Goal: Task Accomplishment & Management: Complete application form

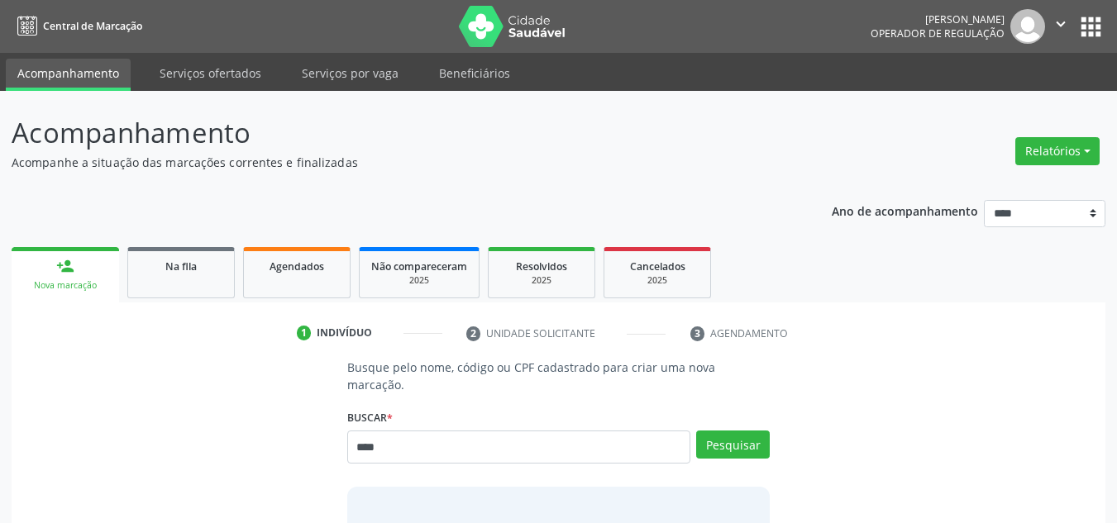
type input "****"
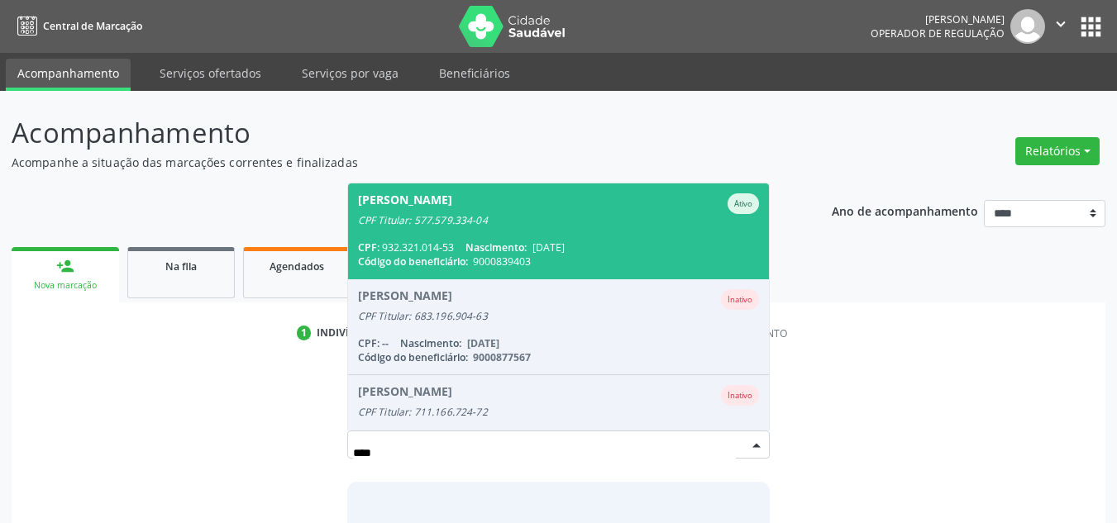
click at [508, 217] on span "Abdia Jose da Silva Oliveira Ativo CPF Titular: 577.579.334-04 CPF: 932.321.014…" at bounding box center [559, 231] width 422 height 95
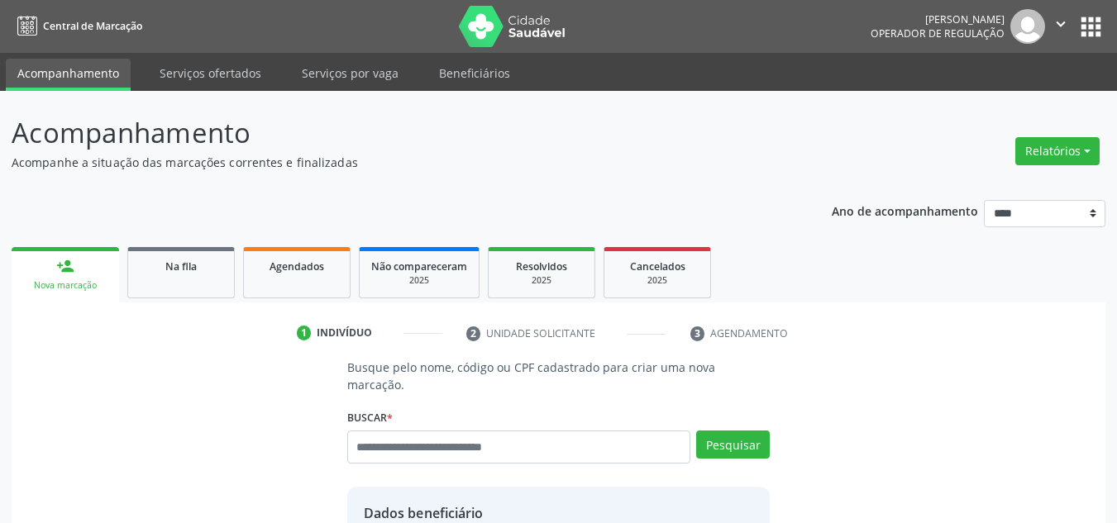
click at [1105, 360] on div "Acompanhamento Acompanhe a situação das marcações correntes e finalizadas Relat…" at bounding box center [558, 498] width 1117 height 814
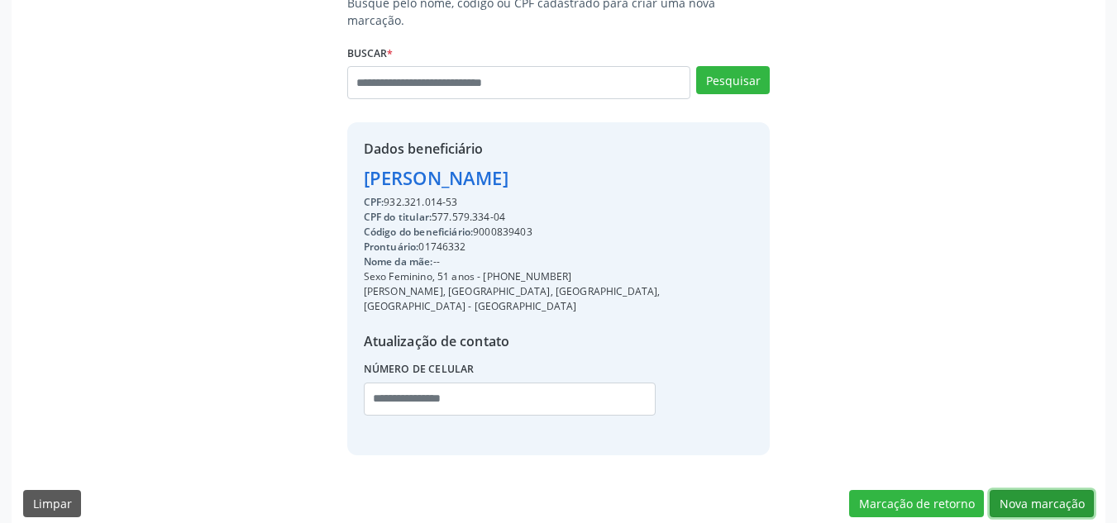
click at [1017, 490] on button "Nova marcação" at bounding box center [1042, 504] width 104 height 28
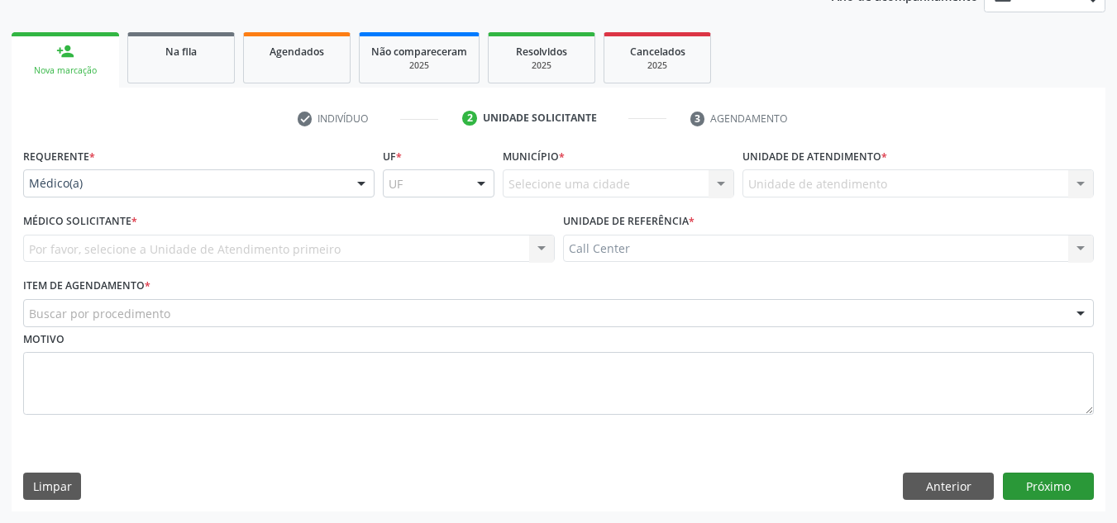
scroll to position [215, 0]
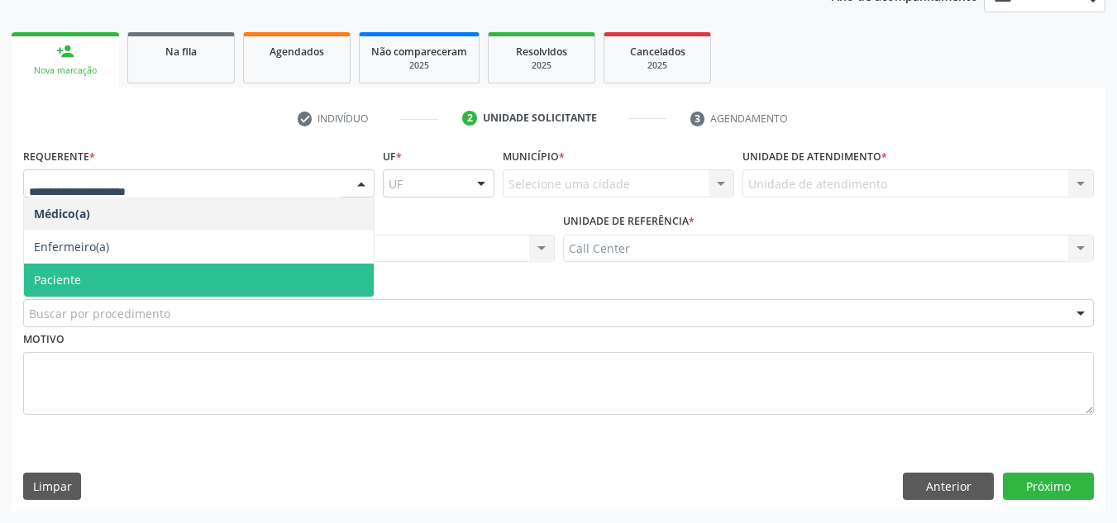
click at [187, 284] on span "Paciente" at bounding box center [199, 280] width 350 height 33
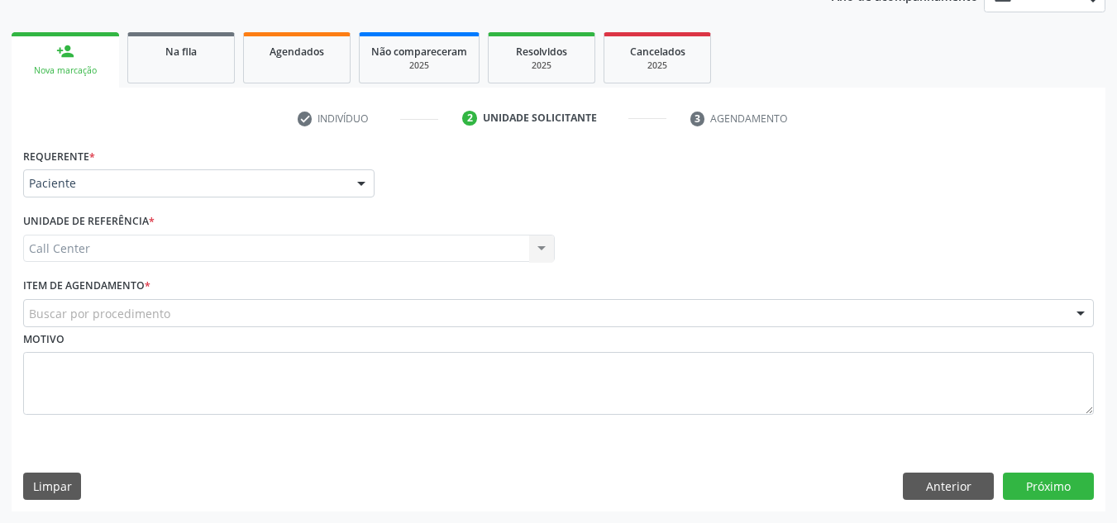
click at [189, 314] on div "Buscar por procedimento" at bounding box center [558, 313] width 1071 height 28
click at [1038, 475] on button "Próximo" at bounding box center [1048, 487] width 91 height 28
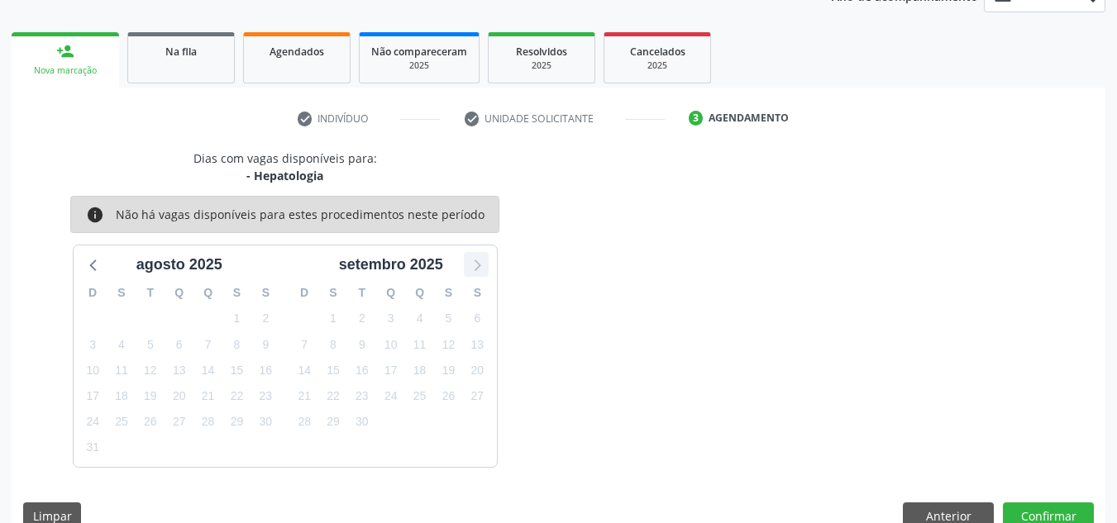
click at [476, 265] on icon at bounding box center [475, 264] width 21 height 21
click at [939, 512] on button "Anterior" at bounding box center [948, 517] width 91 height 28
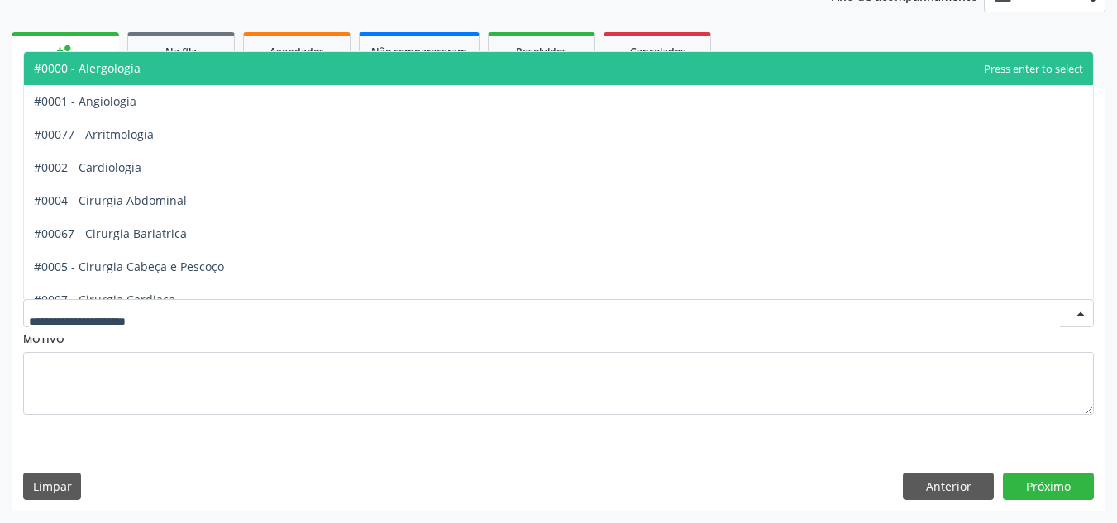
click at [550, 322] on div at bounding box center [558, 313] width 1071 height 28
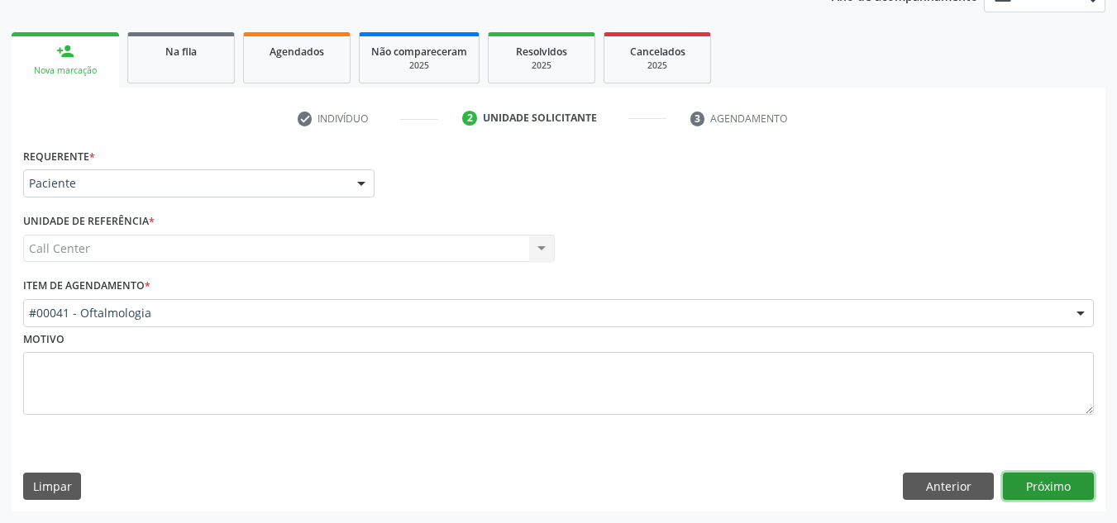
click at [1038, 483] on button "Próximo" at bounding box center [1048, 487] width 91 height 28
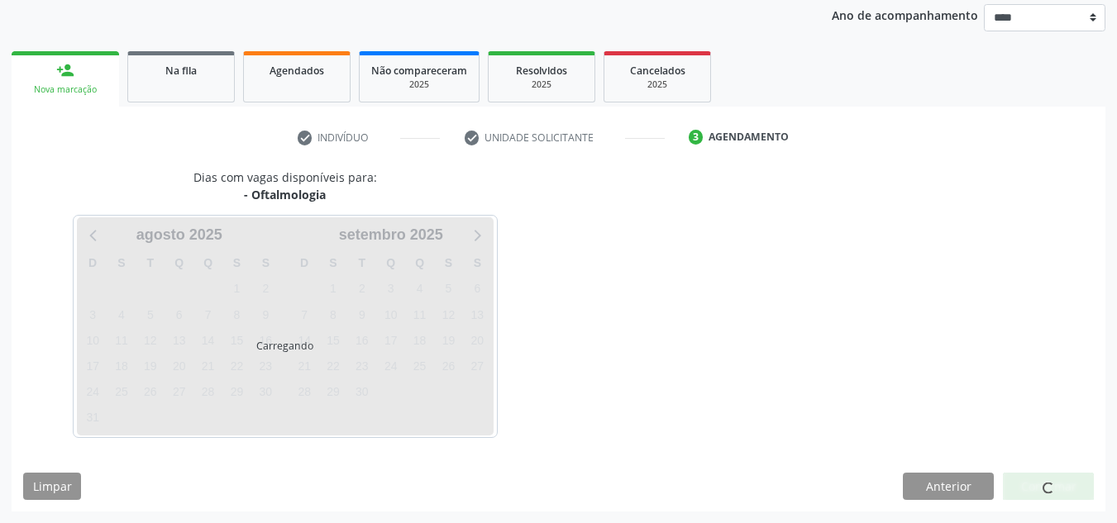
scroll to position [196, 0]
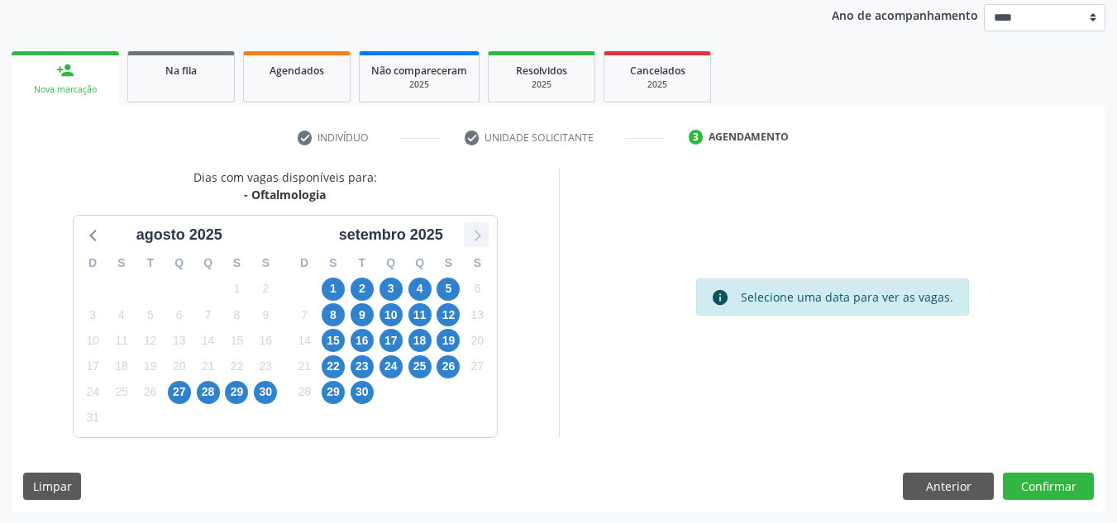
click at [473, 237] on icon at bounding box center [475, 234] width 21 height 21
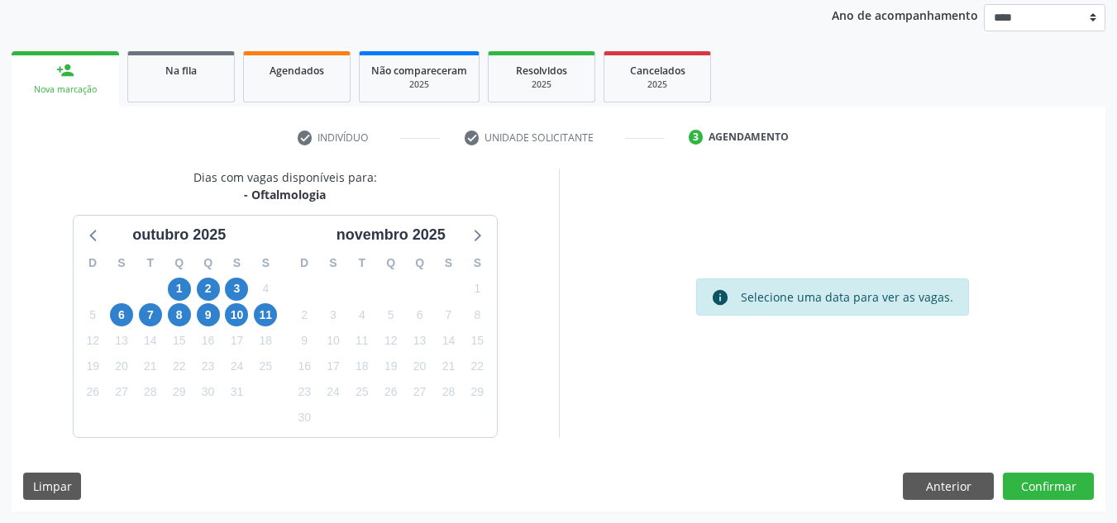
click at [258, 326] on div "11" at bounding box center [265, 316] width 23 height 26
click at [261, 322] on span "11" at bounding box center [265, 314] width 23 height 23
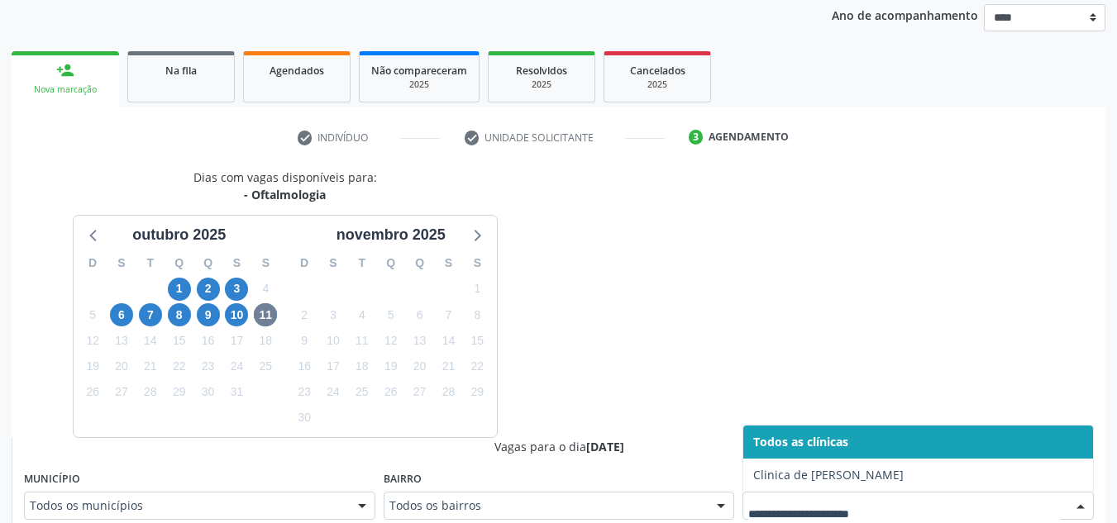
scroll to position [203, 0]
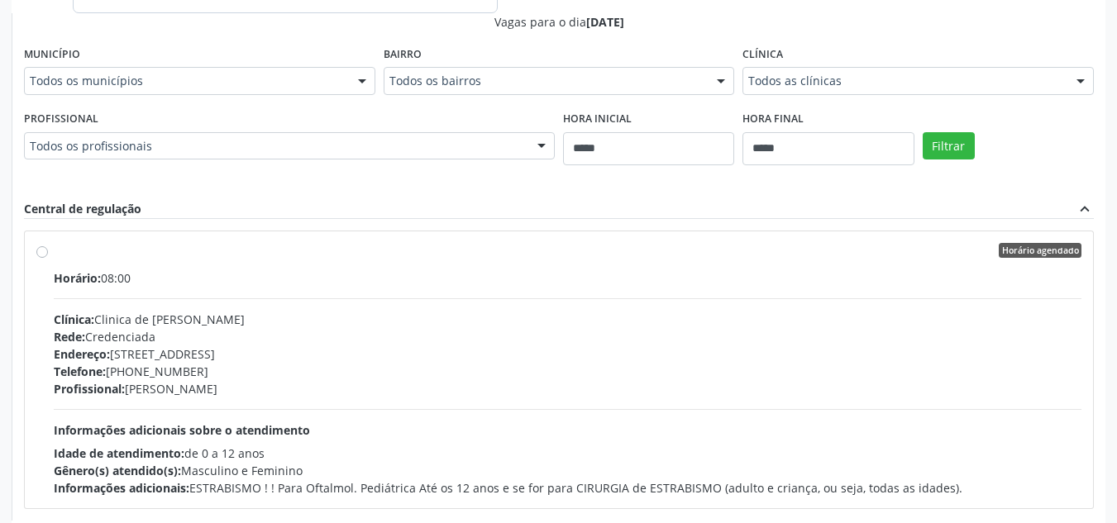
scroll to position [704, 0]
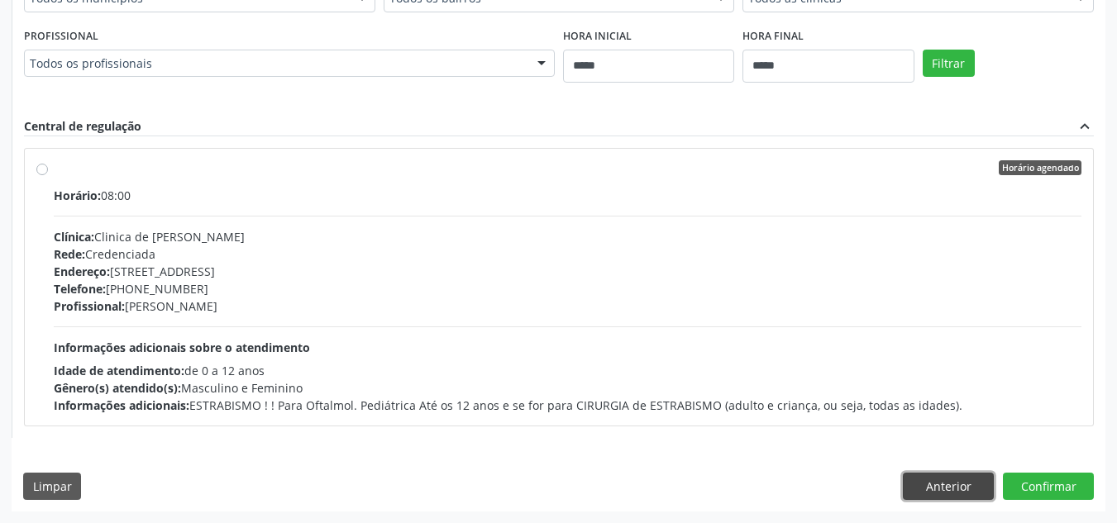
click at [971, 491] on button "Anterior" at bounding box center [948, 487] width 91 height 28
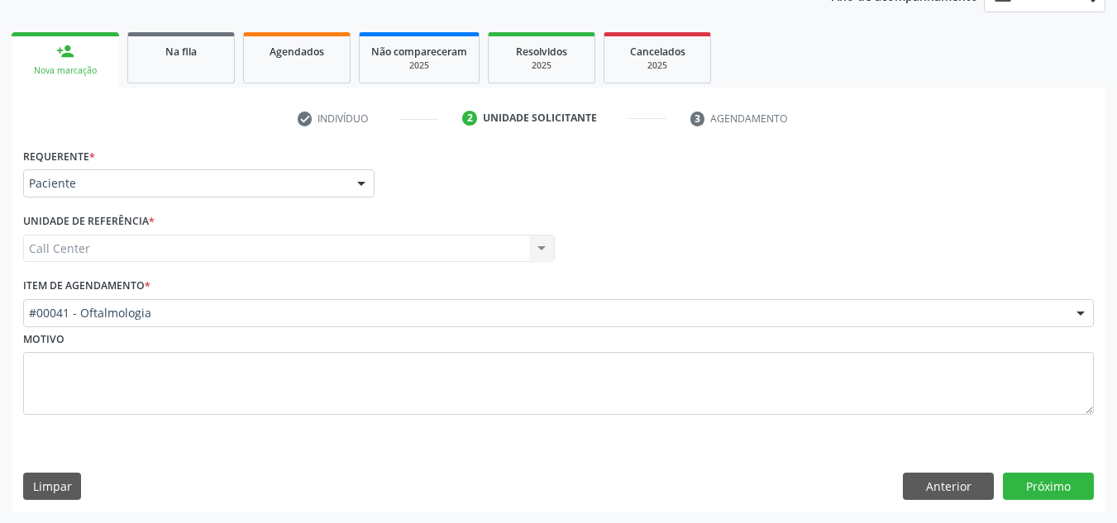
scroll to position [215, 0]
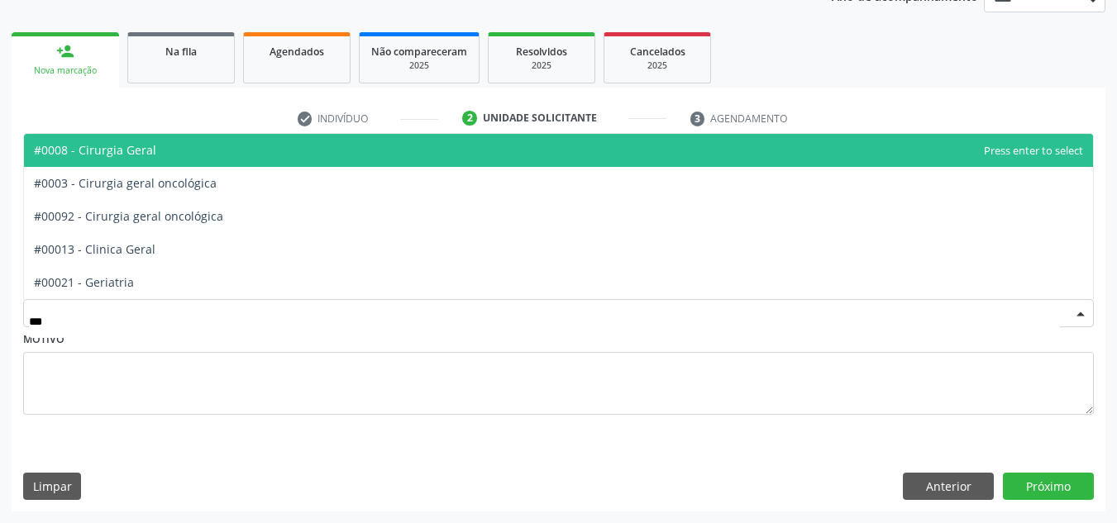
click at [259, 154] on span "#0008 - Cirurgia Geral" at bounding box center [558, 150] width 1069 height 33
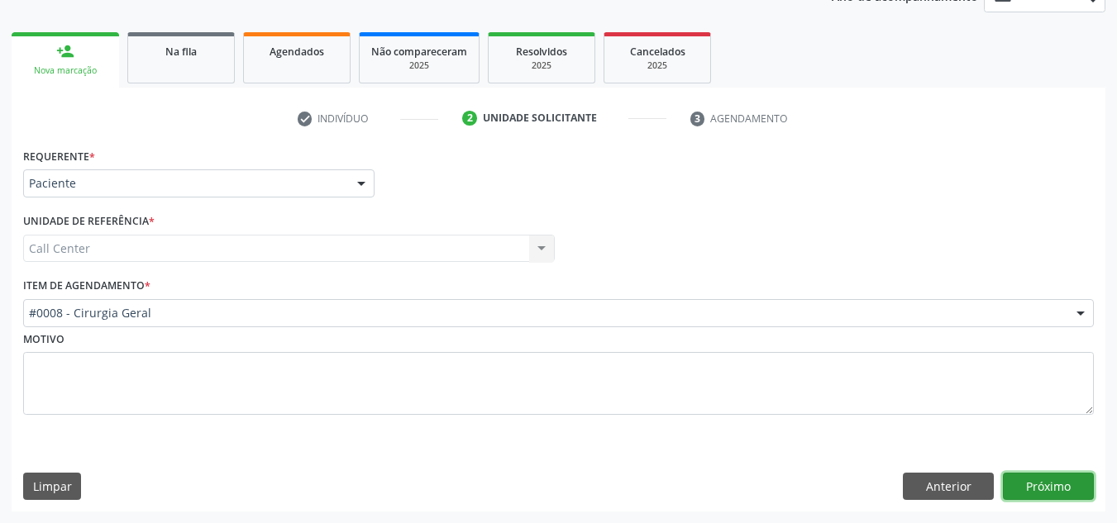
click at [1057, 481] on button "Próximo" at bounding box center [1048, 487] width 91 height 28
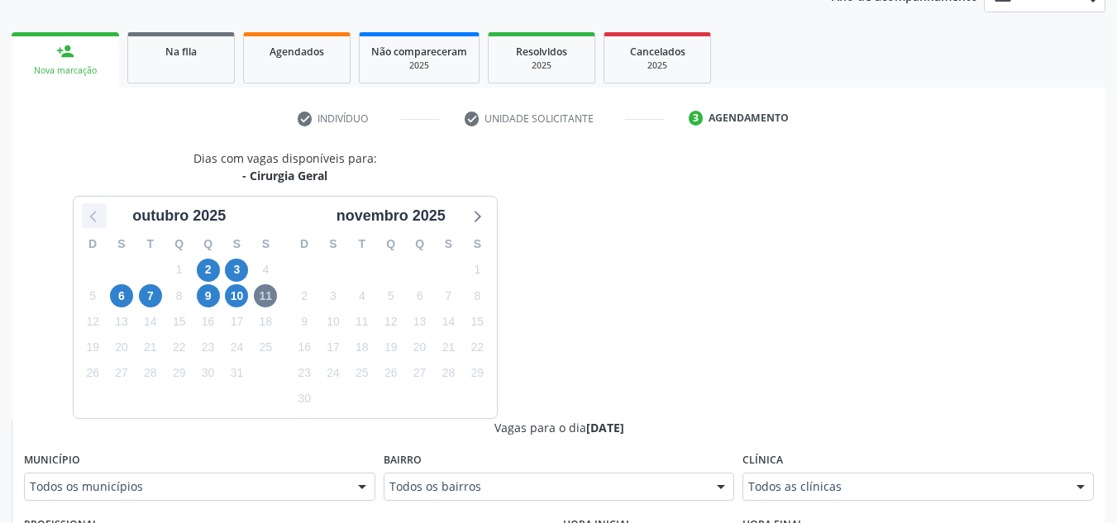
click at [98, 225] on icon at bounding box center [94, 215] width 21 height 21
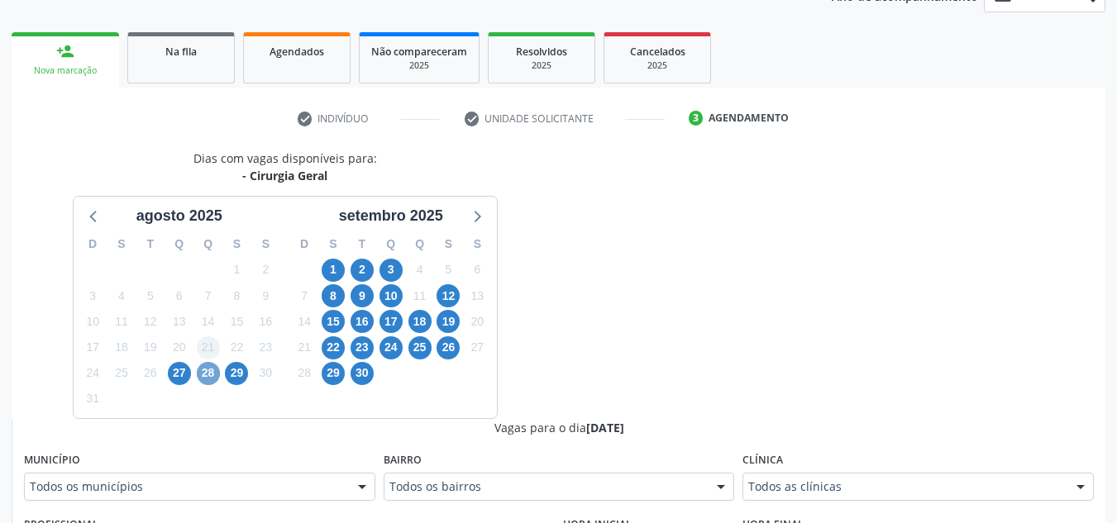
click at [212, 370] on span "28" at bounding box center [208, 373] width 23 height 23
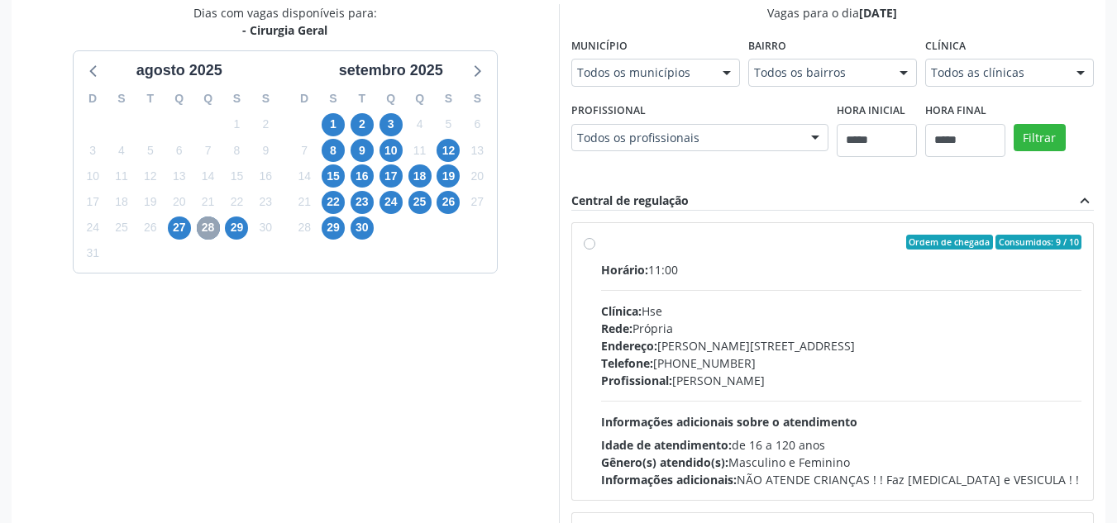
scroll to position [400, 0]
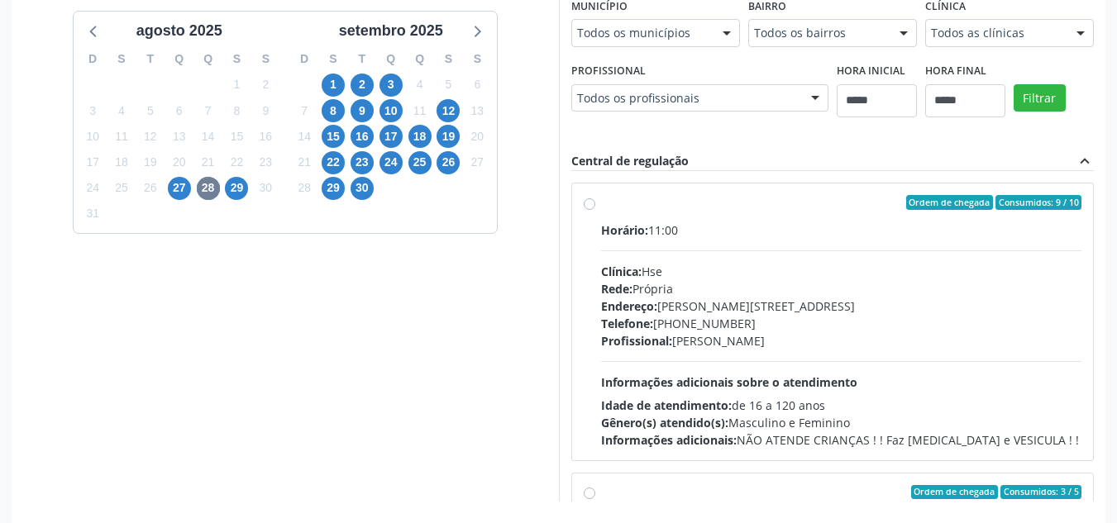
click at [874, 301] on div "Endereço: Av Rosa e Silva, nº 36, Espinheiro, Recife - PE" at bounding box center [841, 306] width 481 height 17
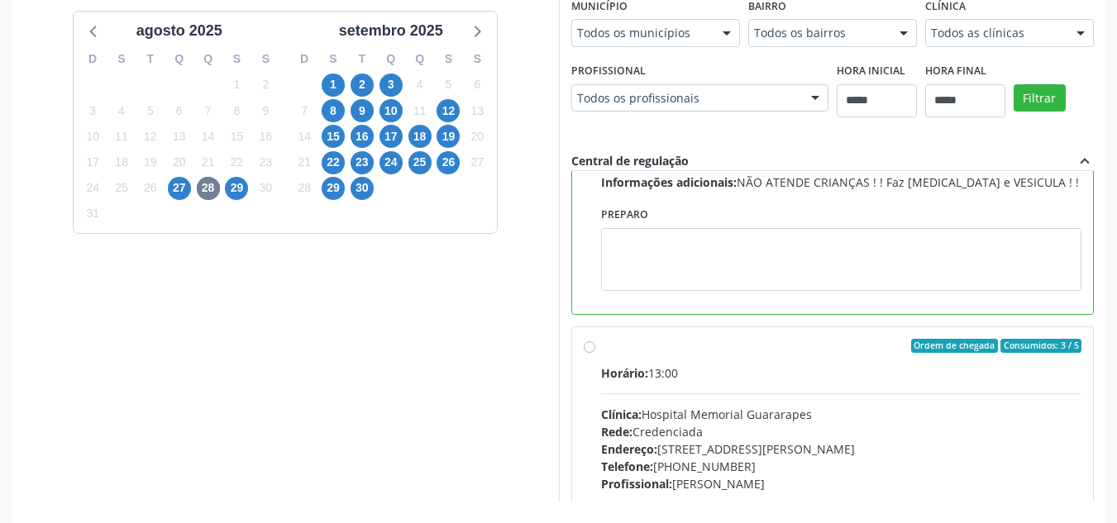
scroll to position [0, 0]
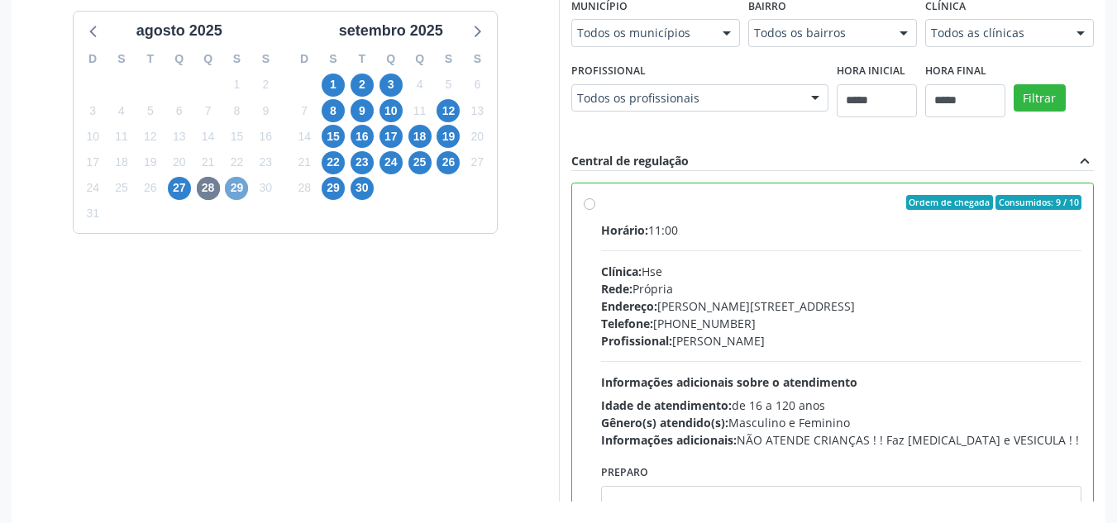
click at [236, 193] on span "29" at bounding box center [236, 188] width 23 height 23
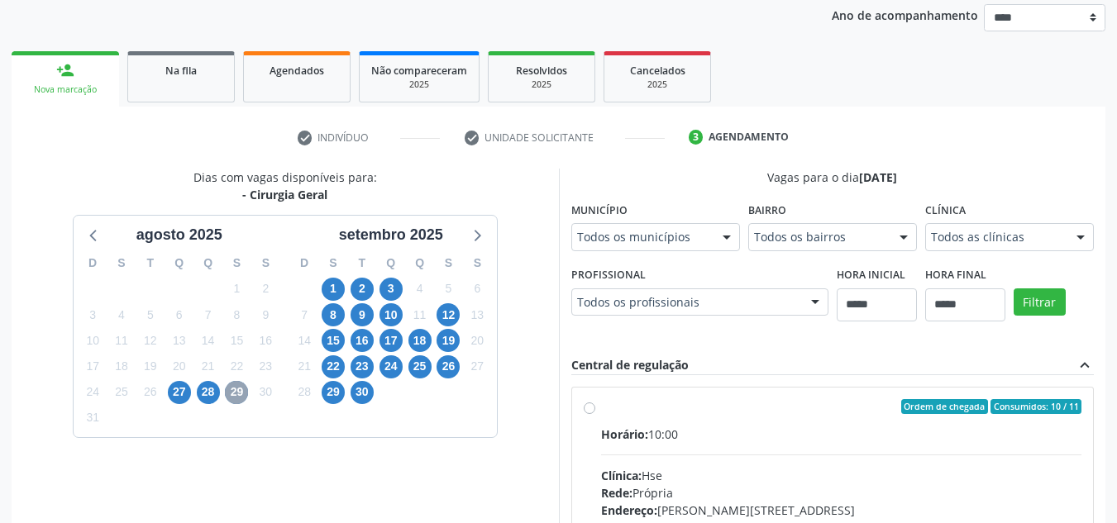
scroll to position [400, 0]
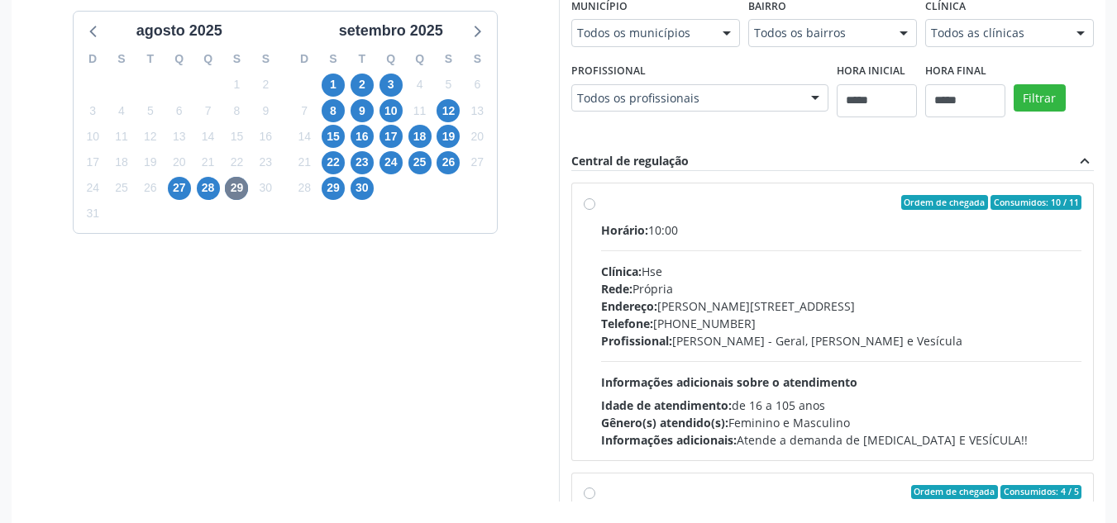
click at [830, 284] on div "Rede: Própria" at bounding box center [841, 288] width 481 height 17
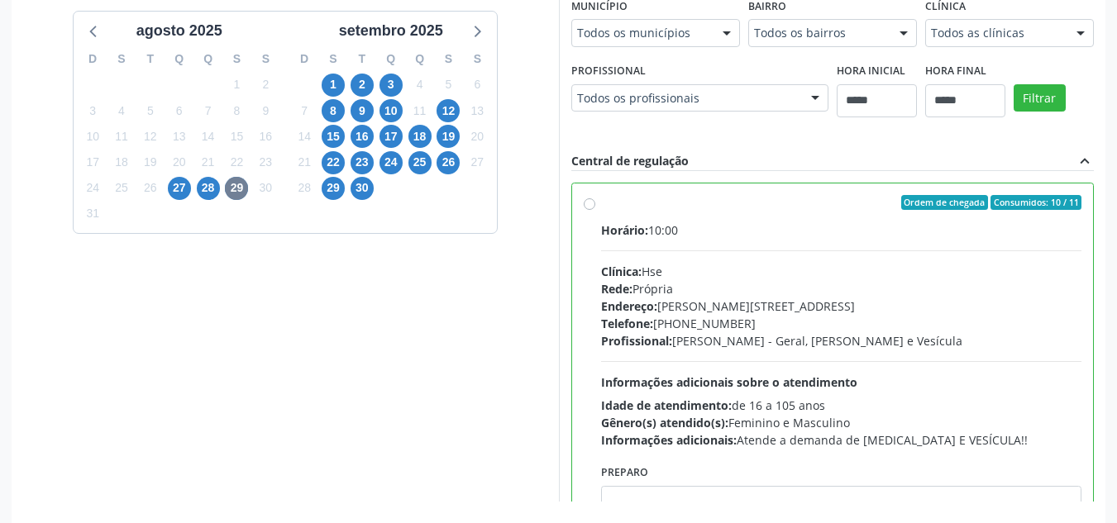
click at [716, 383] on span "Informações adicionais sobre o atendimento" at bounding box center [729, 383] width 256 height 16
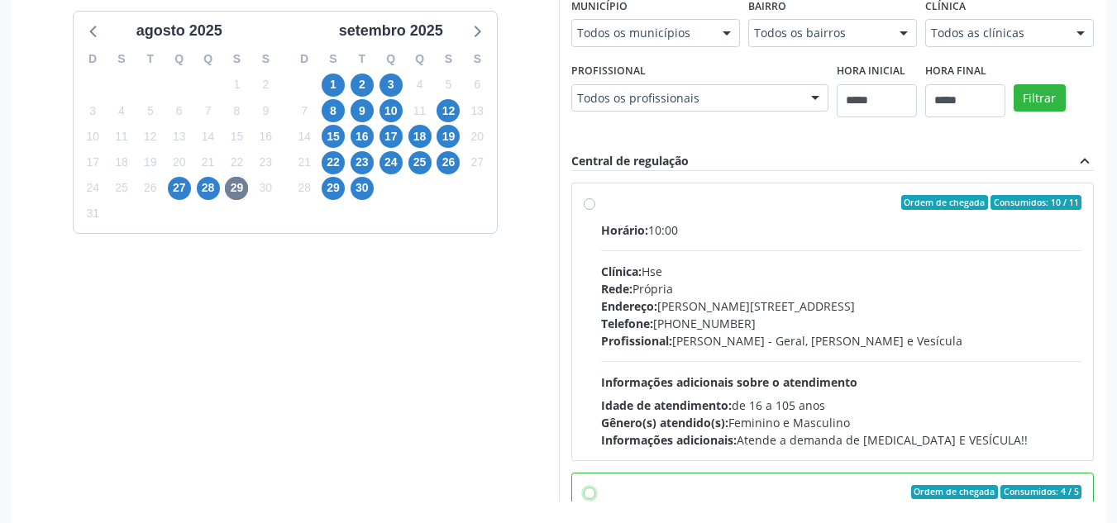
scroll to position [267, 0]
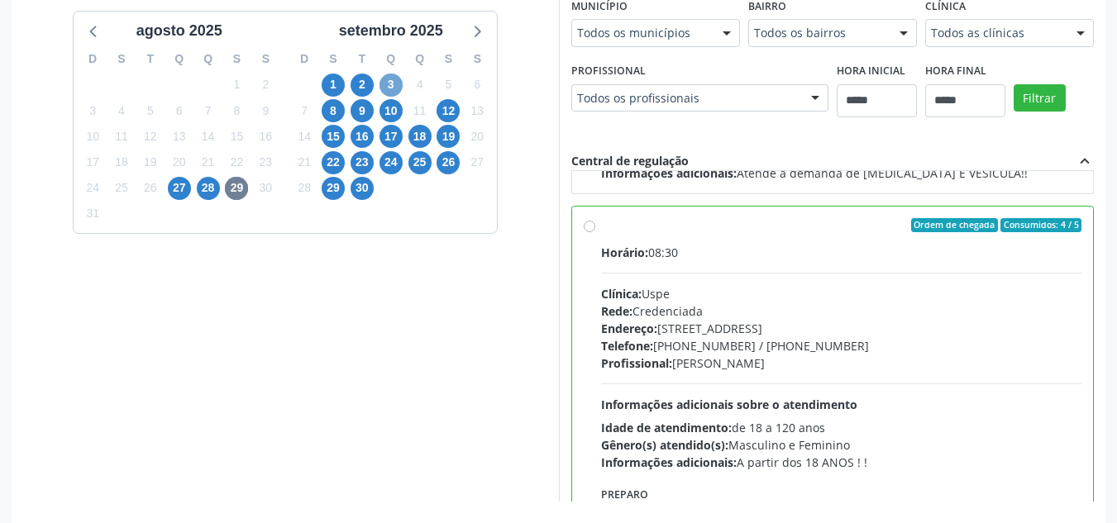
click at [387, 93] on span "3" at bounding box center [390, 85] width 23 height 23
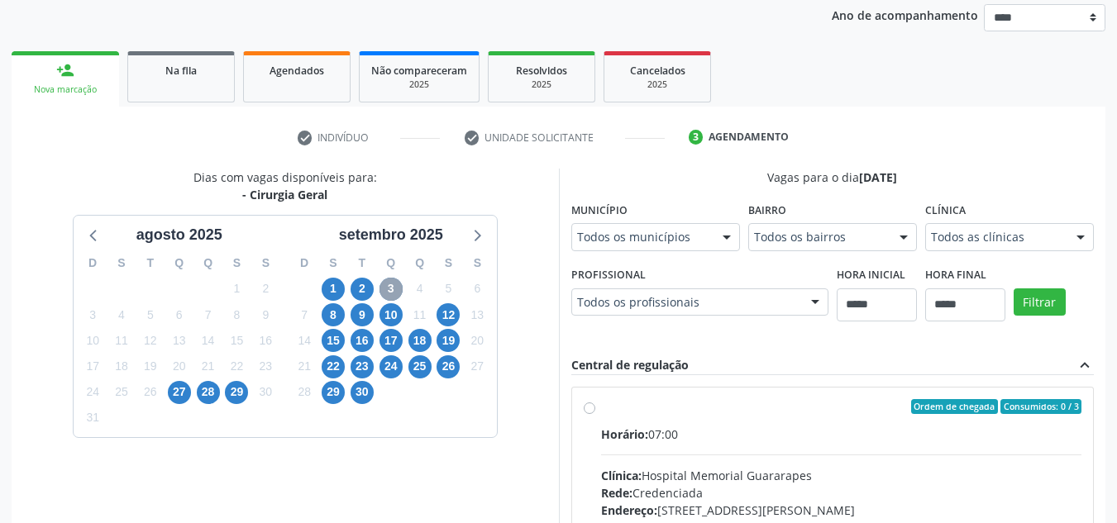
scroll to position [400, 0]
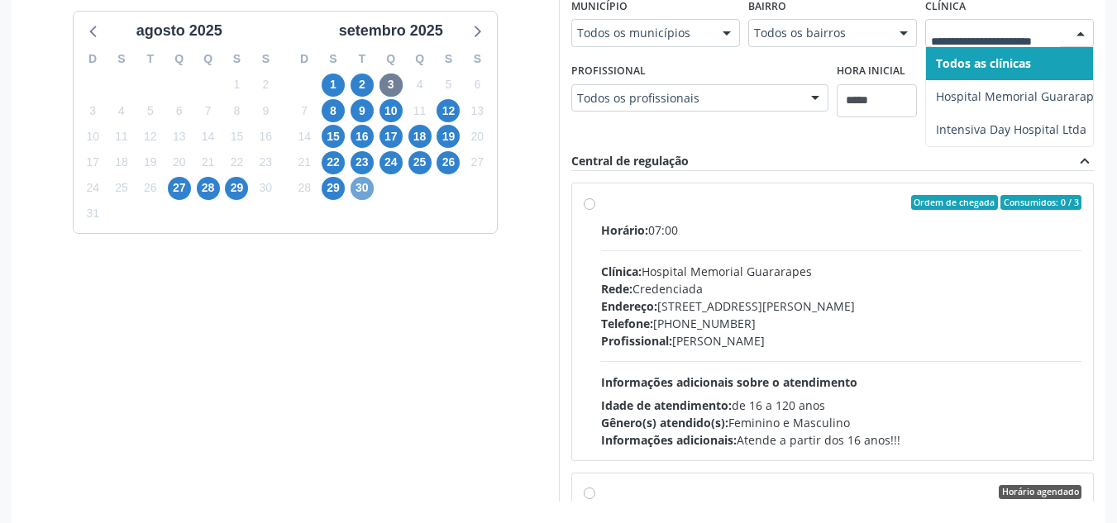
click at [364, 195] on span "30" at bounding box center [362, 188] width 23 height 23
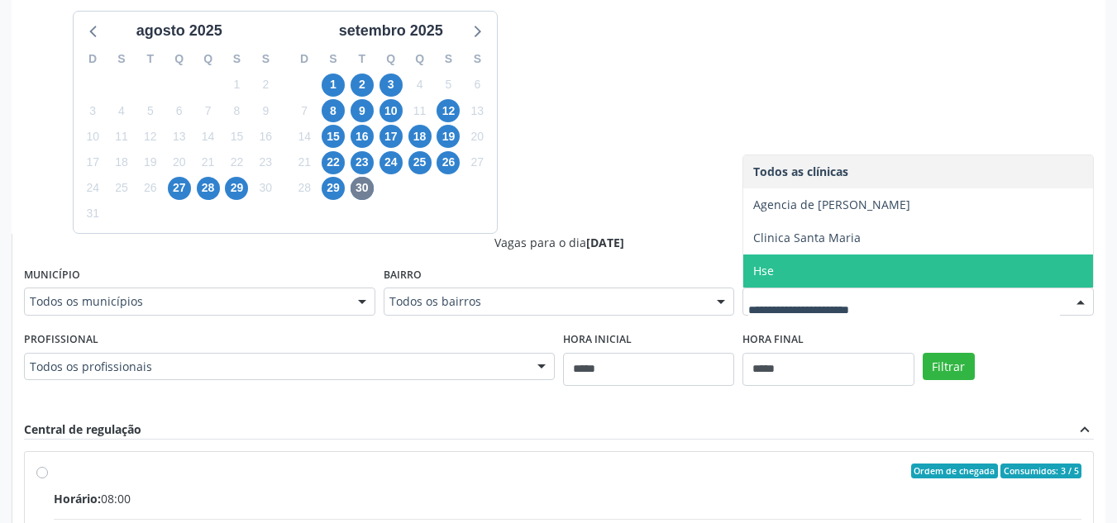
click at [785, 269] on span "Hse" at bounding box center [918, 271] width 350 height 33
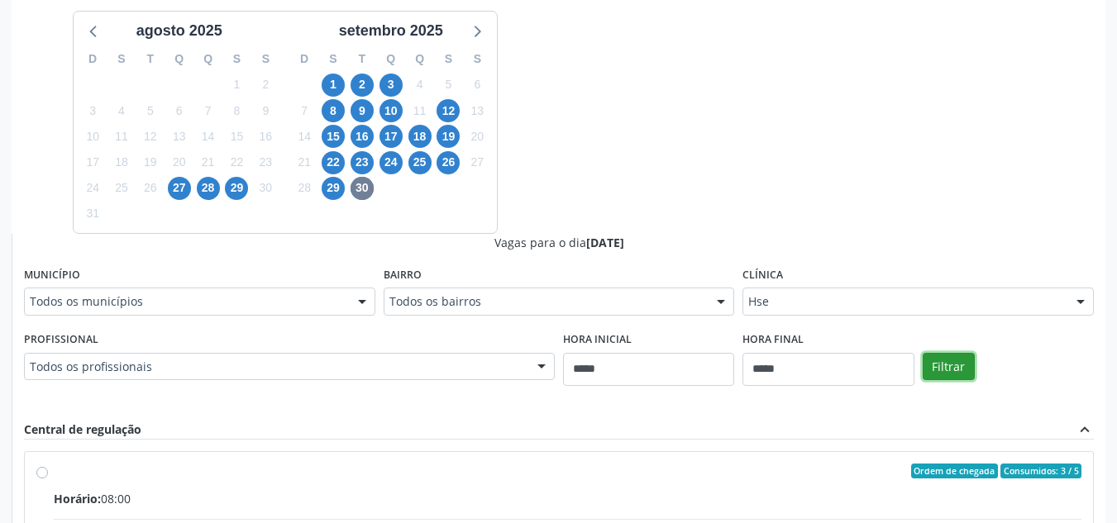
click at [932, 357] on button "Filtrar" at bounding box center [949, 367] width 52 height 28
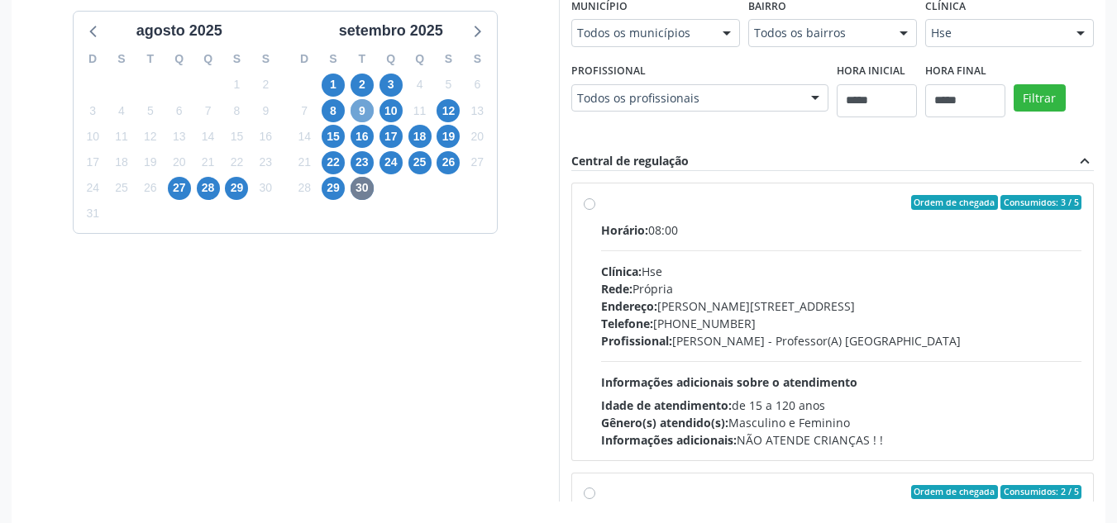
click at [362, 117] on span "9" at bounding box center [362, 110] width 23 height 23
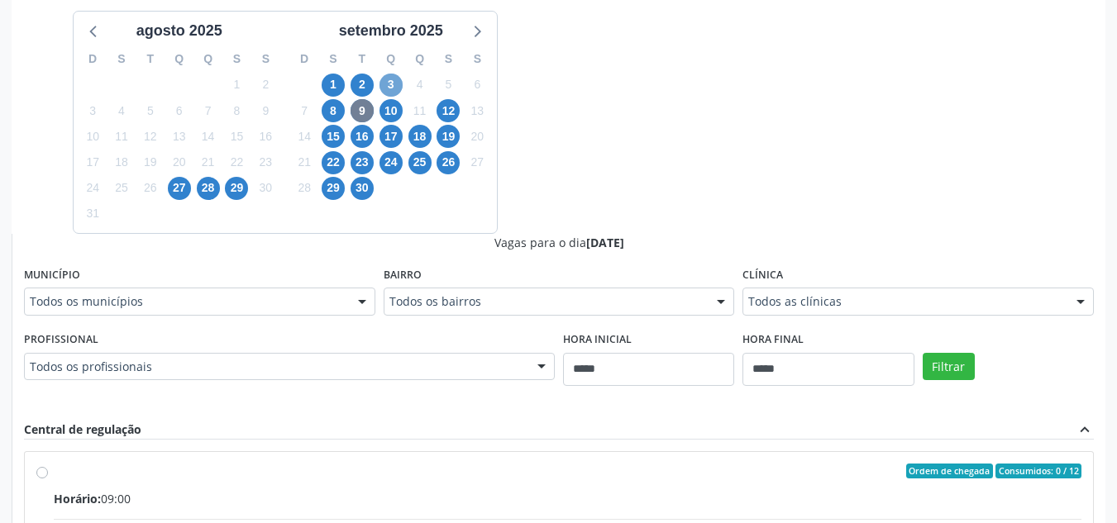
click at [386, 93] on span "3" at bounding box center [390, 85] width 23 height 23
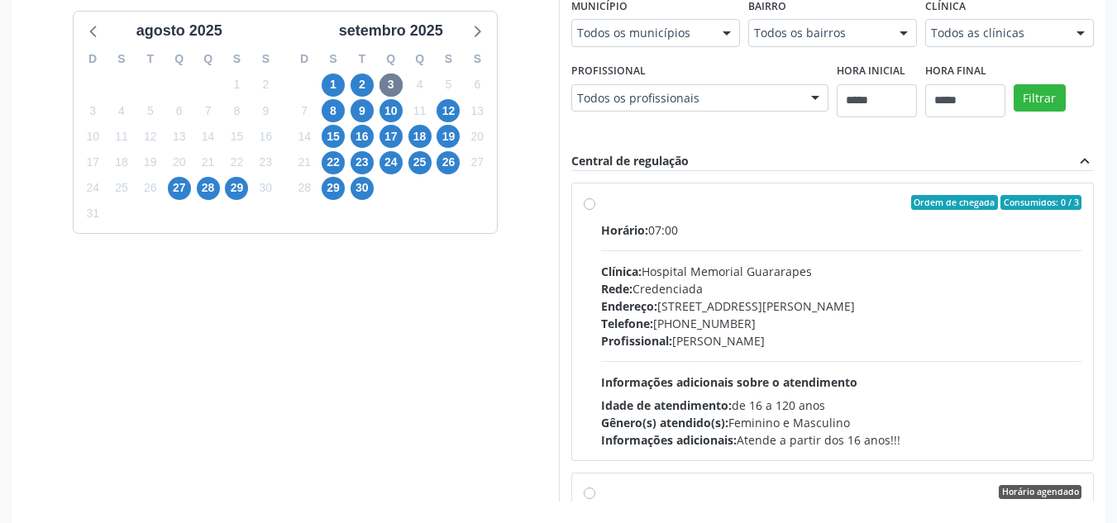
click at [788, 325] on div "Telefone: (81) 3461-5300" at bounding box center [841, 323] width 481 height 17
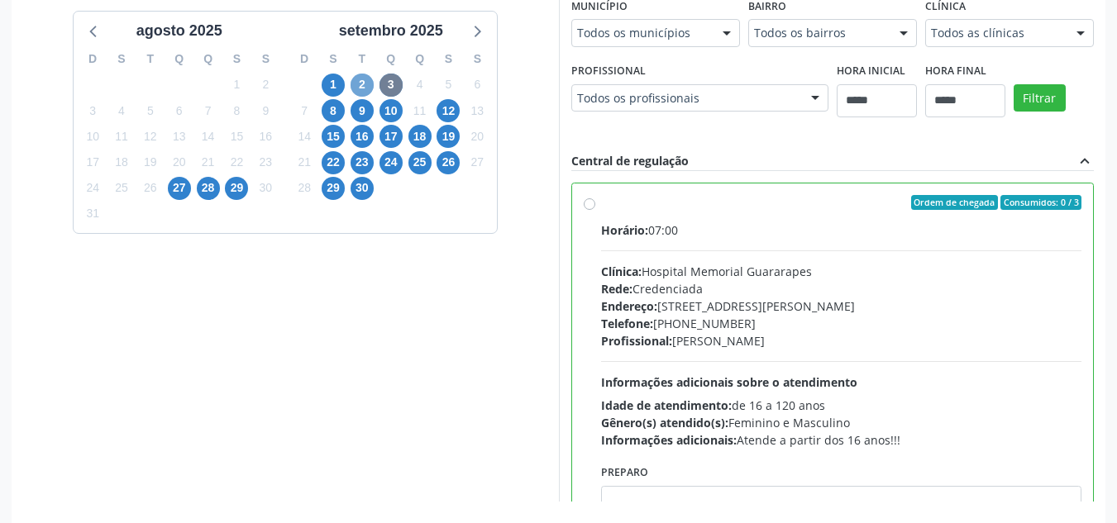
click at [356, 86] on span "2" at bounding box center [362, 85] width 23 height 23
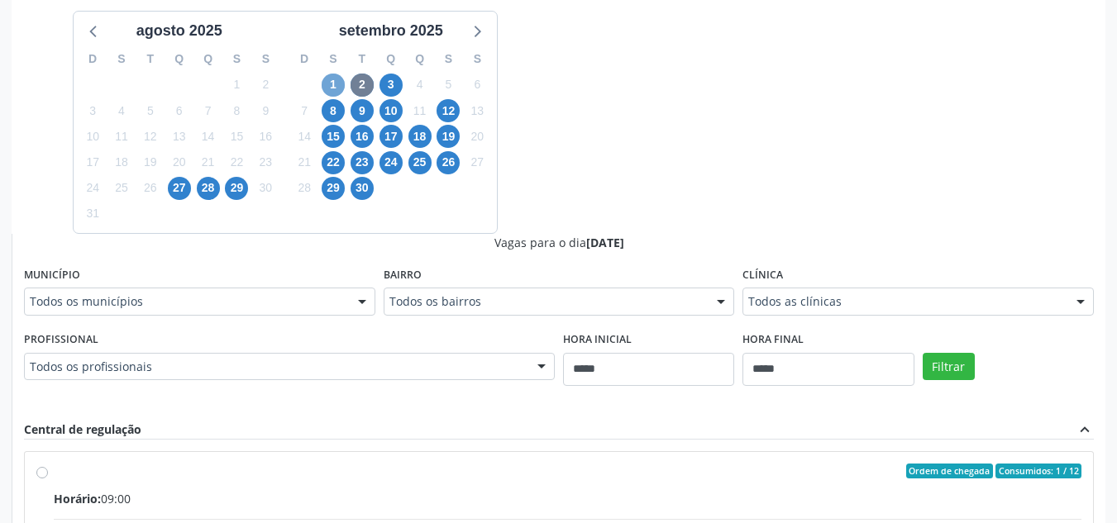
click at [332, 87] on span "1" at bounding box center [333, 85] width 23 height 23
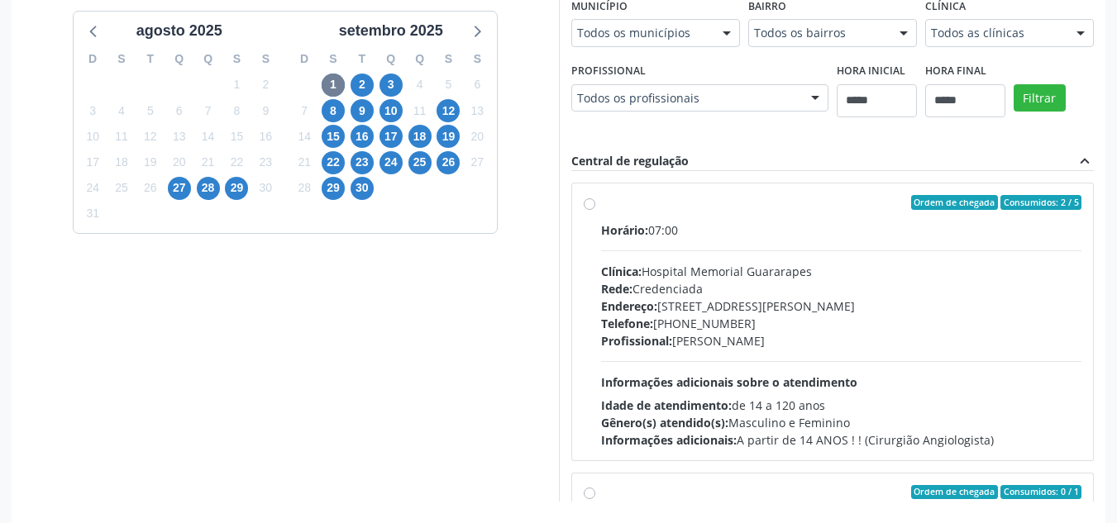
click at [757, 274] on div "Clínica: Hospital Memorial Guararapes" at bounding box center [841, 271] width 481 height 17
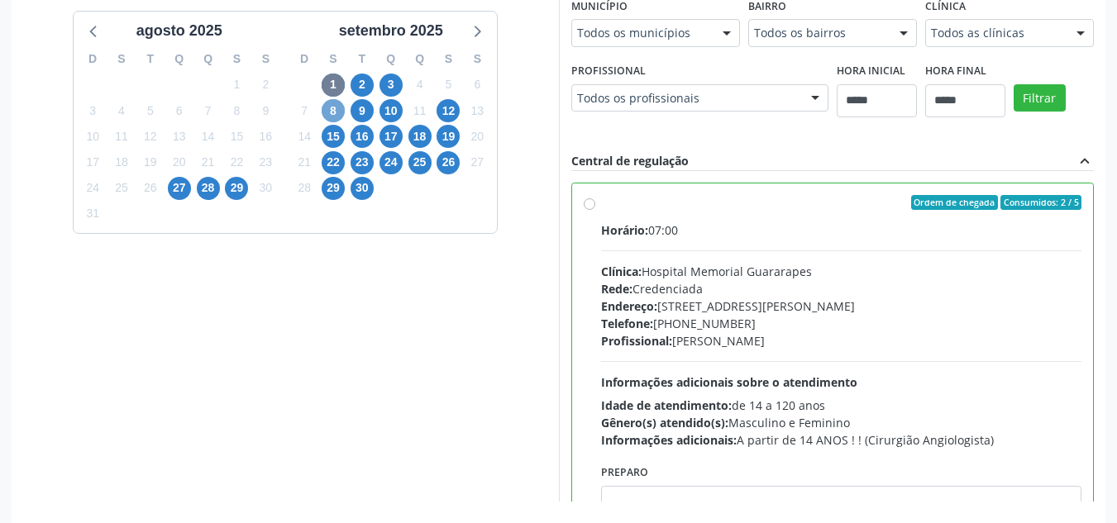
click at [332, 109] on span "8" at bounding box center [333, 110] width 23 height 23
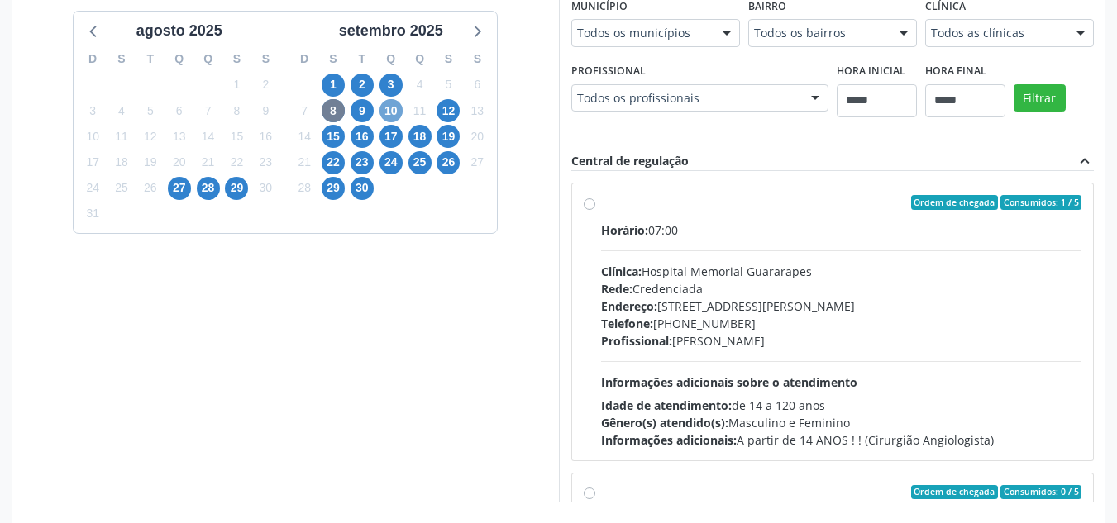
click at [395, 113] on span "10" at bounding box center [390, 110] width 23 height 23
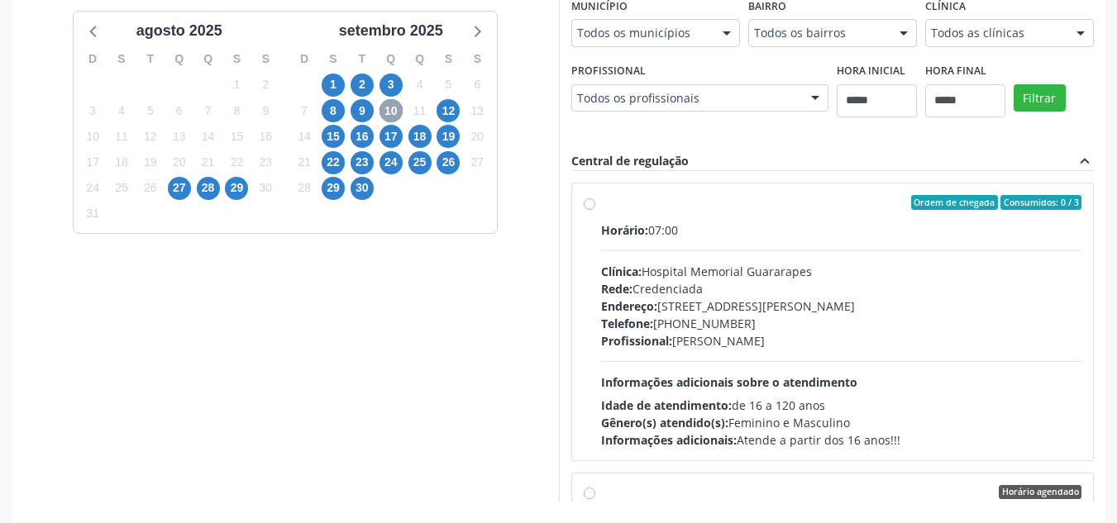
scroll to position [465, 0]
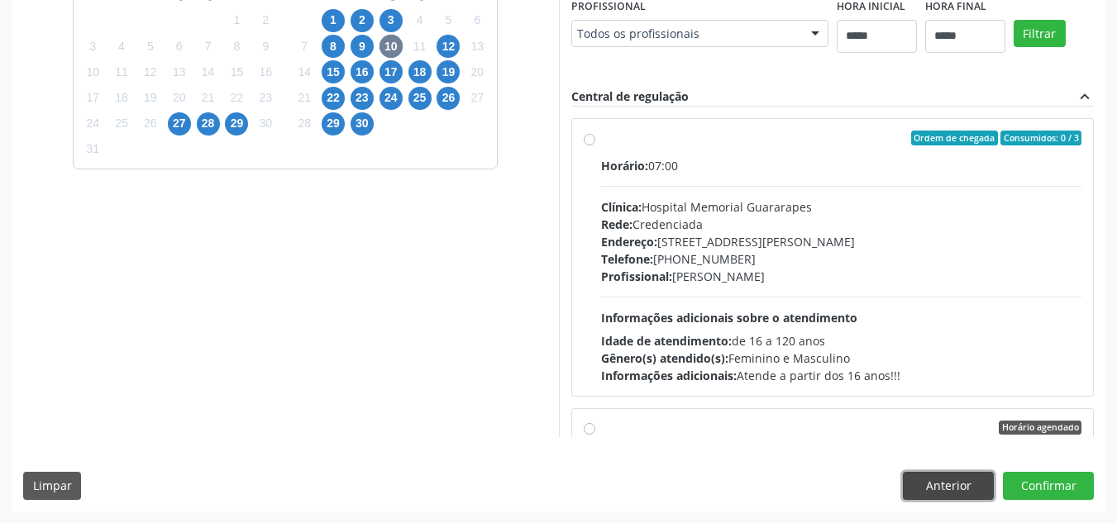
click at [946, 478] on button "Anterior" at bounding box center [948, 486] width 91 height 28
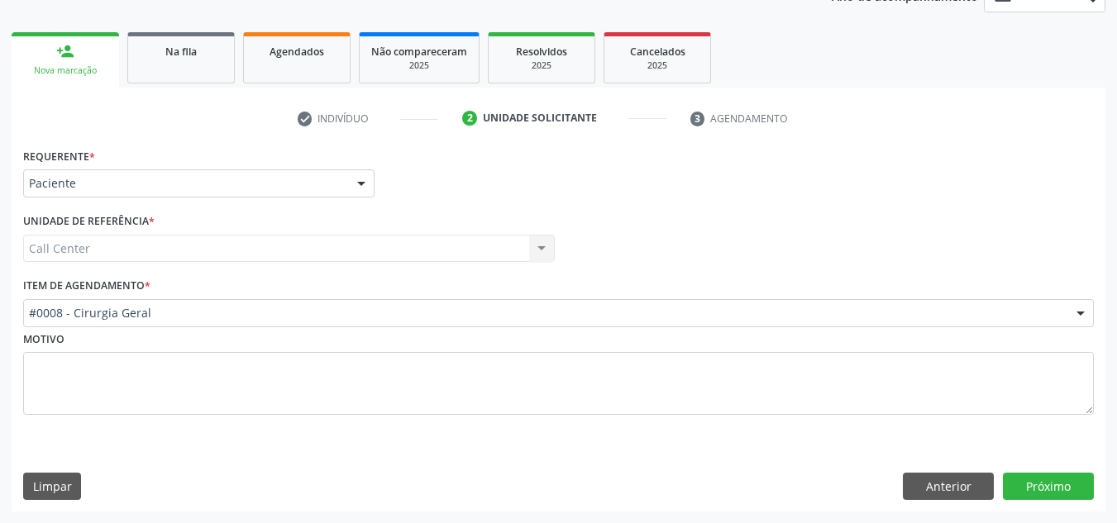
scroll to position [215, 0]
click at [685, 328] on div "Motivo" at bounding box center [558, 371] width 1071 height 88
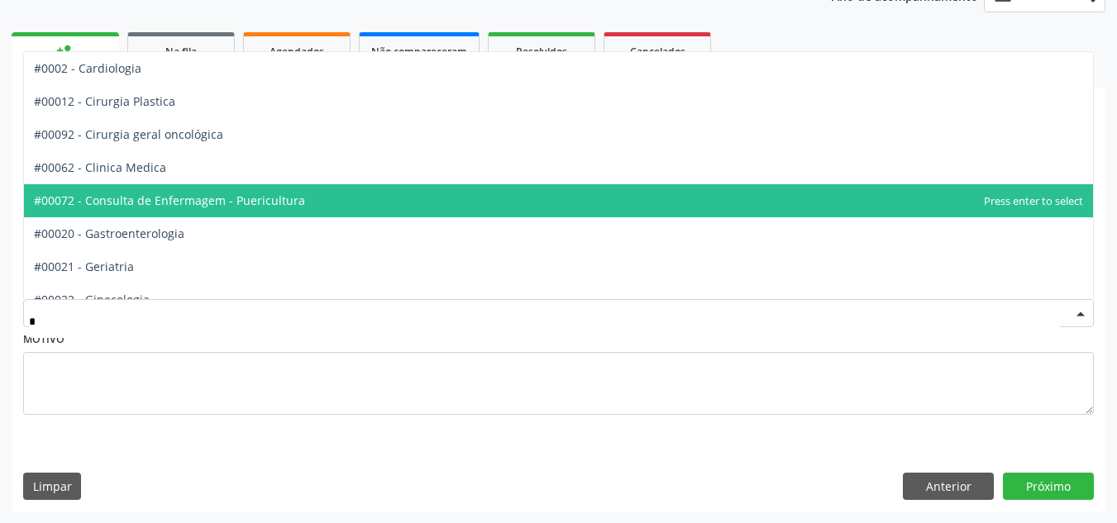
type input "**"
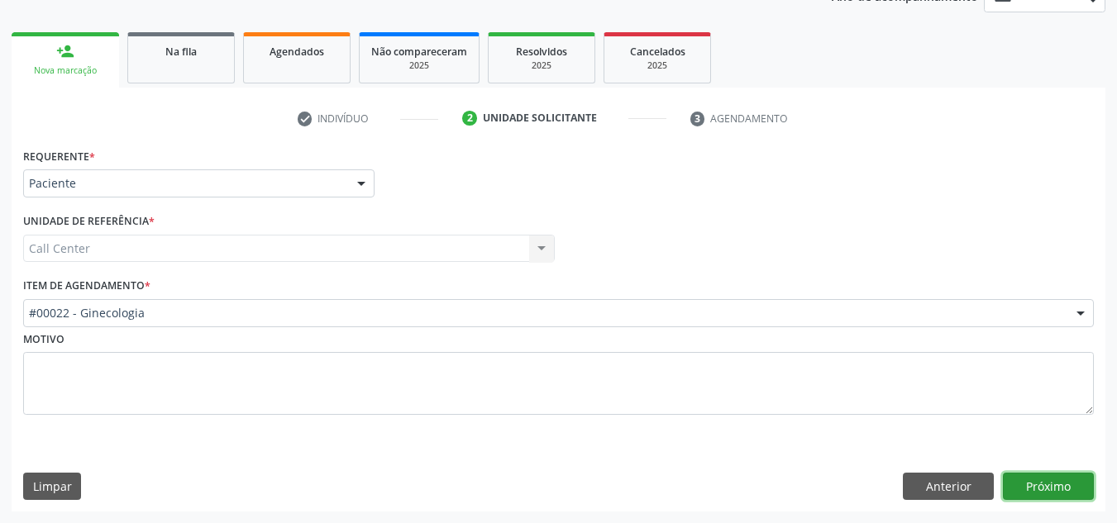
click at [1028, 479] on button "Próximo" at bounding box center [1048, 487] width 91 height 28
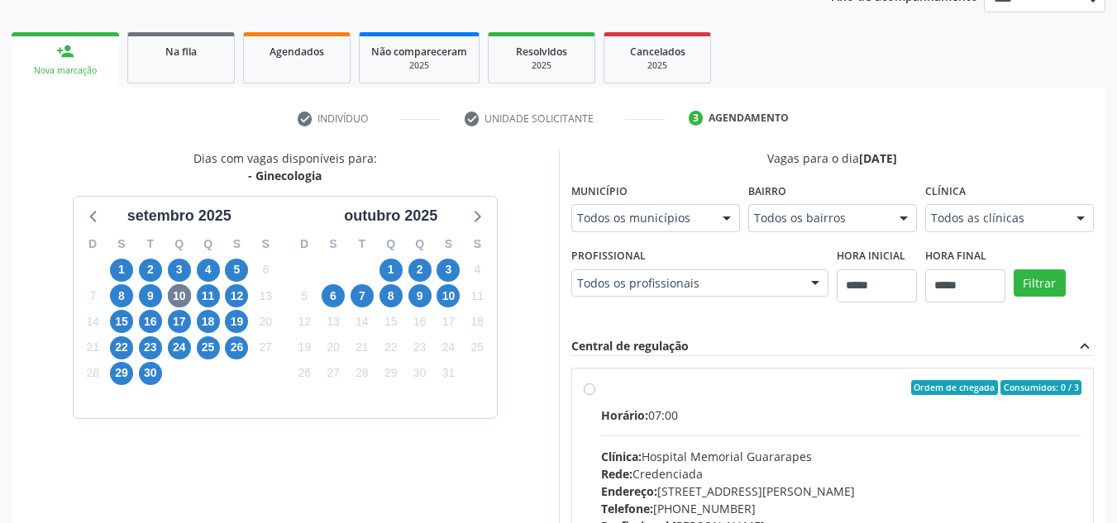
click at [79, 208] on div "setembro 2025" at bounding box center [180, 212] width 212 height 31
click at [88, 213] on icon at bounding box center [94, 215] width 21 height 21
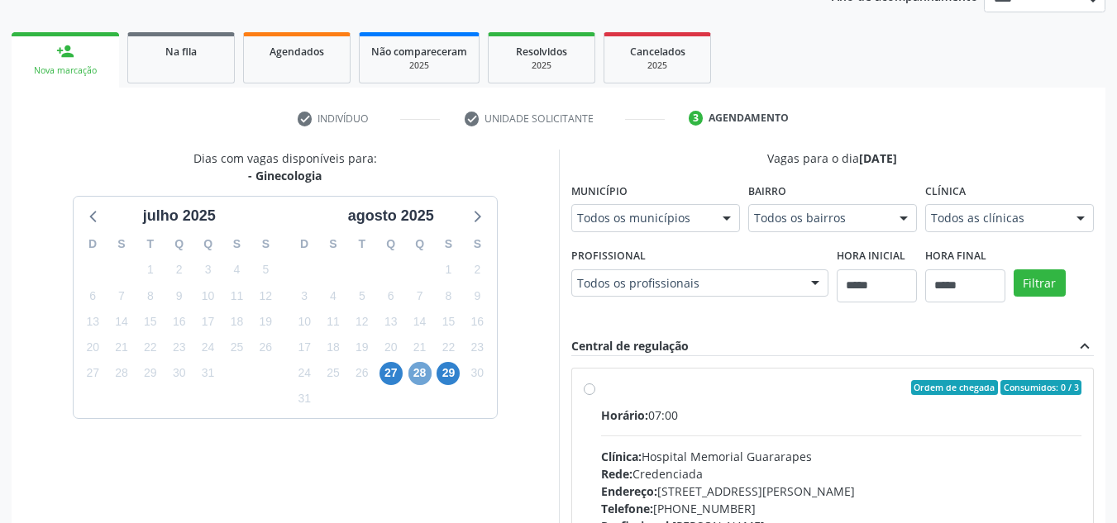
click at [427, 375] on span "28" at bounding box center [419, 373] width 23 height 23
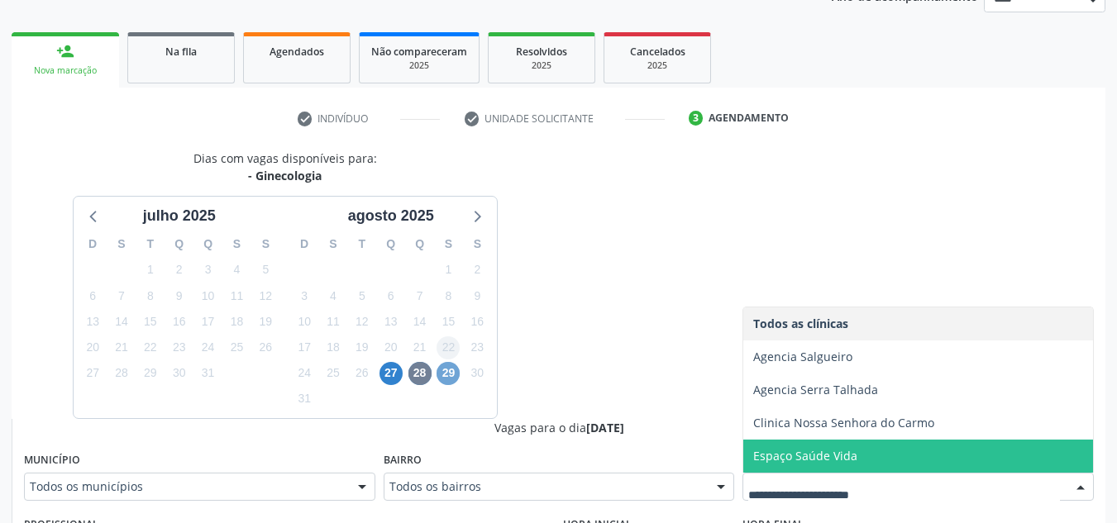
click at [453, 368] on span "29" at bounding box center [448, 373] width 23 height 23
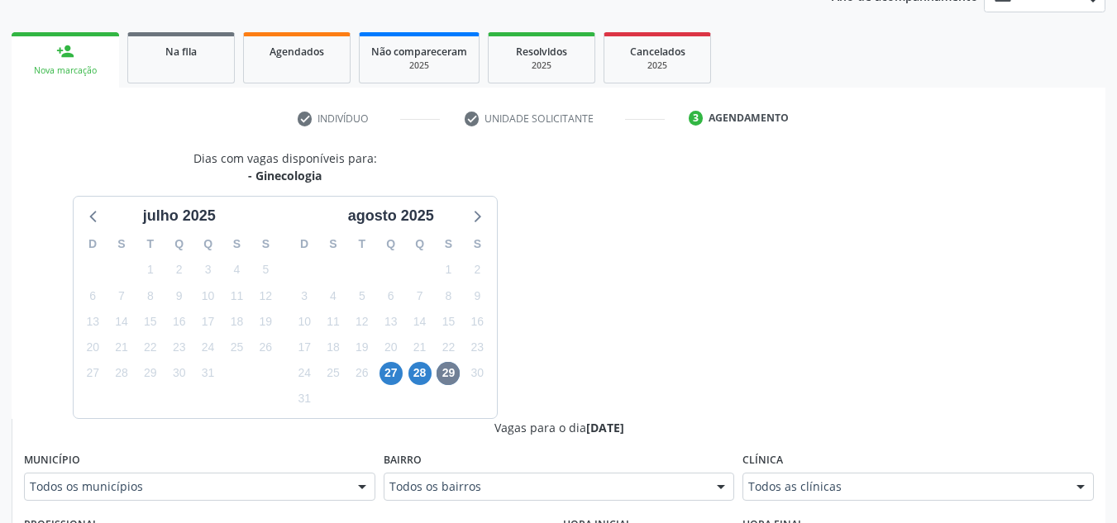
click at [812, 497] on div "Todos as clínicas" at bounding box center [917, 487] width 351 height 28
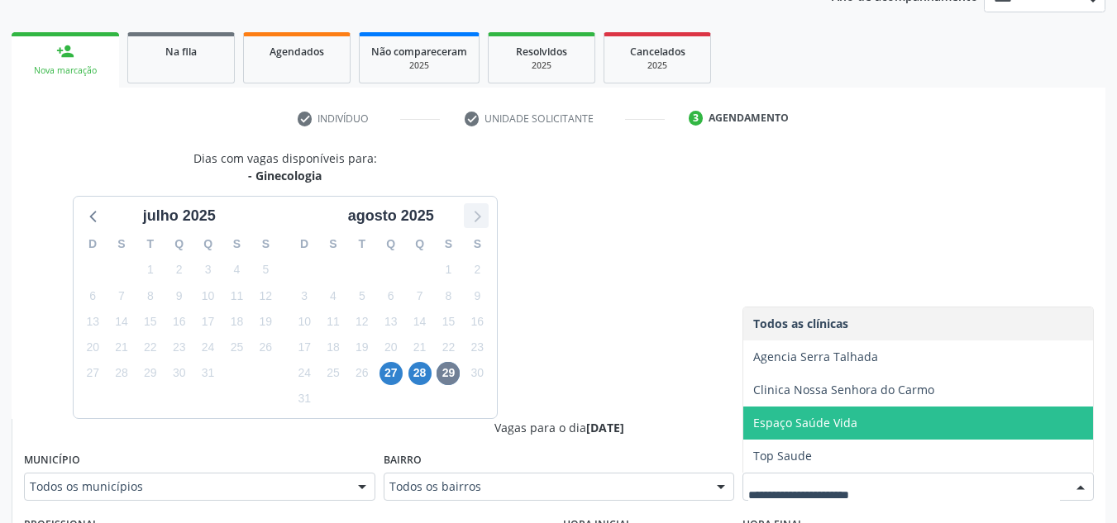
click at [479, 206] on icon at bounding box center [475, 215] width 21 height 21
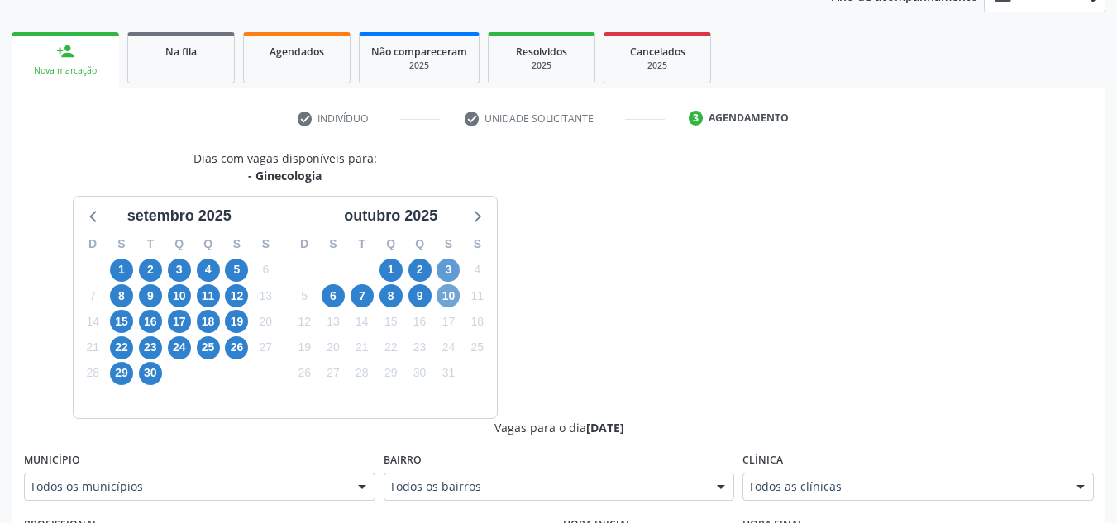
click at [442, 288] on span "10" at bounding box center [448, 295] width 23 height 23
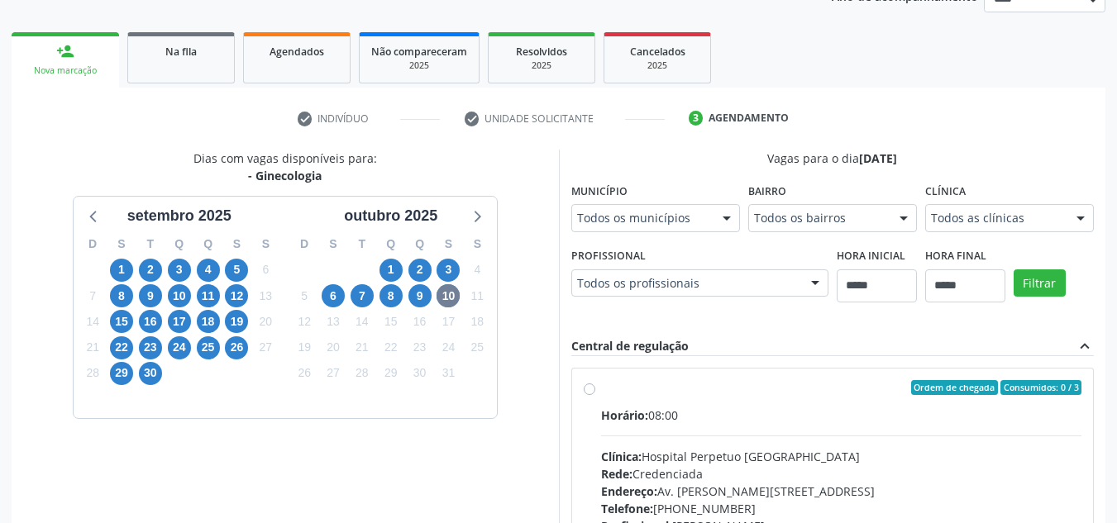
click at [925, 232] on div "Todos as clínicas" at bounding box center [1009, 218] width 169 height 28
click at [416, 294] on span "9" at bounding box center [419, 295] width 23 height 23
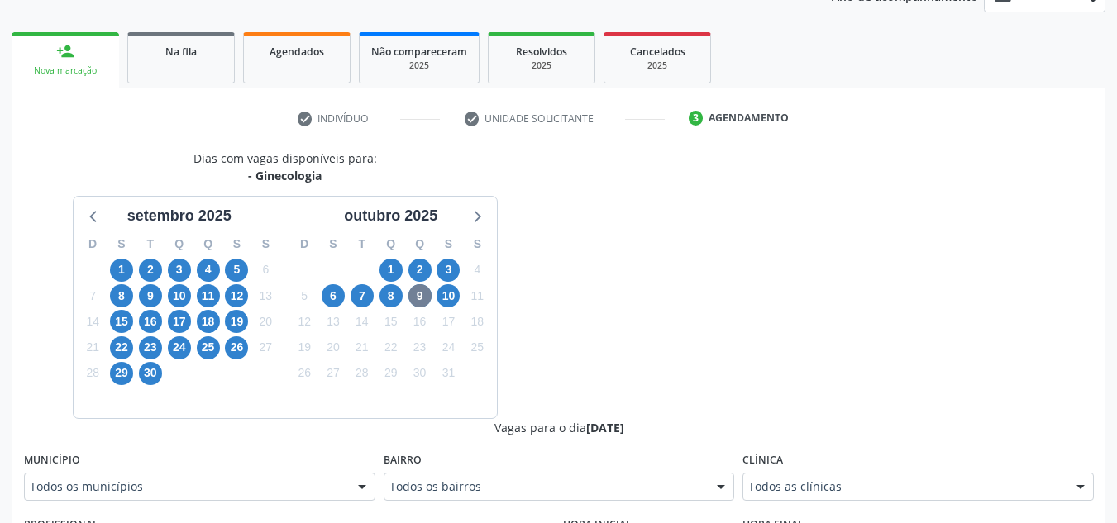
click at [809, 502] on fieldset "Clínica Todos as clínicas Todos as clínicas Clinica Nossa Senhora do Carmo Hosp…" at bounding box center [917, 480] width 351 height 64
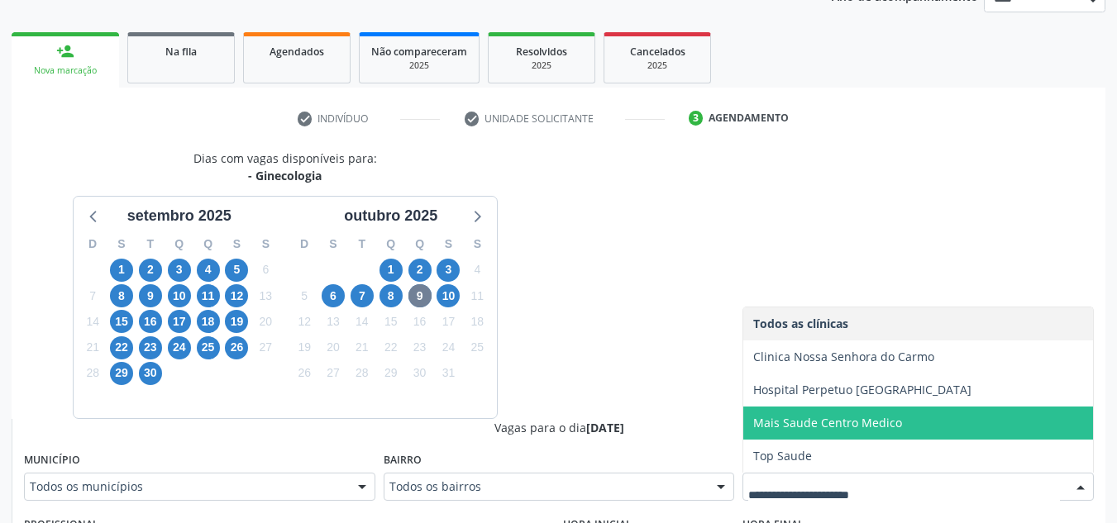
click at [846, 420] on span "Mais Saude Centro Medico" at bounding box center [827, 423] width 149 height 16
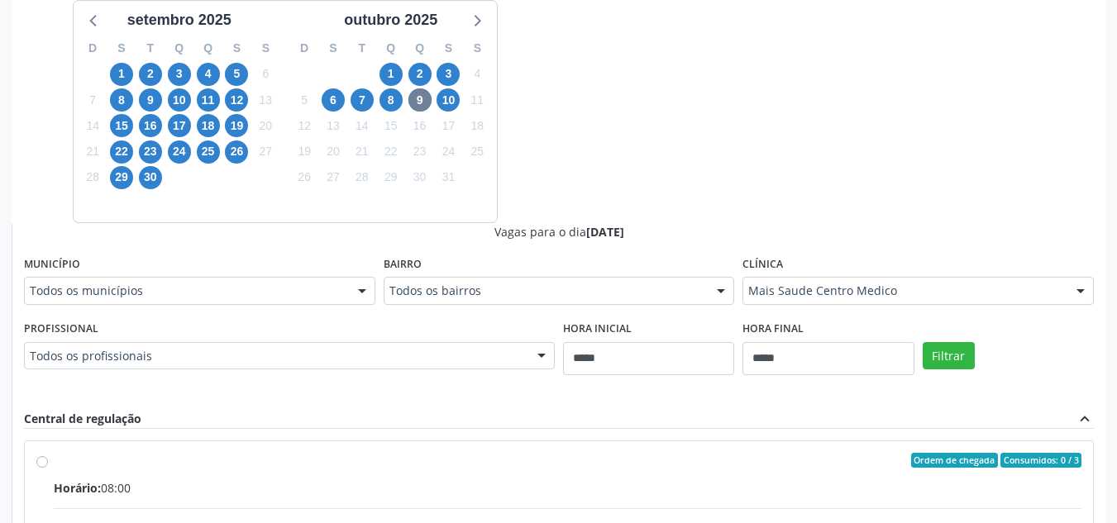
scroll to position [413, 0]
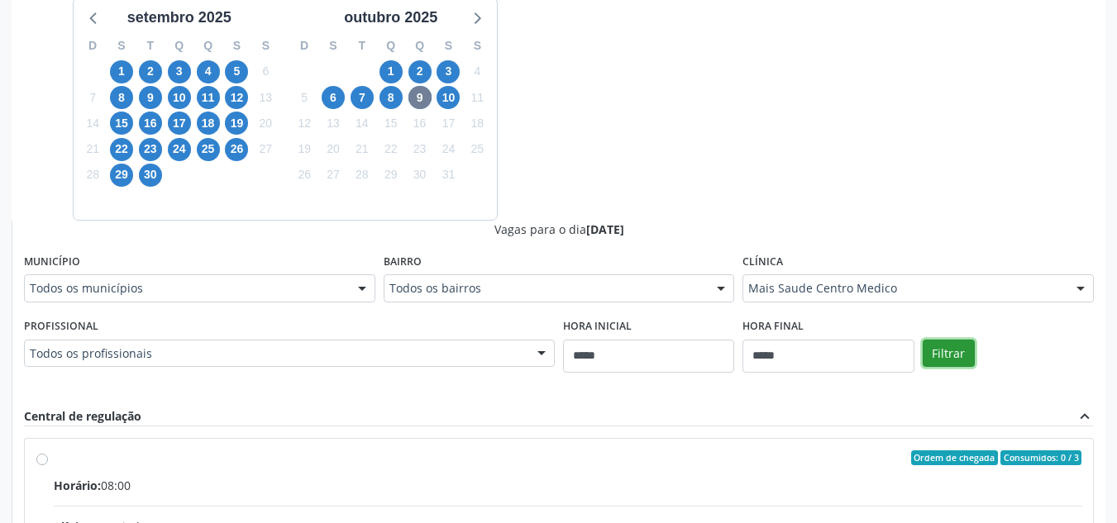
click at [947, 345] on button "Filtrar" at bounding box center [949, 354] width 52 height 28
click at [967, 341] on button "Filtrar" at bounding box center [949, 354] width 52 height 28
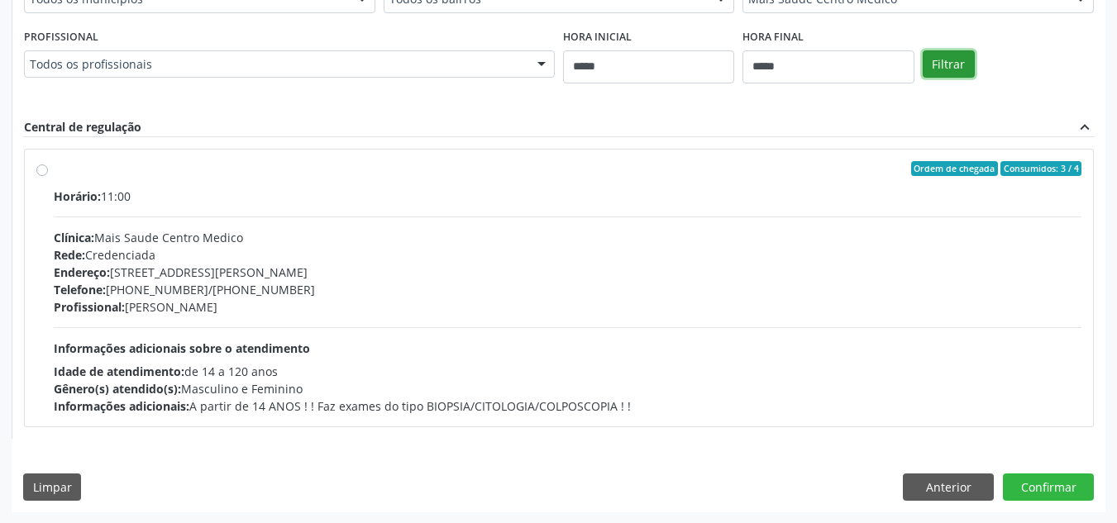
scroll to position [704, 0]
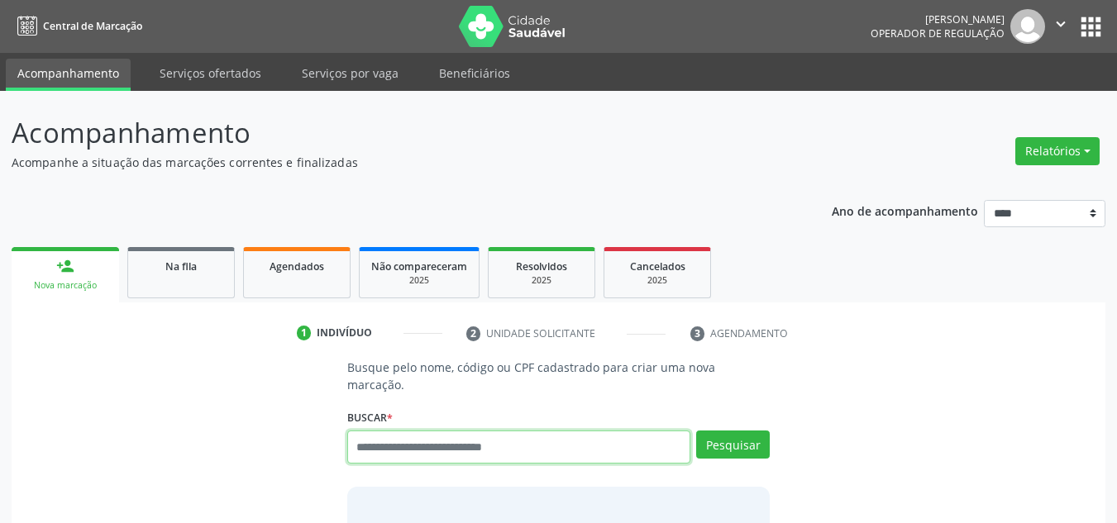
click at [463, 435] on input "text" at bounding box center [519, 447] width 344 height 33
type input "**********"
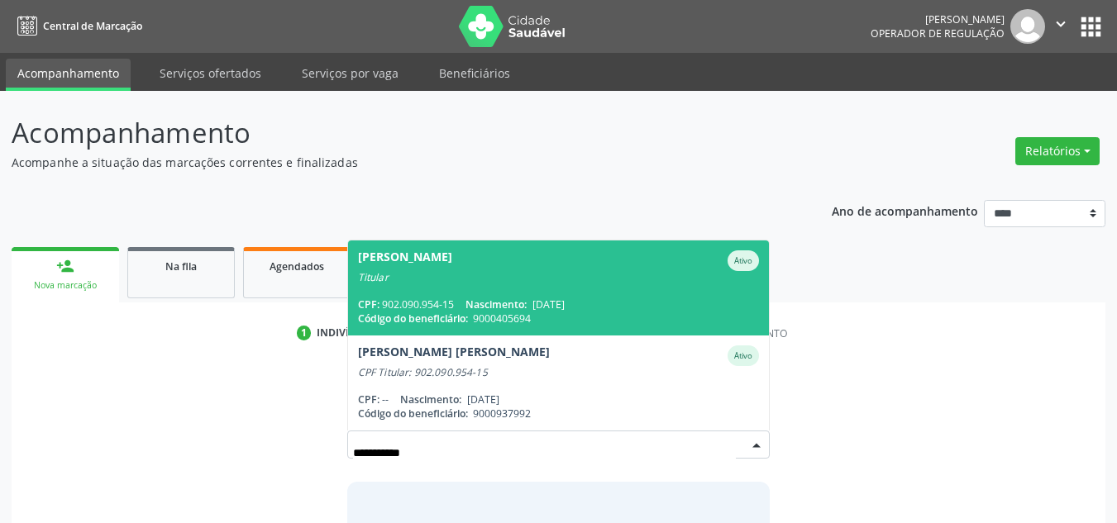
click at [578, 271] on div "Titular" at bounding box center [559, 277] width 402 height 13
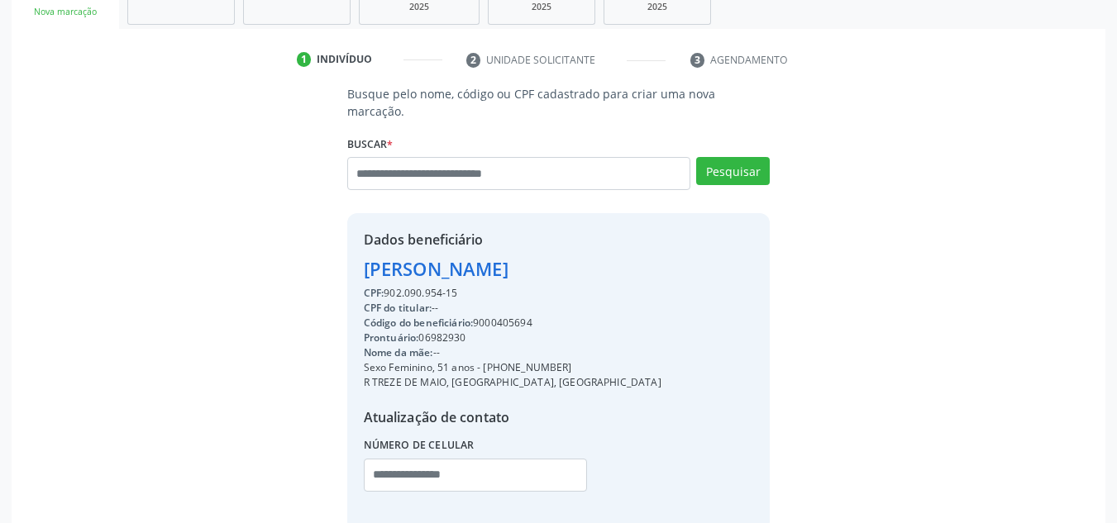
scroll to position [298, 0]
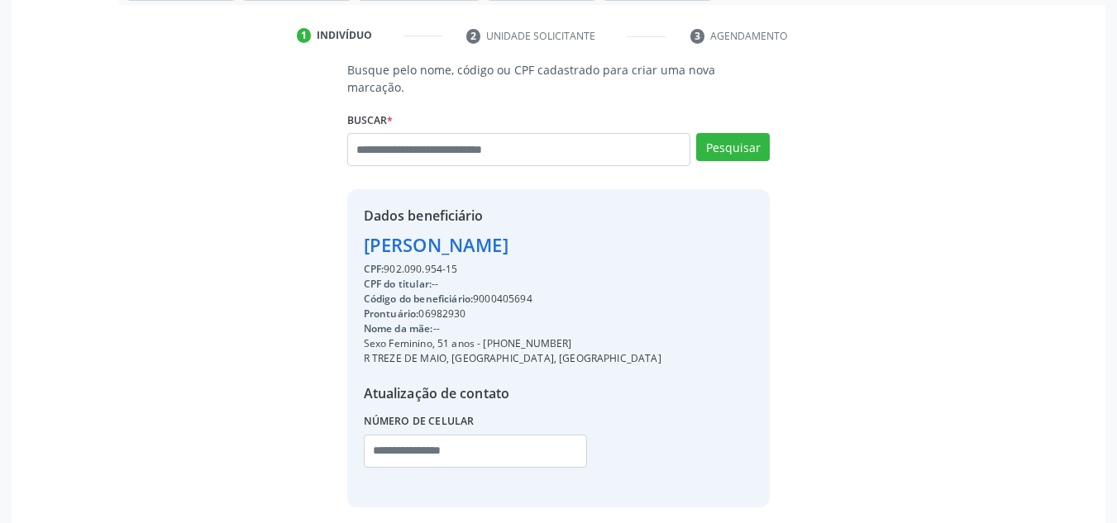
click at [515, 292] on div "Código do beneficiário: 9000405694" at bounding box center [513, 299] width 298 height 15
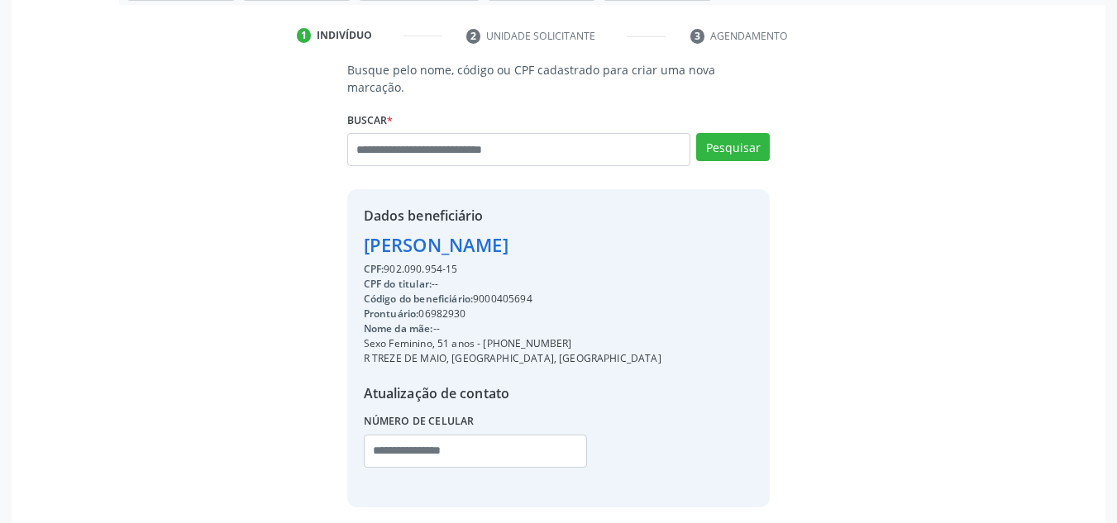
copy div "9000405694"
click at [423, 241] on div "Ana Kaline Lopes Soares" at bounding box center [513, 244] width 298 height 27
click at [422, 262] on div "CPF: 902.090.954-15" at bounding box center [513, 269] width 298 height 15
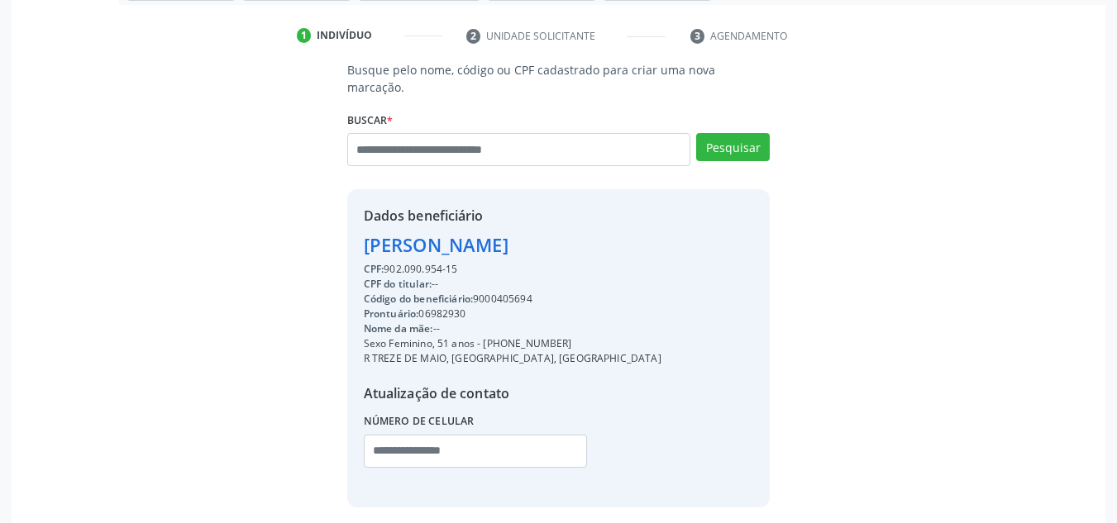
copy div "902.090.954"
drag, startPoint x: 469, startPoint y: 154, endPoint x: 489, endPoint y: 134, distance: 28.1
click at [489, 134] on div "Ana Kaline Lopes Soares Ana Kaline Lopes Soares Ativo Titular CPF: 902.090.954-…" at bounding box center [558, 155] width 423 height 45
click at [489, 134] on input "text" at bounding box center [519, 149] width 344 height 33
paste input "**********"
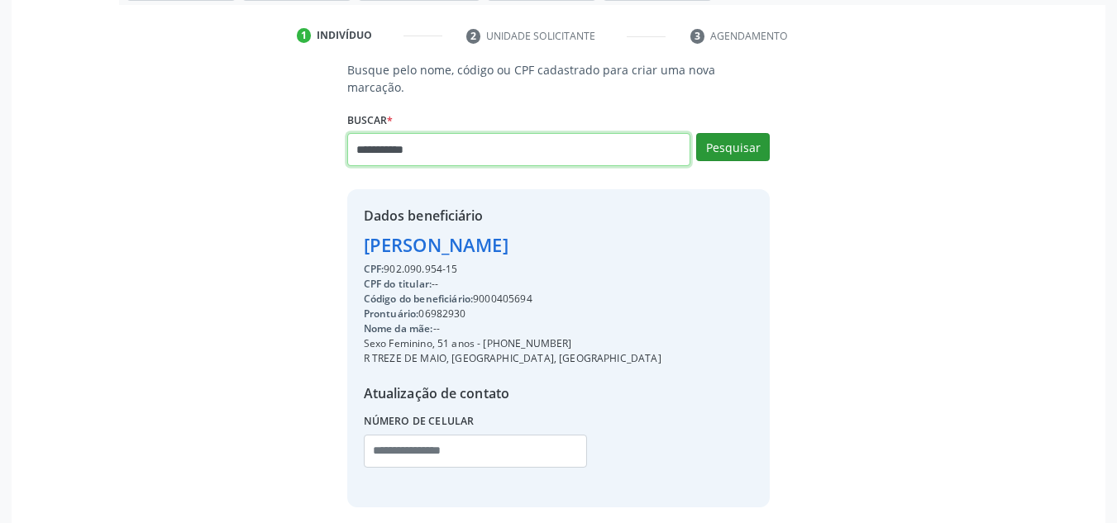
type input "**********"
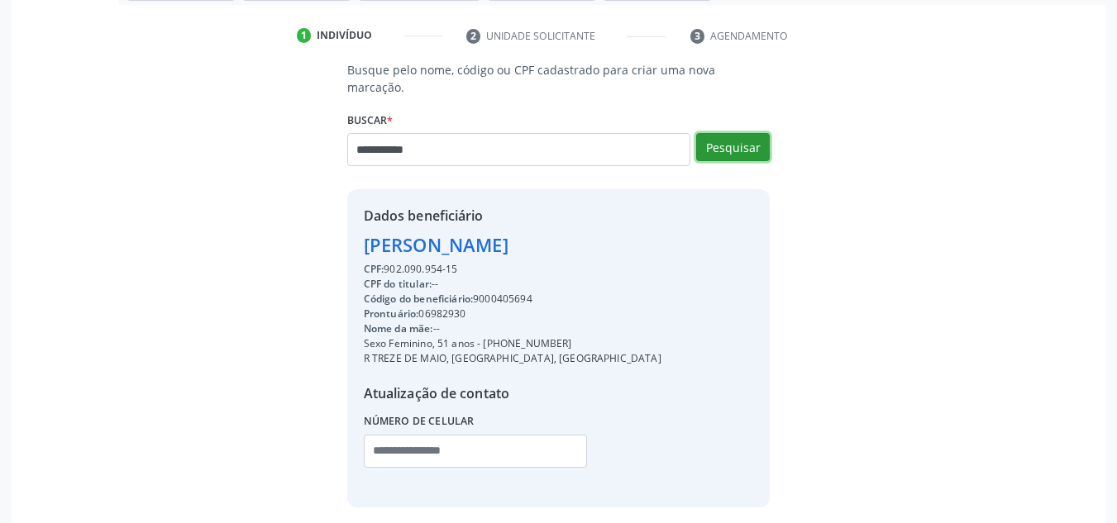
click at [752, 134] on button "Pesquisar" at bounding box center [733, 147] width 74 height 28
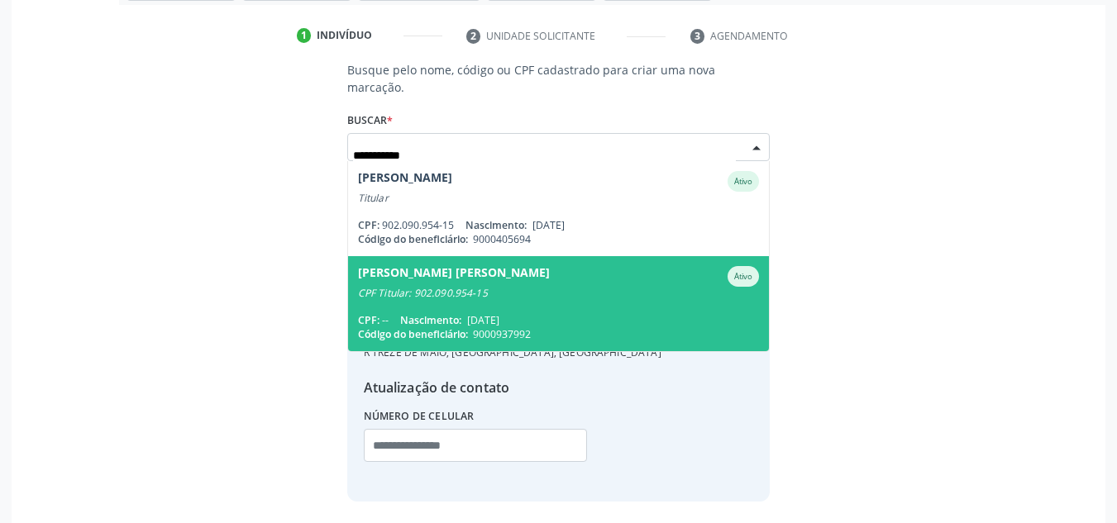
click at [517, 266] on div "Antonio Carlos Atahualpa L. Soares de M." at bounding box center [454, 276] width 192 height 21
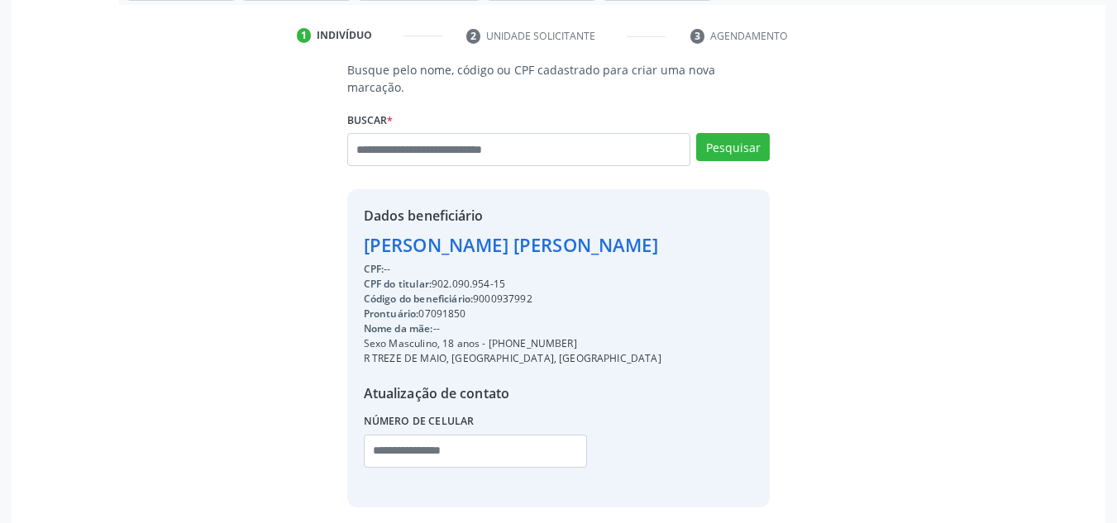
click at [514, 292] on div "Código do beneficiário: 9000937992" at bounding box center [513, 299] width 298 height 15
copy div "9000937992"
click at [489, 133] on input "text" at bounding box center [519, 149] width 344 height 33
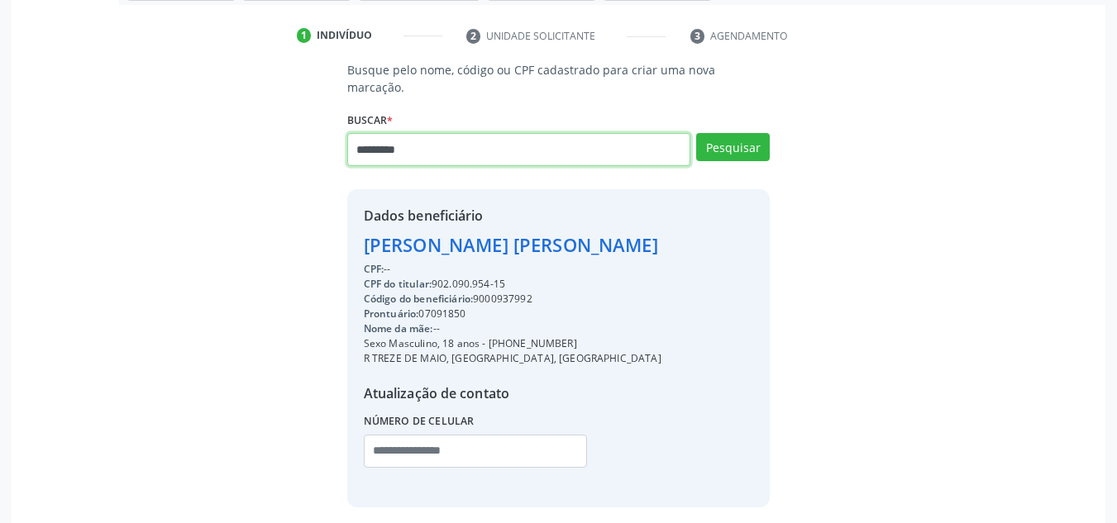
type input "*********"
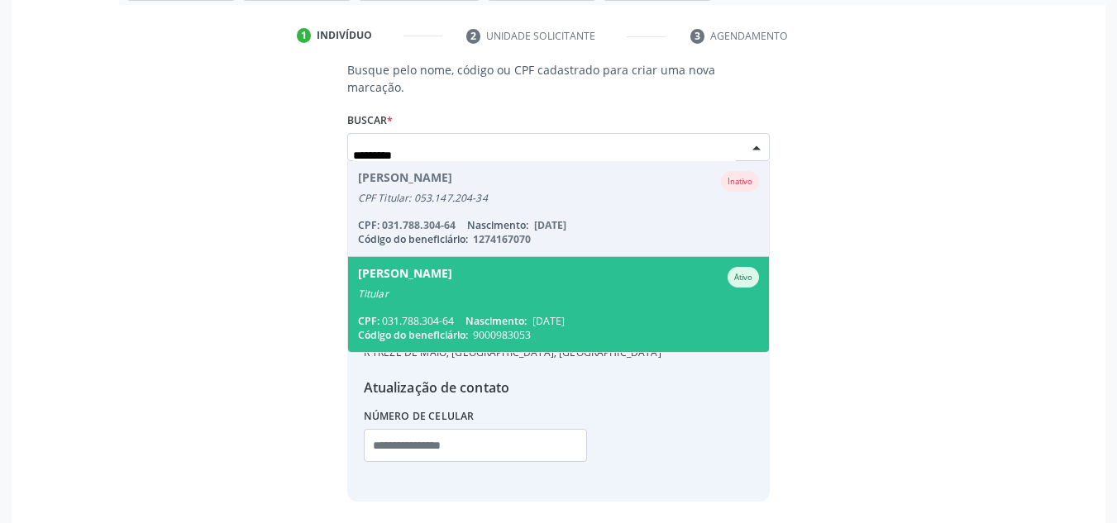
click at [452, 270] on div "Giselda Carmo de Oliveira Silva" at bounding box center [405, 277] width 94 height 21
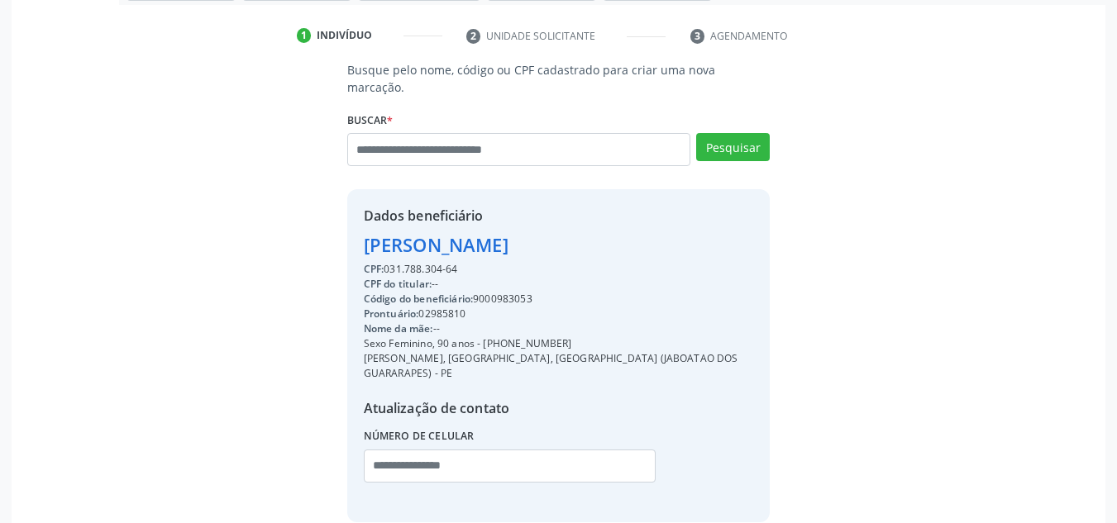
click at [508, 307] on div "Prontuário: 02985810" at bounding box center [559, 314] width 390 height 15
click at [511, 307] on div "Prontuário: 02985810" at bounding box center [559, 314] width 390 height 15
click at [515, 292] on div "Código do beneficiário: 9000983053" at bounding box center [559, 299] width 390 height 15
copy div "9000983053"
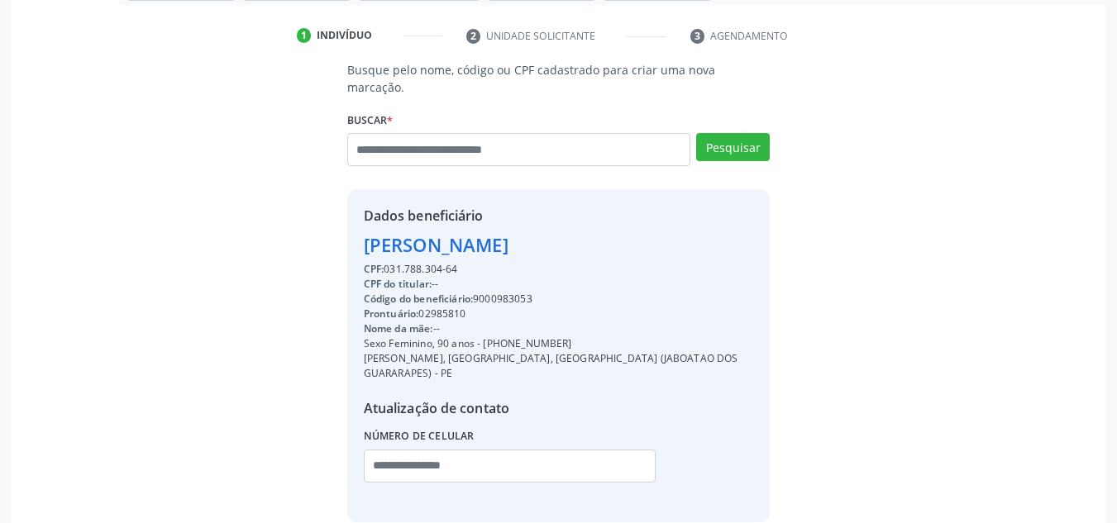
click at [297, 179] on div "Busque pelo nome, código ou CPF cadastrado para criar uma nova marcação. Buscar…" at bounding box center [558, 291] width 1071 height 461
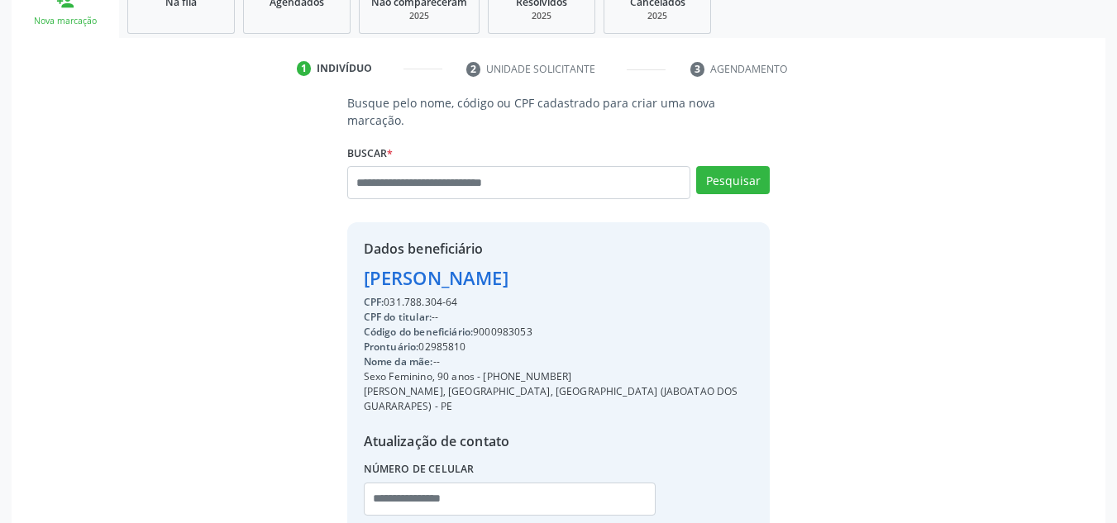
scroll to position [231, 0]
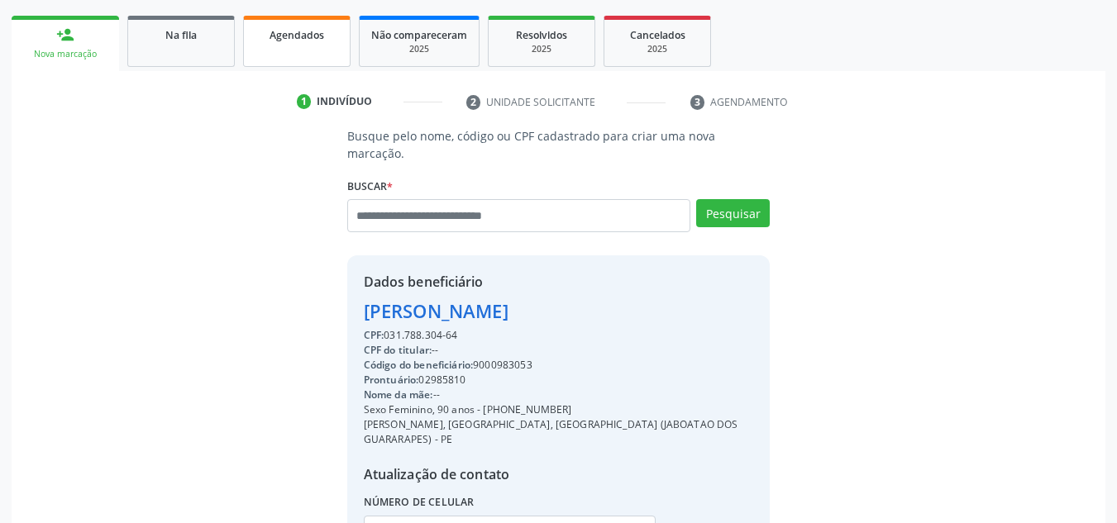
click at [313, 51] on link "Agendados" at bounding box center [296, 41] width 107 height 51
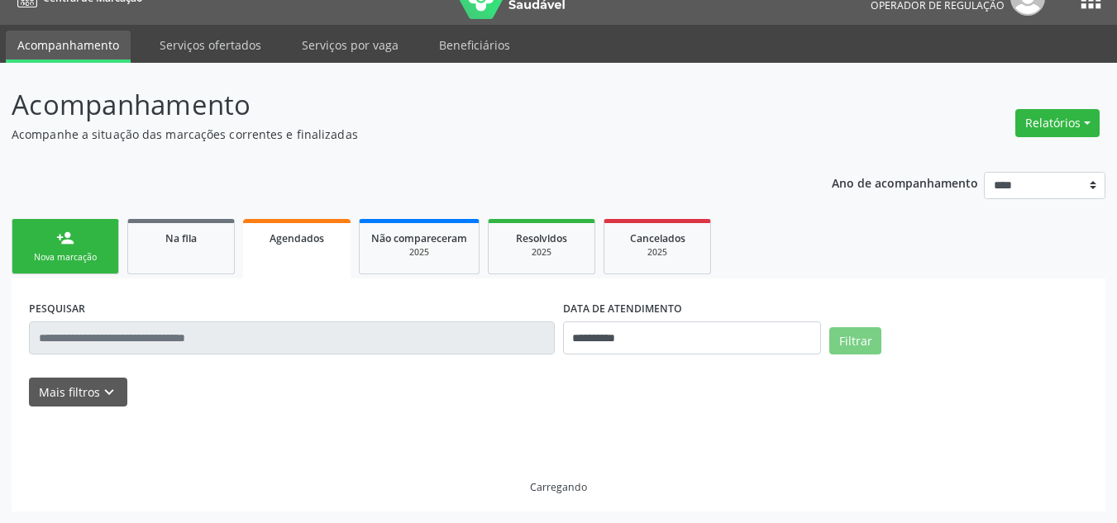
scroll to position [28, 0]
click at [609, 363] on div "**********" at bounding box center [692, 331] width 267 height 70
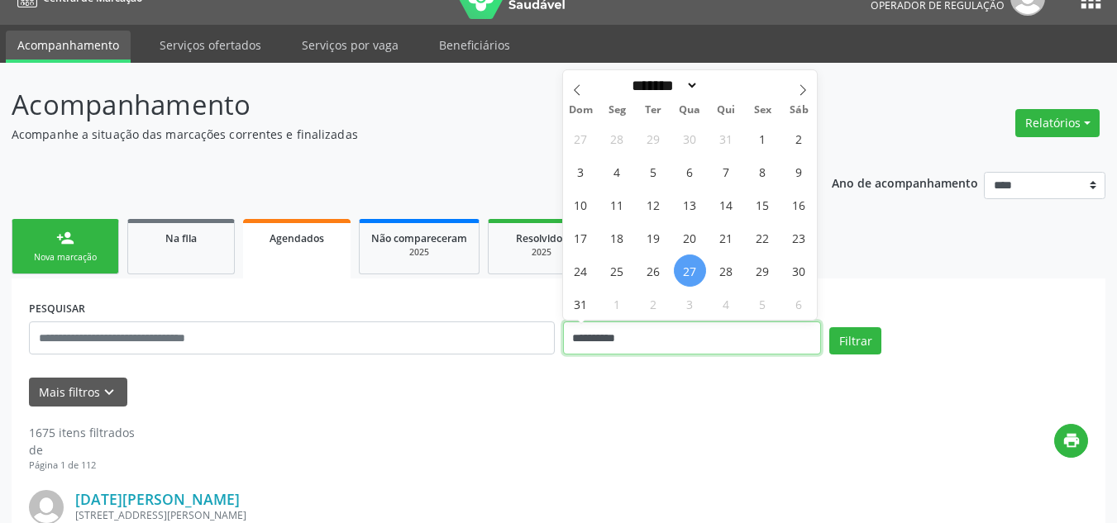
click at [620, 338] on input "**********" at bounding box center [692, 338] width 259 height 33
click at [695, 260] on span "27" at bounding box center [690, 271] width 32 height 32
type input "**********"
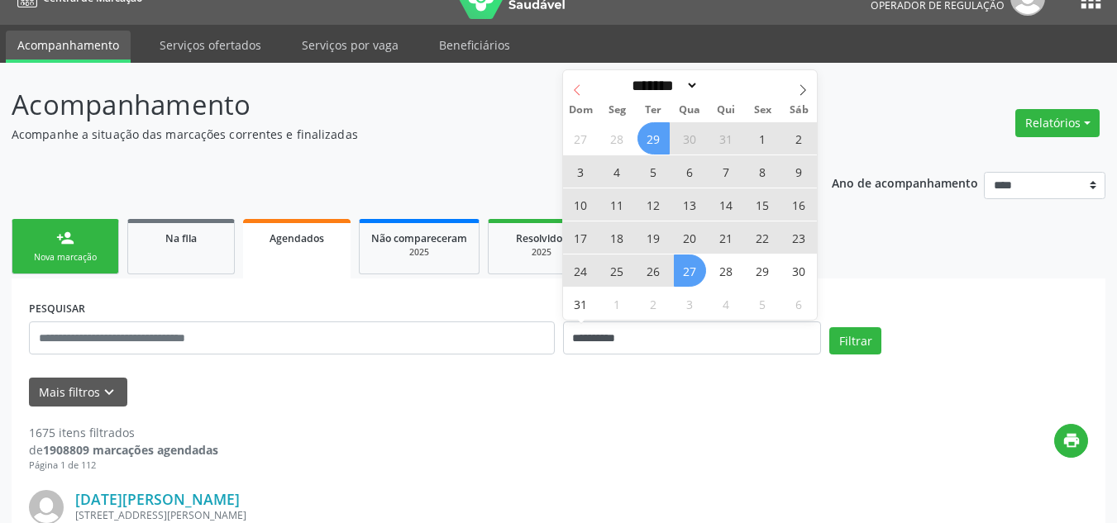
click at [587, 90] on span at bounding box center [577, 84] width 28 height 28
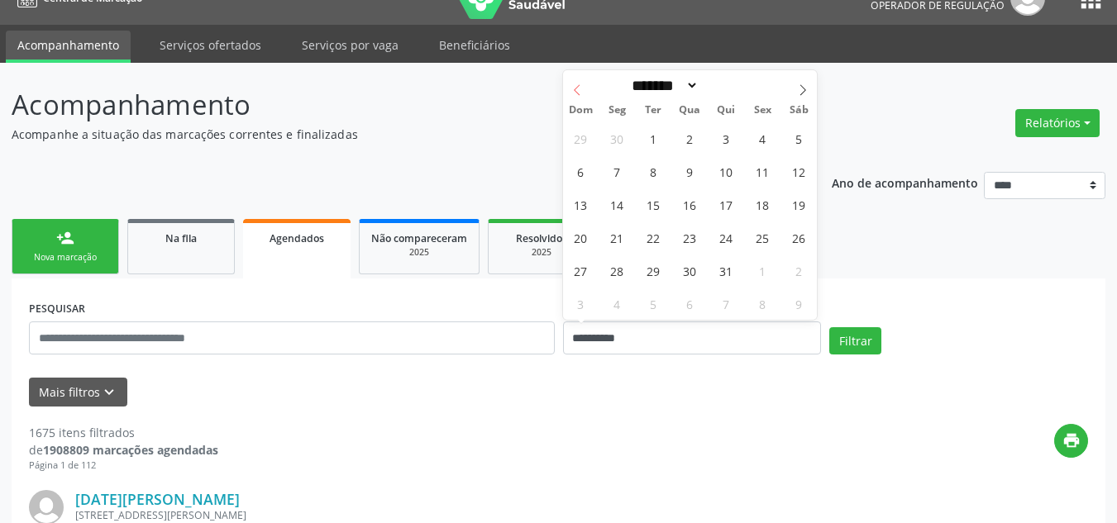
click at [583, 90] on span at bounding box center [577, 84] width 28 height 28
select select "*"
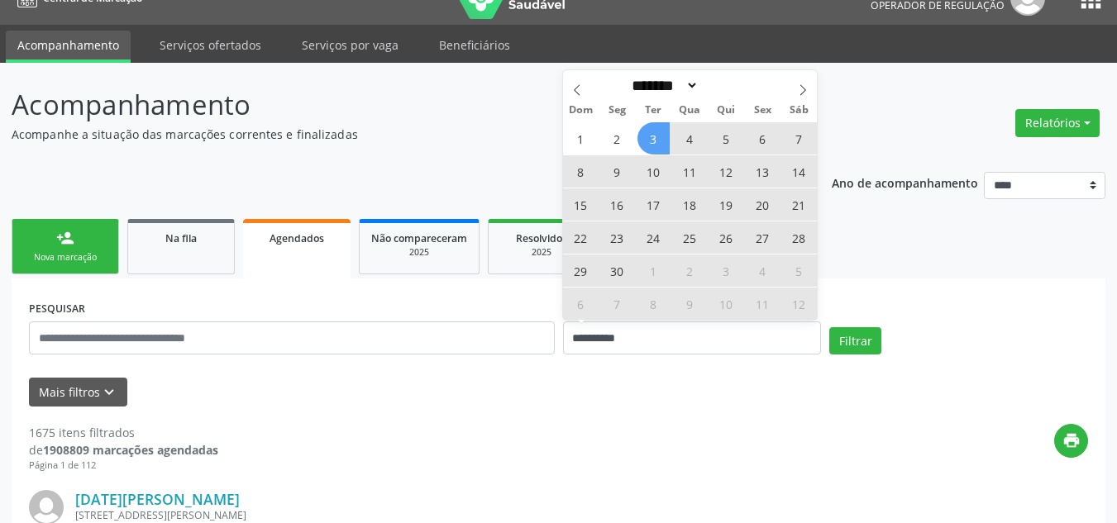
click at [643, 139] on span "3" at bounding box center [653, 138] width 32 height 32
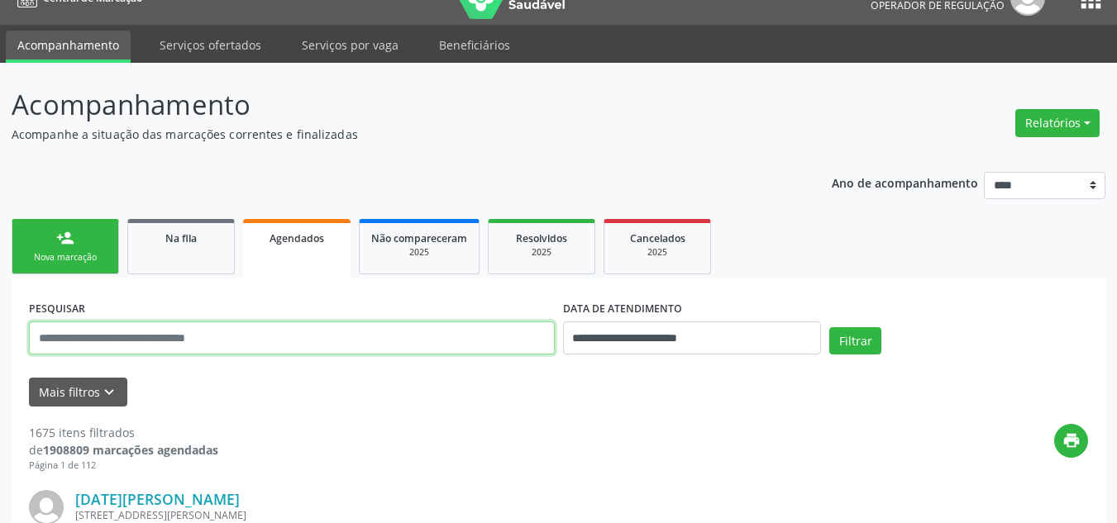
click at [432, 323] on input "text" at bounding box center [292, 338] width 526 height 33
paste input "**********"
type input "**********"
click at [829, 327] on button "Filtrar" at bounding box center [855, 341] width 52 height 28
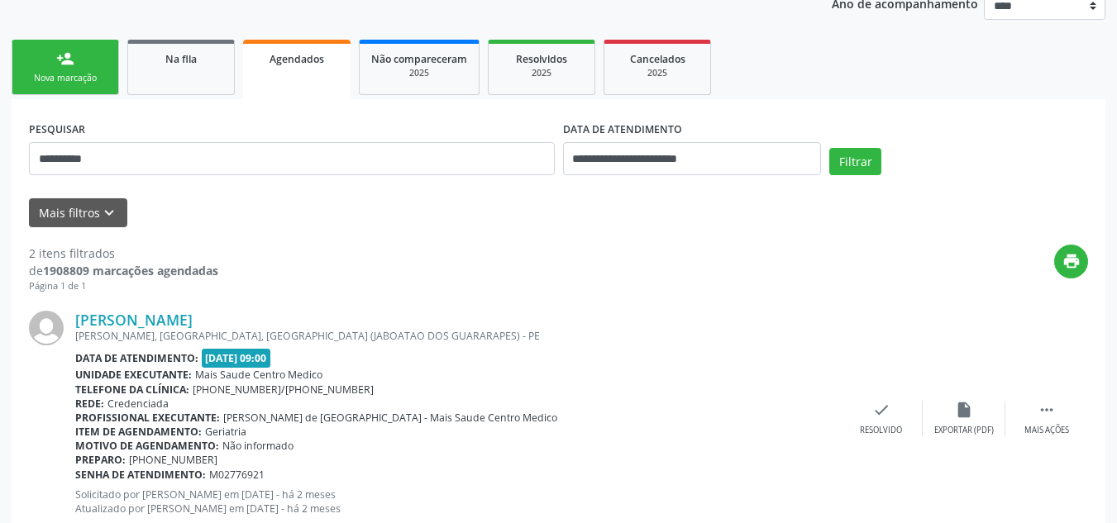
scroll to position [88, 0]
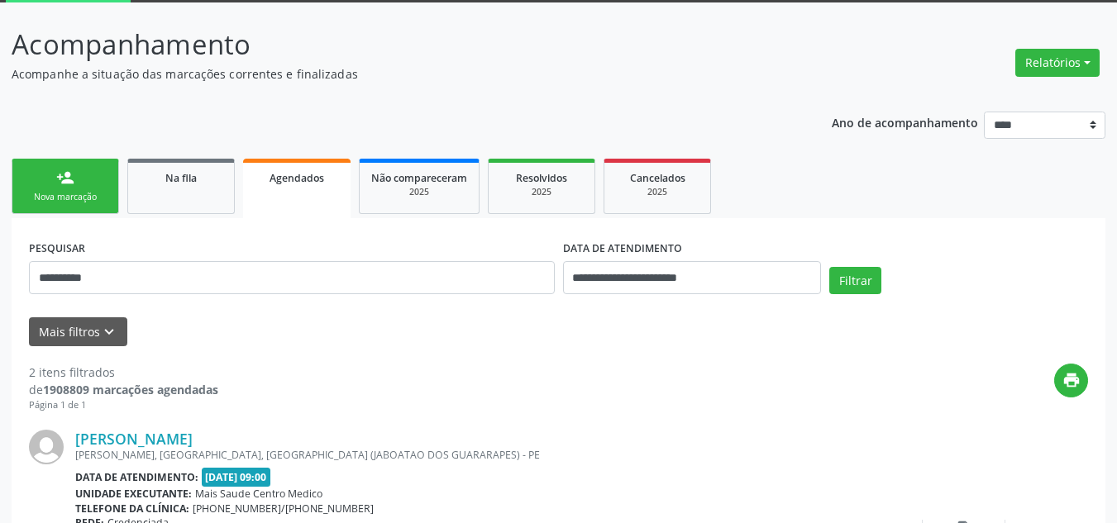
click at [103, 185] on link "person_add Nova marcação" at bounding box center [65, 186] width 107 height 55
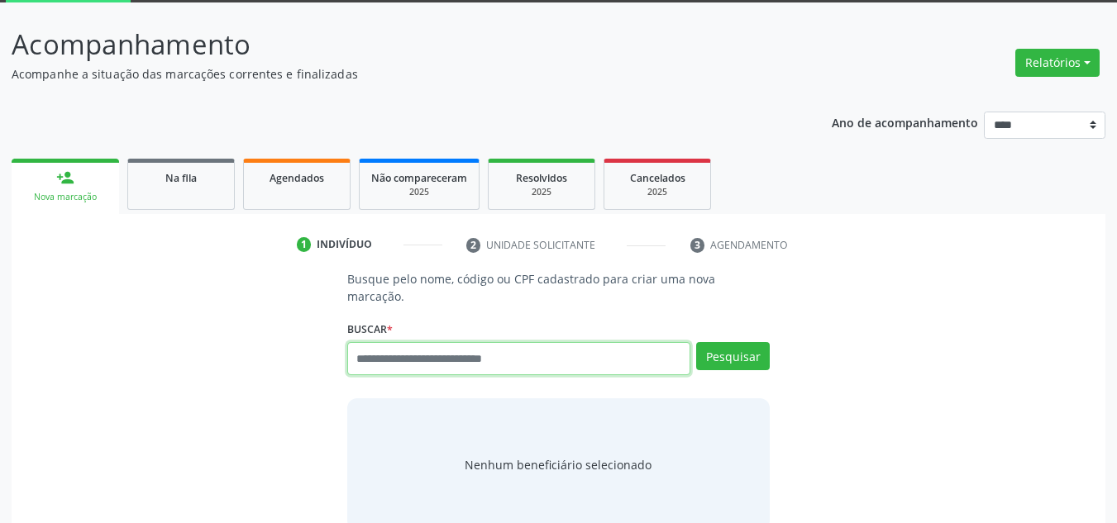
click at [418, 342] on input "text" at bounding box center [519, 358] width 344 height 33
paste input "**********"
type input "**********"
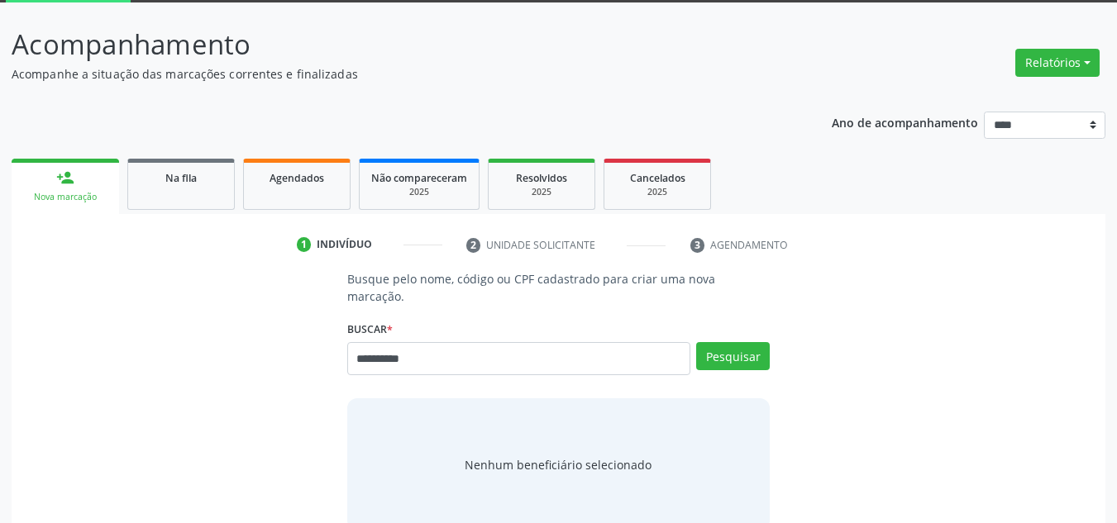
click at [457, 217] on div "**********" at bounding box center [559, 409] width 1094 height 391
click at [714, 342] on button "Pesquisar" at bounding box center [733, 356] width 74 height 28
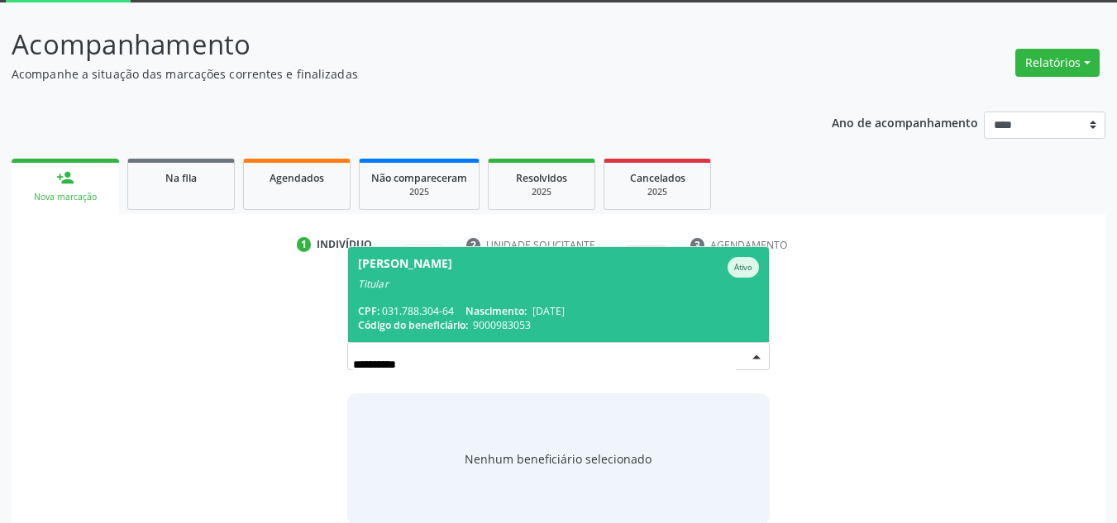
click at [613, 348] on input "**********" at bounding box center [545, 364] width 384 height 33
click at [646, 293] on span "Giselda Carmo de Oliveira Silva Ativo Titular CPF: 031.788.304-64 Nascimento: 0…" at bounding box center [559, 294] width 422 height 95
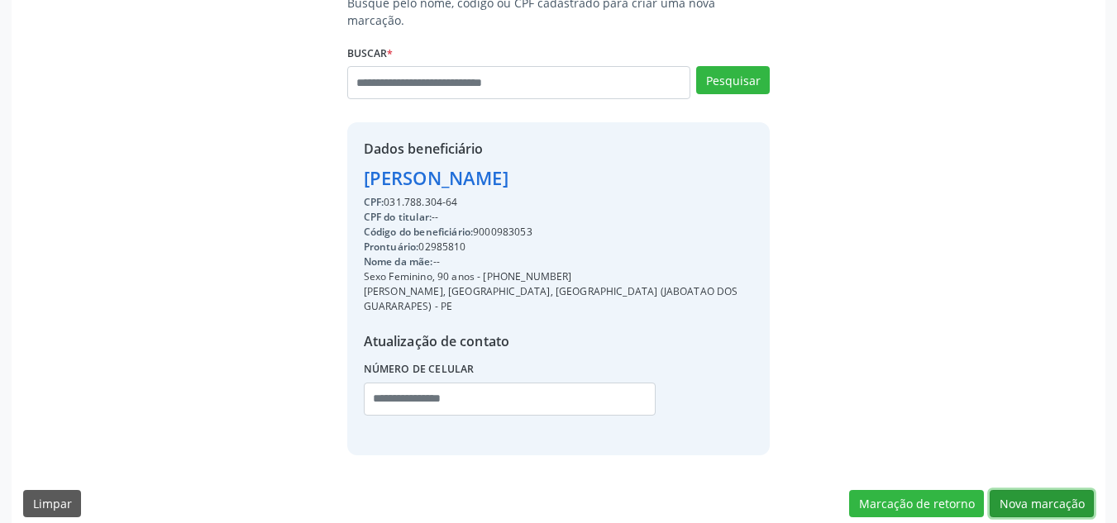
click at [1052, 490] on button "Nova marcação" at bounding box center [1042, 504] width 104 height 28
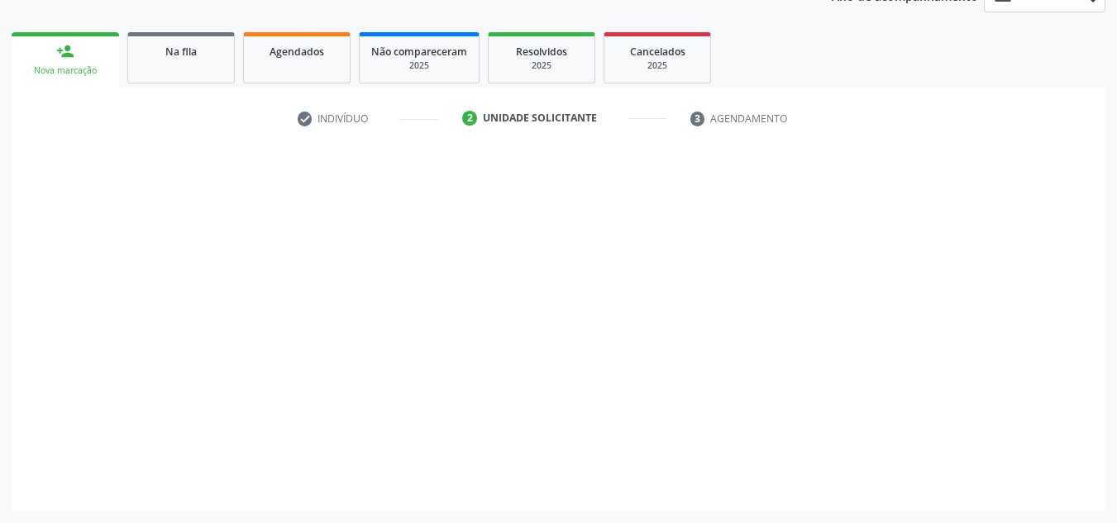
scroll to position [215, 0]
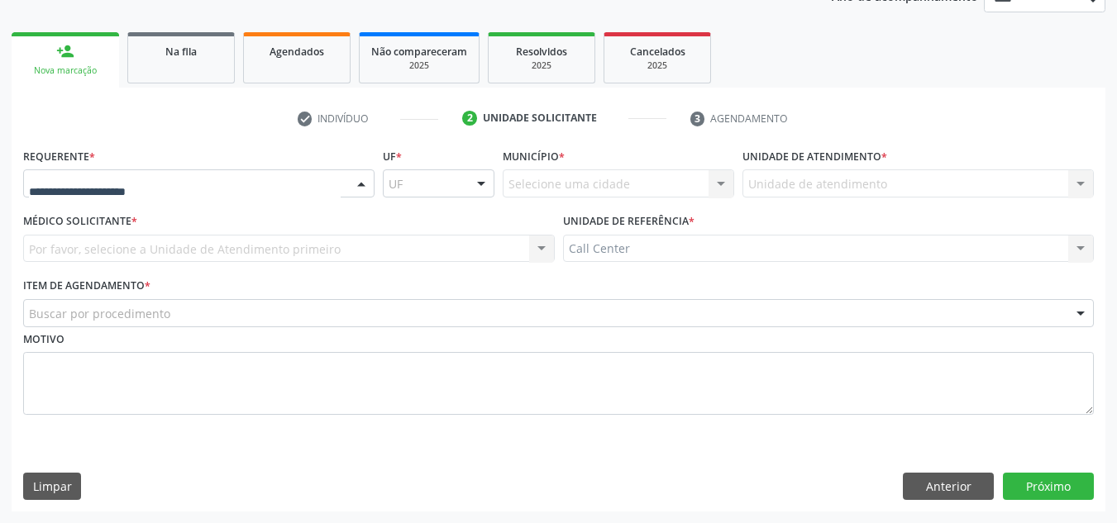
drag, startPoint x: 208, startPoint y: 174, endPoint x: 207, endPoint y: 187, distance: 12.4
click at [208, 174] on div at bounding box center [198, 183] width 351 height 28
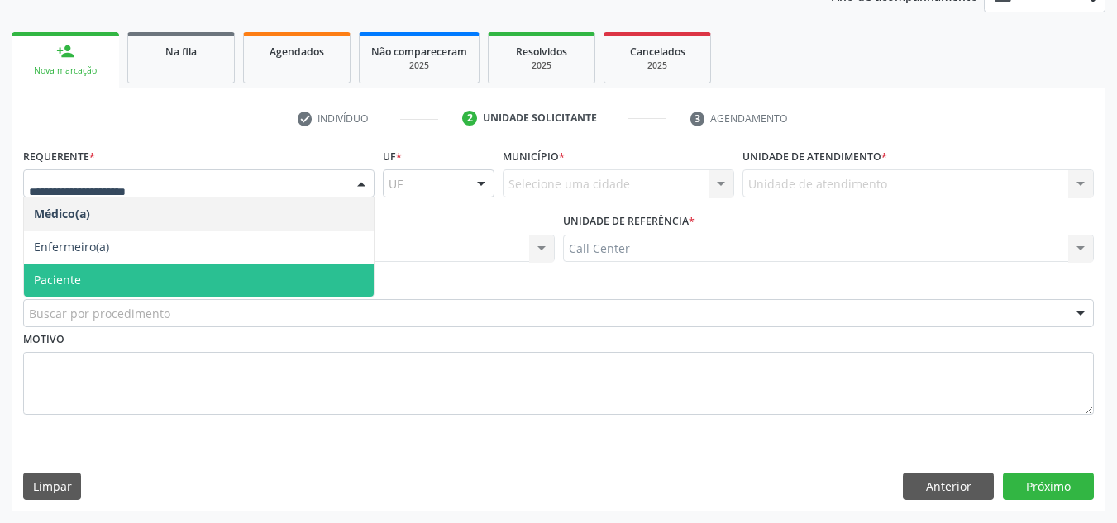
click at [174, 281] on span "Paciente" at bounding box center [199, 280] width 350 height 33
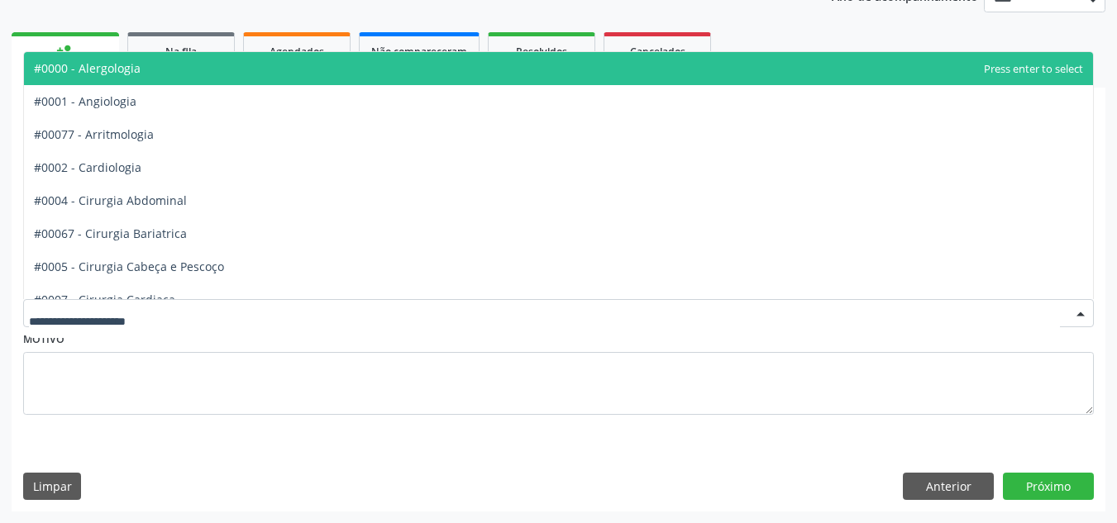
click at [182, 313] on div at bounding box center [558, 313] width 1071 height 28
type input "**"
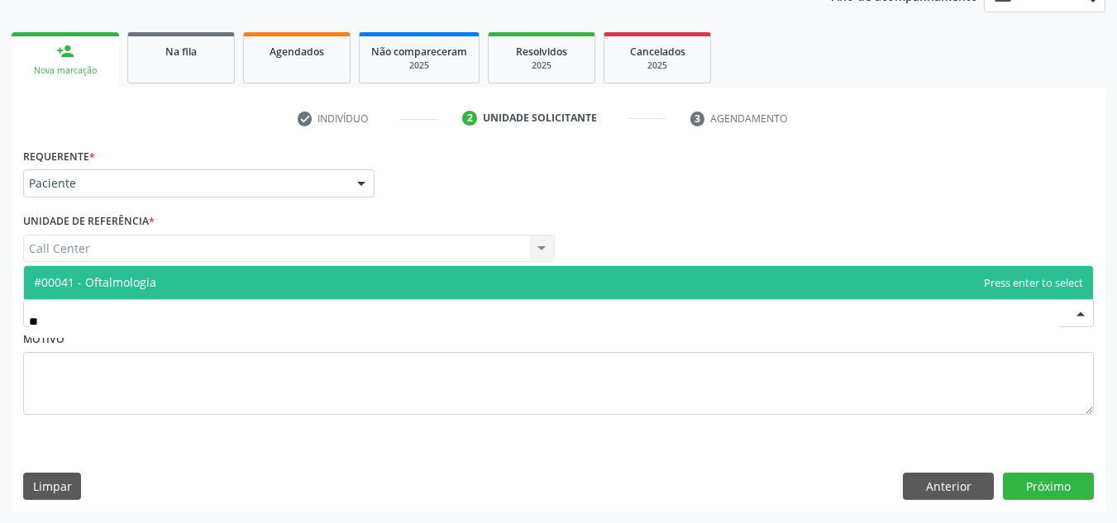
click at [197, 270] on span "#00041 - Oftalmologia" at bounding box center [558, 282] width 1069 height 33
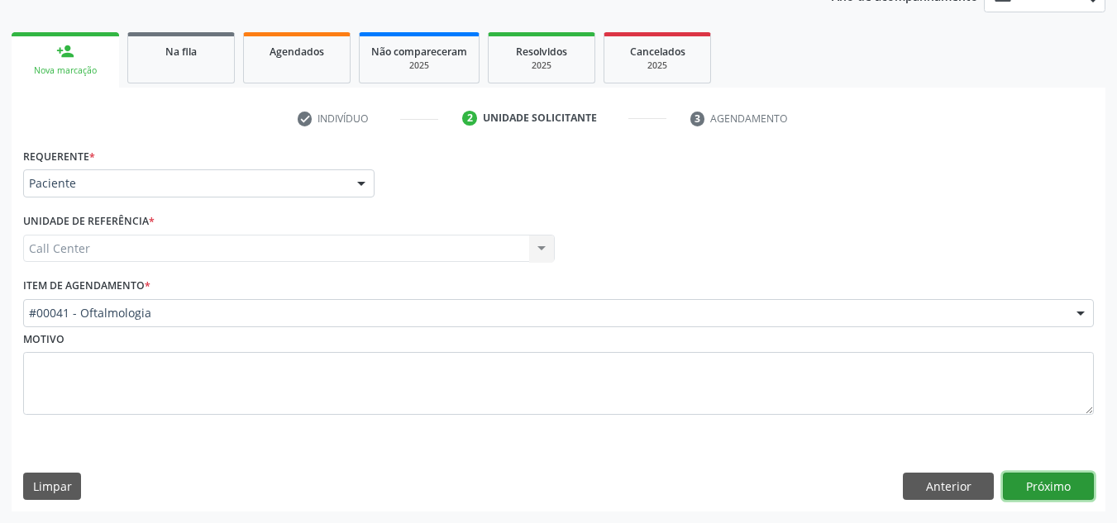
click at [1031, 480] on button "Próximo" at bounding box center [1048, 487] width 91 height 28
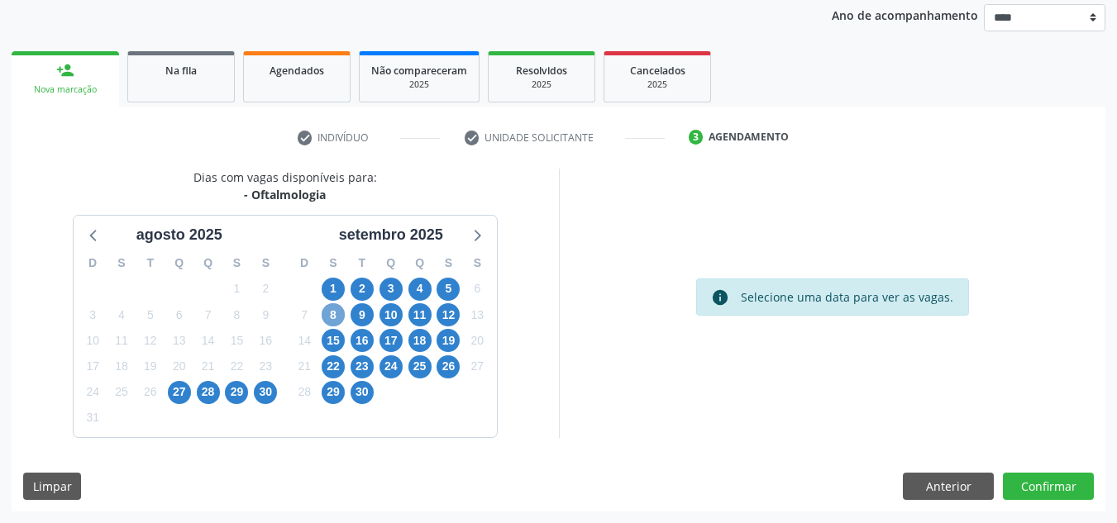
click at [337, 320] on span "8" at bounding box center [333, 314] width 23 height 23
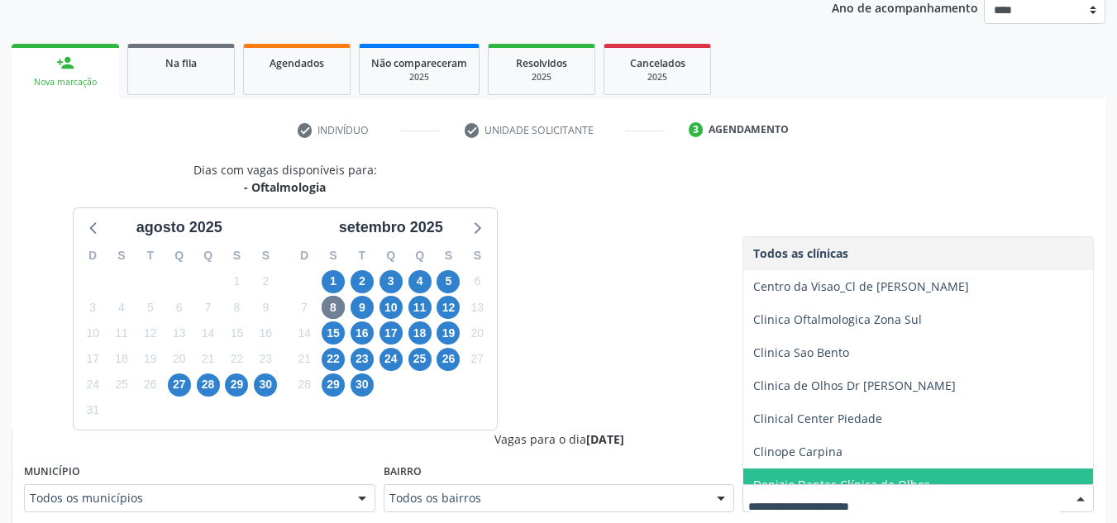
scroll to position [50, 0]
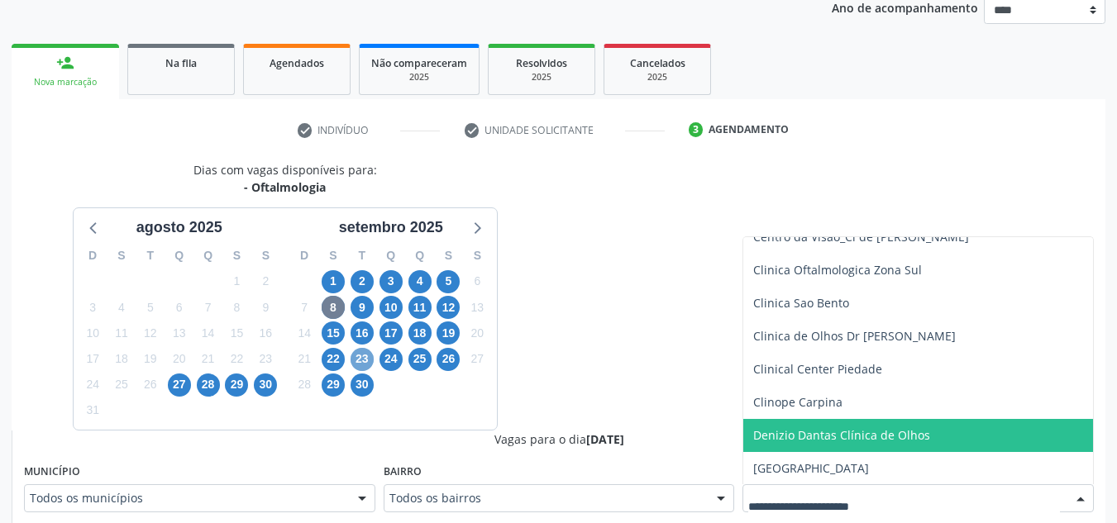
click at [357, 368] on span "23" at bounding box center [362, 359] width 23 height 23
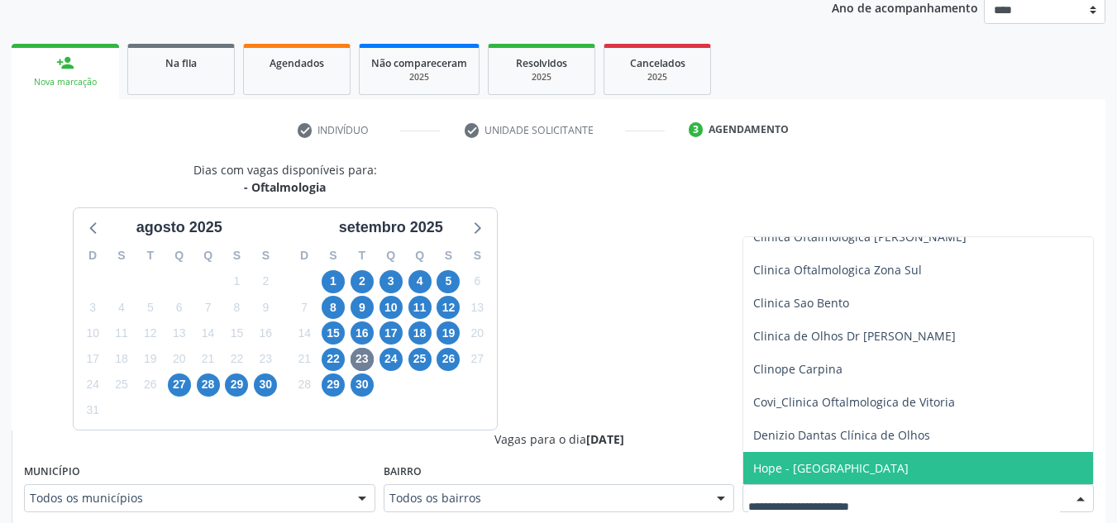
scroll to position [116, 0]
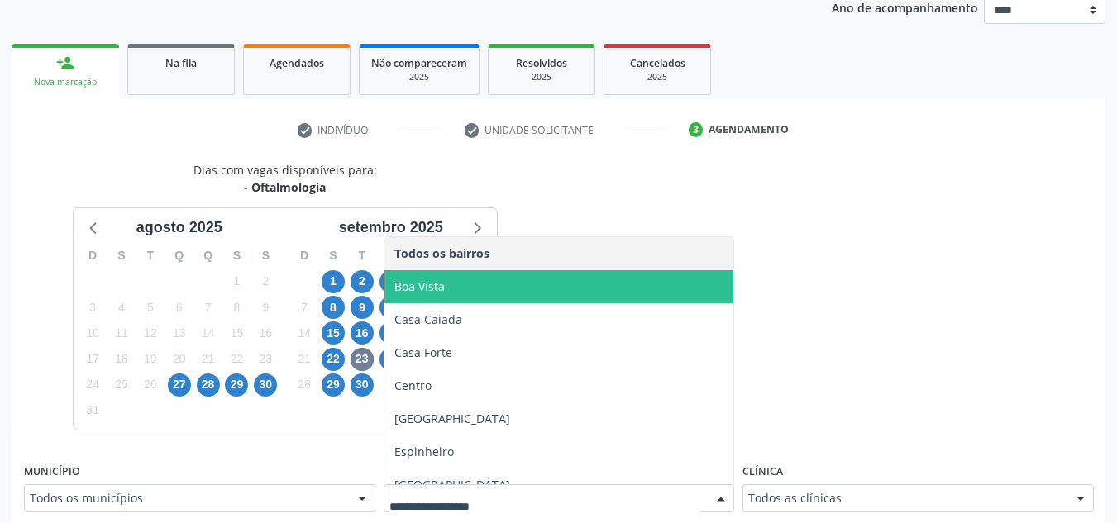
click at [607, 281] on span "Boa Vista" at bounding box center [559, 286] width 350 height 33
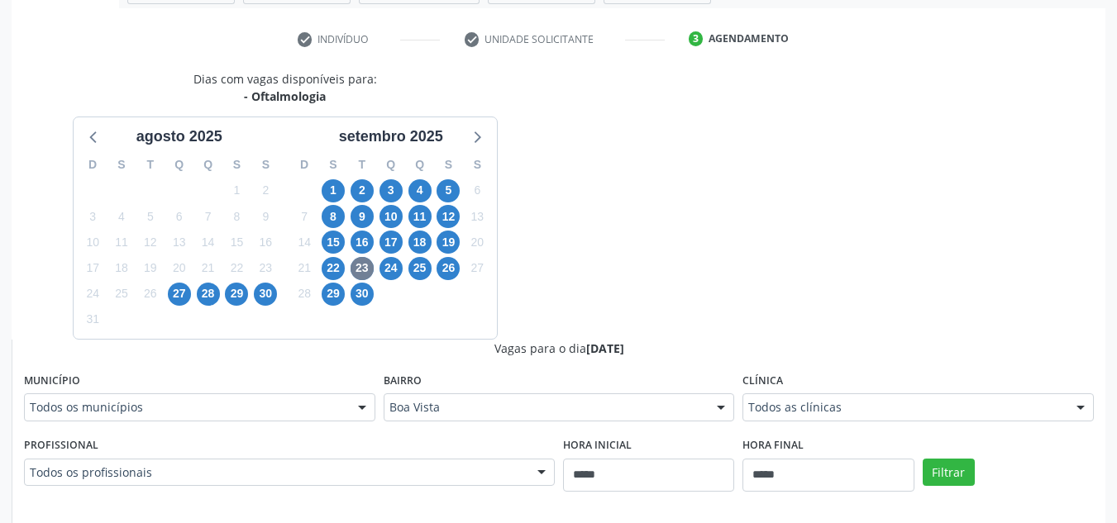
scroll to position [323, 0]
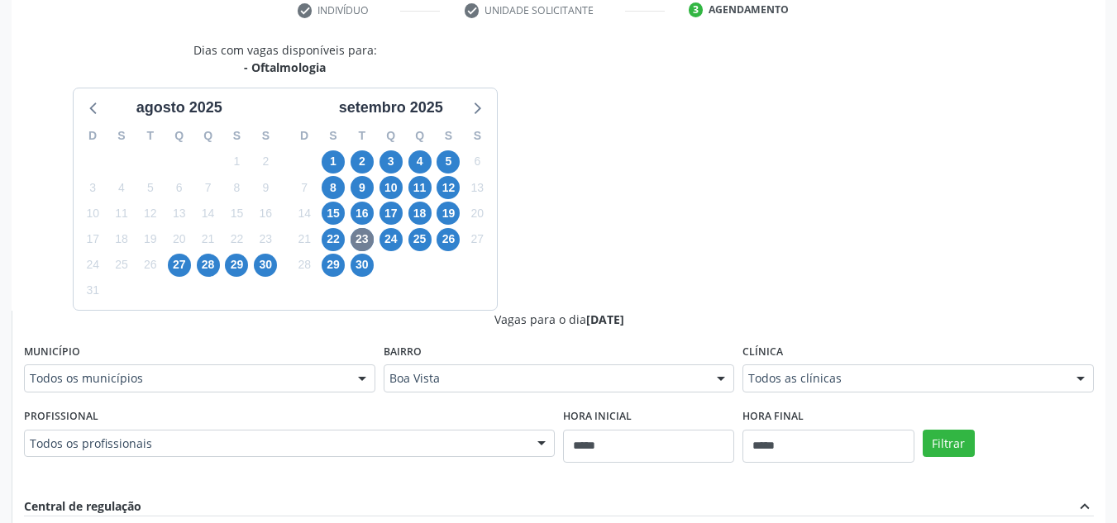
click at [934, 424] on div "Filtrar" at bounding box center [1008, 442] width 179 height 76
click at [938, 432] on button "Filtrar" at bounding box center [949, 444] width 52 height 28
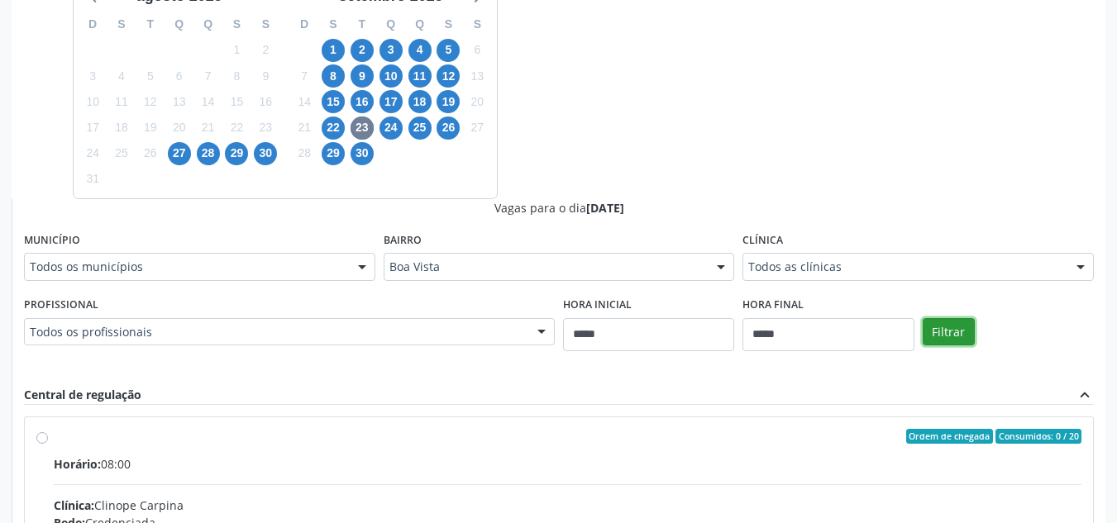
scroll to position [270, 0]
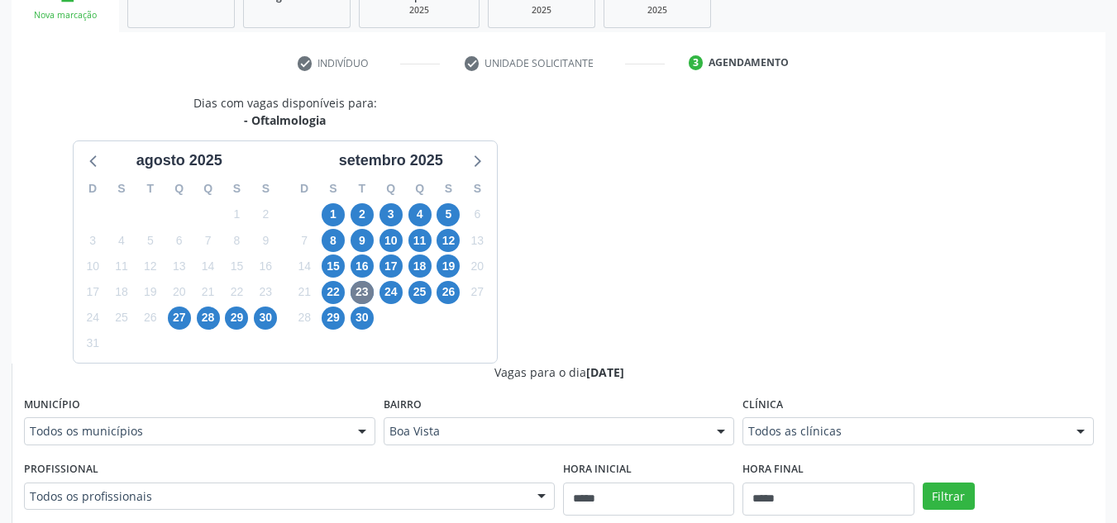
click at [450, 306] on div "3" at bounding box center [448, 318] width 29 height 26
click at [450, 298] on span "26" at bounding box center [448, 292] width 23 height 23
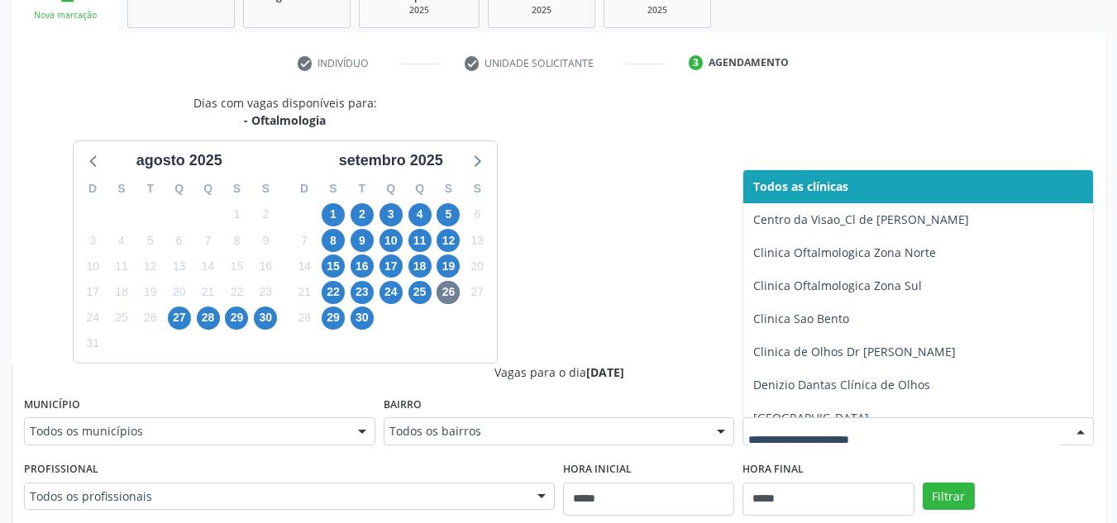
click at [856, 421] on div at bounding box center [917, 432] width 351 height 28
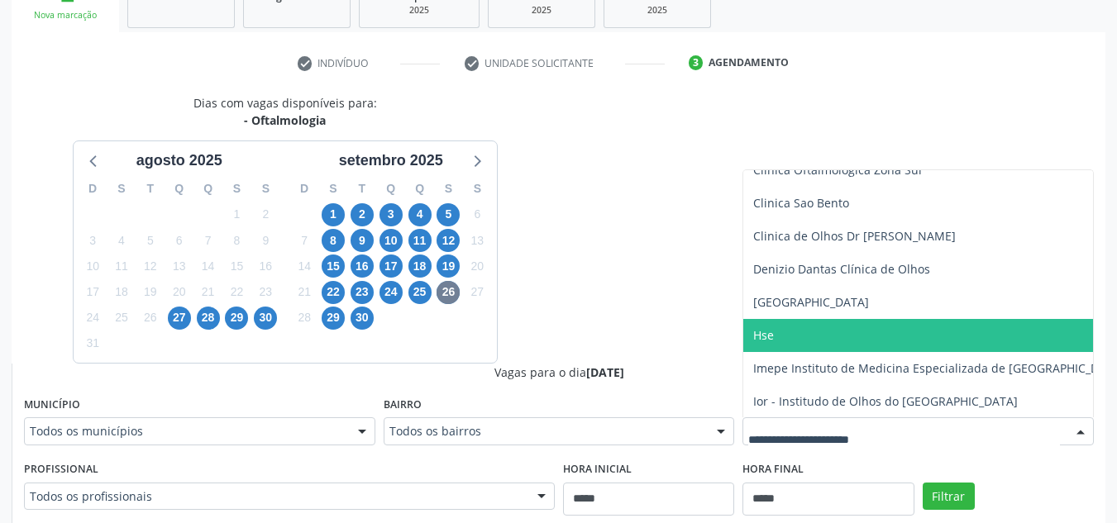
scroll to position [149, 0]
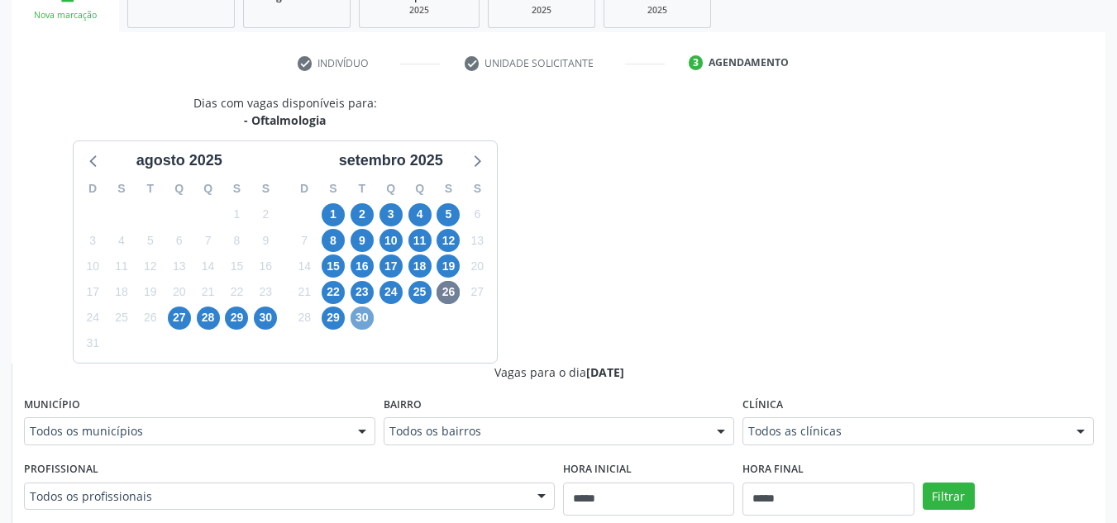
click at [364, 312] on span "30" at bounding box center [362, 318] width 23 height 23
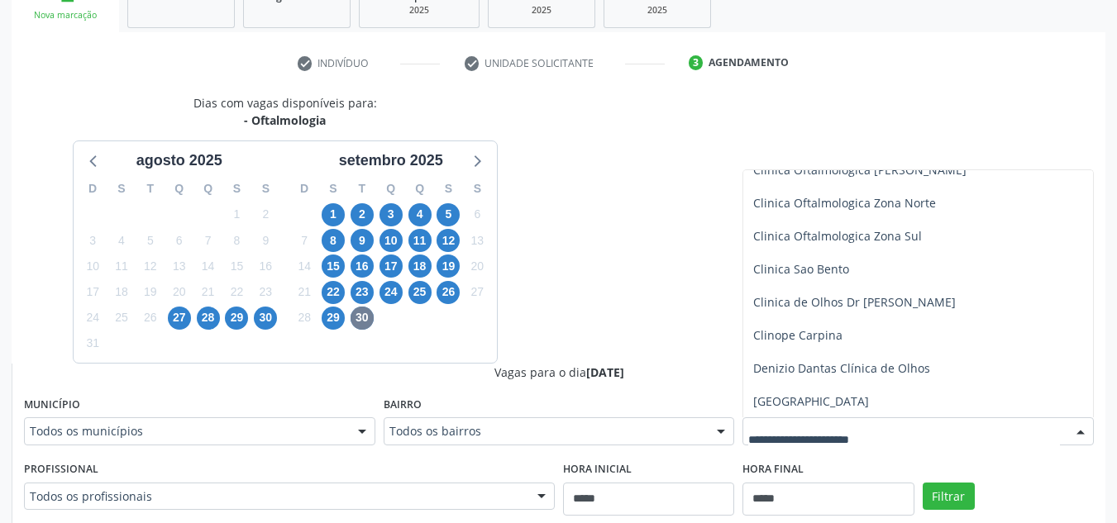
scroll to position [116, 0]
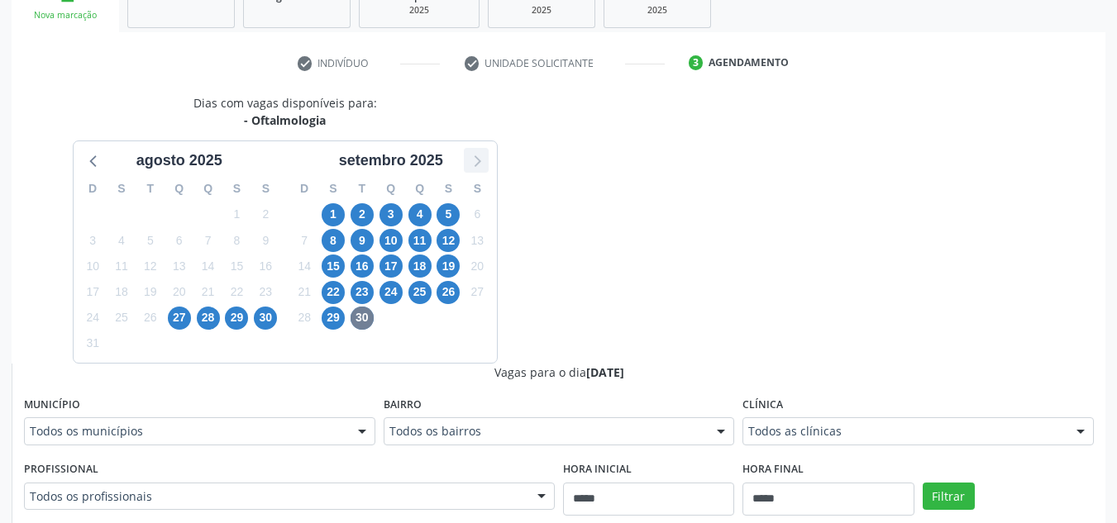
click at [482, 160] on icon at bounding box center [475, 160] width 21 height 21
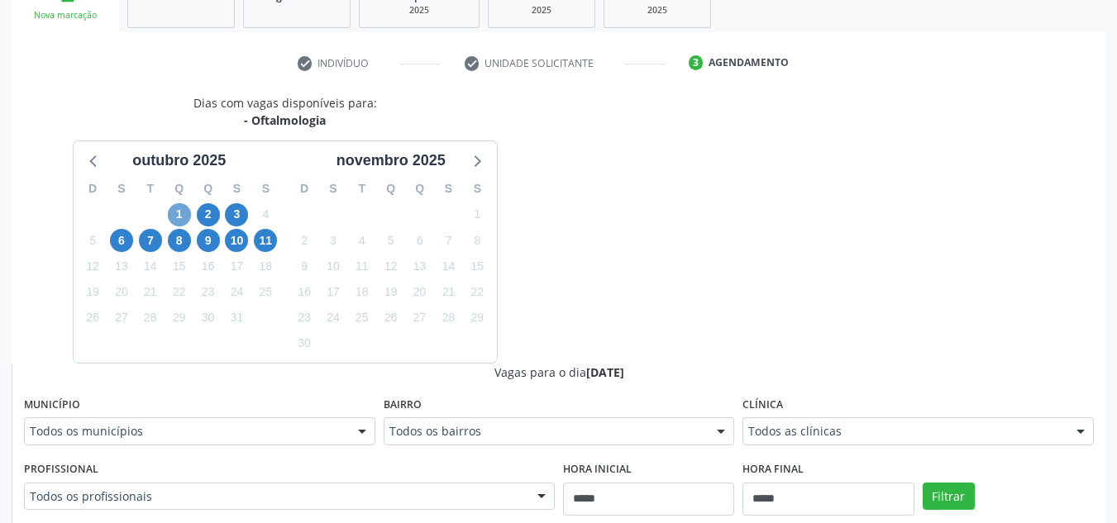
click at [182, 220] on span "1" at bounding box center [179, 214] width 23 height 23
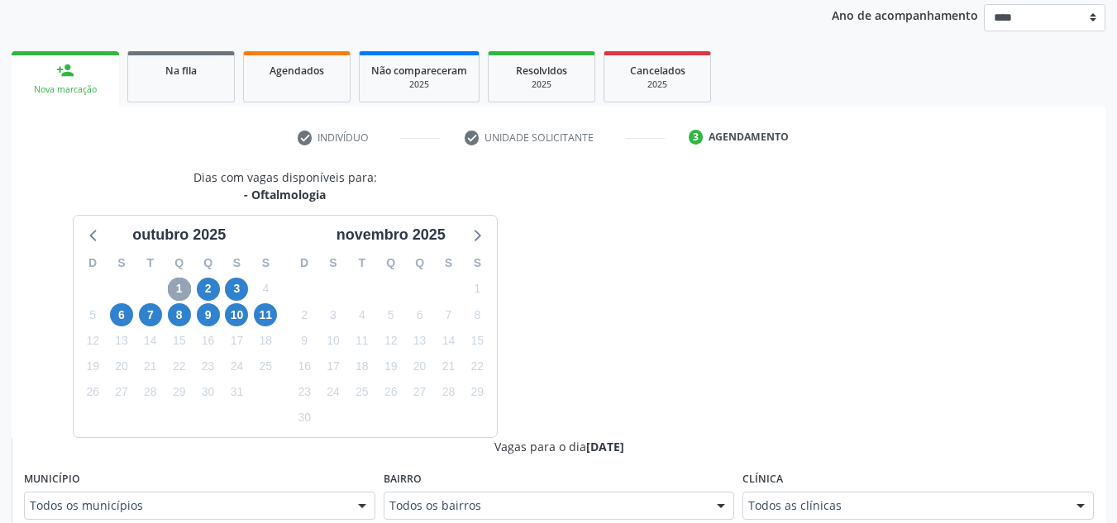
scroll to position [270, 0]
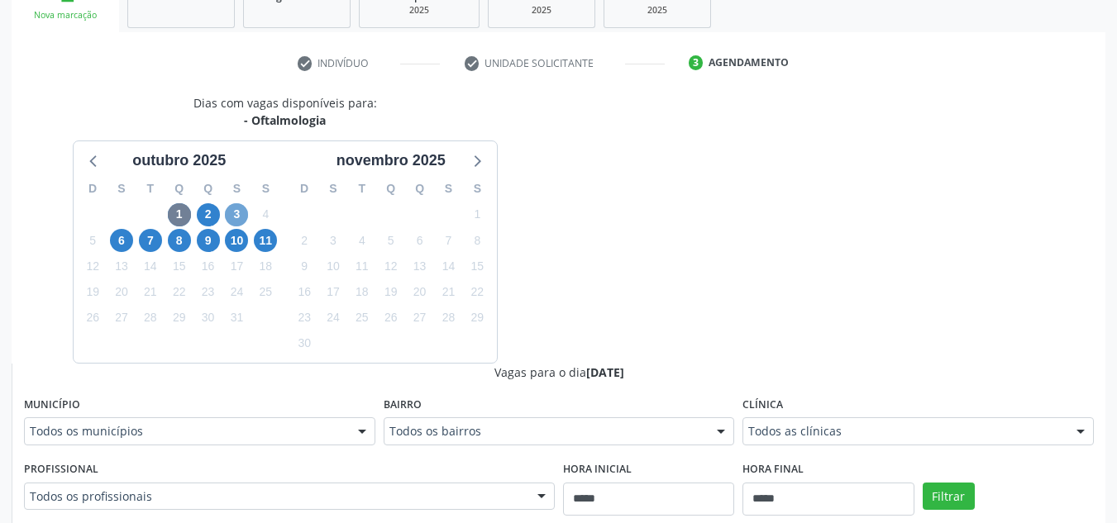
click at [227, 210] on span "3" at bounding box center [236, 214] width 23 height 23
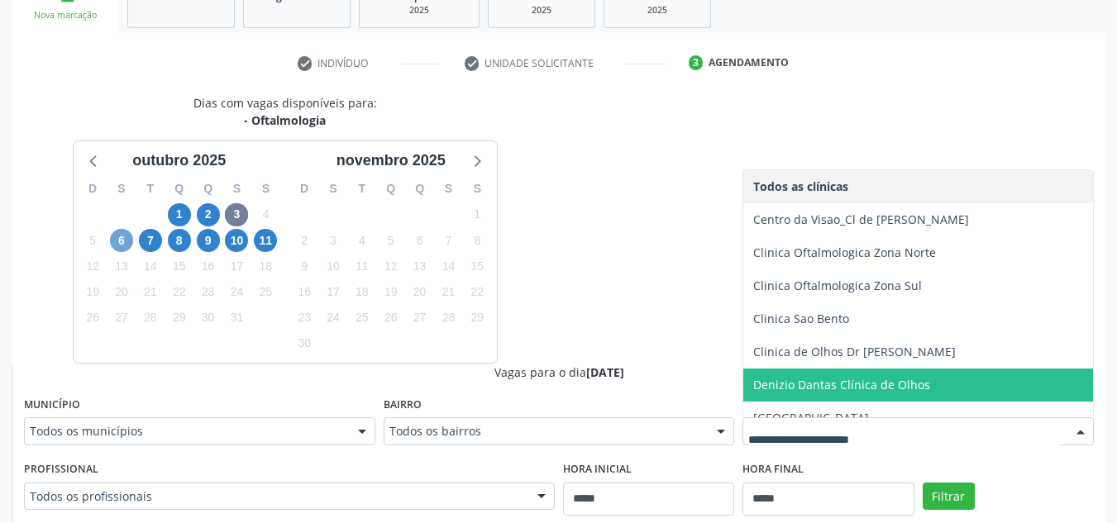
click at [118, 235] on span "6" at bounding box center [121, 240] width 23 height 23
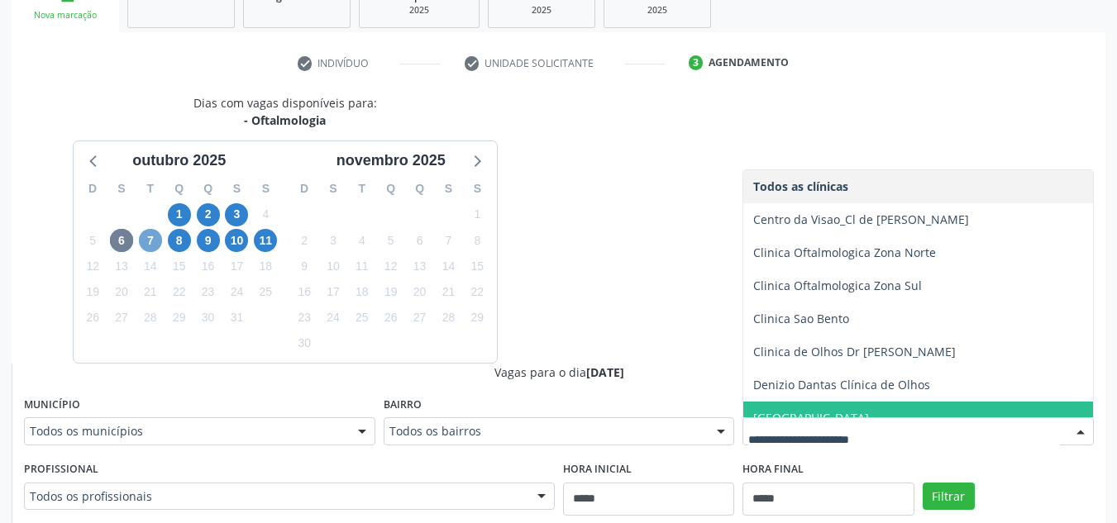
click at [144, 237] on span "7" at bounding box center [150, 240] width 23 height 23
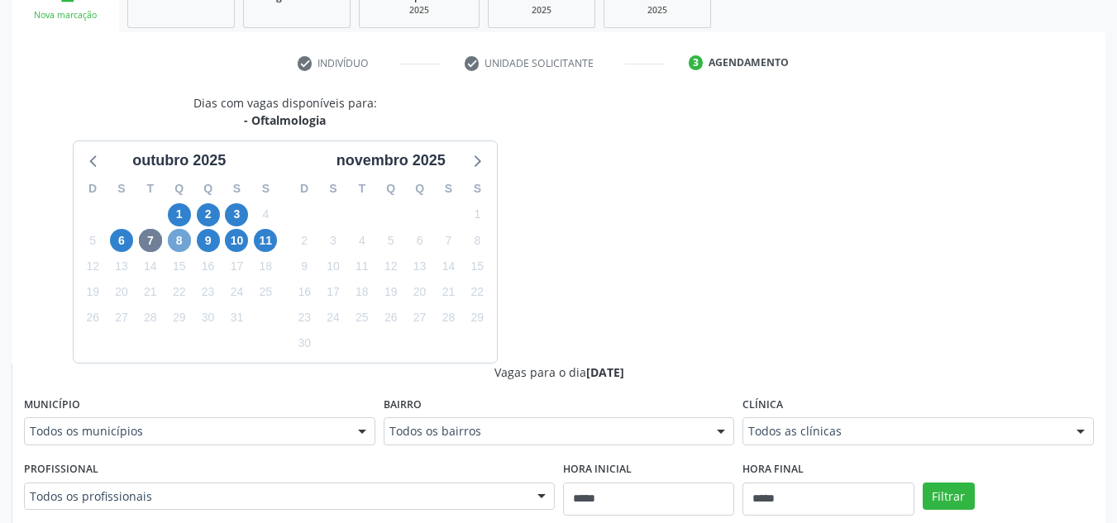
click at [188, 239] on span "8" at bounding box center [179, 240] width 23 height 23
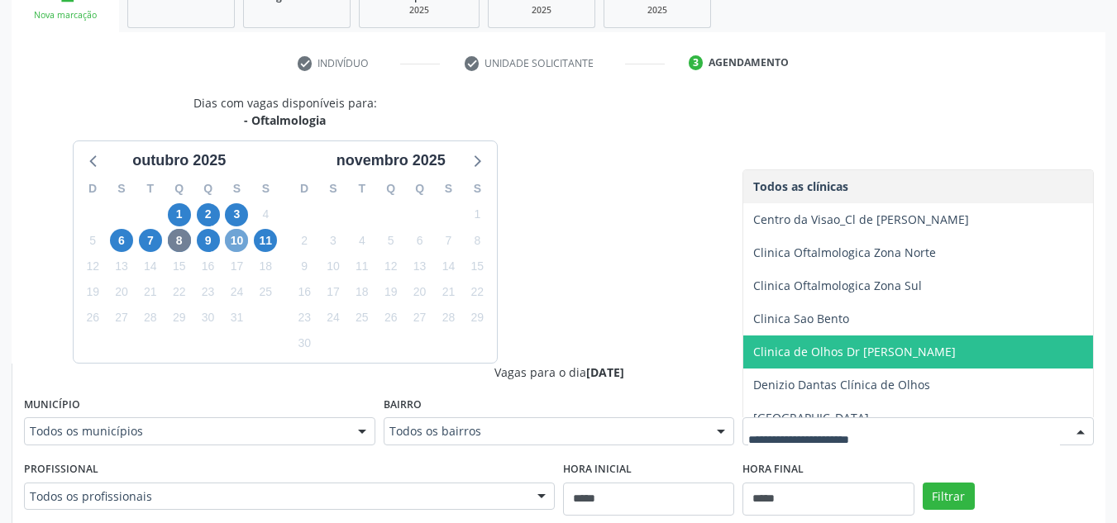
click at [237, 242] on span "10" at bounding box center [236, 240] width 23 height 23
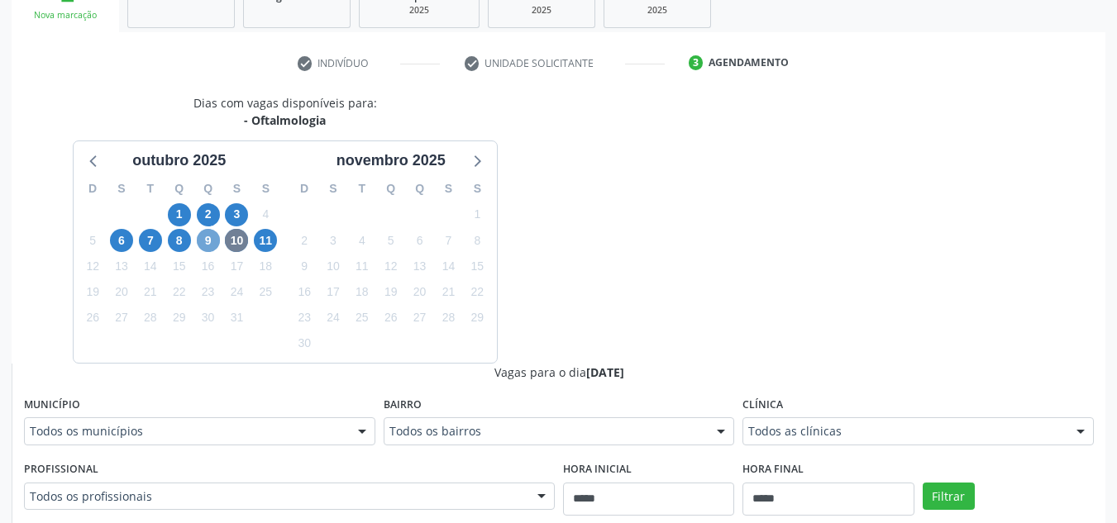
click at [202, 241] on span "9" at bounding box center [208, 240] width 23 height 23
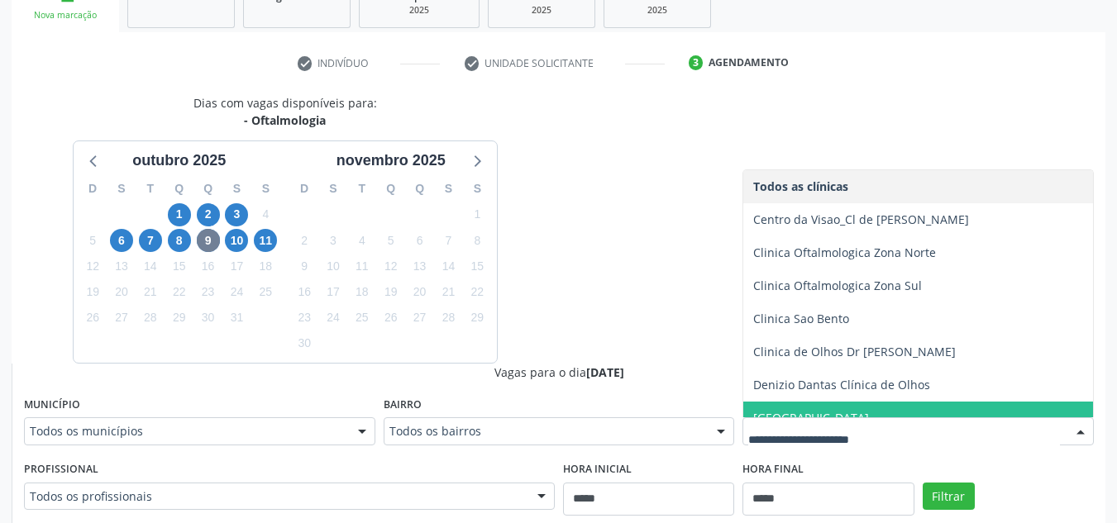
click at [824, 418] on div "Todos as clínicas Centro da Visao_Cl de Olhos Guilherme Ribeir Clinica Oftalmol…" at bounding box center [917, 432] width 351 height 28
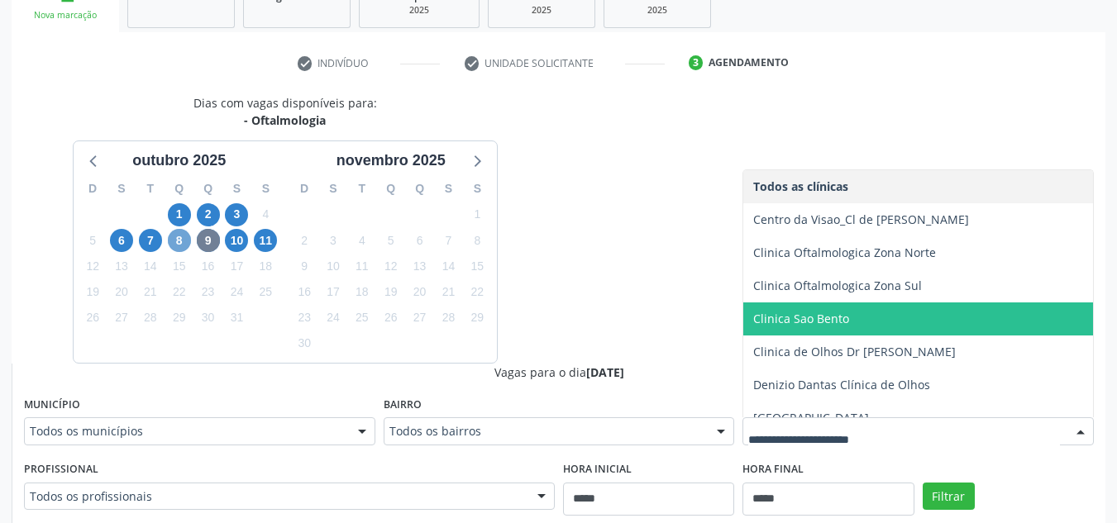
click at [180, 250] on span "8" at bounding box center [179, 240] width 23 height 23
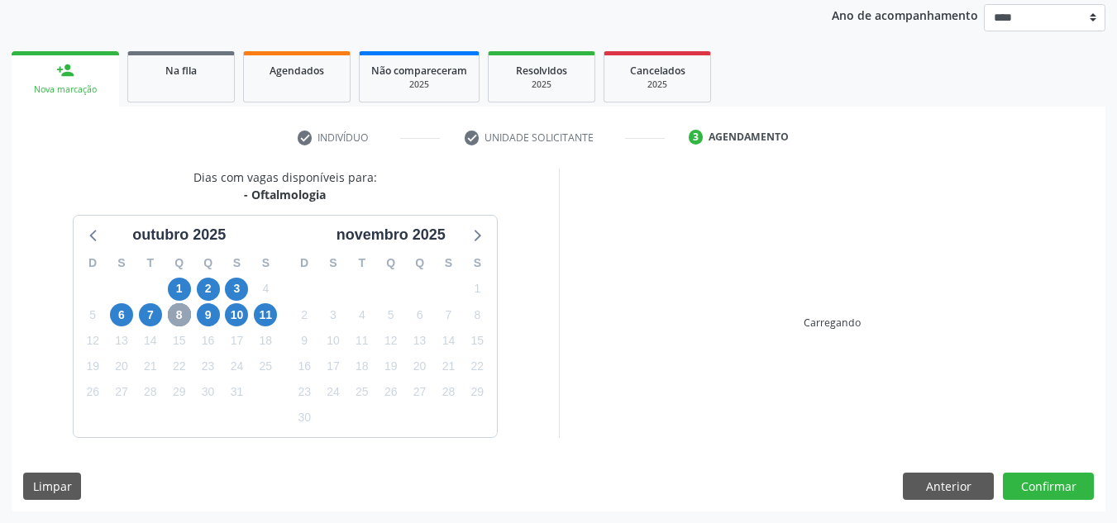
scroll to position [196, 0]
click at [180, 250] on div "D S T Q Q S S 28 29 30 1 2 3 4 5 6 7 8 9 10 11 12 13 14 15 16 17 18 19 20 21 22…" at bounding box center [180, 341] width 212 height 190
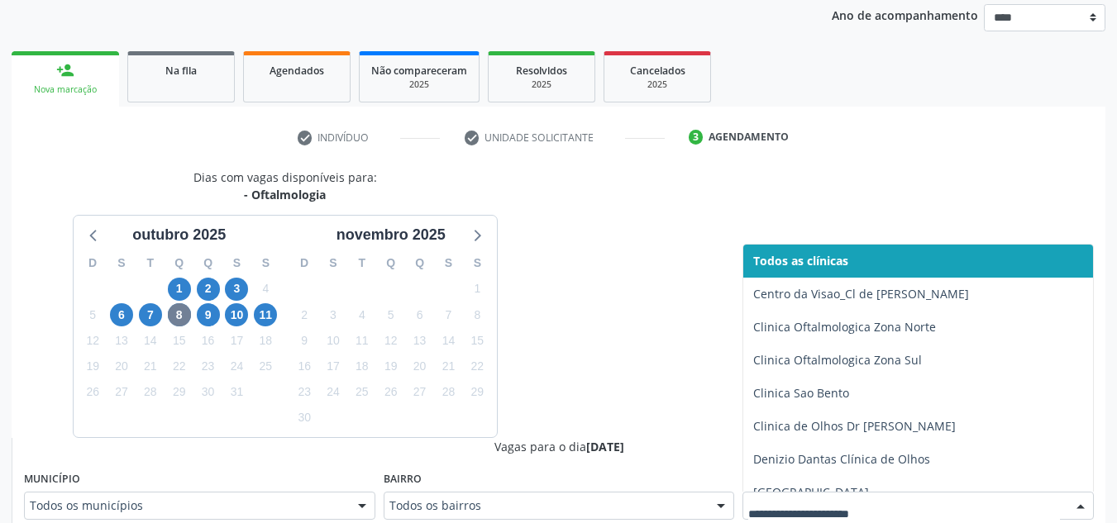
scroll to position [203, 0]
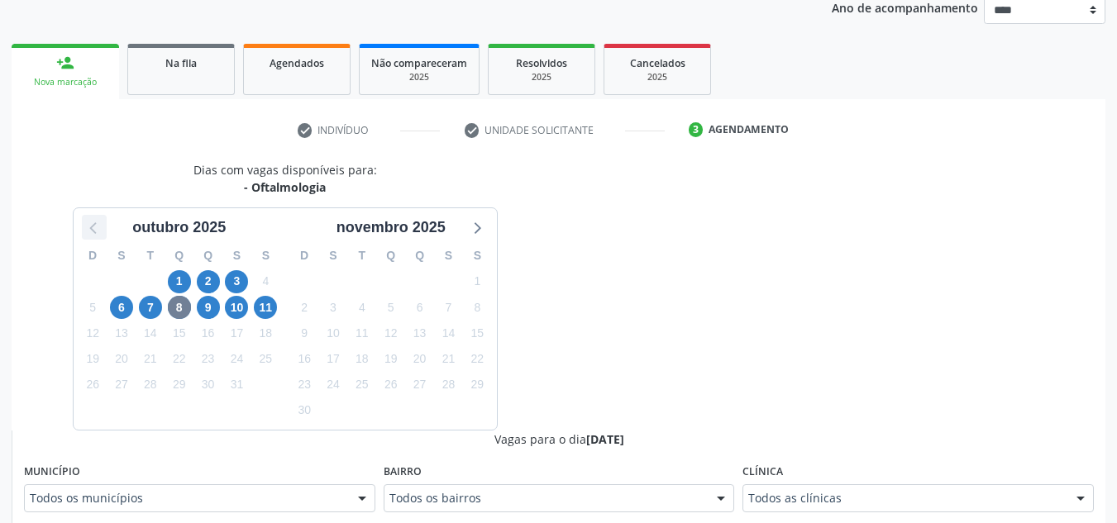
click at [86, 238] on icon at bounding box center [94, 227] width 21 height 21
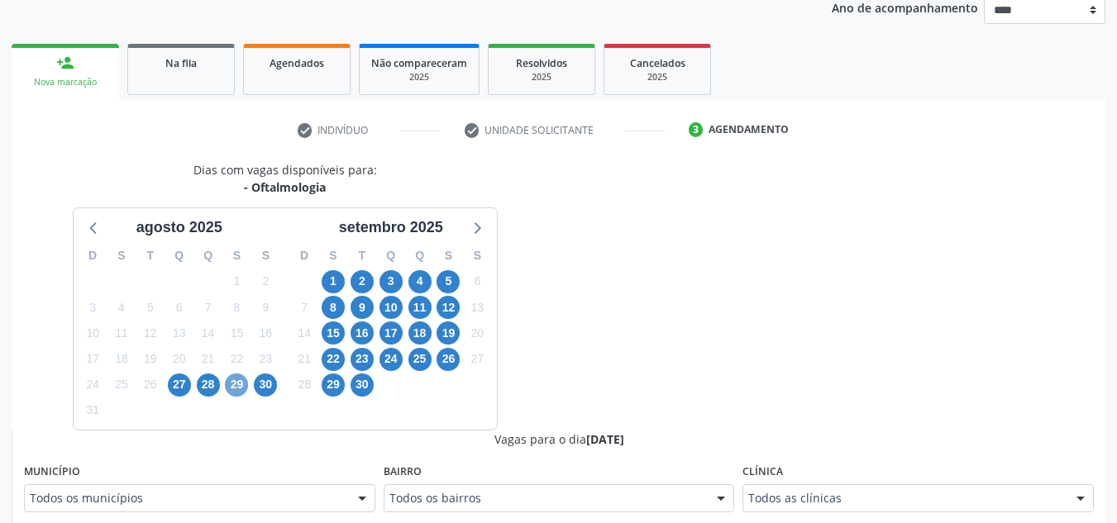
click at [240, 384] on span "29" at bounding box center [236, 385] width 23 height 23
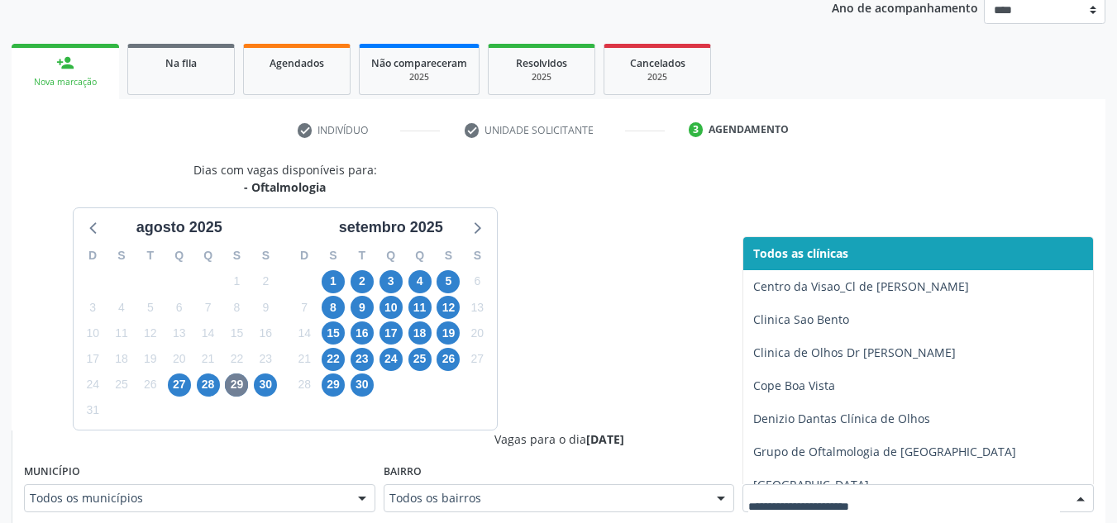
click at [836, 488] on div at bounding box center [917, 498] width 351 height 28
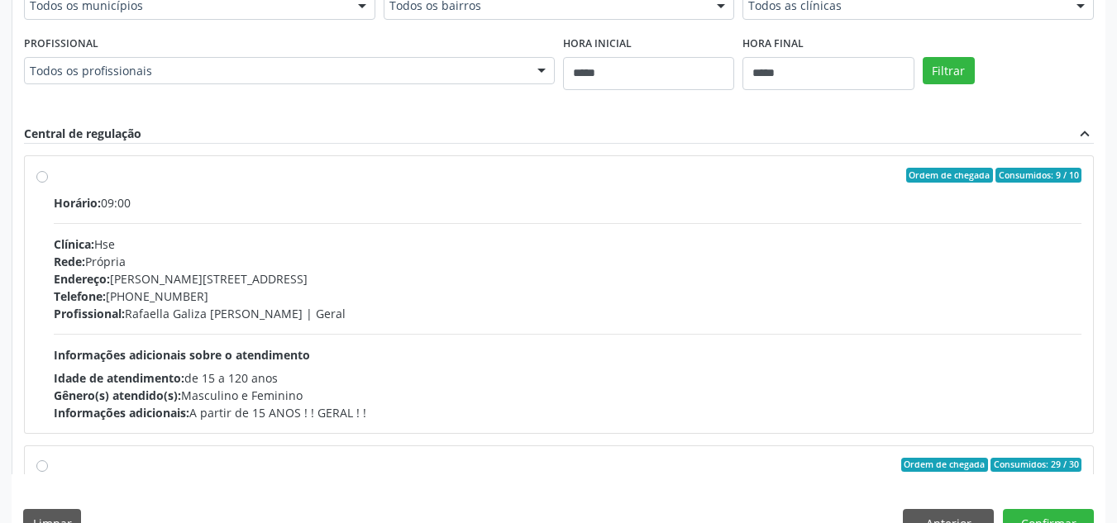
scroll to position [723, 0]
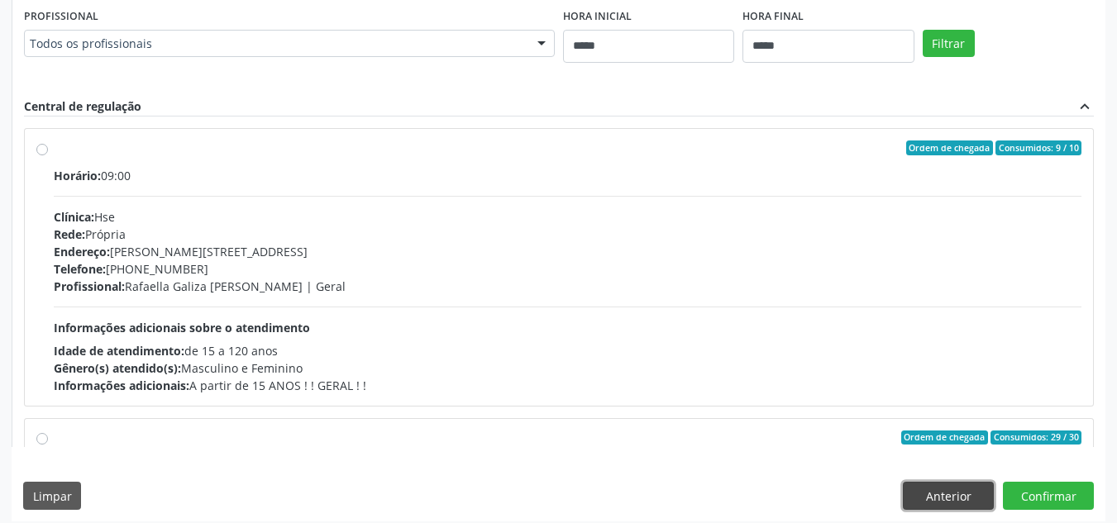
click at [959, 495] on button "Anterior" at bounding box center [948, 496] width 91 height 28
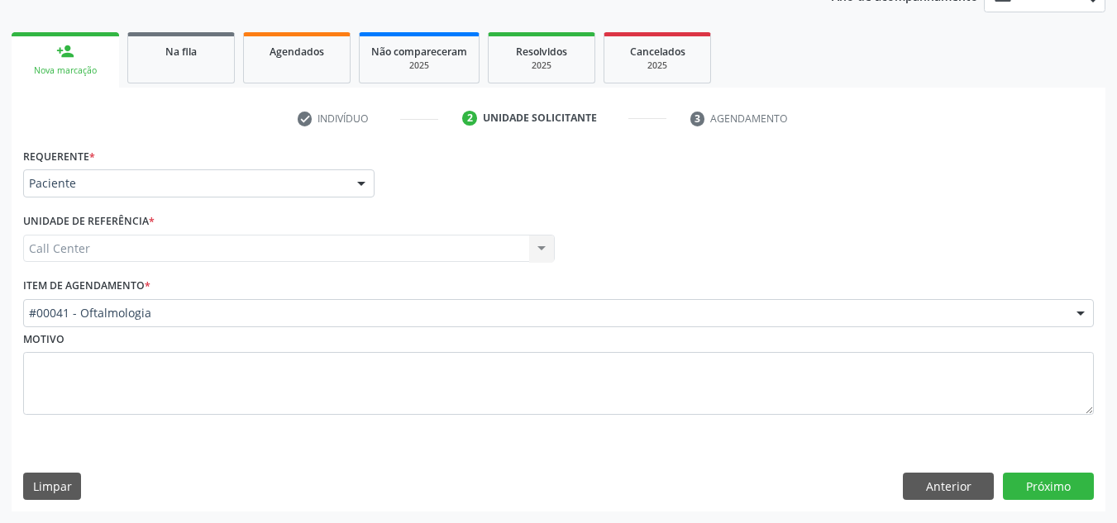
scroll to position [215, 0]
click at [959, 495] on button "Anterior" at bounding box center [948, 487] width 91 height 28
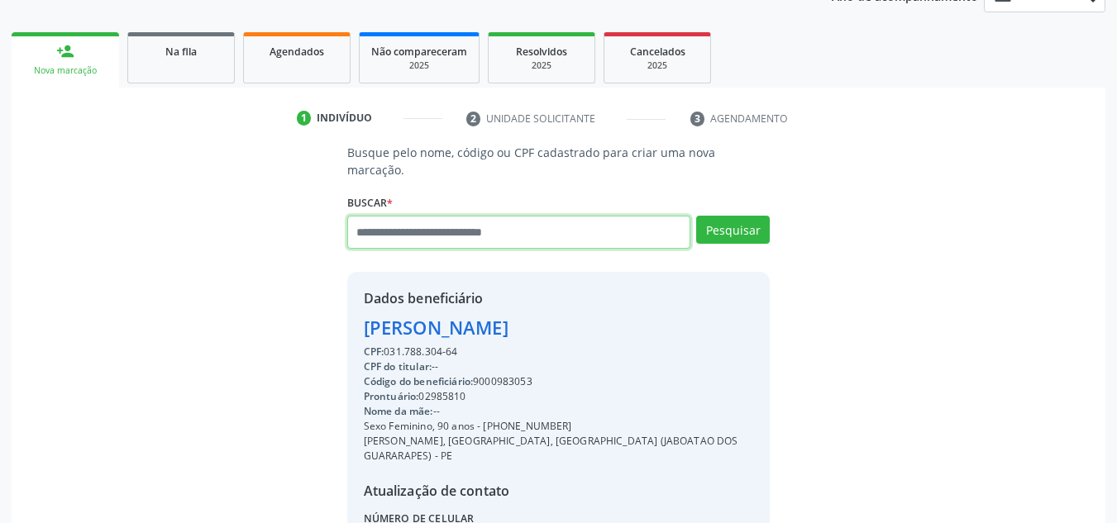
click at [623, 216] on input "text" at bounding box center [519, 232] width 344 height 33
type input "*********"
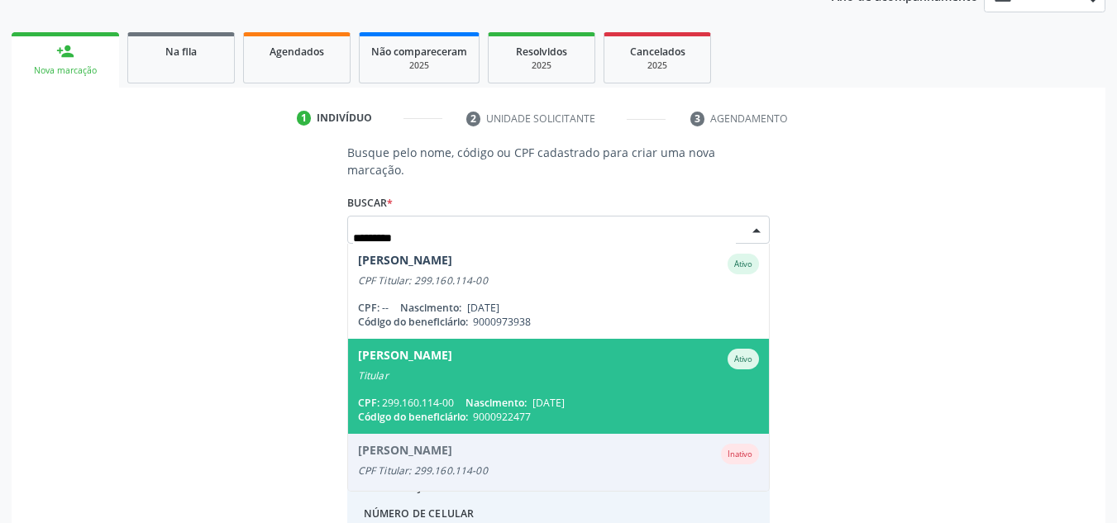
click at [556, 370] on span "Elson Floro de Arruda Ativo Titular CPF: 299.160.114-00 Nascimento: 05/10/1962 …" at bounding box center [559, 386] width 422 height 95
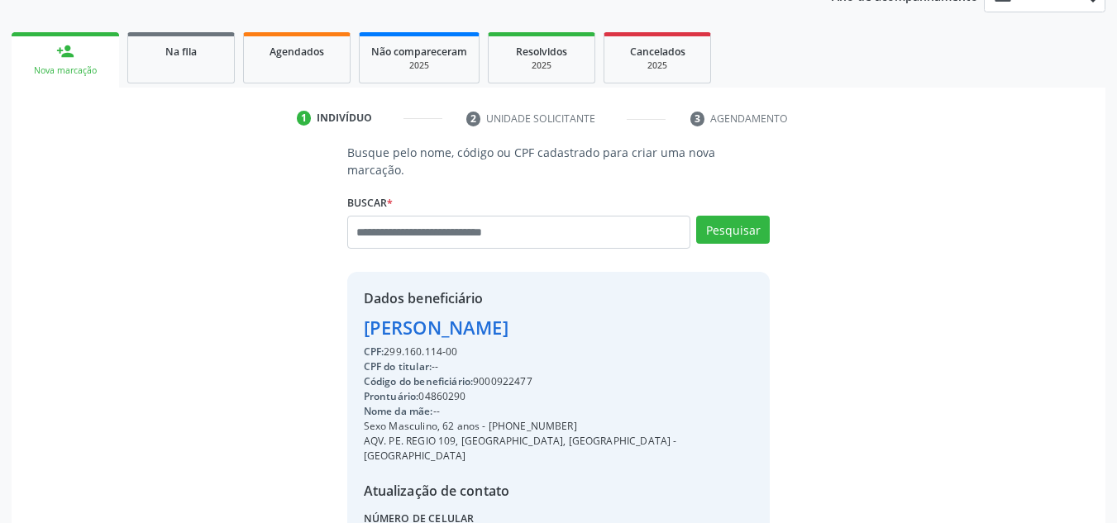
click at [525, 375] on div "Código do beneficiário: 9000922477" at bounding box center [559, 382] width 390 height 15
copy div "9000922477"
click at [279, 49] on span "Agendados" at bounding box center [297, 52] width 55 height 14
select select "*"
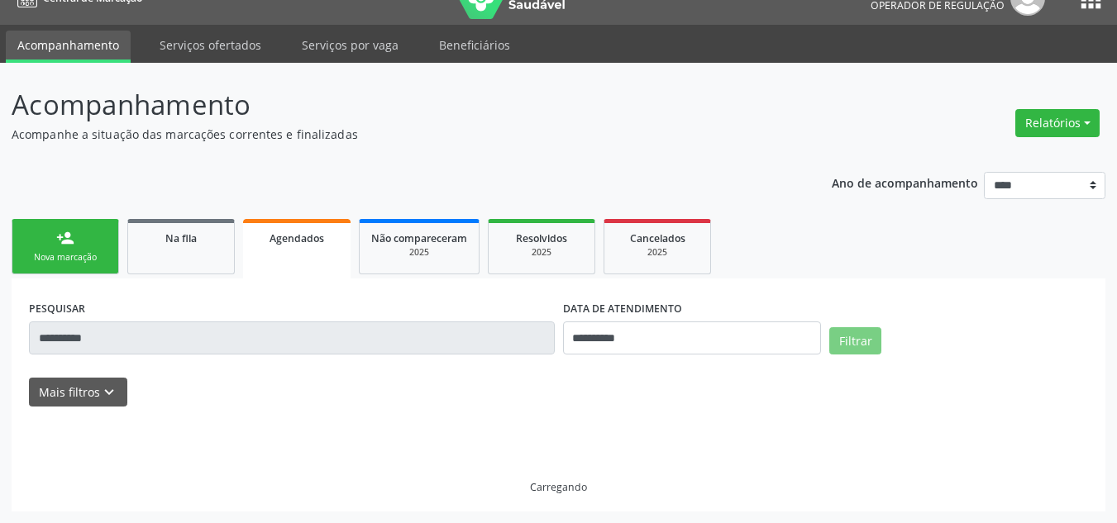
scroll to position [28, 0]
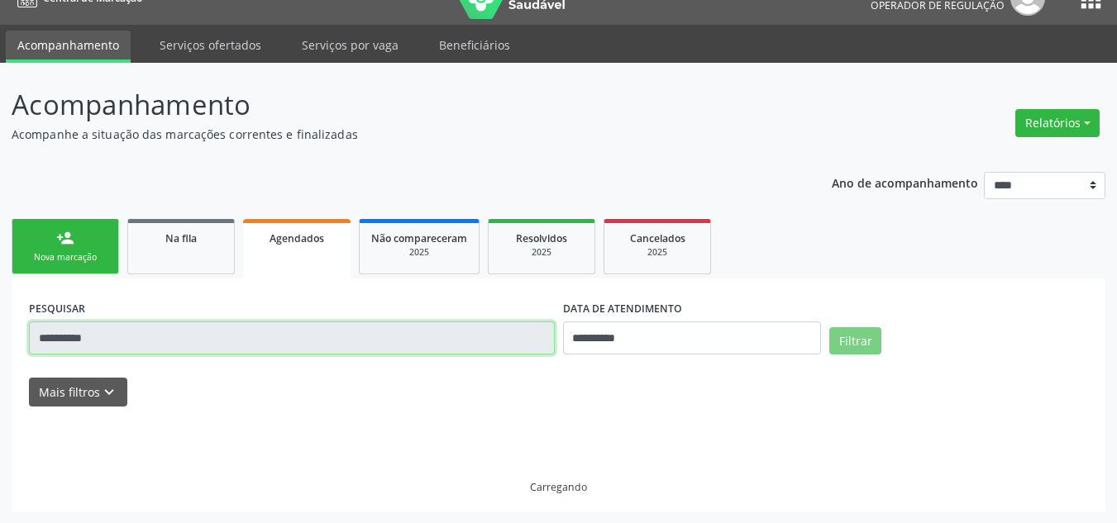
click at [415, 341] on input "**********" at bounding box center [292, 338] width 526 height 33
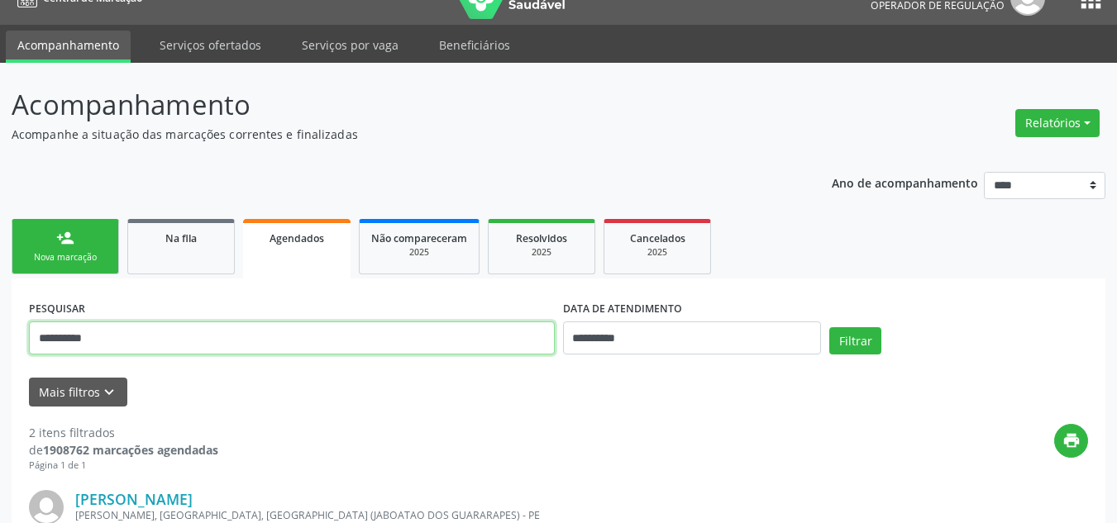
click at [415, 341] on input "**********" at bounding box center [292, 338] width 526 height 33
paste input "text"
type input "**********"
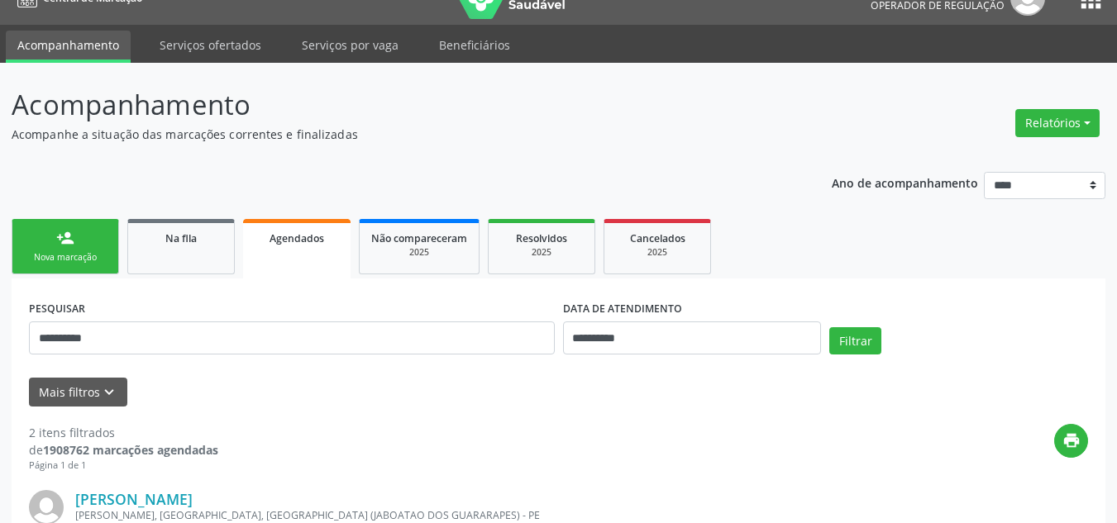
drag, startPoint x: 695, startPoint y: 308, endPoint x: 690, endPoint y: 318, distance: 11.5
click at [694, 310] on div "DATA DE ATENDIMENTO" at bounding box center [692, 309] width 259 height 26
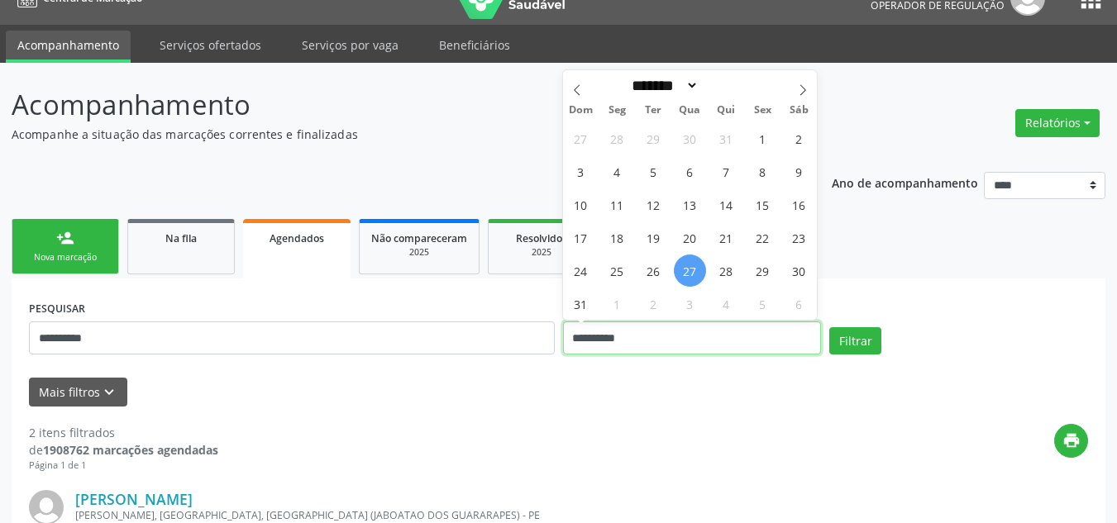
click at [685, 328] on input "**********" at bounding box center [692, 338] width 259 height 33
click at [691, 262] on span "27" at bounding box center [690, 271] width 32 height 32
type input "**********"
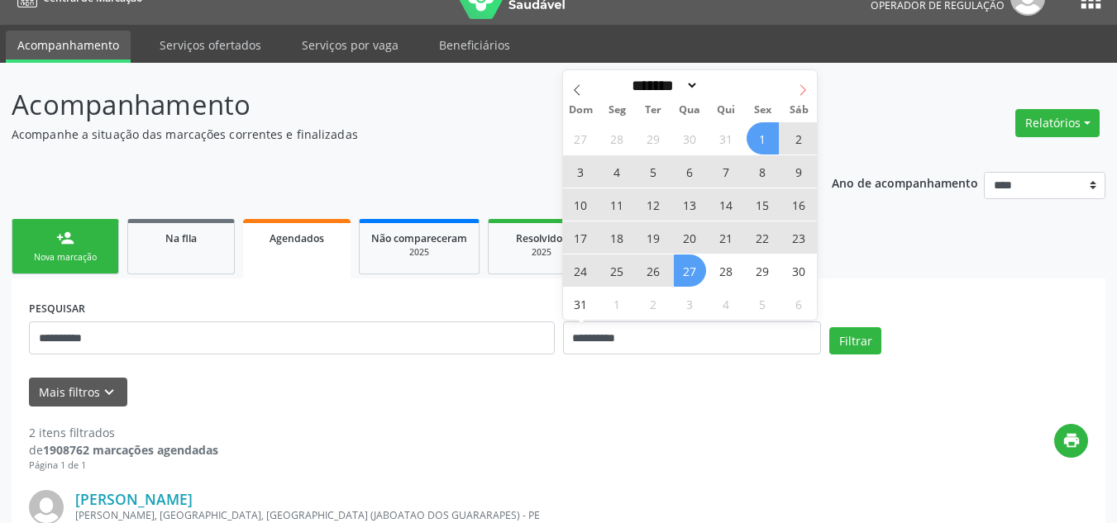
click at [809, 79] on span at bounding box center [803, 84] width 28 height 28
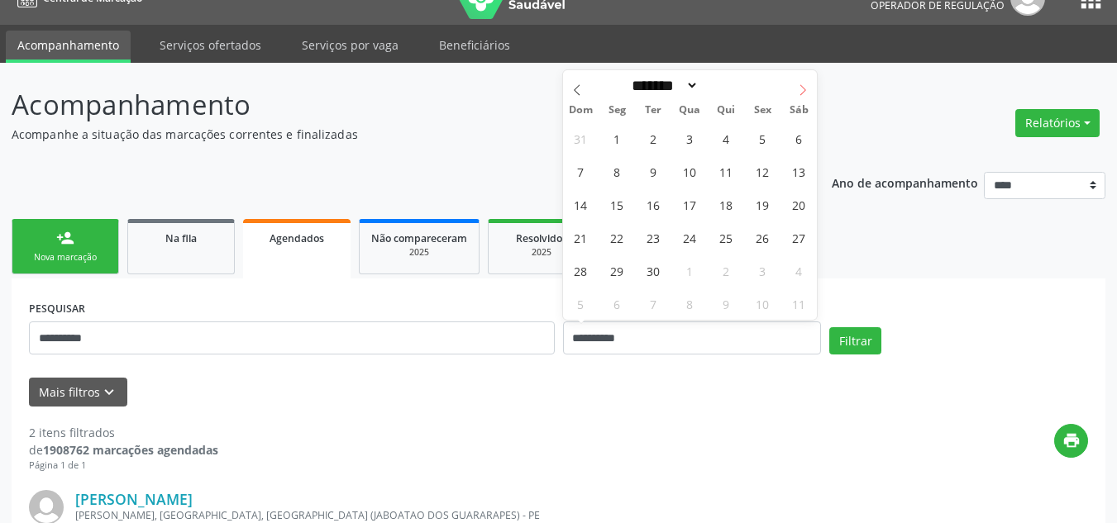
click at [809, 79] on span at bounding box center [803, 84] width 28 height 28
select select "*"
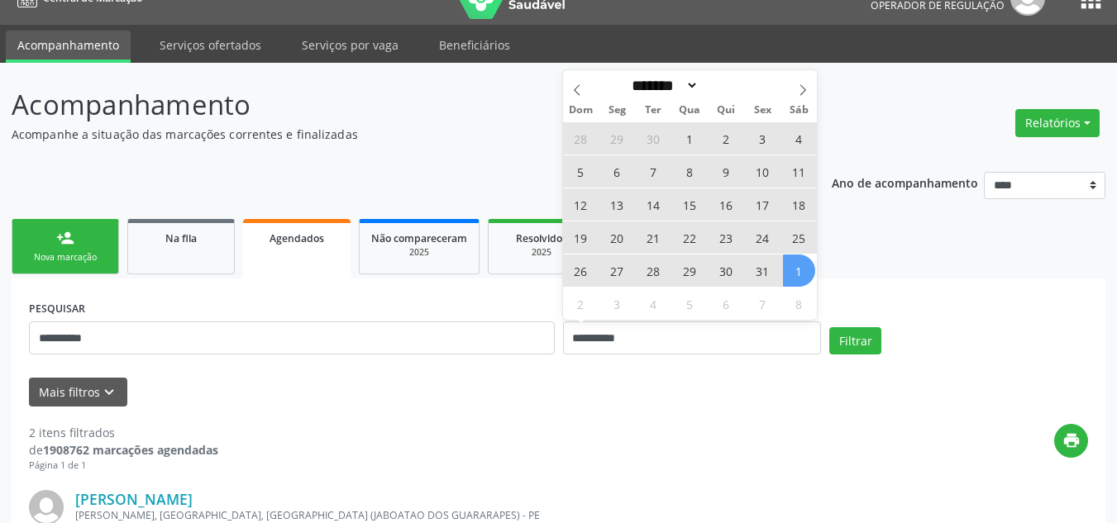
click at [800, 274] on span "1" at bounding box center [799, 271] width 32 height 32
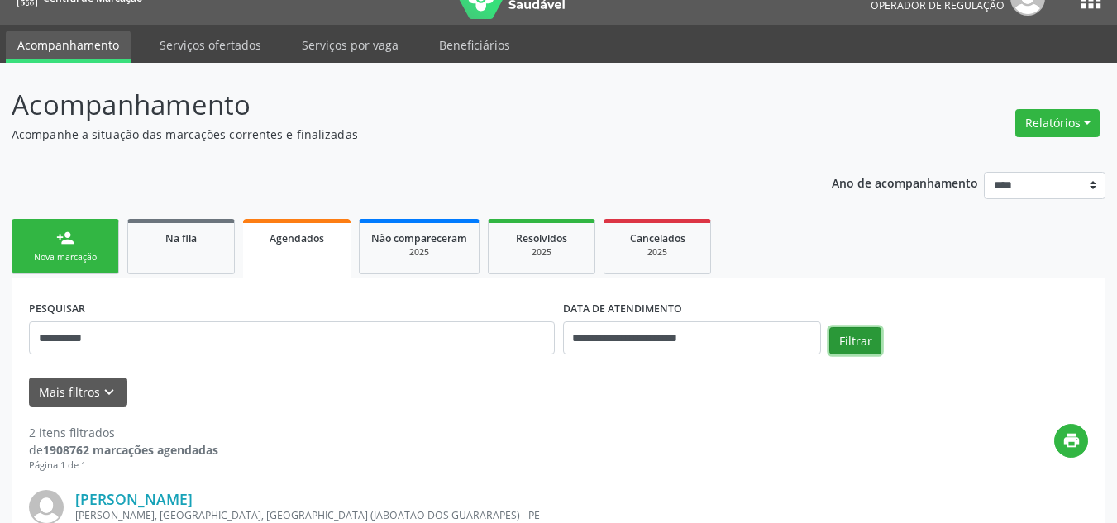
click at [853, 344] on button "Filtrar" at bounding box center [855, 341] width 52 height 28
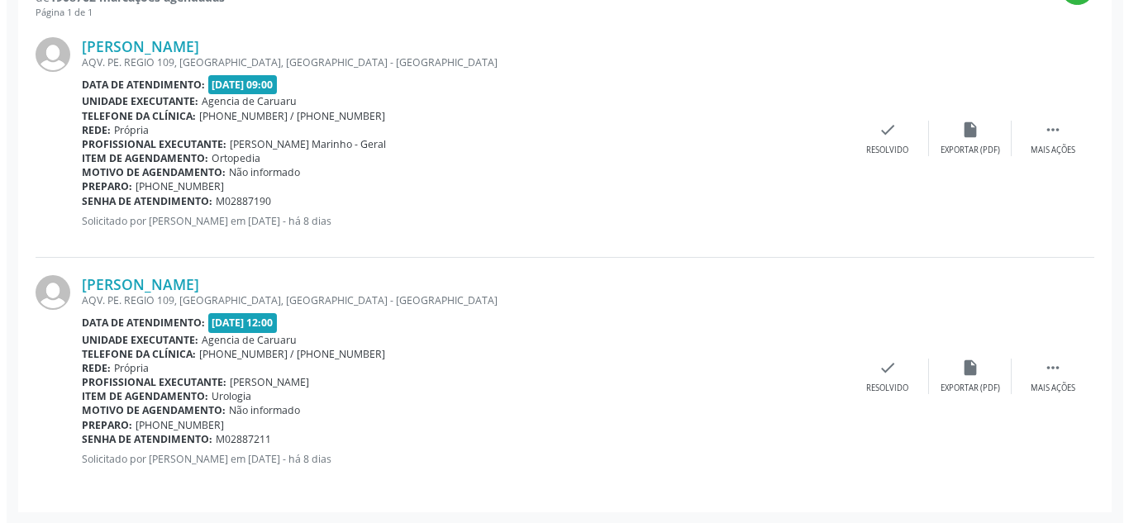
scroll to position [482, 0]
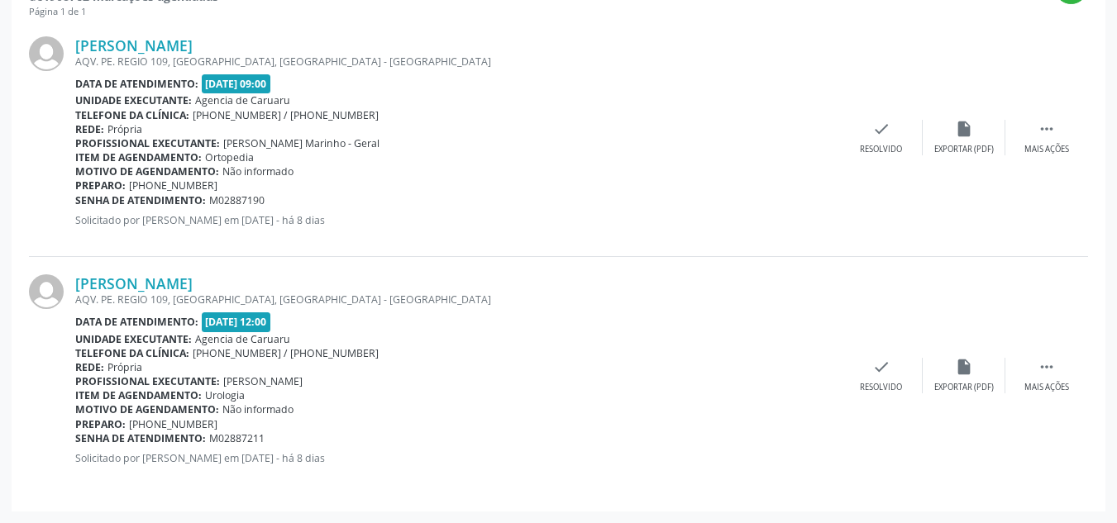
click at [679, 111] on div "Telefone da clínica: (81) 3719-9589 / 3719-9591" at bounding box center [457, 115] width 765 height 14
click at [1050, 124] on icon "" at bounding box center [1047, 129] width 18 height 18
click at [798, 106] on div "Elson Floro de Arruda AQV. PE. REGIO 109, FREI MIGUELINHO, RECIFE - PE Data de …" at bounding box center [558, 138] width 1059 height 238
click at [797, 116] on div "Elson Floro de Arruda AQV. PE. REGIO 109, FREI MIGUELINHO, RECIFE - PE Data de …" at bounding box center [558, 138] width 1059 height 238
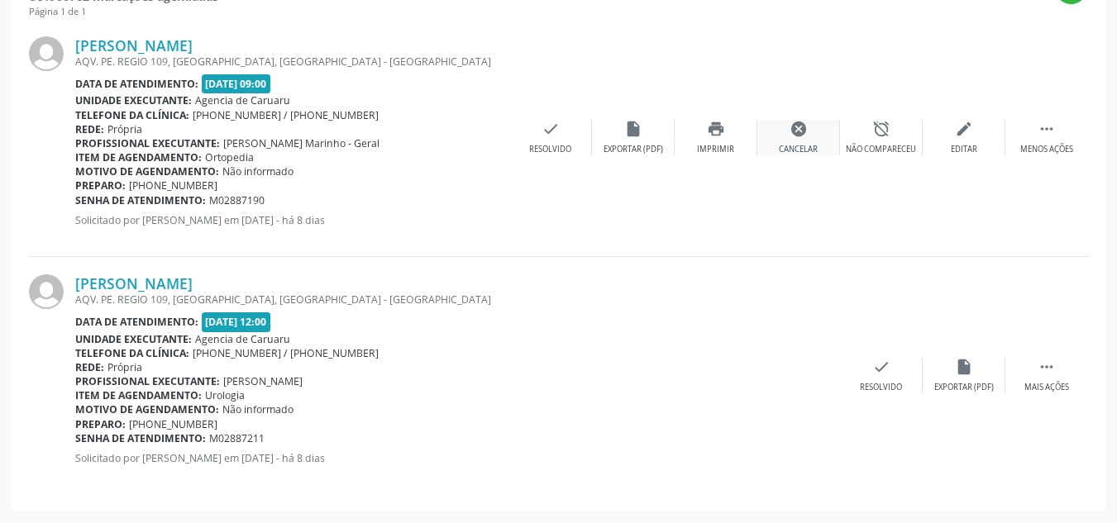
click at [795, 123] on icon "cancel" at bounding box center [799, 129] width 18 height 18
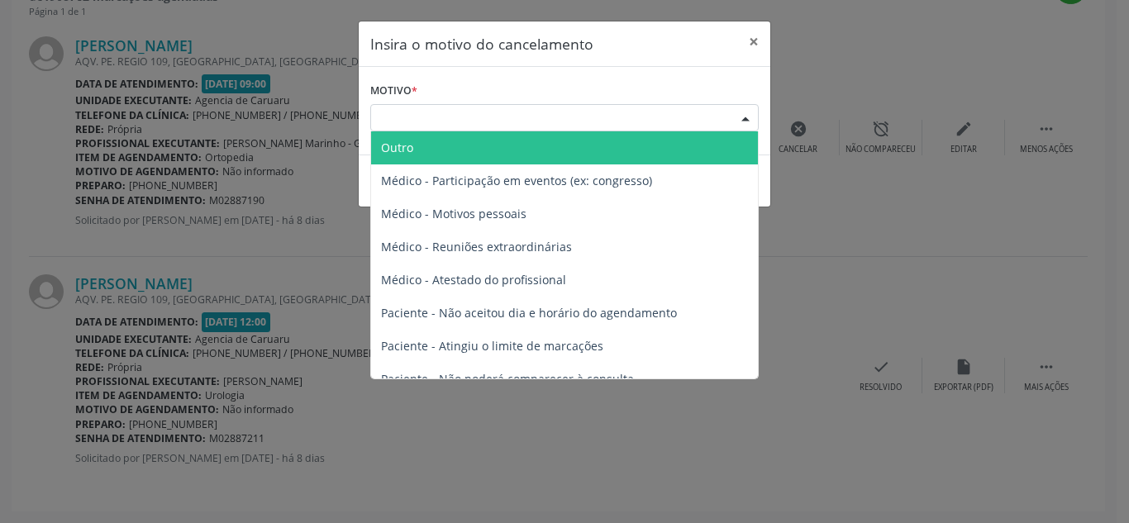
click at [588, 125] on div "Escolha o motivo" at bounding box center [564, 118] width 389 height 28
click at [580, 157] on span "Outro" at bounding box center [564, 147] width 387 height 33
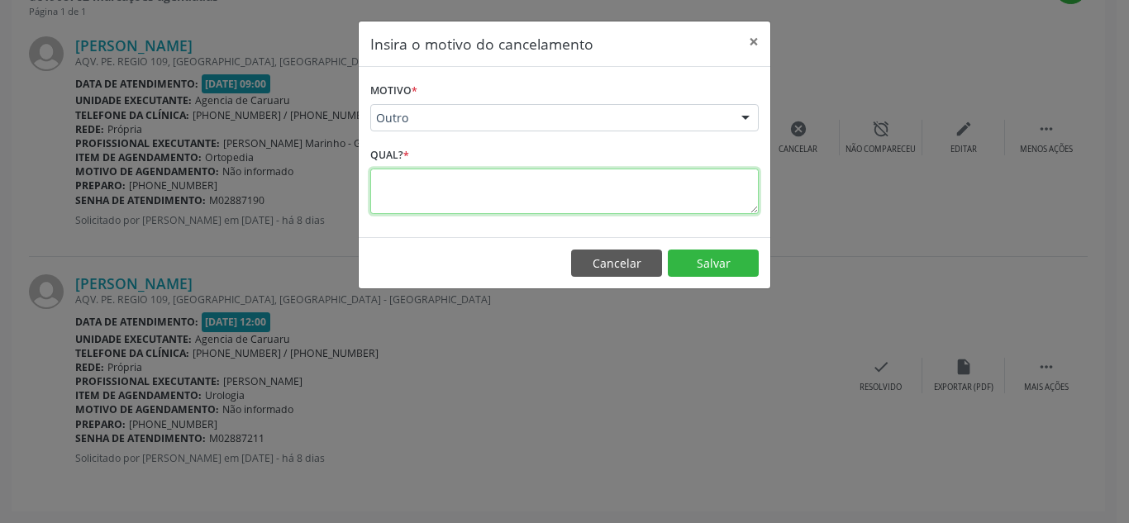
click at [532, 189] on textarea at bounding box center [564, 191] width 389 height 45
click at [547, 183] on textarea "**********" at bounding box center [564, 191] width 389 height 45
type textarea "**********"
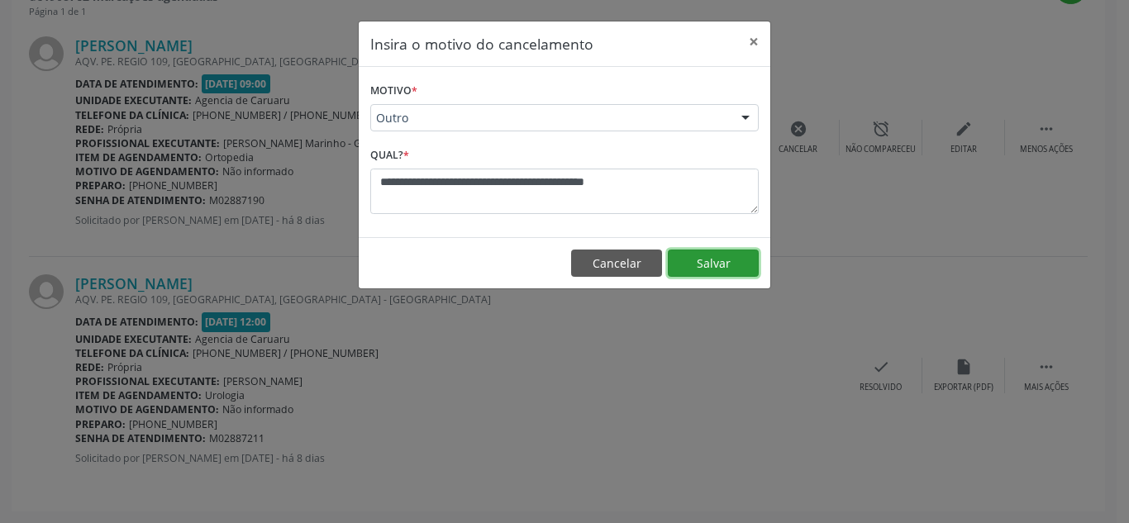
click at [705, 258] on button "Salvar" at bounding box center [713, 264] width 91 height 28
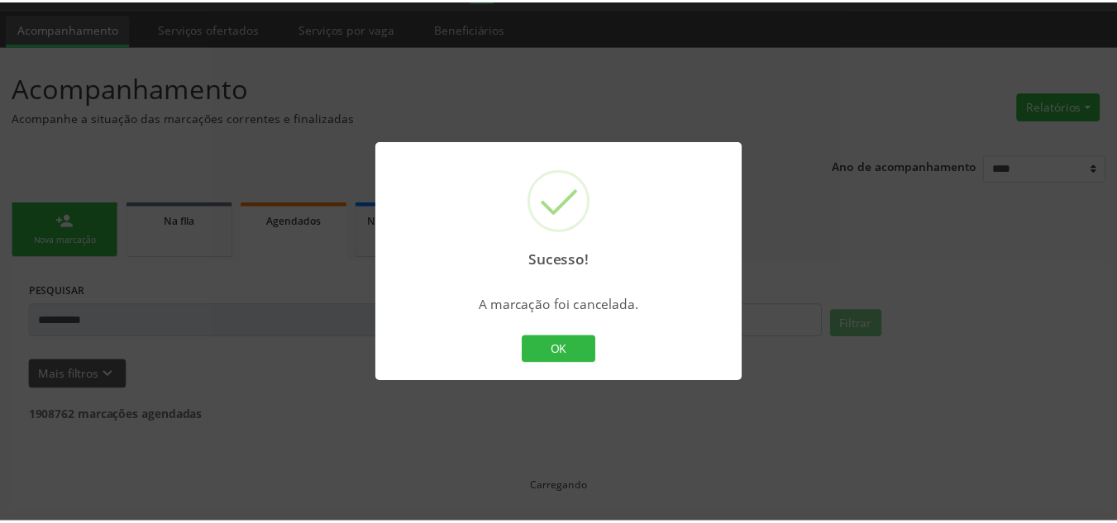
scroll to position [45, 0]
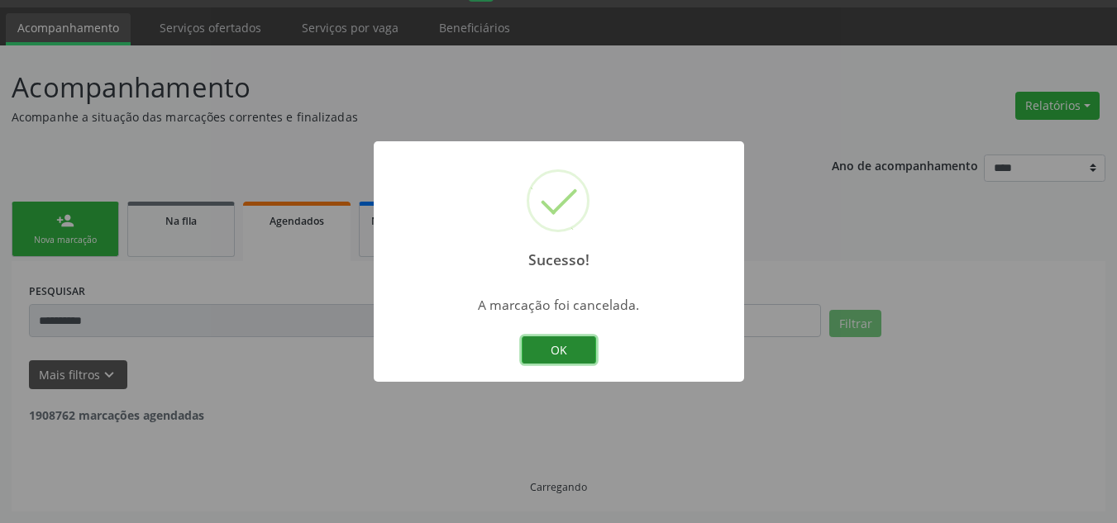
click at [583, 360] on button "OK" at bounding box center [559, 350] width 74 height 28
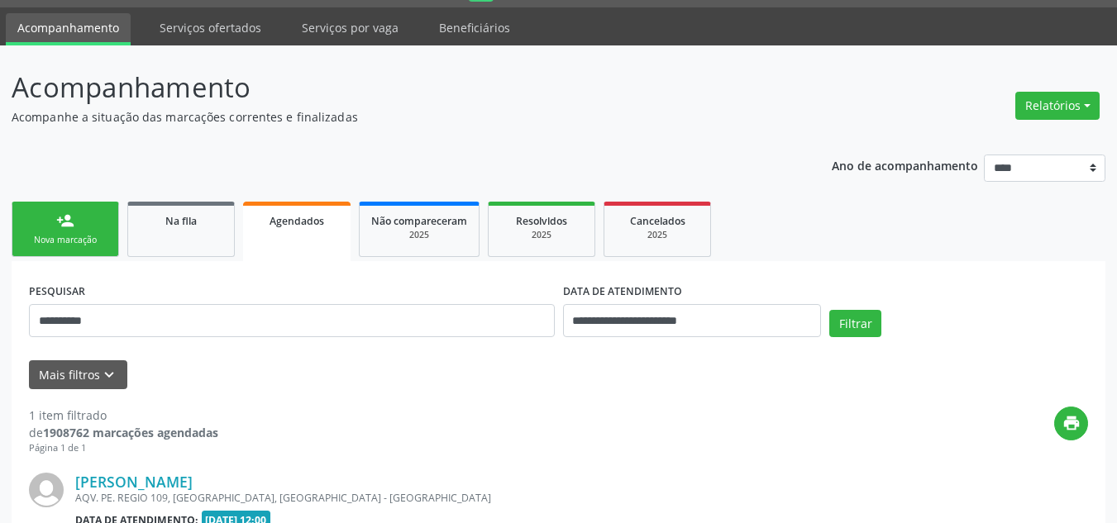
click at [516, 492] on div "AQV. PE. REGIO 109, FREI MIGUELINHO, RECIFE - PE" at bounding box center [457, 498] width 765 height 14
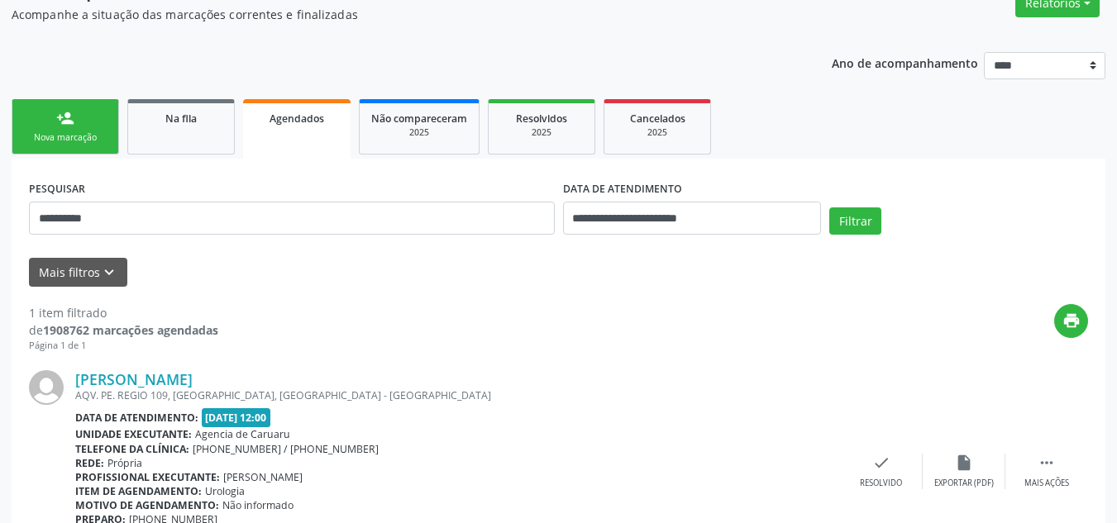
scroll to position [145, 0]
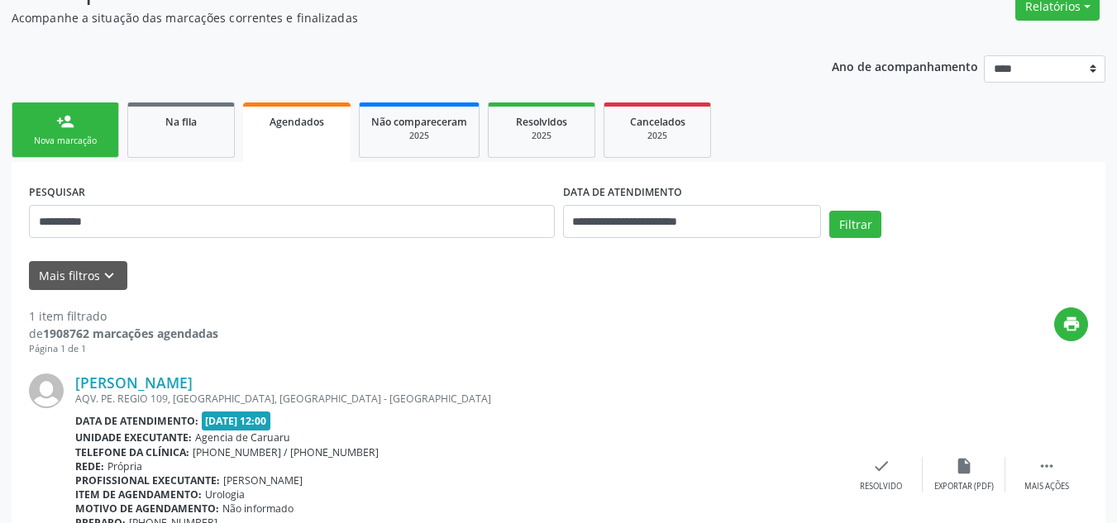
click at [376, 306] on div "1 item filtrado de 1908762 marcações agendadas Página 1 de 1 print Elson Floro …" at bounding box center [558, 441] width 1059 height 303
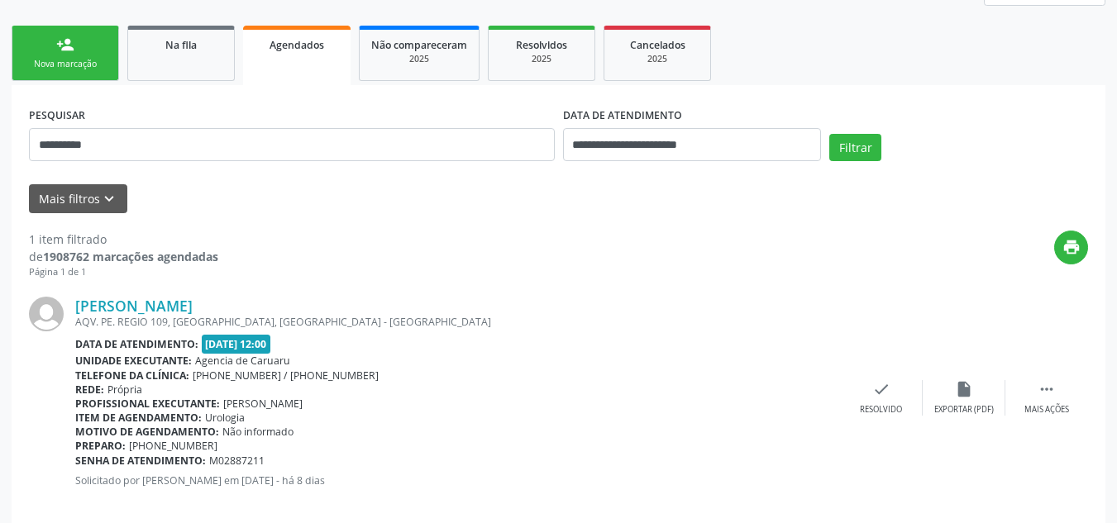
scroll to position [244, 0]
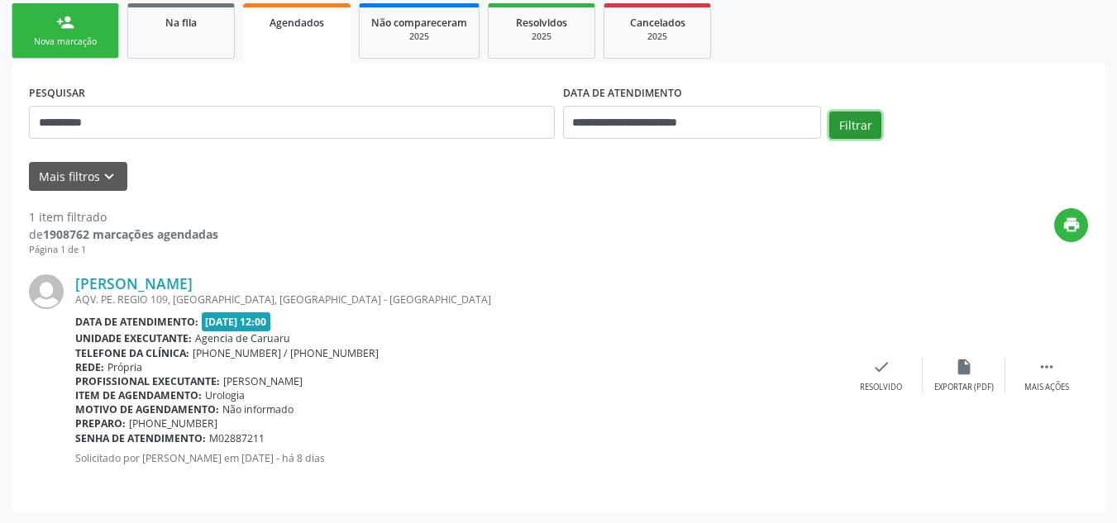
click at [854, 123] on button "Filtrar" at bounding box center [855, 126] width 52 height 28
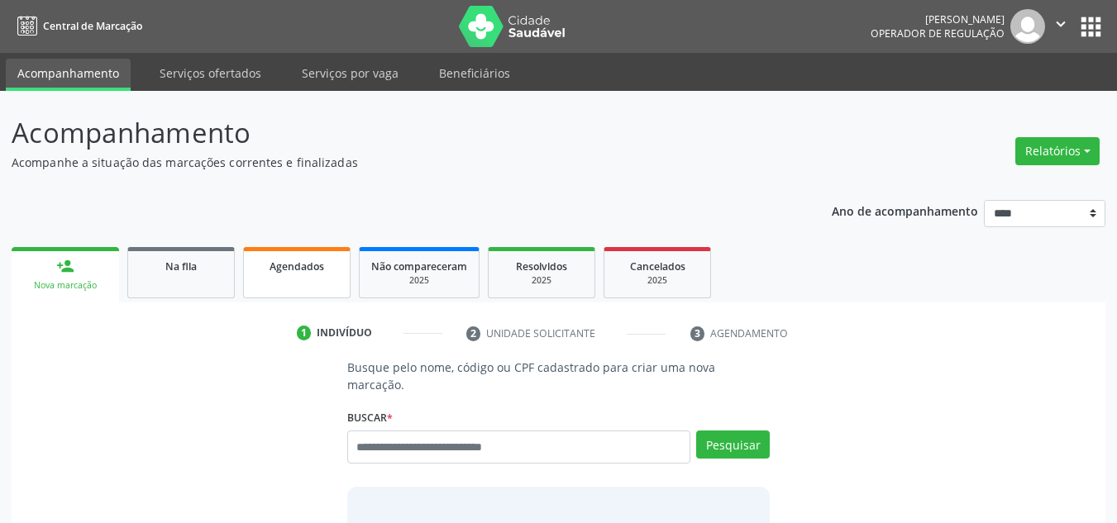
click at [341, 273] on link "Agendados" at bounding box center [296, 272] width 107 height 51
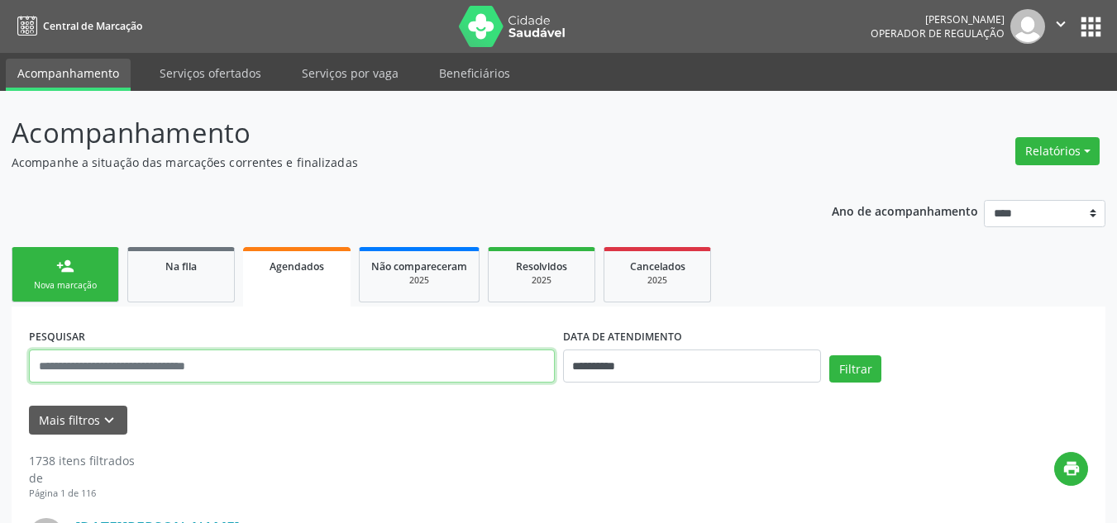
click at [476, 368] on input "text" at bounding box center [292, 366] width 526 height 33
paste input "**********"
click at [829, 356] on button "Filtrar" at bounding box center [855, 370] width 52 height 28
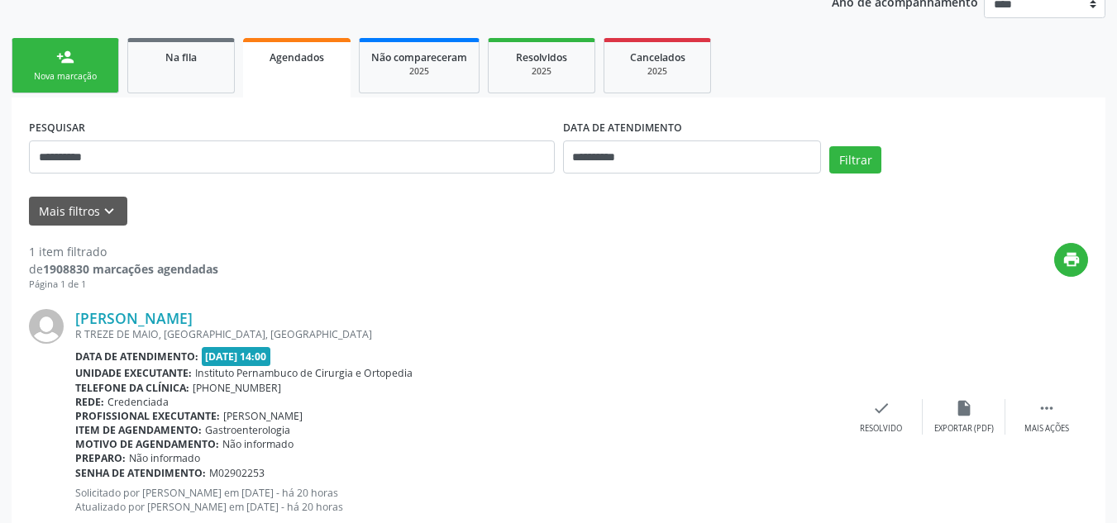
scroll to position [258, 0]
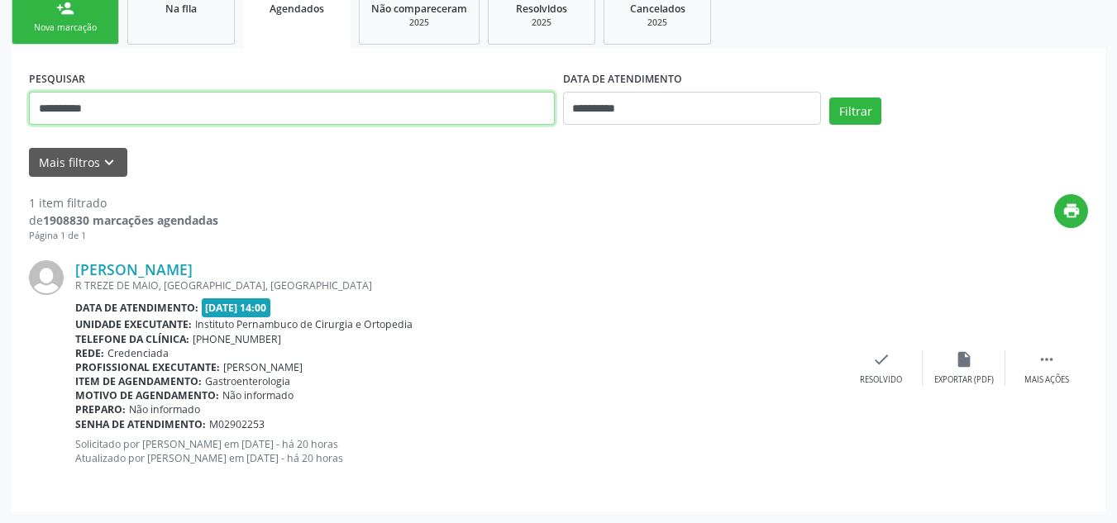
click at [462, 98] on input "**********" at bounding box center [292, 108] width 526 height 33
paste input "text"
type input "**********"
click at [829, 98] on button "Filtrar" at bounding box center [855, 112] width 52 height 28
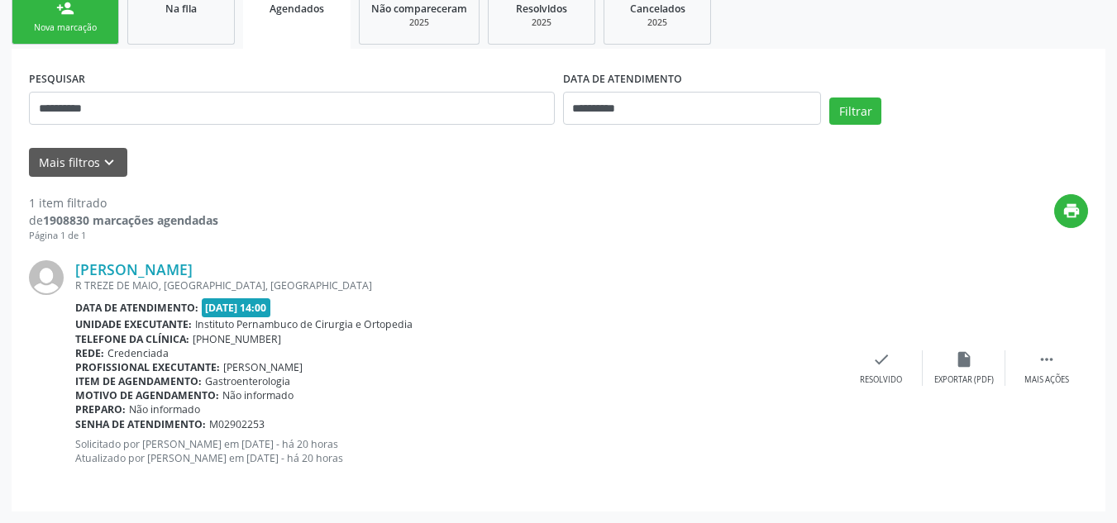
scroll to position [45, 0]
click at [776, 360] on div "Profissional executante: Joao Hebert Cruz Macedo" at bounding box center [457, 367] width 765 height 14
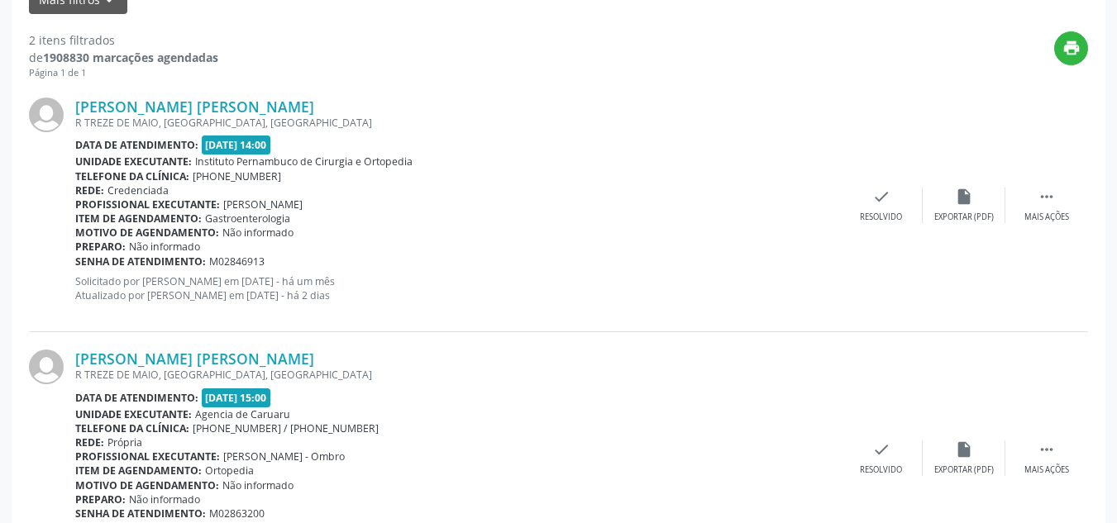
scroll to position [423, 0]
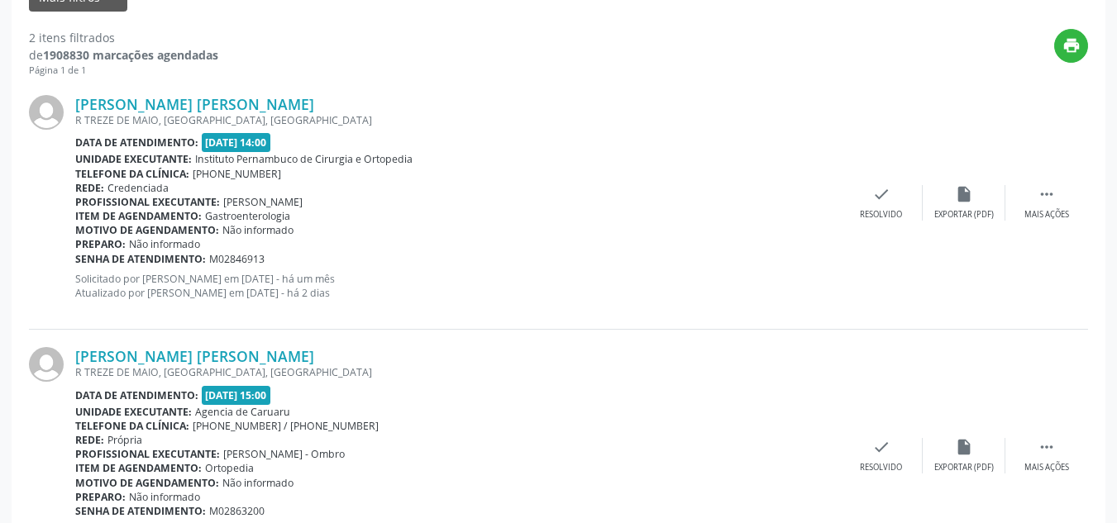
click at [777, 363] on div "Antonio Carlos Atahualpa L. Soares de M." at bounding box center [457, 356] width 765 height 18
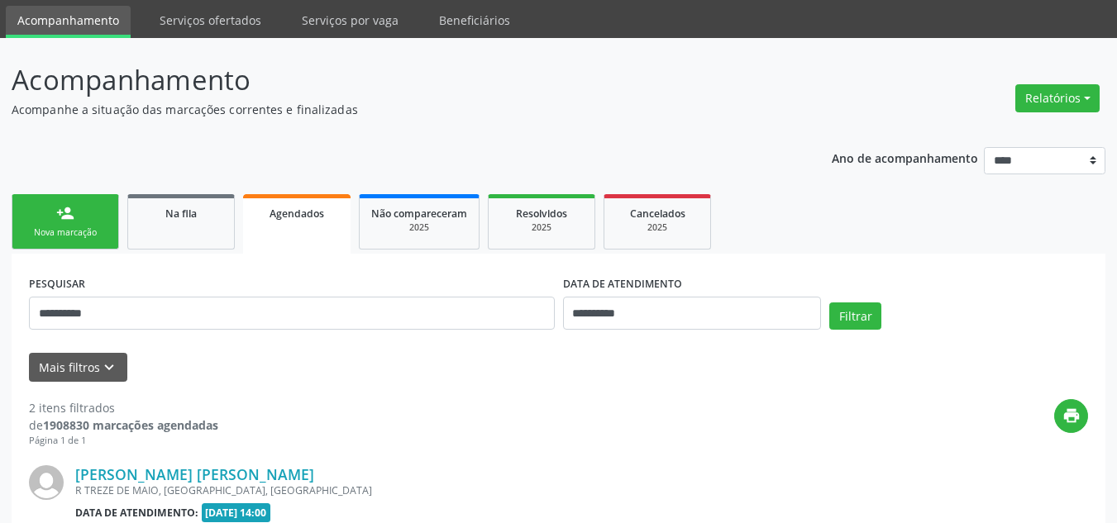
scroll to position [50, 0]
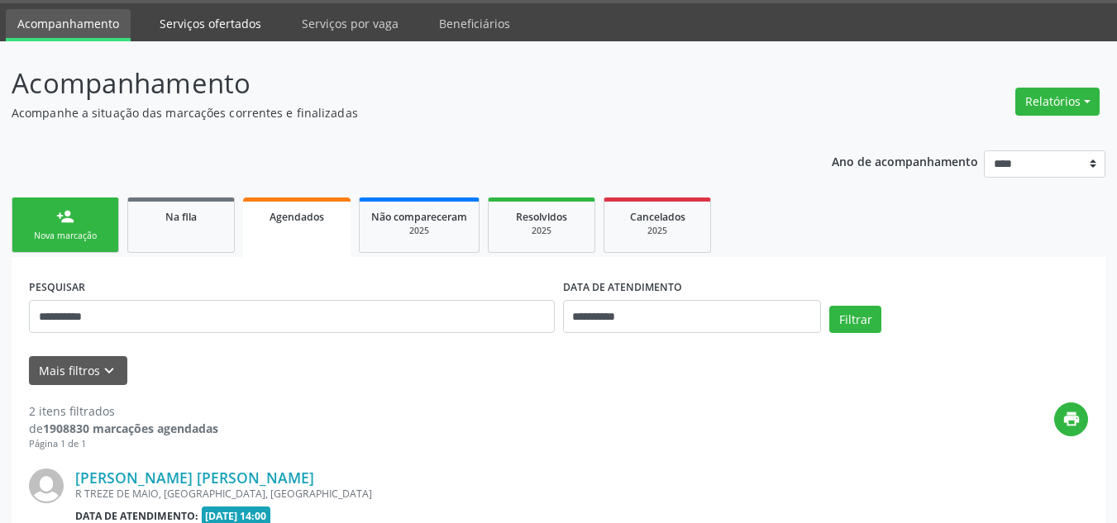
click at [217, 35] on link "Serviços ofertados" at bounding box center [210, 23] width 125 height 29
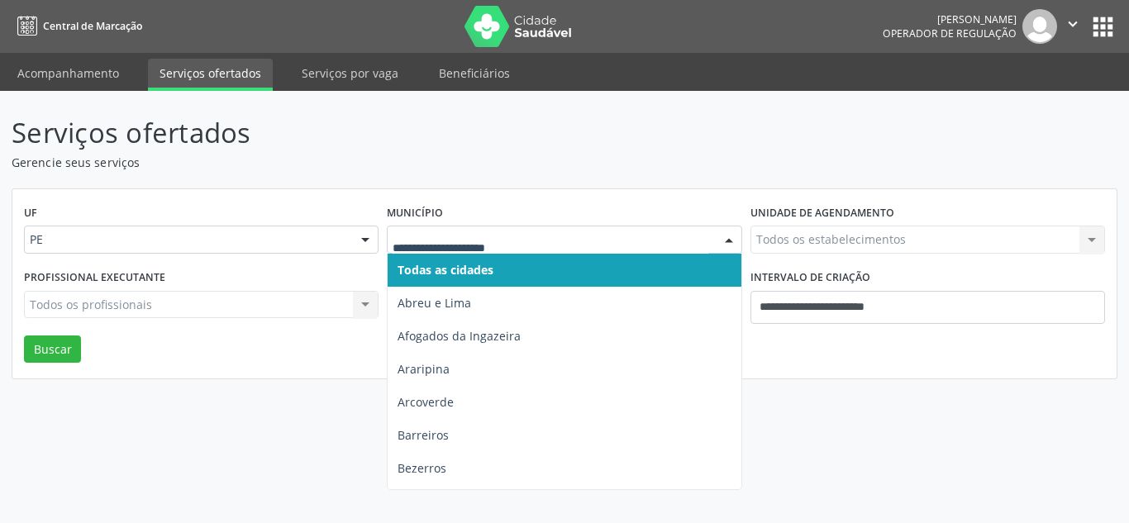
click at [519, 227] on div at bounding box center [564, 240] width 355 height 28
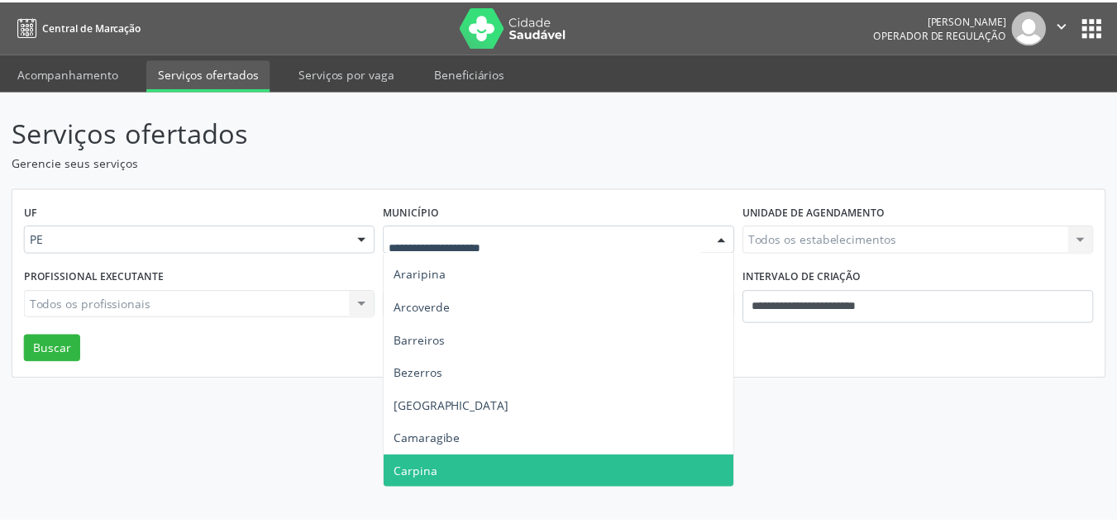
scroll to position [127, 0]
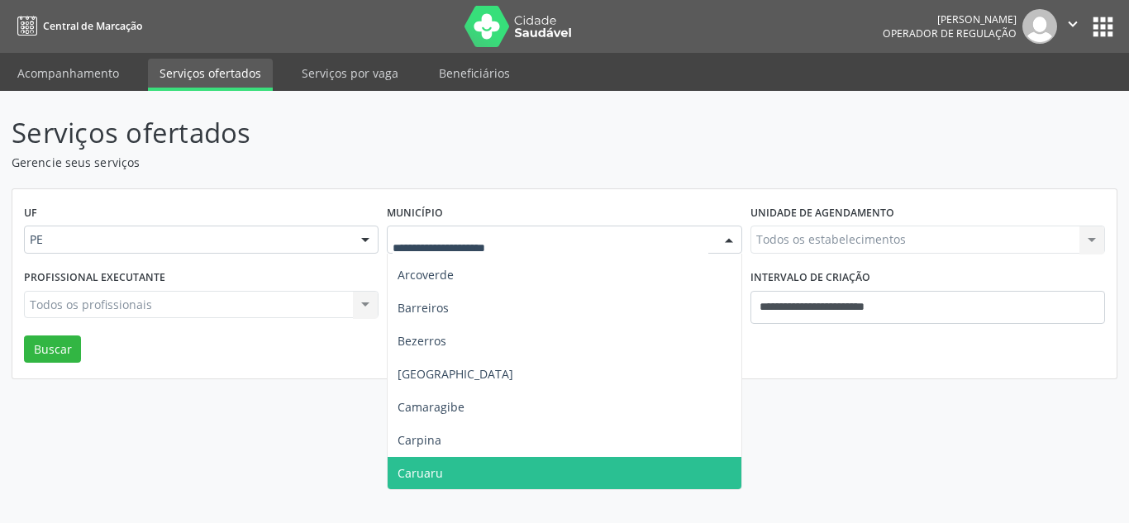
click at [444, 465] on span "Caruaru" at bounding box center [564, 473] width 353 height 33
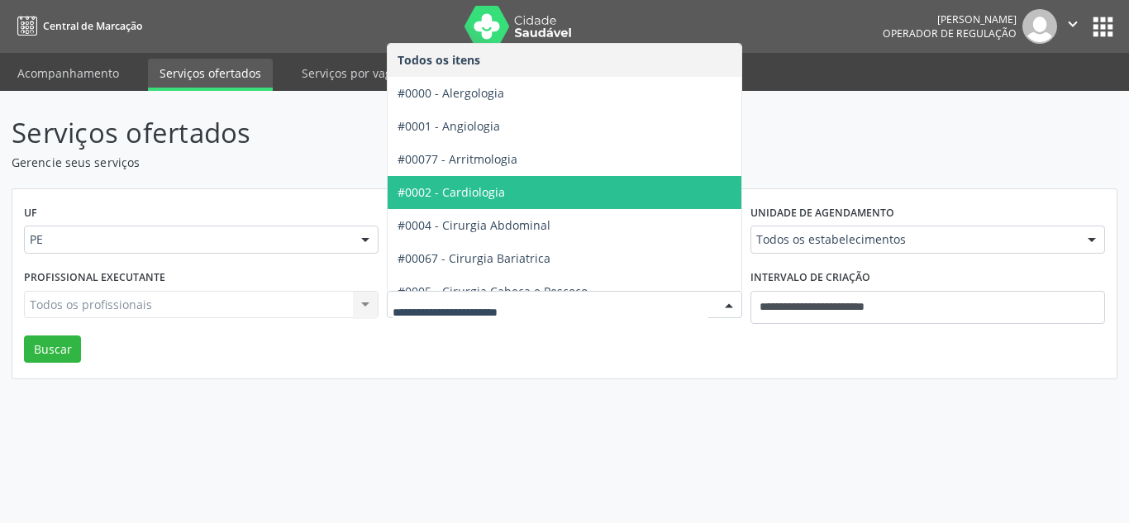
click at [513, 203] on span "#0002 - Cardiologia" at bounding box center [617, 192] width 458 height 33
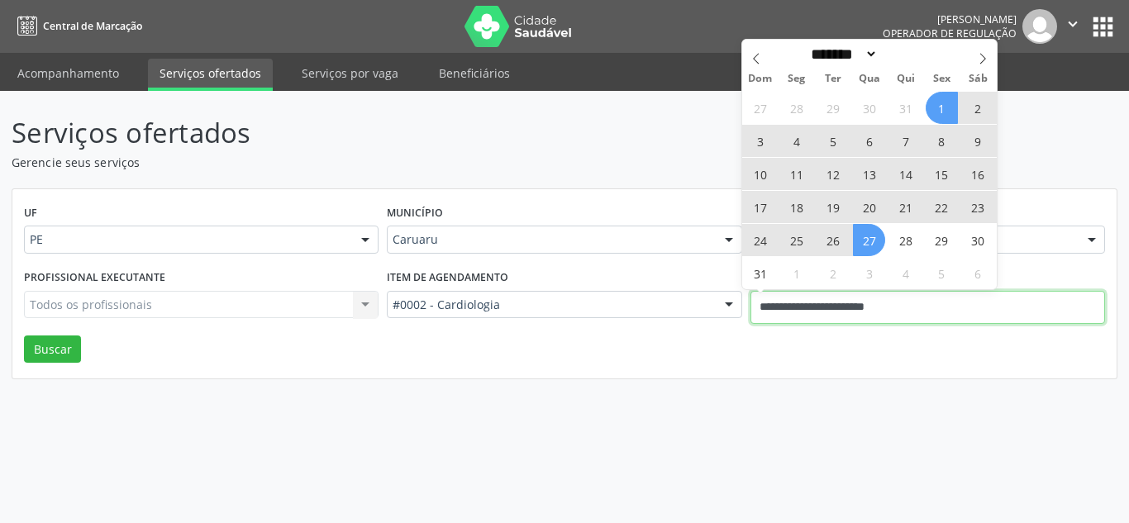
click at [799, 308] on input "**********" at bounding box center [928, 307] width 355 height 33
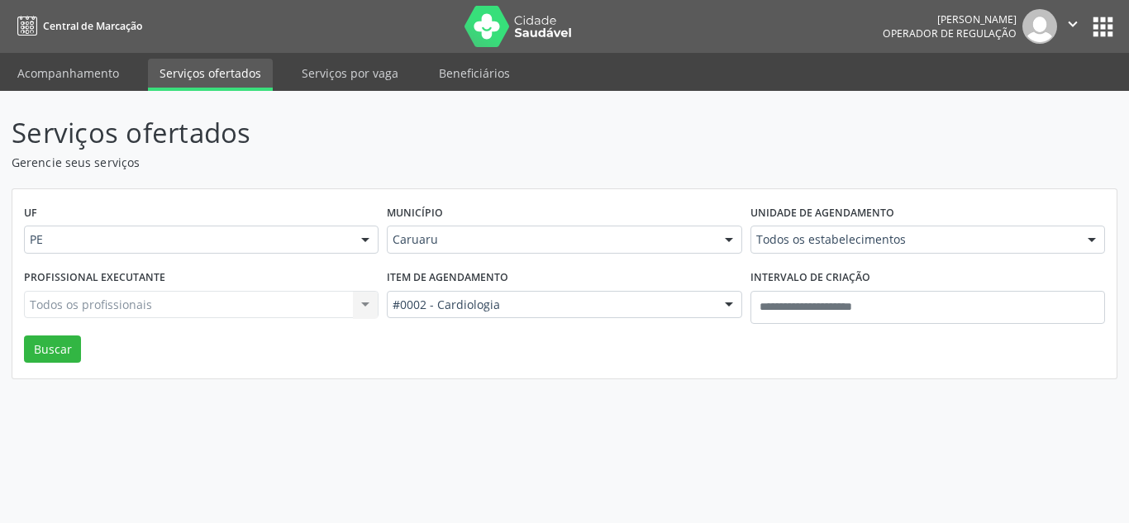
drag, startPoint x: 19, startPoint y: 365, endPoint x: 62, endPoint y: 332, distance: 53.7
click at [62, 332] on div "UF PE PE Nenhum resultado encontrado para: " " Não há nenhuma opção para ser ex…" at bounding box center [564, 284] width 1105 height 190
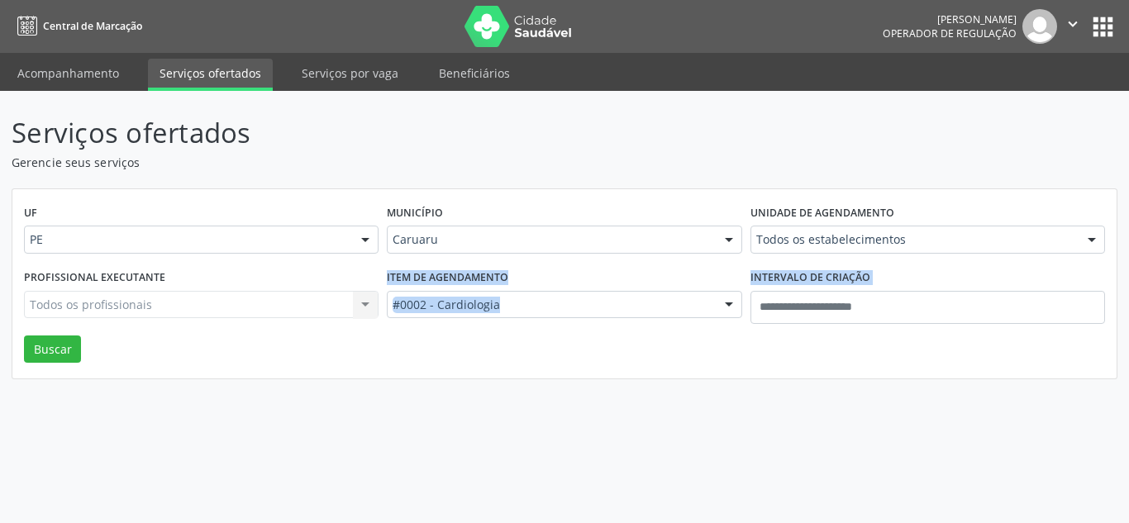
click at [62, 332] on div "Profissional executante Todos os profissionais Todos os profissionais Nenhum re…" at bounding box center [201, 300] width 363 height 70
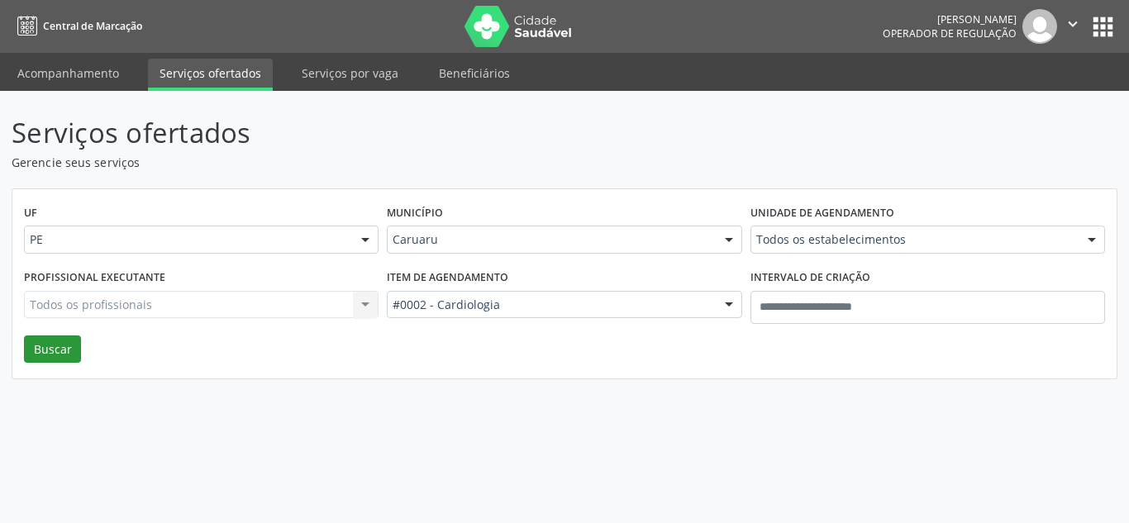
drag, startPoint x: 58, startPoint y: 370, endPoint x: 63, endPoint y: 356, distance: 14.9
click at [63, 356] on div "UF PE PE Nenhum resultado encontrado para: " " Não há nenhuma opção para ser ex…" at bounding box center [564, 284] width 1105 height 190
click at [63, 356] on button "Buscar" at bounding box center [52, 350] width 57 height 28
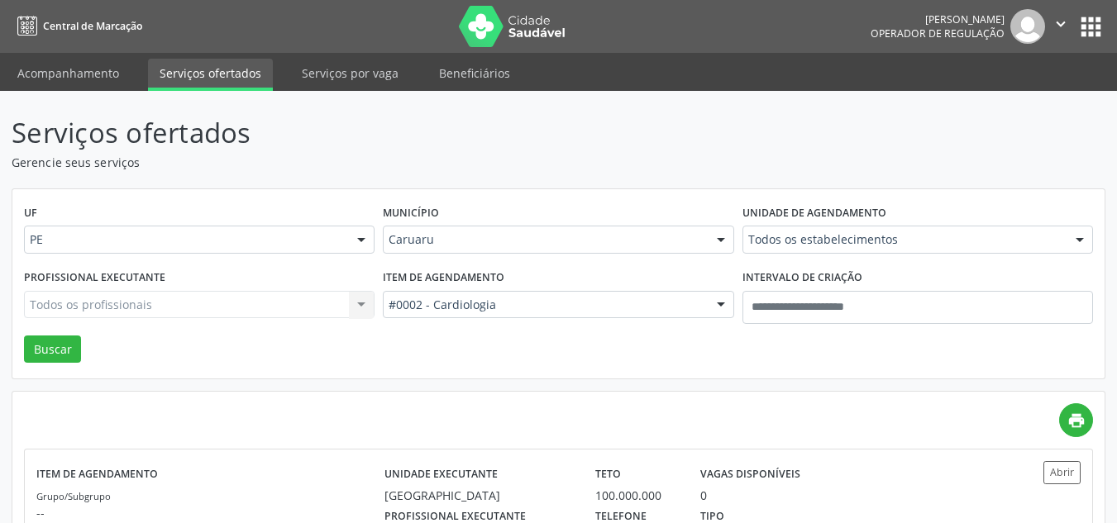
click at [439, 341] on div "UF PE PE Nenhum resultado encontrado para: " " Não há nenhuma opção para ser ex…" at bounding box center [558, 284] width 1092 height 190
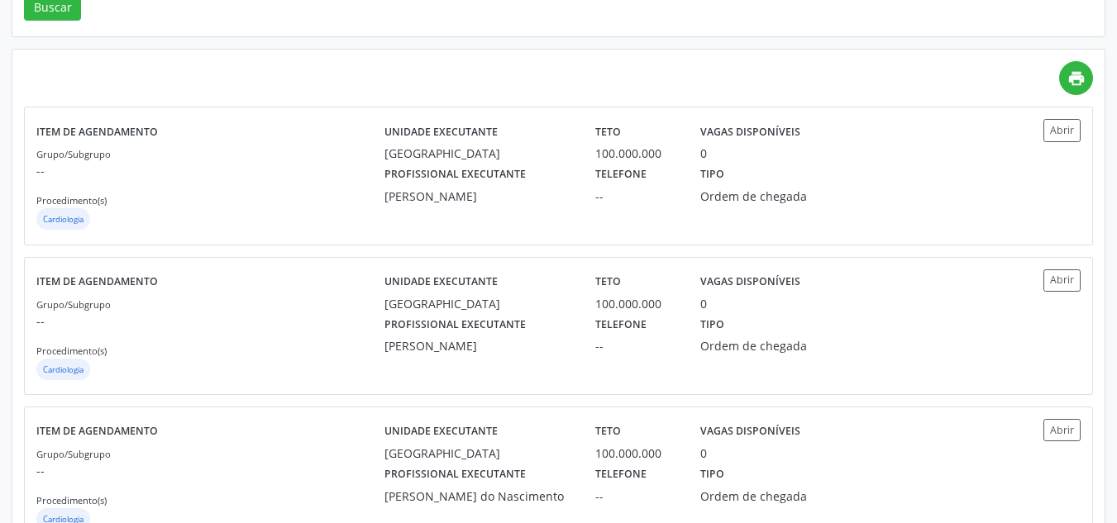
scroll to position [0, 0]
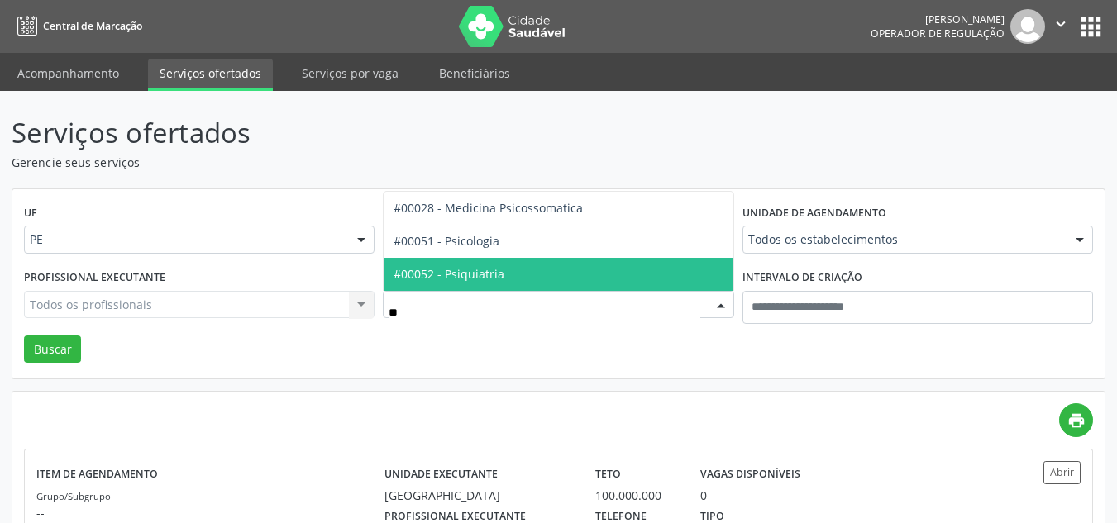
type input "***"
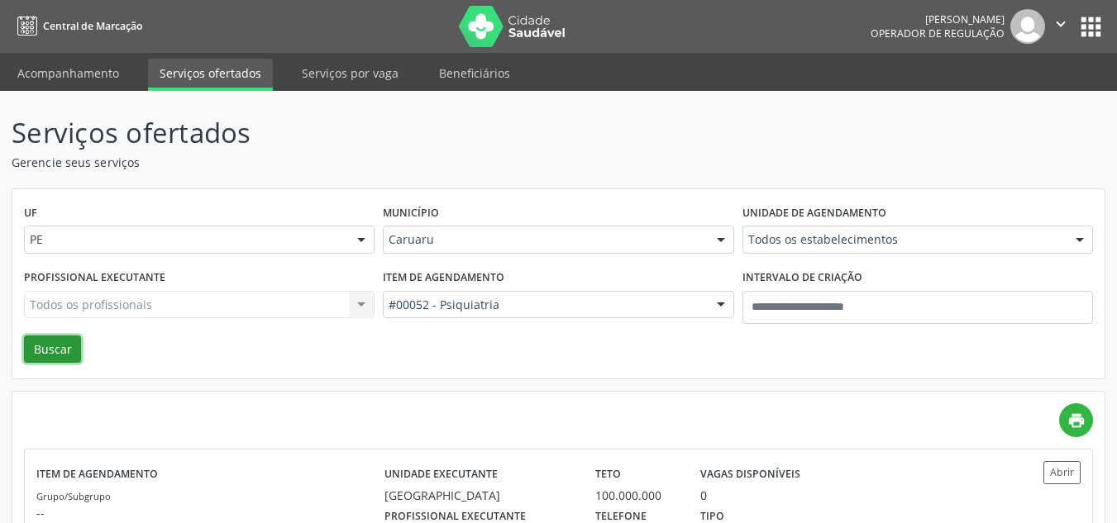
click at [53, 351] on button "Buscar" at bounding box center [52, 350] width 57 height 28
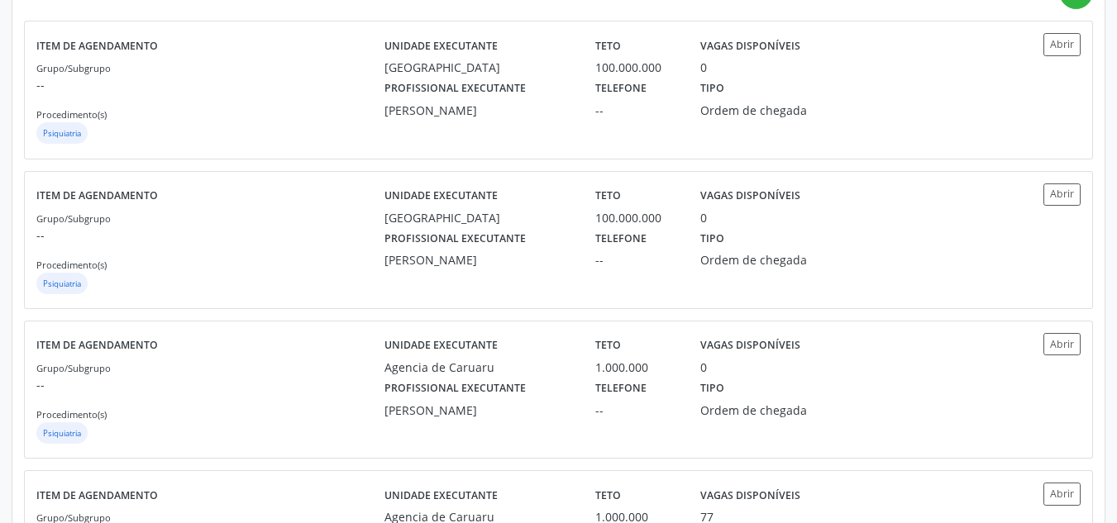
scroll to position [550, 0]
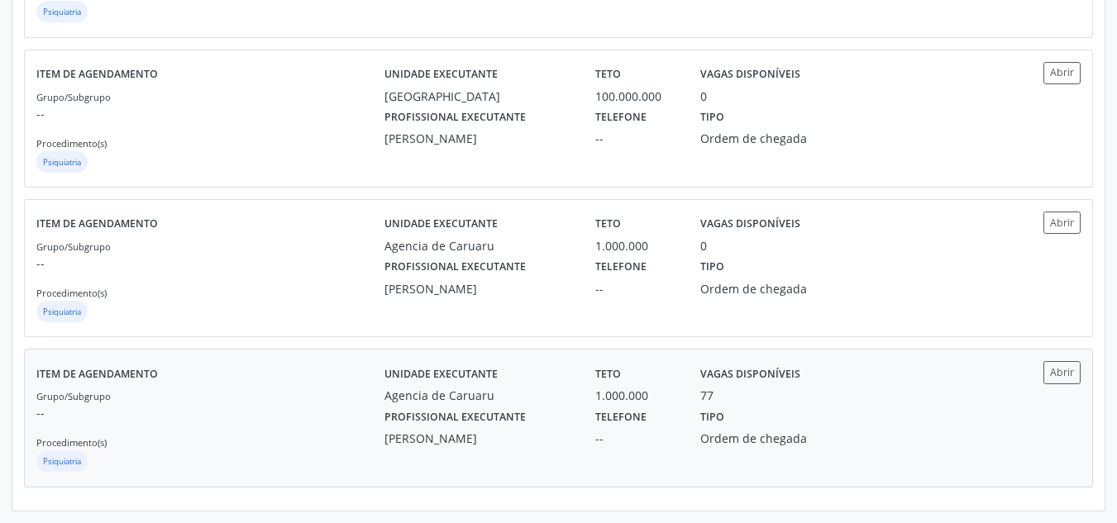
click at [446, 408] on label "Profissional executante" at bounding box center [454, 417] width 141 height 26
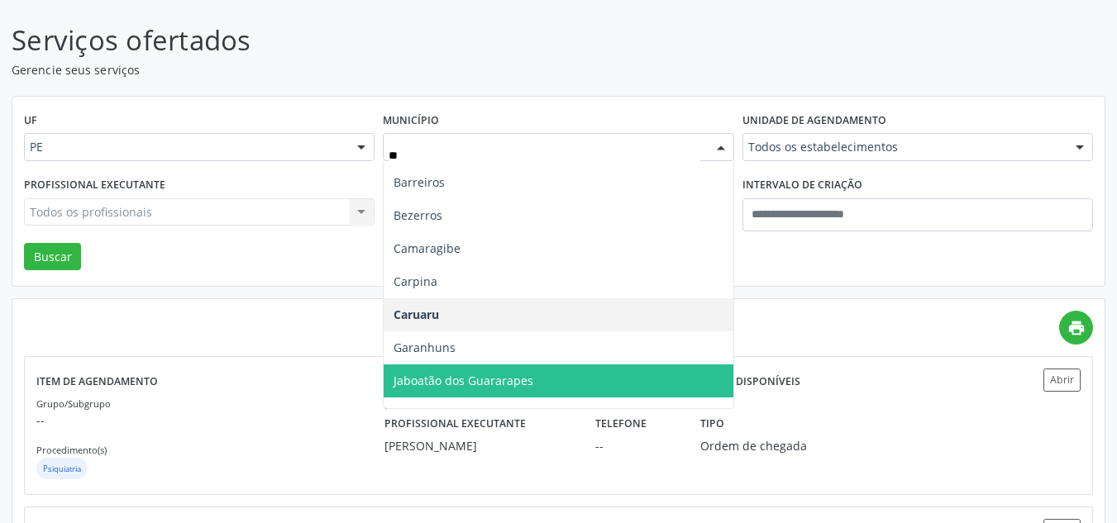
scroll to position [0, 0]
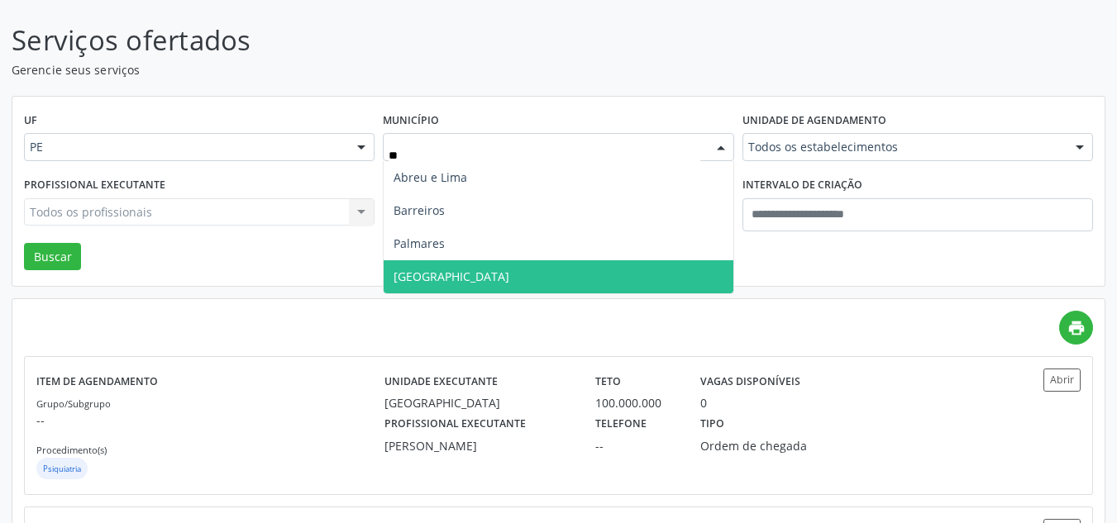
type input "***"
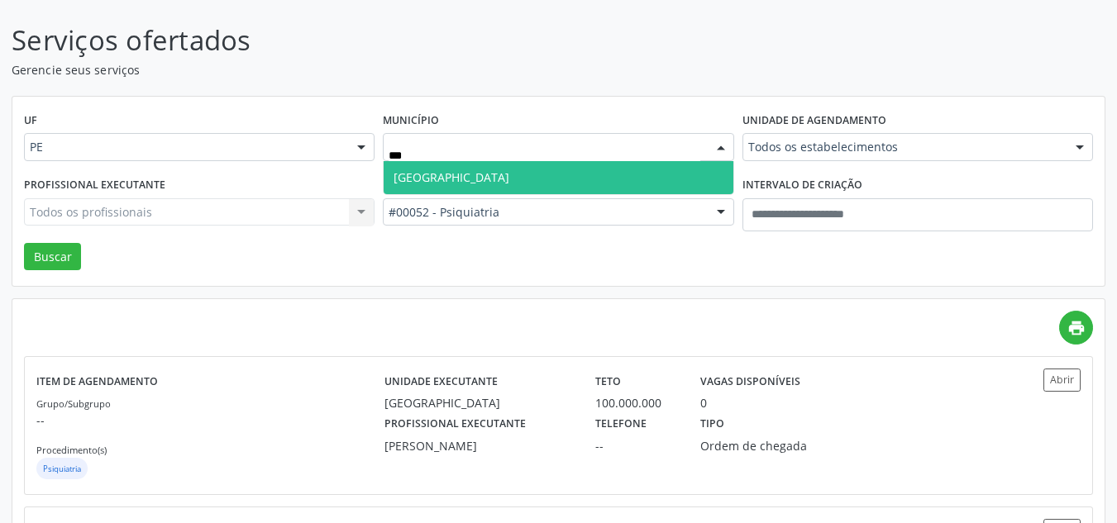
click at [661, 182] on span "Recife" at bounding box center [558, 177] width 349 height 33
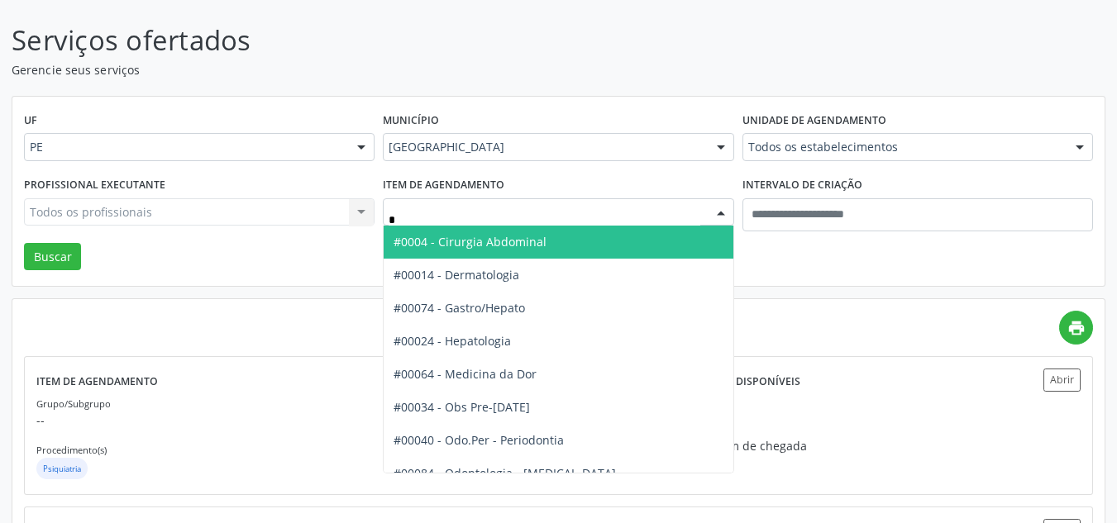
type input "**"
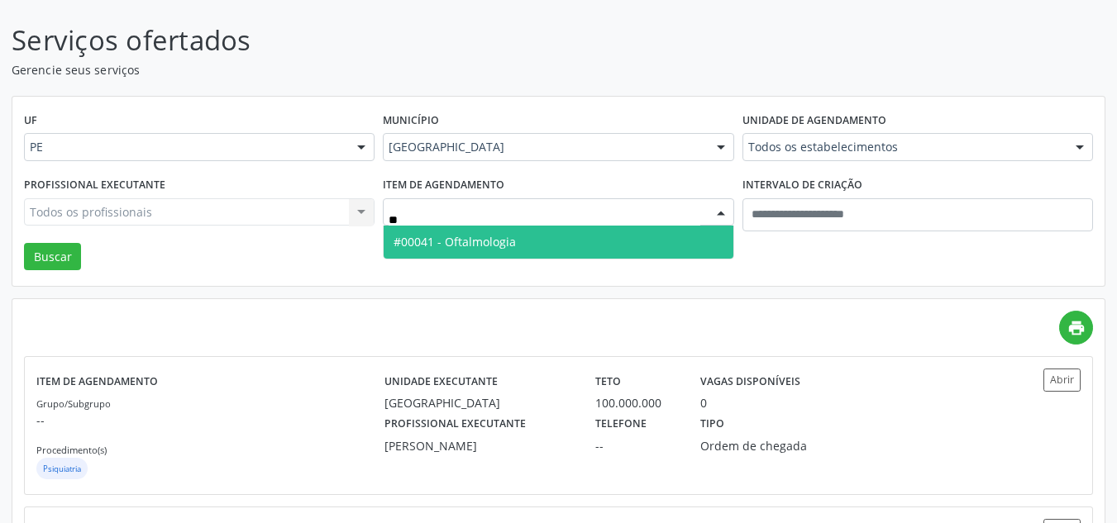
click at [594, 245] on span "#00041 - Oftalmologia" at bounding box center [558, 242] width 349 height 33
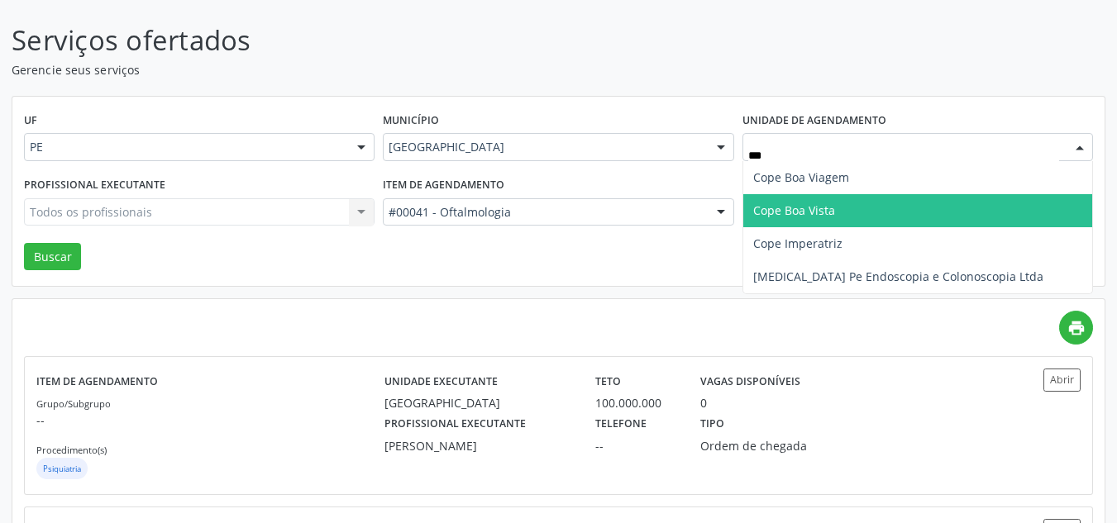
click at [848, 202] on span "Cope Boa Vista" at bounding box center [917, 210] width 349 height 33
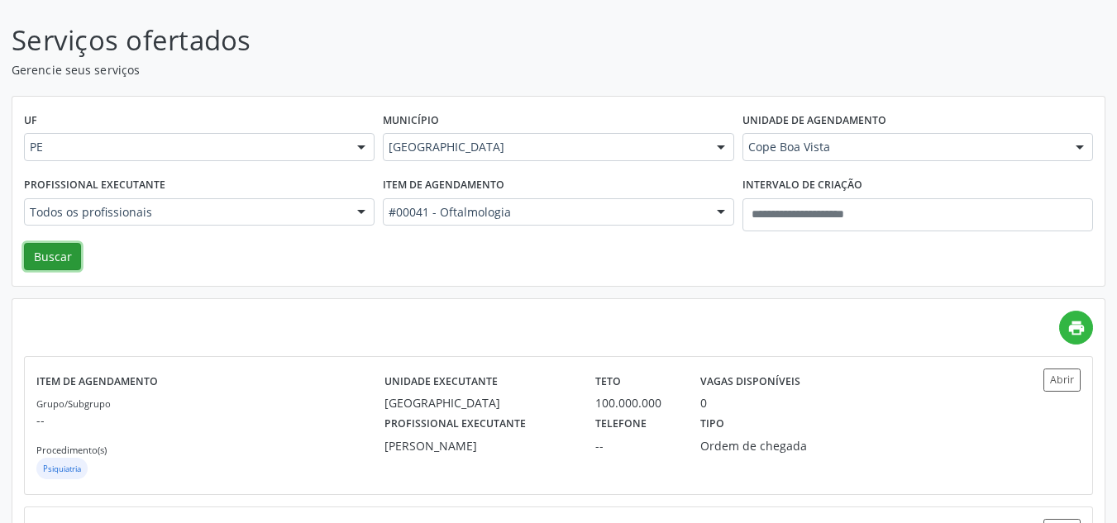
click at [41, 262] on button "Buscar" at bounding box center [52, 257] width 57 height 28
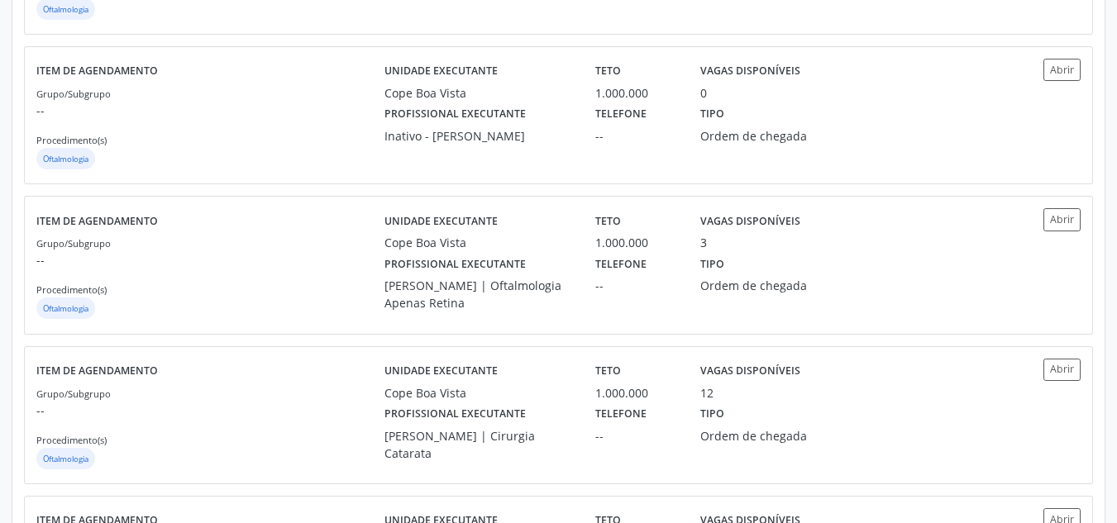
scroll to position [761, 0]
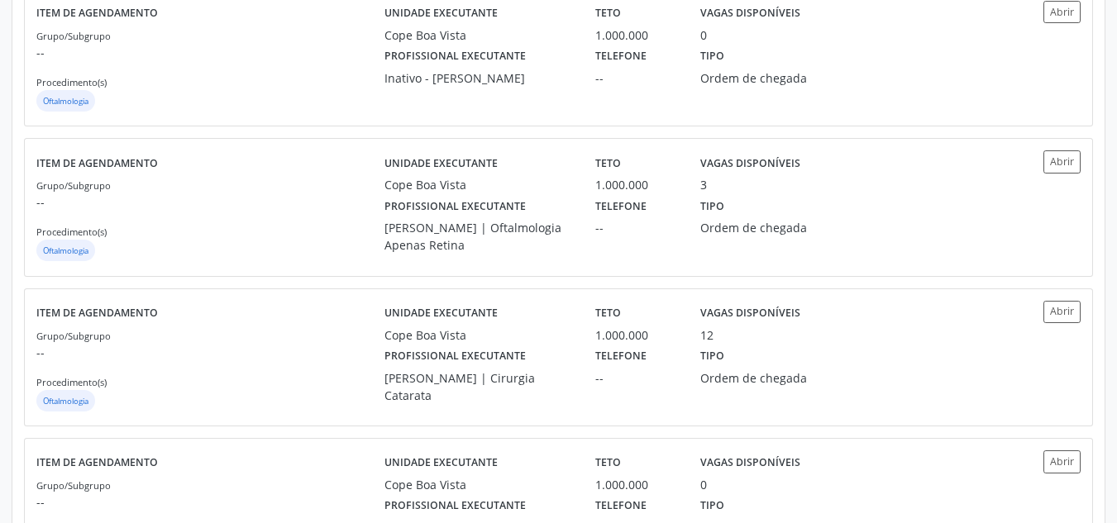
click at [635, 176] on div "1.000.000" at bounding box center [636, 184] width 82 height 17
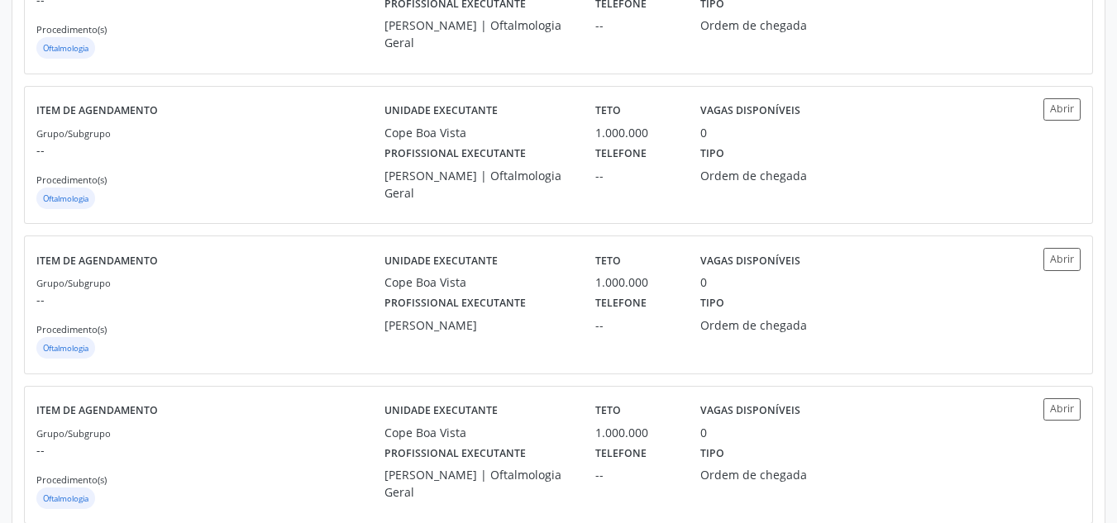
scroll to position [1408, 0]
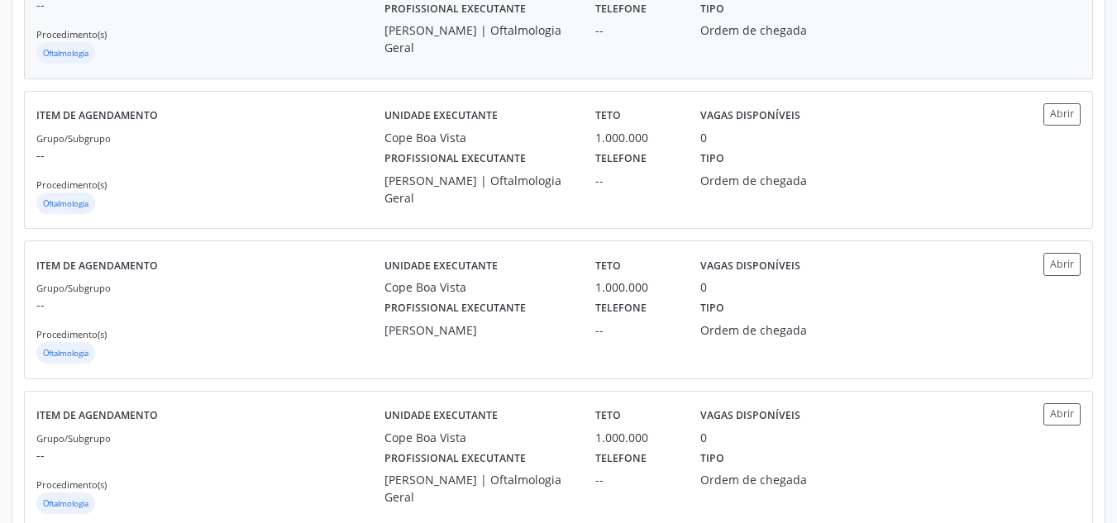
click at [778, 58] on div "Unidade executante Cope Boa Vista Teto 1.000.000 Vagas disponíveis 13 Profissio…" at bounding box center [688, 10] width 609 height 113
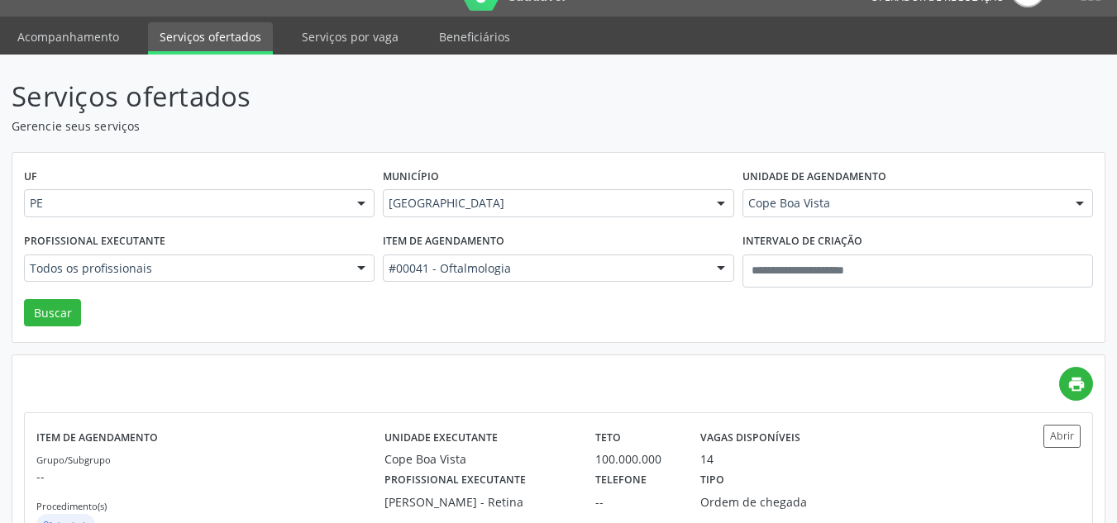
scroll to position [0, 0]
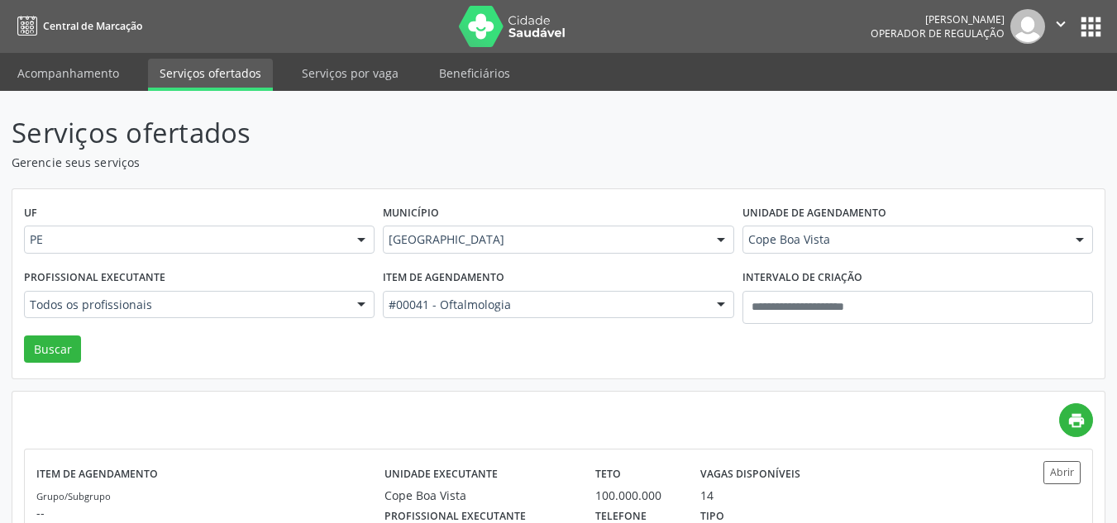
click at [800, 255] on div "Unidade de agendamento Cope Boa Vista Todos os estabelecimentos Alergoimuno W A…" at bounding box center [917, 233] width 359 height 64
click at [821, 256] on div "Unidade de agendamento Cope Boa Vista Todos os estabelecimentos Alergoimuno W A…" at bounding box center [917, 233] width 359 height 64
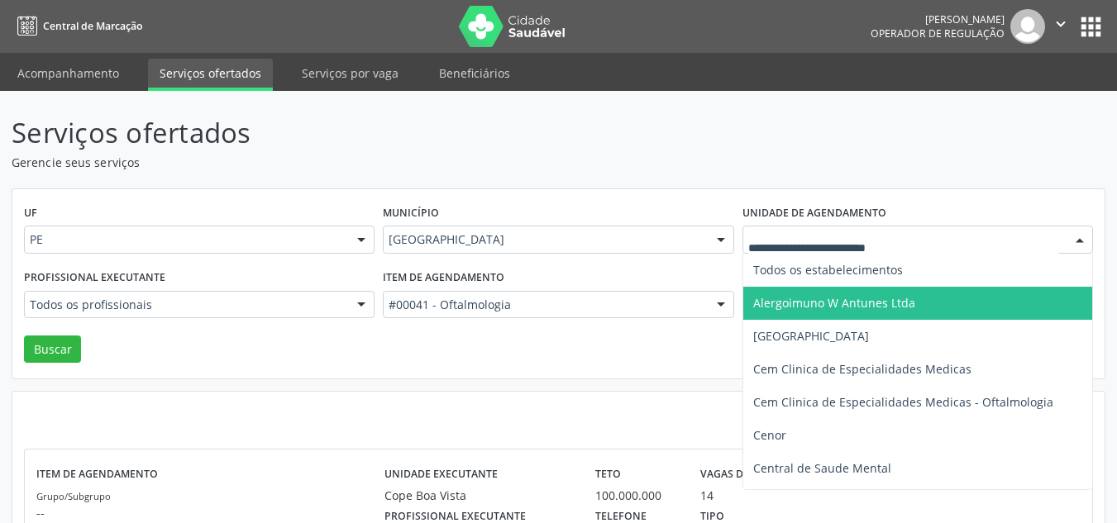
click at [823, 251] on div at bounding box center [917, 240] width 351 height 28
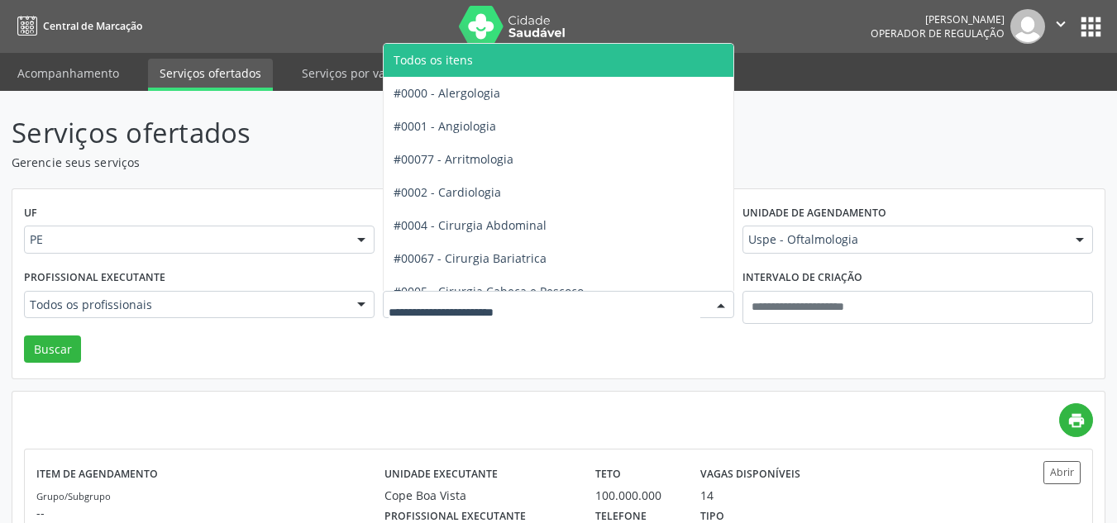
click at [823, 251] on div "Uspe - Oftalmologia" at bounding box center [917, 240] width 351 height 28
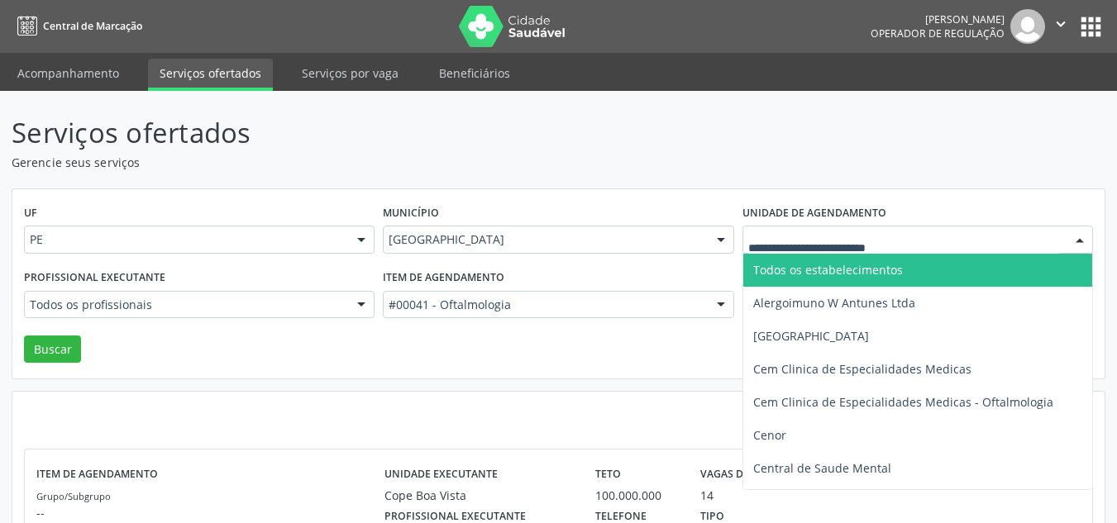
type input "*"
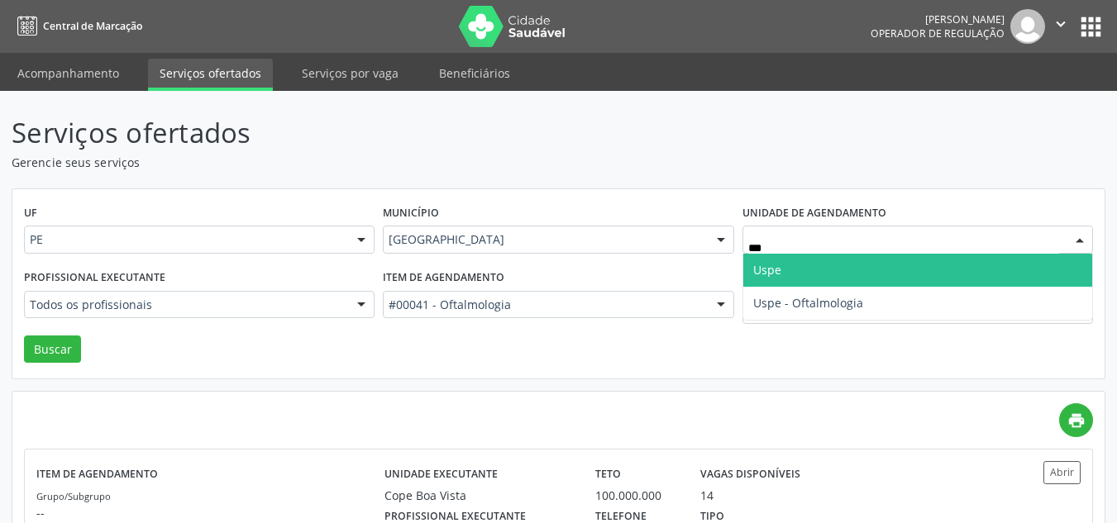
type input "****"
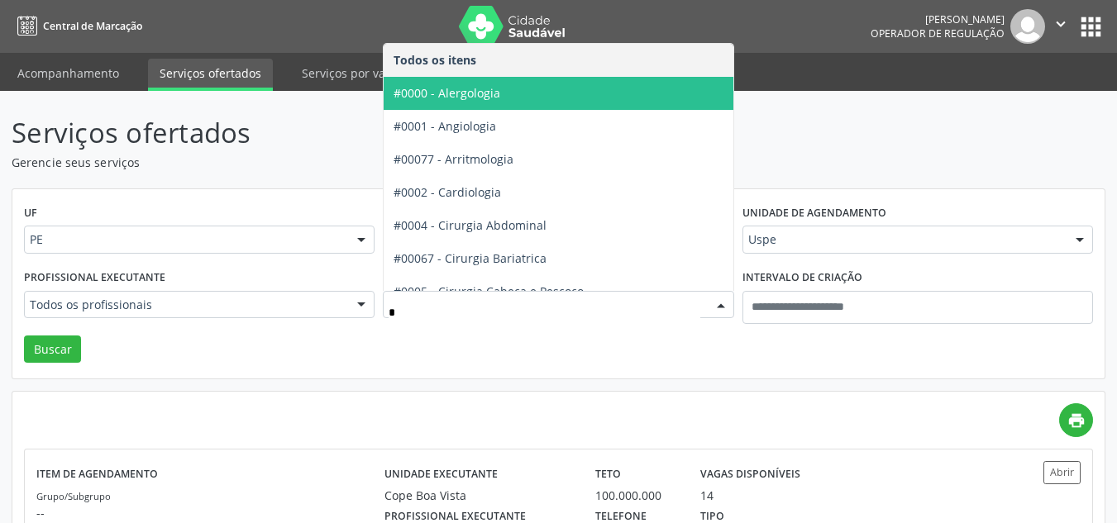
type input "**"
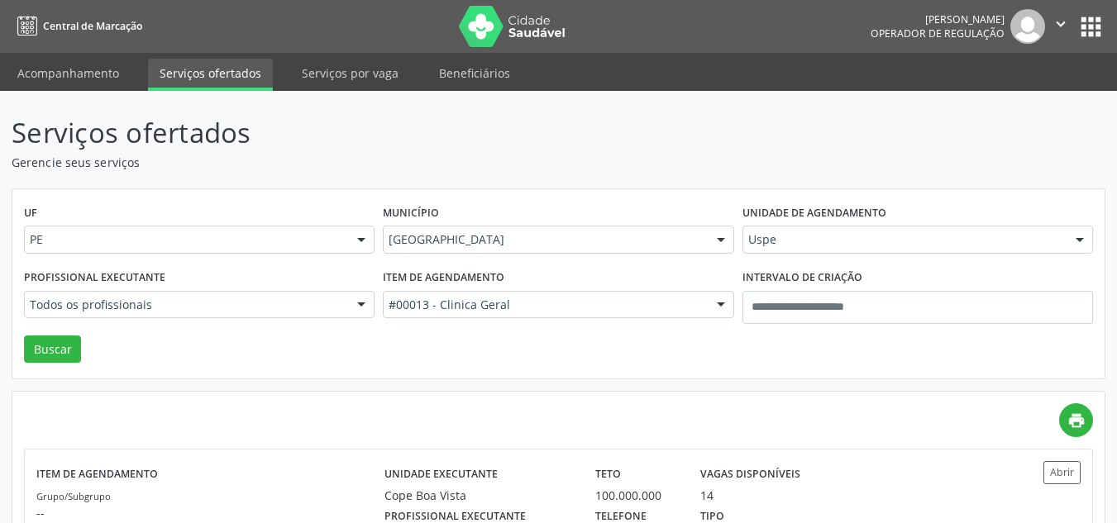
click at [347, 307] on div "Todos os profissionais Todos os profissionais Aderaldo Tadeu de Morais Adler Fe…" at bounding box center [199, 305] width 351 height 28
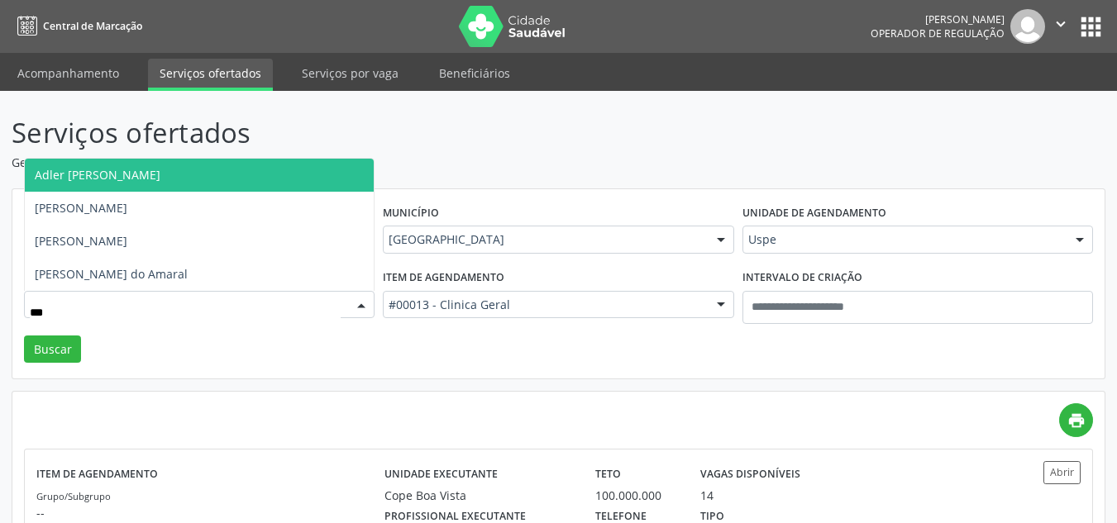
type input "****"
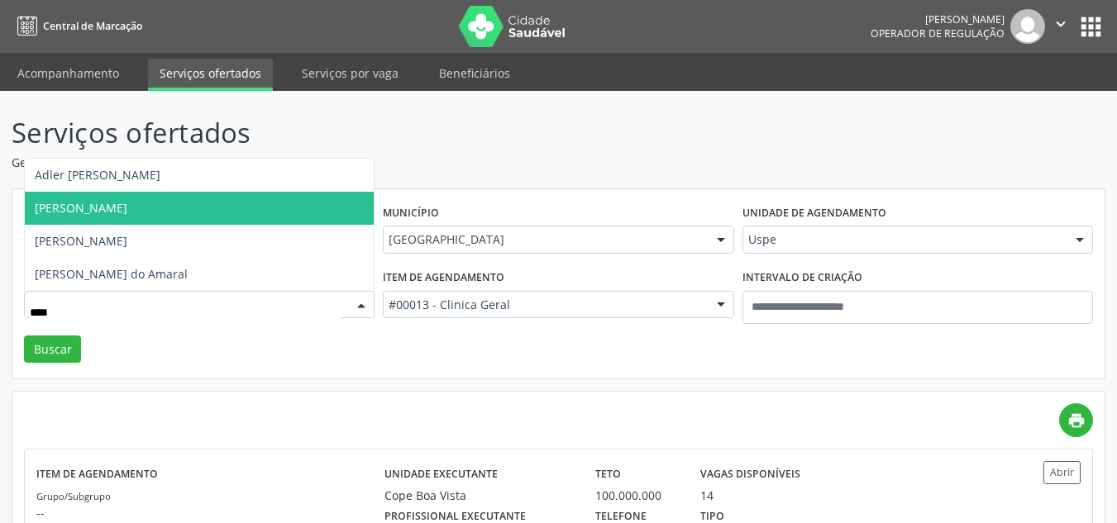
click at [127, 201] on span "[PERSON_NAME]" at bounding box center [81, 208] width 93 height 16
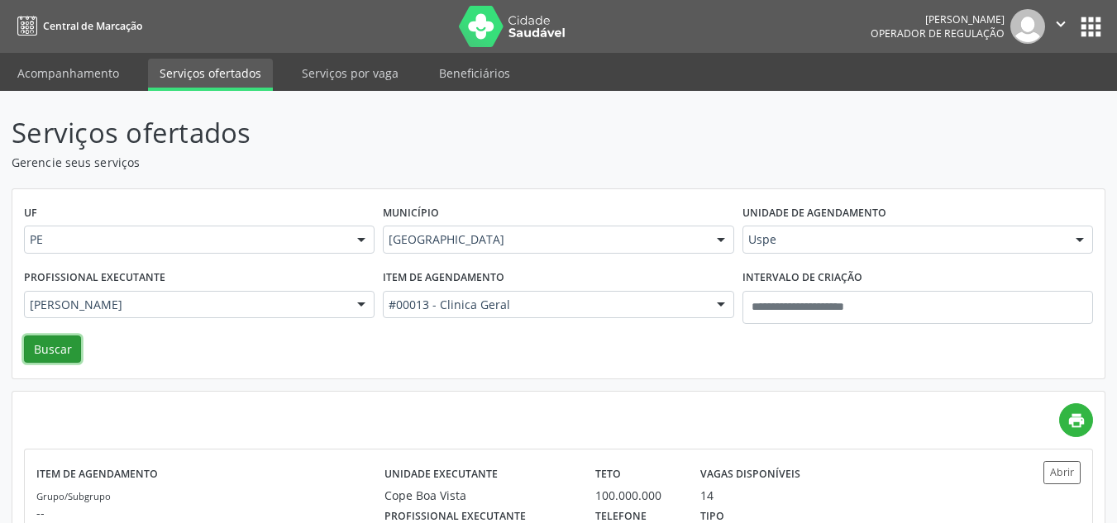
click at [68, 347] on button "Buscar" at bounding box center [52, 350] width 57 height 28
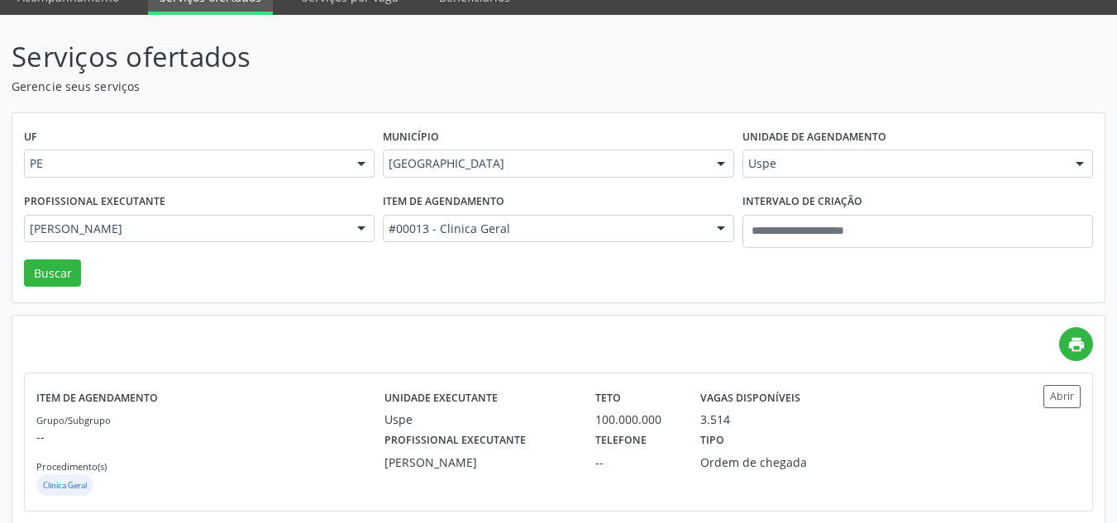
scroll to position [100, 0]
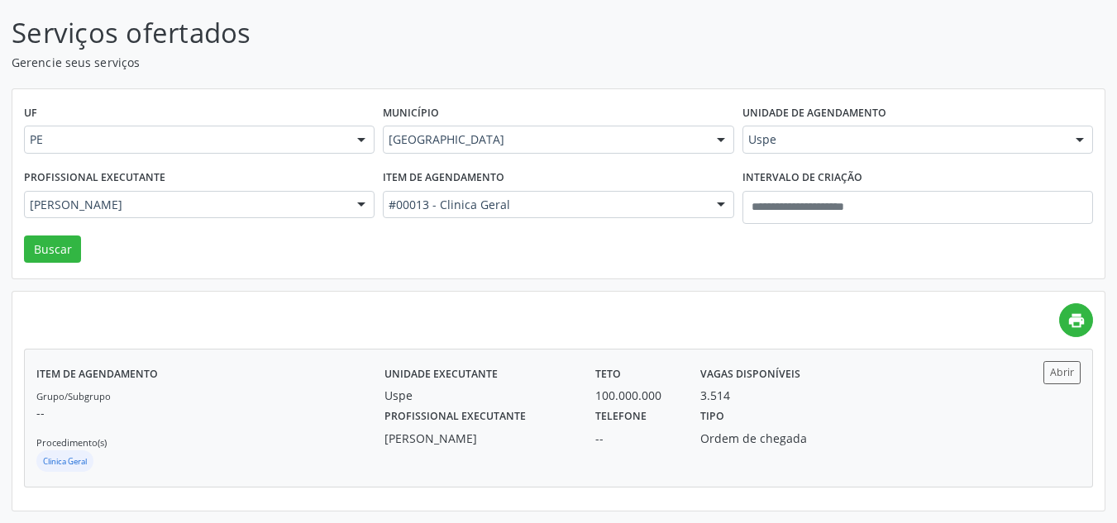
click at [952, 379] on div "Unidade executante Uspe Teto 100.000.000 Vagas disponíveis 3.514" at bounding box center [689, 382] width 632 height 43
click at [549, 122] on div "Município Recife Todas as cidades Abreu e Lima Afogados da Ingazeira Araripina …" at bounding box center [558, 133] width 359 height 64
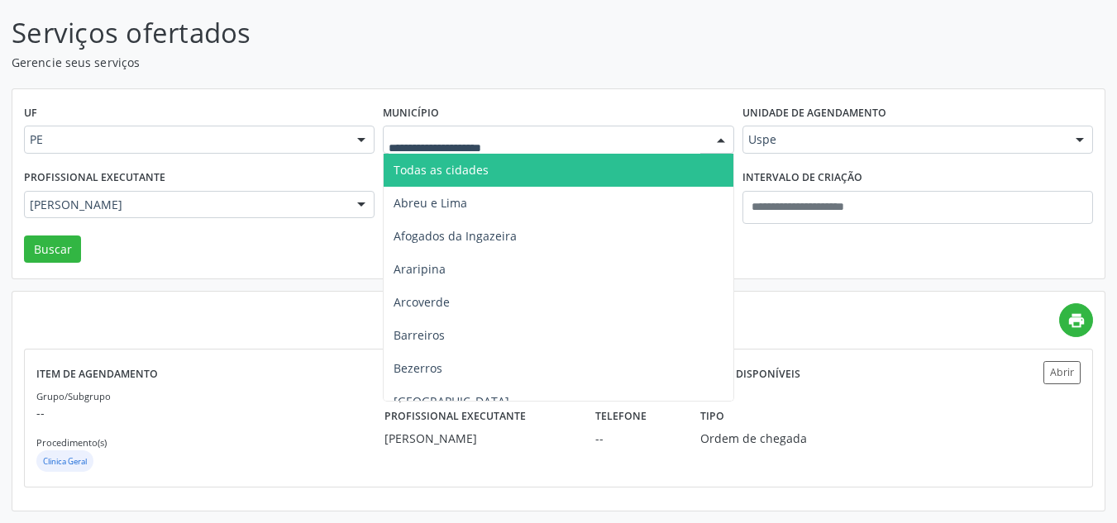
click at [549, 126] on div at bounding box center [558, 140] width 351 height 28
type input "***"
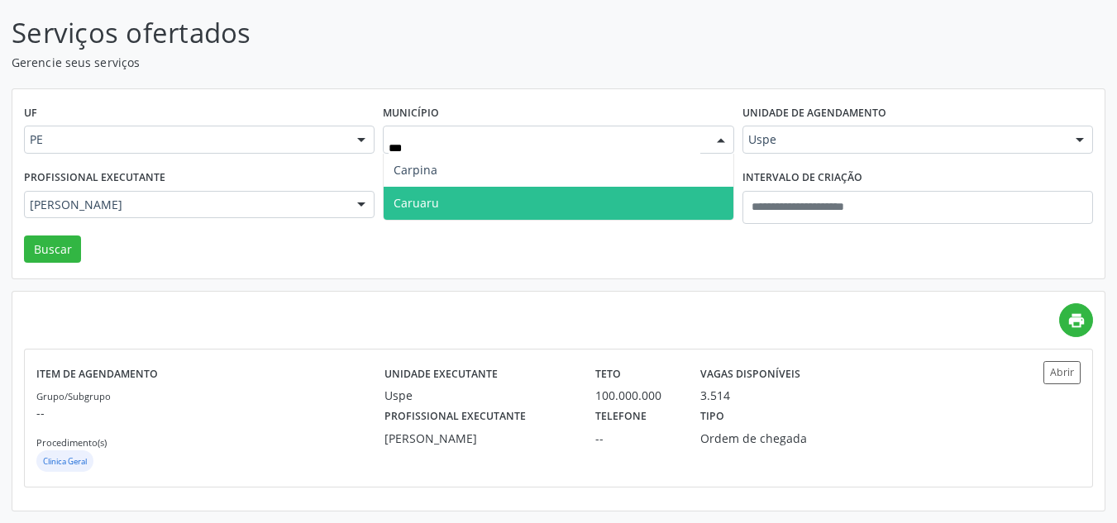
click at [461, 202] on span "Caruaru" at bounding box center [558, 203] width 349 height 33
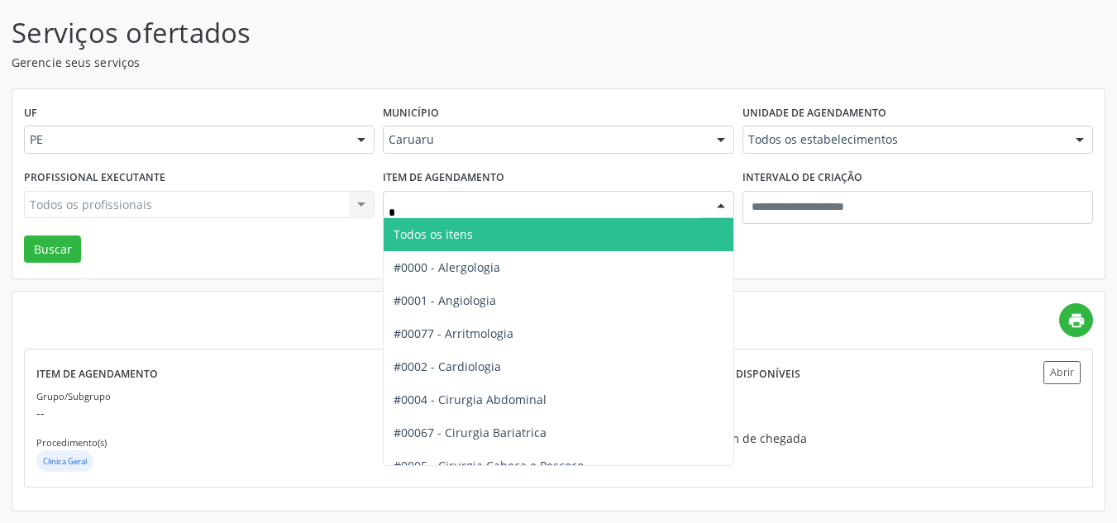
type input "**"
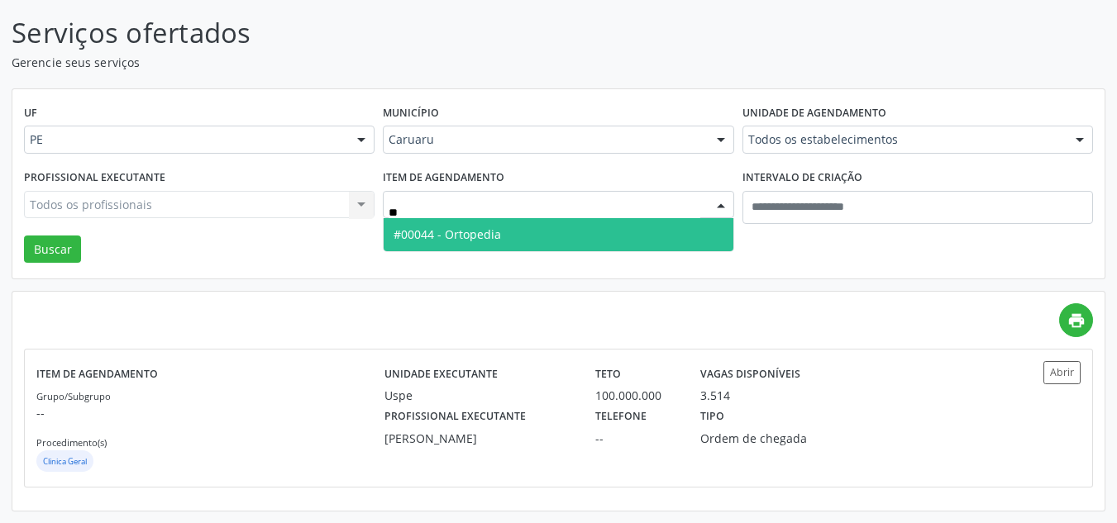
click at [561, 231] on span "#00044 - Ortopedia" at bounding box center [558, 234] width 349 height 33
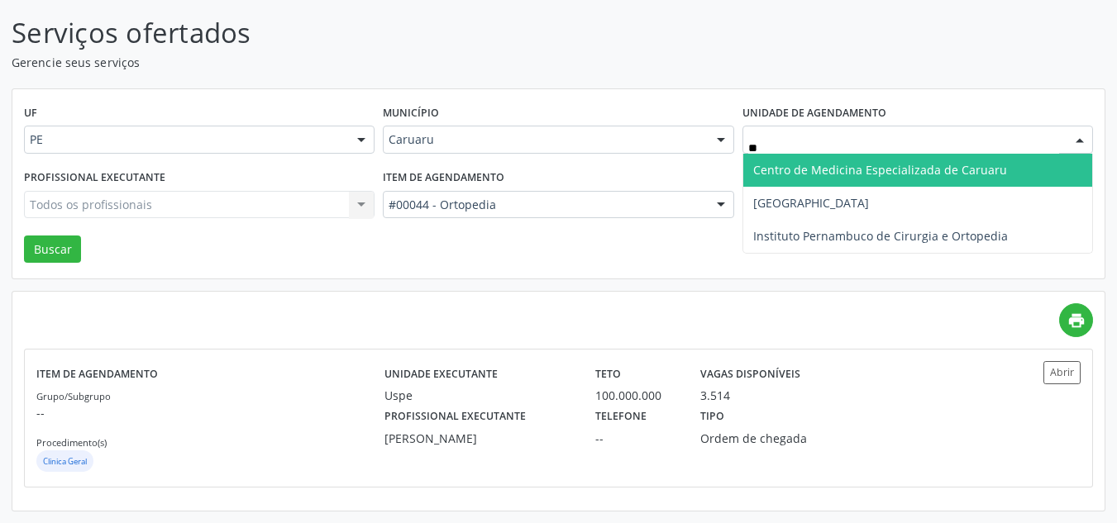
type input "***"
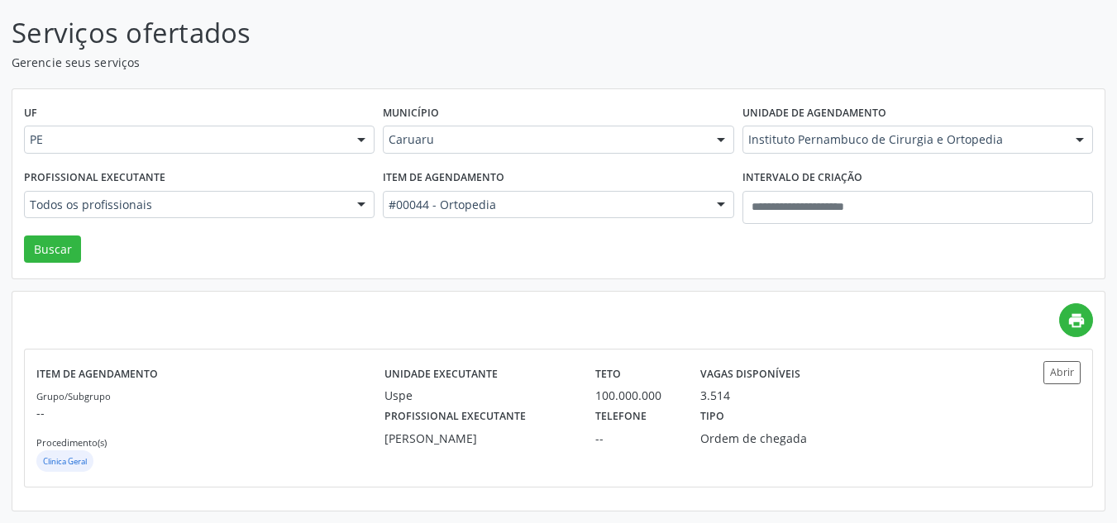
click at [355, 210] on div at bounding box center [361, 206] width 25 height 28
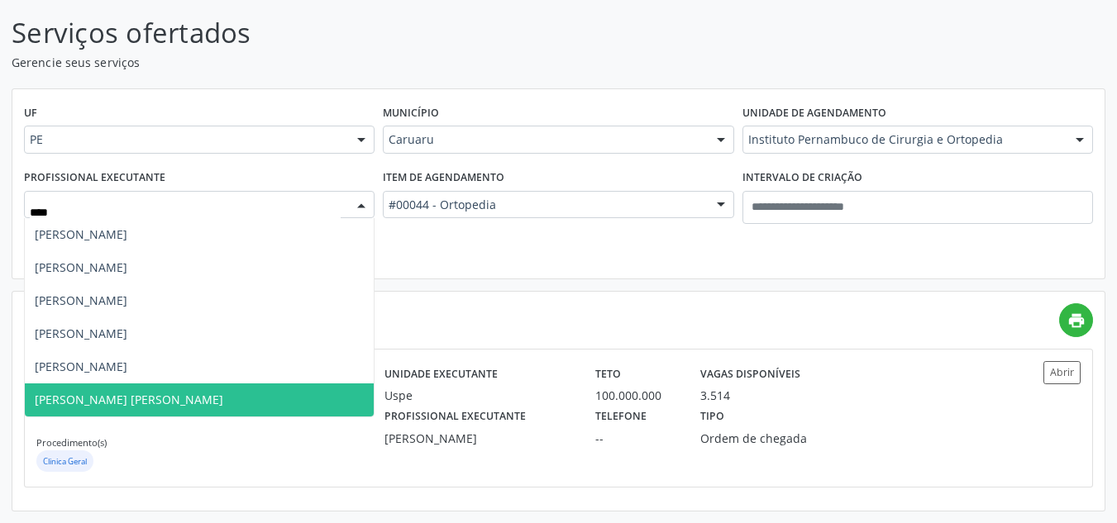
type input "*****"
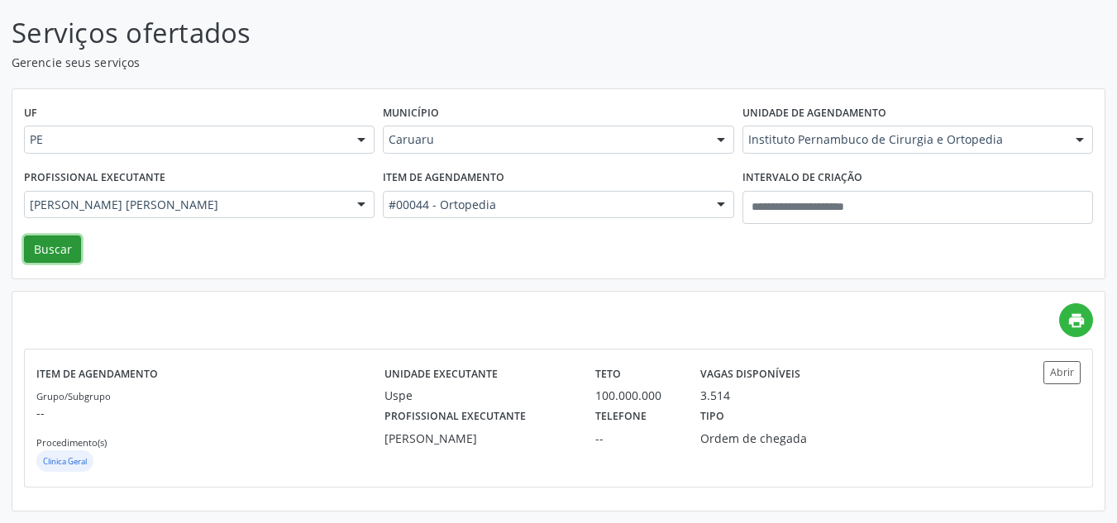
click at [68, 242] on button "Buscar" at bounding box center [52, 250] width 57 height 28
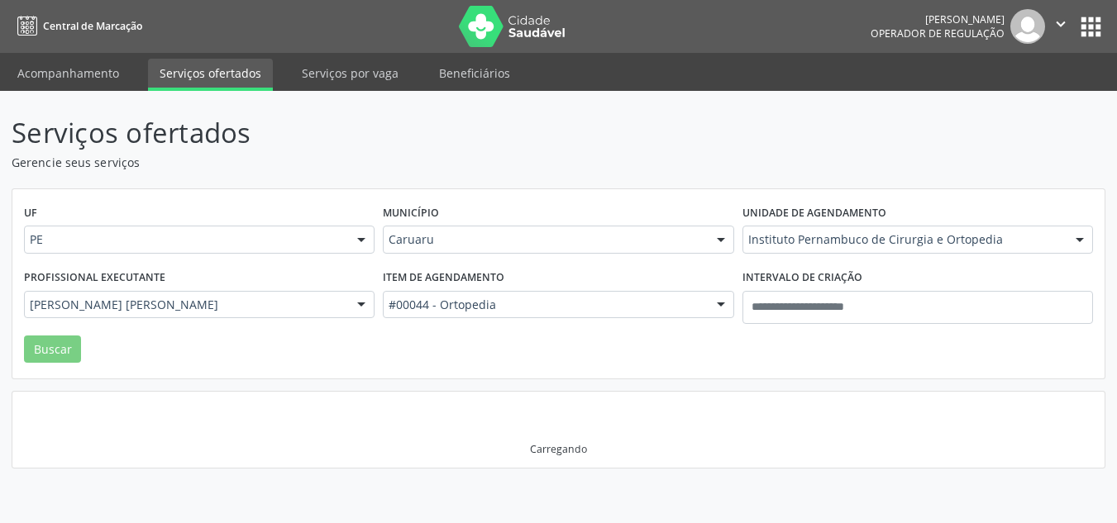
scroll to position [0, 0]
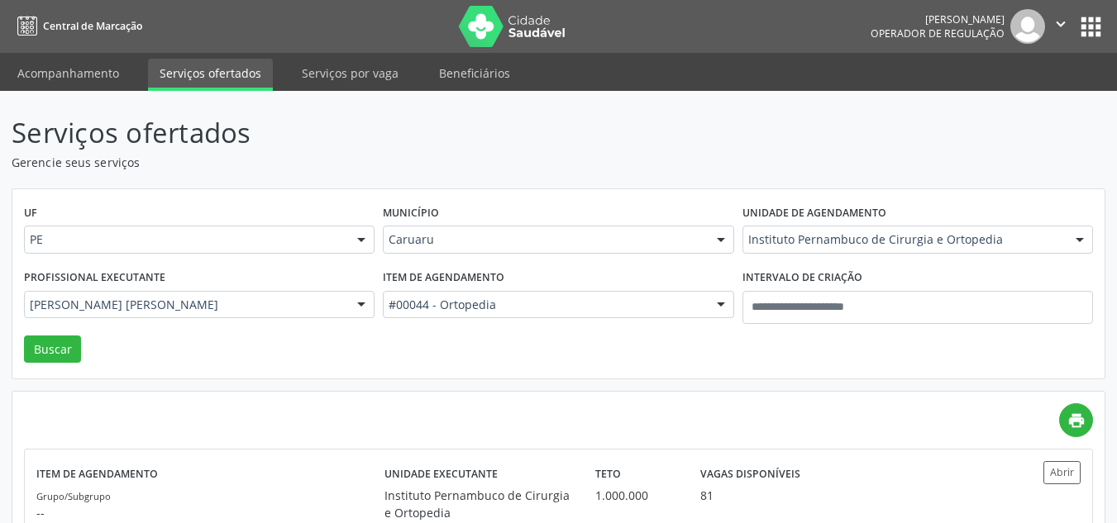
click at [671, 398] on div "print Item de agendamento Grupo/Subgrupo -- Procedimento(s) Ortopedia Unidade e…" at bounding box center [558, 505] width 1092 height 226
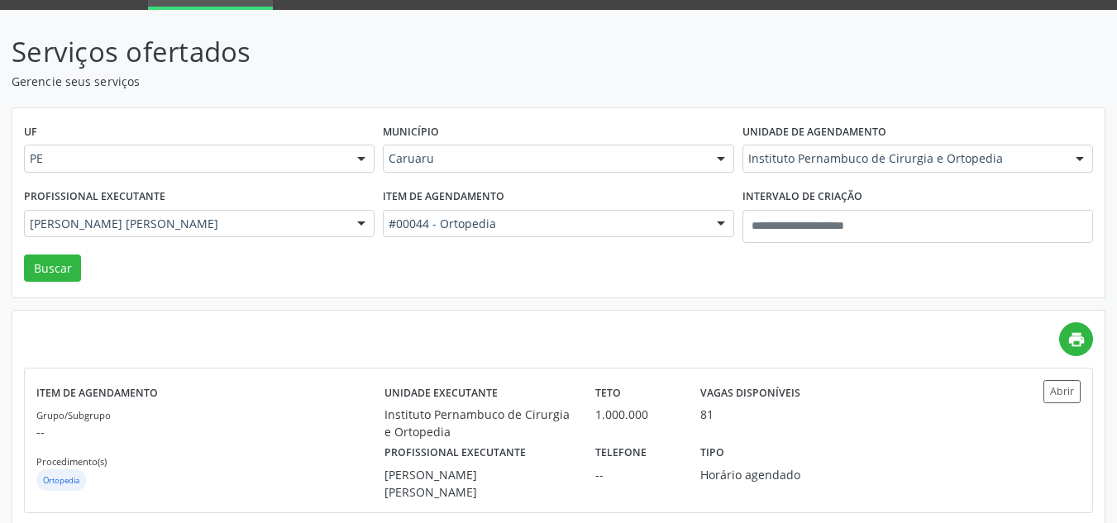
scroll to position [100, 0]
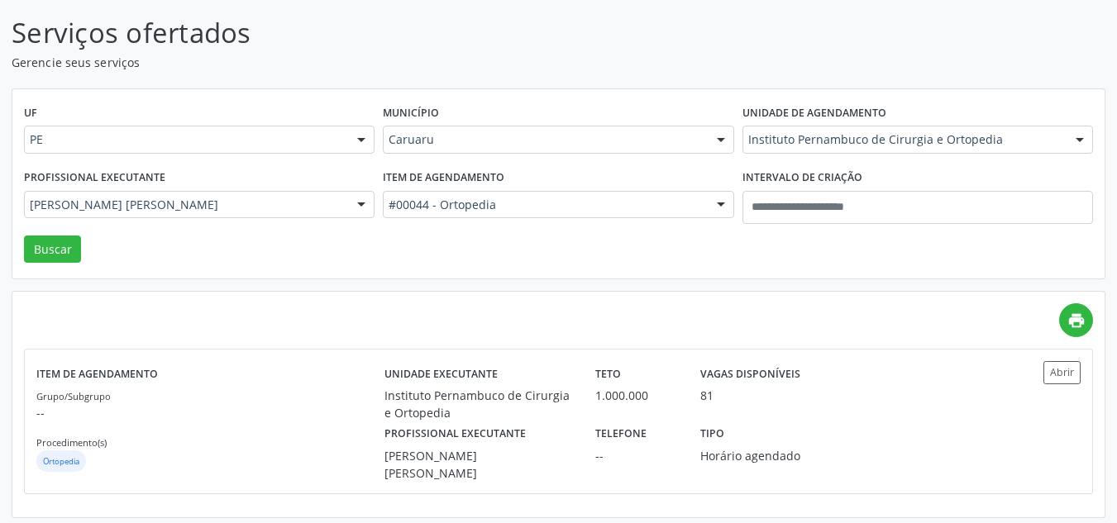
click at [671, 398] on div "1.000.000" at bounding box center [636, 395] width 82 height 17
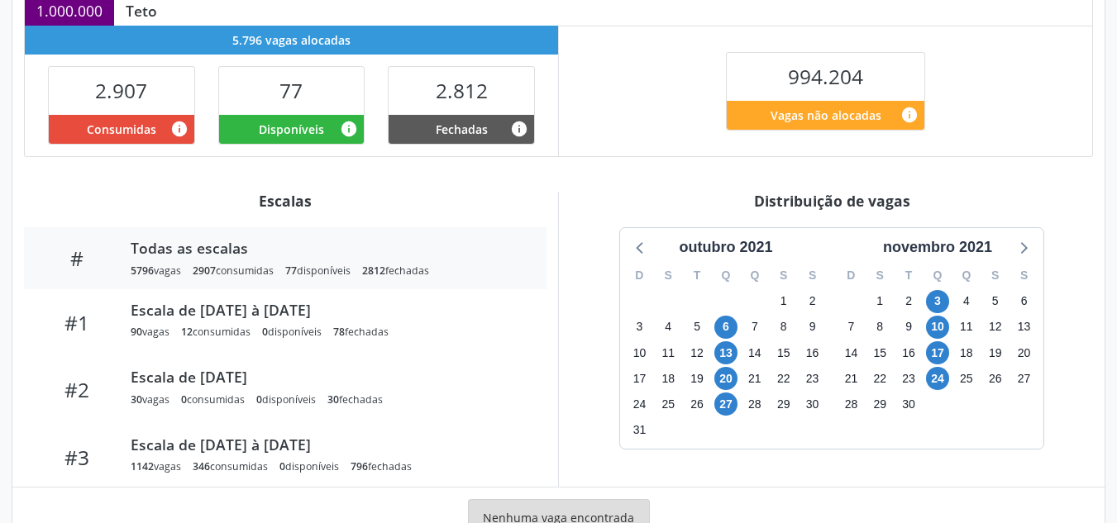
scroll to position [438, 0]
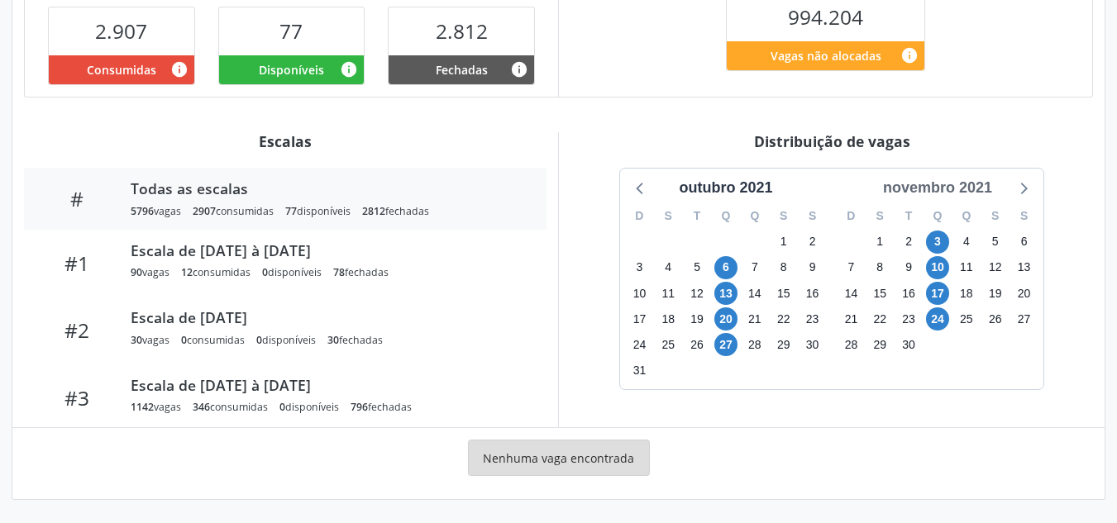
click at [965, 194] on div "novembro 2021" at bounding box center [937, 188] width 122 height 22
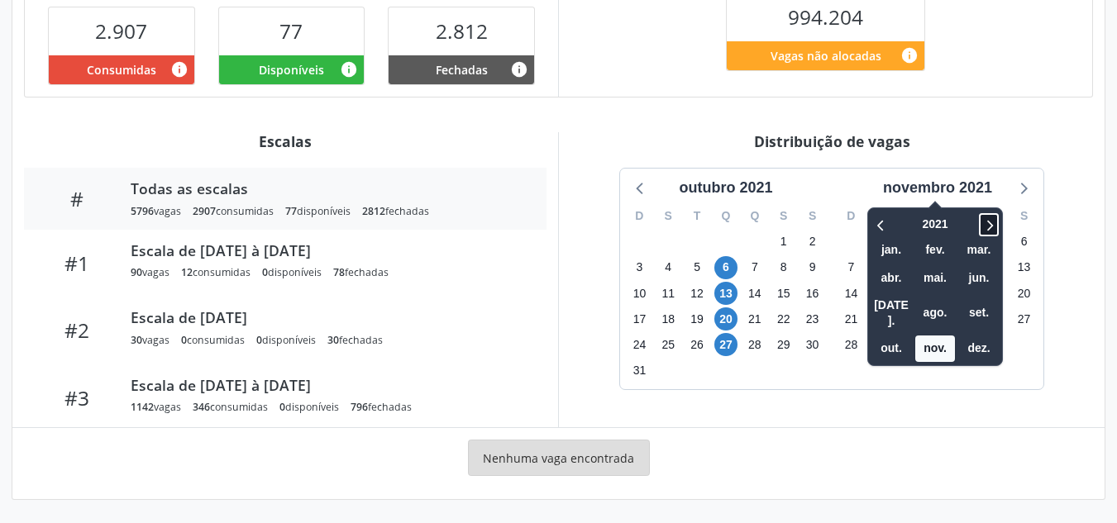
click at [996, 218] on icon at bounding box center [989, 225] width 17 height 20
click at [932, 311] on span "ago." at bounding box center [935, 313] width 40 height 26
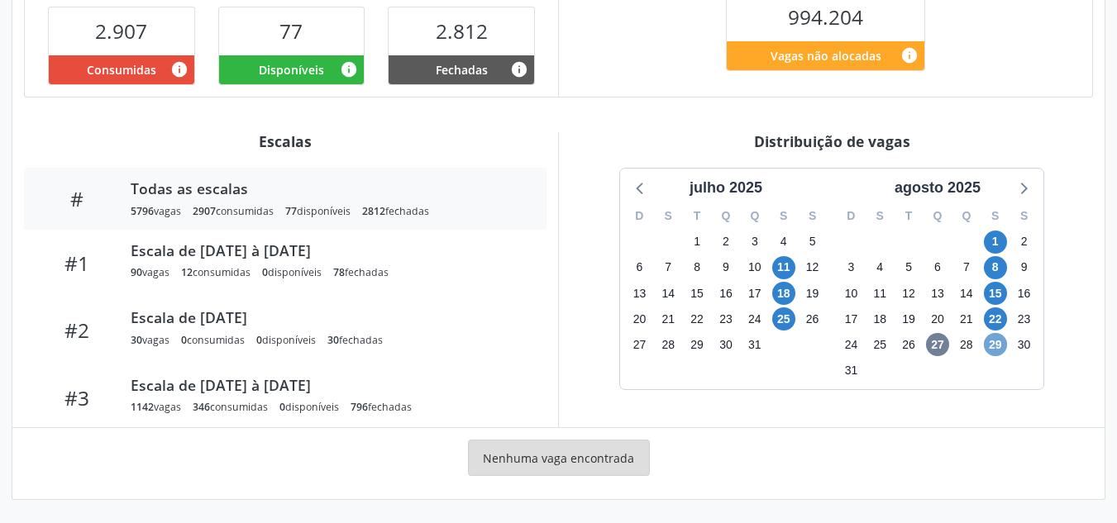
click at [1003, 341] on span "29" at bounding box center [995, 344] width 23 height 23
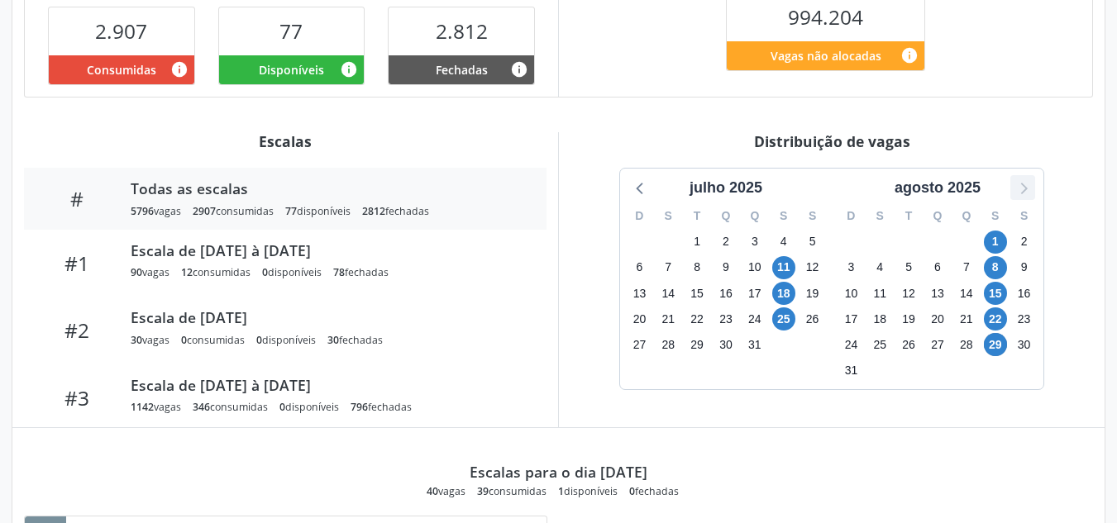
click at [1020, 189] on icon at bounding box center [1022, 187] width 21 height 21
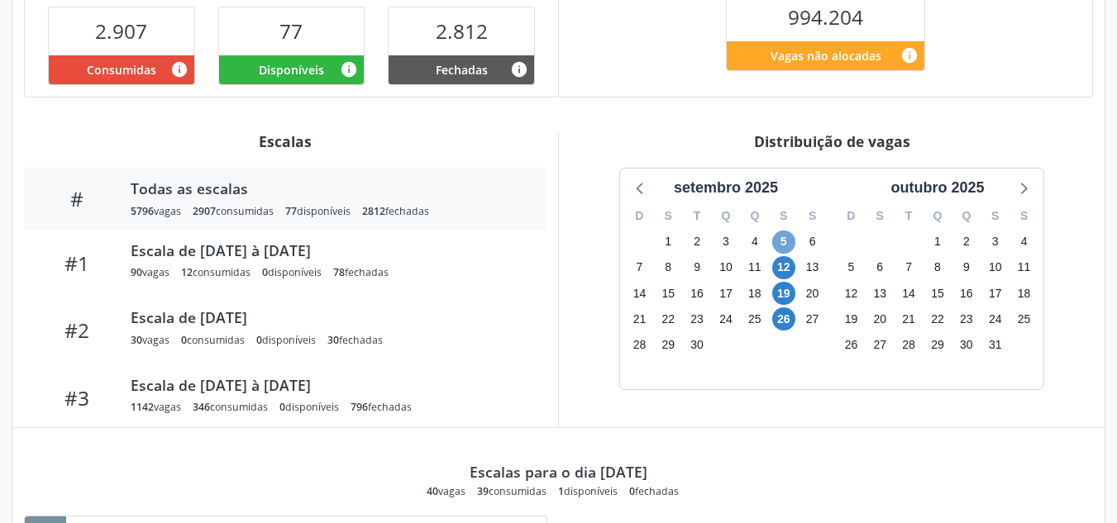
click at [795, 239] on span "5" at bounding box center [783, 242] width 23 height 23
click at [638, 176] on div at bounding box center [640, 187] width 25 height 25
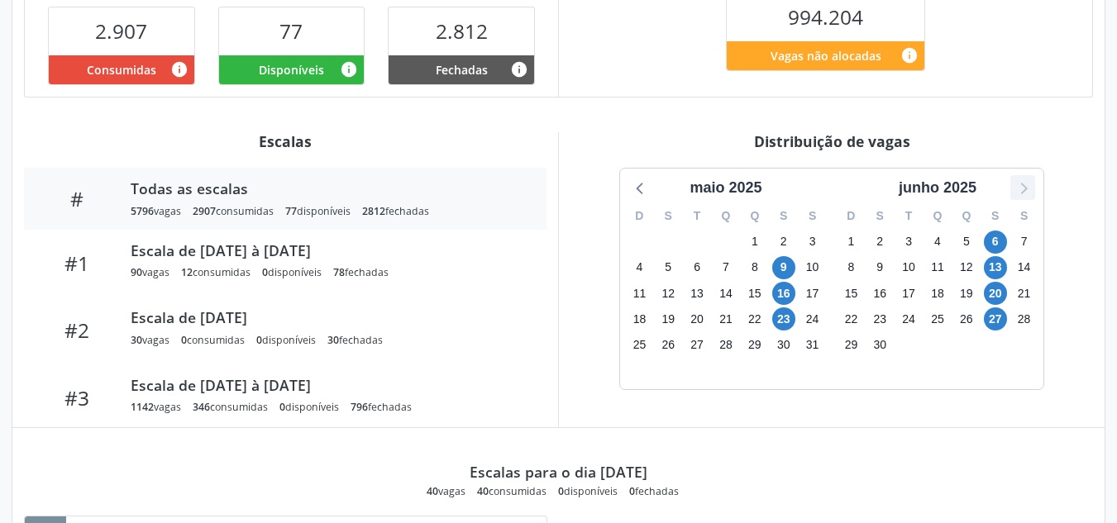
click at [1019, 184] on icon at bounding box center [1022, 187] width 21 height 21
click at [991, 346] on span "29" at bounding box center [995, 344] width 23 height 23
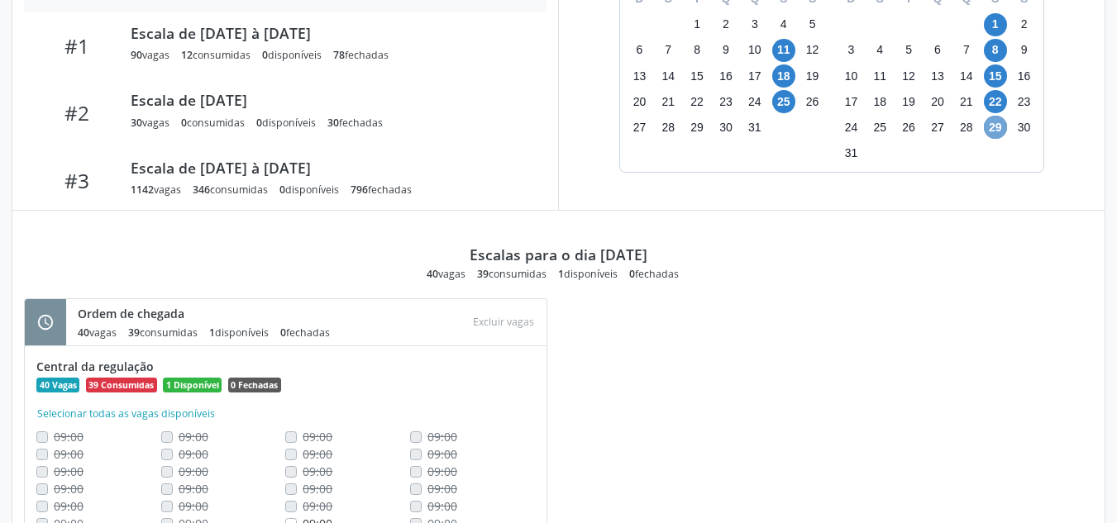
scroll to position [664, 0]
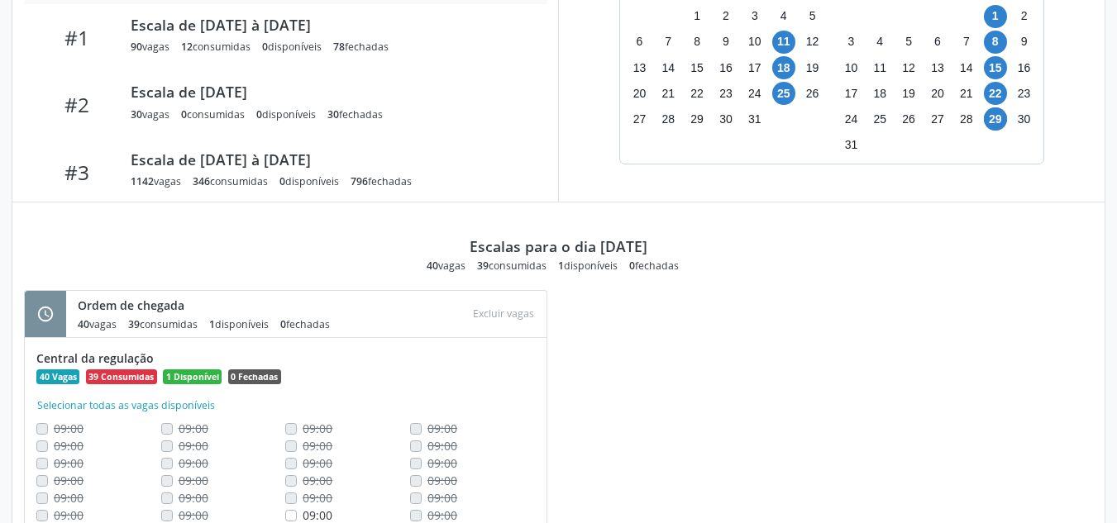
click at [1045, 335] on div "schedule Ordem de chegada 40 vagas 39 consumidas 1 disponíveis 0 fechadas Atenç…" at bounding box center [558, 456] width 1092 height 333
click at [864, 211] on div "Escalas para o dia [DATE] 40 vagas 39 consumidas 1 disponíveis 0 fechadas" at bounding box center [558, 238] width 1069 height 70
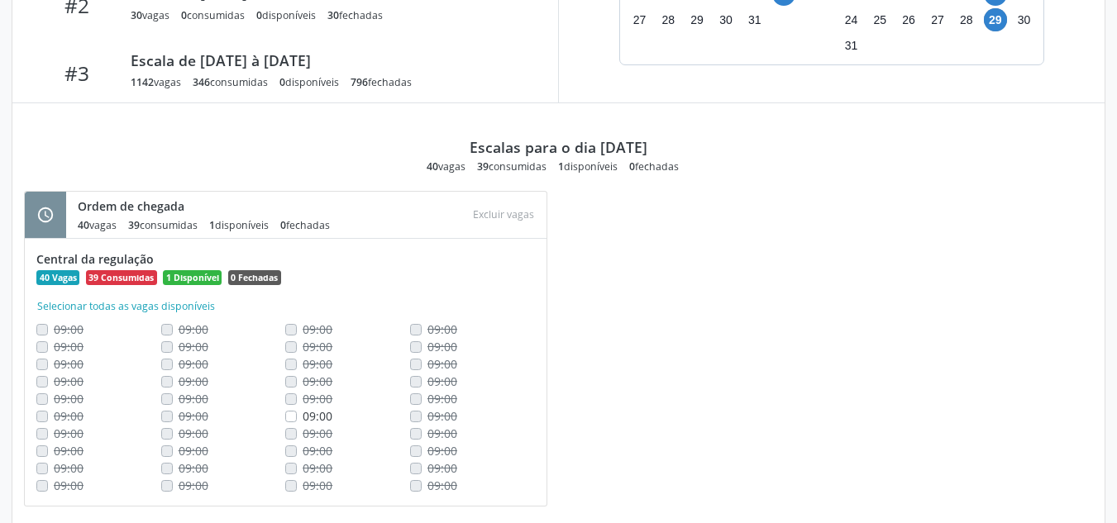
click at [864, 211] on div "schedule Ordem de chegada 40 vagas 39 consumidas 1 disponíveis 0 fechadas Atenç…" at bounding box center [558, 357] width 1092 height 333
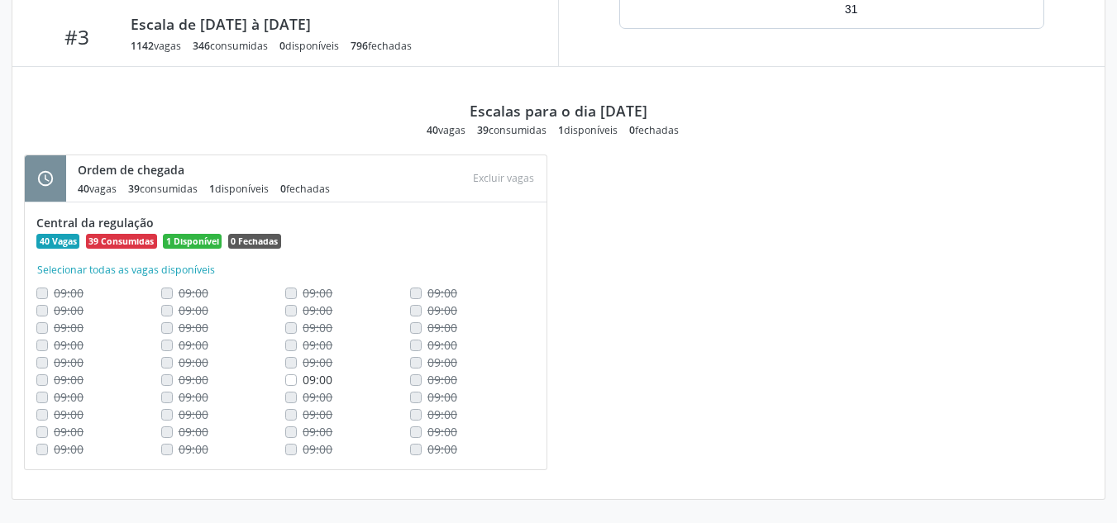
click at [869, 117] on div "Escalas para o dia [DATE] 40 vagas 39 consumidas 1 disponíveis 0 fechadas" at bounding box center [558, 102] width 1069 height 70
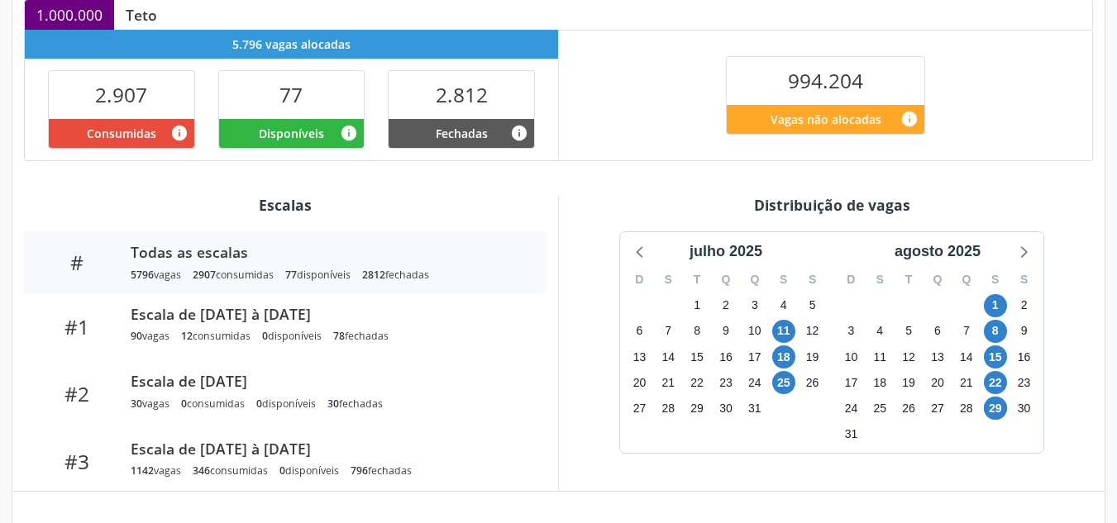
scroll to position [370, 0]
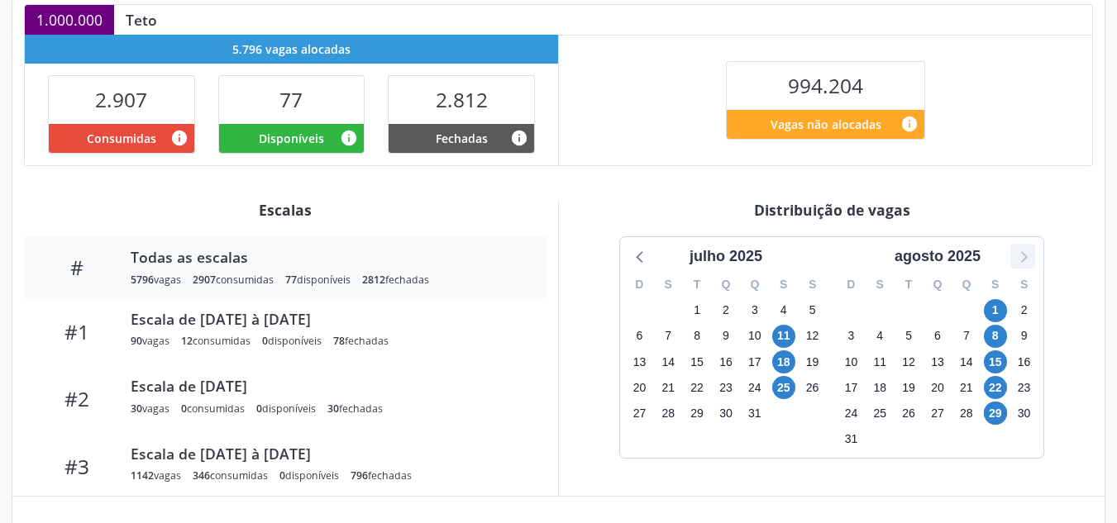
click at [1014, 255] on icon at bounding box center [1022, 256] width 21 height 21
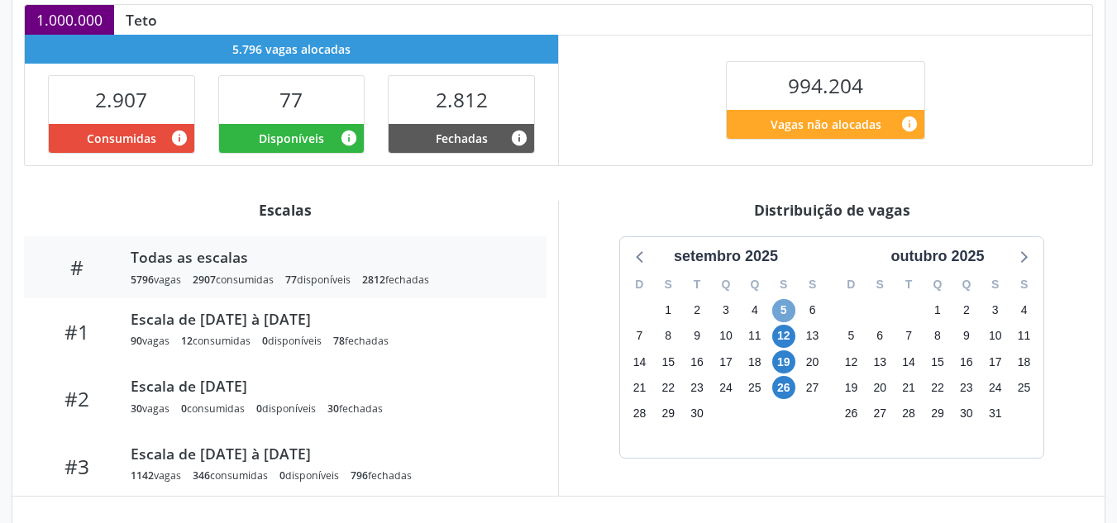
click at [774, 312] on span "5" at bounding box center [783, 310] width 23 height 23
click at [632, 251] on icon at bounding box center [640, 256] width 21 height 21
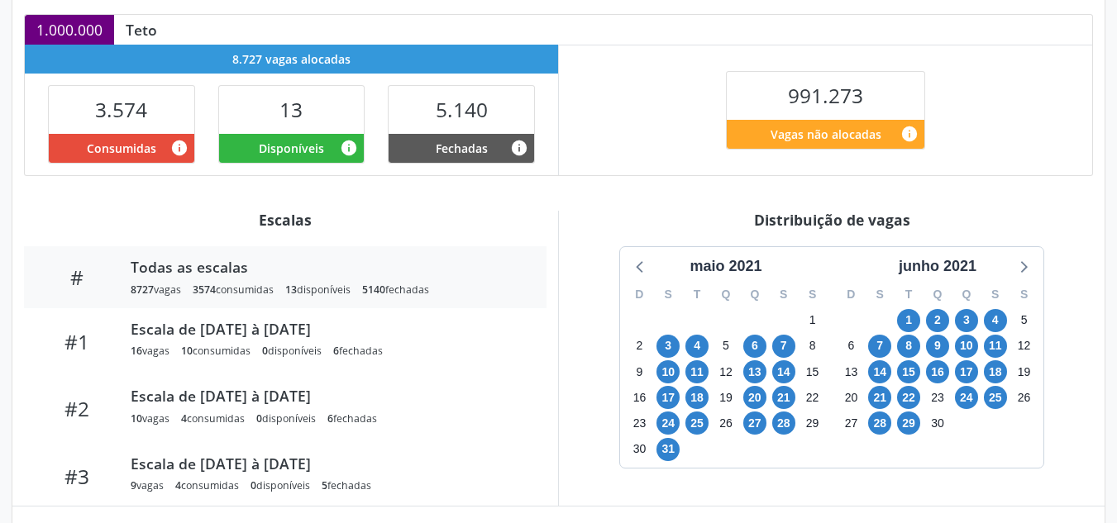
scroll to position [361, 0]
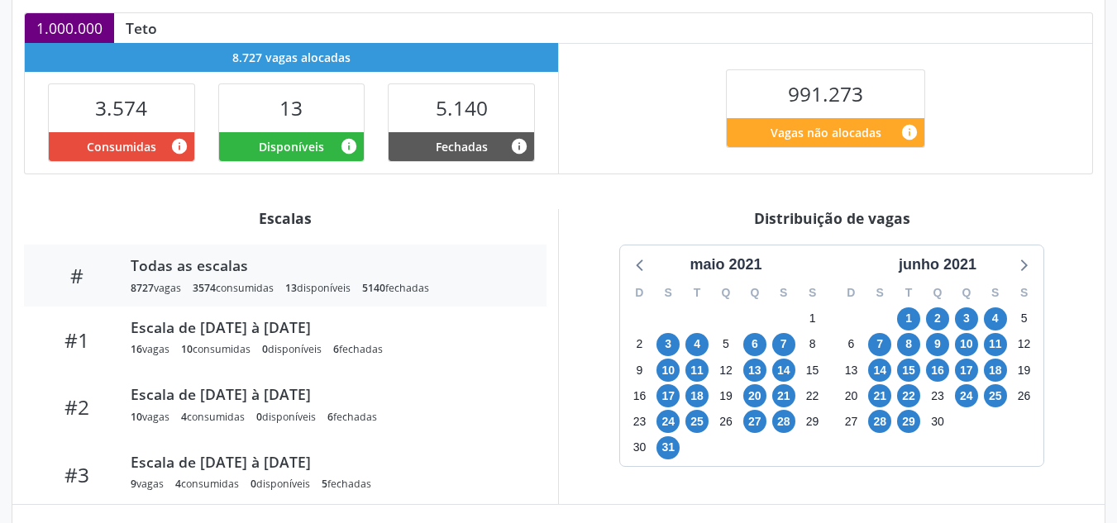
click at [981, 260] on div "junho 2021" at bounding box center [937, 265] width 195 height 22
click at [964, 261] on div "junho 2021" at bounding box center [937, 265] width 91 height 22
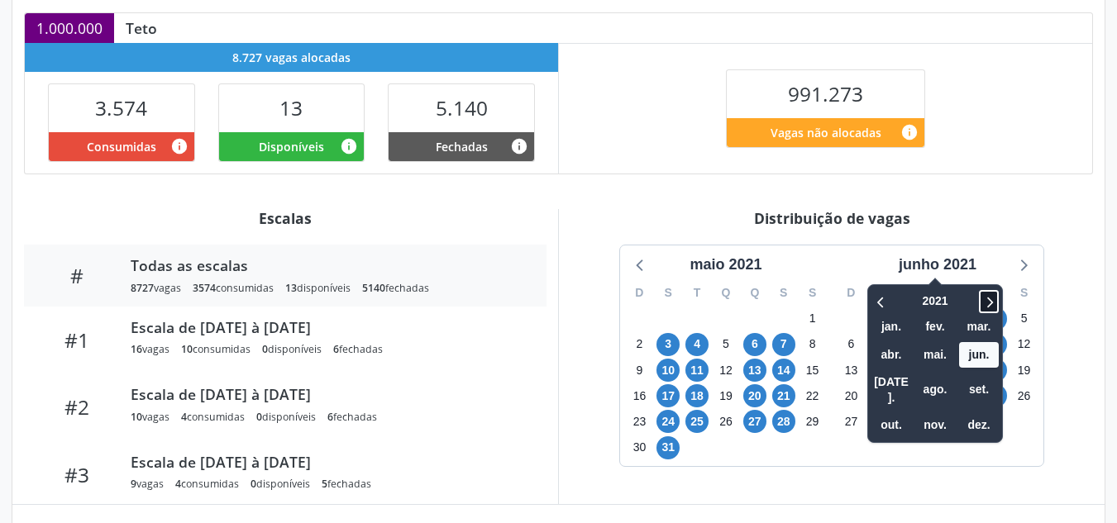
click at [992, 295] on icon at bounding box center [989, 302] width 17 height 20
click at [976, 393] on span "set." at bounding box center [979, 390] width 40 height 26
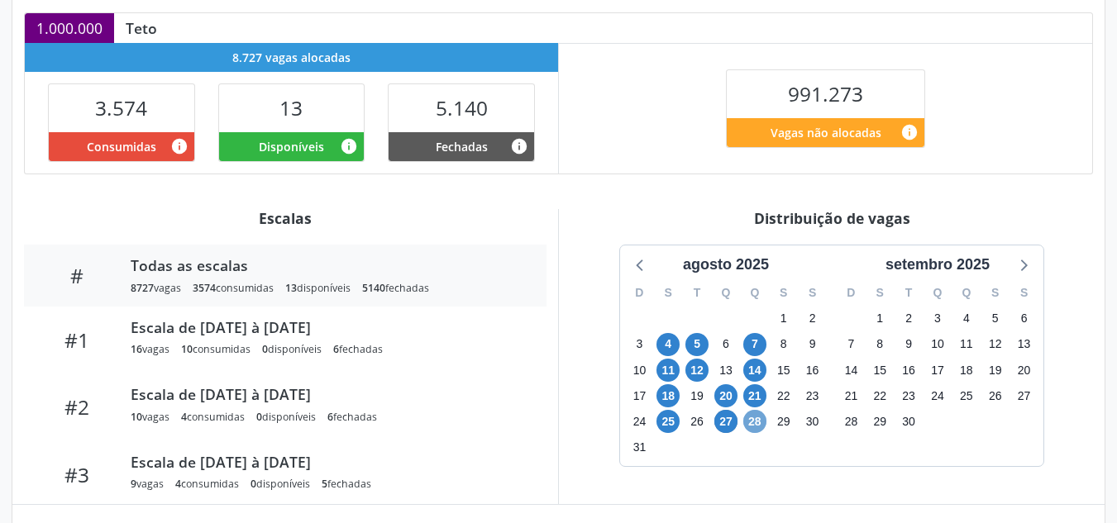
click at [753, 426] on span "28" at bounding box center [754, 421] width 23 height 23
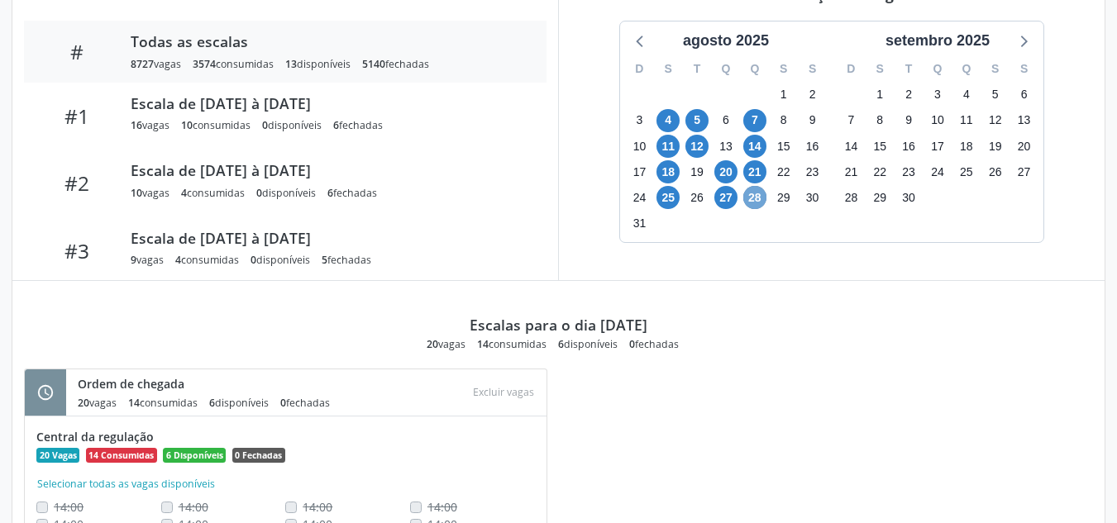
scroll to position [713, 0]
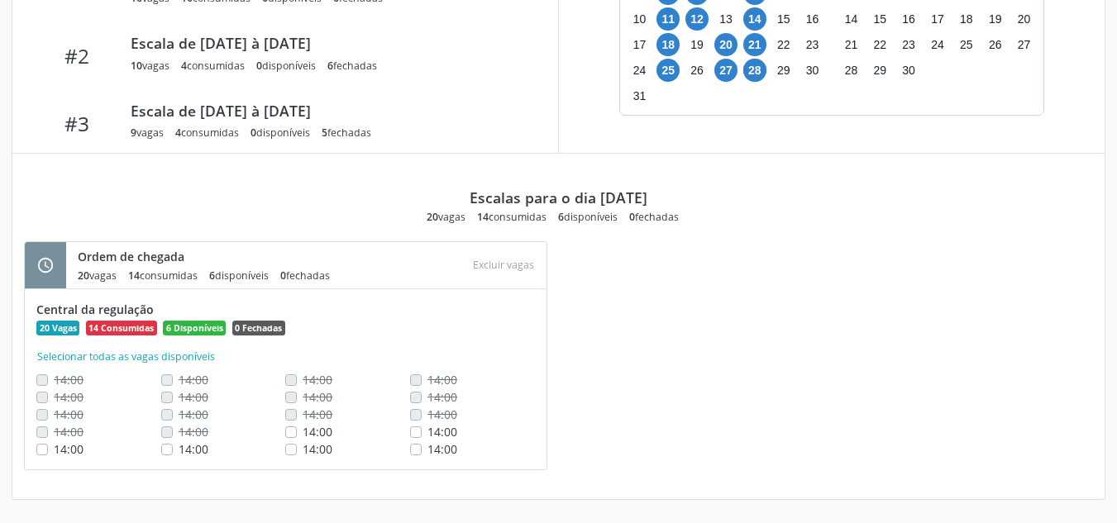
click at [788, 337] on div "schedule Ordem de chegada 20 vagas 14 consumidas 6 disponíveis 0 fechadas Atenç…" at bounding box center [558, 364] width 1092 height 246
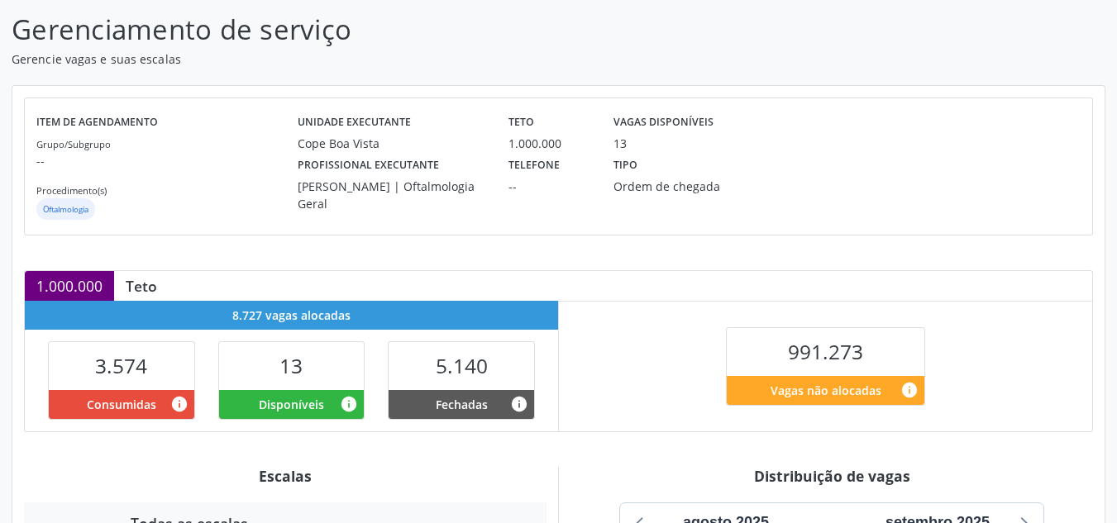
scroll to position [8, 0]
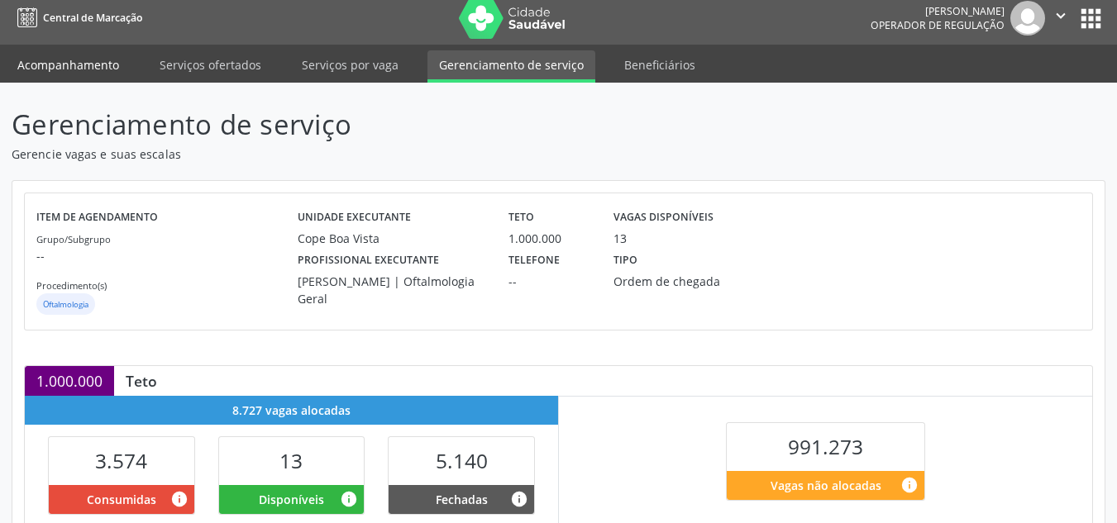
click at [71, 76] on link "Acompanhamento" at bounding box center [68, 64] width 125 height 29
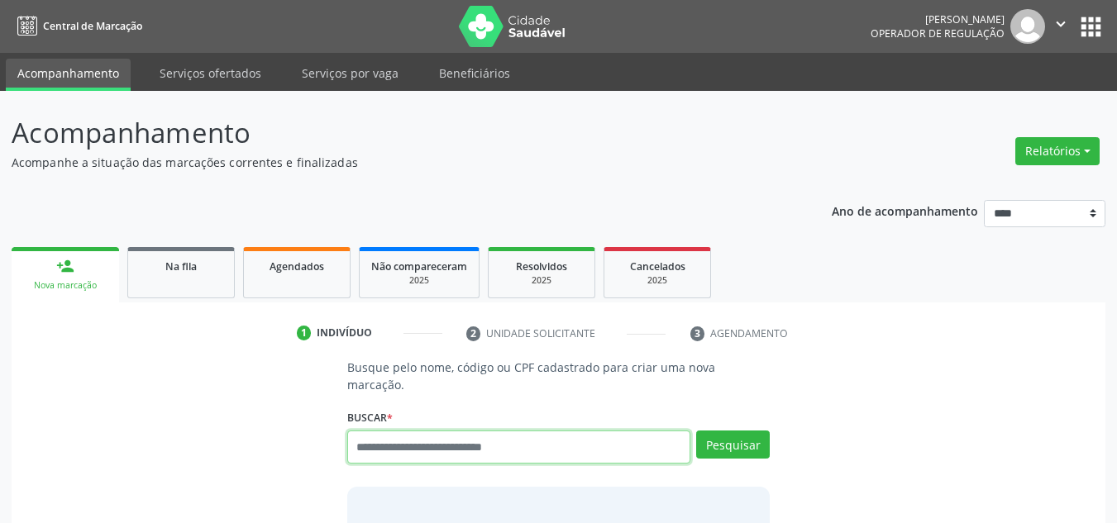
click at [482, 438] on input "text" at bounding box center [519, 447] width 344 height 33
type input "*"
type input "*********"
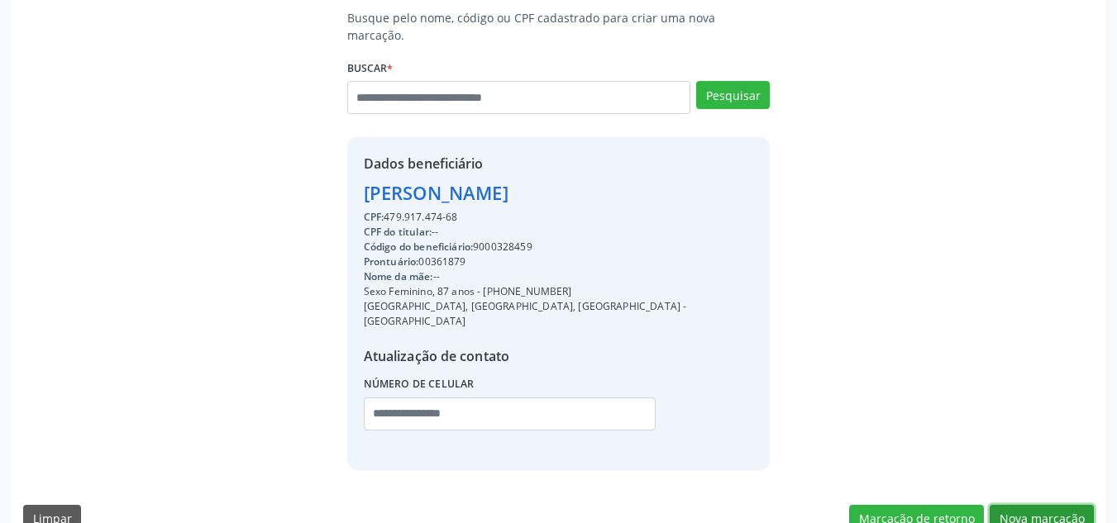
click at [1056, 505] on button "Nova marcação" at bounding box center [1042, 519] width 104 height 28
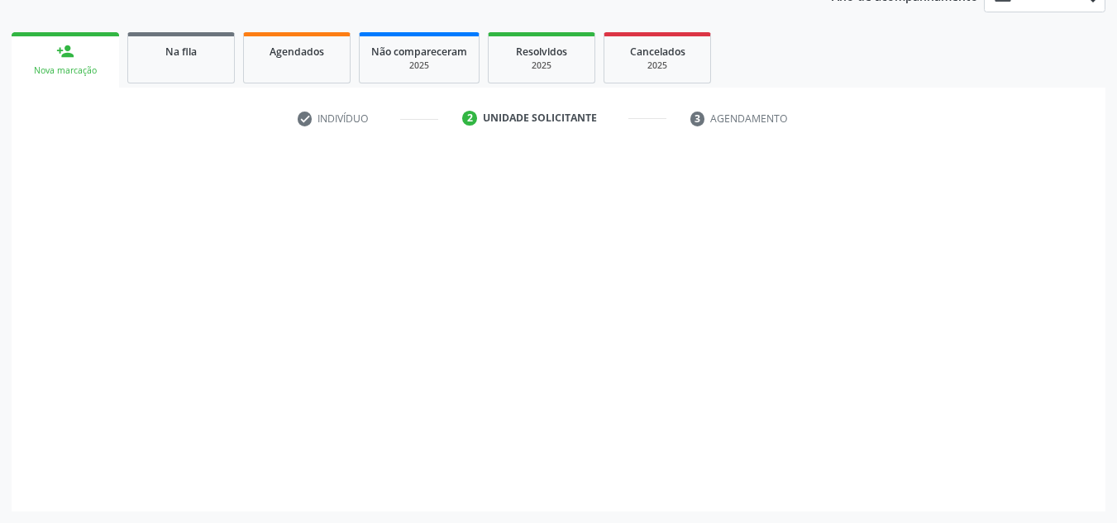
scroll to position [215, 0]
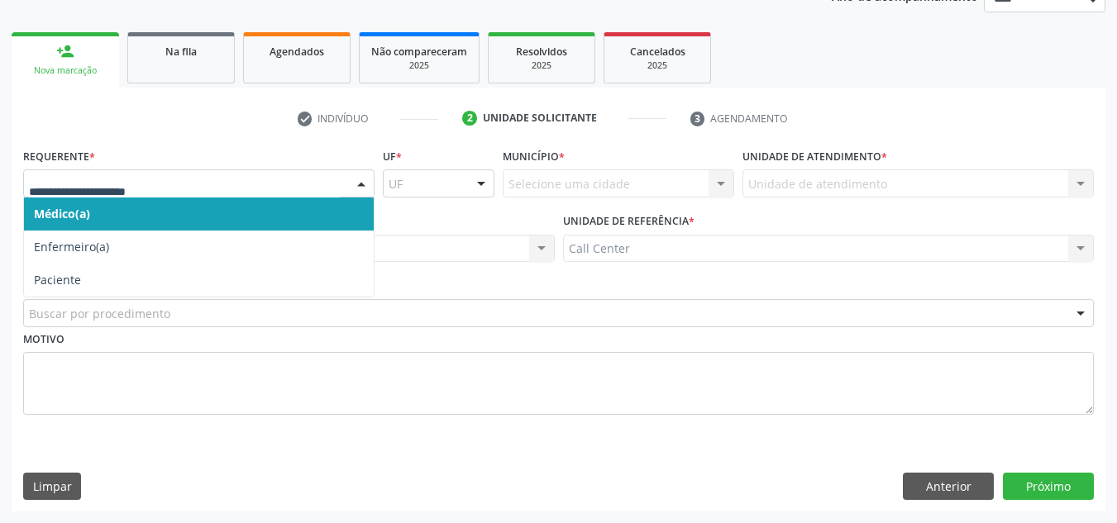
click at [351, 196] on div at bounding box center [361, 184] width 25 height 28
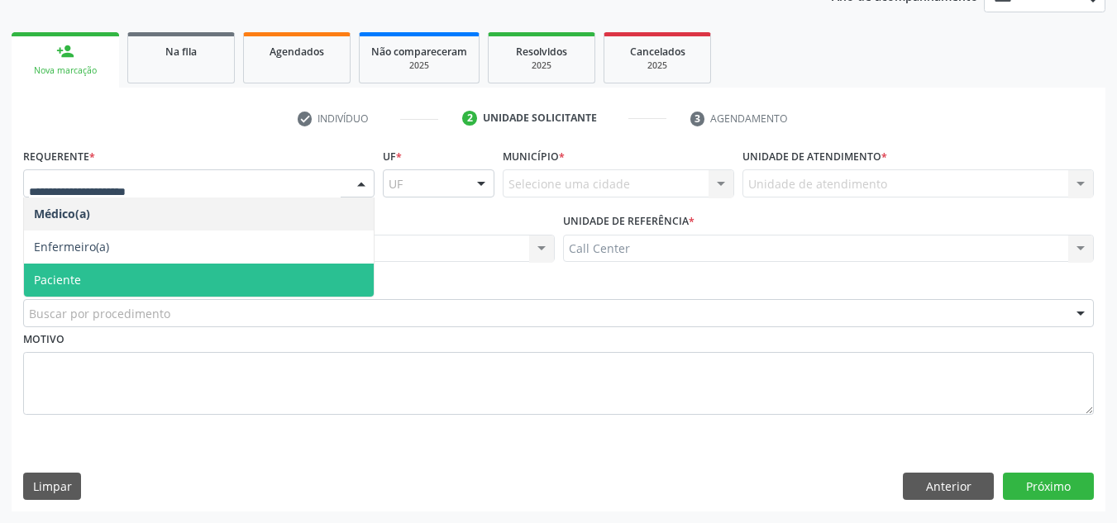
click at [308, 270] on span "Paciente" at bounding box center [199, 280] width 350 height 33
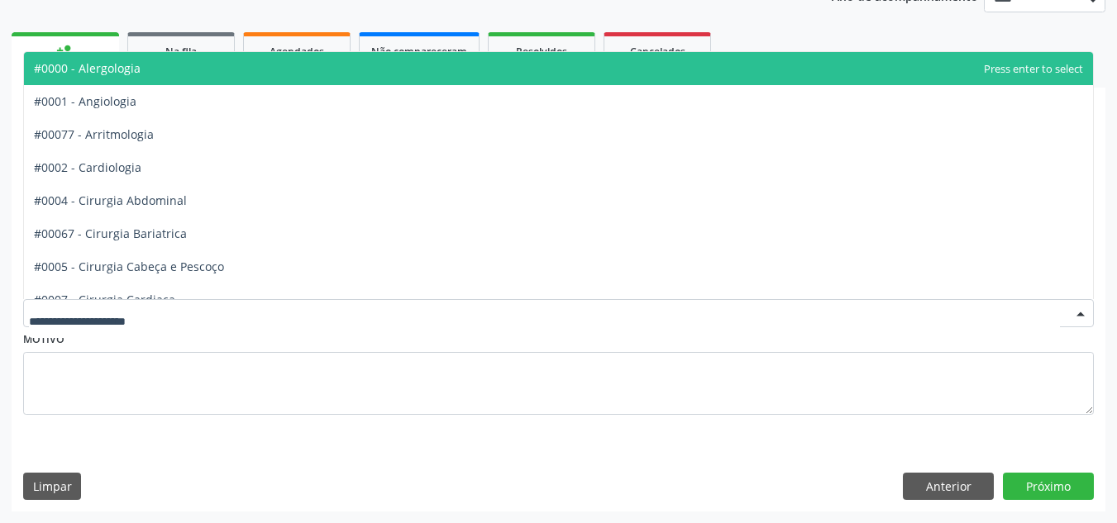
click at [283, 321] on div at bounding box center [558, 313] width 1071 height 28
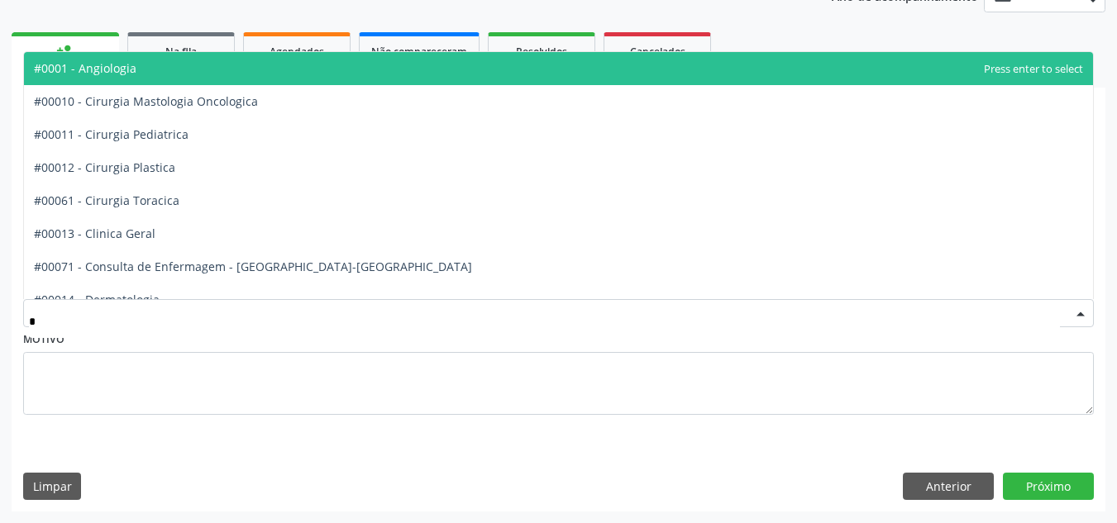
type input "**"
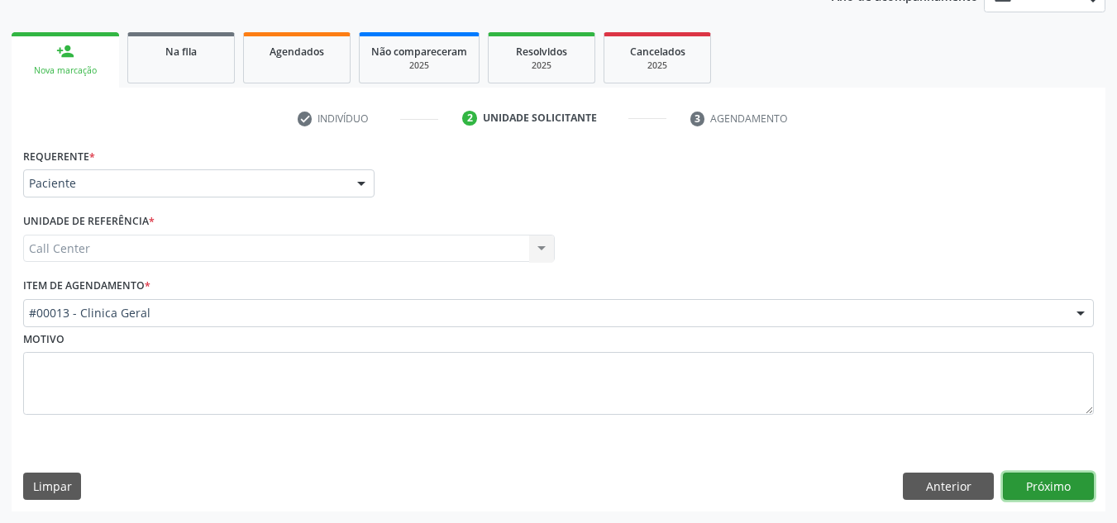
click at [1047, 475] on button "Próximo" at bounding box center [1048, 487] width 91 height 28
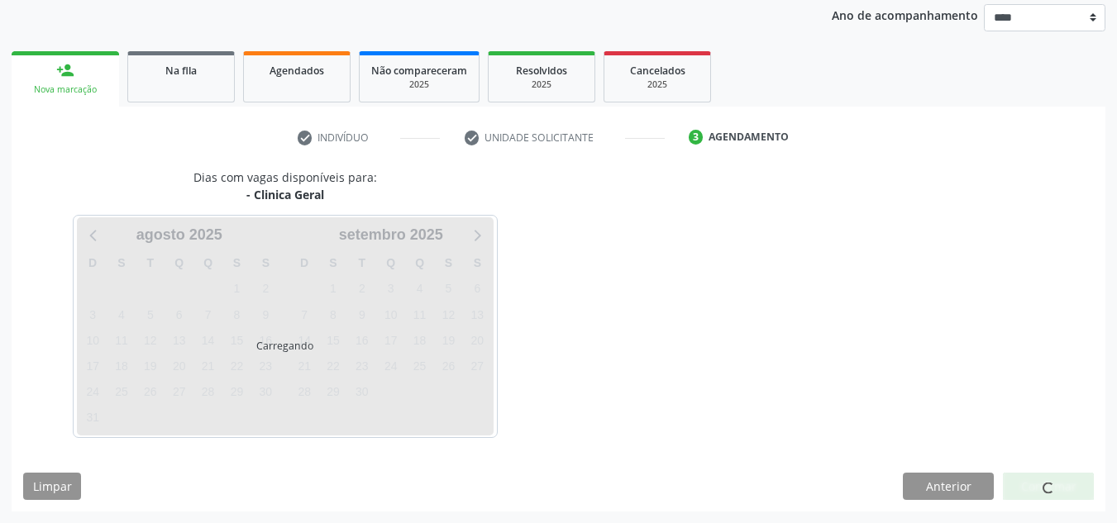
scroll to position [196, 0]
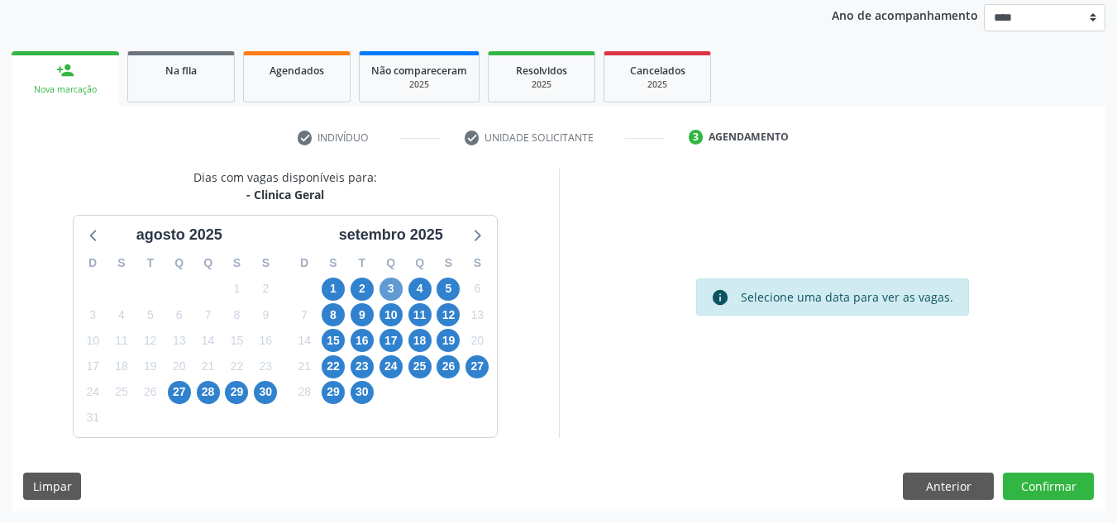
drag, startPoint x: 393, startPoint y: 277, endPoint x: 388, endPoint y: 291, distance: 14.9
click at [388, 291] on div "3" at bounding box center [390, 289] width 23 height 26
click at [388, 291] on span "3" at bounding box center [390, 289] width 23 height 23
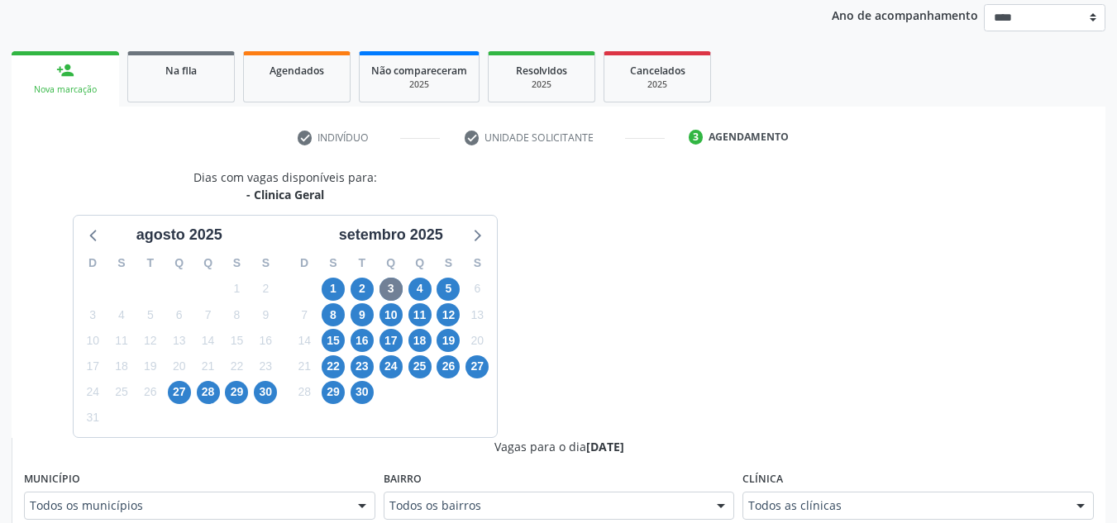
scroll to position [203, 0]
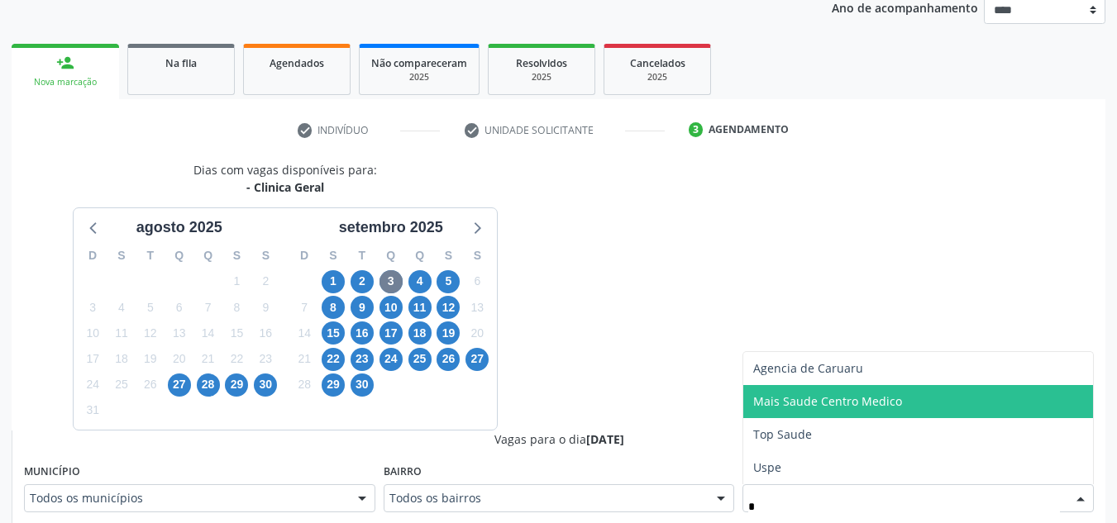
type input "**"
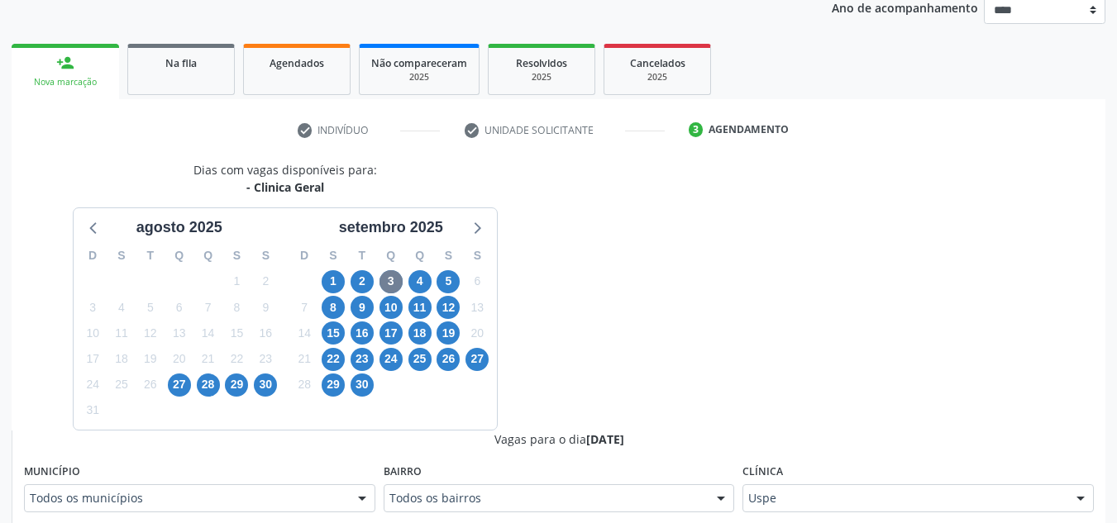
scroll to position [661, 0]
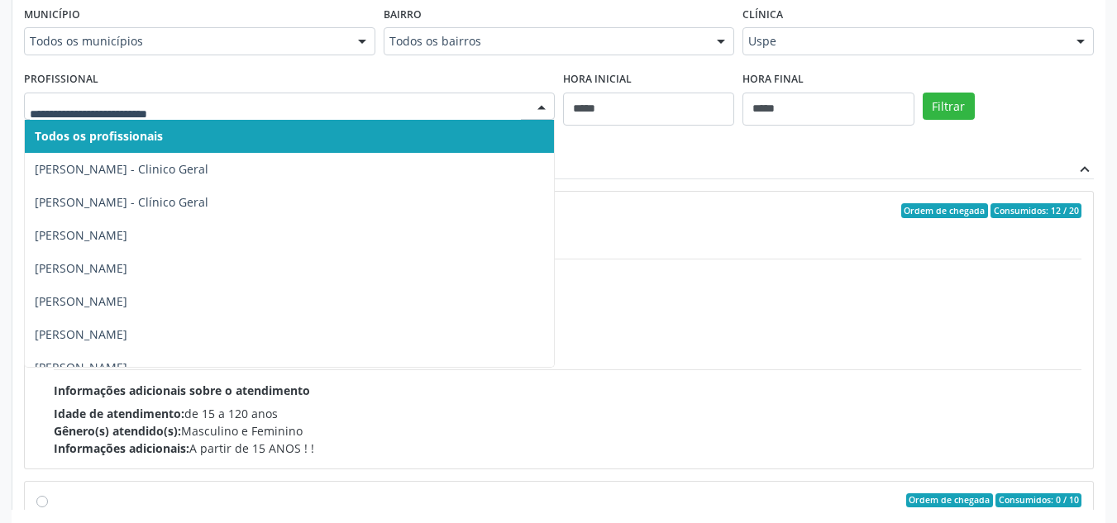
click at [522, 105] on div at bounding box center [289, 107] width 531 height 28
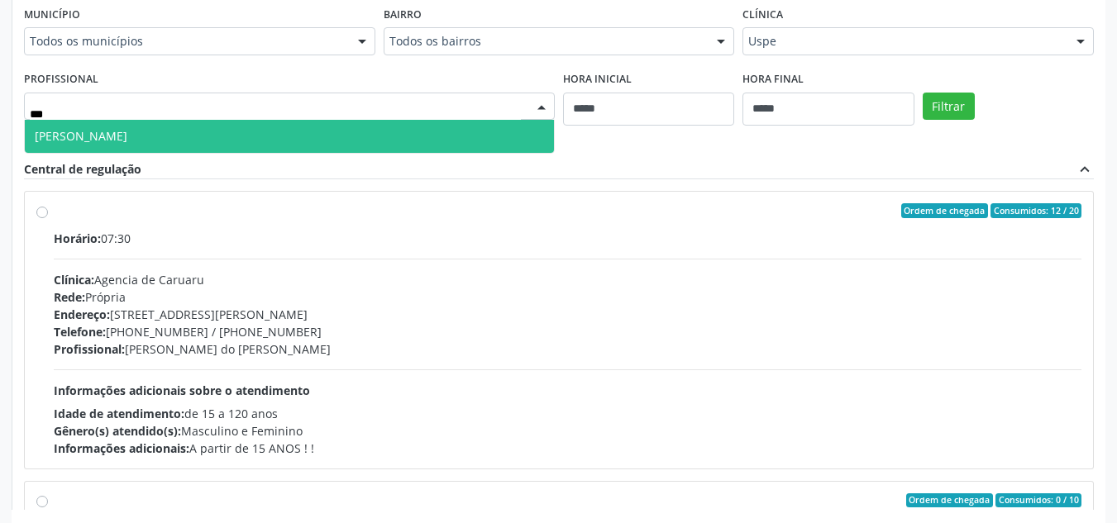
type input "****"
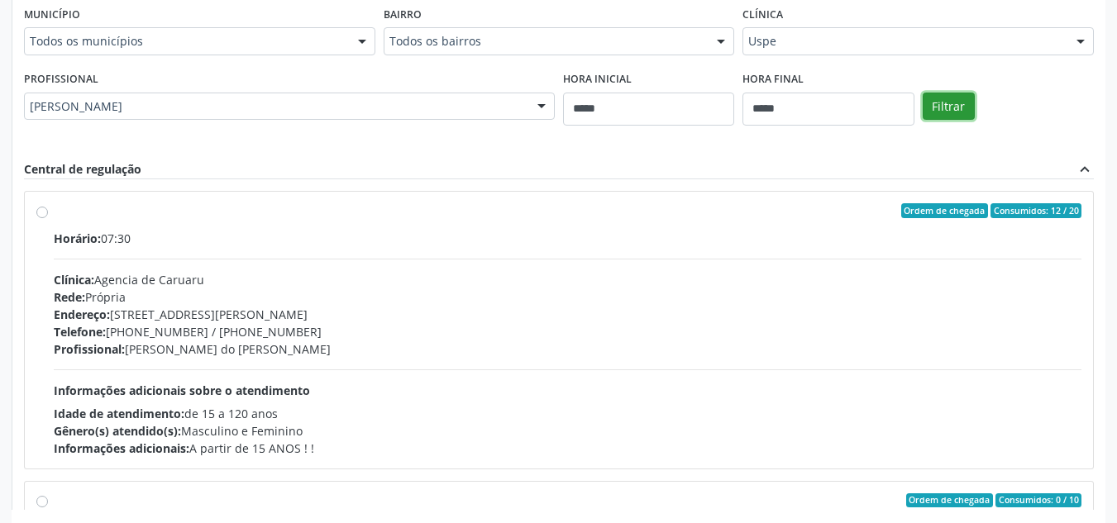
click at [952, 110] on button "Filtrar" at bounding box center [949, 107] width 52 height 28
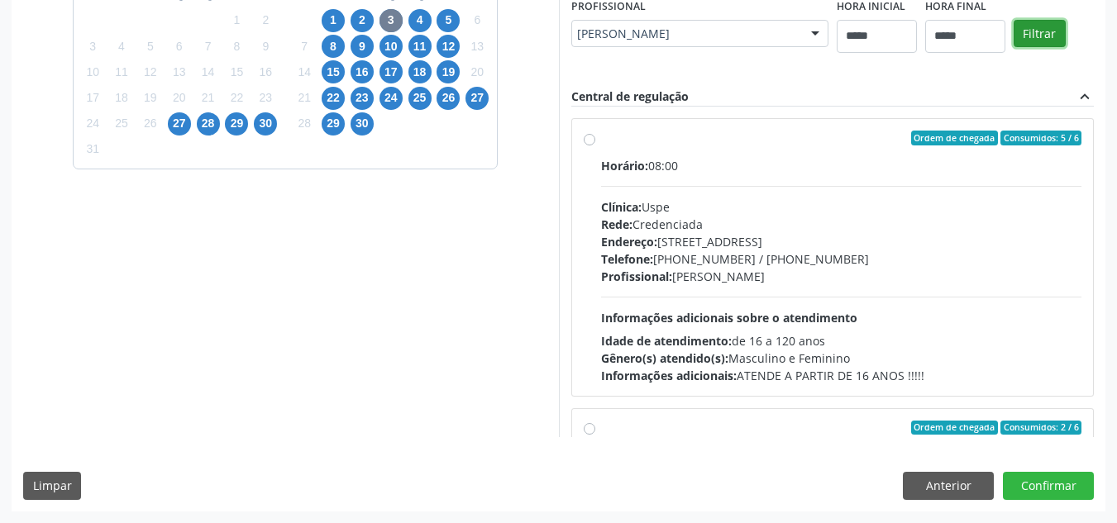
scroll to position [391, 0]
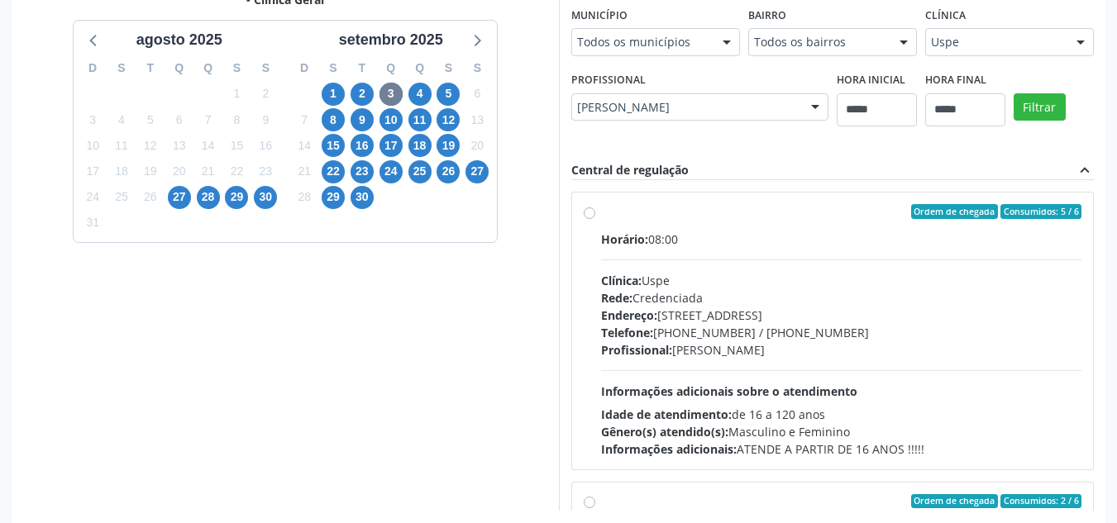
drag, startPoint x: 837, startPoint y: 290, endPoint x: 1083, endPoint y: 367, distance: 258.1
click at [1083, 367] on div "Ordem de chegada Consumidos: 5 / 6 Horário: 08:00 Clínica: Uspe Rede: Credencia…" at bounding box center [832, 345] width 523 height 331
drag, startPoint x: 914, startPoint y: 385, endPoint x: 1076, endPoint y: 452, distance: 175.3
click at [1076, 452] on div "Ordem de chegada Consumidos: 0 / 6 Horário: 10:00 Clínica: Uspe Rede: Credencia…" at bounding box center [833, 331] width 522 height 277
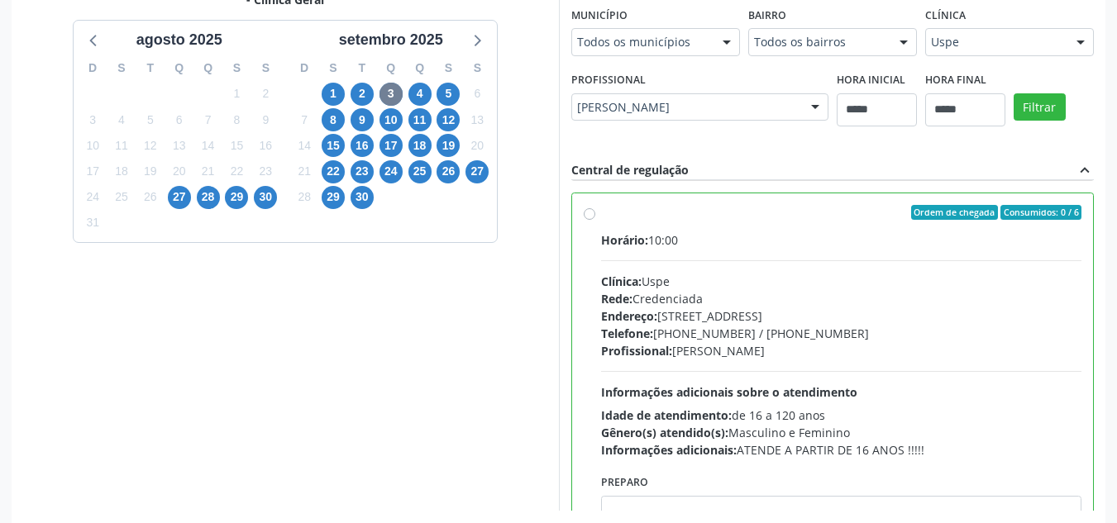
scroll to position [868, 0]
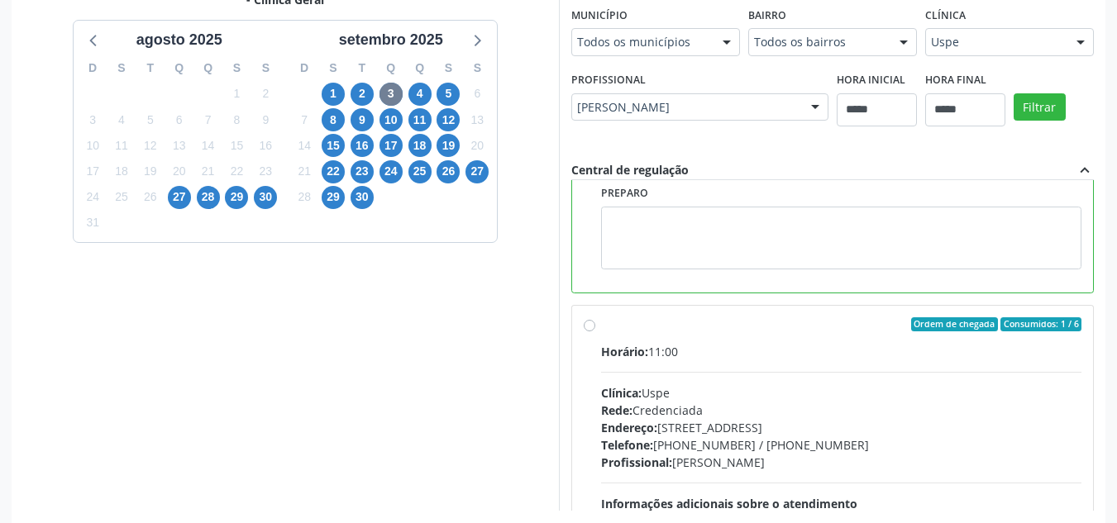
click at [976, 446] on div "Telefone: (81) 3221-8850 / 3035-7616" at bounding box center [841, 445] width 481 height 17
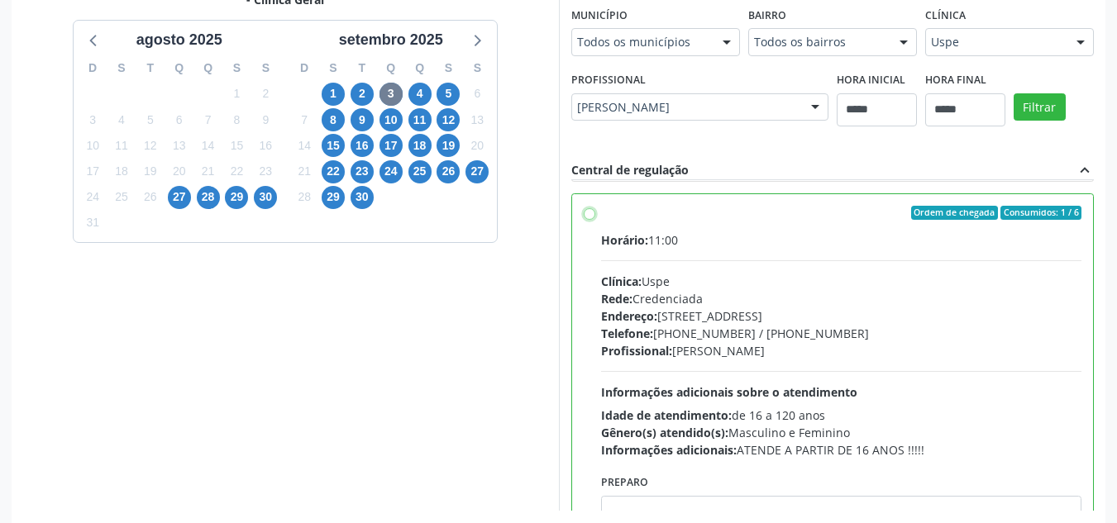
scroll to position [465, 0]
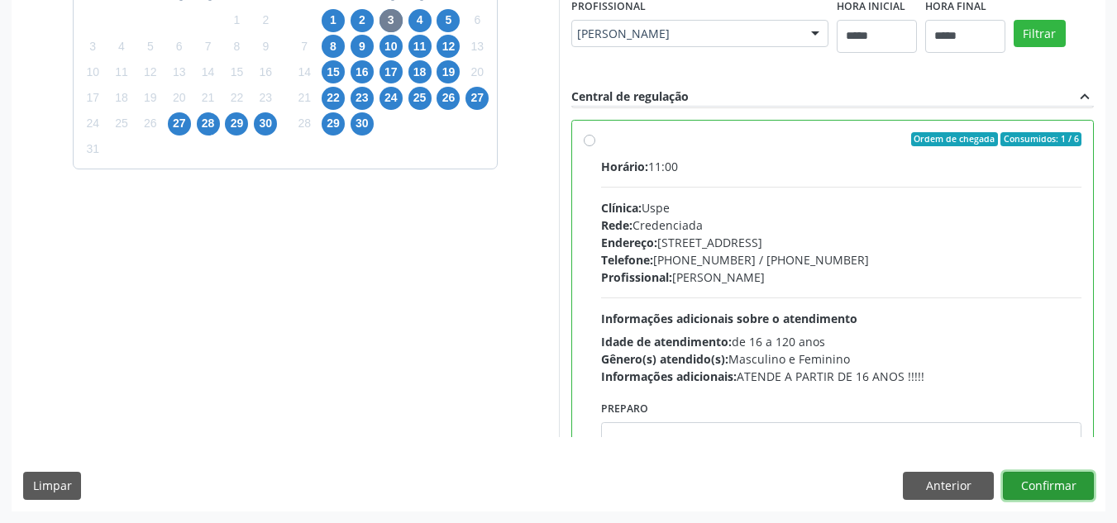
click at [1059, 484] on button "Confirmar" at bounding box center [1048, 486] width 91 height 28
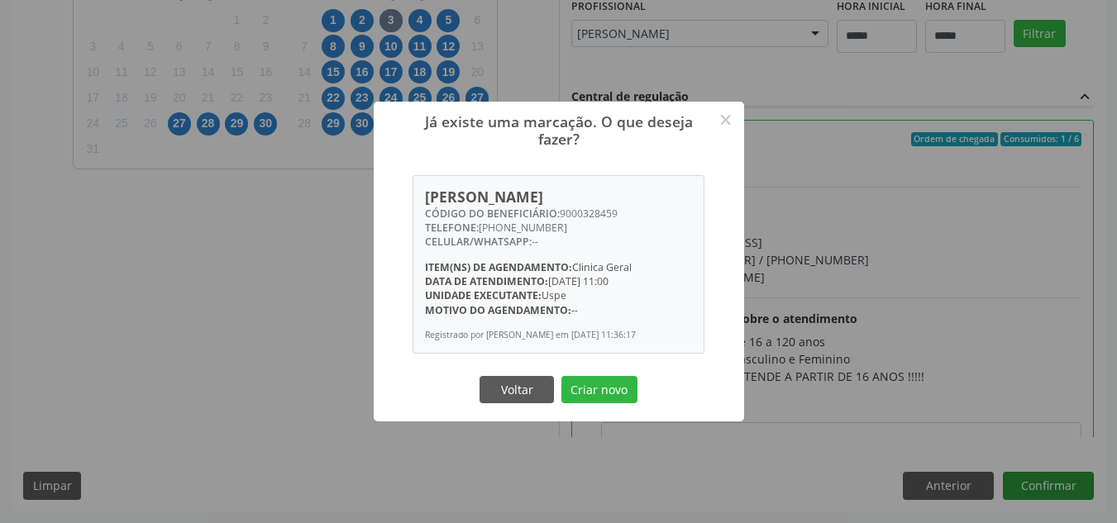
click at [561, 376] on button "Criar novo" at bounding box center [599, 390] width 76 height 28
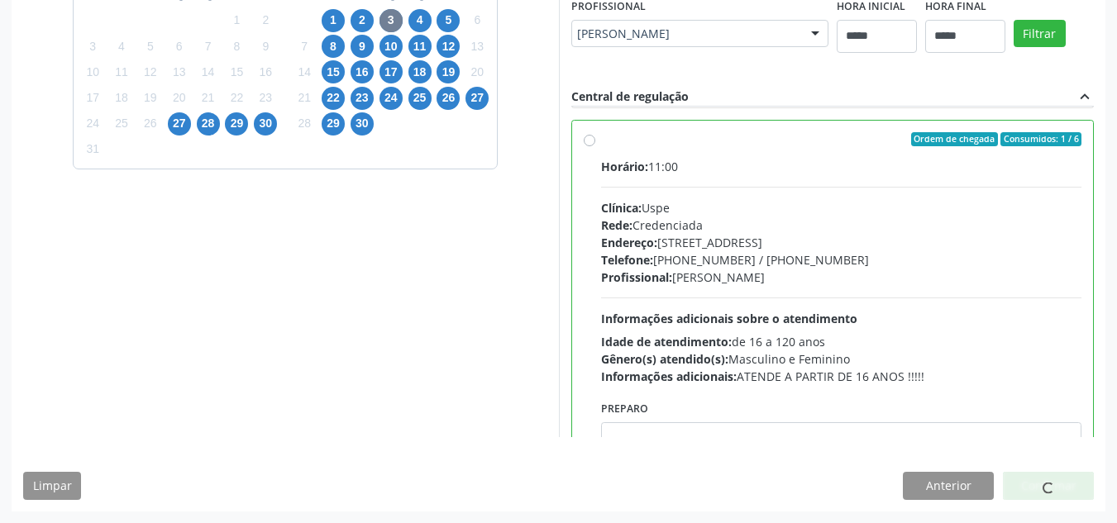
scroll to position [28, 0]
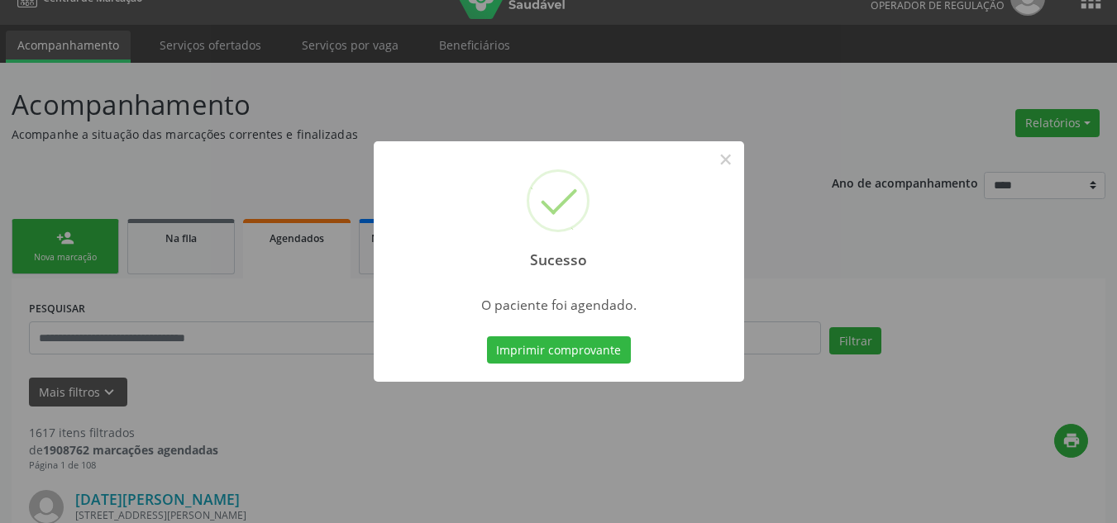
click at [487, 336] on button "Imprimir comprovante" at bounding box center [559, 350] width 144 height 28
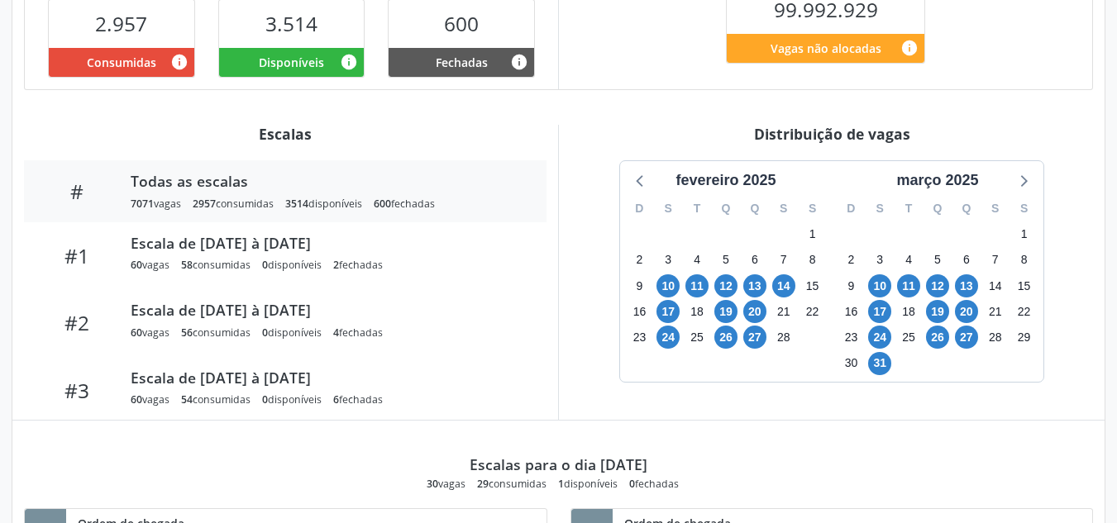
scroll to position [459, 0]
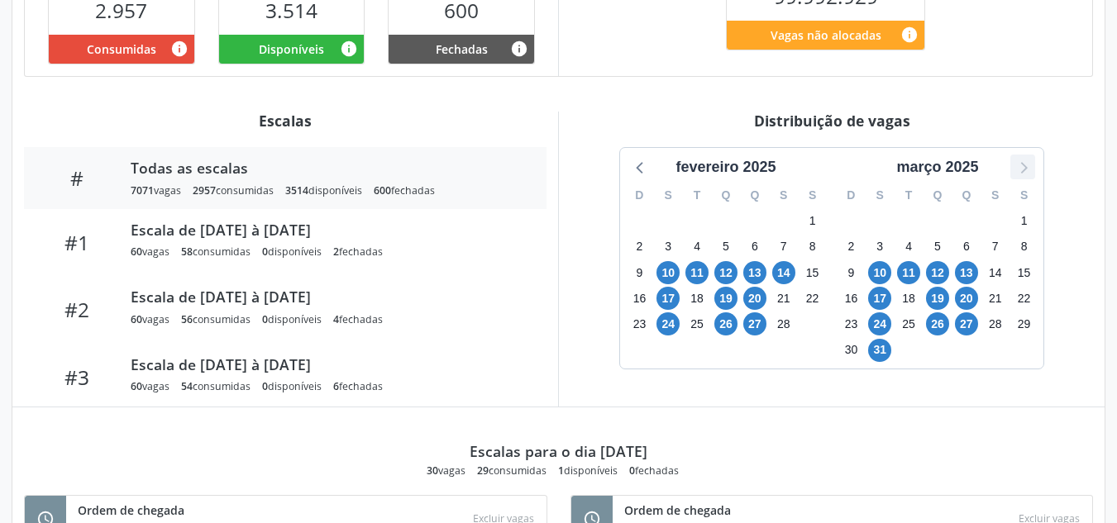
click at [1015, 165] on icon at bounding box center [1022, 166] width 21 height 21
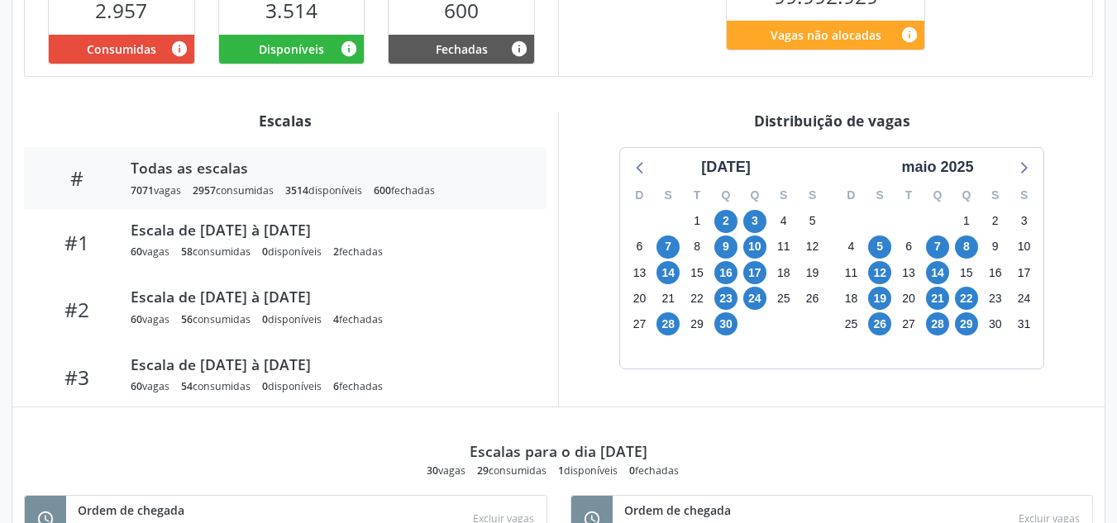
click at [1009, 168] on div "maio 2025" at bounding box center [937, 167] width 195 height 22
click at [1019, 167] on icon at bounding box center [1022, 166] width 21 height 21
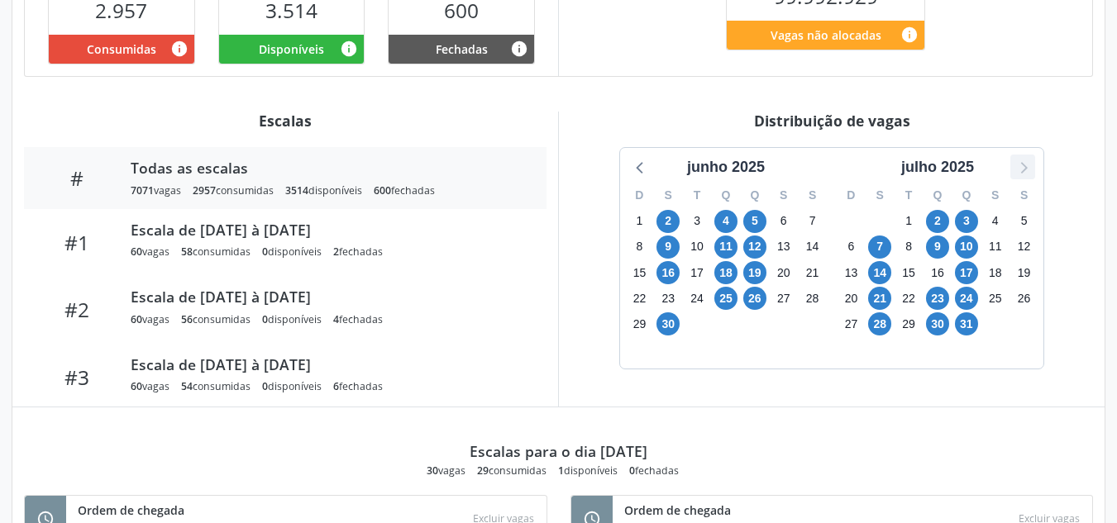
click at [1019, 167] on icon at bounding box center [1022, 166] width 21 height 21
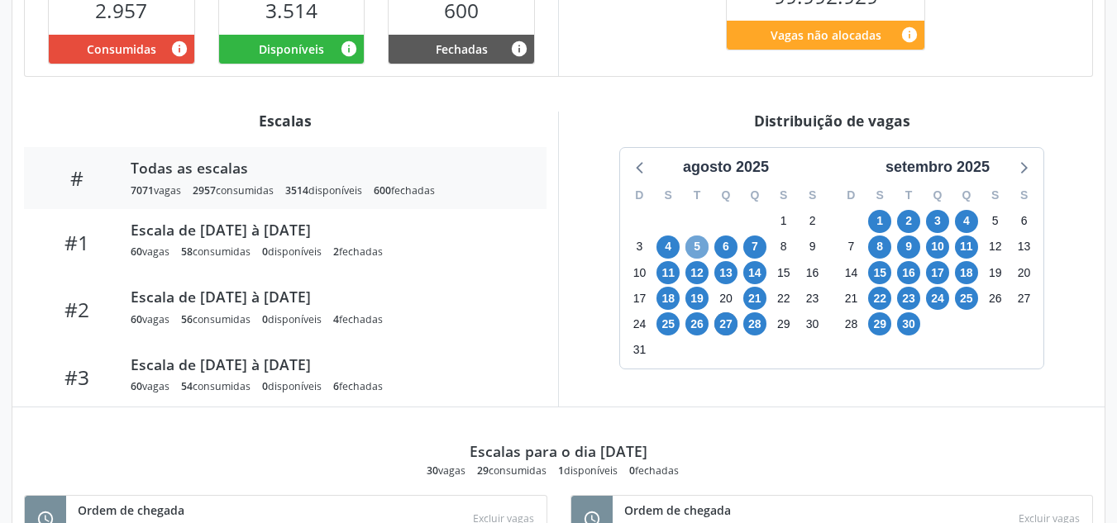
click at [700, 256] on span "5" at bounding box center [696, 247] width 23 height 23
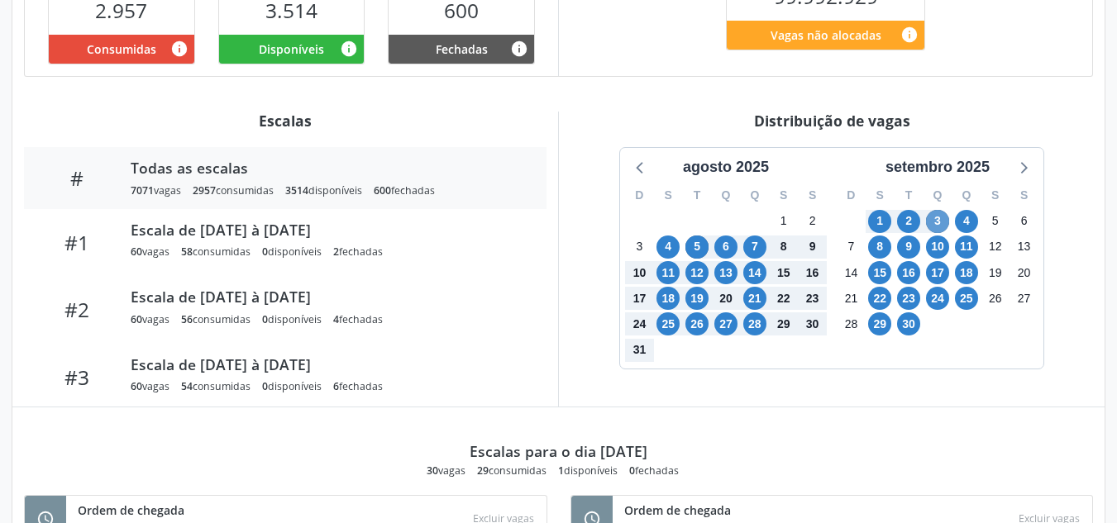
drag, startPoint x: 1060, startPoint y: 147, endPoint x: 930, endPoint y: 221, distance: 149.2
click at [930, 221] on div "[DATE] D S T Q Q S S 27 28 29 30 31 1 2 3 4 5 6 7 8 9 10 11 12 13 14 15 16 17 1…" at bounding box center [831, 258] width 523 height 222
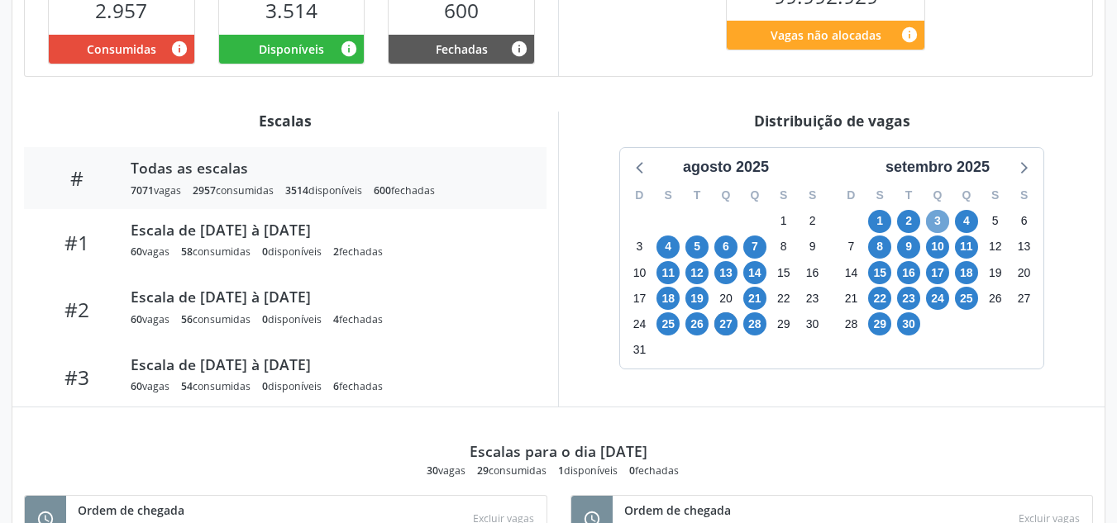
click at [930, 221] on span "3" at bounding box center [937, 221] width 23 height 23
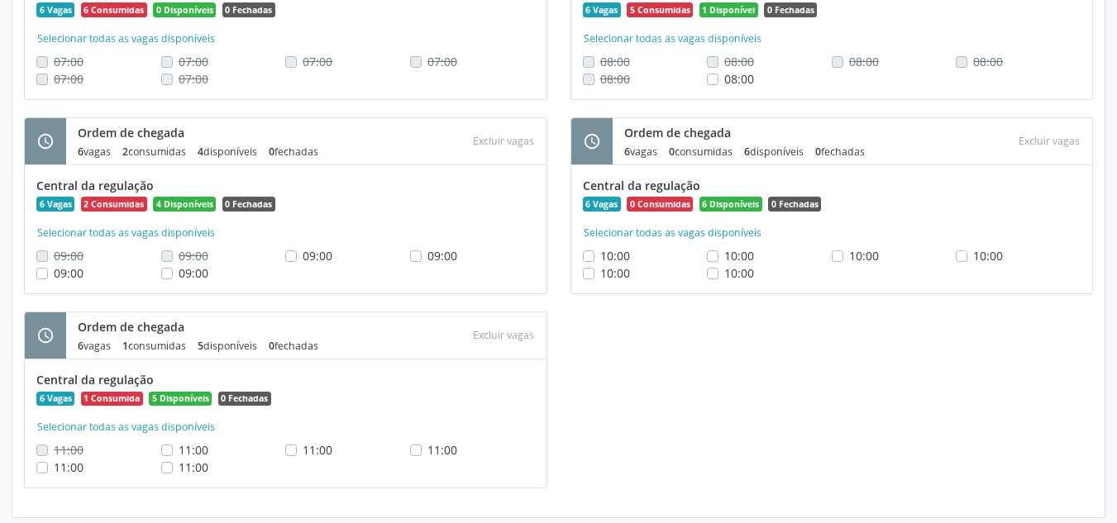
scroll to position [574, 0]
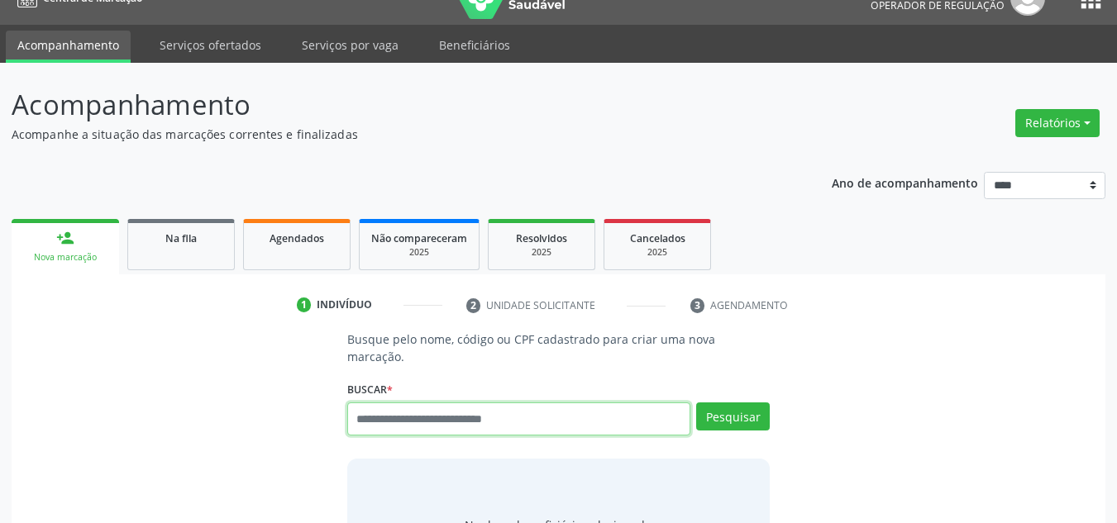
scroll to position [28, 0]
click at [405, 403] on input "text" at bounding box center [519, 419] width 344 height 33
type input "*********"
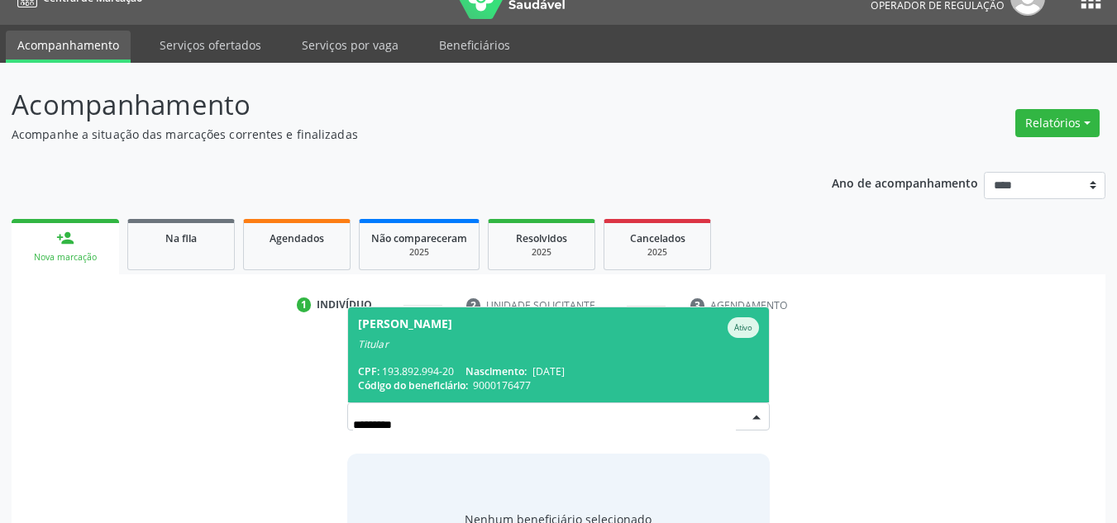
click at [456, 343] on span "[PERSON_NAME] Ativo Titular CPF: 193.892.994-20 Nascimento: [DATE] Código do be…" at bounding box center [559, 355] width 422 height 95
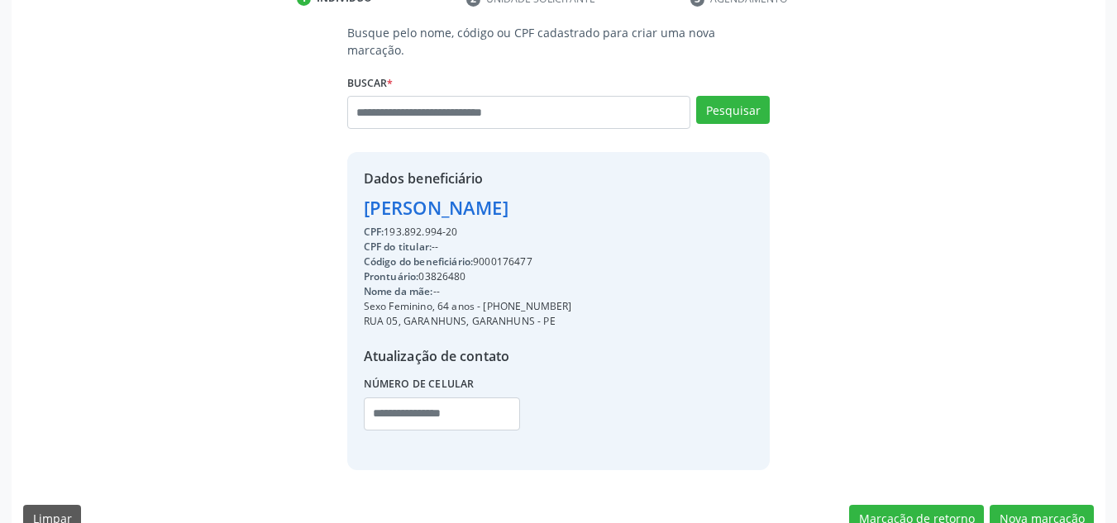
scroll to position [350, 0]
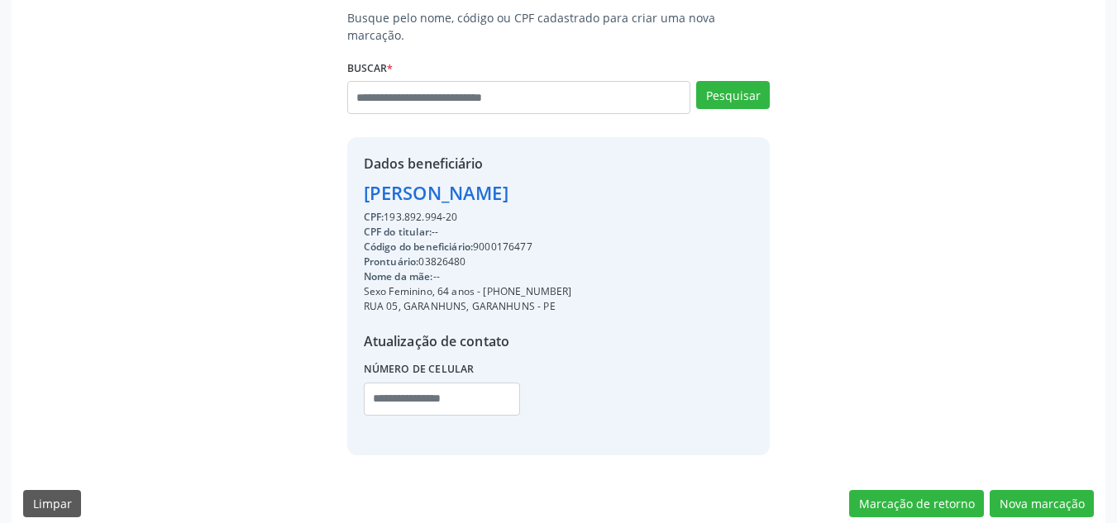
click at [1049, 503] on div "Busque pelo nome, código ou CPF cadastrado para criar uma nova marcação. [GEOGR…" at bounding box center [559, 269] width 1094 height 520
click at [1047, 497] on button "Nova marcação" at bounding box center [1042, 504] width 104 height 28
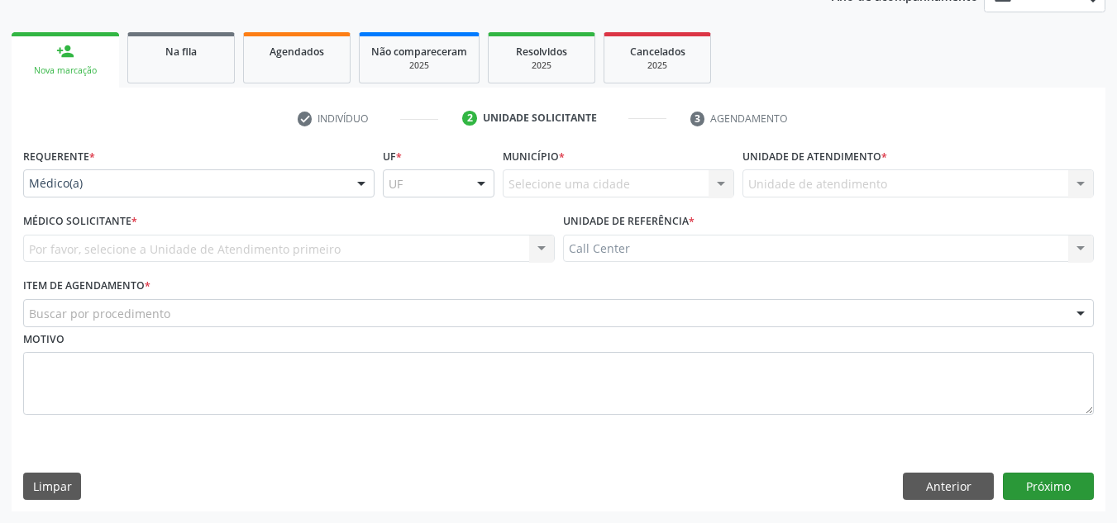
scroll to position [215, 0]
click at [469, 315] on div "Buscar por procedimento" at bounding box center [558, 313] width 1071 height 28
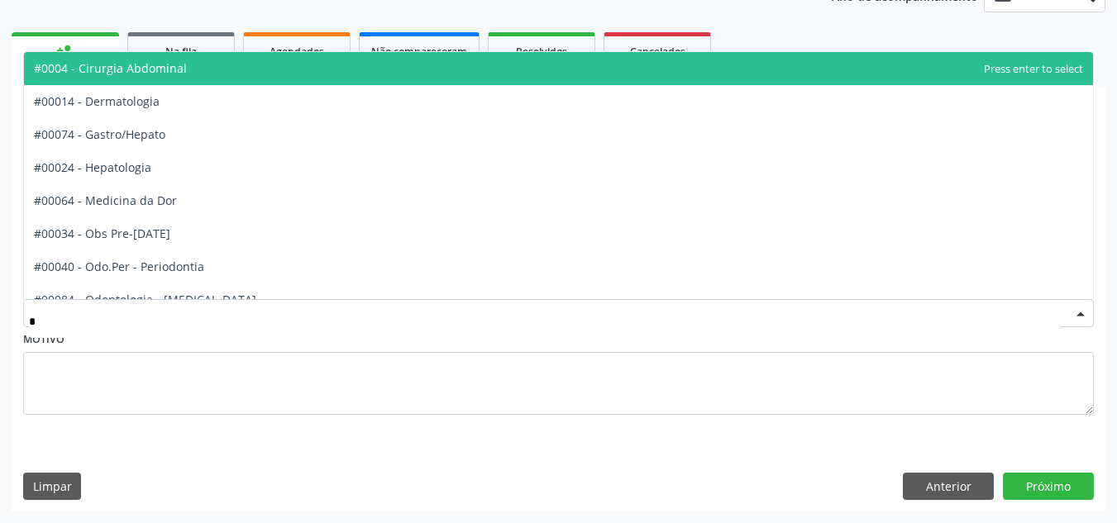
type input "**"
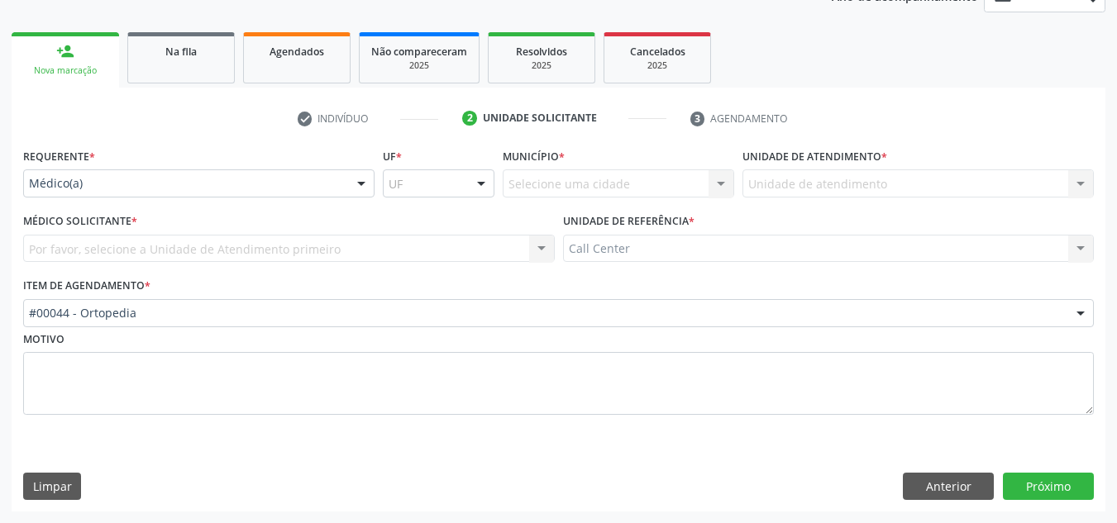
click at [355, 189] on div at bounding box center [361, 184] width 25 height 28
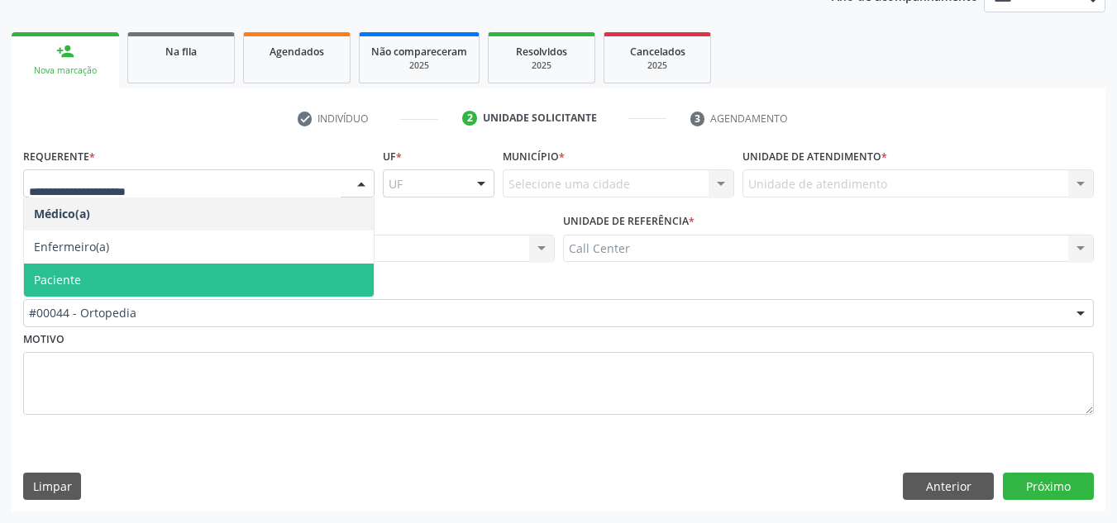
click at [296, 280] on span "Paciente" at bounding box center [199, 280] width 350 height 33
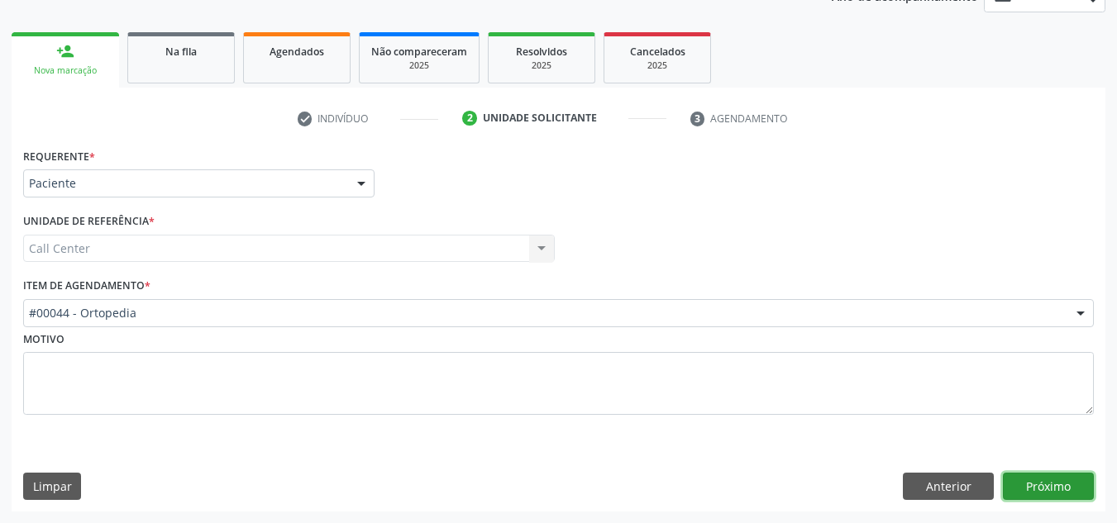
click at [1025, 484] on button "Próximo" at bounding box center [1048, 487] width 91 height 28
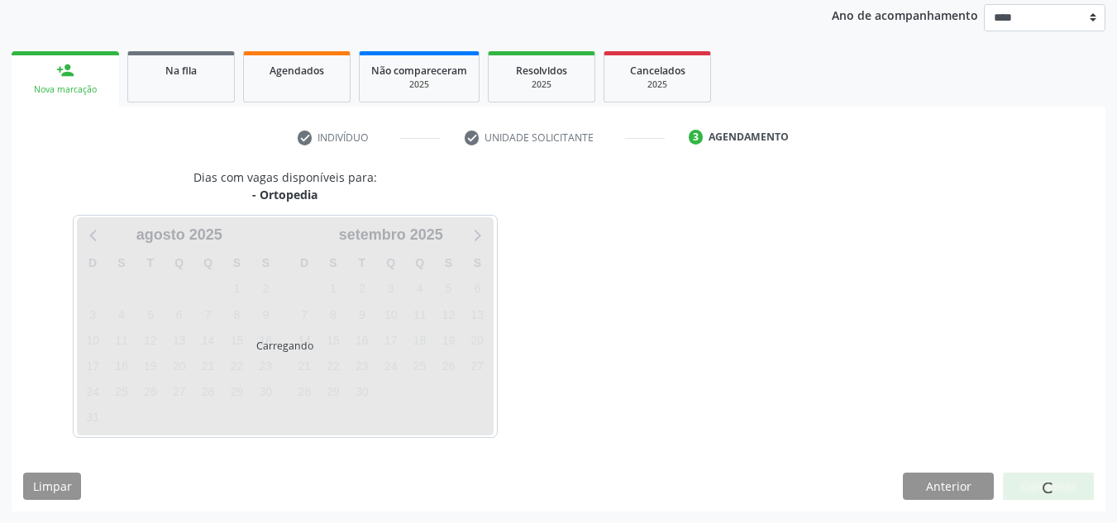
scroll to position [196, 0]
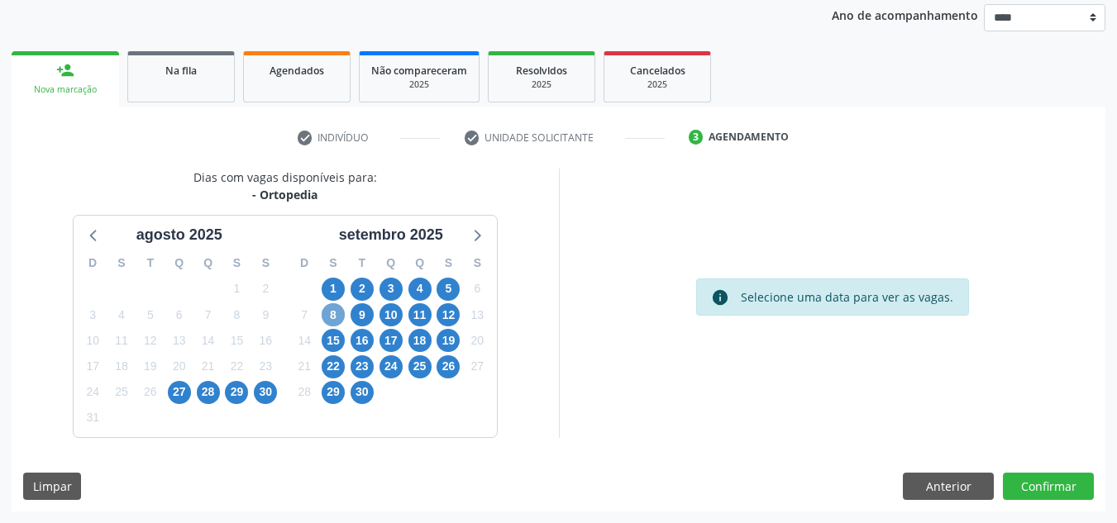
click at [329, 303] on div "8" at bounding box center [333, 316] width 23 height 26
click at [333, 291] on span "1" at bounding box center [333, 289] width 23 height 23
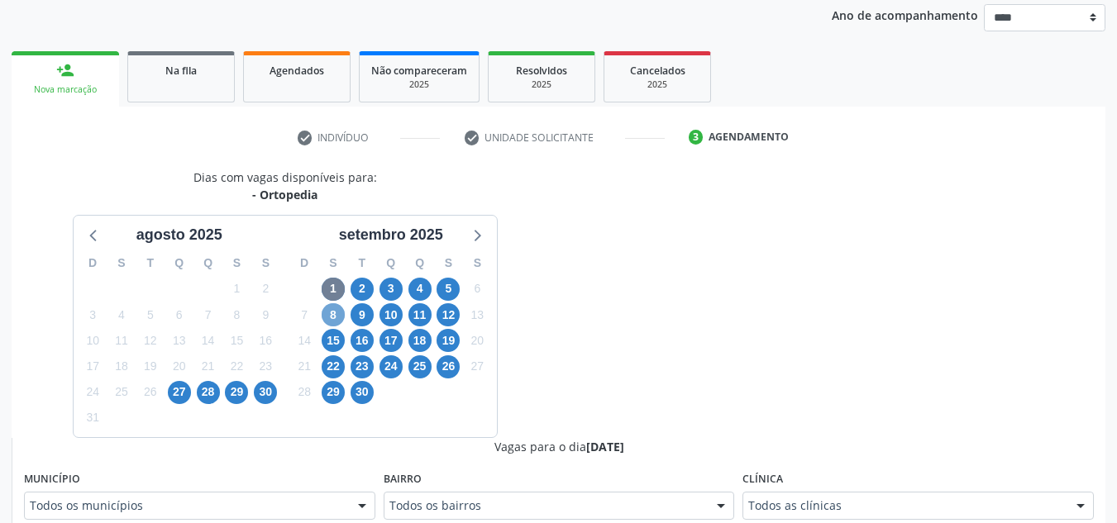
click at [332, 310] on span "8" at bounding box center [333, 314] width 23 height 23
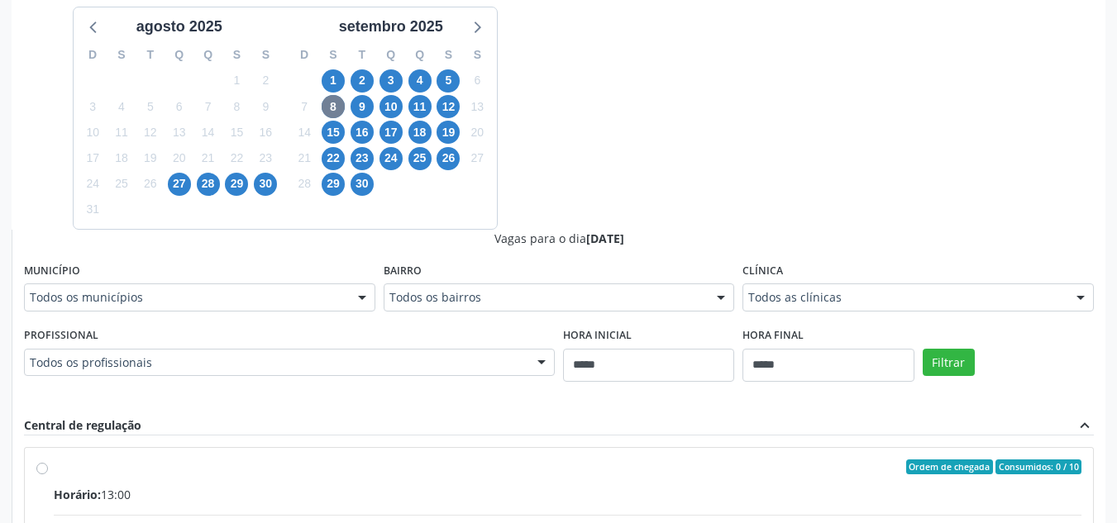
scroll to position [427, 0]
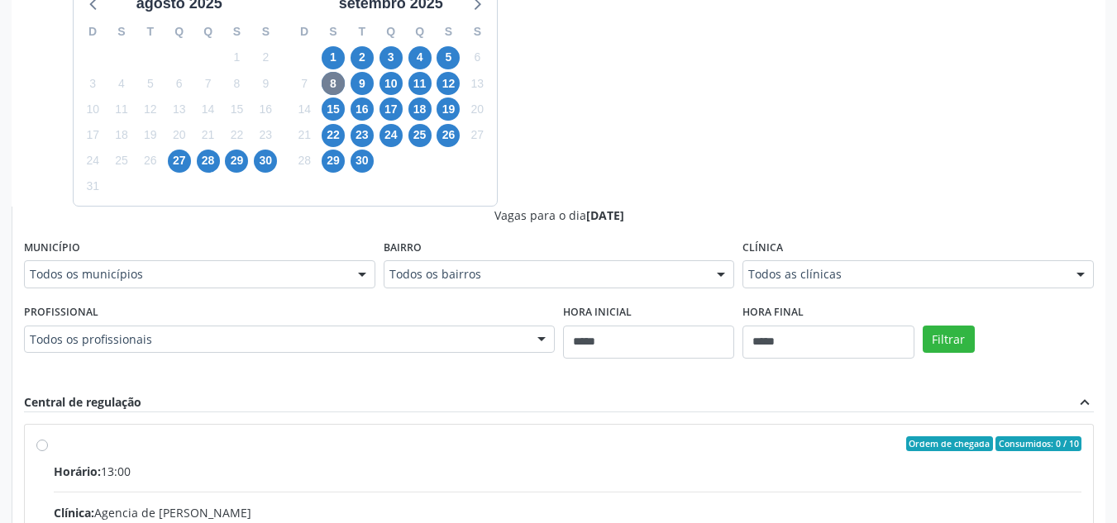
click at [500, 360] on fieldset "Profissional Todos os profissionais Todos os profissionais Daniel Soares Erisva…" at bounding box center [289, 332] width 531 height 64
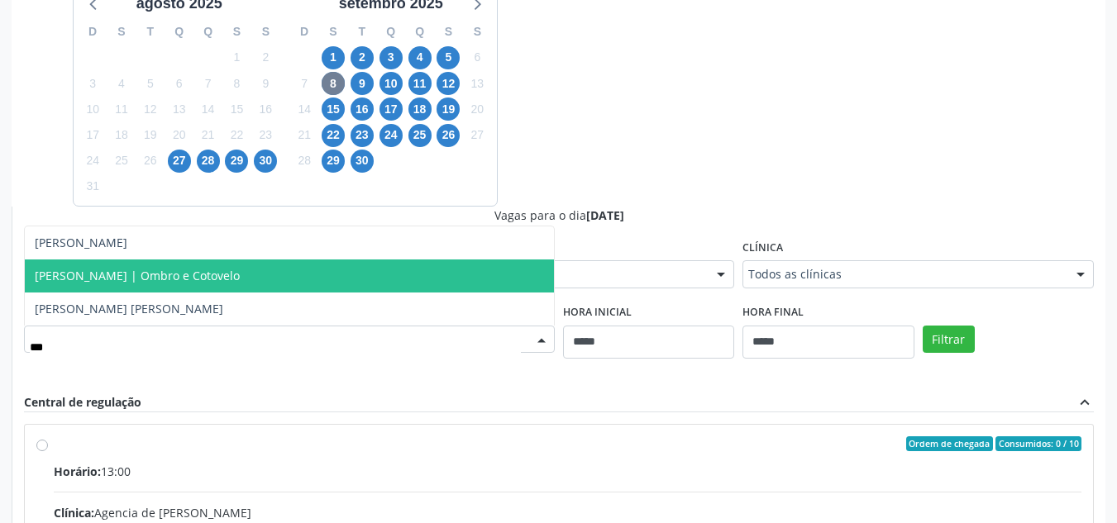
click at [449, 285] on span "Marina Ferreira Borges Alves | Ombro e Cotovelo" at bounding box center [289, 276] width 529 height 33
type input "***"
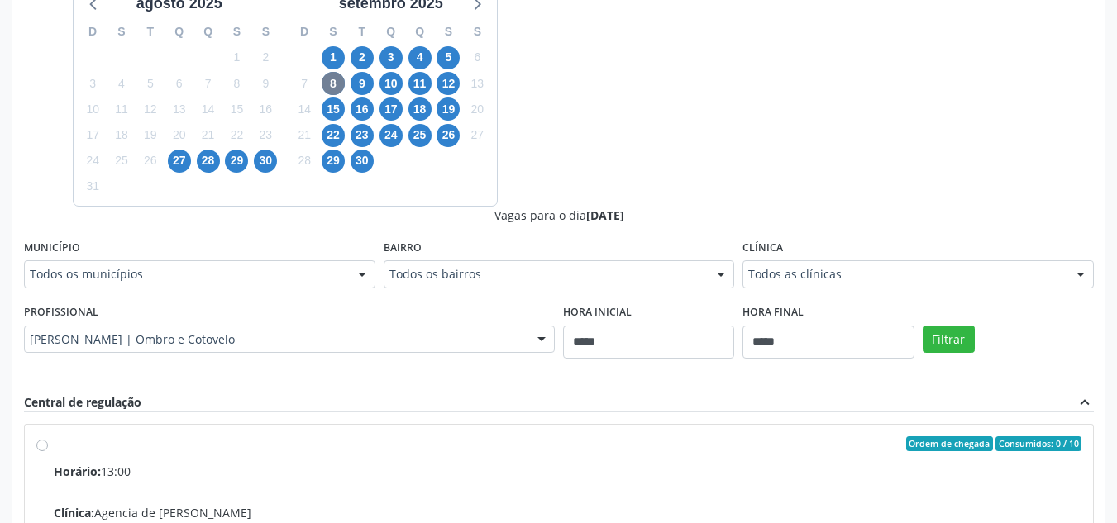
click at [442, 325] on div "Profissional Marina Ferreira Borges Alves | Ombro e Cotovelo Todos os profissio…" at bounding box center [289, 326] width 531 height 53
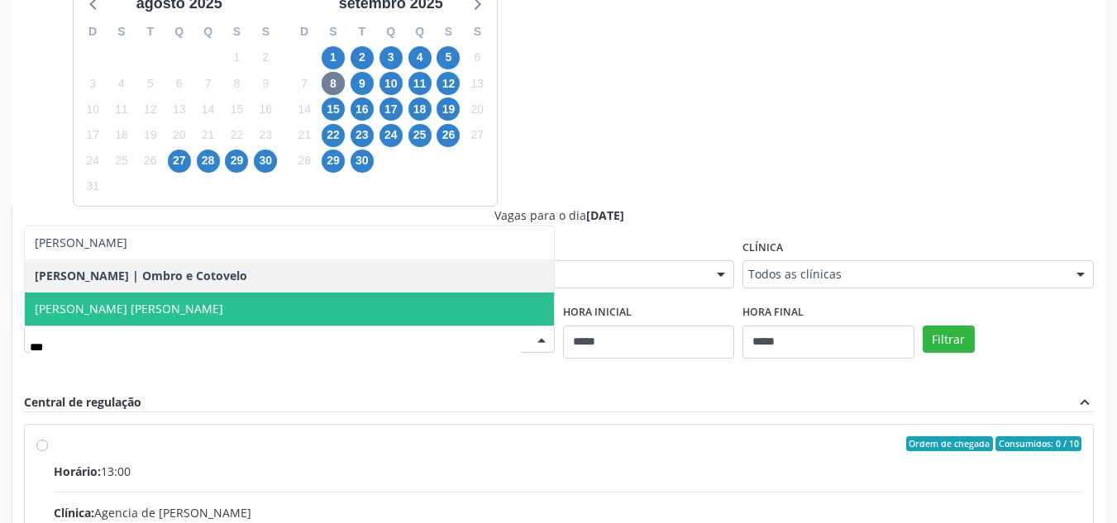
type input "****"
click at [435, 301] on span "Ricardo Cavalcanti Marinho" at bounding box center [289, 309] width 529 height 33
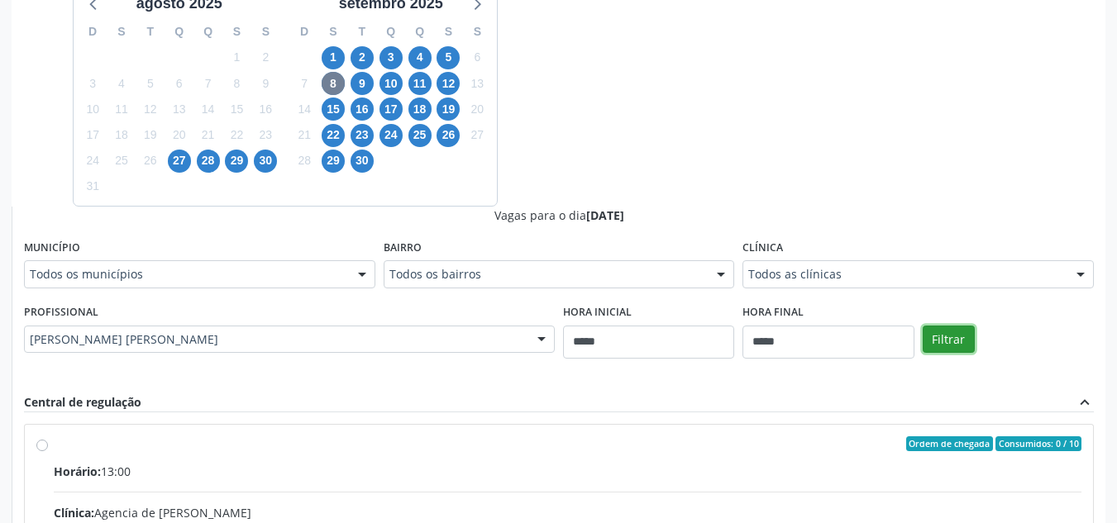
click at [950, 330] on button "Filtrar" at bounding box center [949, 340] width 52 height 28
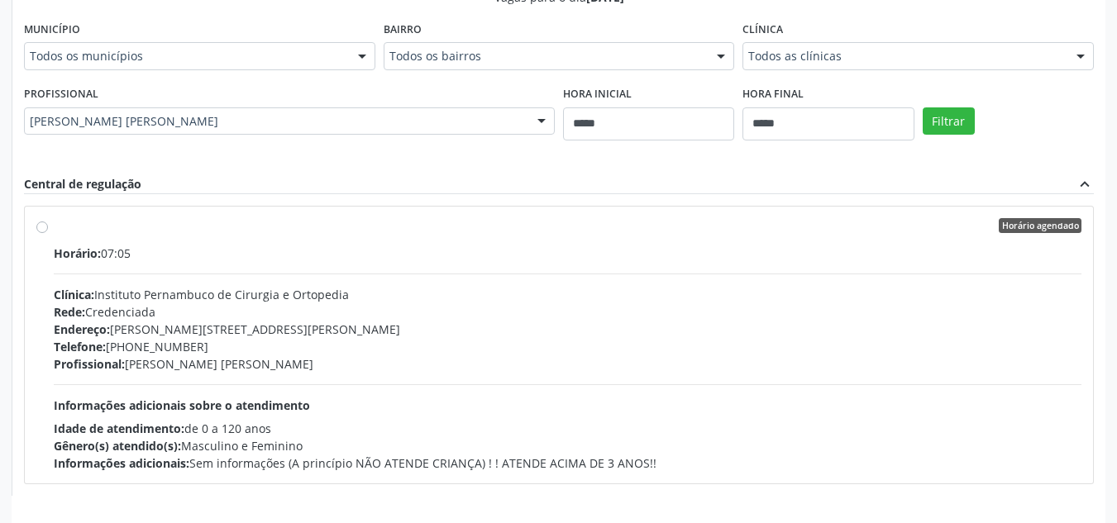
click at [1024, 433] on div "Idade de atendimento: de 0 a 120 anos" at bounding box center [568, 428] width 1028 height 17
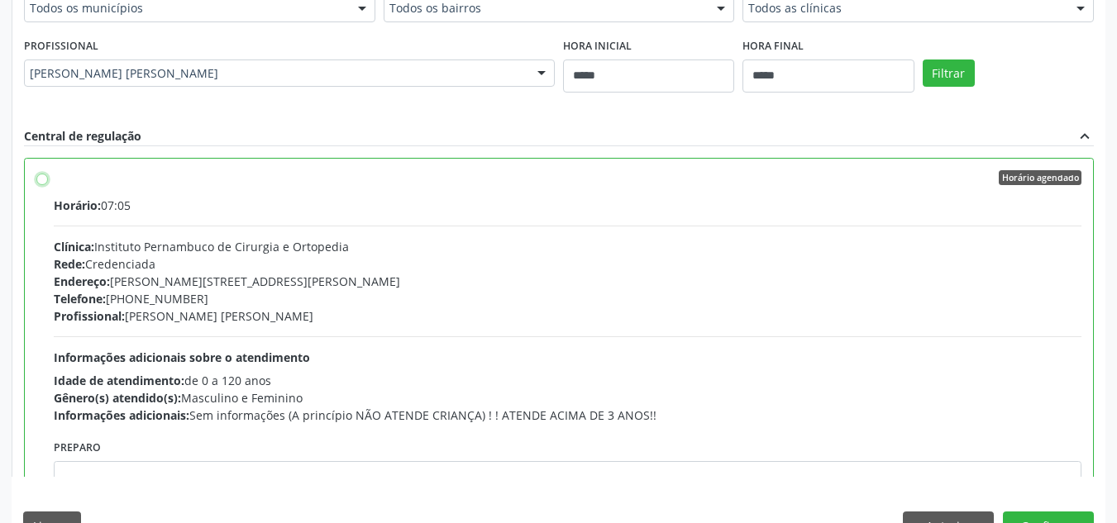
scroll to position [733, 0]
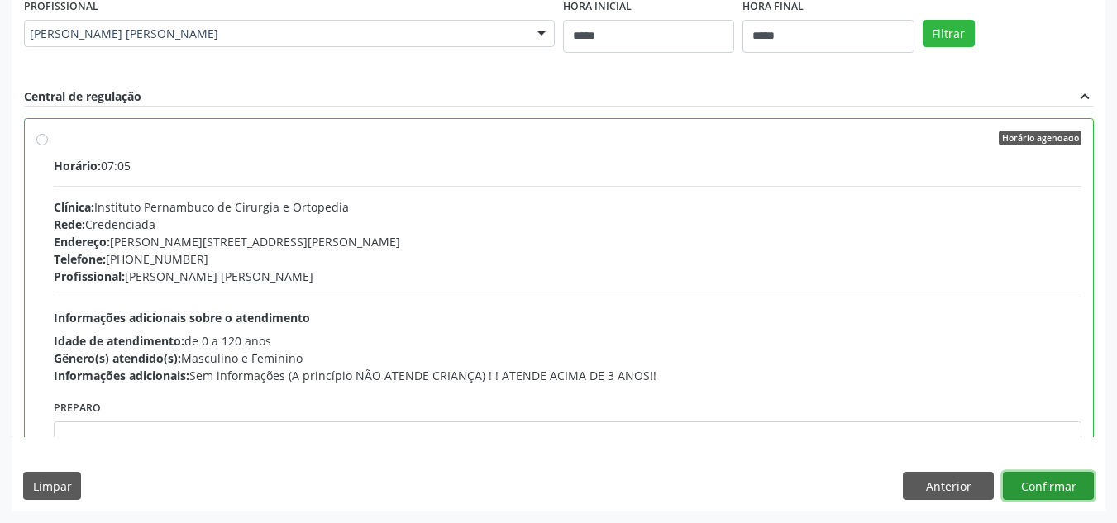
click at [1066, 493] on button "Confirmar" at bounding box center [1048, 486] width 91 height 28
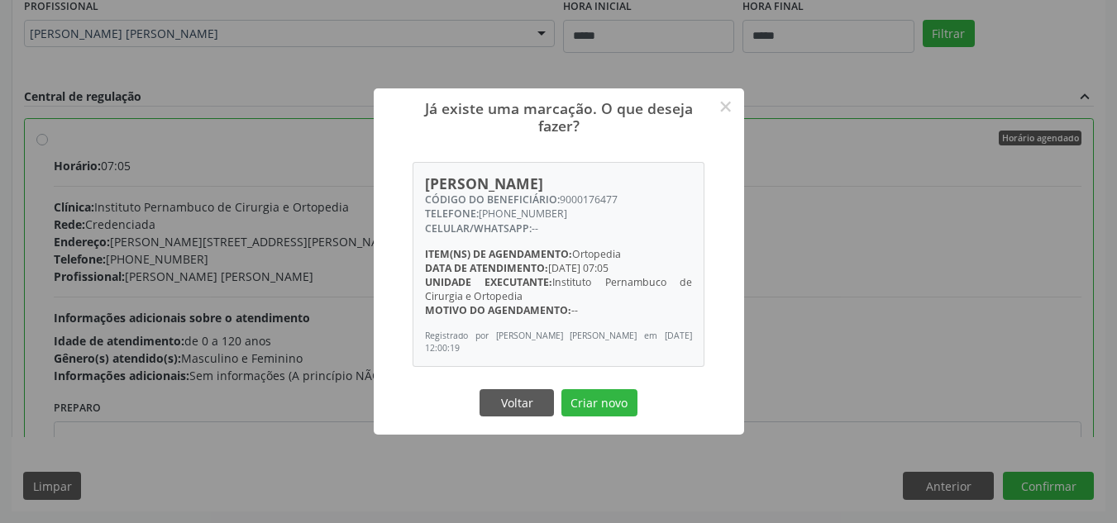
click at [561, 389] on button "Criar novo" at bounding box center [599, 403] width 76 height 28
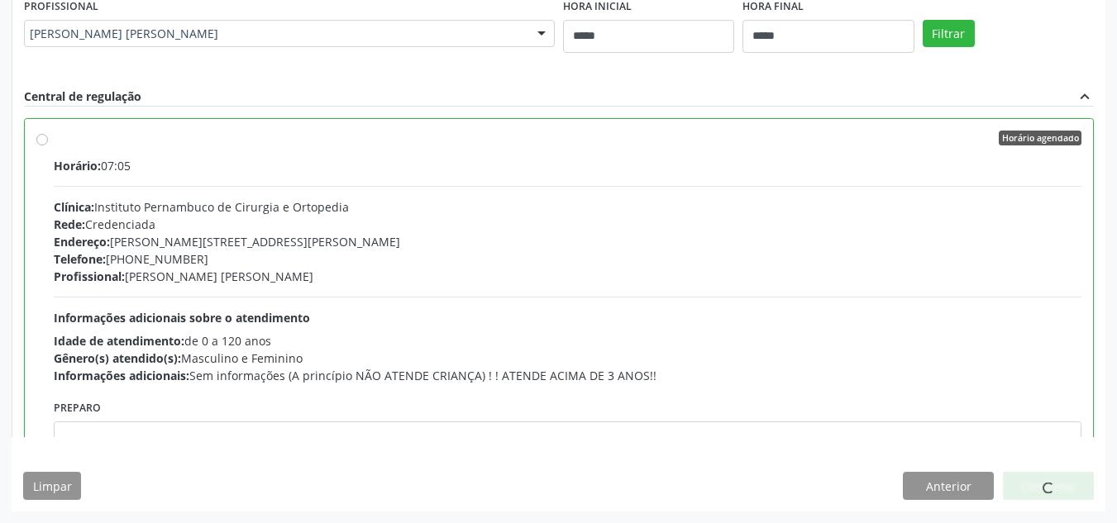
scroll to position [28, 0]
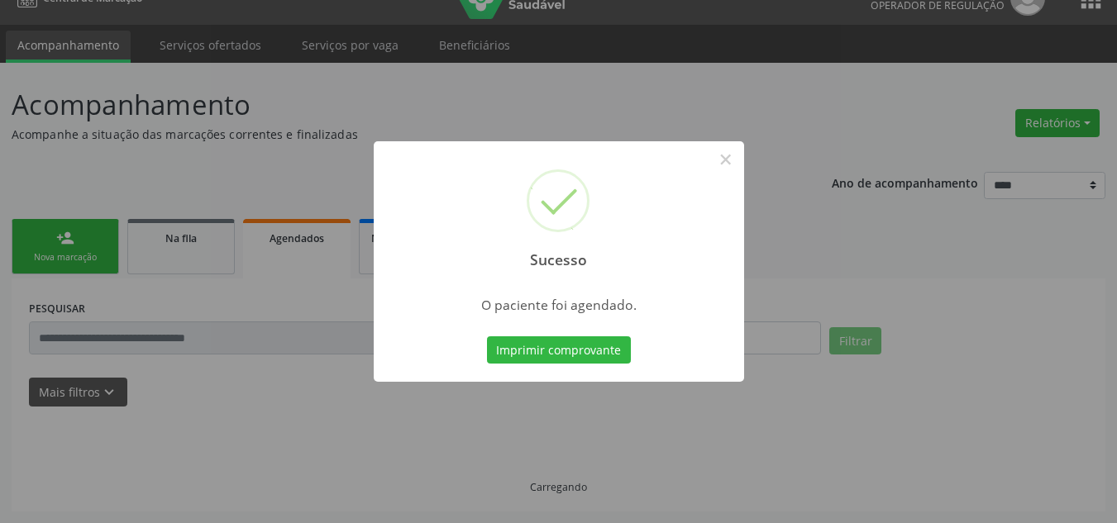
click at [487, 336] on button "Imprimir comprovante" at bounding box center [559, 350] width 144 height 28
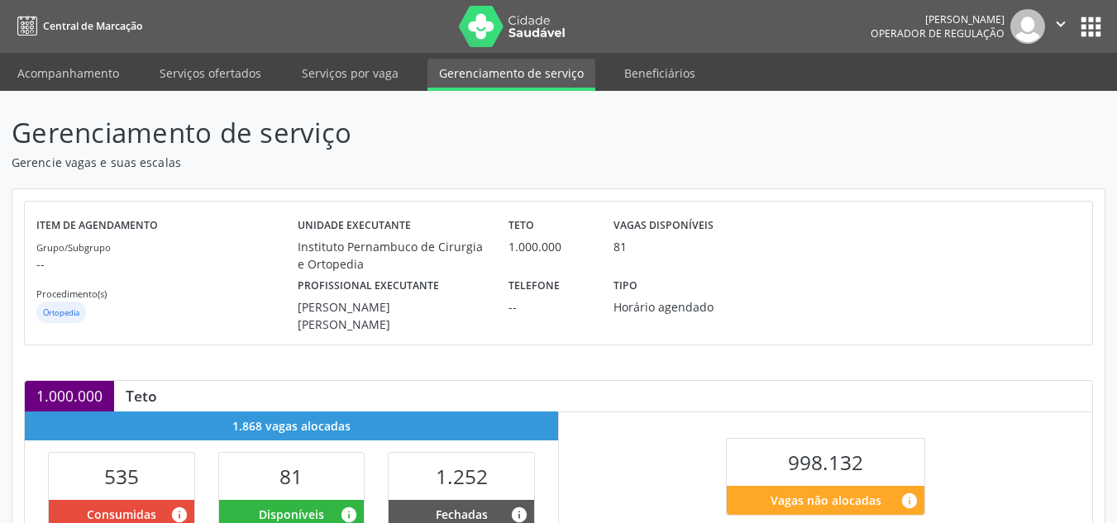
click at [960, 316] on div at bounding box center [994, 273] width 174 height 121
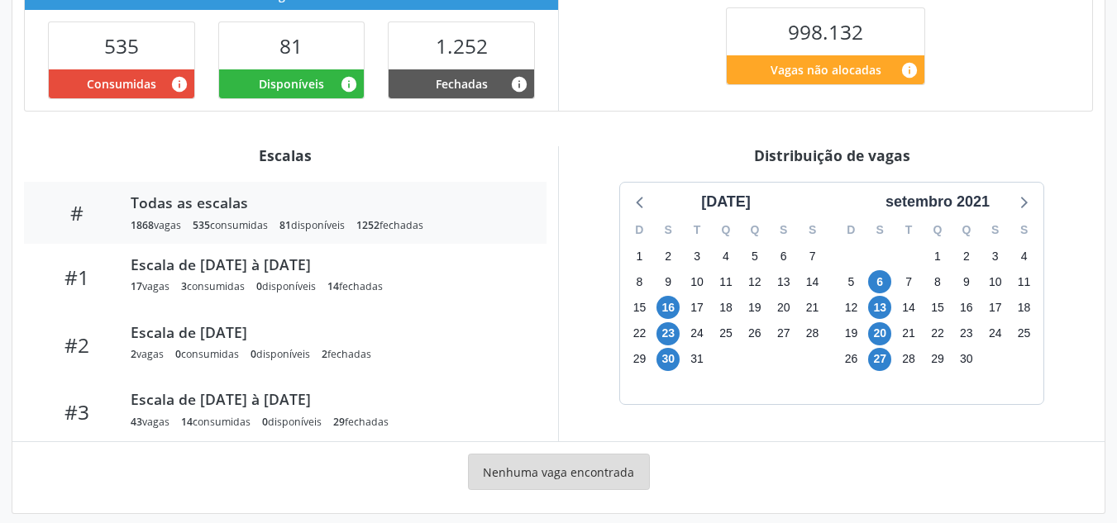
scroll to position [438, 0]
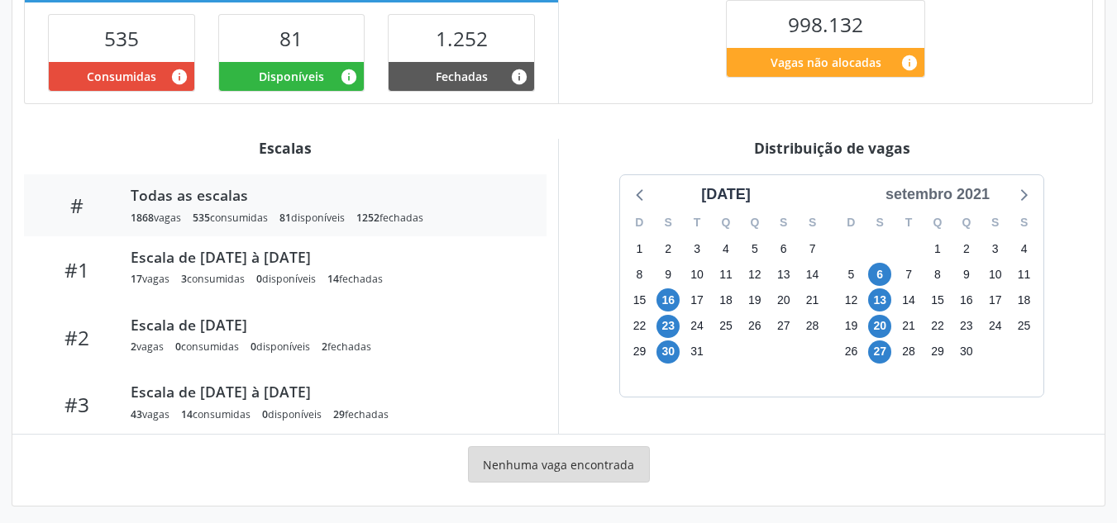
click at [978, 185] on div "setembro 2021" at bounding box center [937, 195] width 117 height 22
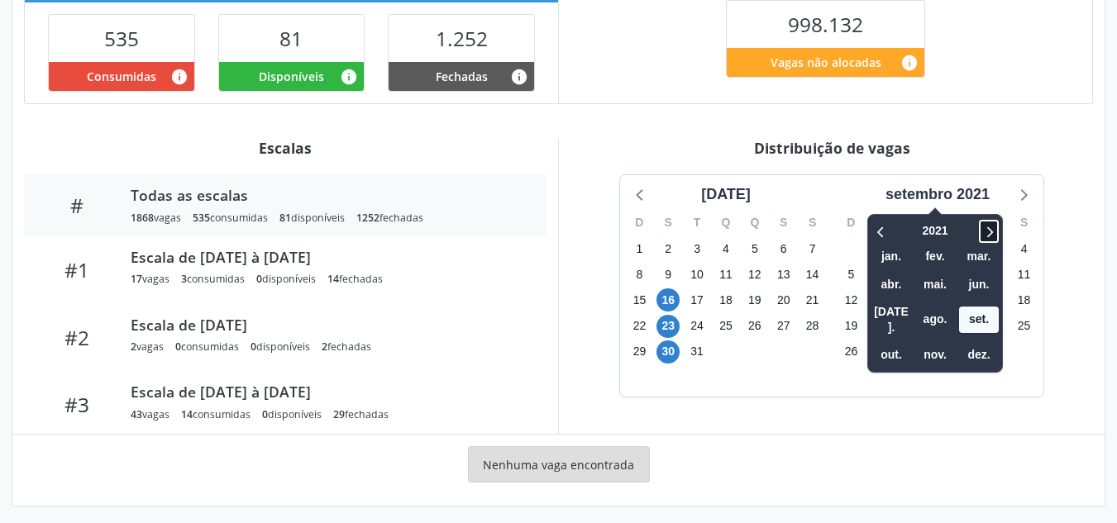
click at [993, 227] on icon at bounding box center [990, 232] width 6 height 11
click at [993, 225] on icon at bounding box center [989, 232] width 17 height 20
click at [999, 308] on span "set." at bounding box center [979, 321] width 40 height 26
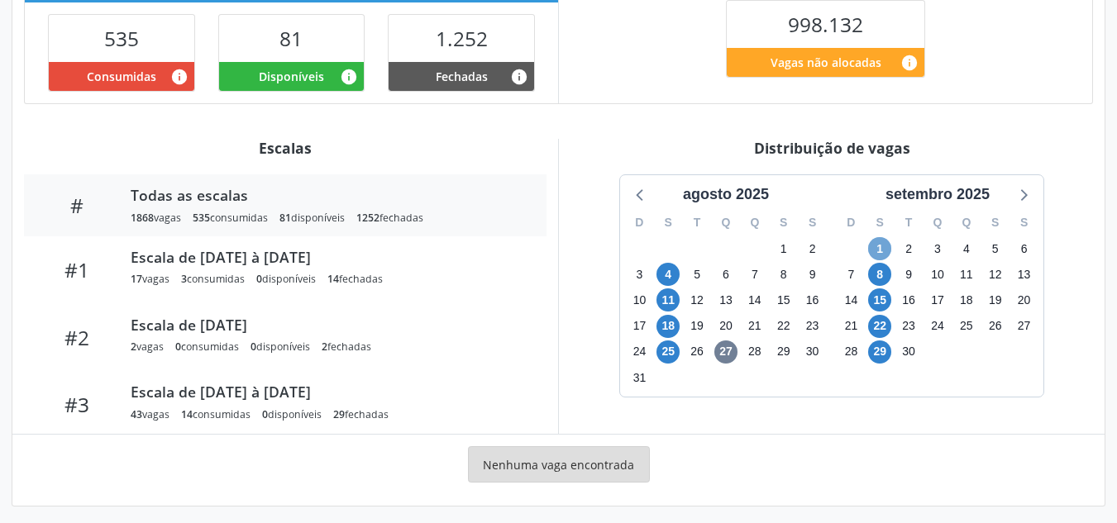
click at [876, 253] on span "1" at bounding box center [879, 248] width 23 height 23
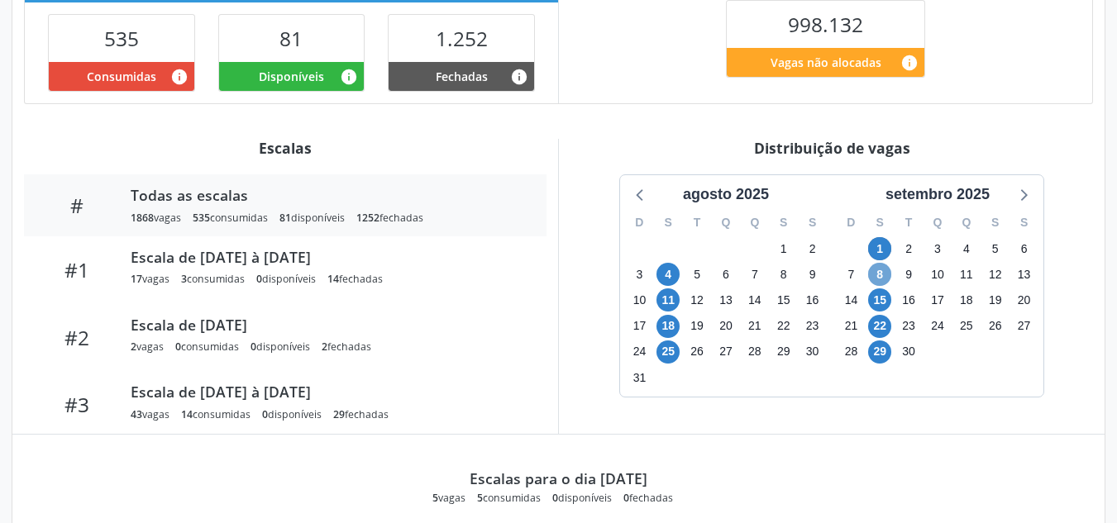
click at [881, 269] on span "8" at bounding box center [879, 274] width 23 height 23
click at [884, 289] on span "15" at bounding box center [879, 300] width 23 height 23
click at [878, 298] on span "15" at bounding box center [879, 300] width 23 height 23
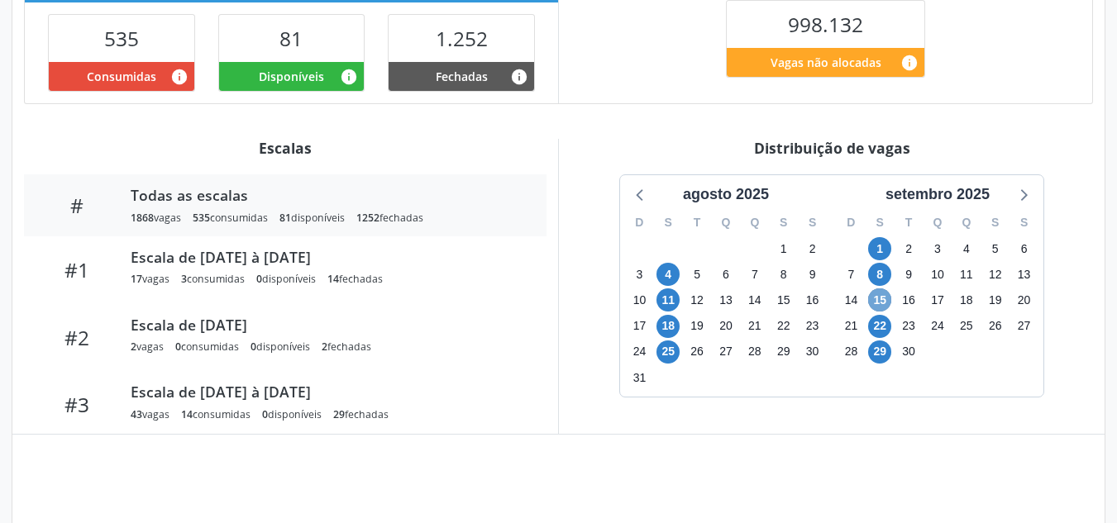
click at [878, 298] on span "15" at bounding box center [879, 300] width 23 height 23
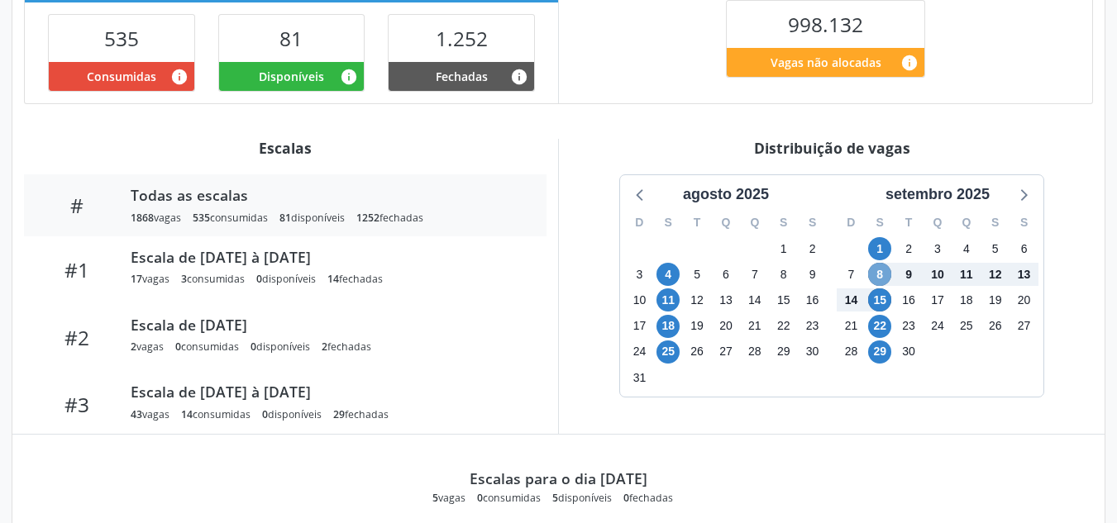
click at [881, 264] on span "8" at bounding box center [879, 274] width 23 height 23
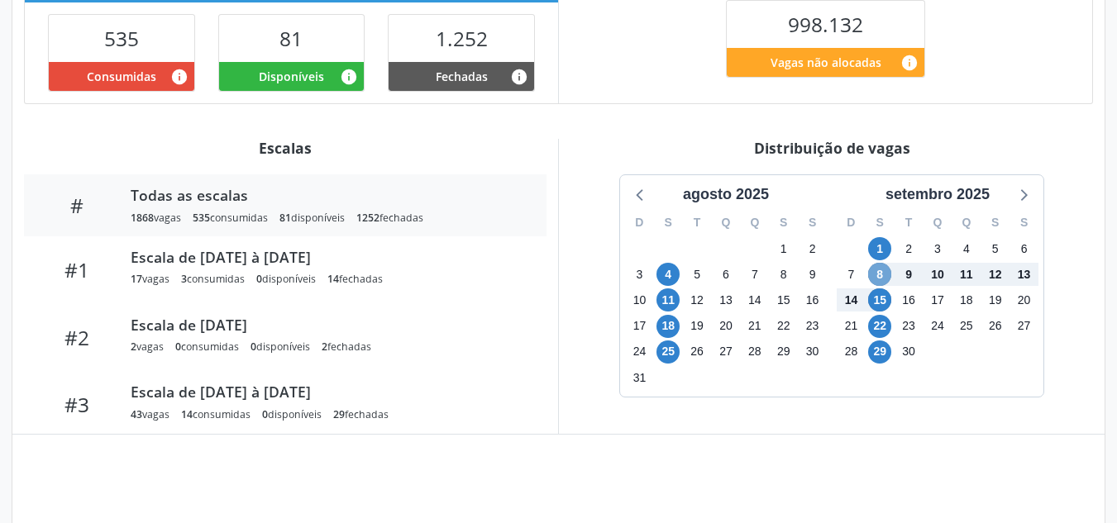
click at [881, 264] on span "8" at bounding box center [879, 274] width 23 height 23
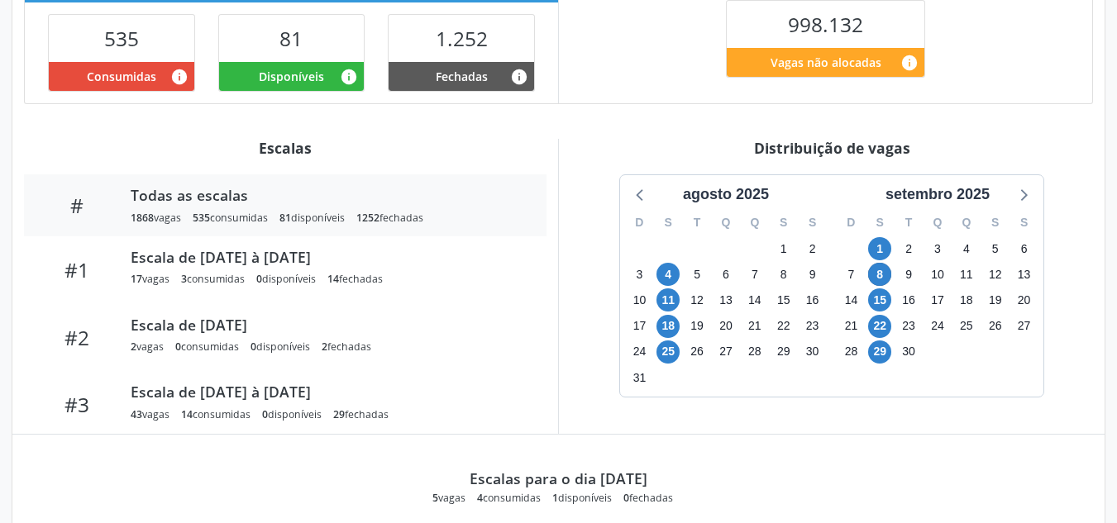
click at [693, 124] on div "Item de agendamento Grupo/Subgrupo -- Procedimento(s) Ortopedia Unidade executa…" at bounding box center [558, 381] width 1092 height 1260
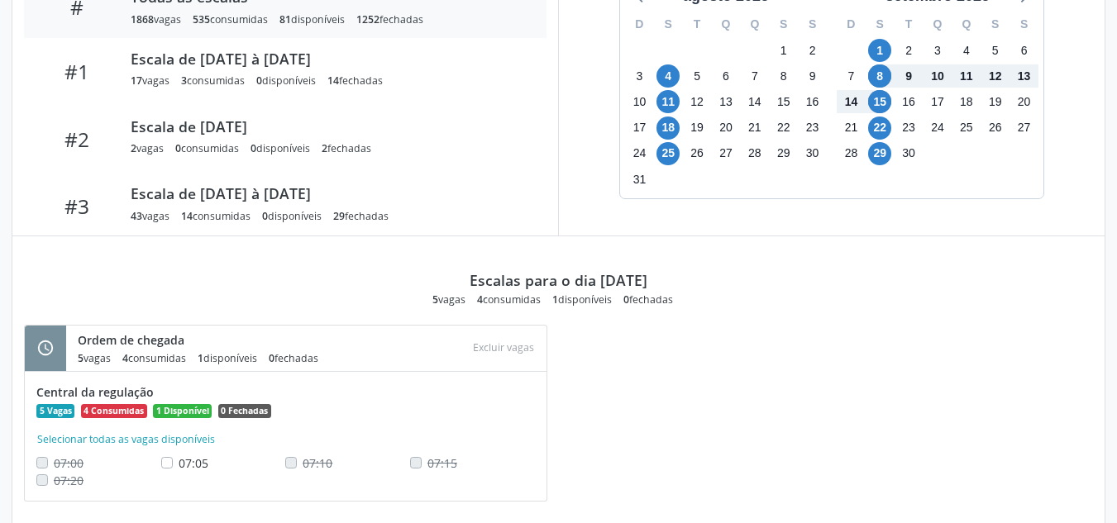
scroll to position [670, 0]
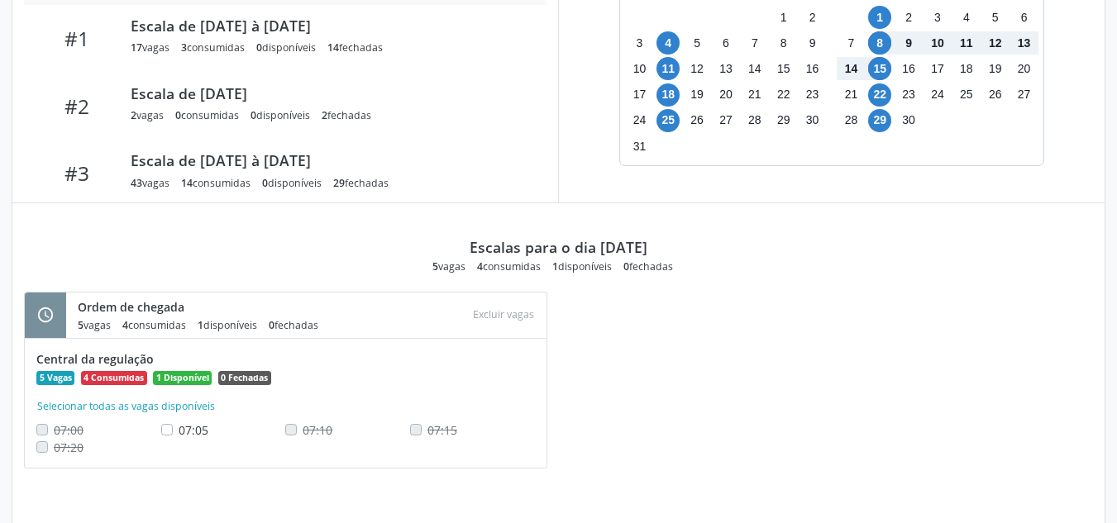
click at [723, 179] on div "Distribuição de vagas agosto 2025 D S T Q Q S S 27 28 29 30 31 1 2 3 4 5 6 7 8 …" at bounding box center [831, 54] width 547 height 295
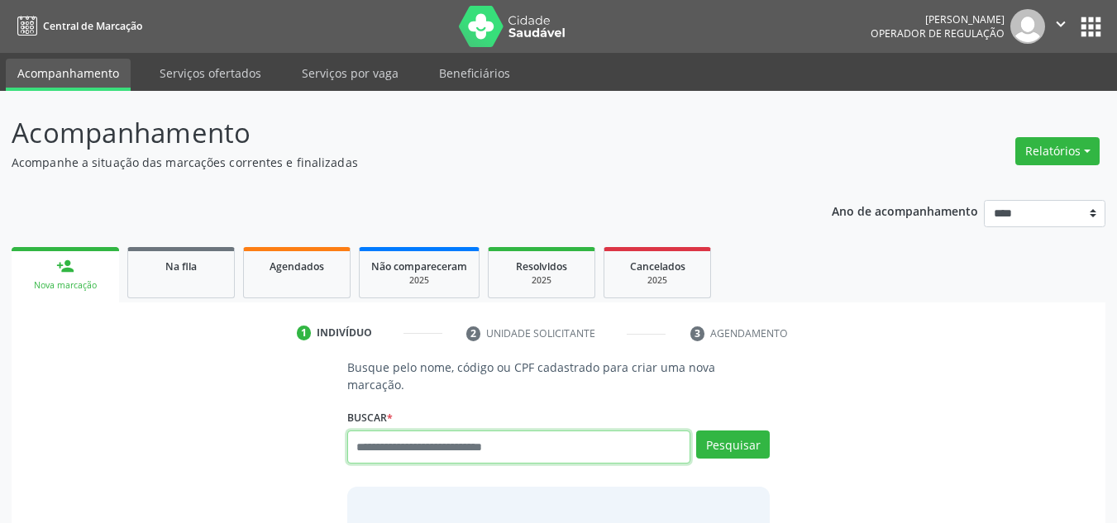
scroll to position [28, 0]
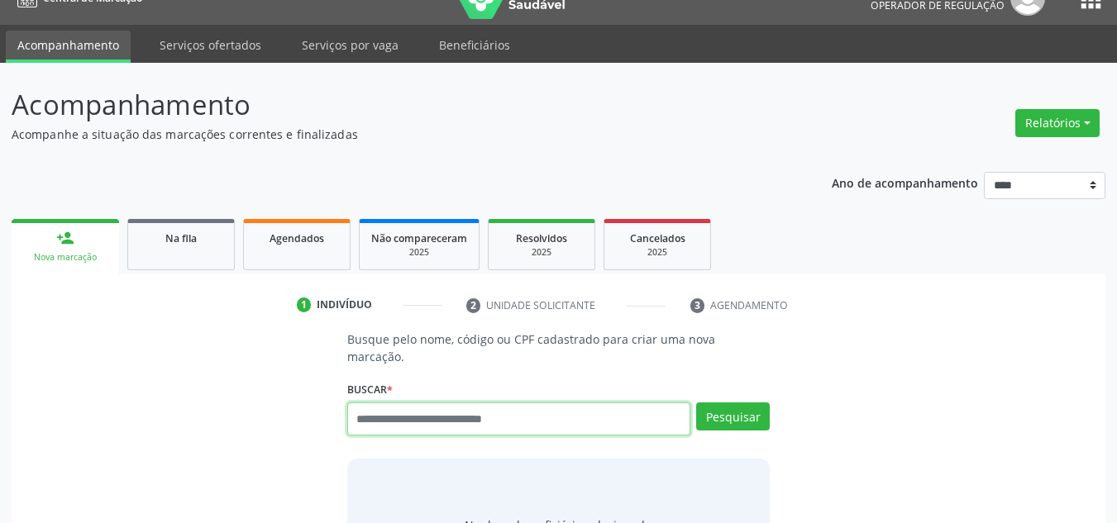
click at [443, 412] on input "text" at bounding box center [519, 419] width 344 height 33
type input "**********"
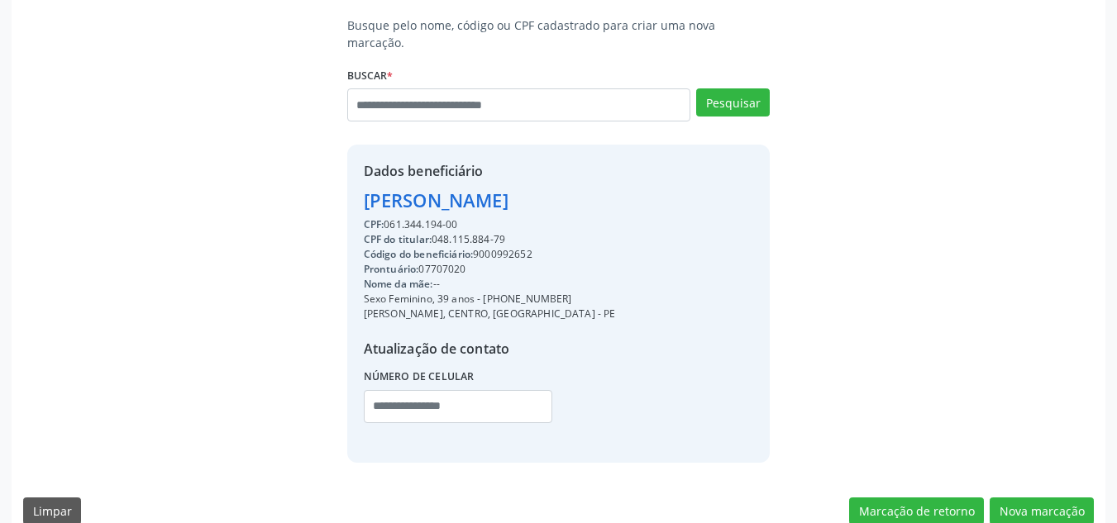
scroll to position [350, 0]
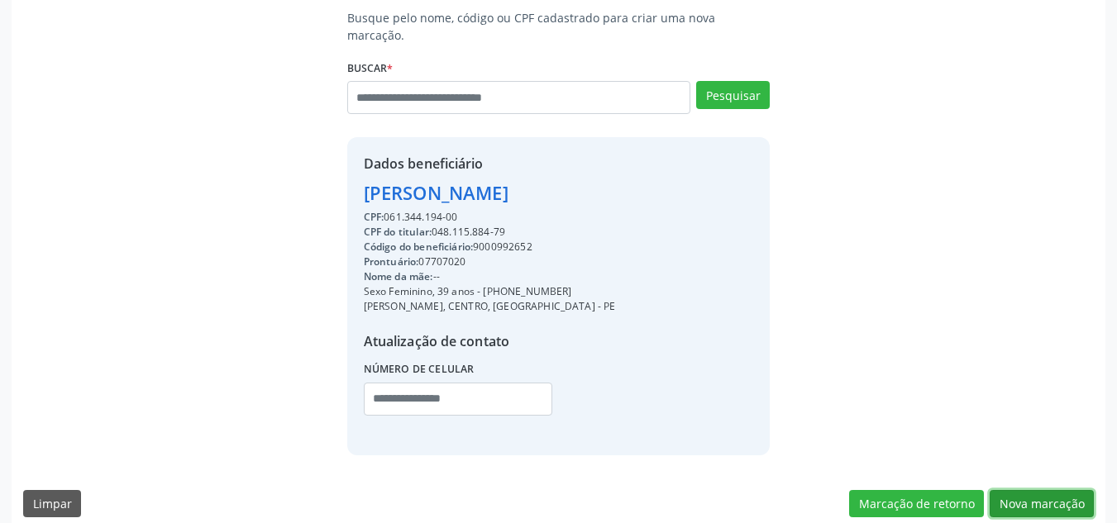
click at [1056, 490] on button "Nova marcação" at bounding box center [1042, 504] width 104 height 28
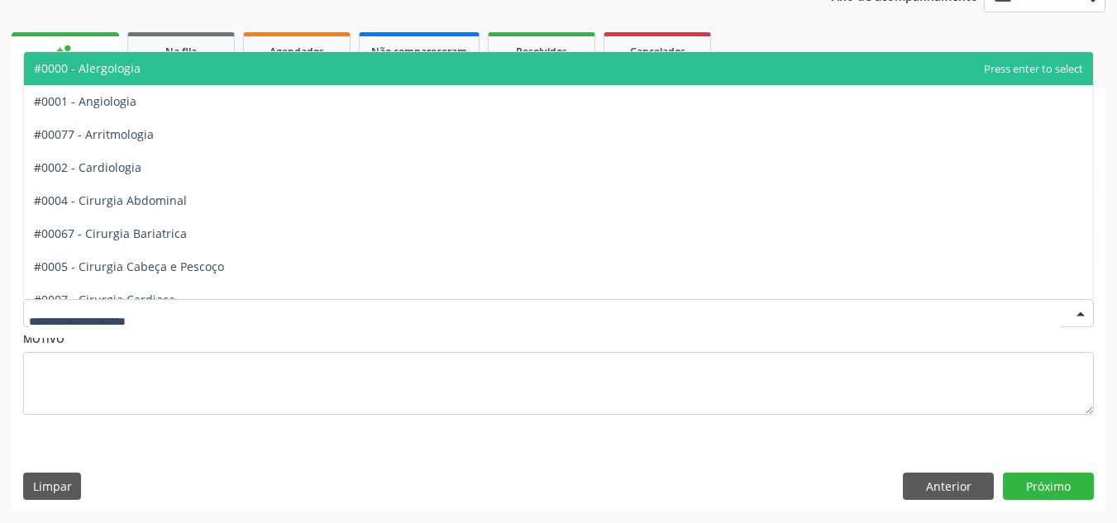
click at [557, 304] on div at bounding box center [558, 313] width 1071 height 28
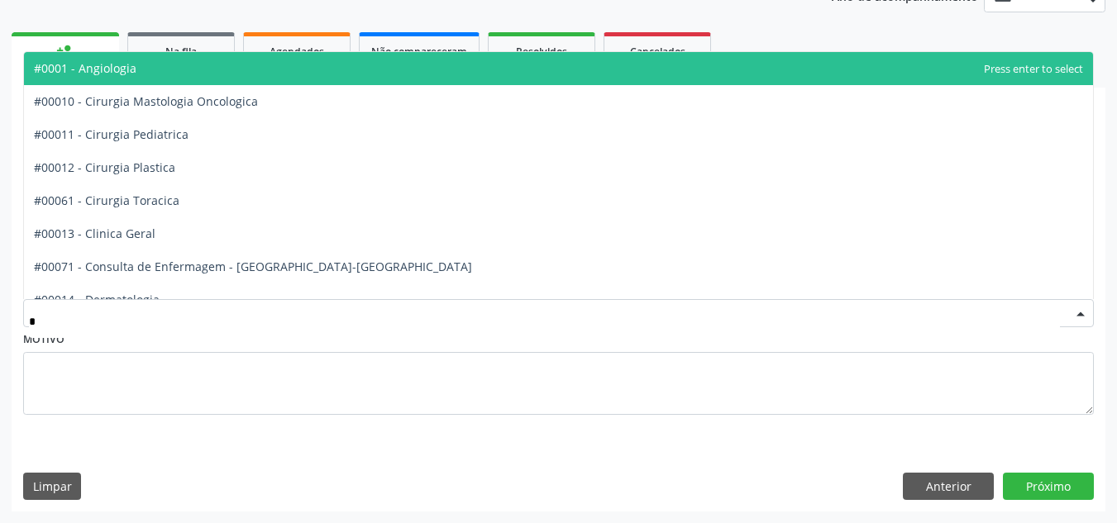
type input "**"
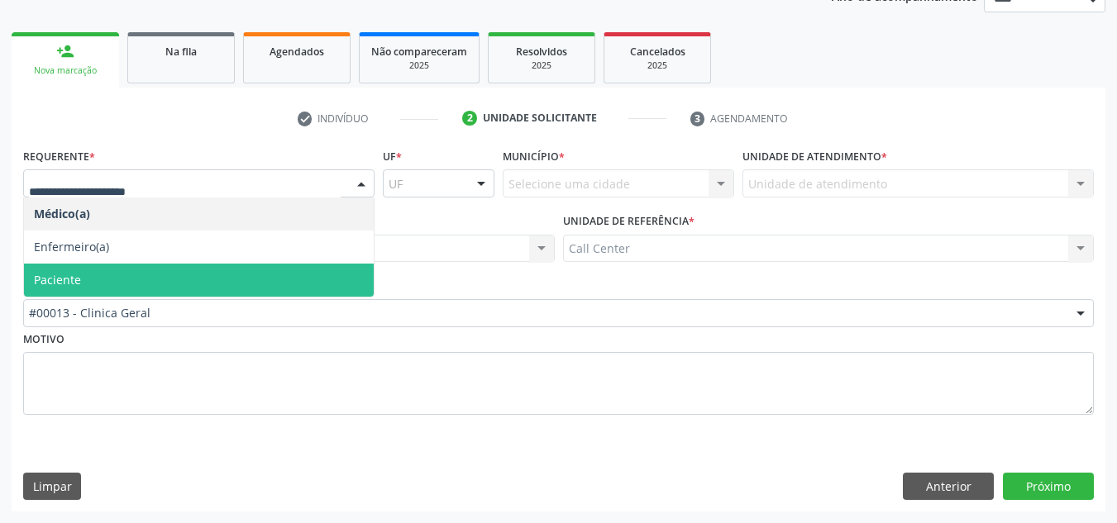
click at [149, 284] on span "Paciente" at bounding box center [199, 280] width 350 height 33
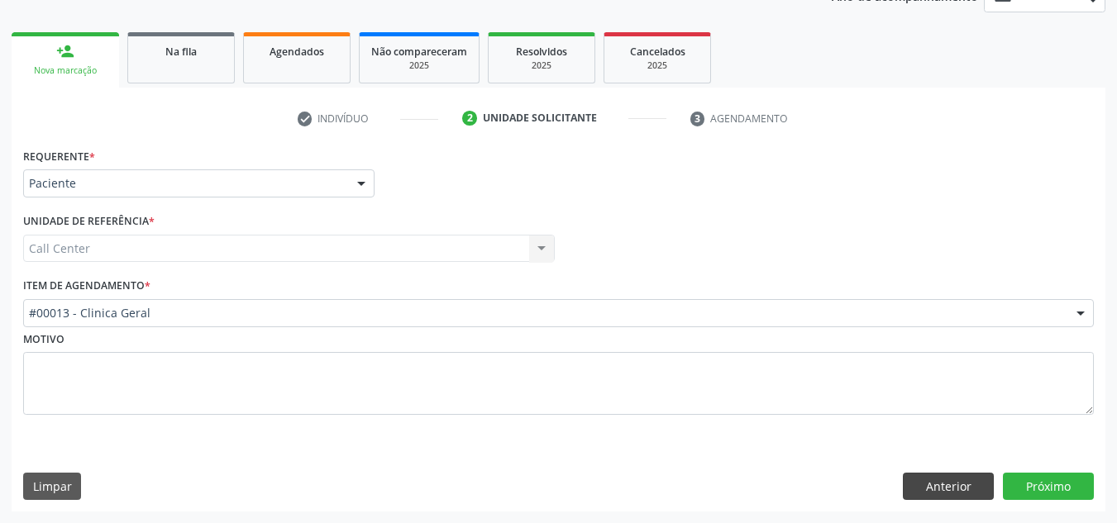
click at [916, 489] on div "Requerente * Paciente Médico(a) Enfermeiro(a) Paciente Nenhum resultado encontr…" at bounding box center [559, 328] width 1094 height 368
click at [1046, 488] on button "Próximo" at bounding box center [1048, 487] width 91 height 28
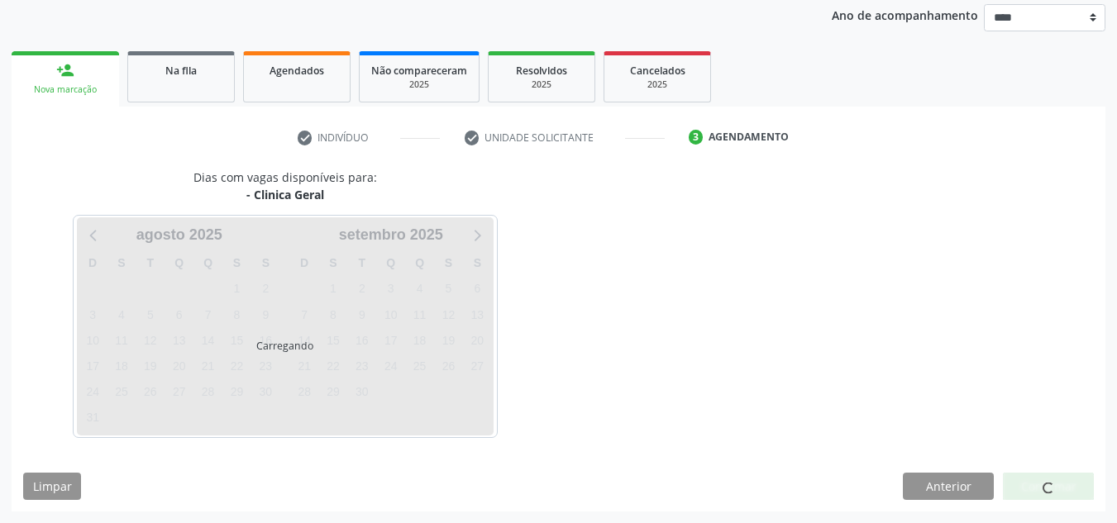
scroll to position [196, 0]
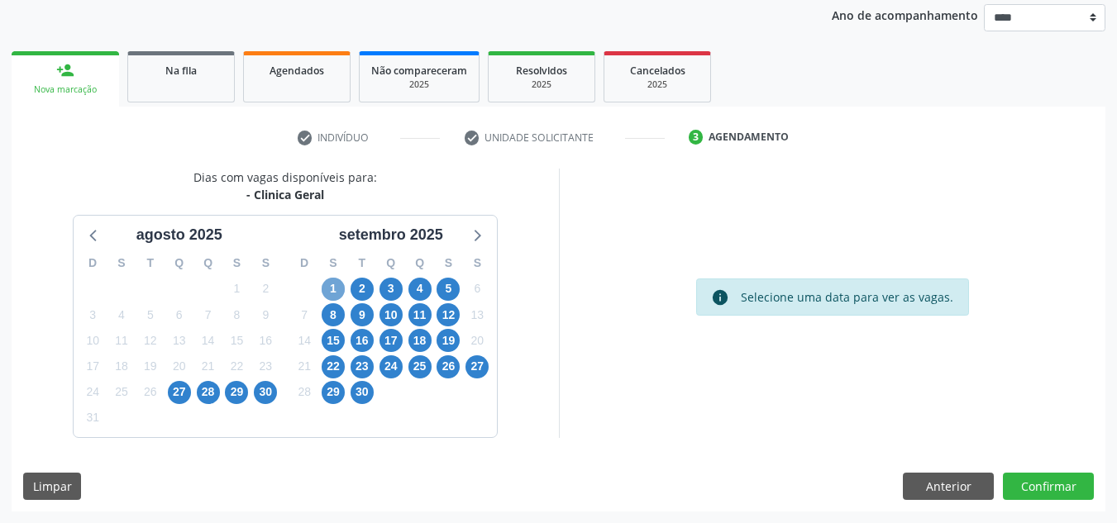
click at [327, 293] on span "1" at bounding box center [333, 289] width 23 height 23
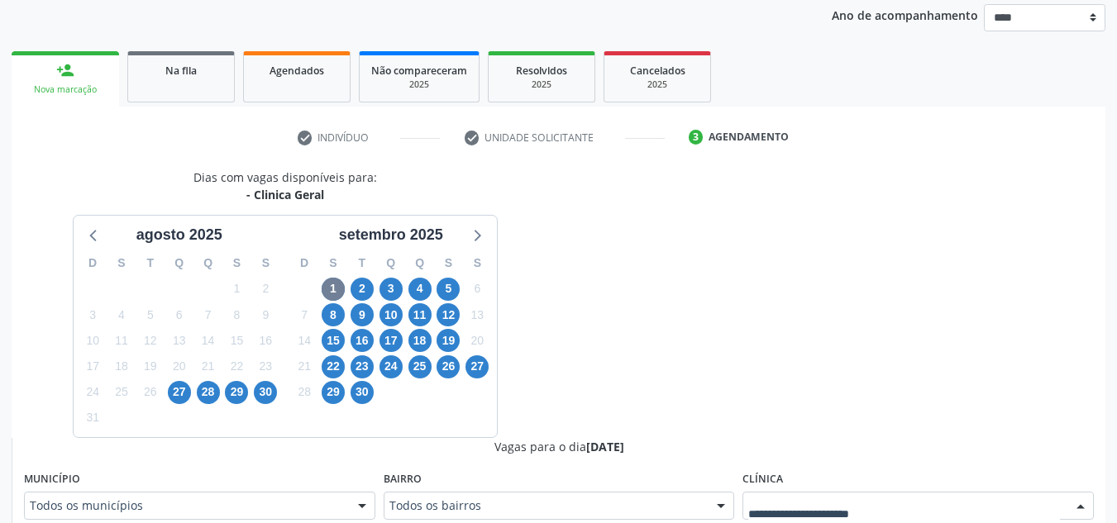
scroll to position [203, 0]
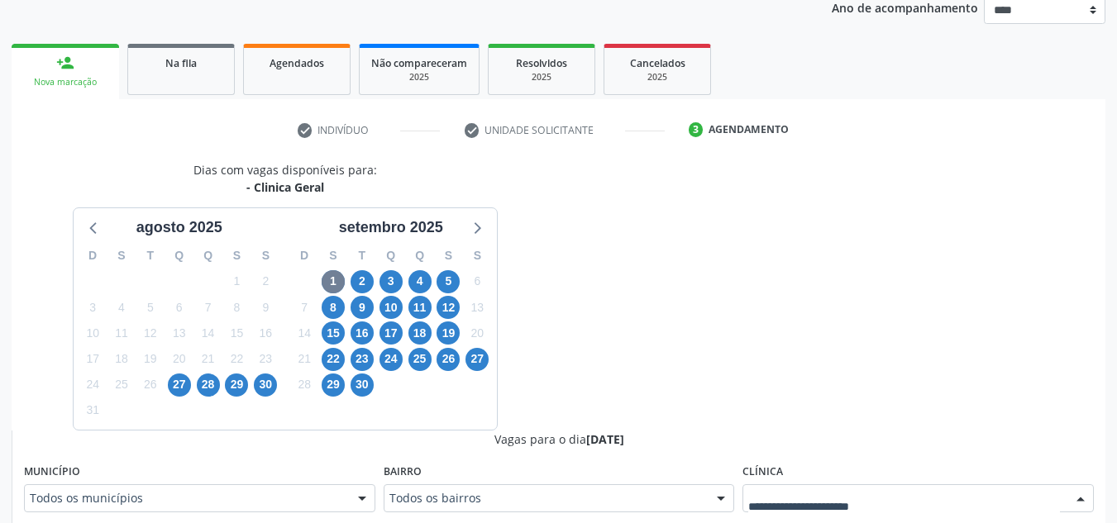
click at [845, 495] on div at bounding box center [917, 498] width 351 height 28
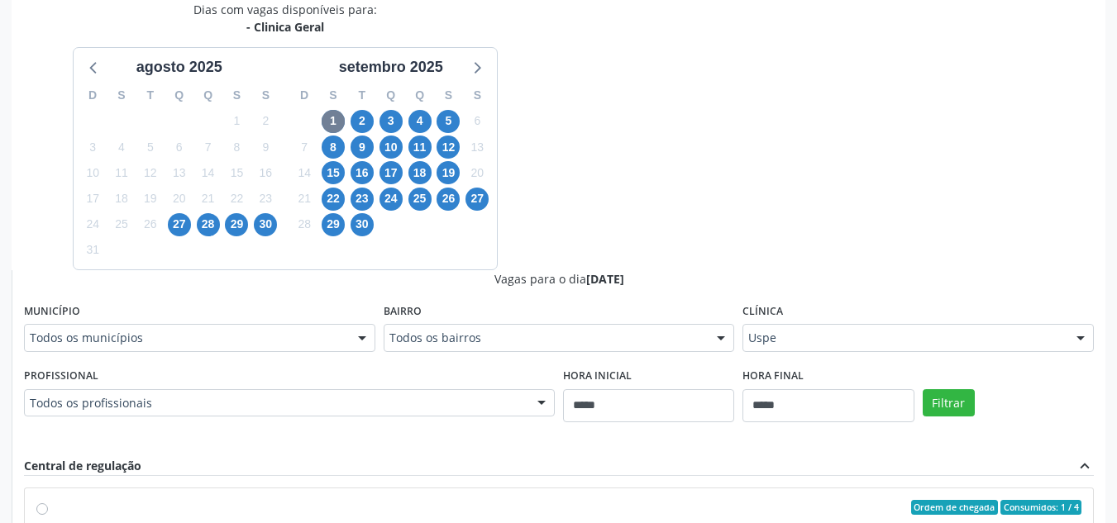
scroll to position [429, 0]
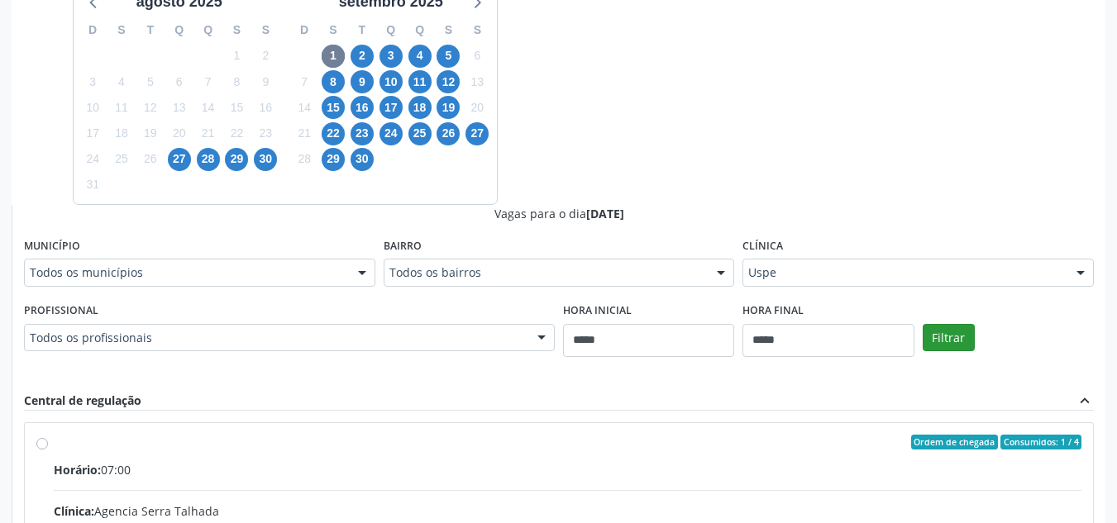
click at [971, 347] on div "Filtrar" at bounding box center [1008, 336] width 179 height 76
click at [962, 341] on button "Filtrar" at bounding box center [949, 338] width 52 height 28
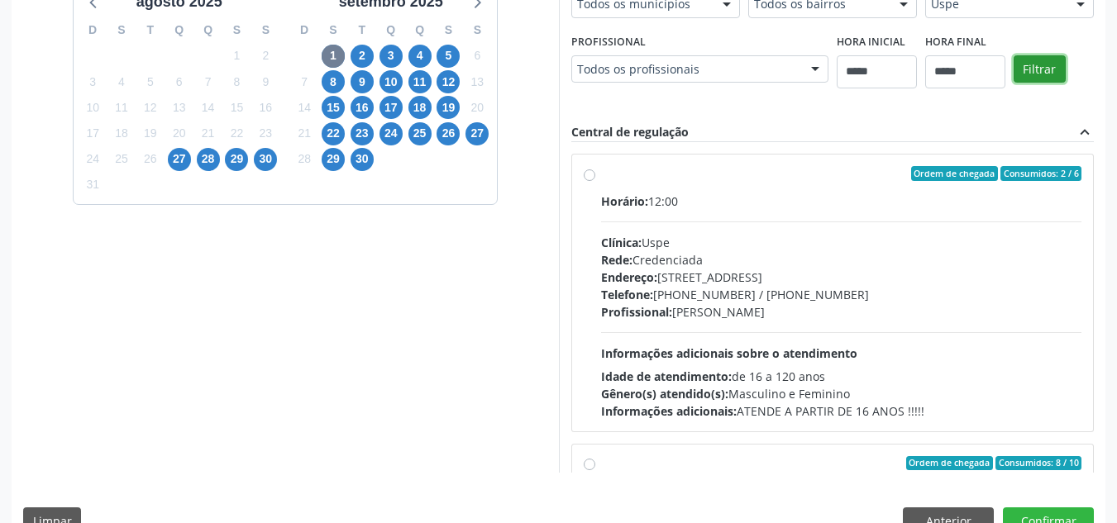
scroll to position [289, 0]
click at [818, 343] on div "Horário: 13:00 Clínica: Uspe Rede: Credenciada Endereço: Rua do Espinheiro, nº …" at bounding box center [841, 306] width 481 height 227
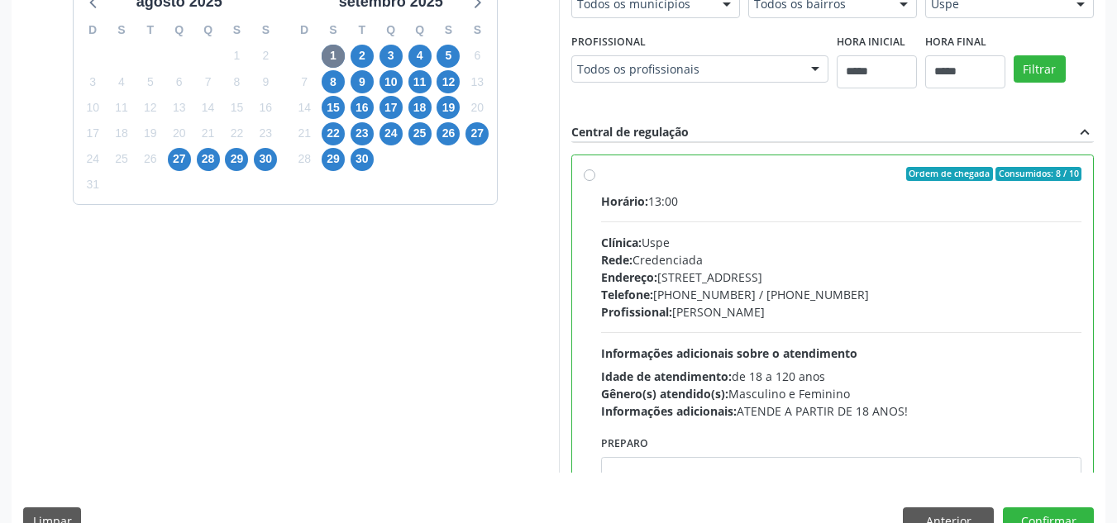
click at [653, 215] on div "Horário: 13:00 Clínica: Uspe Rede: Credenciada Endereço: Rua do Espinheiro, nº …" at bounding box center [841, 306] width 481 height 227
click at [780, 326] on div "Horário: 13:00 Clínica: Uspe Rede: Credenciada Endereço: Rua do Espinheiro, nº …" at bounding box center [841, 306] width 481 height 227
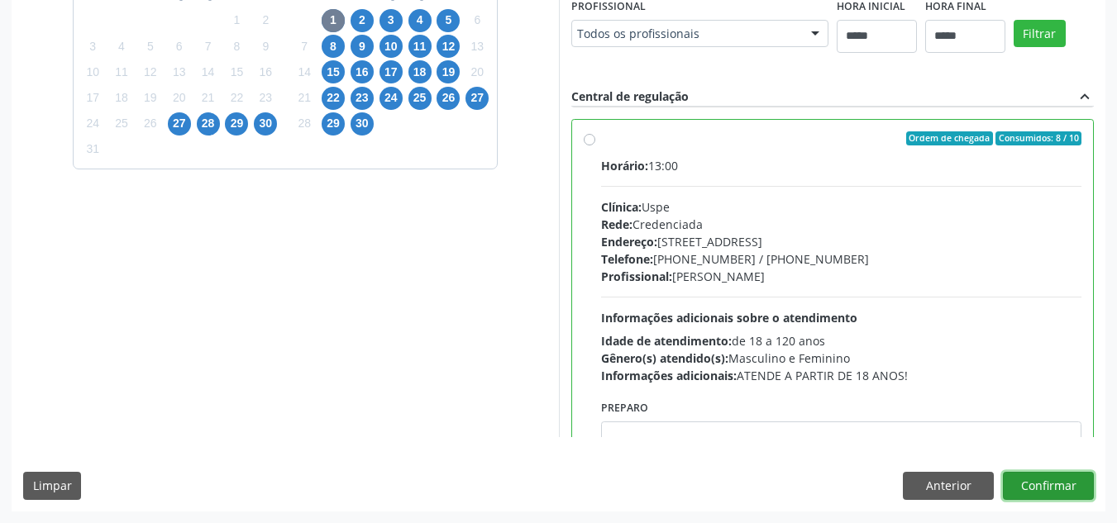
click at [1048, 489] on button "Confirmar" at bounding box center [1048, 486] width 91 height 28
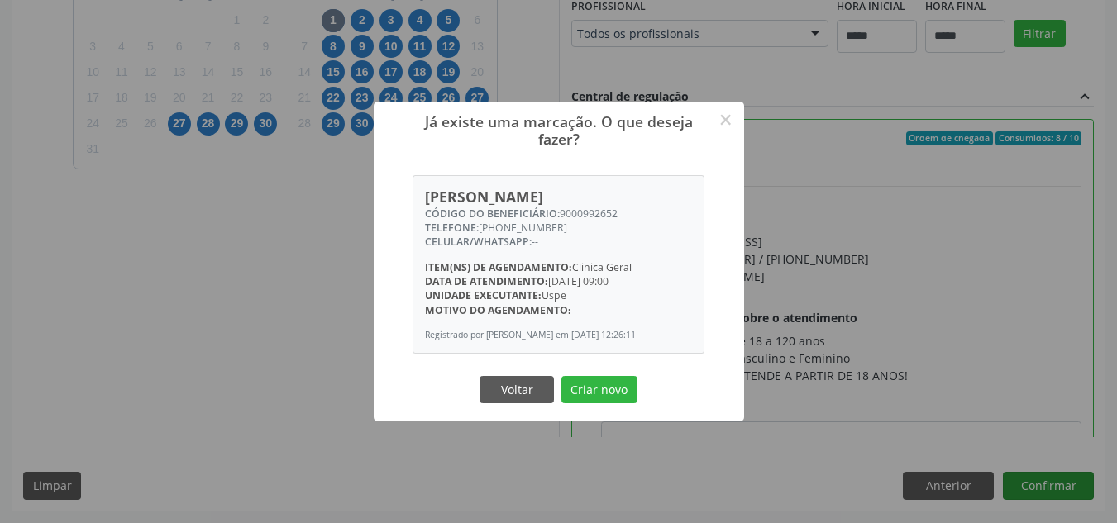
click at [561, 376] on button "Criar novo" at bounding box center [599, 390] width 76 height 28
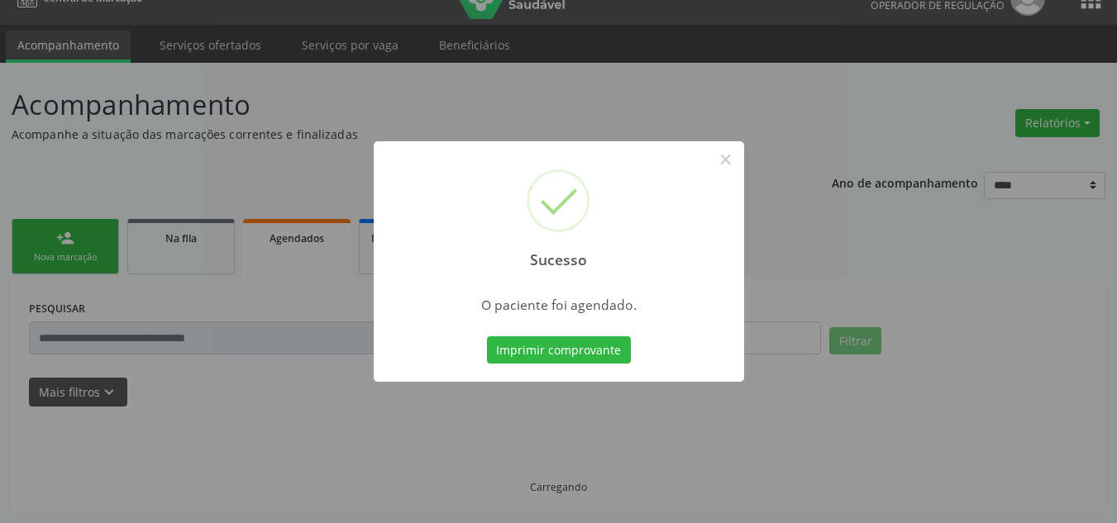
scroll to position [28, 0]
click at [487, 336] on button "Imprimir comprovante" at bounding box center [559, 350] width 144 height 28
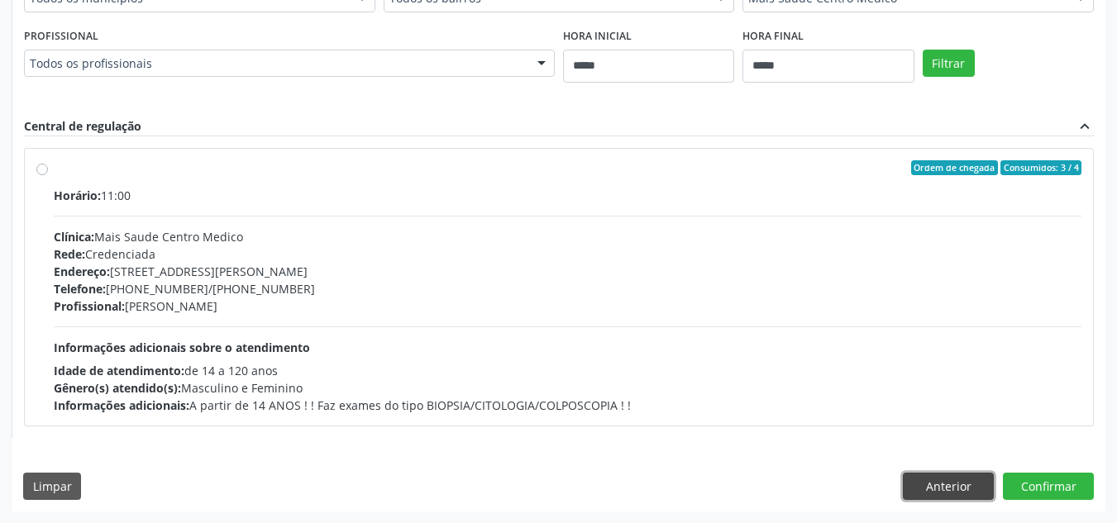
click at [914, 476] on button "Anterior" at bounding box center [948, 487] width 91 height 28
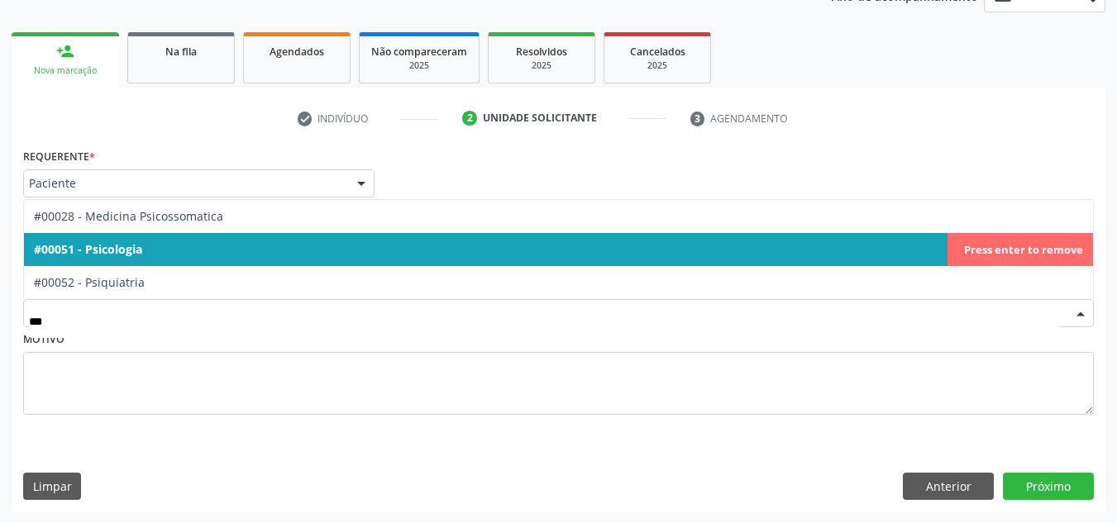
type input "***"
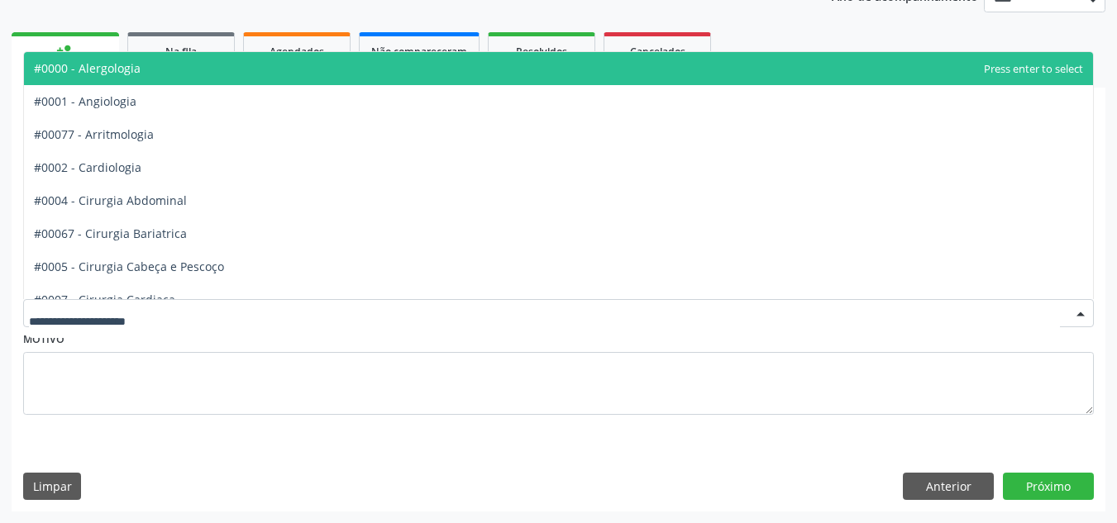
click at [601, 319] on div at bounding box center [558, 313] width 1071 height 28
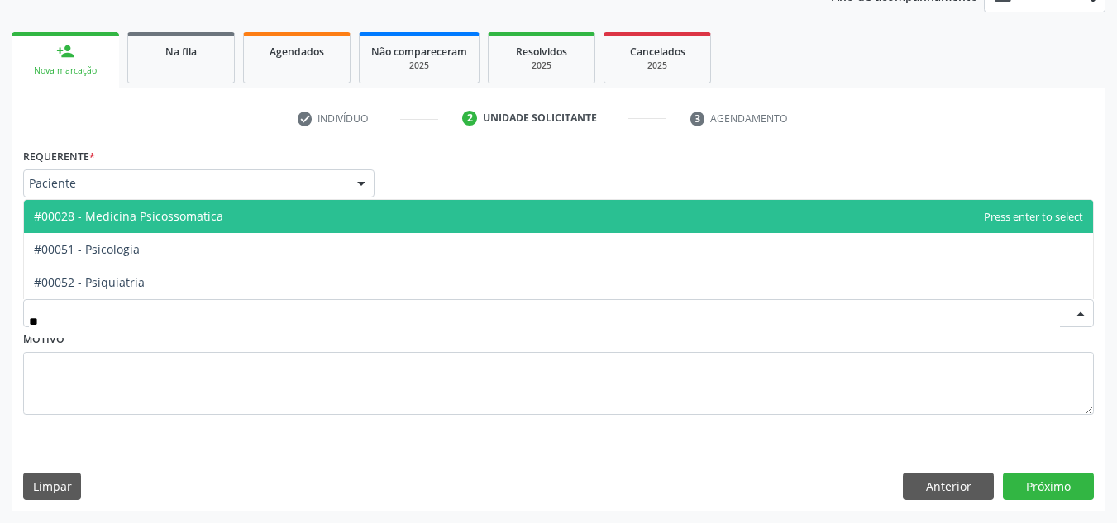
type input "***"
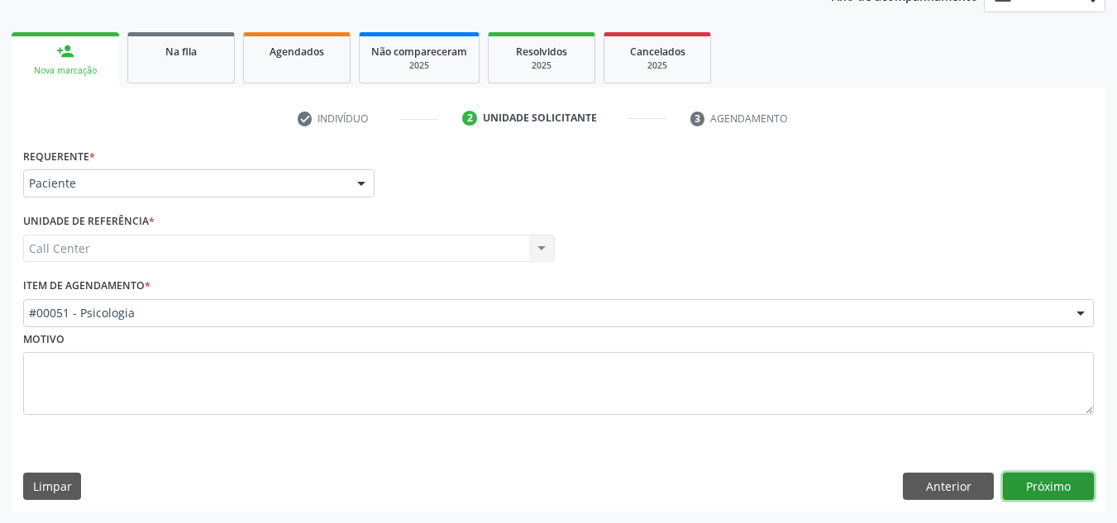
click at [1059, 490] on button "Próximo" at bounding box center [1048, 487] width 91 height 28
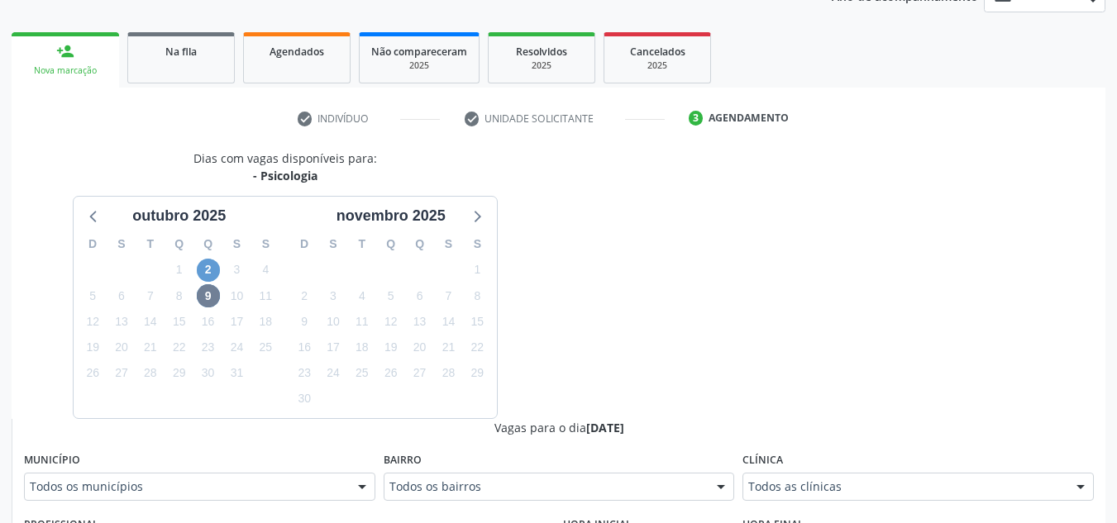
click at [211, 279] on div "2" at bounding box center [208, 270] width 23 height 26
click at [211, 279] on span "2" at bounding box center [208, 270] width 23 height 23
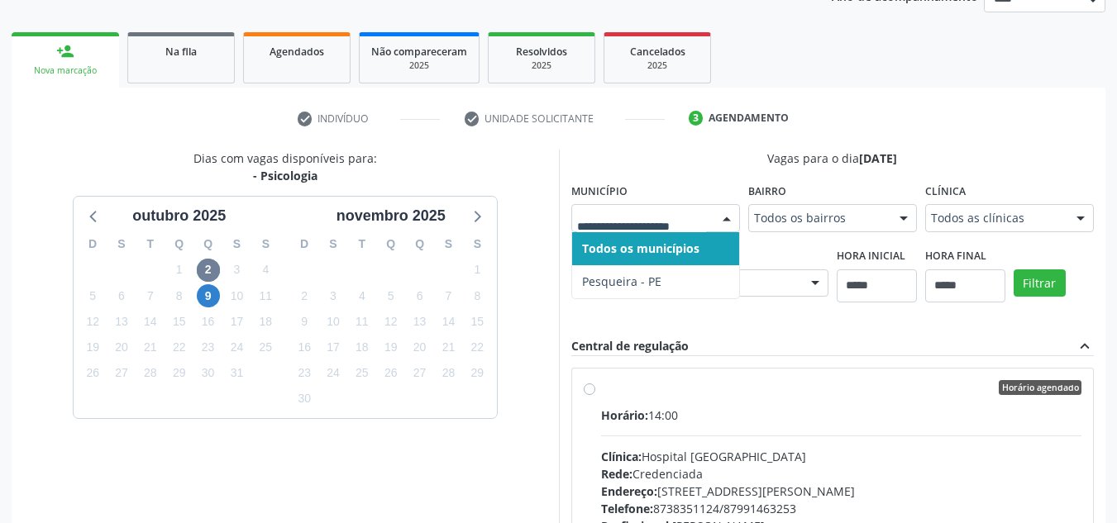
click at [645, 208] on div at bounding box center [655, 218] width 169 height 28
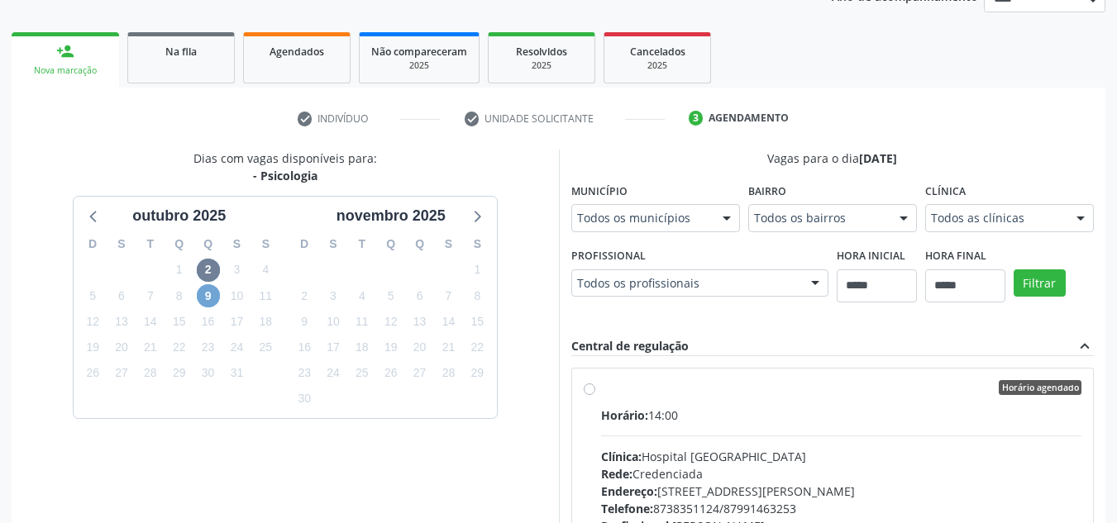
click at [209, 298] on span "9" at bounding box center [208, 295] width 23 height 23
drag, startPoint x: 107, startPoint y: 205, endPoint x: 90, endPoint y: 209, distance: 17.0
click at [90, 209] on div "outubro 2025 D S T Q Q S S 28 29 30 1 2 3 4 5 6 7 8 9 10 11 12 13 14 15 16 17 1…" at bounding box center [285, 307] width 423 height 221
click at [90, 209] on icon at bounding box center [94, 215] width 21 height 21
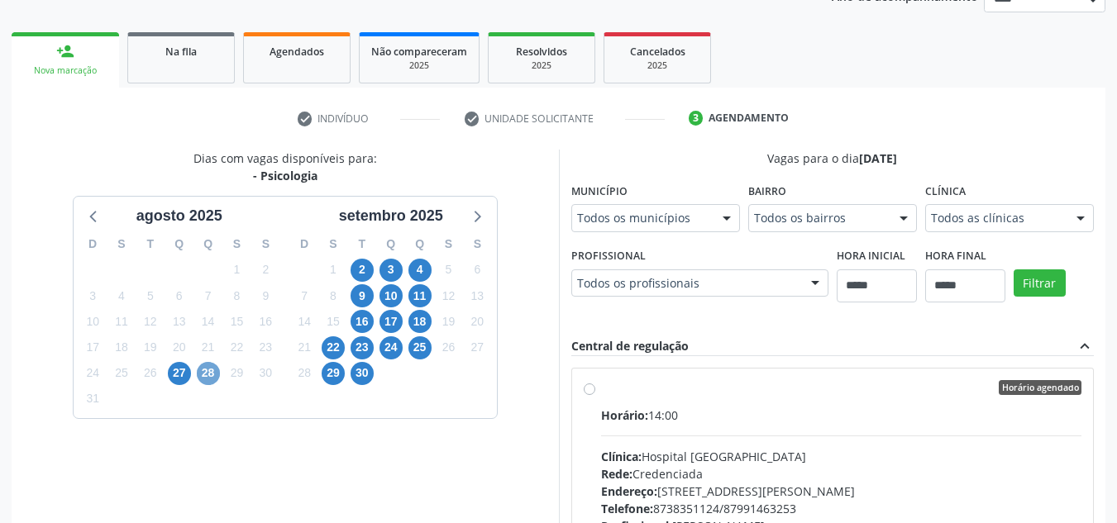
click at [213, 371] on span "28" at bounding box center [208, 373] width 23 height 23
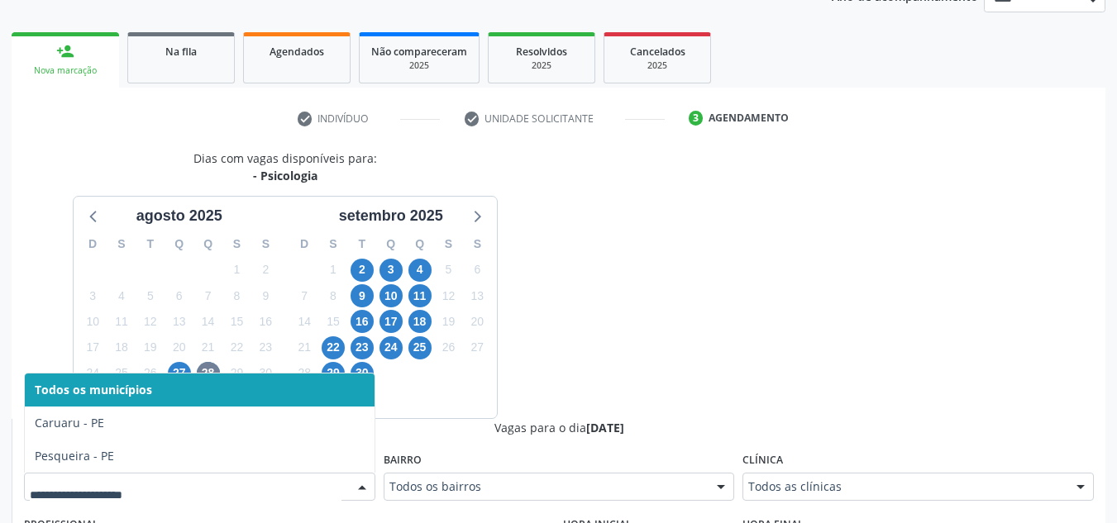
click at [333, 474] on div at bounding box center [199, 487] width 351 height 28
click at [353, 274] on span "2" at bounding box center [362, 270] width 23 height 23
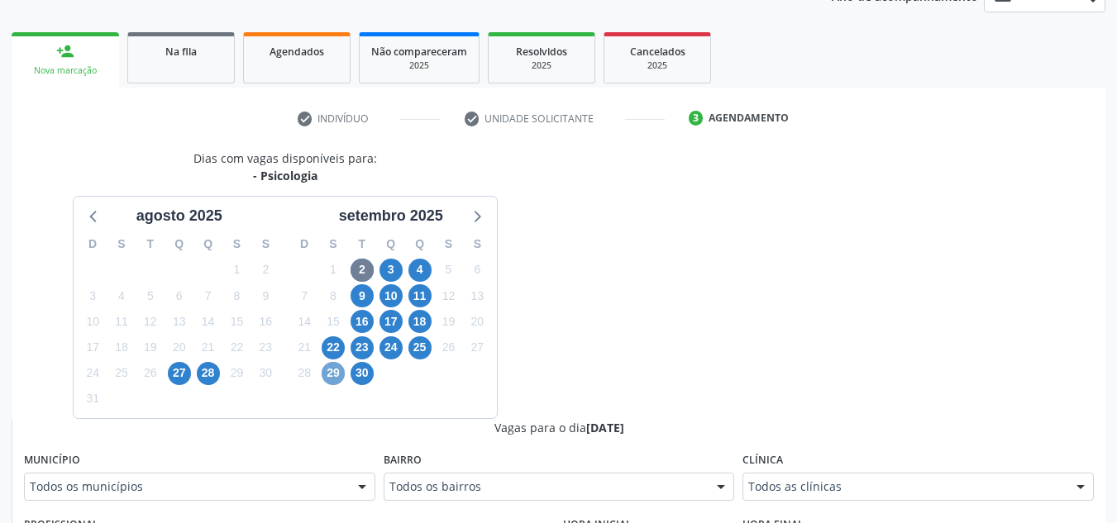
click at [323, 370] on span "29" at bounding box center [333, 373] width 23 height 23
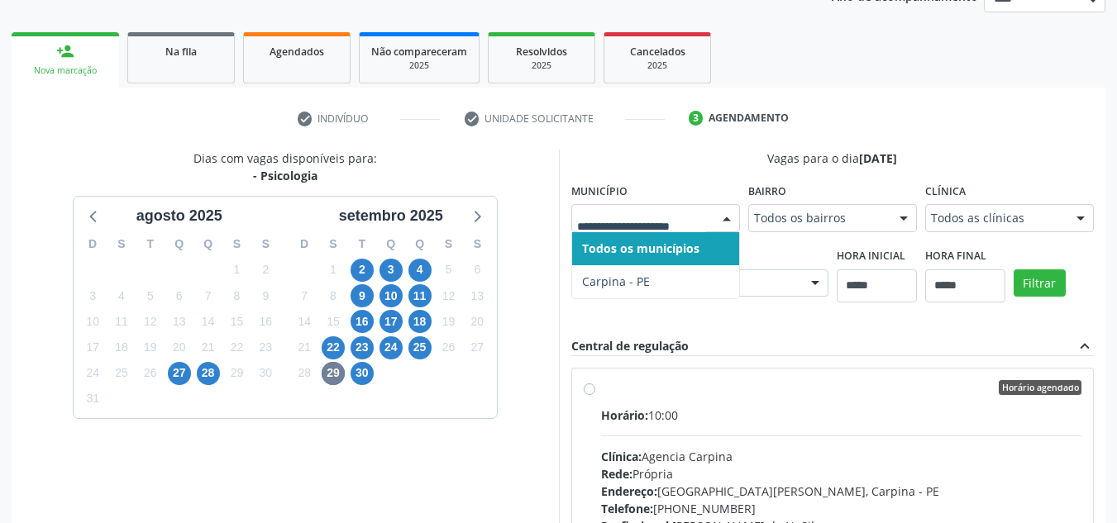
click at [722, 226] on div at bounding box center [726, 219] width 25 height 28
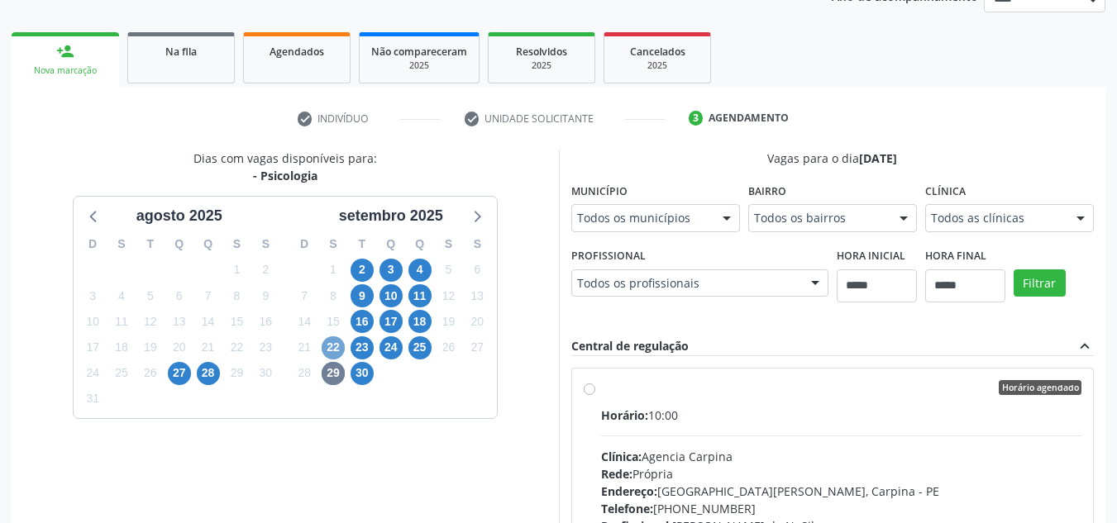
click at [336, 348] on span "22" at bounding box center [333, 347] width 23 height 23
click at [426, 329] on span "18" at bounding box center [419, 321] width 23 height 23
click at [396, 317] on span "17" at bounding box center [390, 321] width 23 height 23
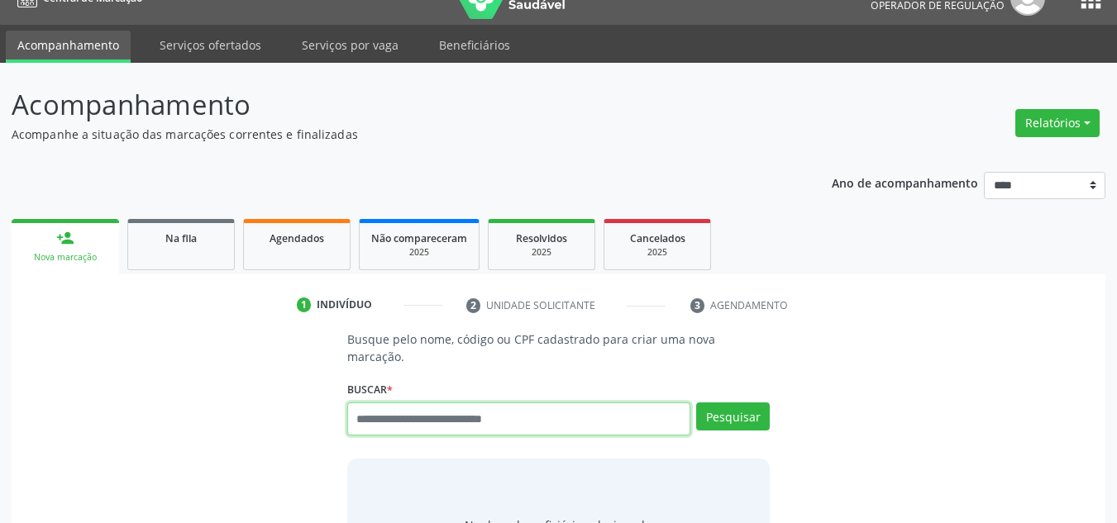
scroll to position [28, 0]
click at [446, 403] on input "text" at bounding box center [519, 419] width 344 height 33
type input "*********"
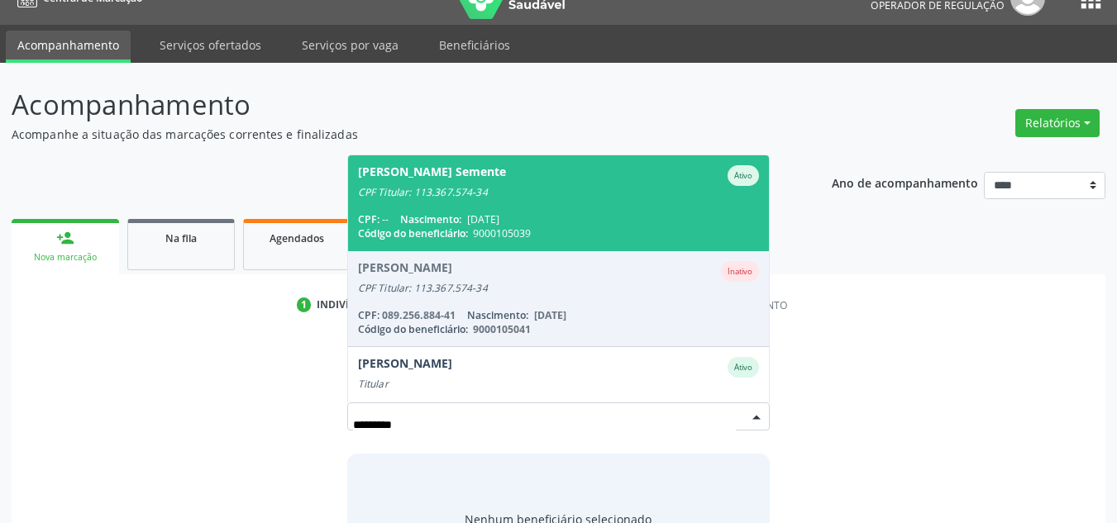
click at [582, 212] on div "CPF: -- Nascimento: 27/07/1956" at bounding box center [559, 219] width 402 height 14
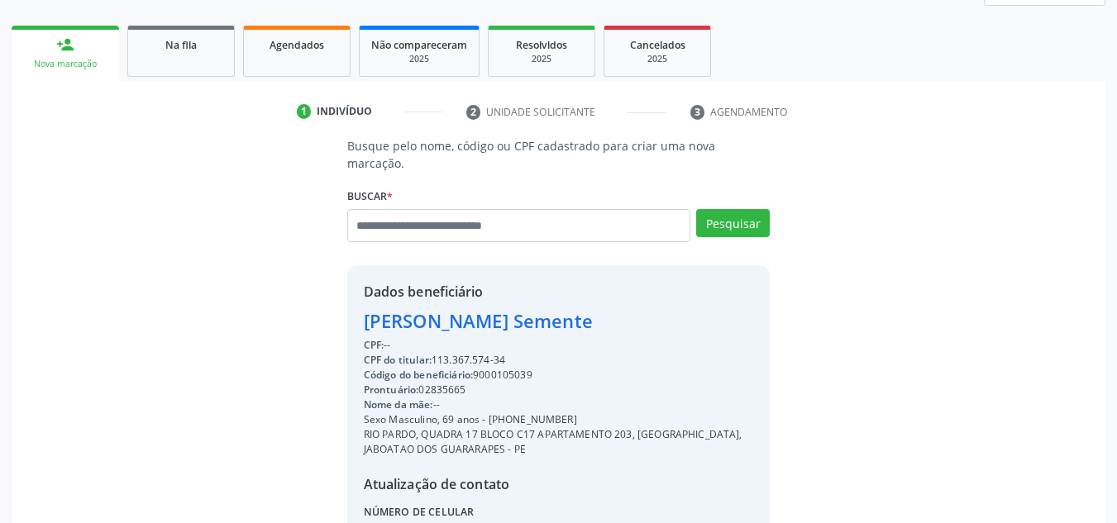
scroll to position [365, 0]
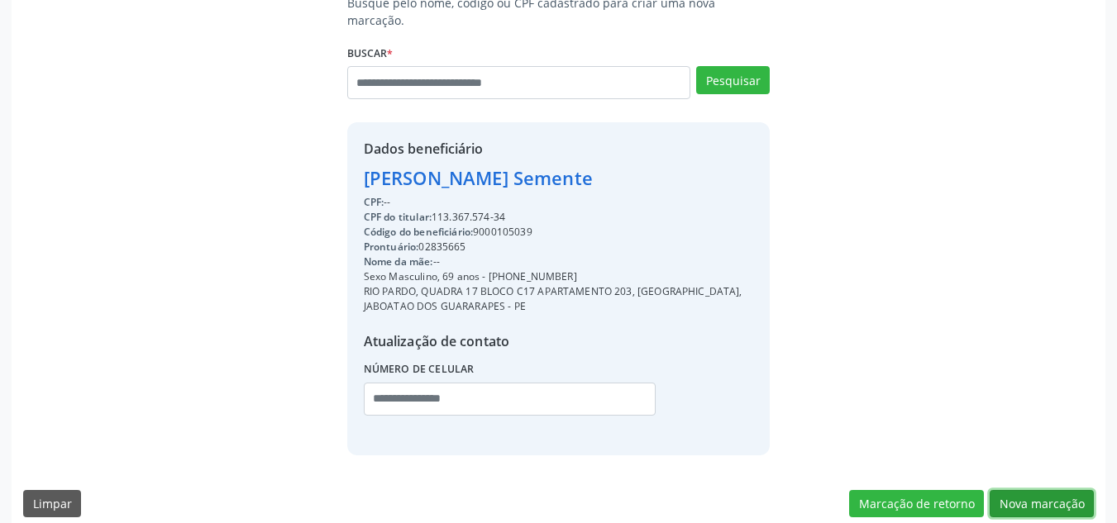
click at [1019, 490] on button "Nova marcação" at bounding box center [1042, 504] width 104 height 28
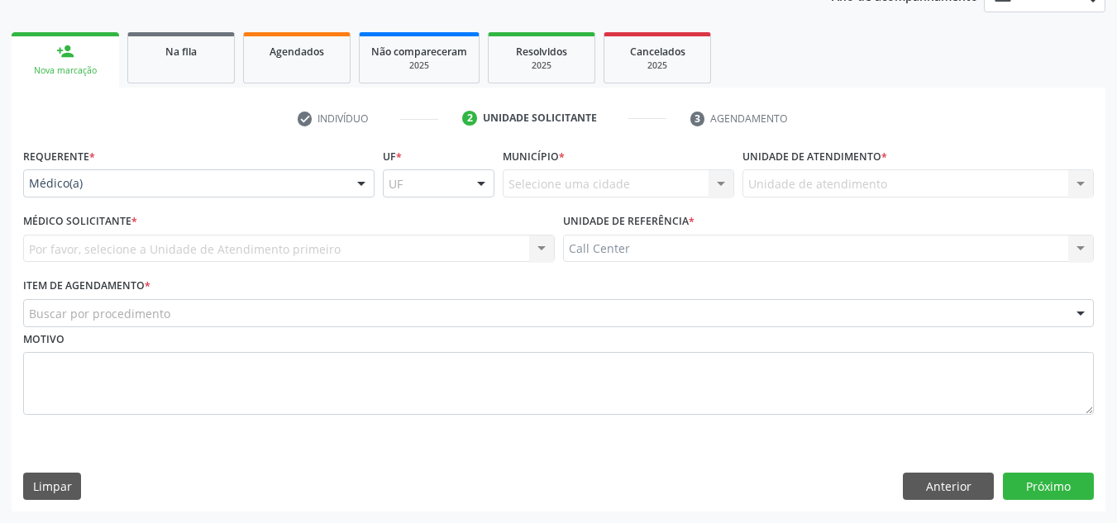
click at [590, 318] on div "Buscar por procedimento" at bounding box center [558, 313] width 1071 height 28
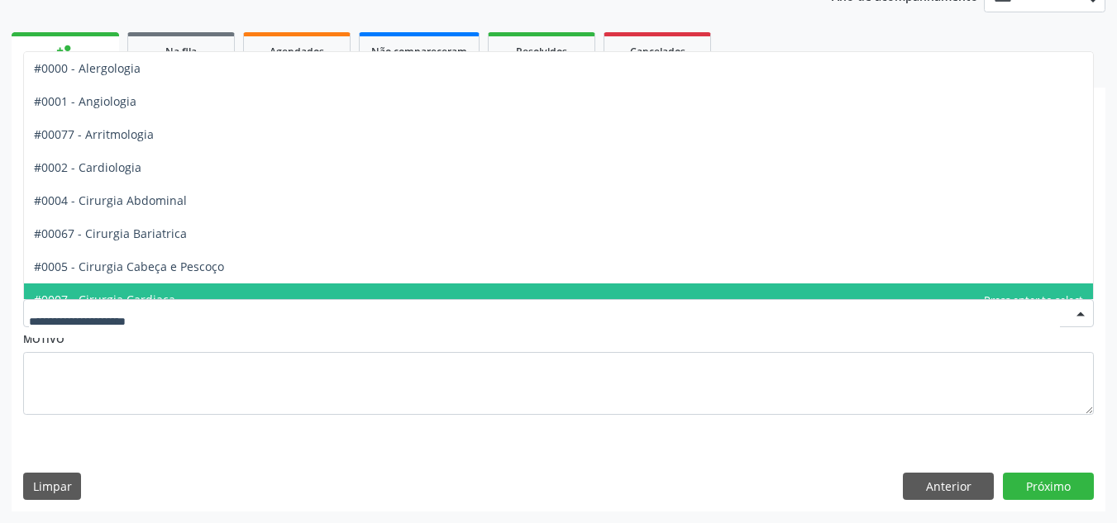
click at [340, 453] on div "Requerente * Médico(a) Médico(a) Enfermeiro(a) Paciente Nenhum resultado encont…" at bounding box center [559, 328] width 1094 height 368
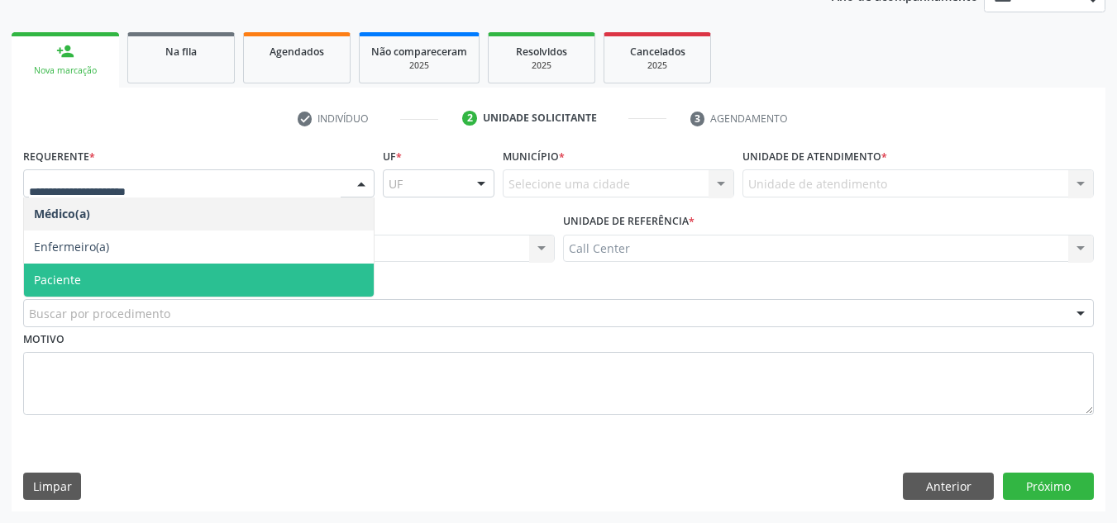
click at [113, 285] on span "Paciente" at bounding box center [199, 280] width 350 height 33
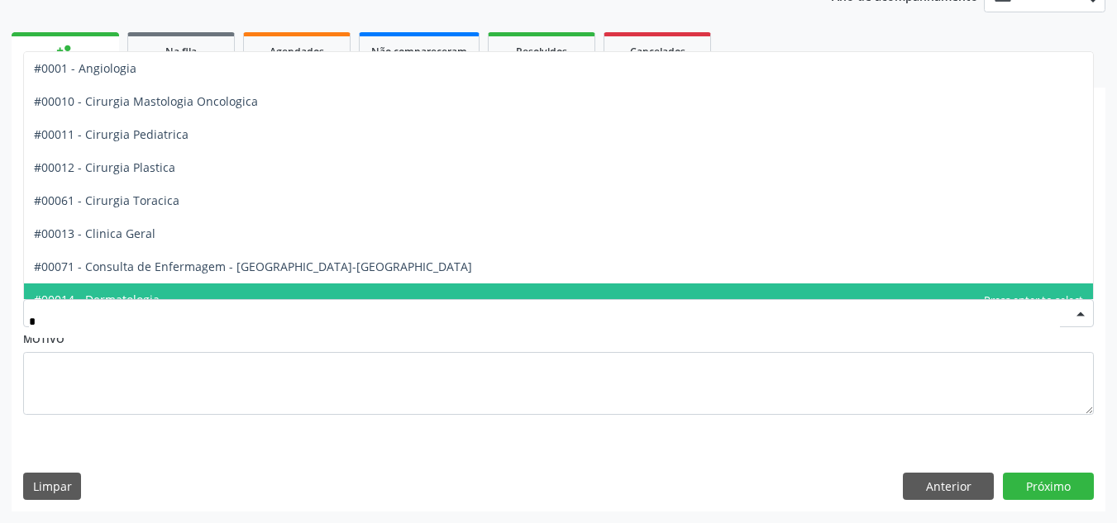
type input "**"
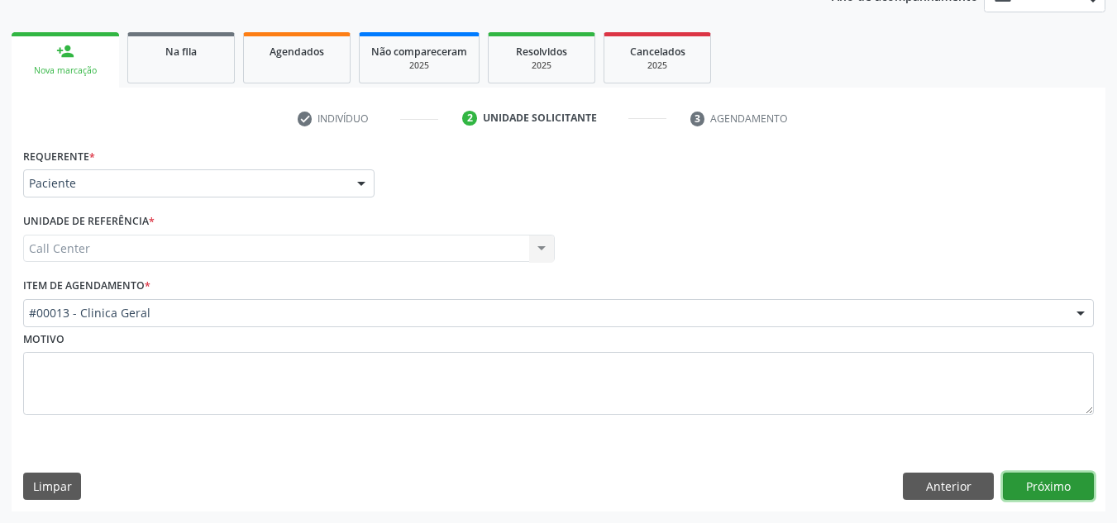
click at [1034, 486] on button "Próximo" at bounding box center [1048, 487] width 91 height 28
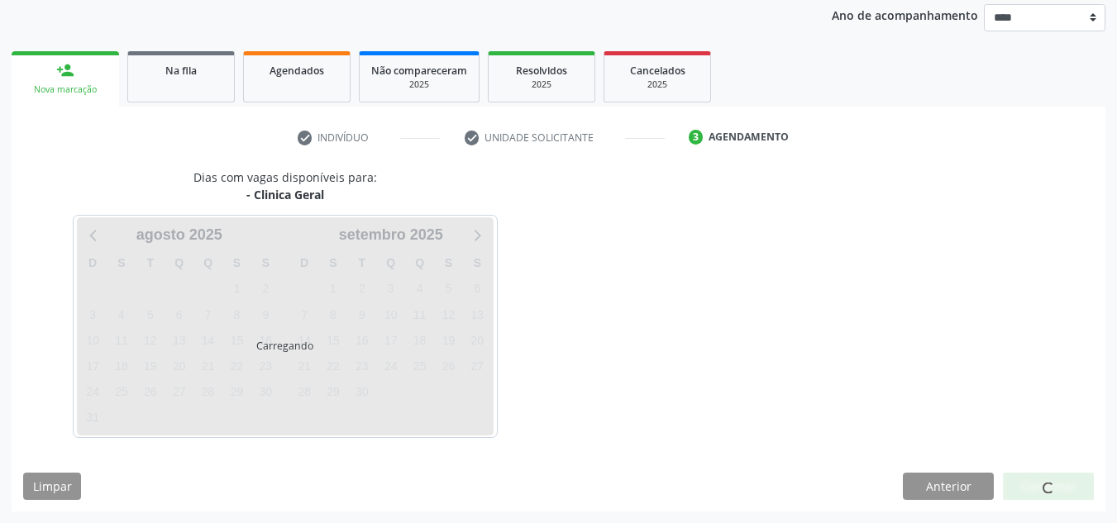
scroll to position [196, 0]
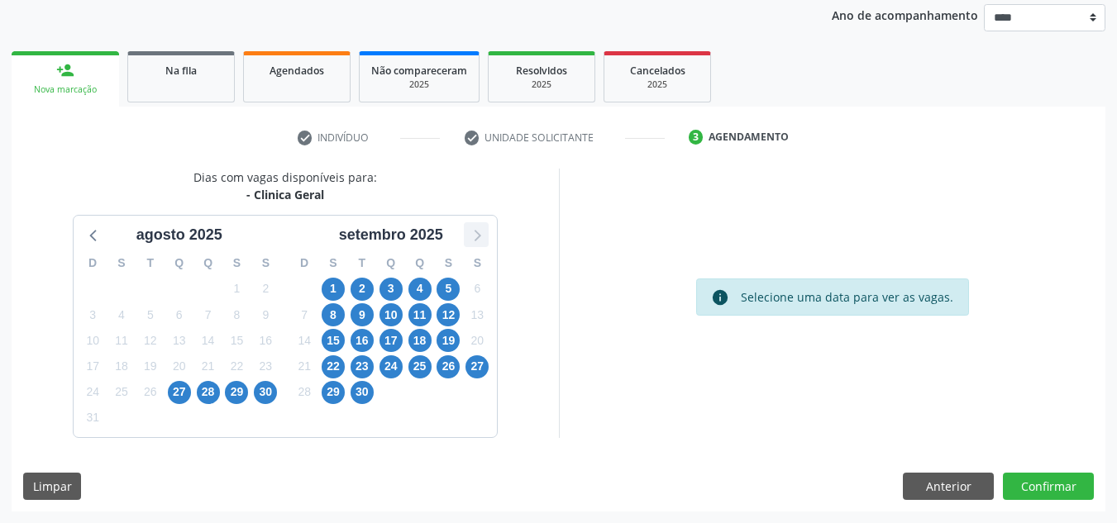
click at [475, 225] on icon at bounding box center [475, 234] width 21 height 21
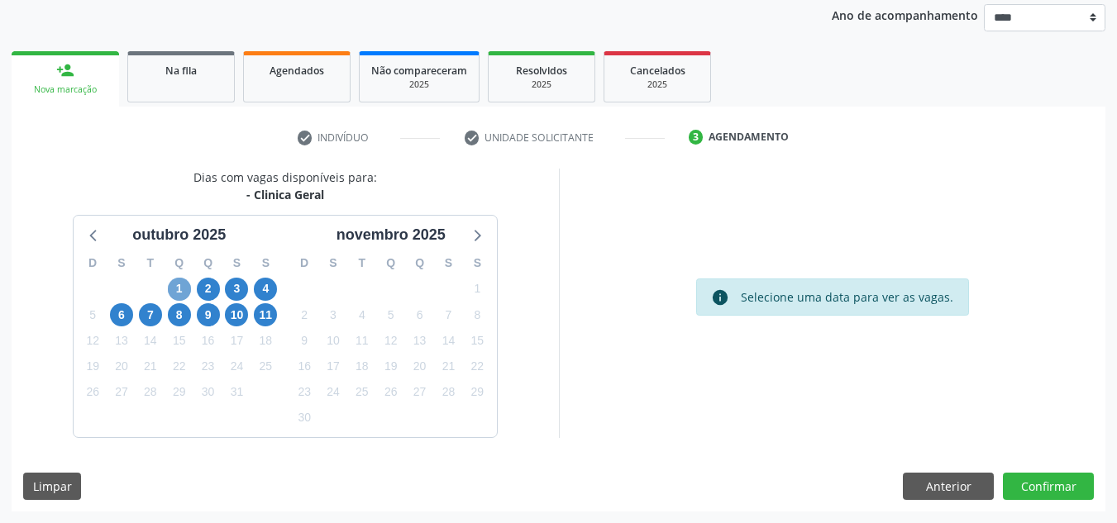
click at [183, 284] on span "1" at bounding box center [179, 289] width 23 height 23
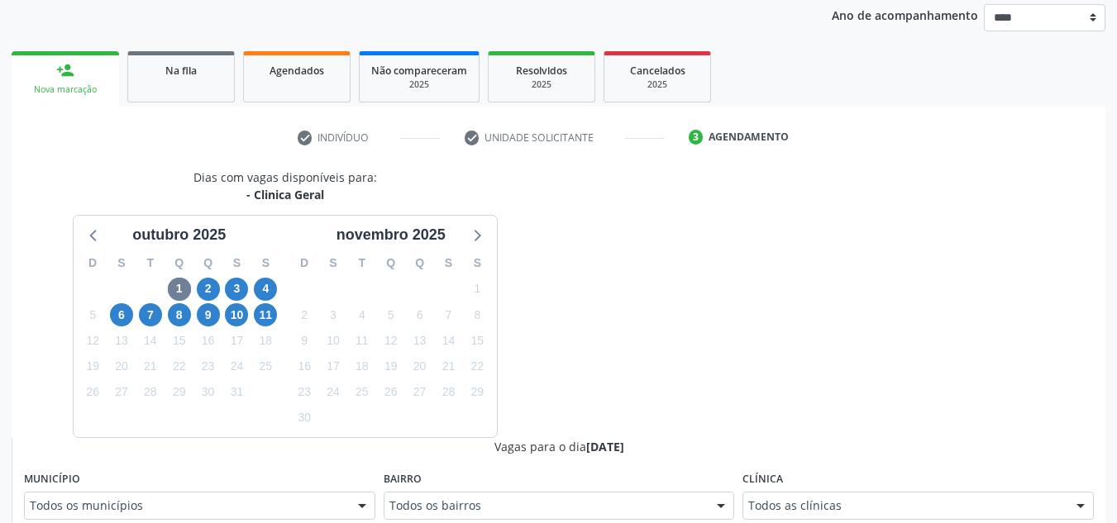
drag, startPoint x: 536, startPoint y: 389, endPoint x: 542, endPoint y: 382, distance: 9.4
click at [542, 384] on div "Dias com vagas disponíveis para: - Clinica Geral outubro 2025 D S T Q Q S S 28 …" at bounding box center [285, 303] width 547 height 269
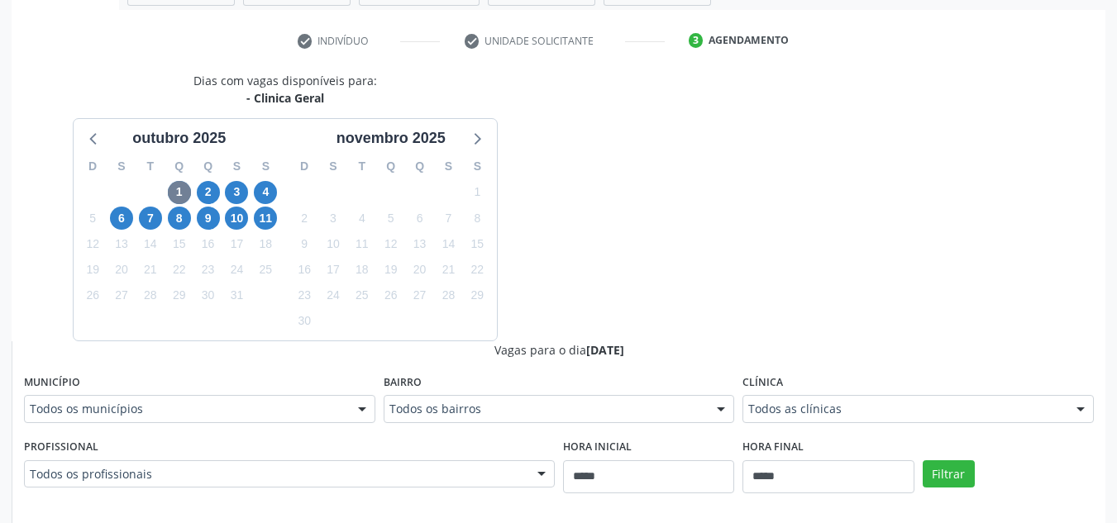
scroll to position [427, 0]
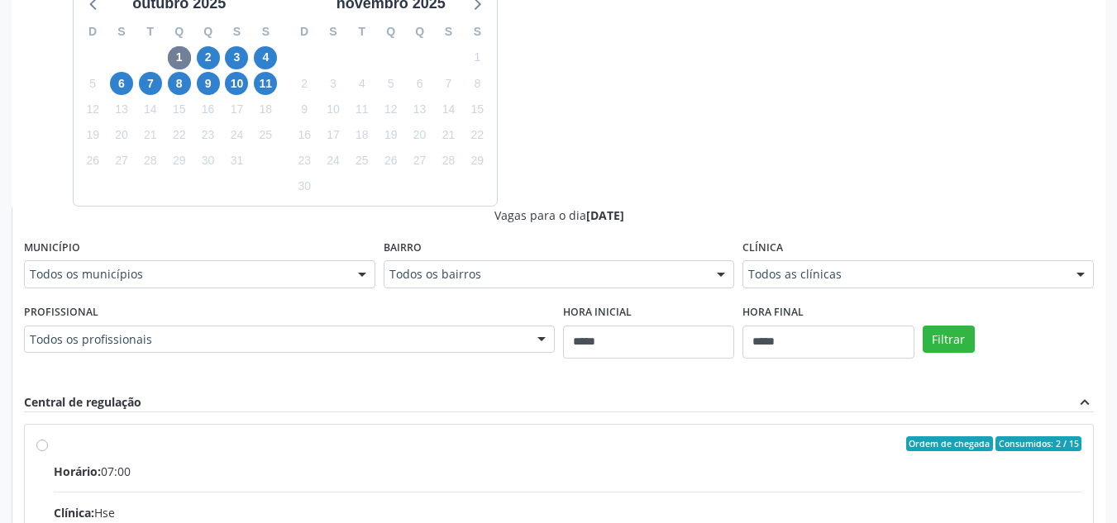
click at [489, 353] on fieldset "Profissional Todos os profissionais Todos os profissionais Amanda Brito Barros …" at bounding box center [289, 332] width 531 height 64
drag, startPoint x: 489, startPoint y: 353, endPoint x: 485, endPoint y: 341, distance: 13.1
click at [486, 342] on div "Todos os profissionais" at bounding box center [289, 340] width 531 height 28
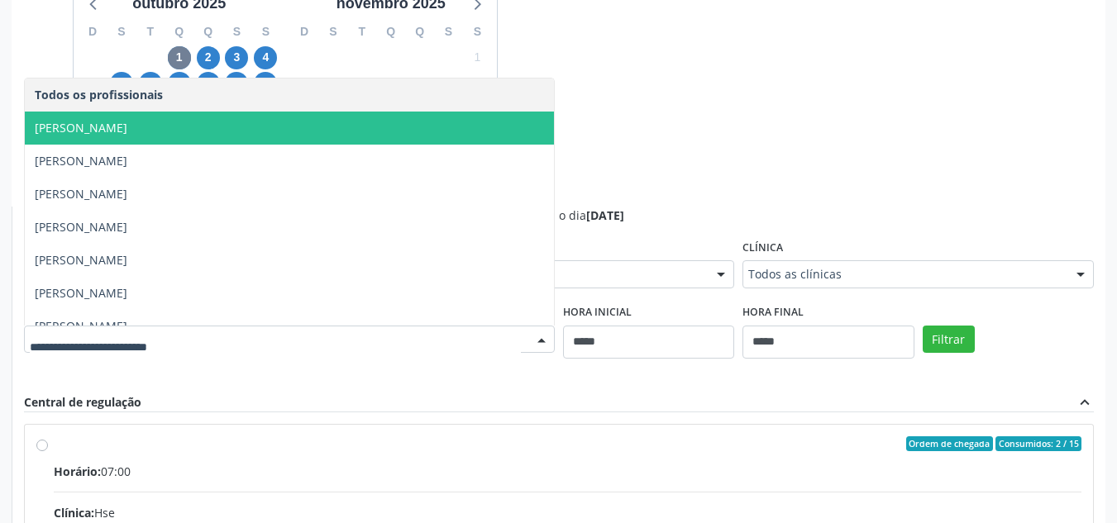
click at [351, 120] on span "[PERSON_NAME]" at bounding box center [289, 128] width 529 height 33
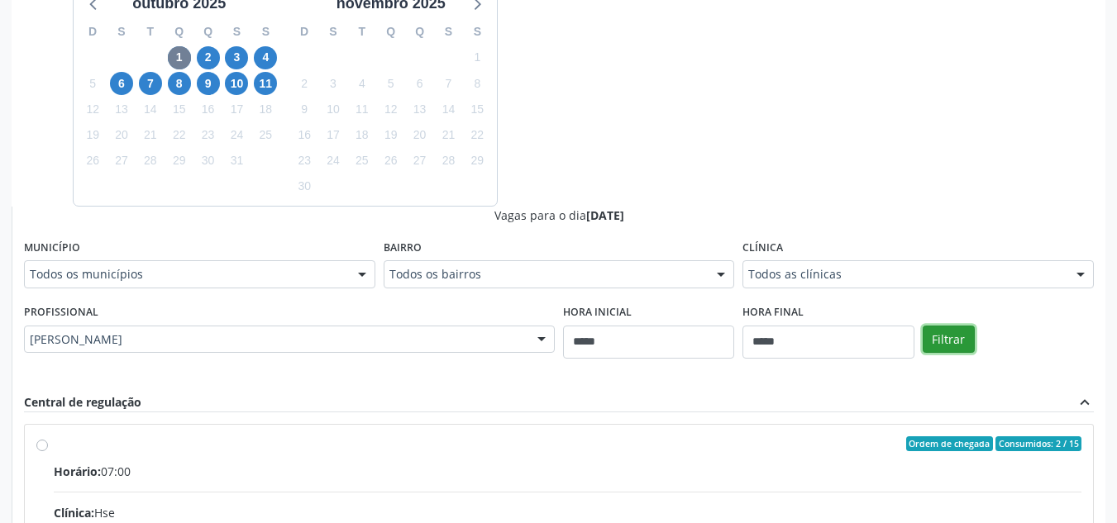
click at [951, 337] on button "Filtrar" at bounding box center [949, 340] width 52 height 28
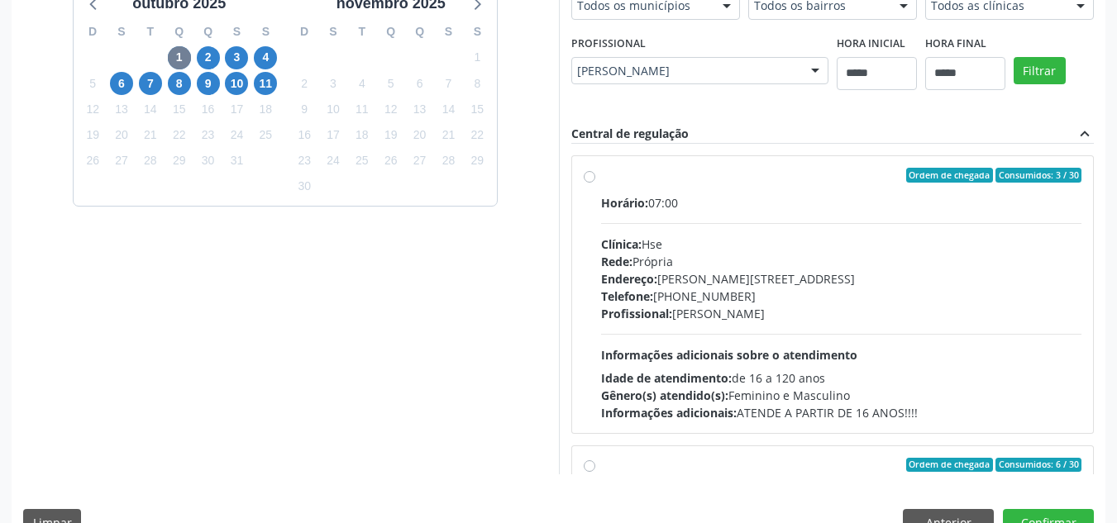
click at [875, 378] on div "Idade de atendimento: de 16 a 120 anos" at bounding box center [841, 378] width 481 height 17
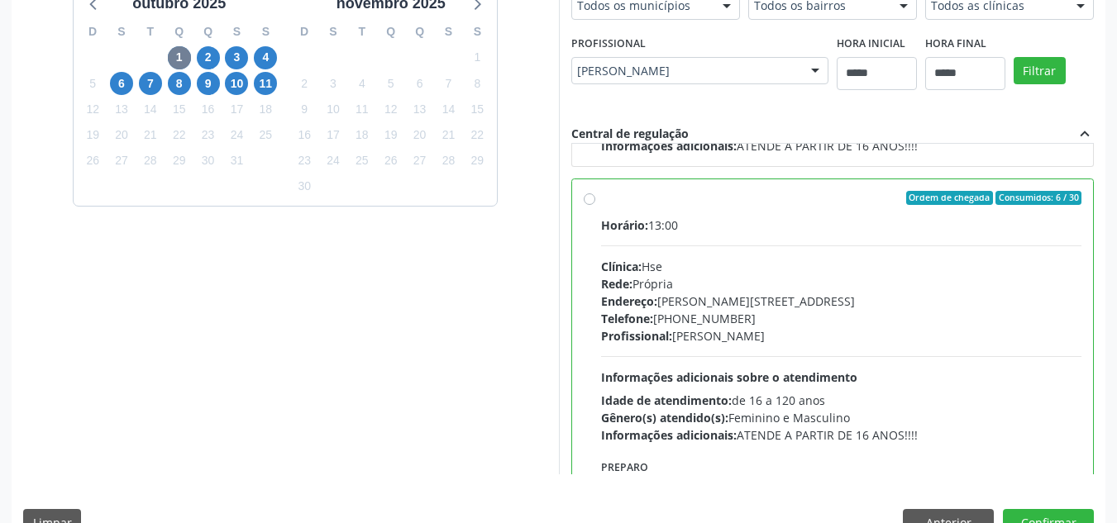
scroll to position [0, 0]
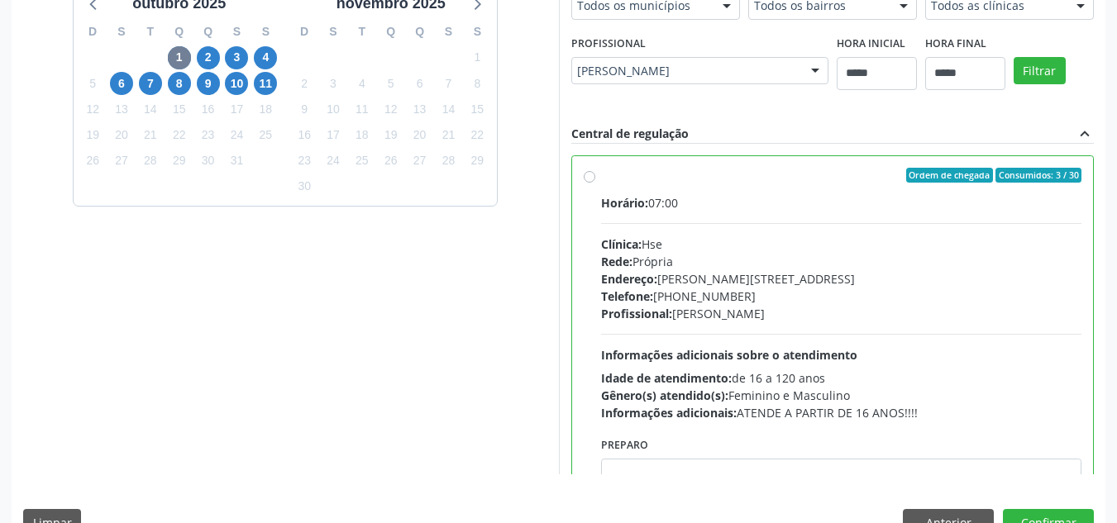
click at [875, 377] on div "Idade de atendimento: de 16 a 120 anos" at bounding box center [841, 378] width 481 height 17
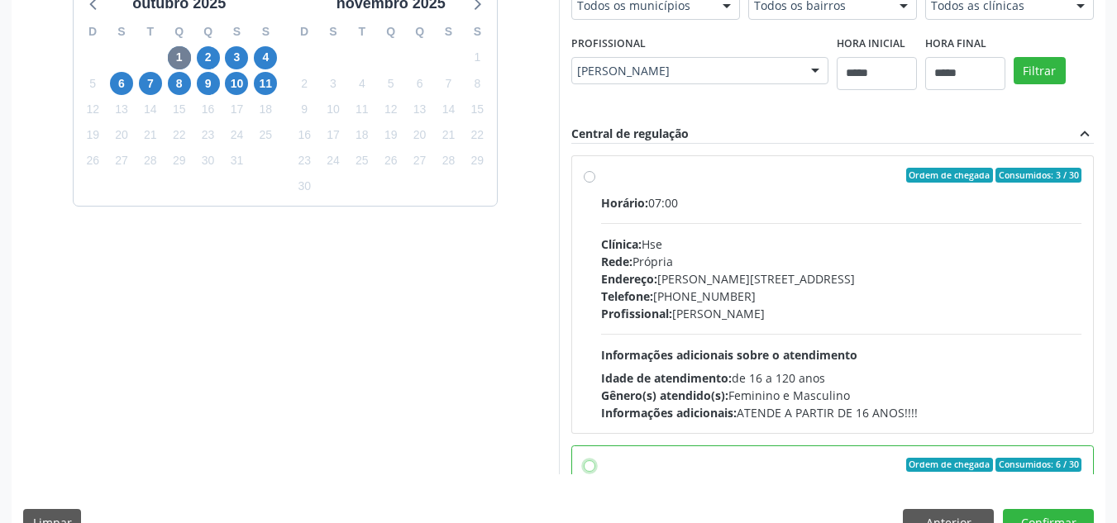
scroll to position [267, 0]
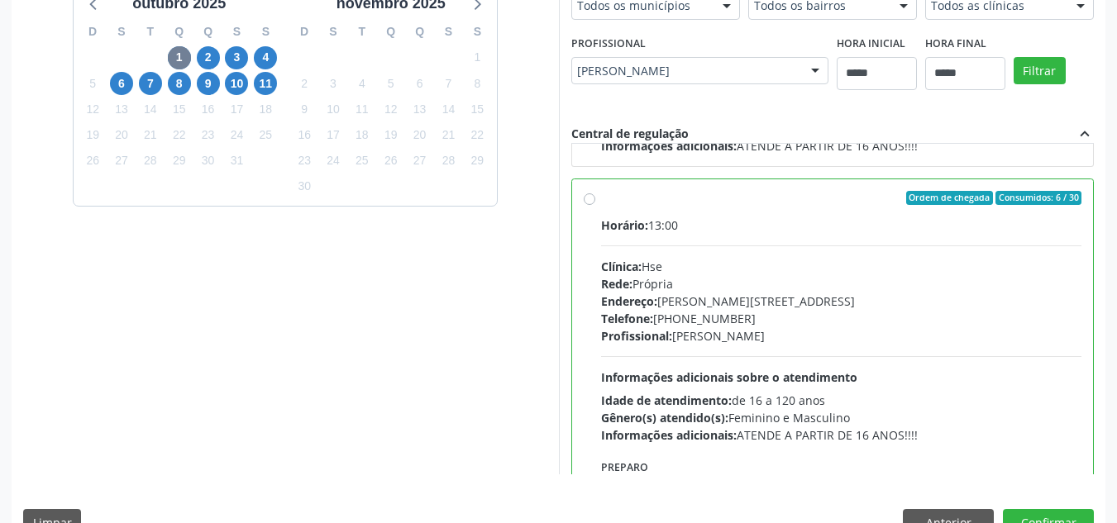
click at [955, 250] on div "Horário: 13:00 Clínica: Hse Rede: Própria Endereço: Av Rosa e Silva, nº 36, Esp…" at bounding box center [841, 330] width 481 height 227
click at [1052, 513] on button "Confirmar" at bounding box center [1048, 523] width 91 height 28
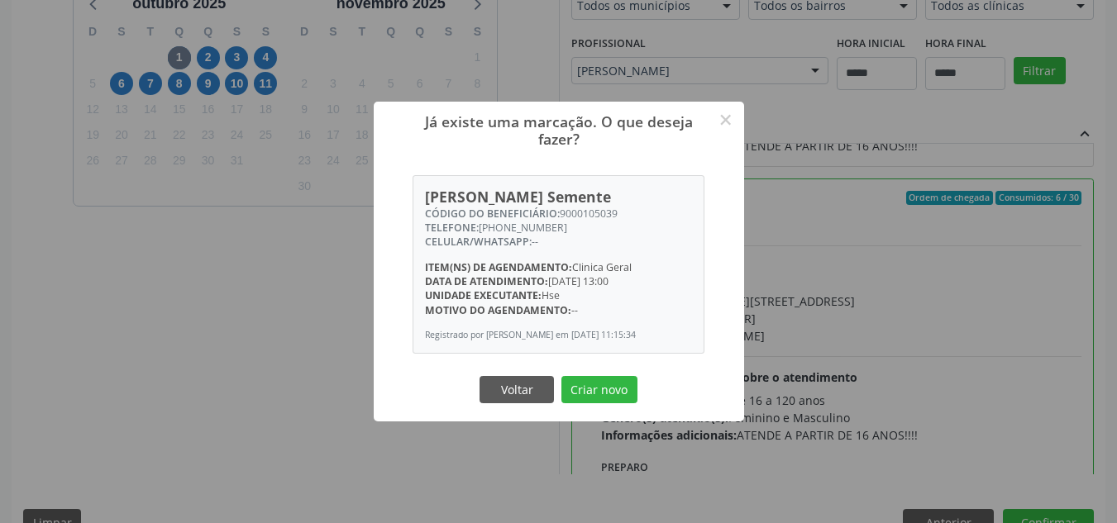
click at [561, 376] on button "Criar novo" at bounding box center [599, 390] width 76 height 28
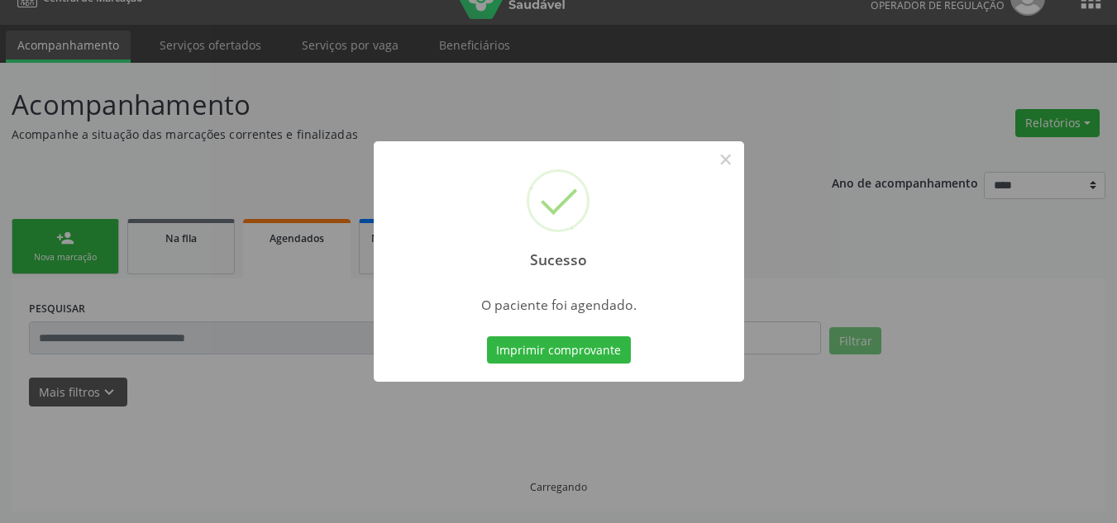
scroll to position [28, 0]
click at [487, 336] on button "Imprimir comprovante" at bounding box center [559, 350] width 144 height 28
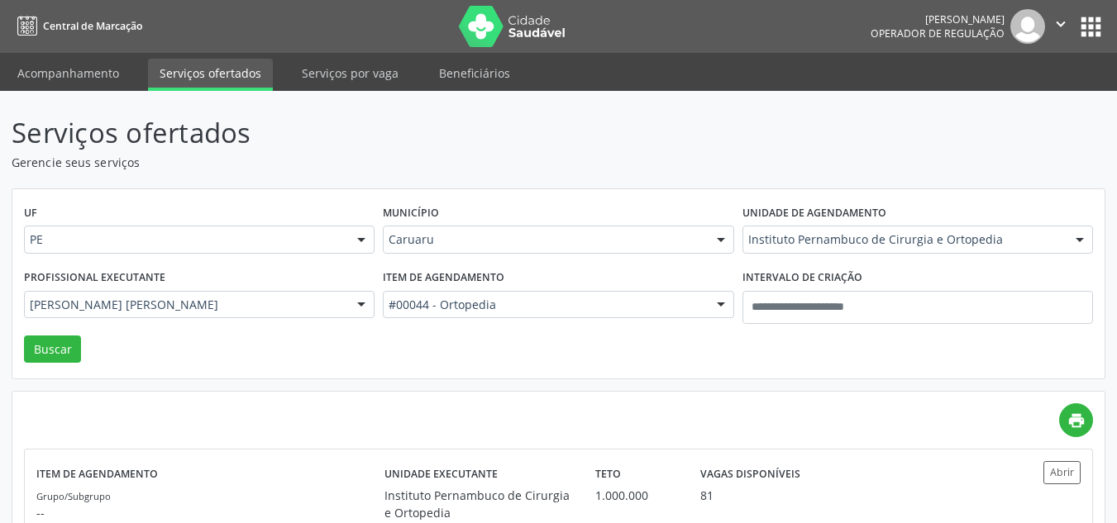
scroll to position [100, 0]
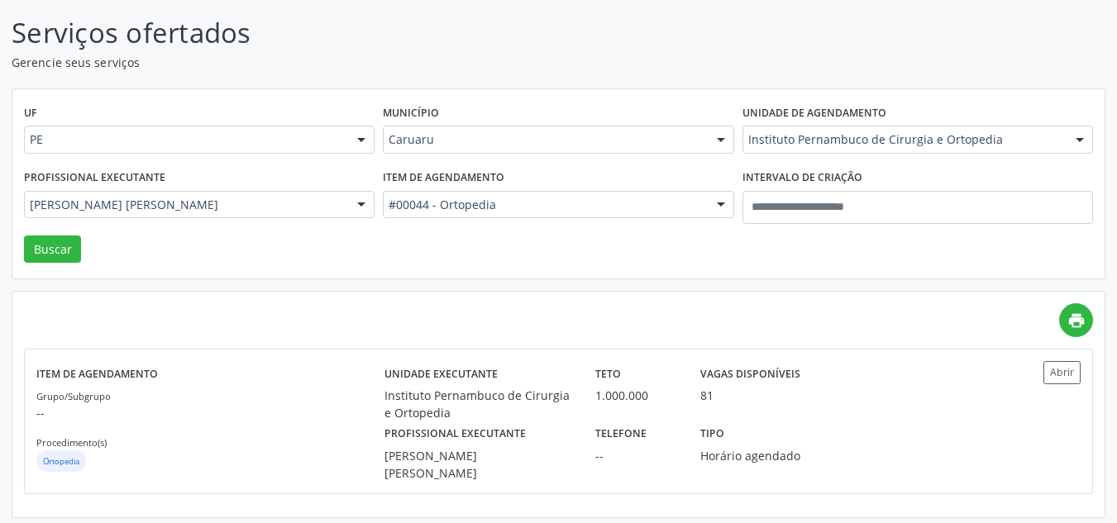
drag, startPoint x: 0, startPoint y: 0, endPoint x: 500, endPoint y: 132, distance: 517.4
click at [500, 132] on div "Caruaru" at bounding box center [558, 140] width 351 height 28
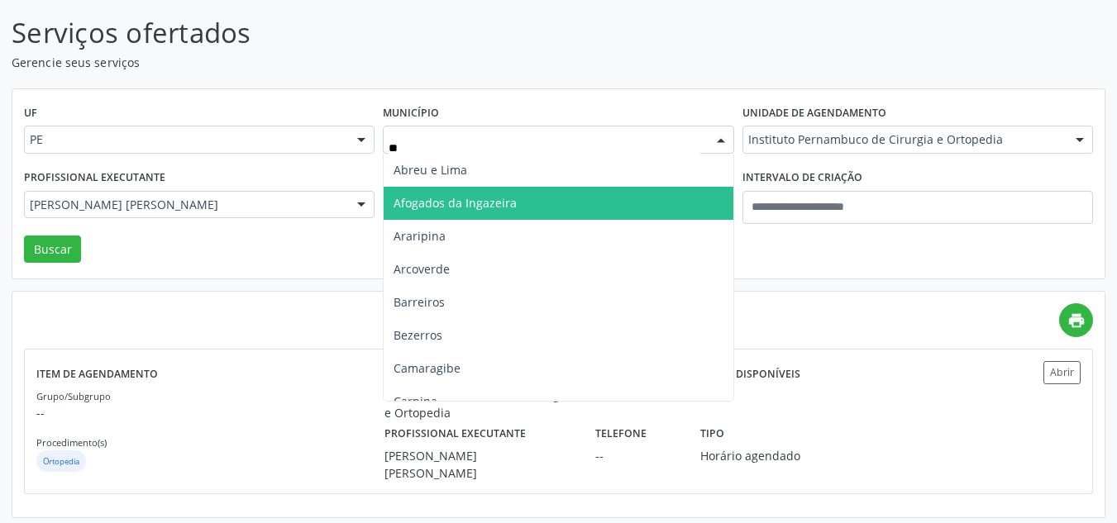
type input "***"
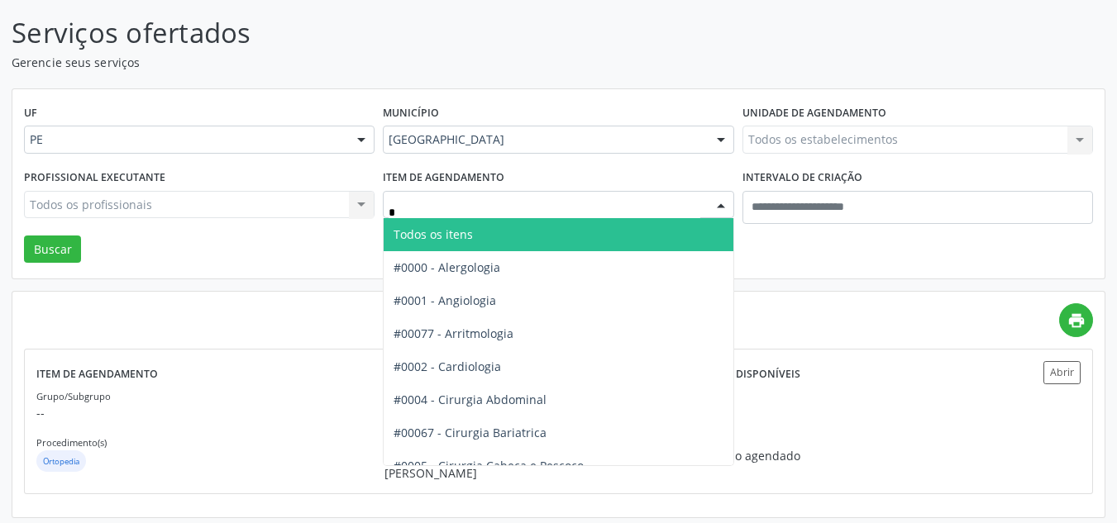
type input "**"
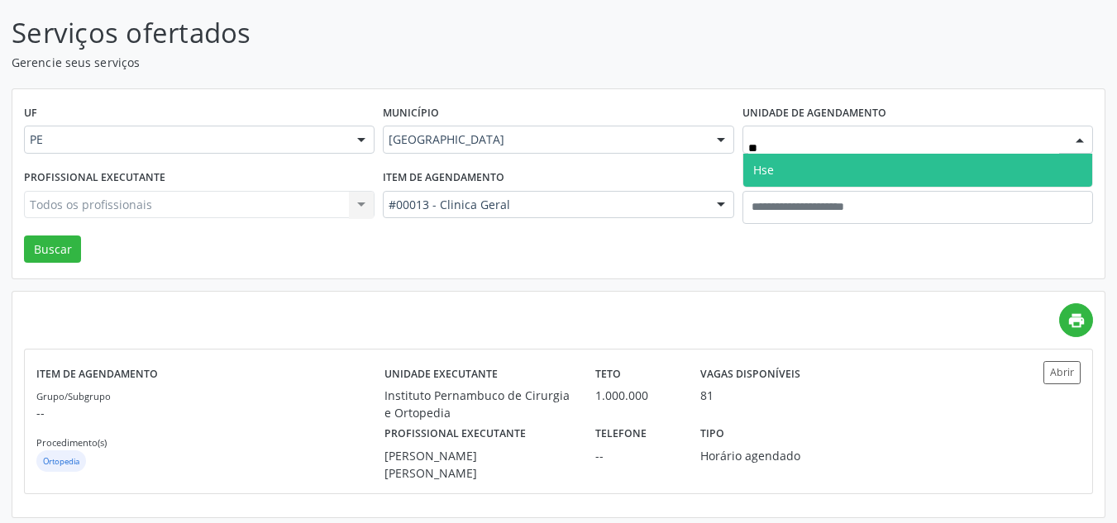
type input "***"
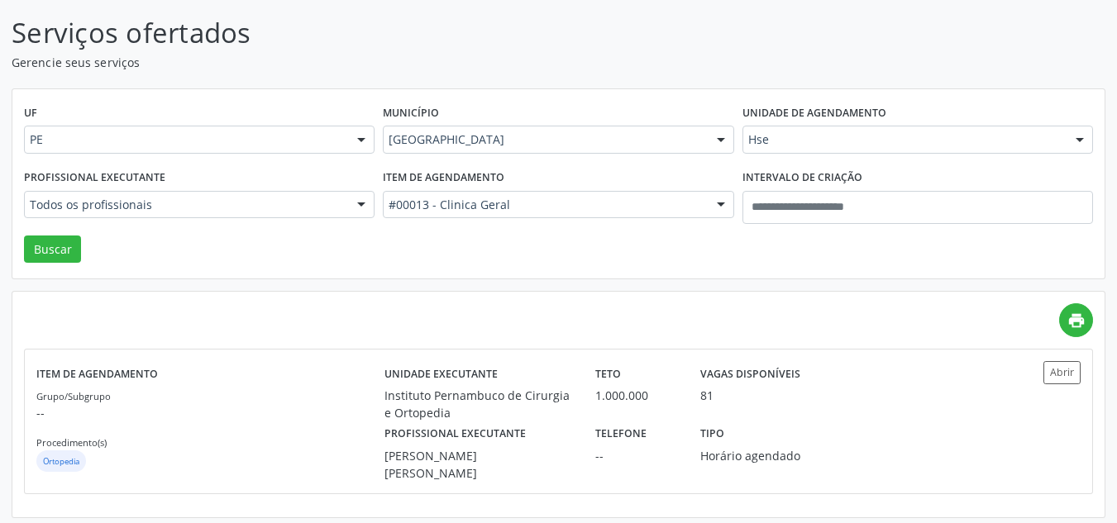
click at [305, 212] on div "Todos os profissionais" at bounding box center [199, 205] width 351 height 28
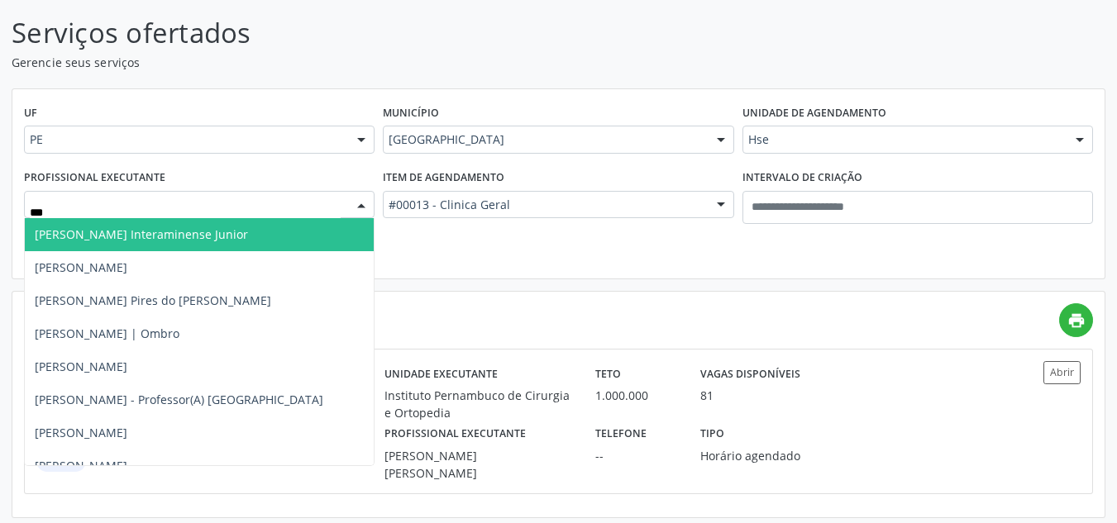
type input "****"
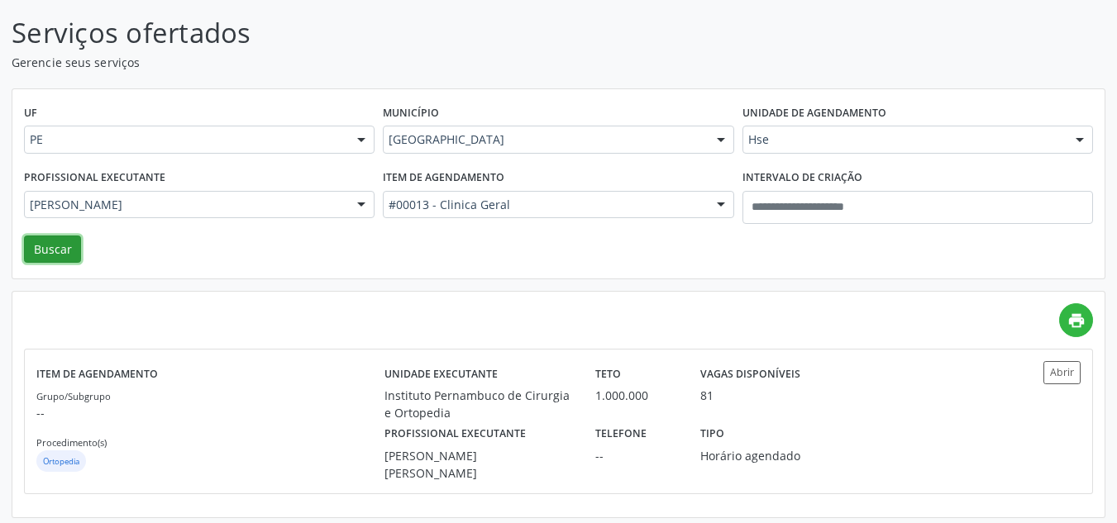
click at [34, 242] on button "Buscar" at bounding box center [52, 250] width 57 height 28
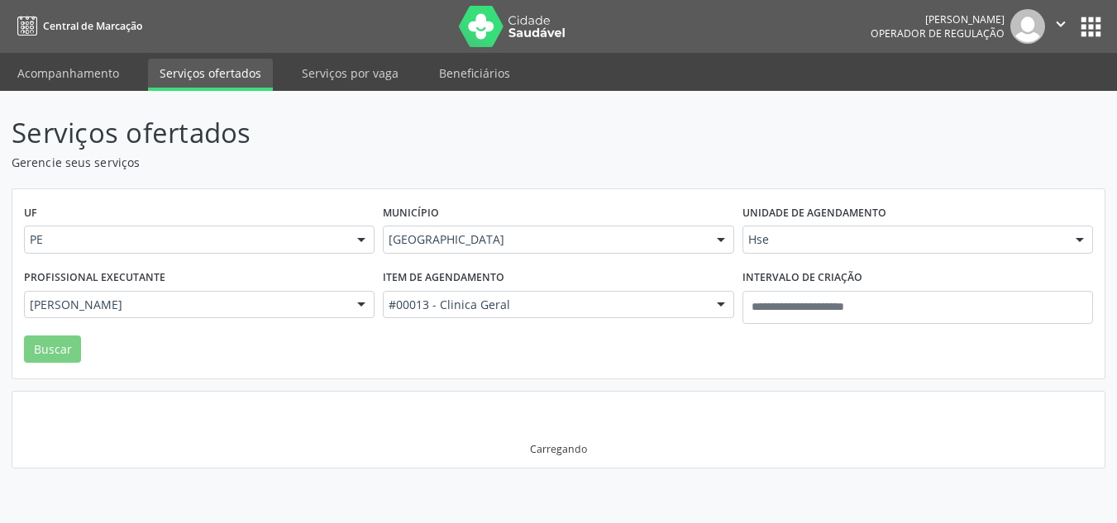
scroll to position [0, 0]
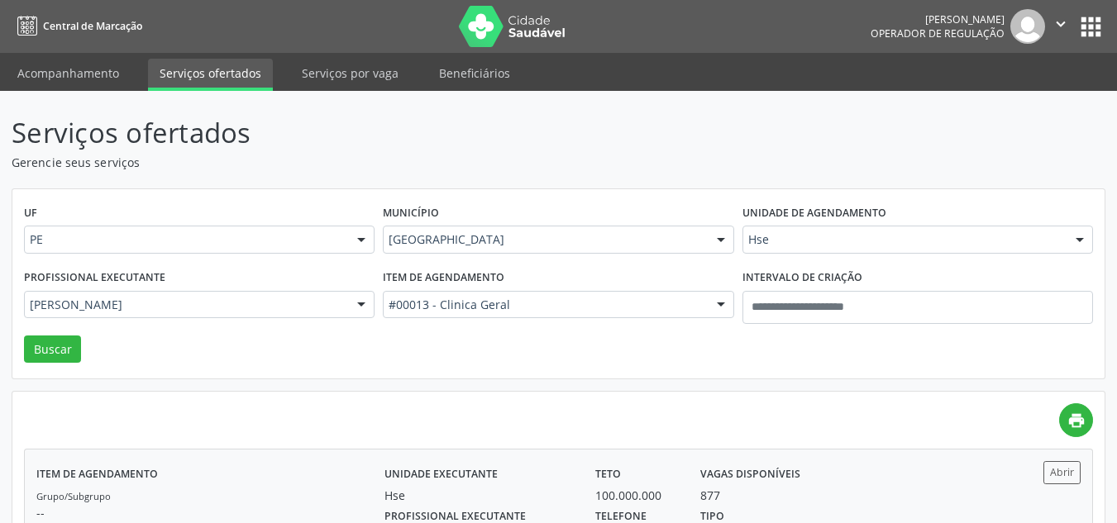
click at [657, 475] on div "Teto 100.000.000" at bounding box center [636, 482] width 105 height 43
click at [748, 236] on div "Hse" at bounding box center [917, 240] width 351 height 28
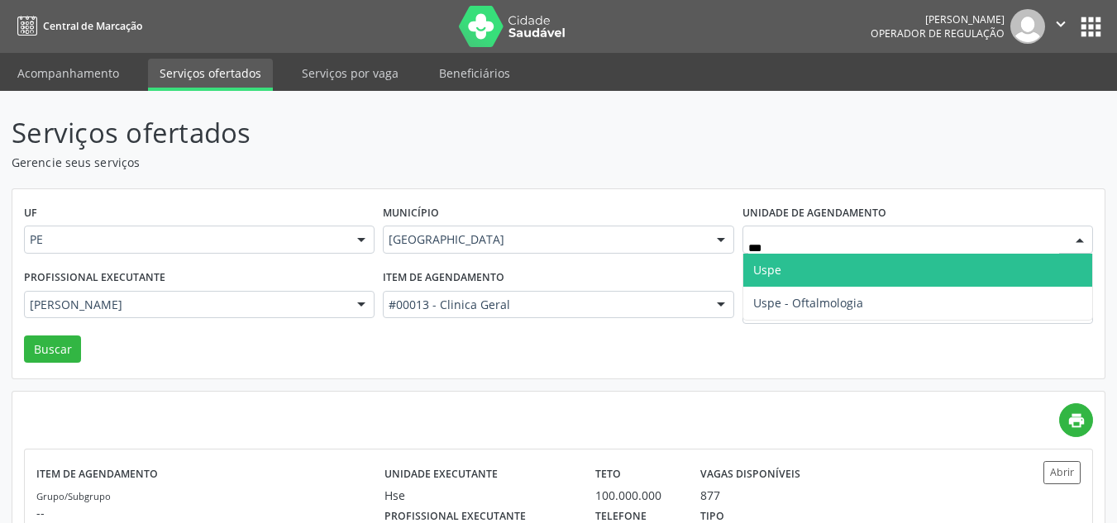
type input "****"
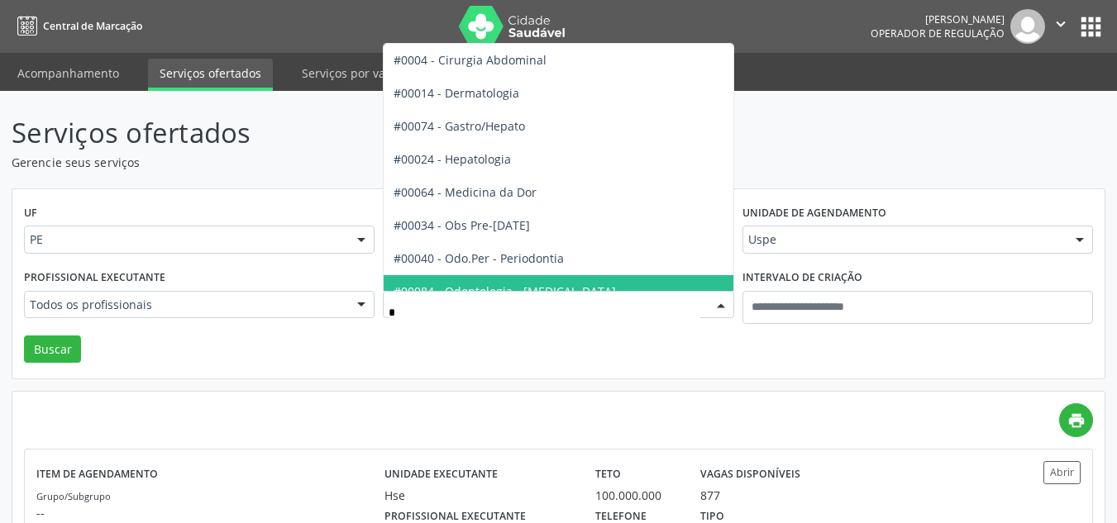
type input "**"
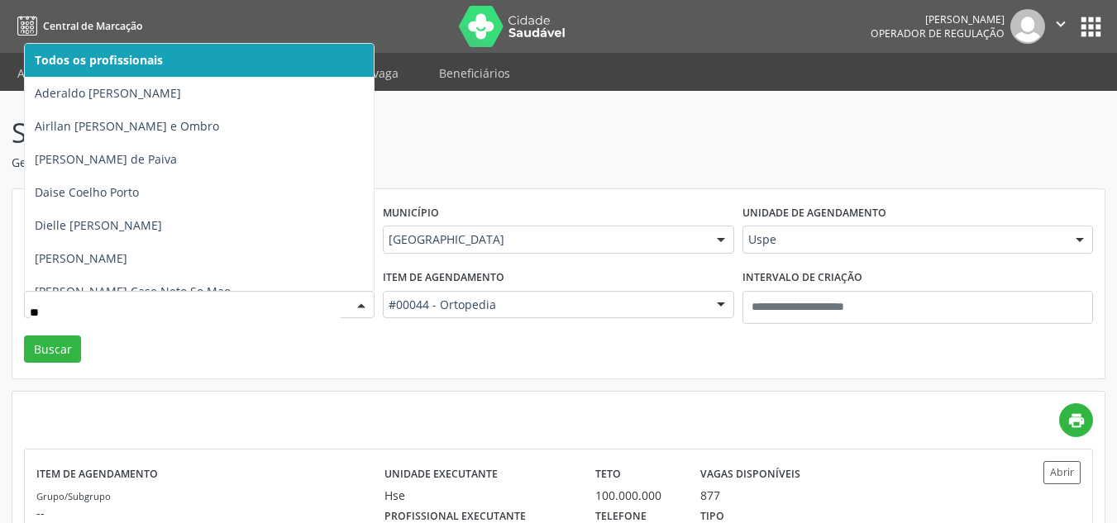
type input "***"
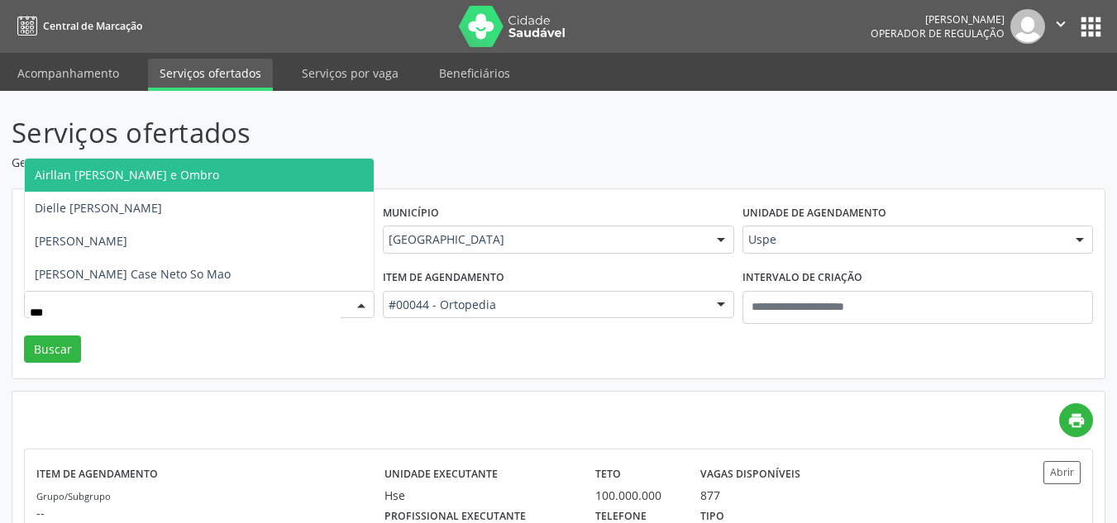
click at [219, 175] on span "Airllan Willames Matias Alves Silva - Cotovelo e Ombro" at bounding box center [127, 175] width 184 height 16
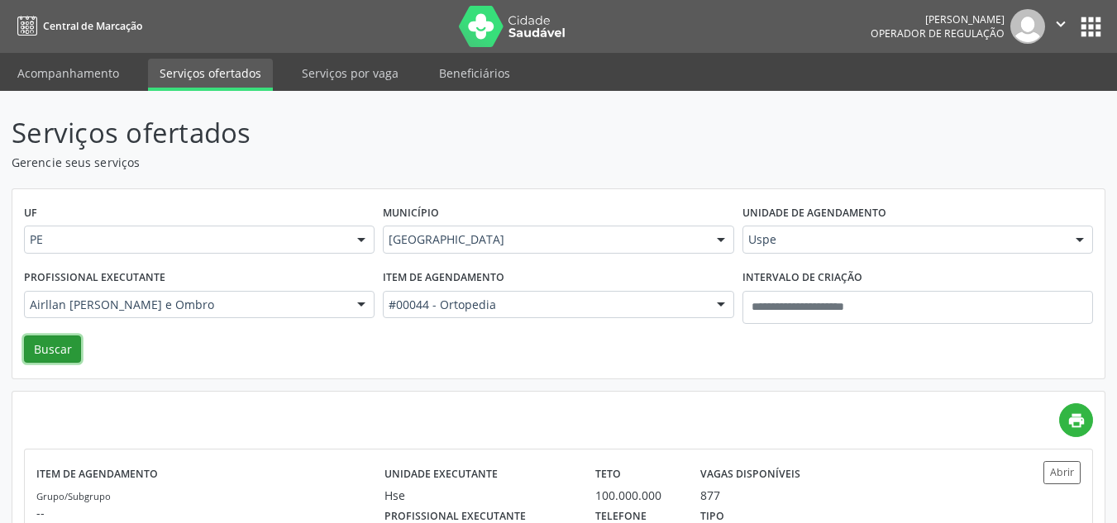
click at [69, 352] on button "Buscar" at bounding box center [52, 350] width 57 height 28
click at [701, 356] on div "UF PE PE Nenhum resultado encontrado para: " " Não há nenhuma opção para ser ex…" at bounding box center [558, 284] width 1092 height 190
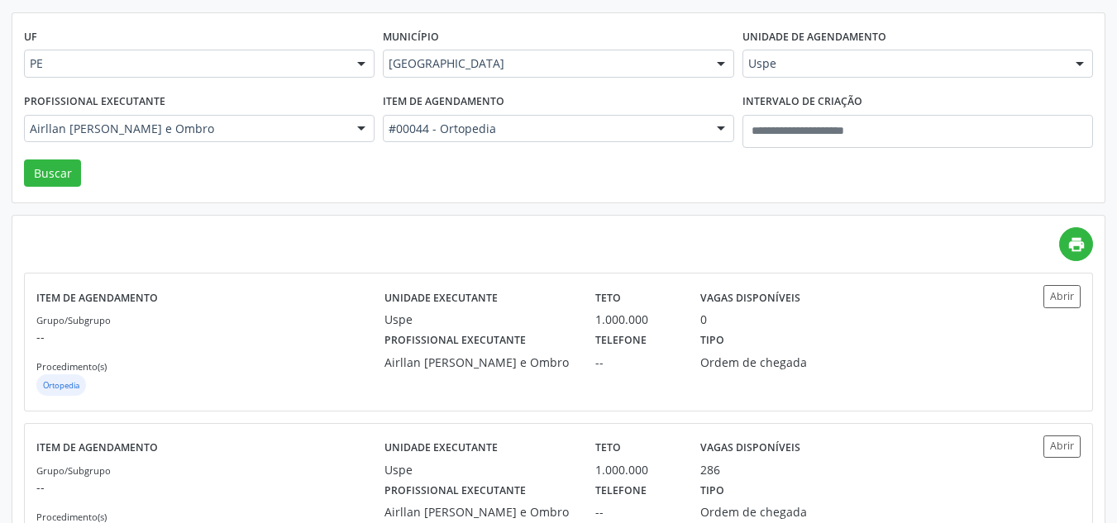
scroll to position [250, 0]
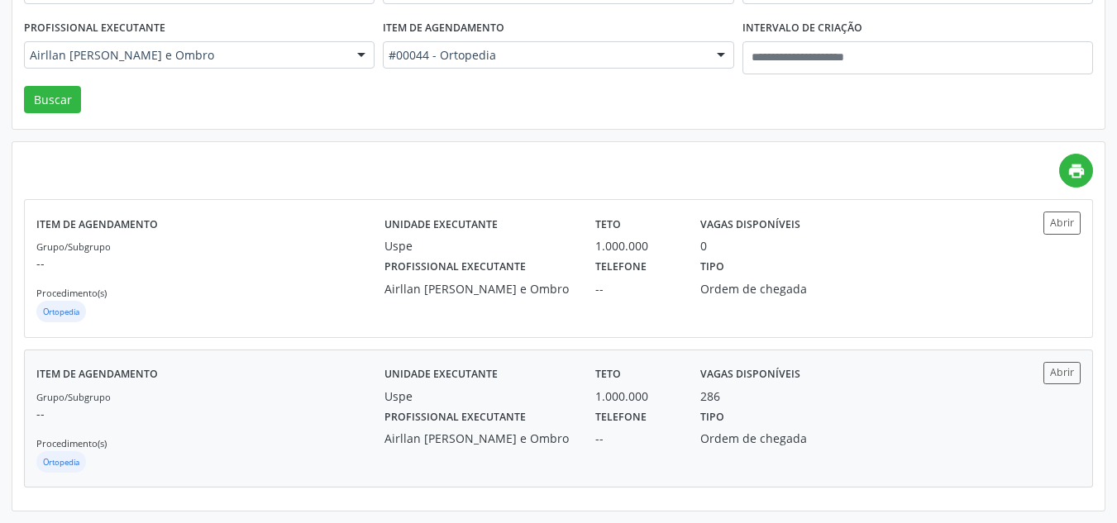
click at [606, 418] on label "Telefone" at bounding box center [620, 418] width 51 height 26
click at [504, 78] on div "Item de agendamento #00044 - Ortopedia Todos os itens #0000 - Alergologia #0001…" at bounding box center [558, 51] width 359 height 70
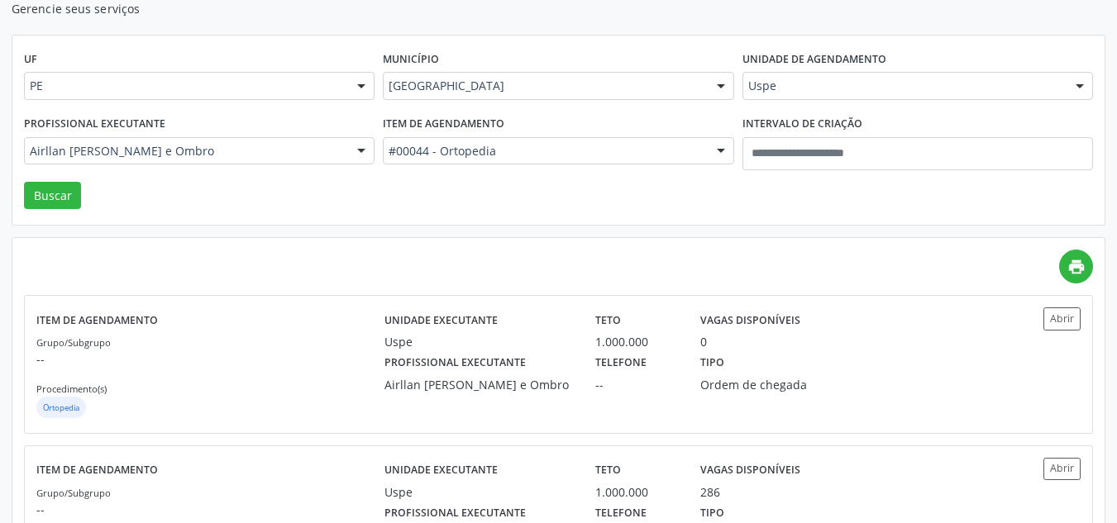
scroll to position [150, 0]
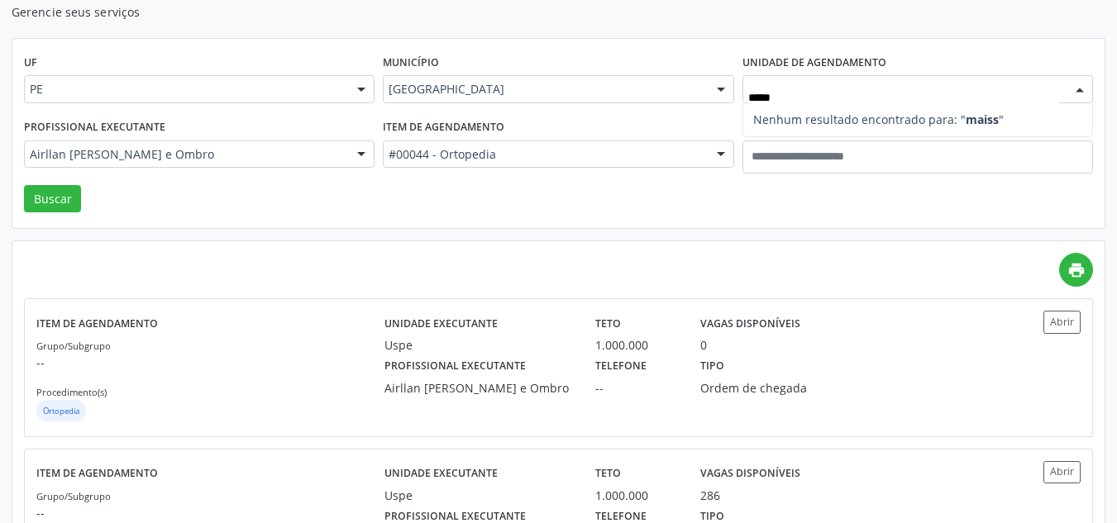
type input "*****"
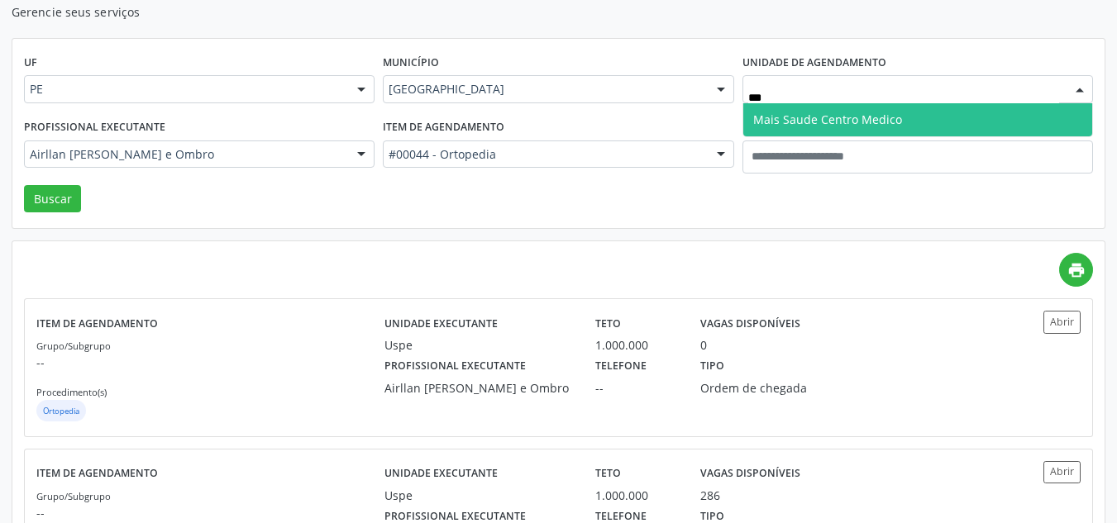
type input "****"
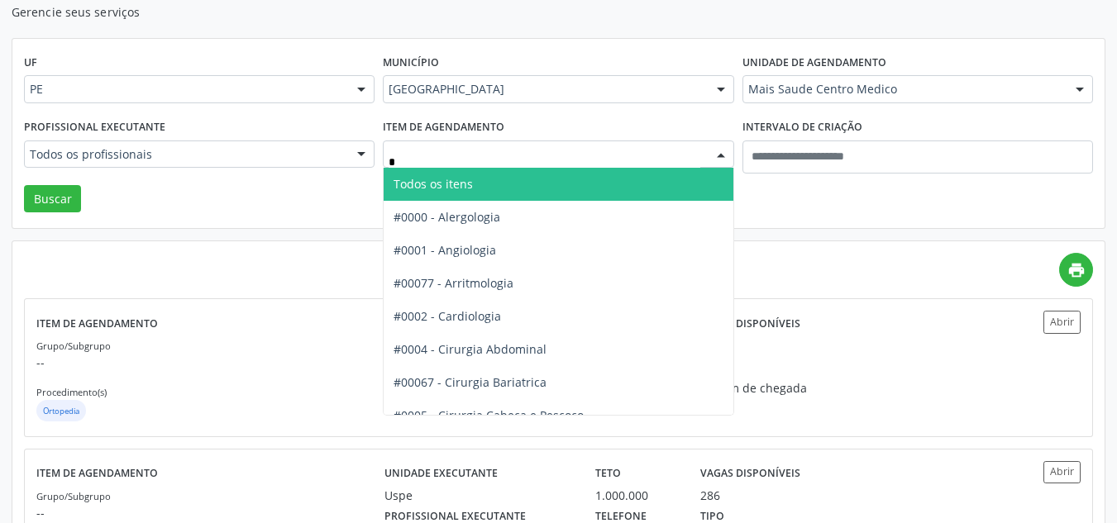
type input "**"
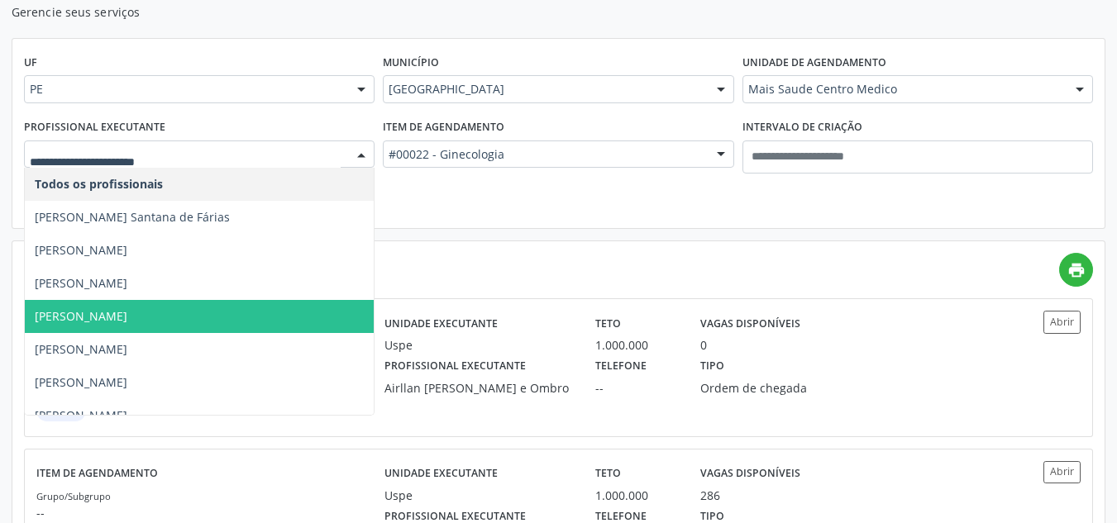
click at [308, 163] on div at bounding box center [199, 155] width 351 height 28
type input "**"
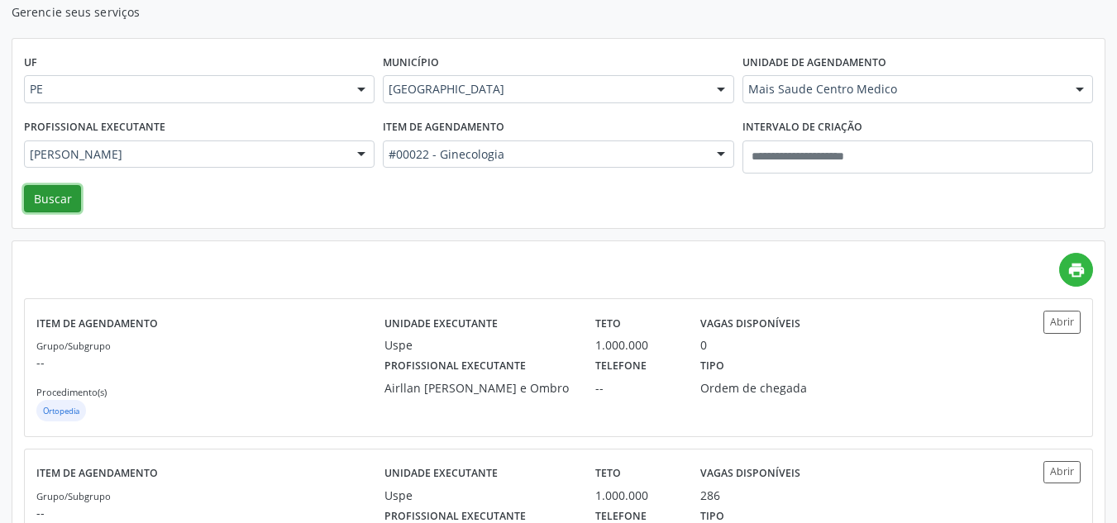
click at [68, 201] on button "Buscar" at bounding box center [52, 199] width 57 height 28
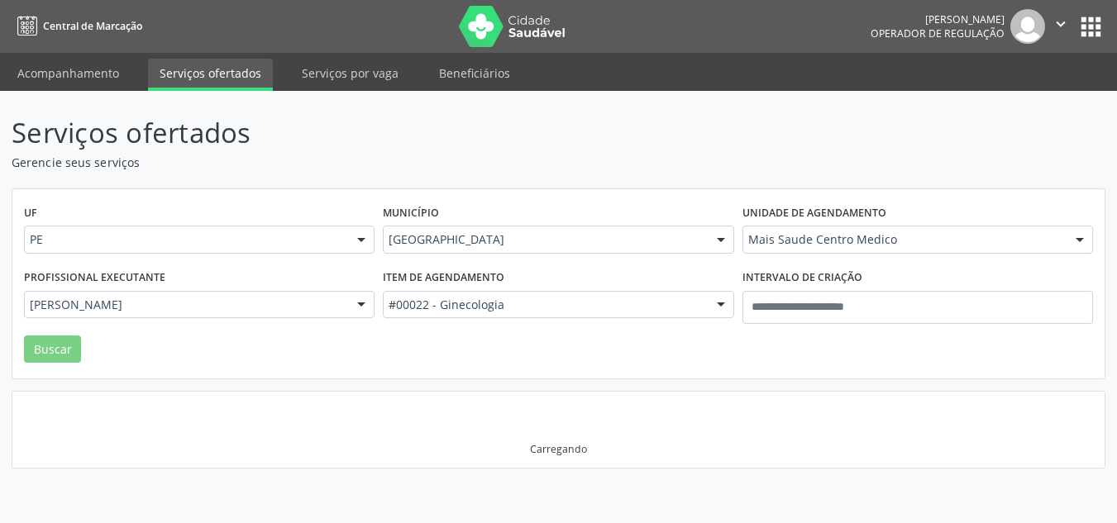
scroll to position [0, 0]
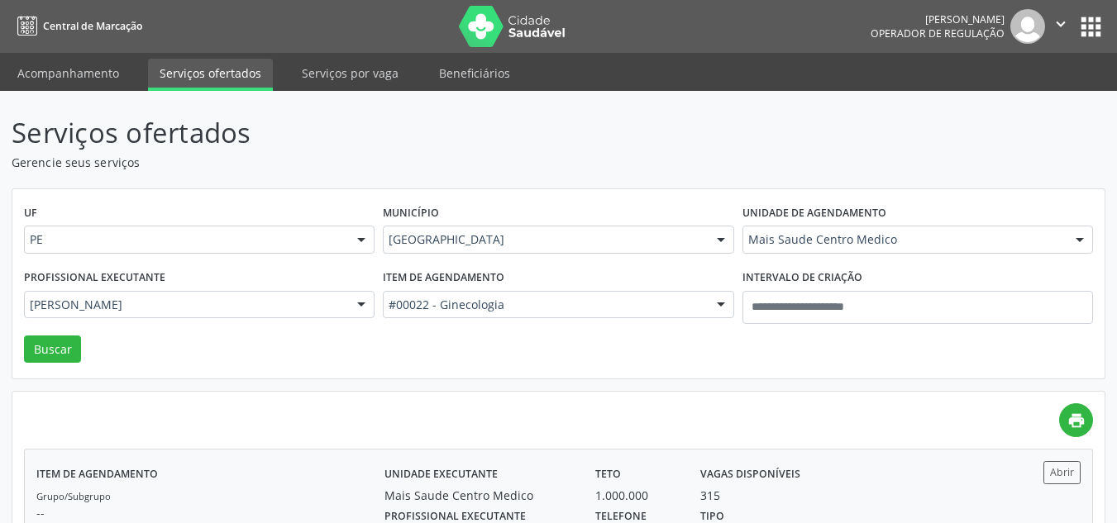
click at [695, 459] on div "Item de agendamento Grupo/Subgrupo -- Procedimento(s) Ginecologia Unidade execu…" at bounding box center [558, 518] width 1067 height 136
click at [823, 217] on label "Unidade de agendamento" at bounding box center [814, 214] width 144 height 26
click at [818, 230] on div "Mais Saude Centro Medico" at bounding box center [917, 240] width 351 height 28
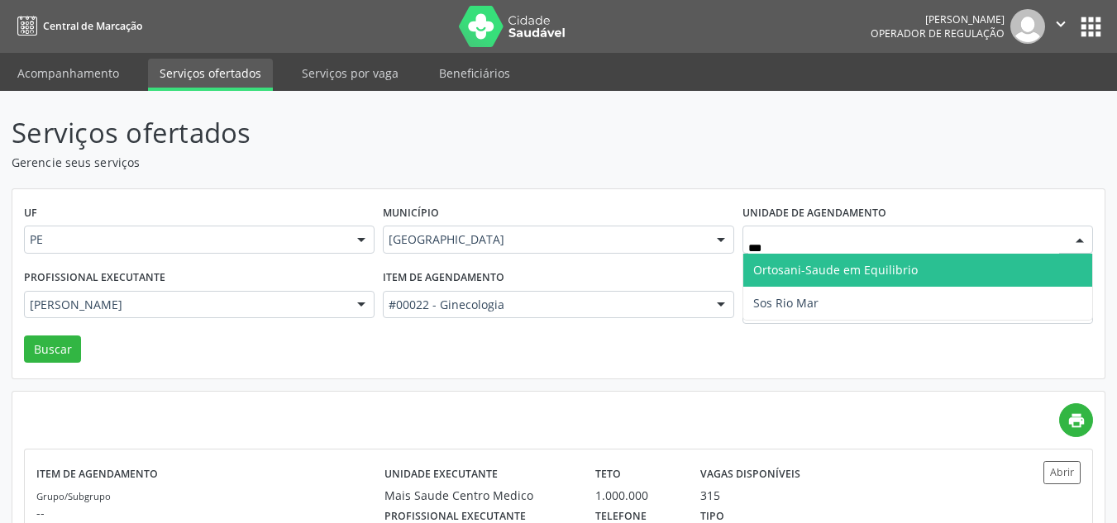
type input "***"
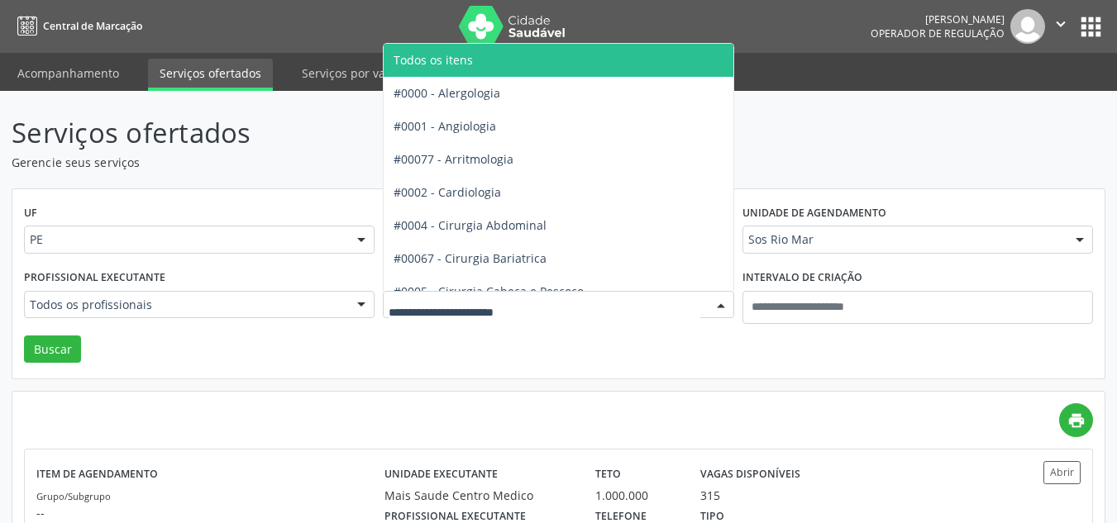
click at [561, 65] on span "Todos os itens" at bounding box center [613, 60] width 458 height 33
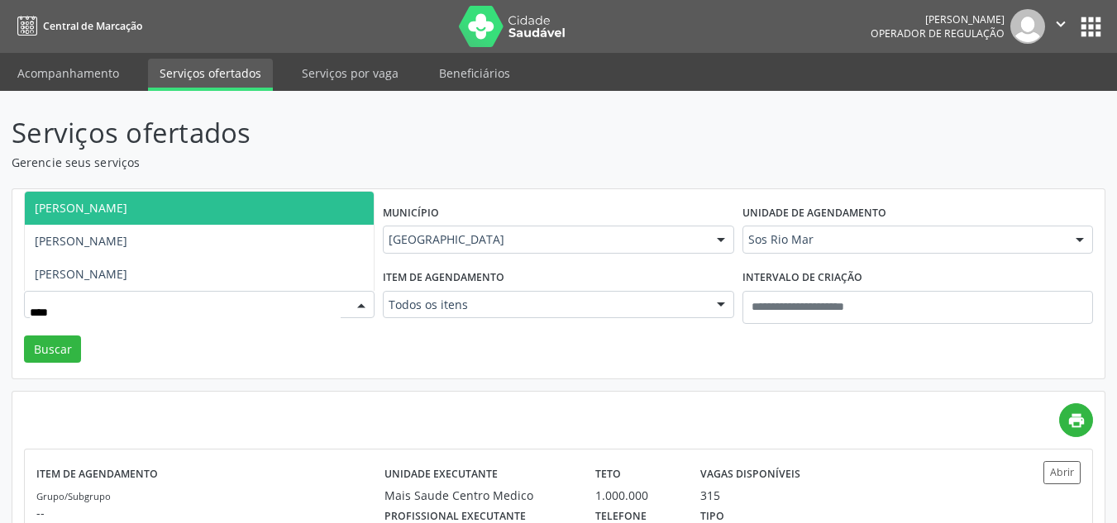
type input "*****"
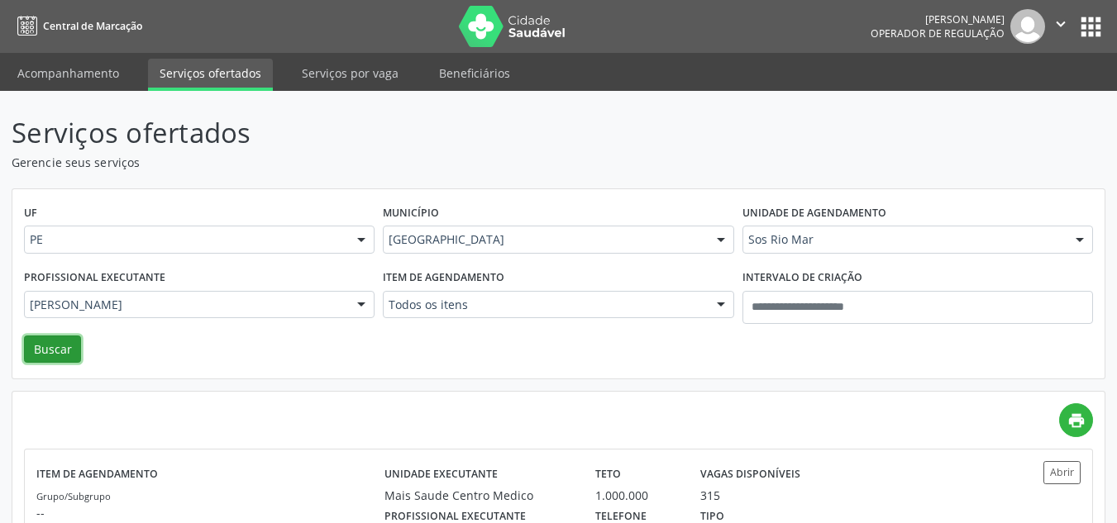
click at [62, 346] on button "Buscar" at bounding box center [52, 350] width 57 height 28
click at [697, 356] on div "UF PE PE Nenhum resultado encontrado para: " " Não há nenhuma opção para ser ex…" at bounding box center [558, 284] width 1092 height 190
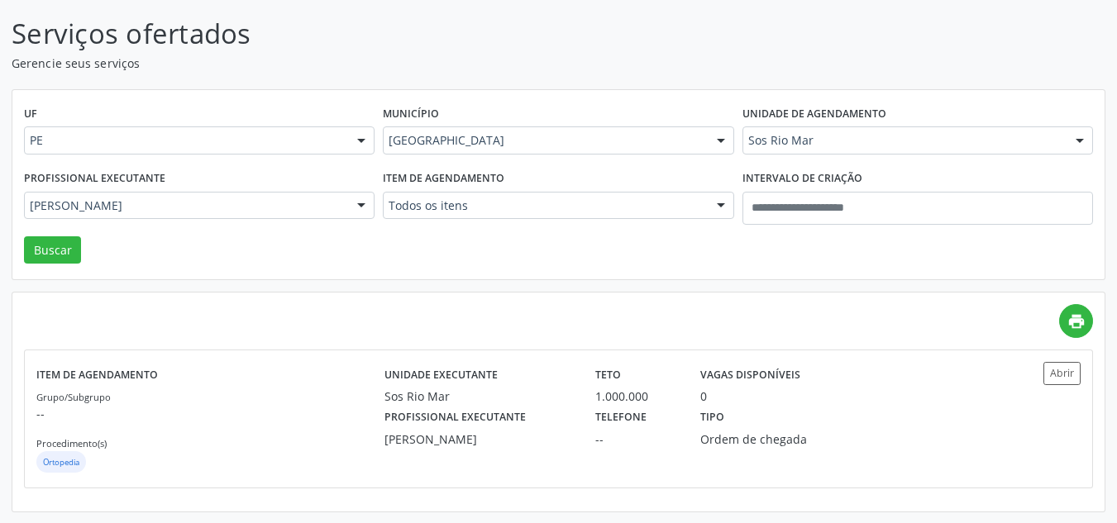
scroll to position [100, 0]
click at [746, 122] on label "Unidade de agendamento" at bounding box center [814, 114] width 144 height 26
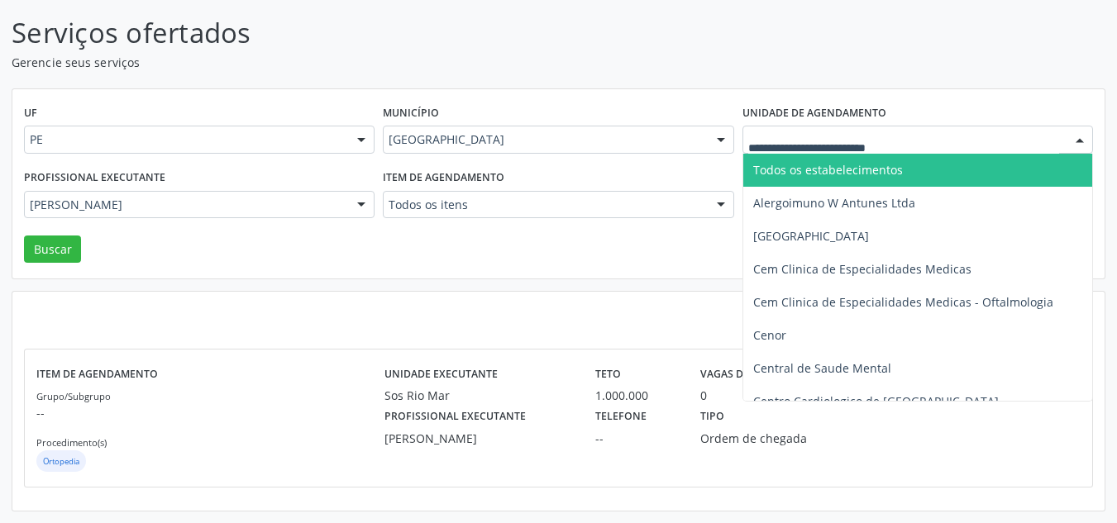
drag, startPoint x: 772, startPoint y: 174, endPoint x: 722, endPoint y: 182, distance: 51.0
click at [772, 176] on span "Todos os estabelecimentos" at bounding box center [828, 170] width 150 height 16
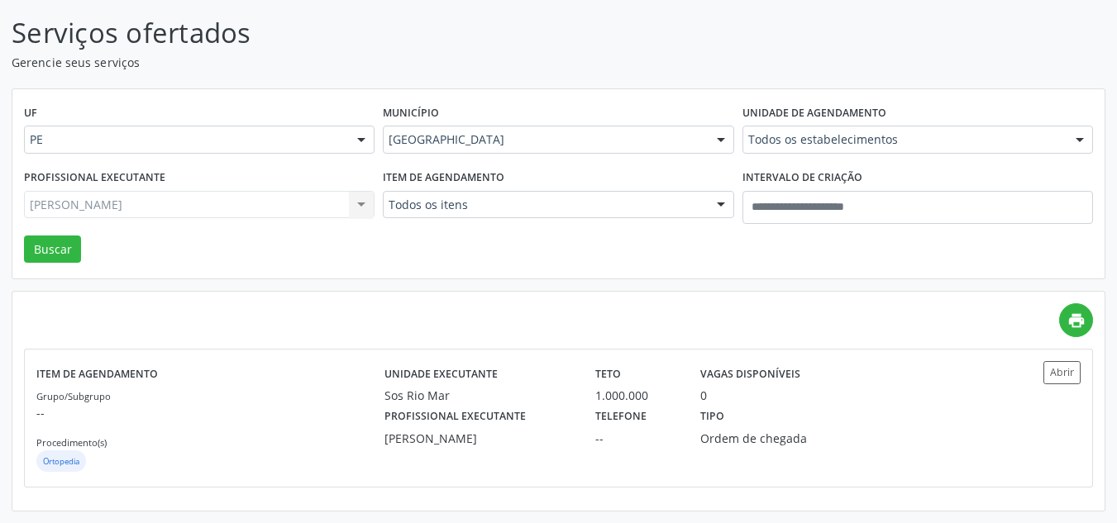
click at [640, 224] on div "Item de agendamento Todos os itens Todos os itens #0000 - Alergologia #0001 - A…" at bounding box center [558, 200] width 359 height 70
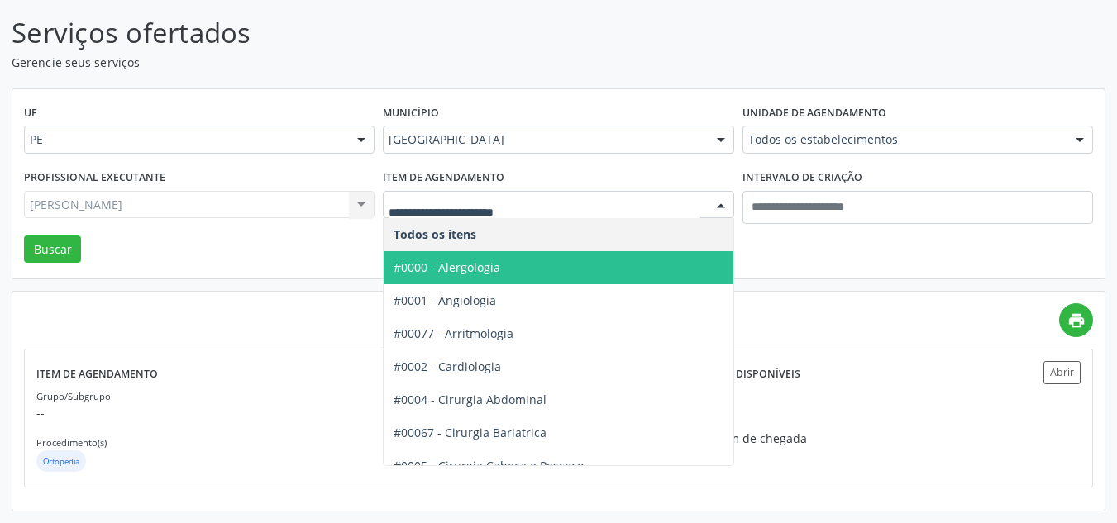
click at [489, 271] on span "#0000 - Alergologia" at bounding box center [447, 268] width 107 height 16
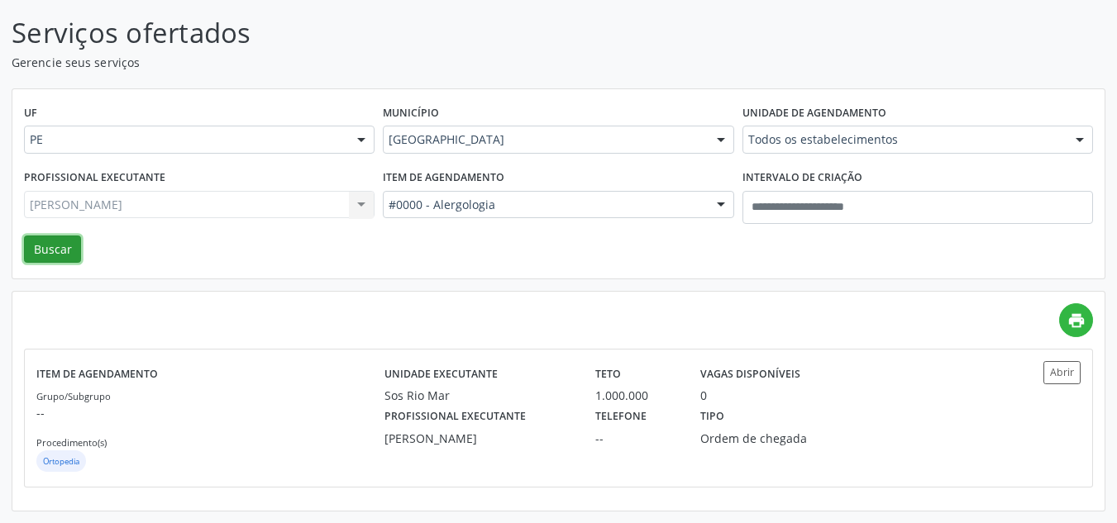
click at [74, 254] on button "Buscar" at bounding box center [52, 250] width 57 height 28
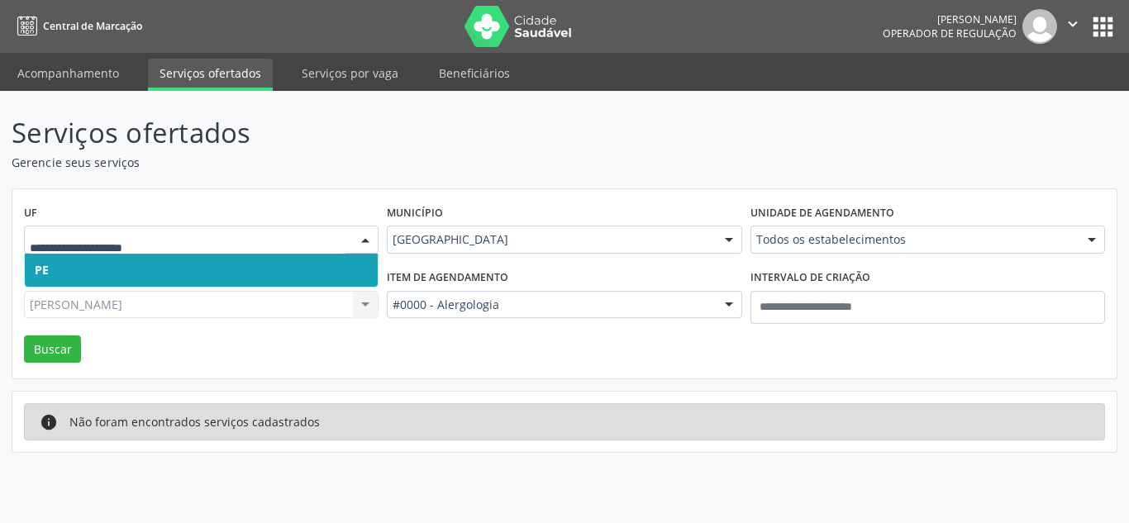
click at [427, 214] on label "Município" at bounding box center [415, 214] width 56 height 26
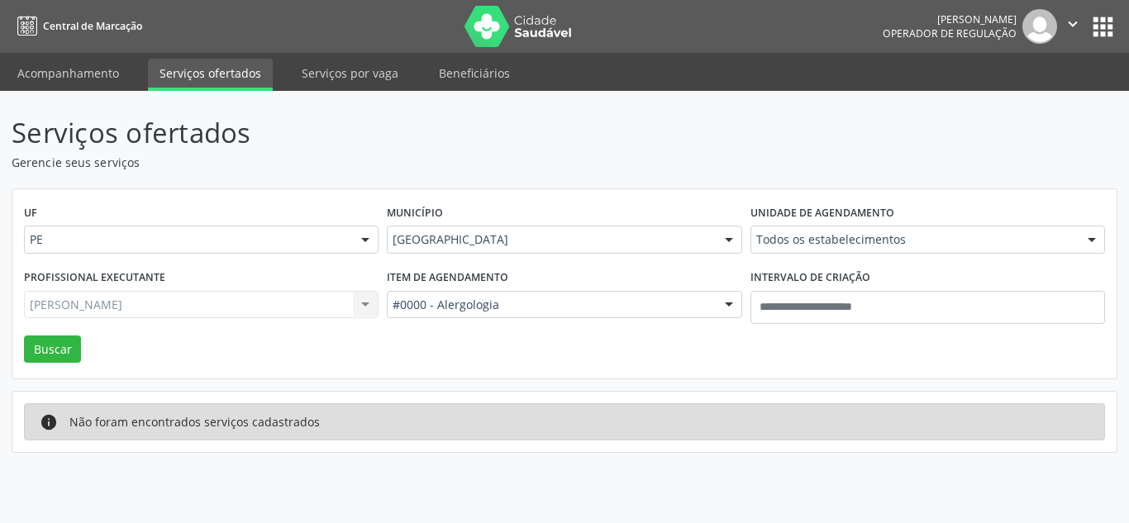
click at [427, 226] on div "Município Recife Todas as cidades Abreu e Lima Afogados da Ingazeira Araripina …" at bounding box center [564, 233] width 363 height 64
click at [373, 78] on link "Serviços por vaga" at bounding box center [350, 73] width 120 height 29
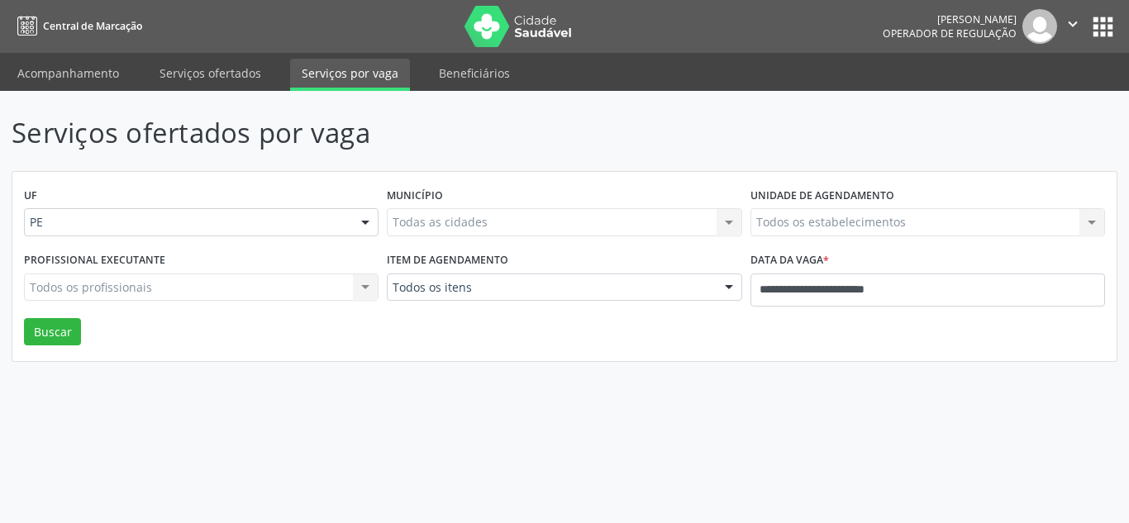
click at [236, 95] on div "Serviços ofertados por vaga UF PE PE Nenhum resultado encontrado para: " " Não …" at bounding box center [564, 307] width 1129 height 432
drag, startPoint x: 224, startPoint y: 76, endPoint x: 331, endPoint y: 101, distance: 109.5
click at [224, 75] on link "Serviços ofertados" at bounding box center [210, 73] width 125 height 29
select select "*"
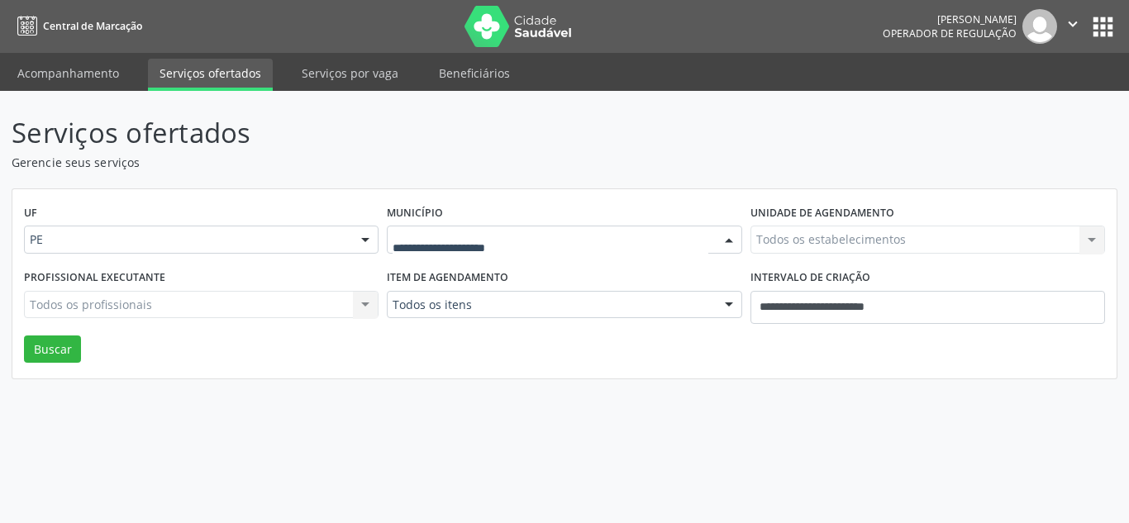
click at [446, 253] on div "Todas as cidades Abreu e Lima Afogados da Ingazeira Araripina Arcoverde Barreir…" at bounding box center [564, 240] width 355 height 28
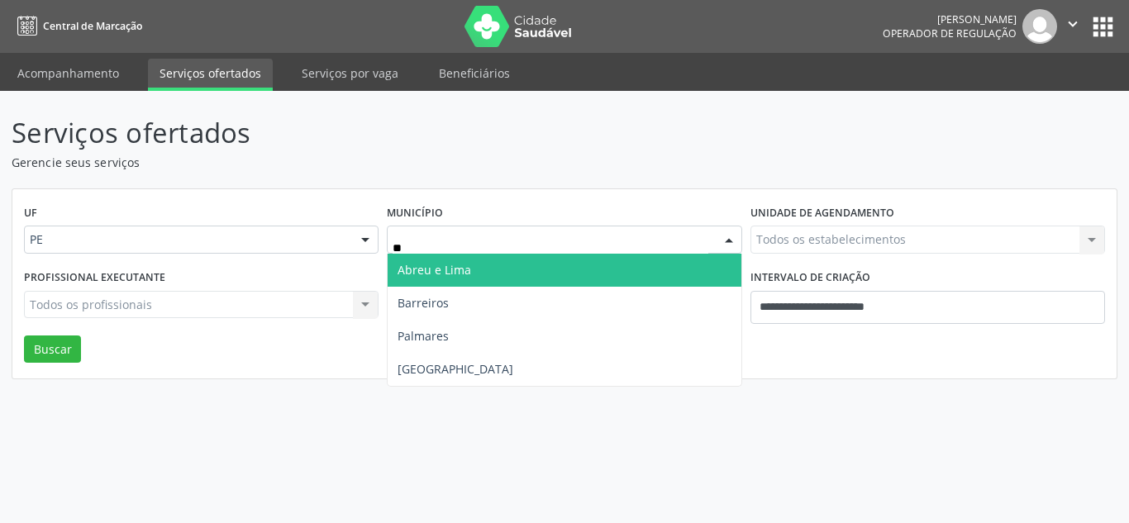
type input "***"
click at [445, 286] on span "Recife" at bounding box center [564, 270] width 353 height 33
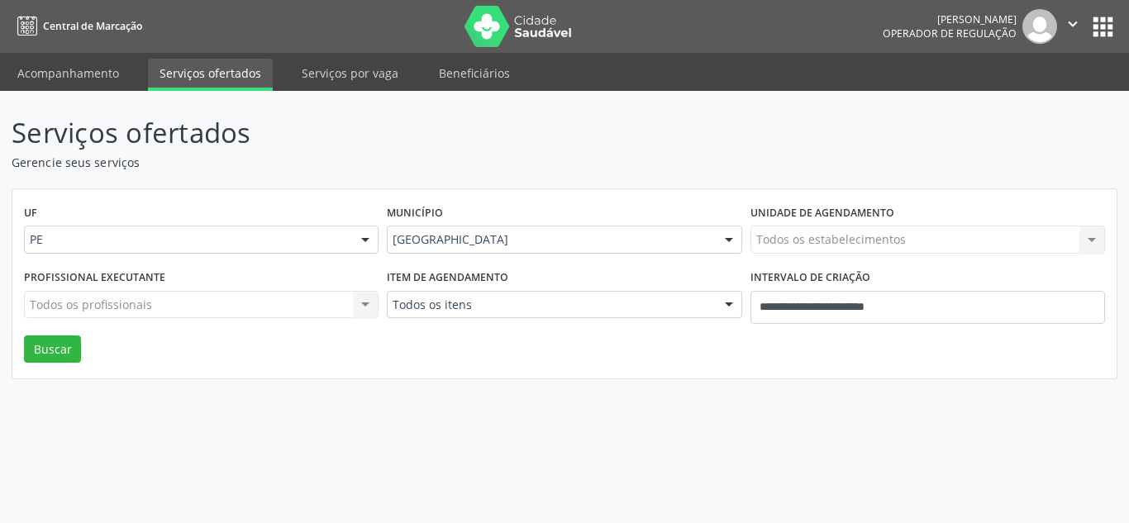
click at [446, 297] on div "Todos os itens" at bounding box center [564, 305] width 355 height 28
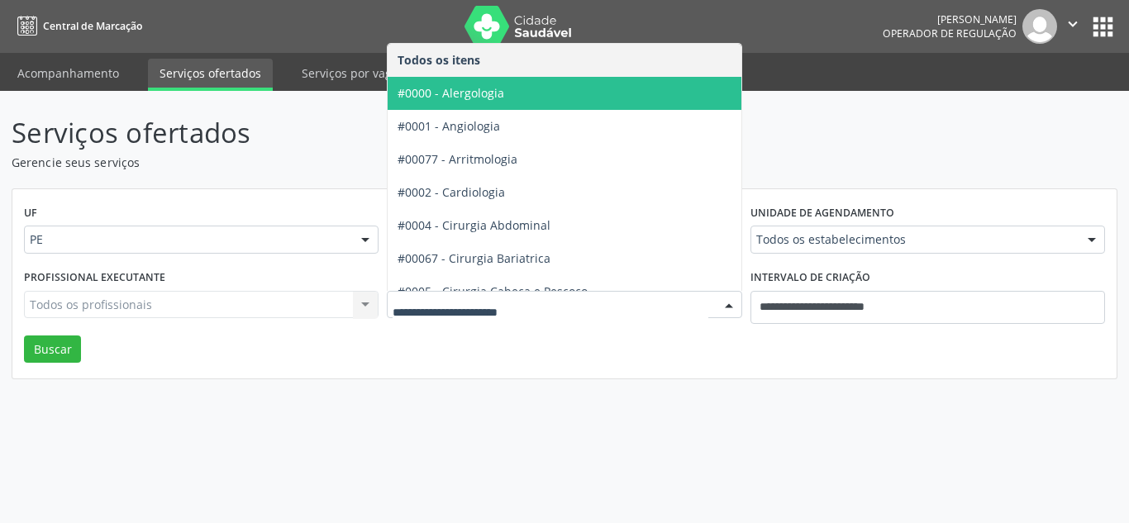
click at [496, 89] on span "#0000 - Alergologia" at bounding box center [451, 93] width 107 height 16
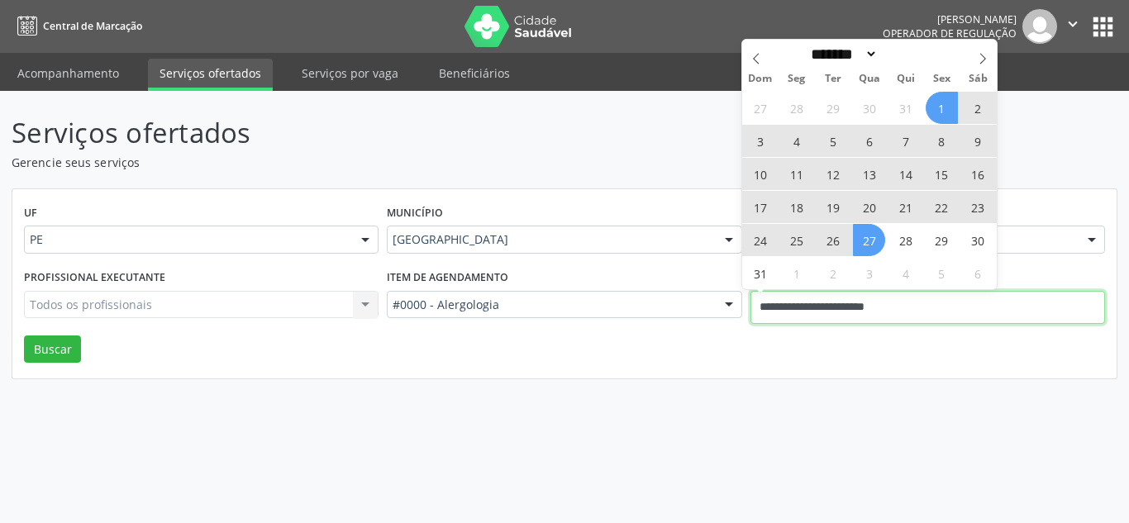
click at [808, 300] on input "**********" at bounding box center [928, 307] width 355 height 33
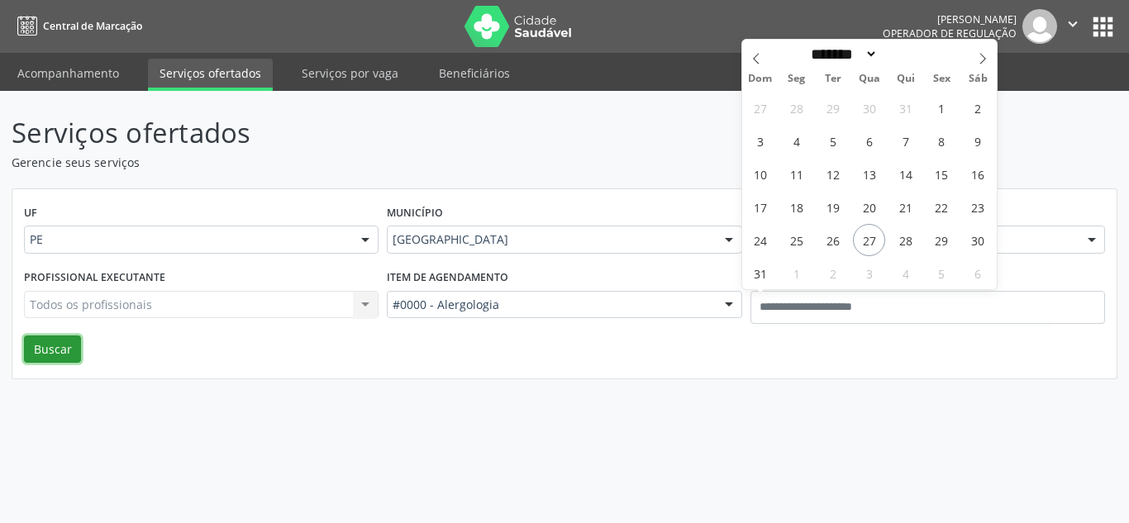
click at [62, 341] on button "Buscar" at bounding box center [52, 350] width 57 height 28
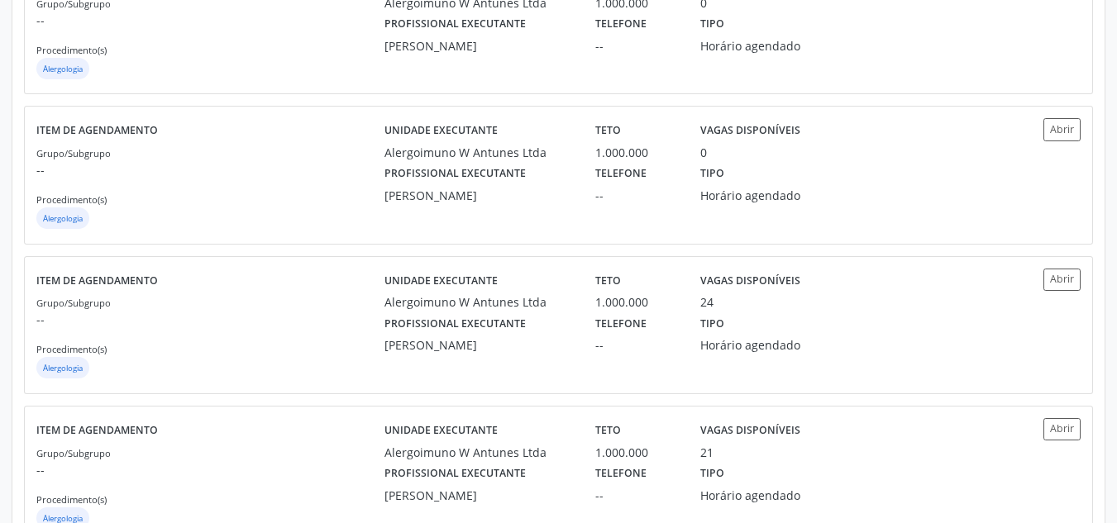
scroll to position [1124, 0]
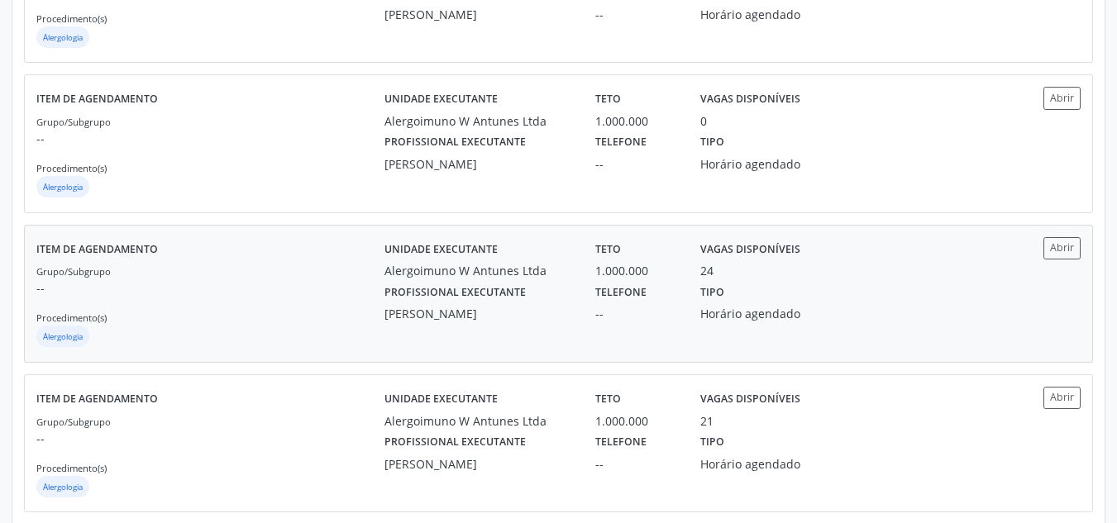
click at [537, 319] on div "Ana Maria Ferreira Cunha" at bounding box center [478, 313] width 188 height 17
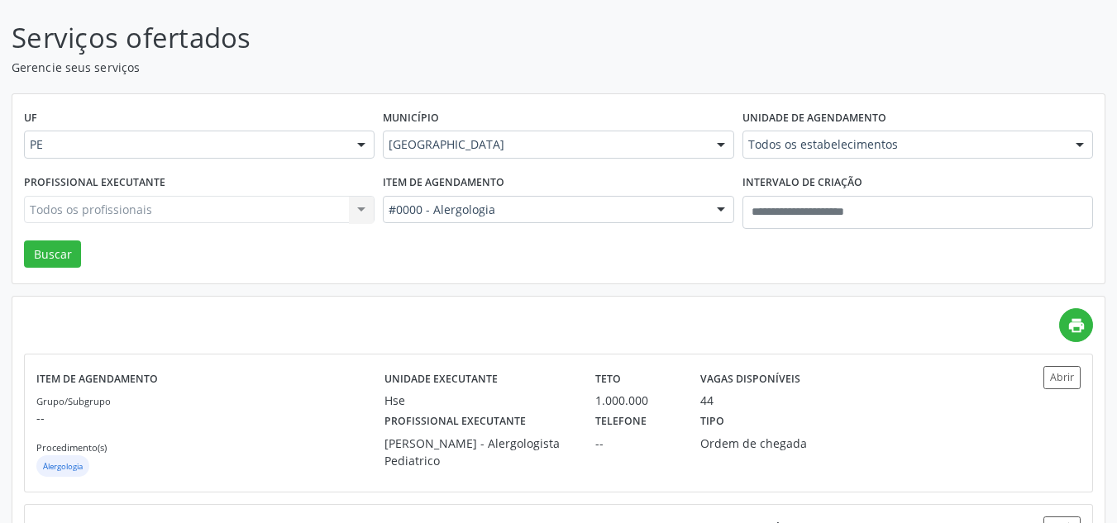
scroll to position [79, 0]
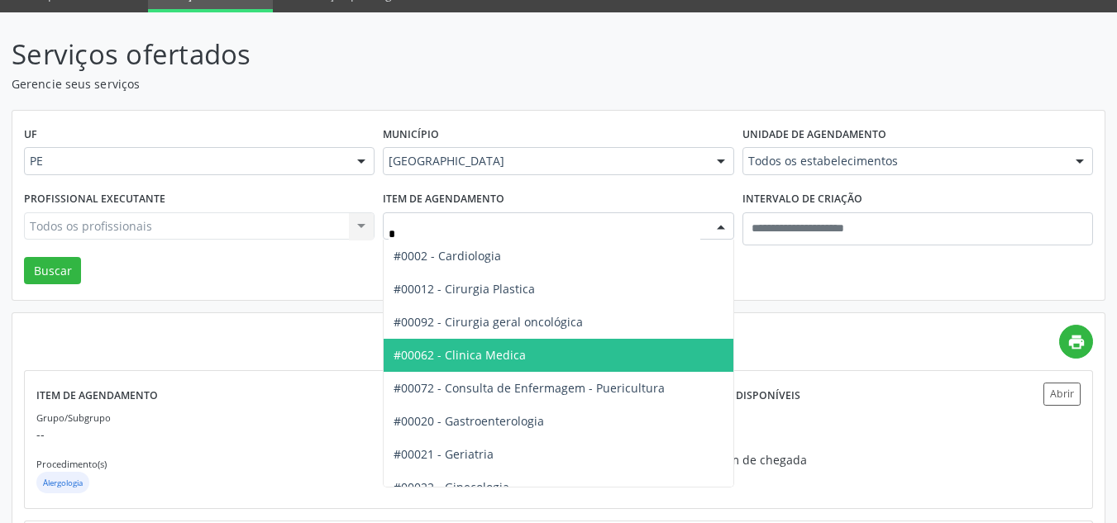
type input "**"
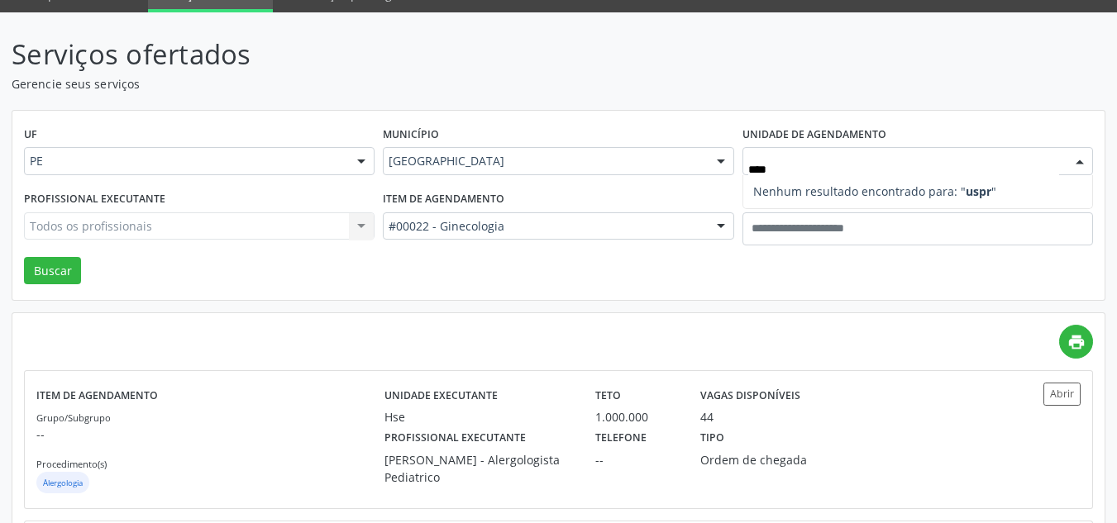
type input "***"
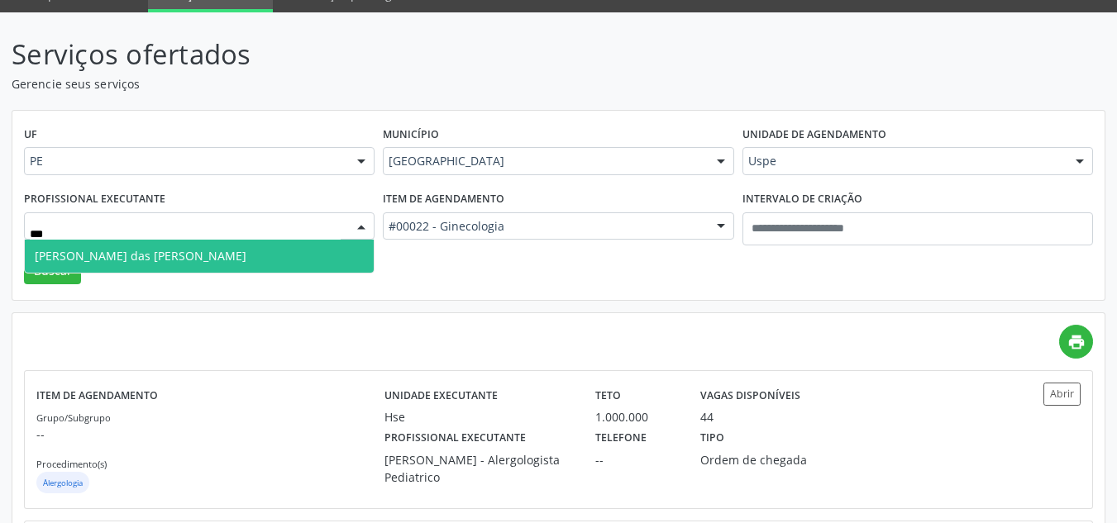
type input "****"
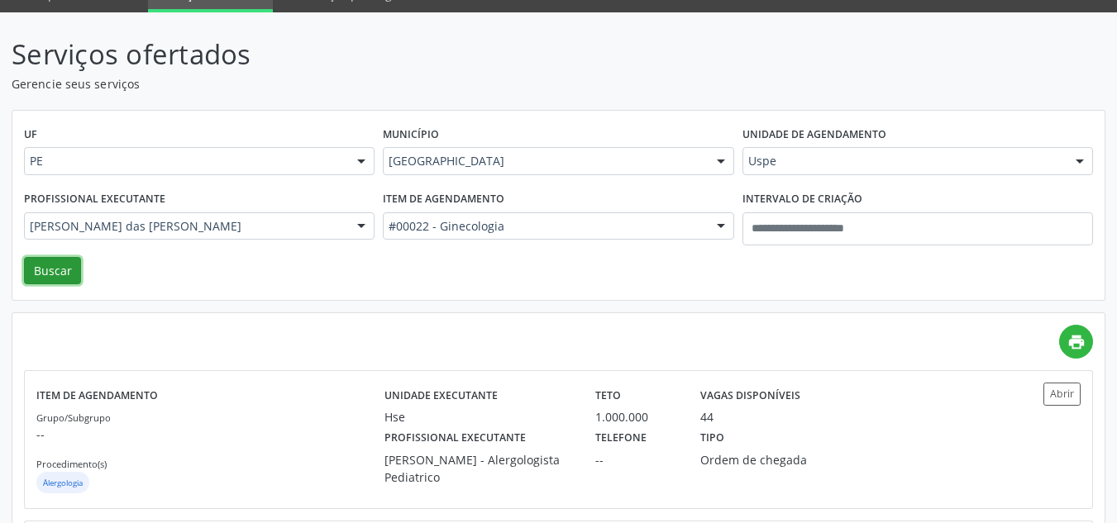
click at [59, 280] on button "Buscar" at bounding box center [52, 271] width 57 height 28
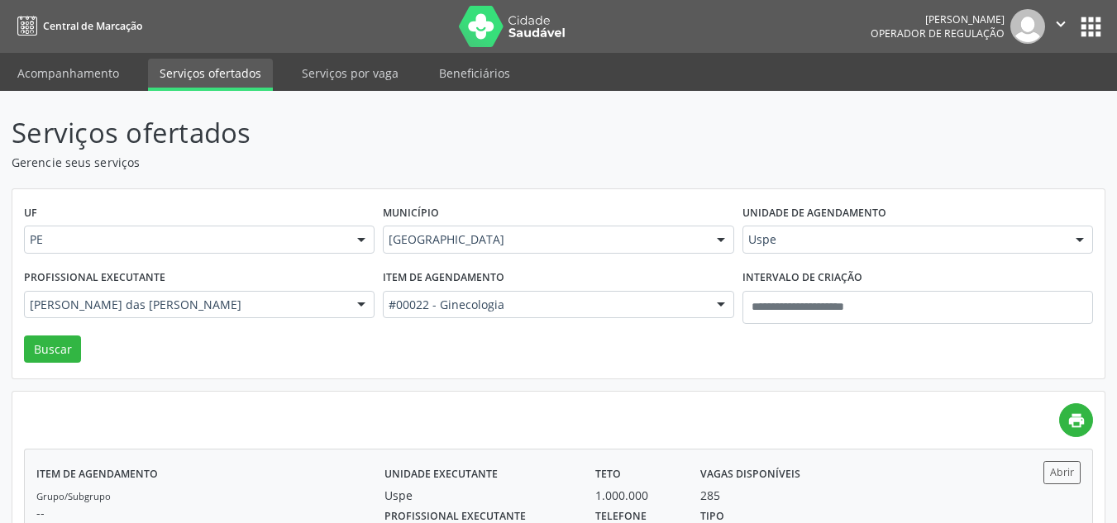
click at [625, 481] on div "Teto 1.000.000" at bounding box center [636, 482] width 105 height 43
click at [462, 287] on label "Item de agendamento" at bounding box center [444, 278] width 122 height 26
click at [464, 292] on div "Item de agendamento #00022 - Ginecologia Todos os itens #0000 - Alergologia #00…" at bounding box center [558, 300] width 359 height 70
click at [464, 295] on div "#00022 - Ginecologia" at bounding box center [558, 305] width 351 height 28
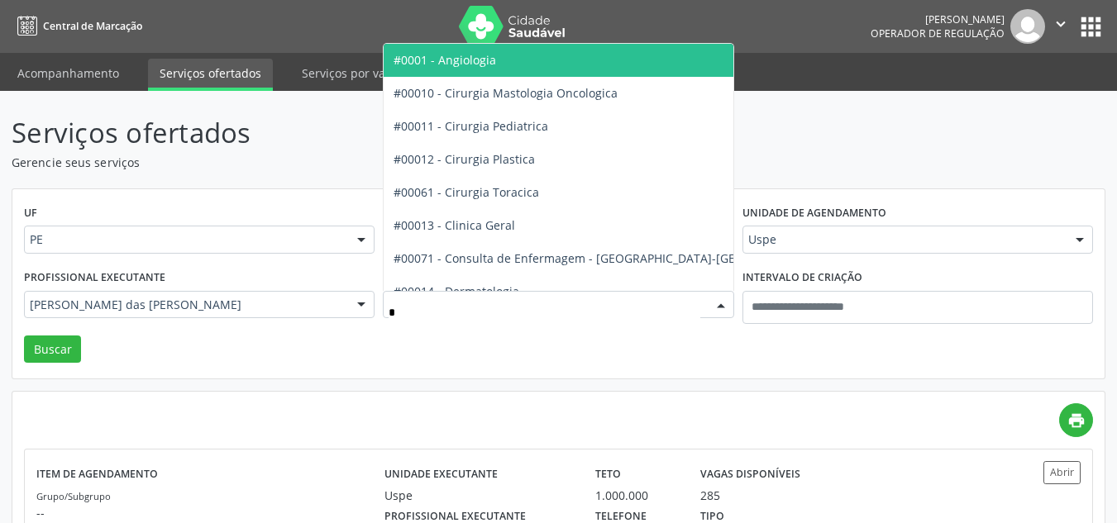
type input "**"
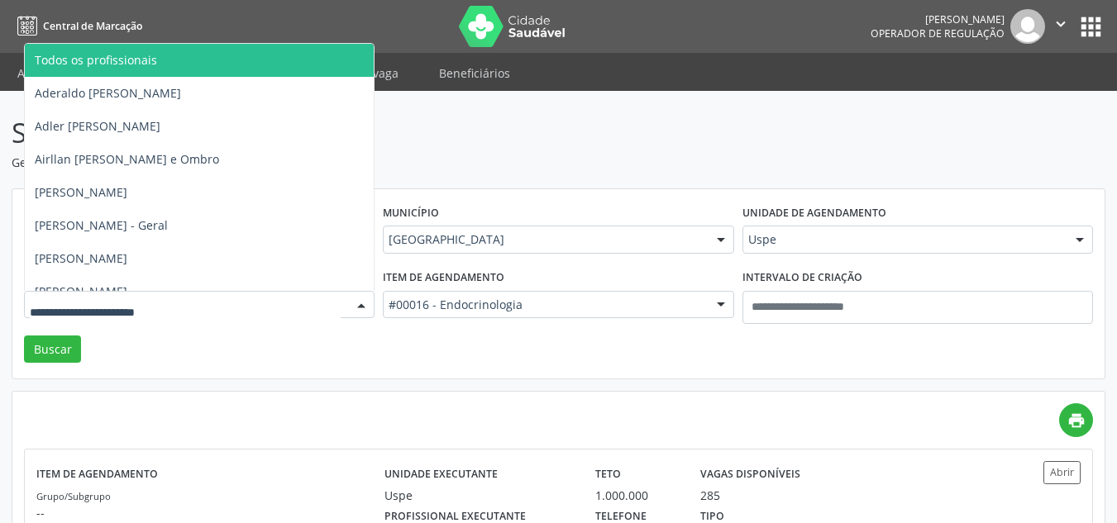
click at [224, 313] on div at bounding box center [199, 305] width 351 height 28
type input "****"
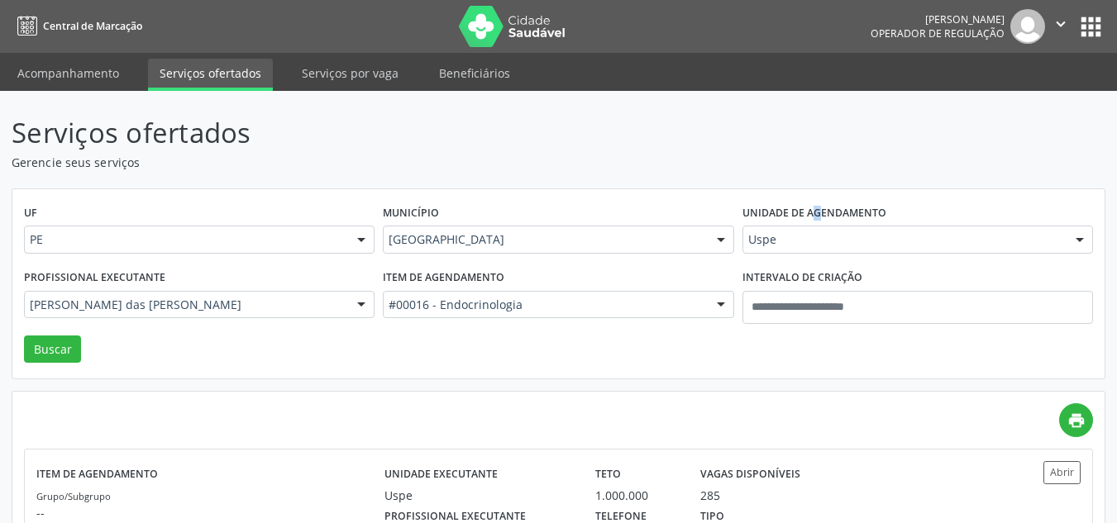
click at [781, 217] on label "Unidade de agendamento" at bounding box center [814, 214] width 144 height 26
click at [781, 227] on div "Unidade de agendamento Uspe Todos os estabelecimentos Alergoimuno W Antunes Ltd…" at bounding box center [917, 233] width 359 height 64
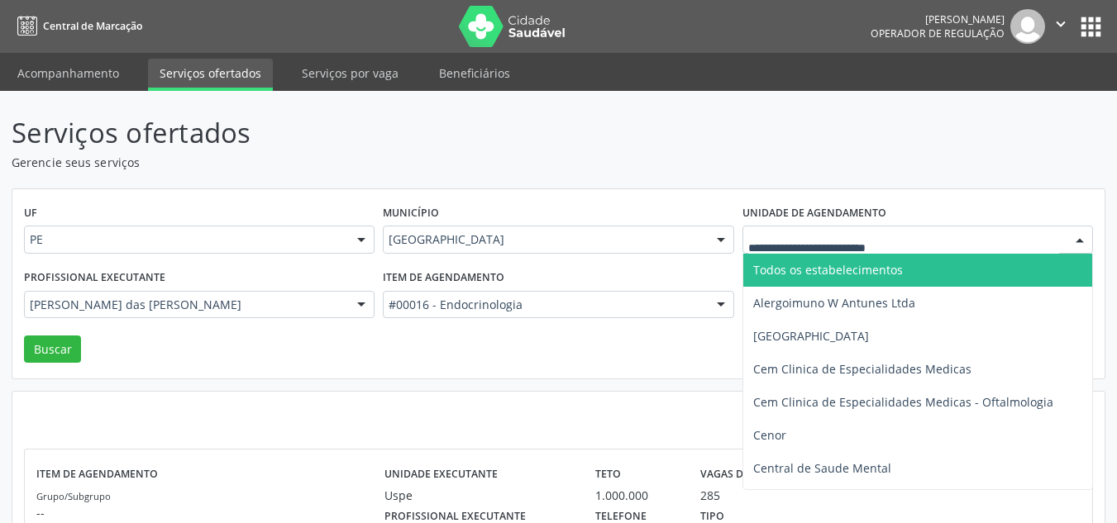
click at [781, 231] on div at bounding box center [917, 240] width 351 height 28
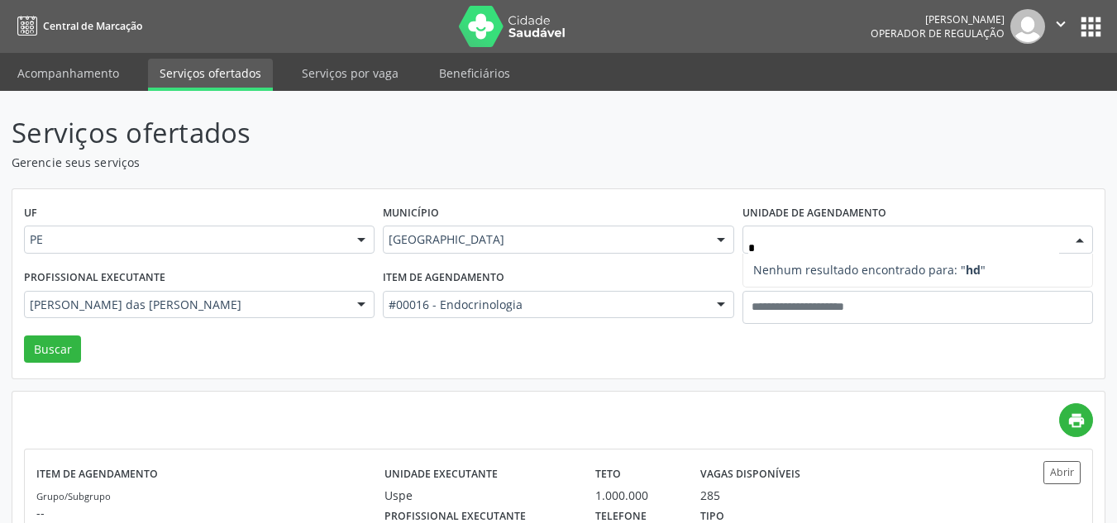
type input "**"
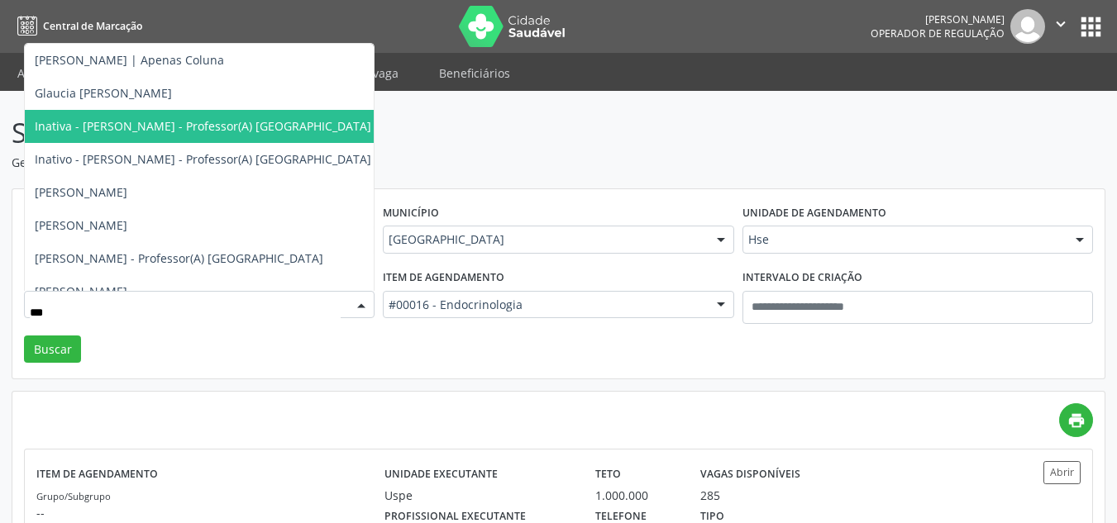
type input "****"
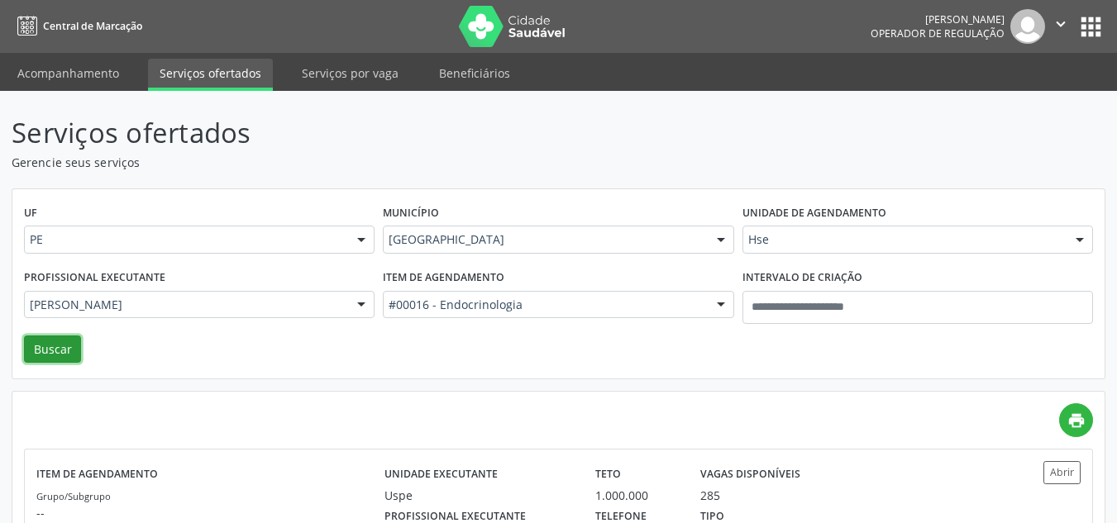
click at [35, 356] on button "Buscar" at bounding box center [52, 350] width 57 height 28
click at [697, 475] on div "Vagas disponíveis 204" at bounding box center [768, 482] width 158 height 43
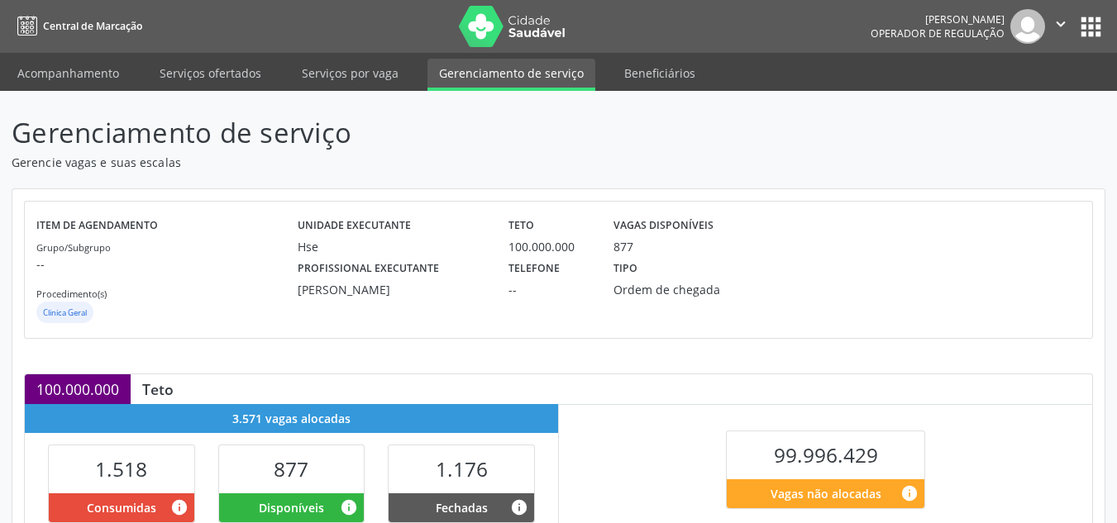
scroll to position [301, 0]
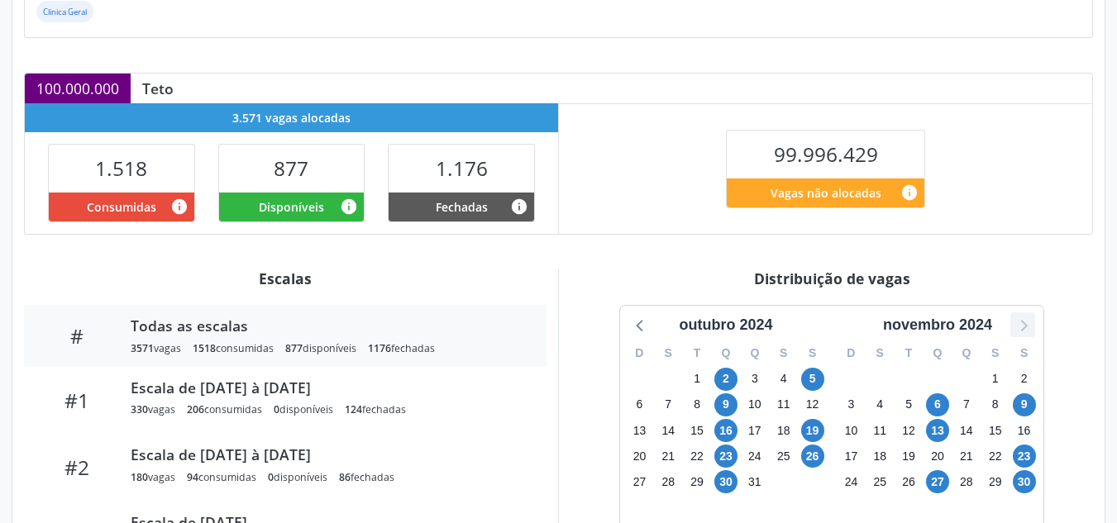
click at [1011, 318] on div "outubro 2024 D S T Q Q S S 29 30 1 2 3 4 5 6 7 8 9 10 11 12 13 14 15 16 17 18 1…" at bounding box center [831, 416] width 423 height 221
click at [1016, 318] on icon at bounding box center [1022, 324] width 21 height 21
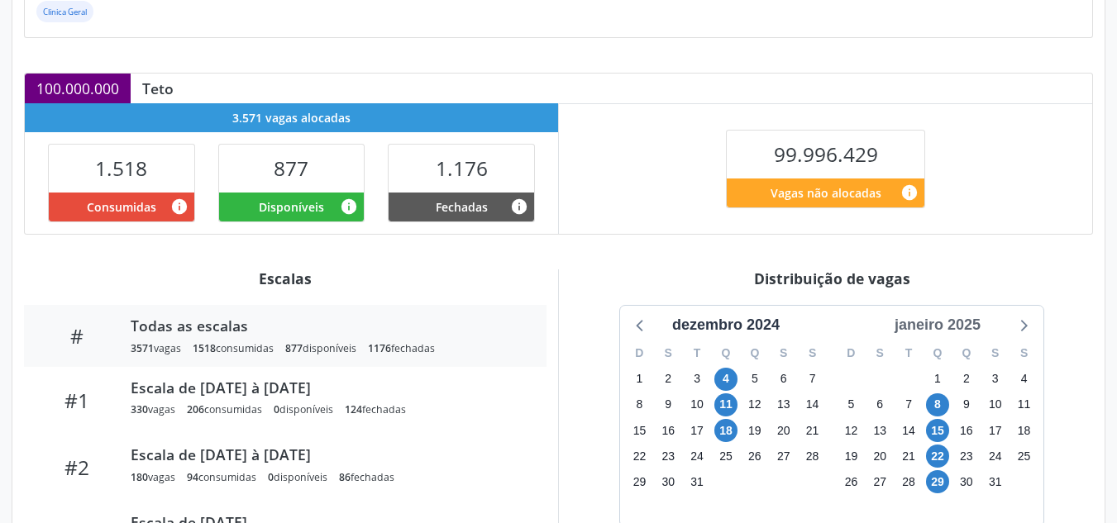
click at [971, 328] on div "janeiro 2025" at bounding box center [937, 325] width 99 height 22
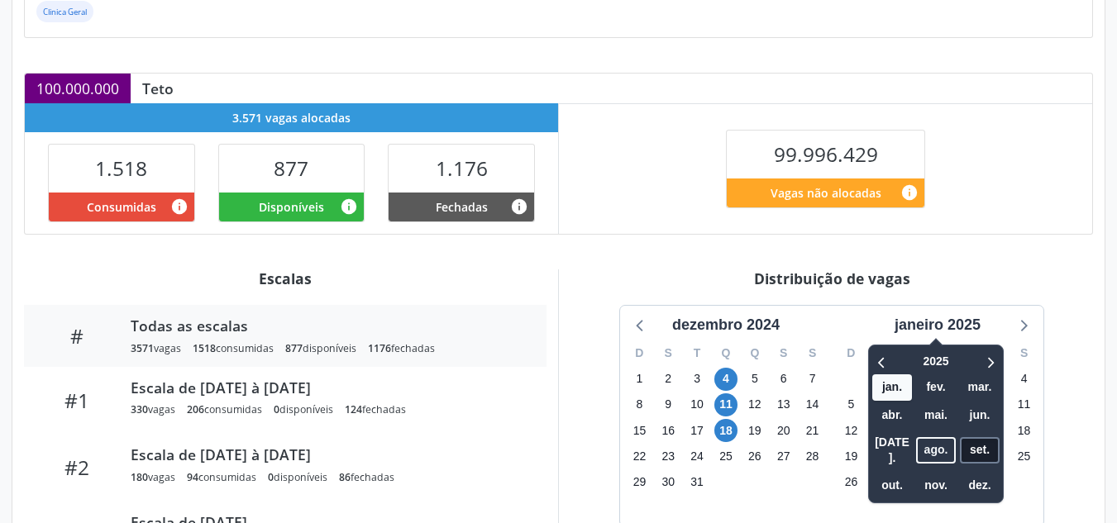
click at [981, 450] on span "set." at bounding box center [980, 450] width 40 height 26
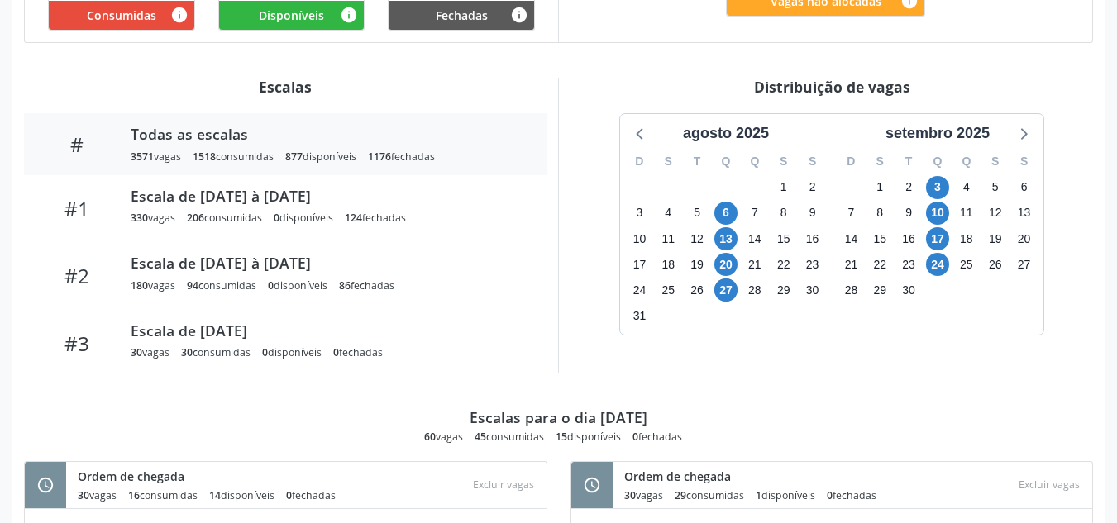
scroll to position [491, 0]
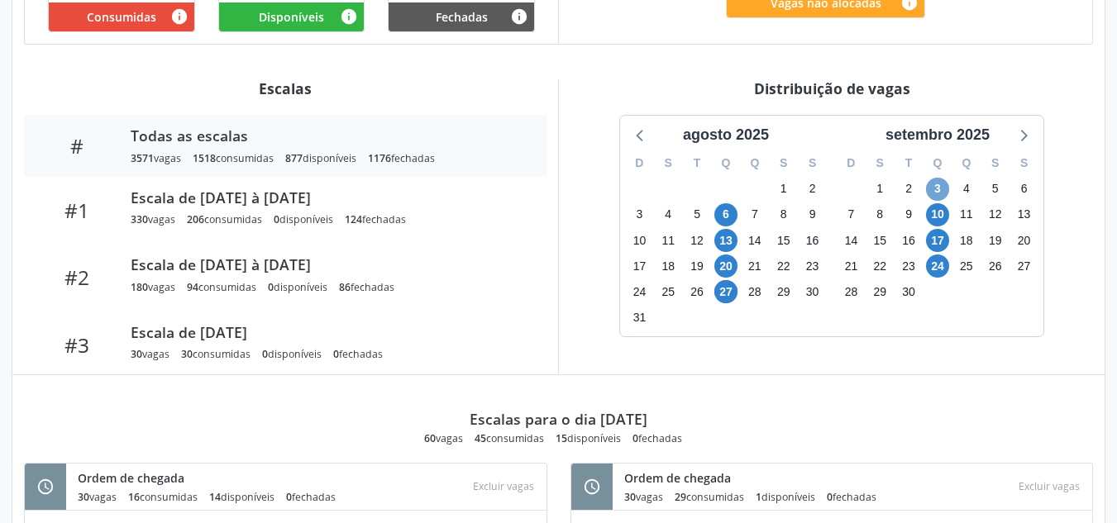
click at [945, 185] on span "3" at bounding box center [937, 189] width 23 height 23
click at [1025, 134] on icon at bounding box center [1022, 134] width 21 height 21
click at [724, 197] on span "1" at bounding box center [725, 189] width 23 height 23
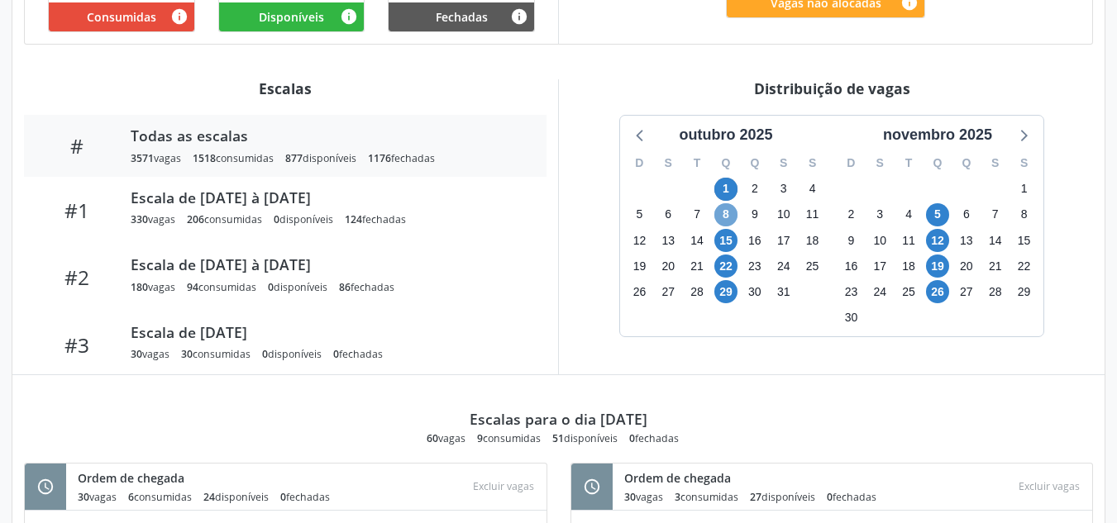
click at [730, 216] on span "8" at bounding box center [725, 214] width 23 height 23
click at [730, 182] on span "1" at bounding box center [725, 189] width 23 height 23
click at [730, 181] on span "1" at bounding box center [725, 189] width 23 height 23
click at [776, 371] on div "Distribuição de vagas outubro 2025 D S T Q Q S S 28 29 30 1 2 3 4 5 6 7 8 9 10 …" at bounding box center [831, 226] width 547 height 295
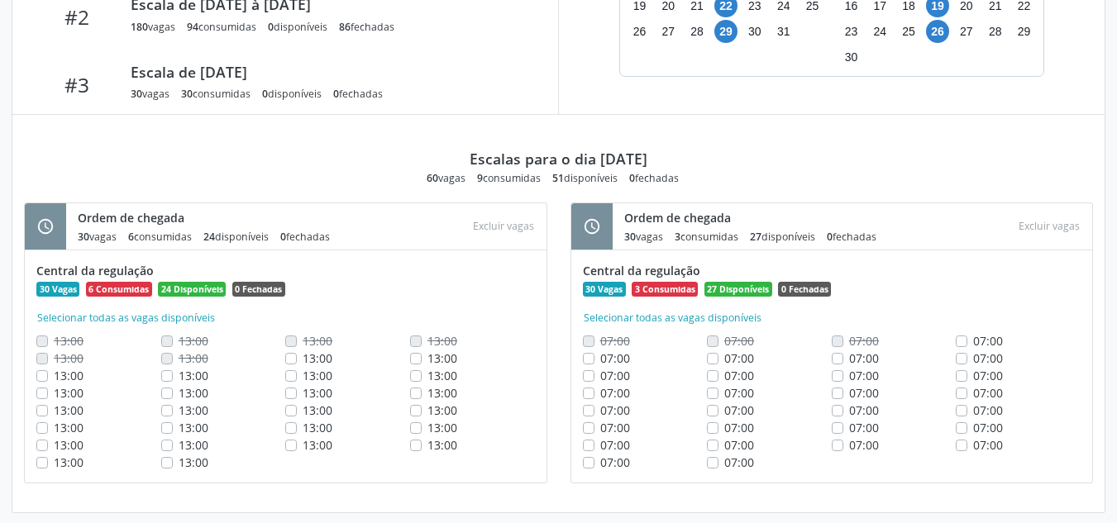
scroll to position [756, 0]
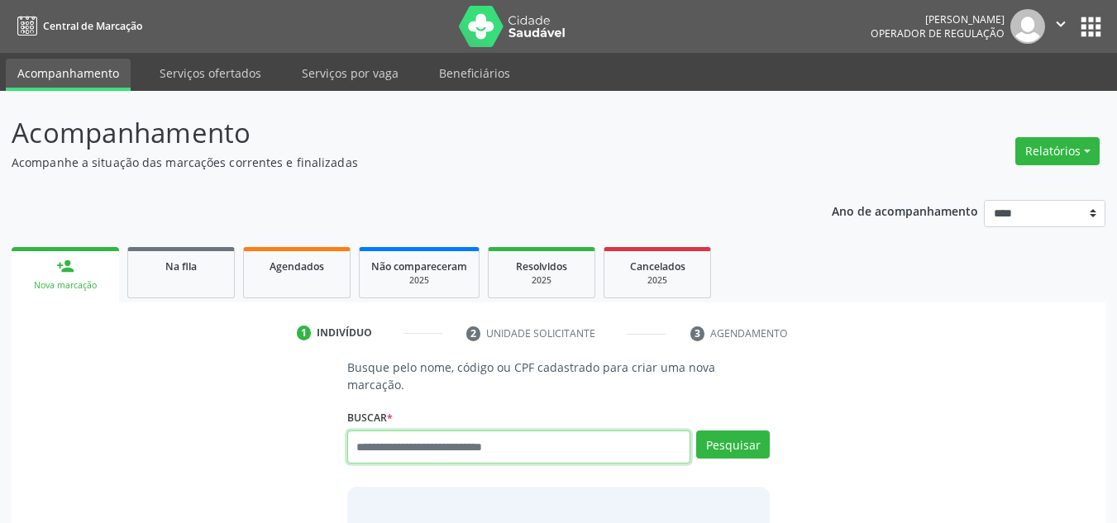
scroll to position [28, 0]
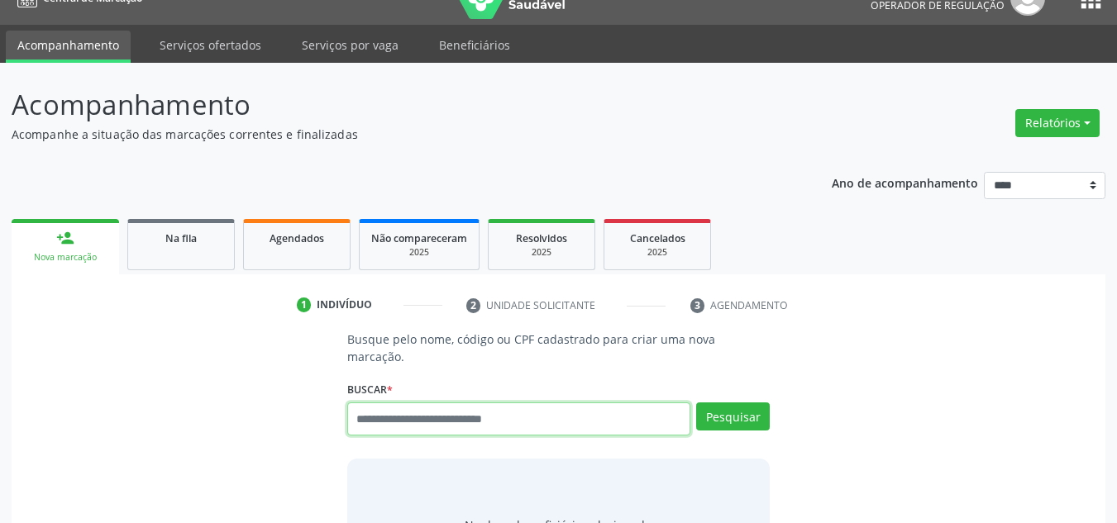
click at [408, 403] on input "text" at bounding box center [519, 419] width 344 height 33
type input "*********"
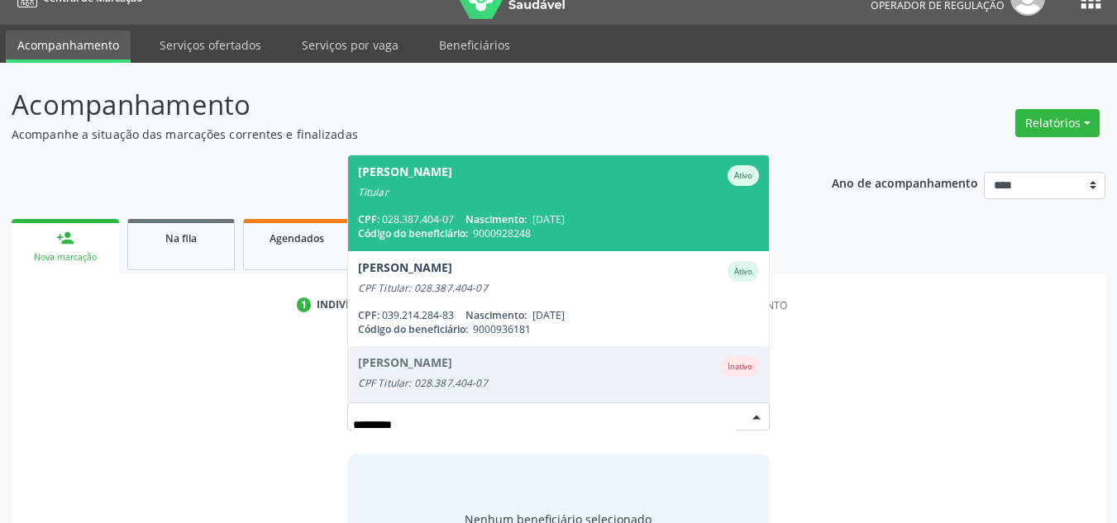
click at [504, 183] on span "Ana Cassia da Silva Ativo Titular CPF: 028.387.404-07 Nascimento: 25/05/1980 Có…" at bounding box center [559, 202] width 422 height 95
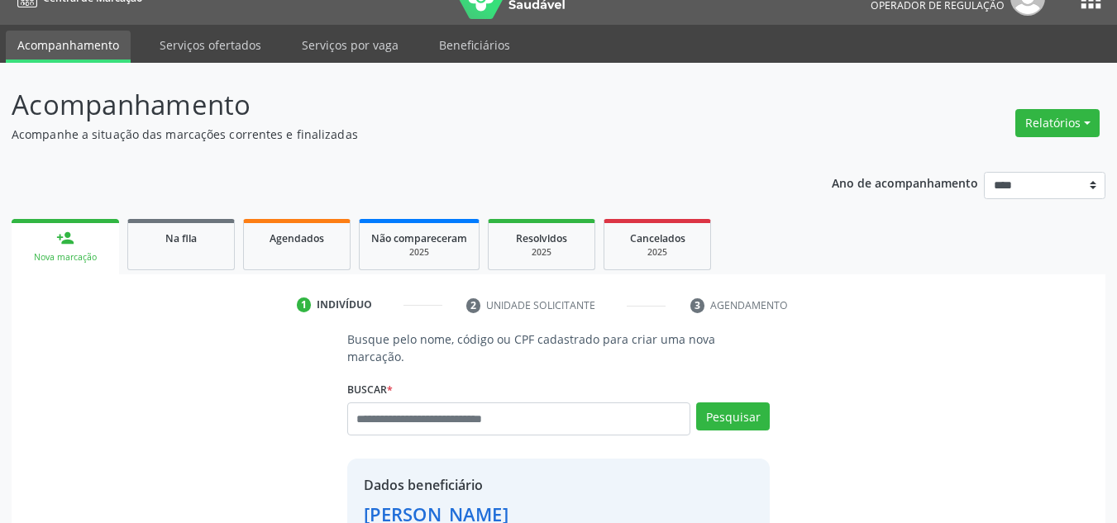
scroll to position [350, 0]
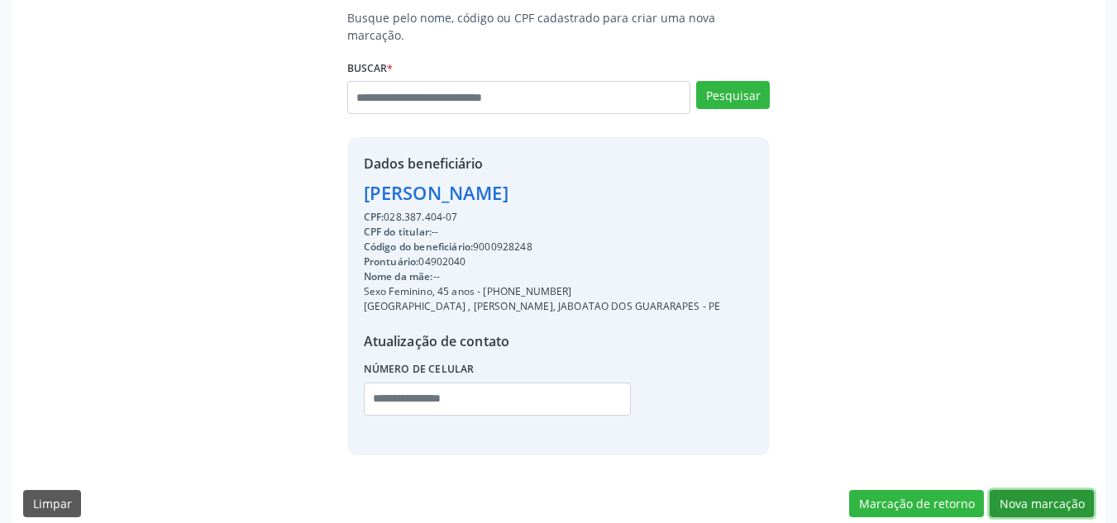
click at [1042, 490] on button "Nova marcação" at bounding box center [1042, 504] width 104 height 28
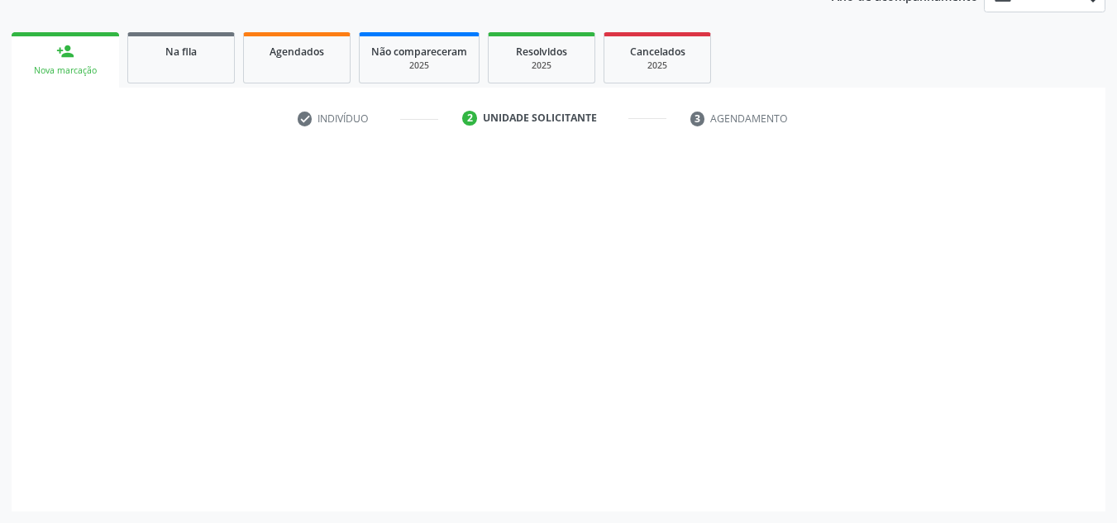
scroll to position [215, 0]
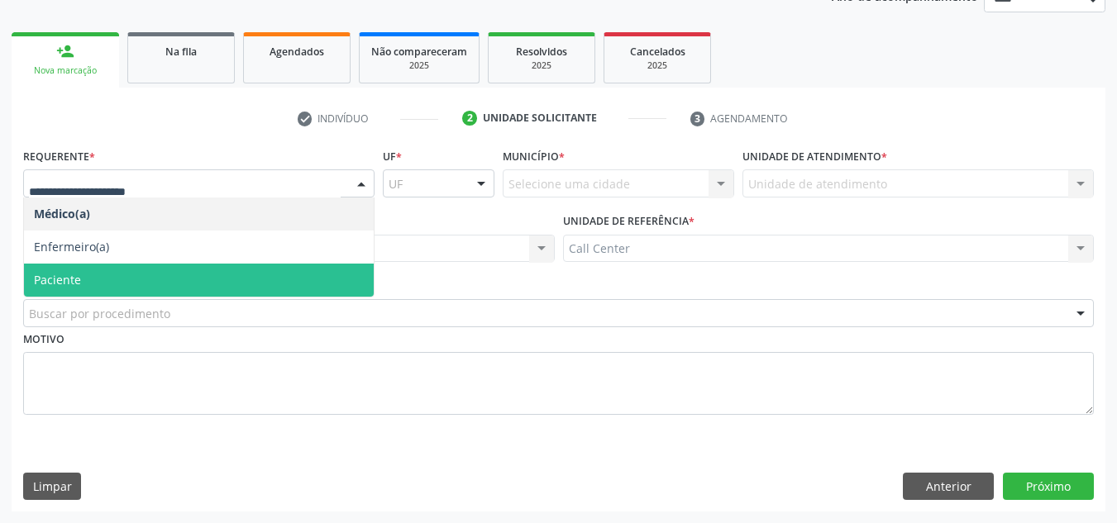
click at [265, 273] on span "Paciente" at bounding box center [199, 280] width 350 height 33
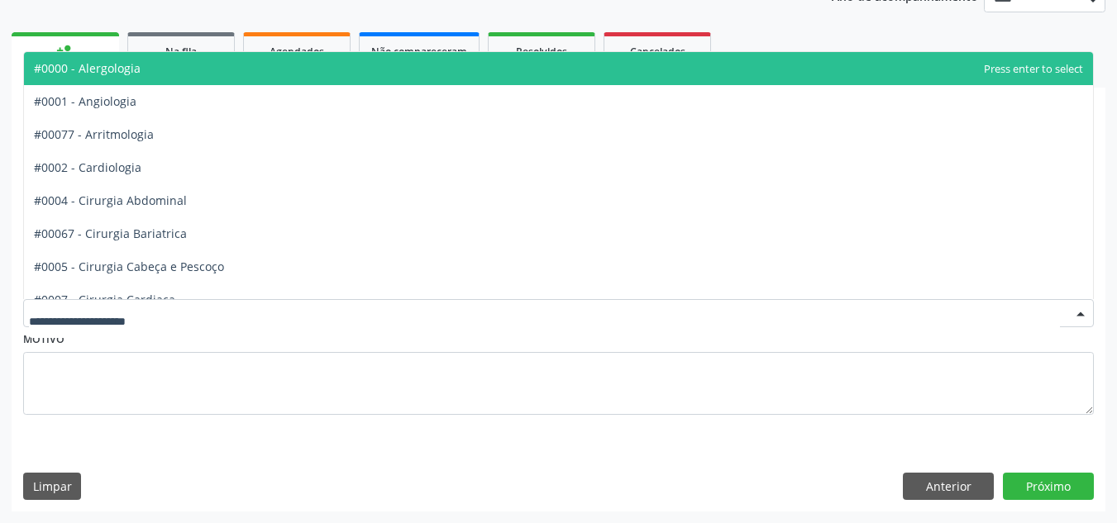
click at [263, 316] on div at bounding box center [558, 313] width 1071 height 28
type input "**"
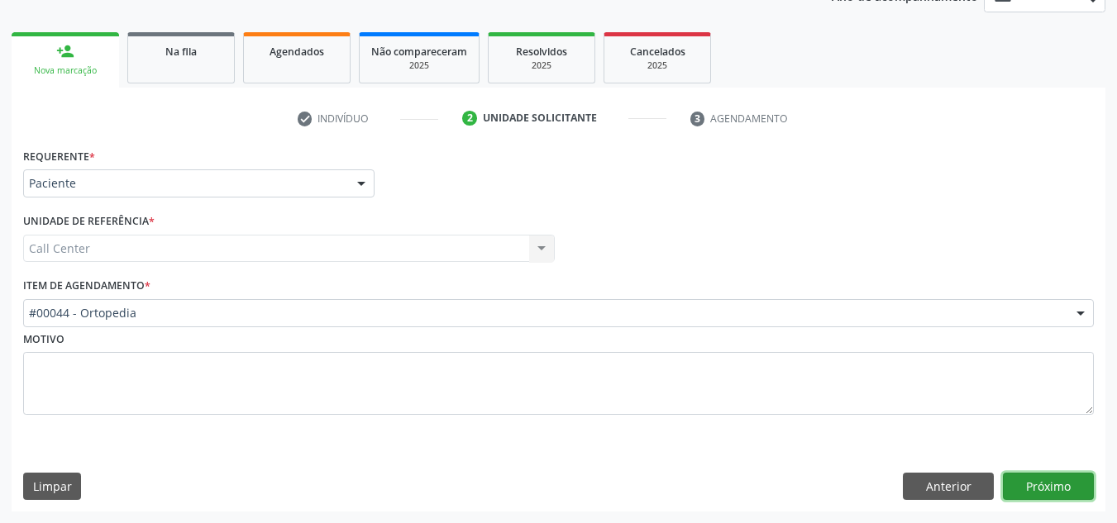
click at [1034, 482] on button "Próximo" at bounding box center [1048, 487] width 91 height 28
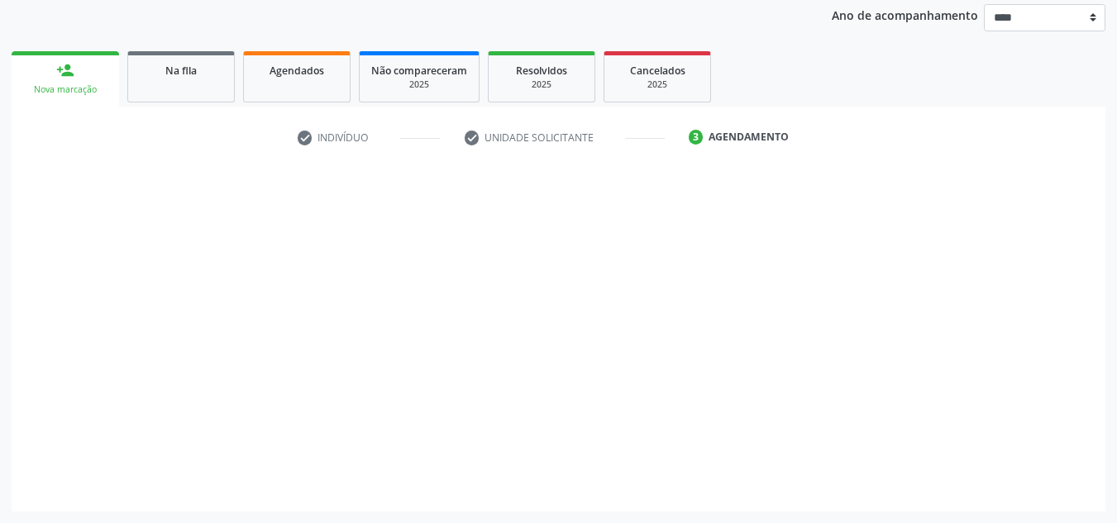
scroll to position [196, 0]
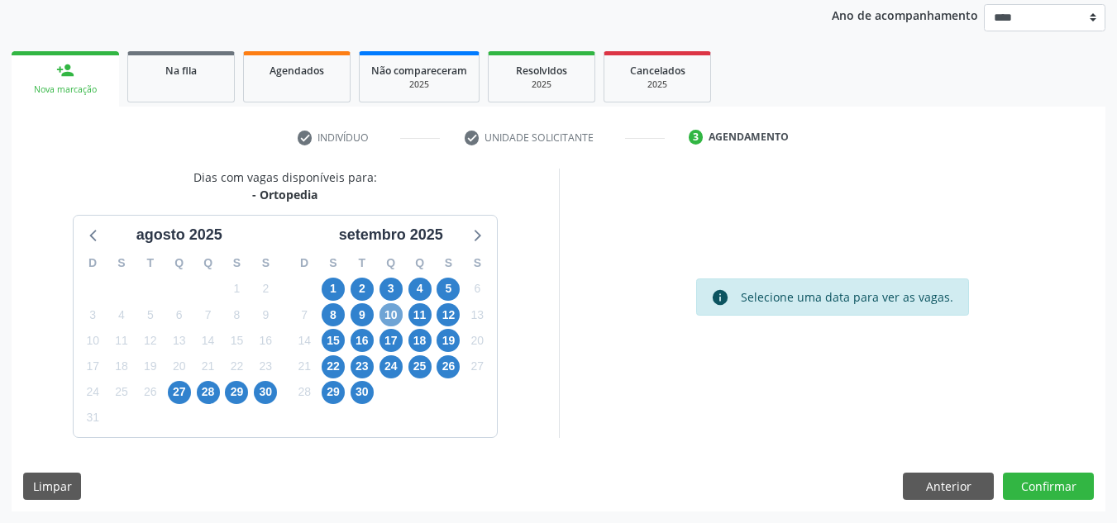
click at [394, 311] on span "10" at bounding box center [390, 314] width 23 height 23
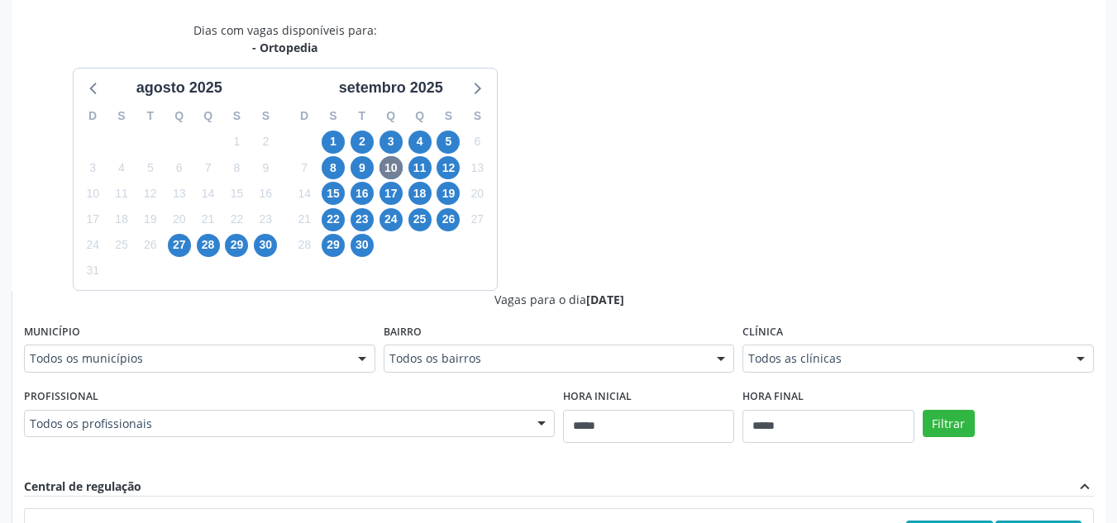
scroll to position [361, 0]
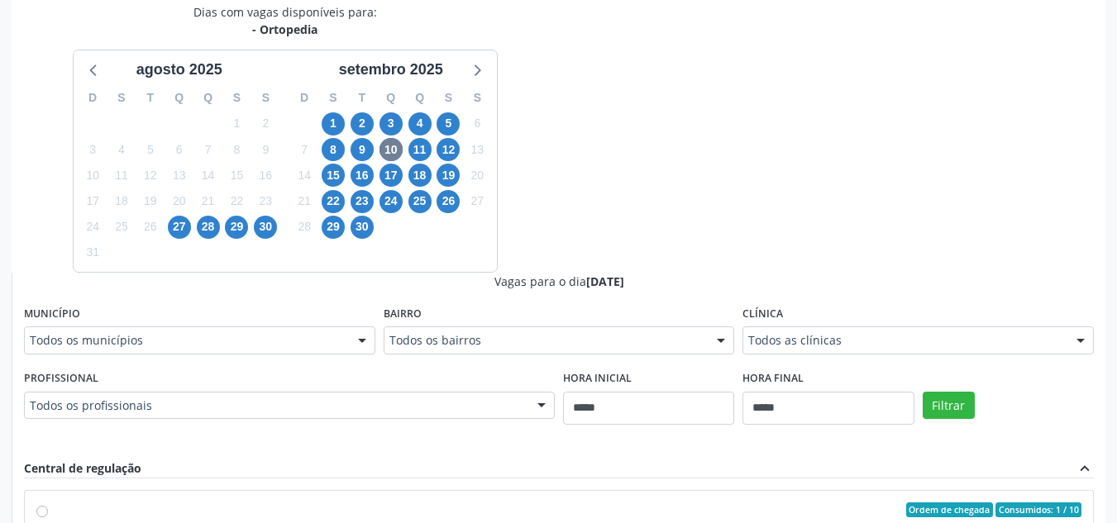
click at [384, 414] on div "Todos os profissionais" at bounding box center [289, 406] width 531 height 28
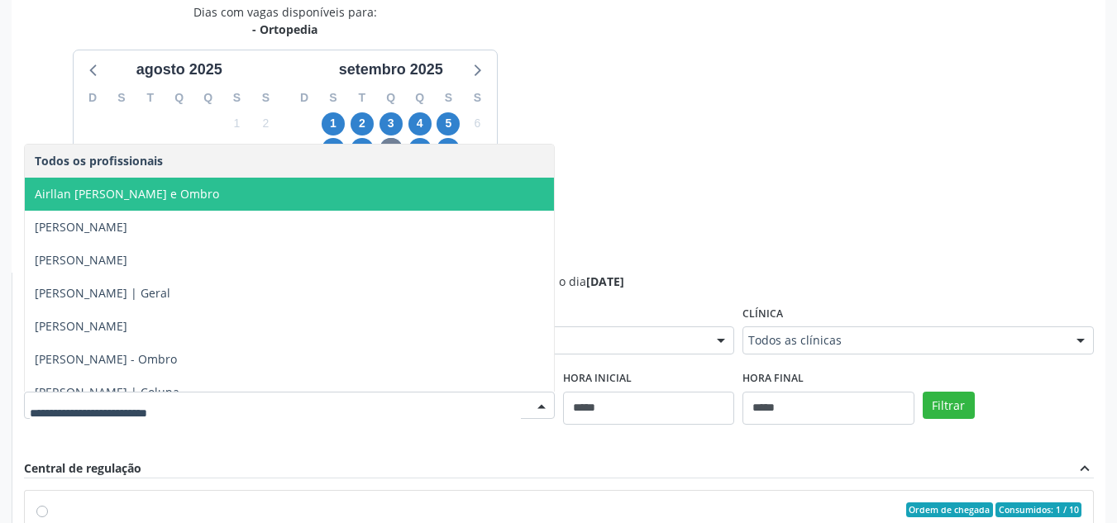
click at [365, 199] on span "Airllan Willames Matias Alves Silva - Cotovelo e Ombro" at bounding box center [289, 194] width 529 height 33
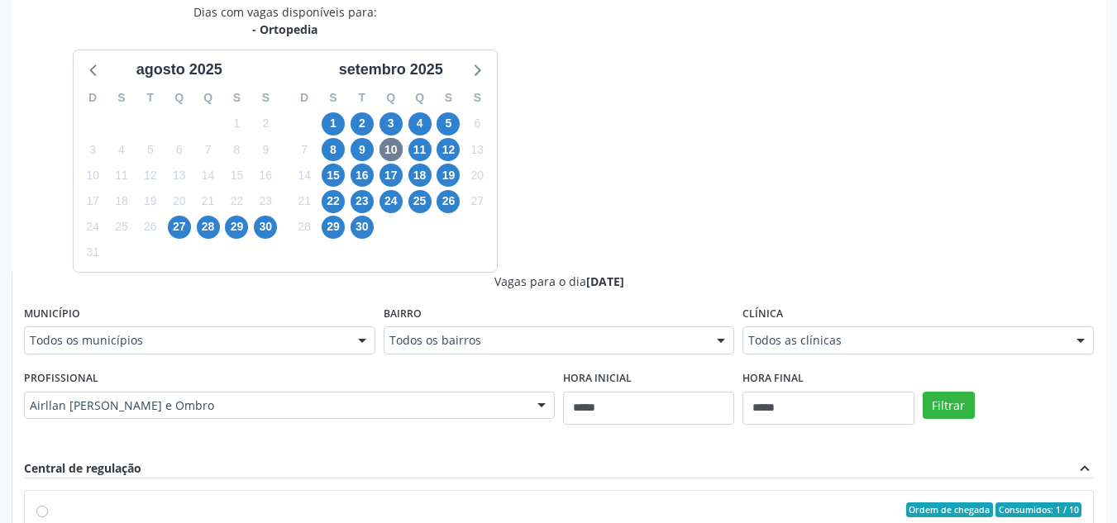
click at [948, 426] on div "Filtrar" at bounding box center [1008, 404] width 179 height 76
click at [948, 415] on button "Filtrar" at bounding box center [949, 406] width 52 height 28
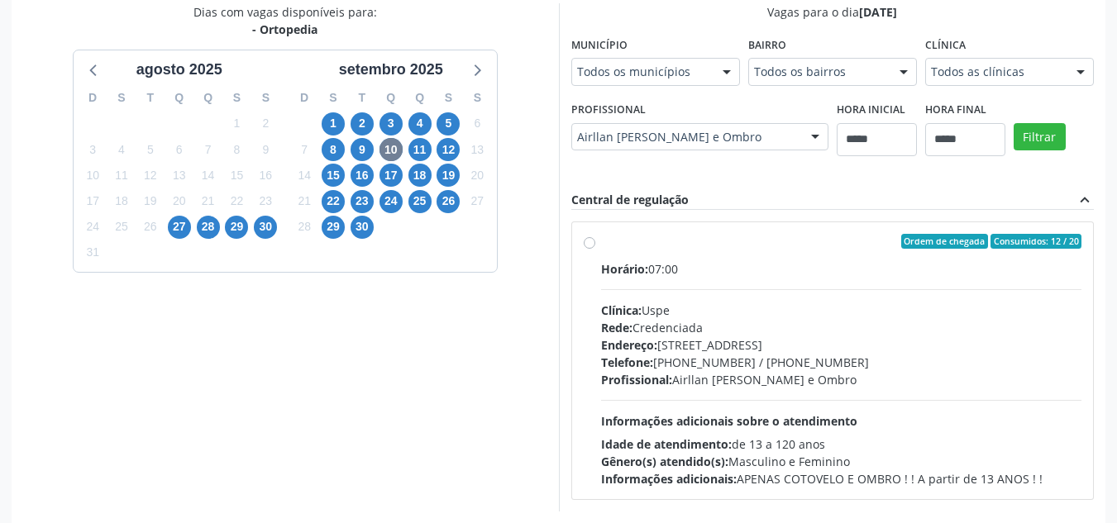
click at [934, 441] on div "Idade de atendimento: de 13 a 120 anos" at bounding box center [841, 444] width 481 height 17
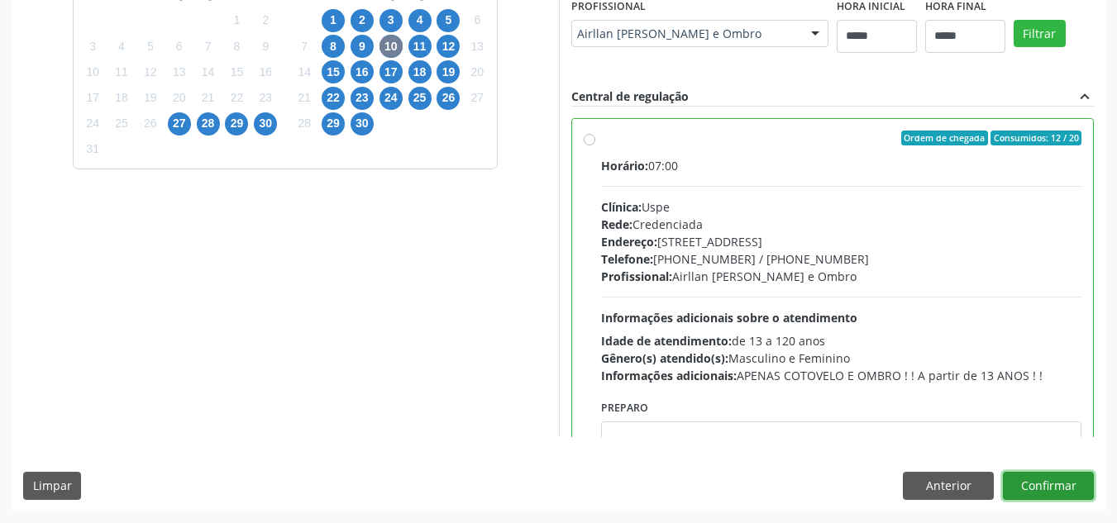
click at [1066, 487] on button "Confirmar" at bounding box center [1048, 486] width 91 height 28
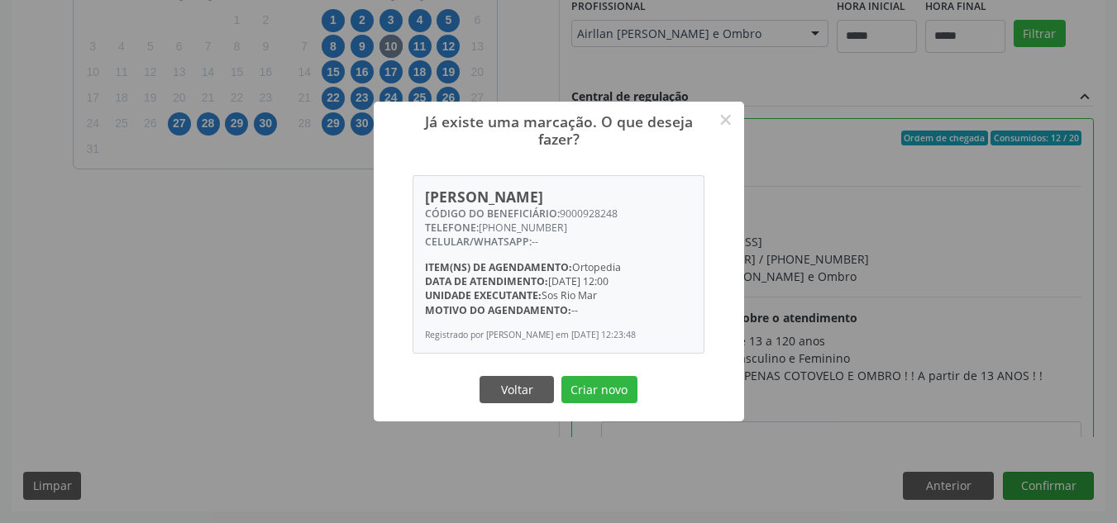
click at [561, 376] on button "Criar novo" at bounding box center [599, 390] width 76 height 28
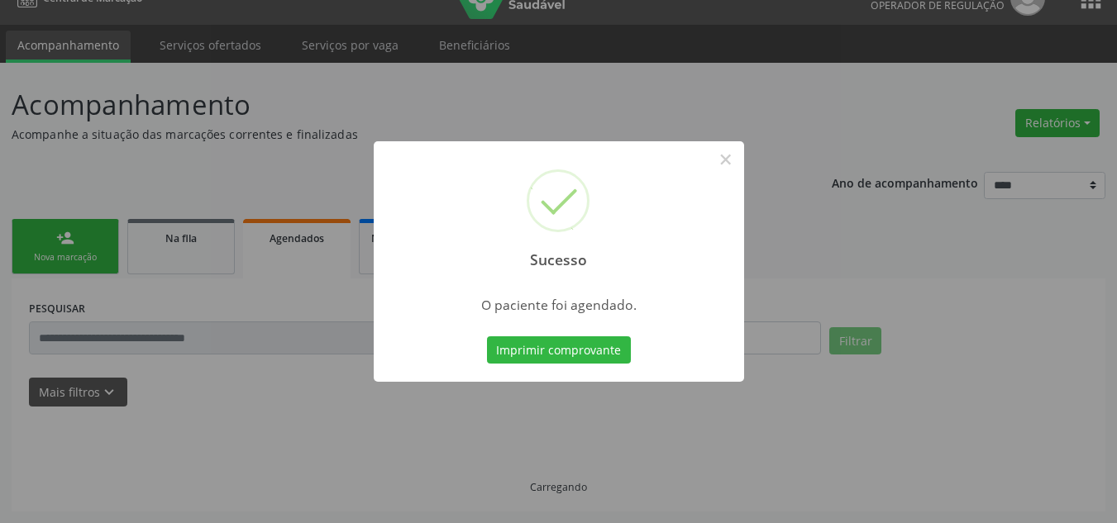
scroll to position [28, 0]
click at [487, 336] on button "Imprimir comprovante" at bounding box center [559, 350] width 144 height 28
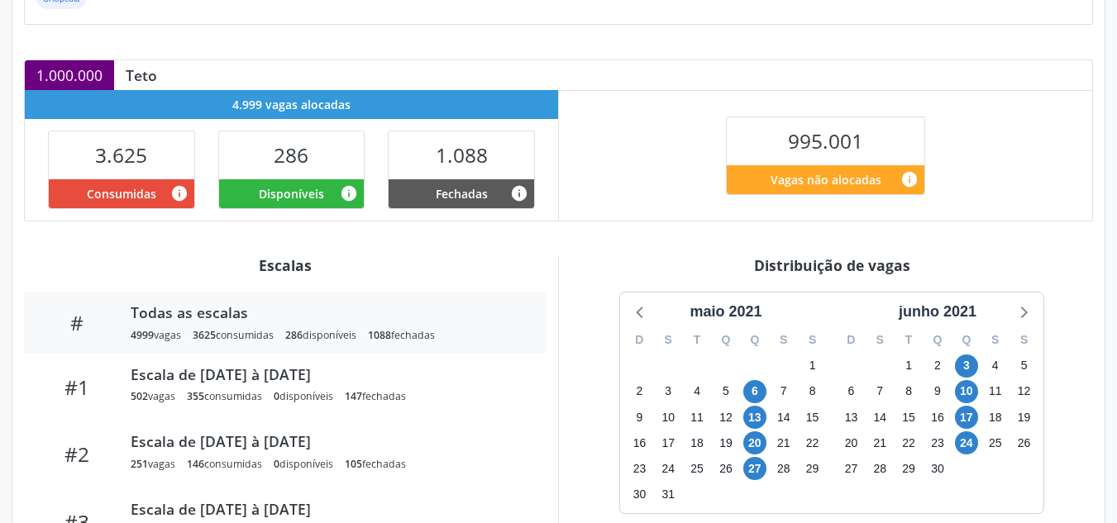
scroll to position [479, 0]
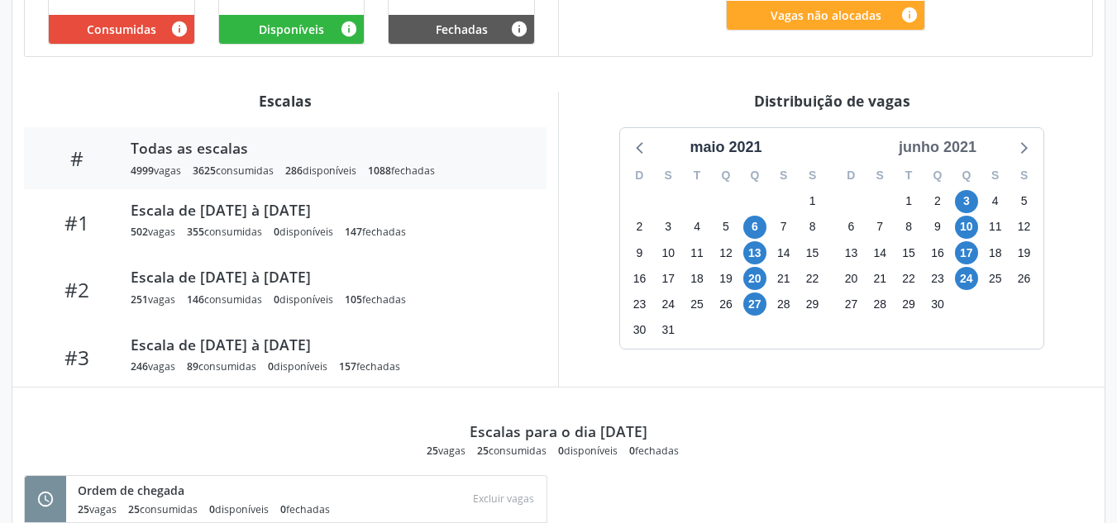
click at [959, 141] on div "junho 2021" at bounding box center [937, 147] width 91 height 22
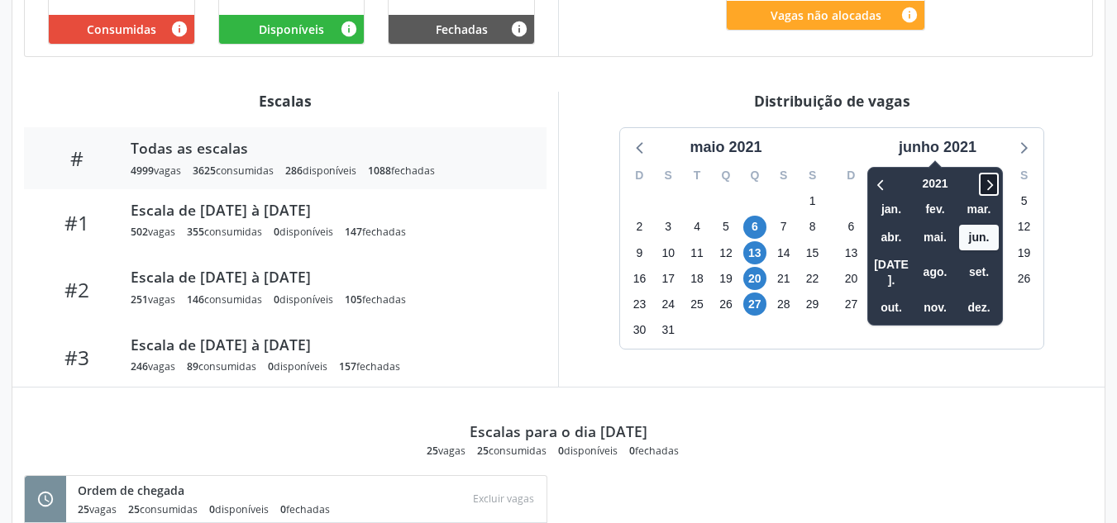
click at [993, 183] on icon at bounding box center [989, 184] width 17 height 20
click at [993, 184] on icon at bounding box center [990, 184] width 6 height 11
click at [974, 271] on span "set." at bounding box center [979, 273] width 40 height 26
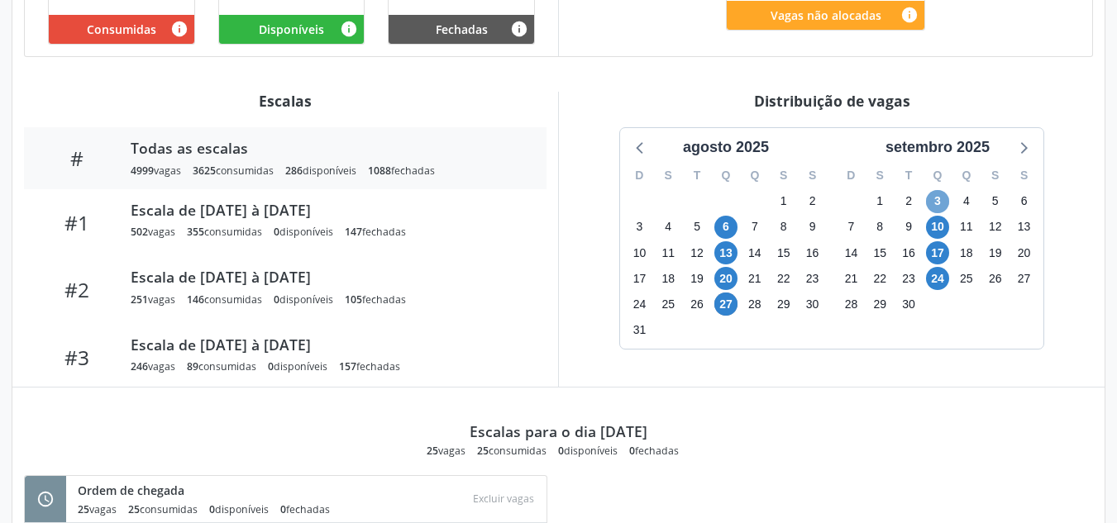
click at [940, 198] on span "3" at bounding box center [937, 201] width 23 height 23
click at [939, 231] on span "10" at bounding box center [937, 227] width 23 height 23
click at [939, 232] on span "10" at bounding box center [937, 227] width 23 height 23
click at [725, 389] on div "Escalas para o dia 10/09/2025 20 vagas 12 consumidas 8 disponíveis 0 fechadas" at bounding box center [558, 423] width 1069 height 70
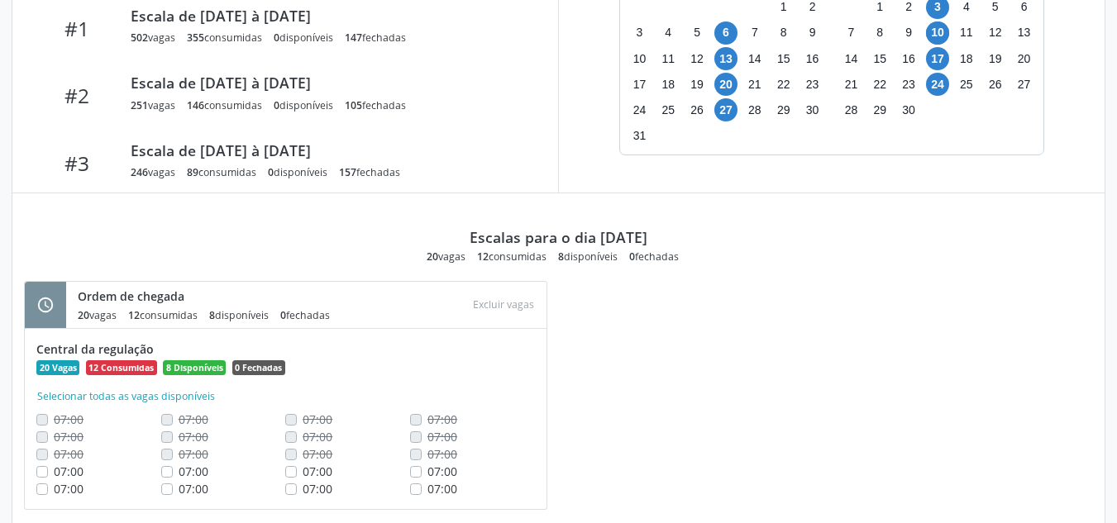
scroll to position [710, 0]
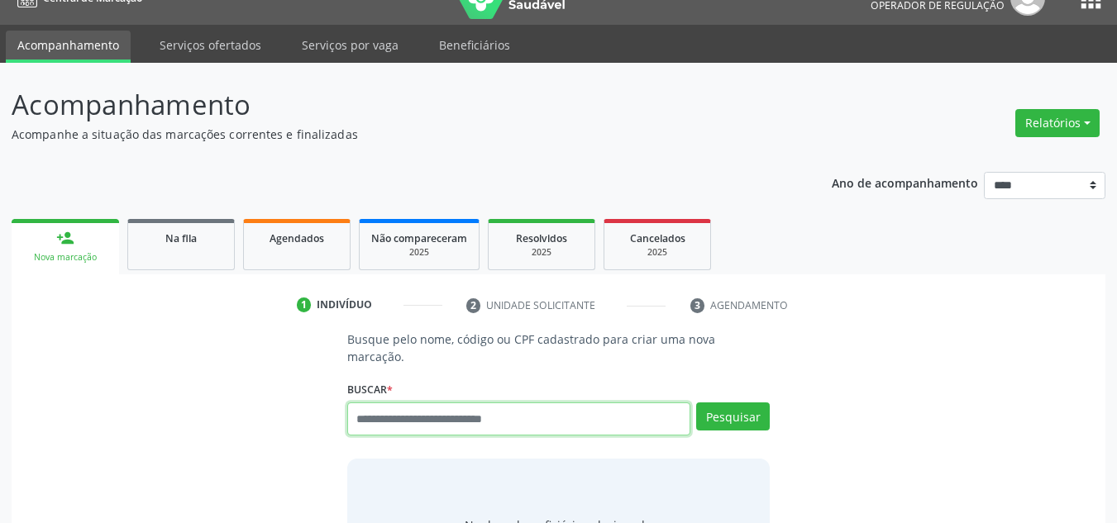
scroll to position [28, 0]
click at [437, 407] on input "text" at bounding box center [519, 419] width 344 height 33
type input "*********"
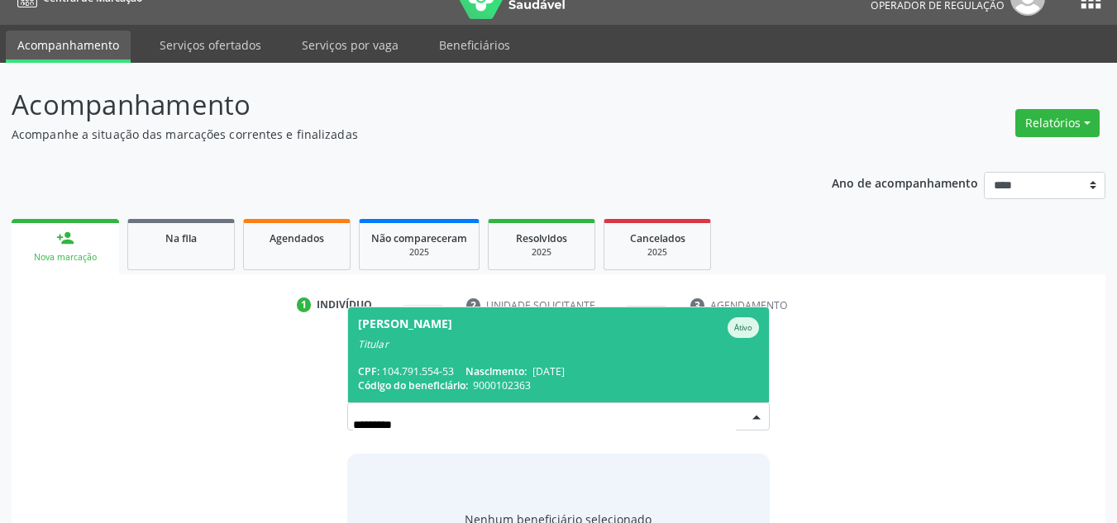
drag, startPoint x: 583, startPoint y: 341, endPoint x: 809, endPoint y: 333, distance: 226.7
click at [584, 341] on span "Maria de Lourdes Bispo do Nascimento Ativo Titular CPF: 104.791.554-53 Nascimen…" at bounding box center [559, 355] width 422 height 95
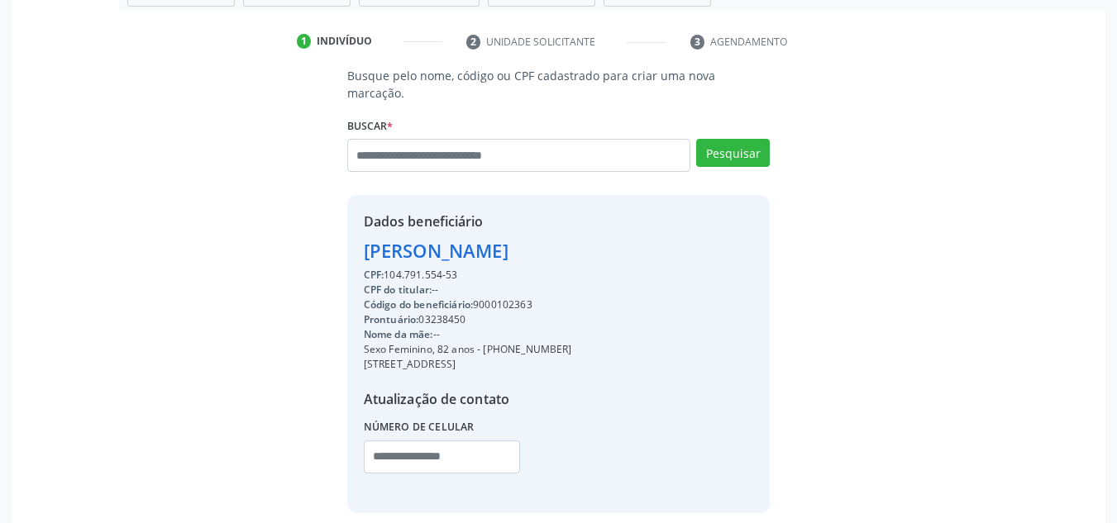
scroll to position [350, 0]
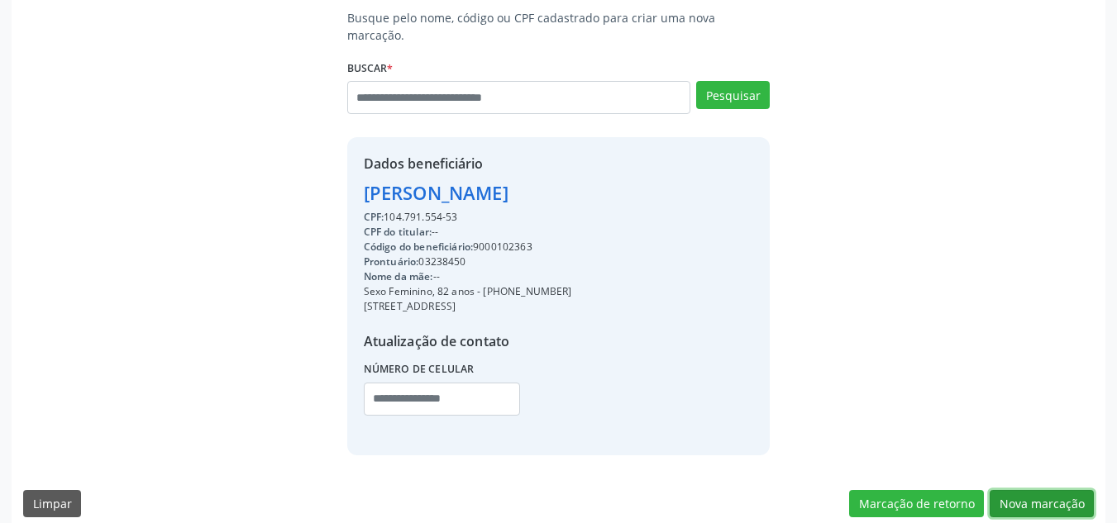
click at [1061, 490] on button "Nova marcação" at bounding box center [1042, 504] width 104 height 28
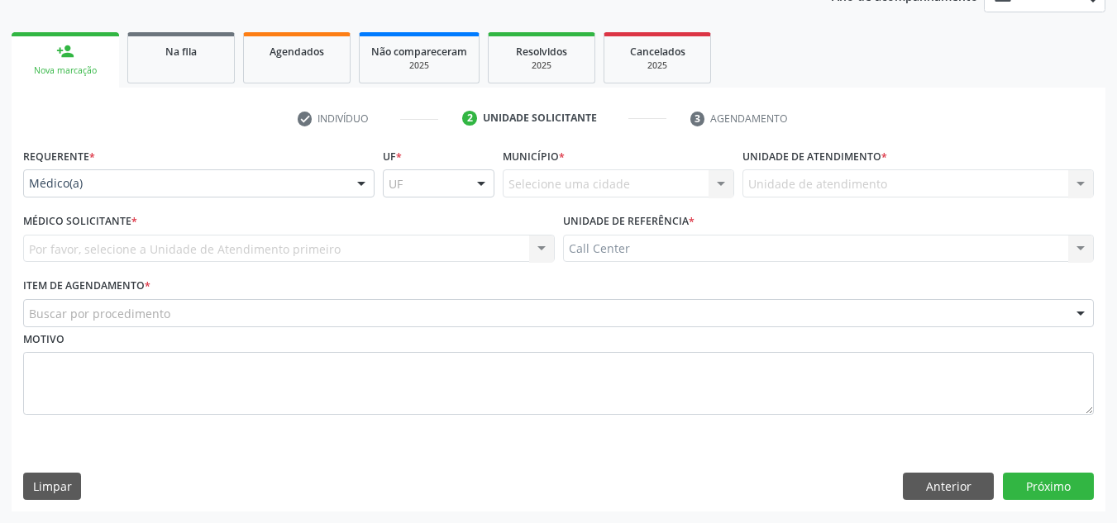
scroll to position [215, 0]
click at [340, 179] on div "Médico(a)" at bounding box center [198, 183] width 351 height 28
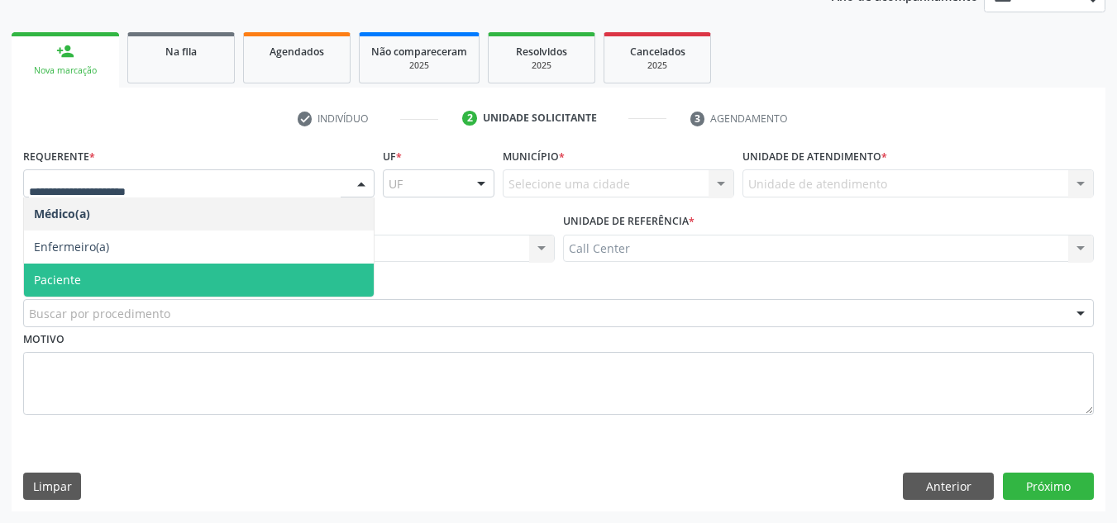
click at [223, 272] on span "Paciente" at bounding box center [199, 280] width 350 height 33
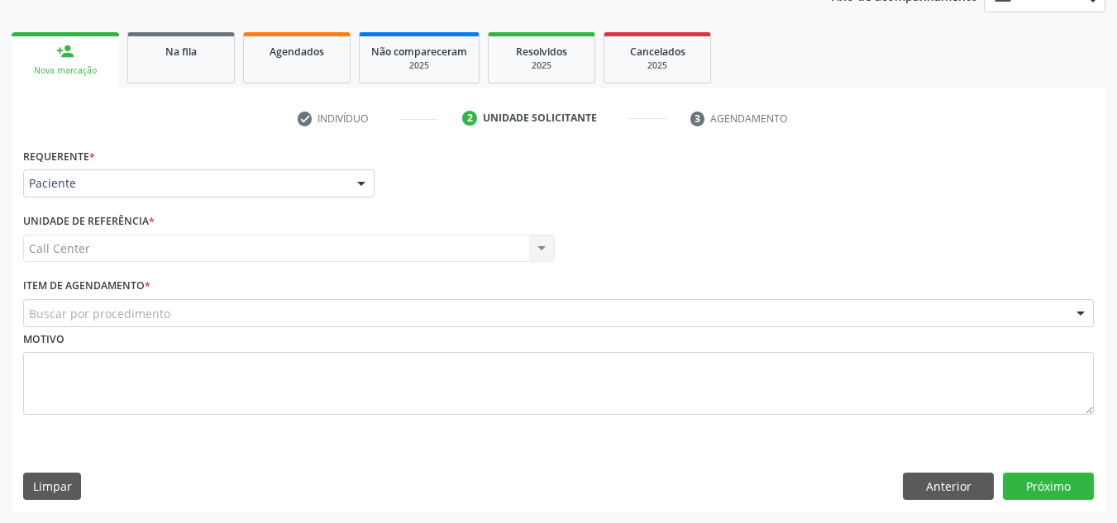
click at [213, 310] on div "Buscar por procedimento" at bounding box center [558, 313] width 1071 height 28
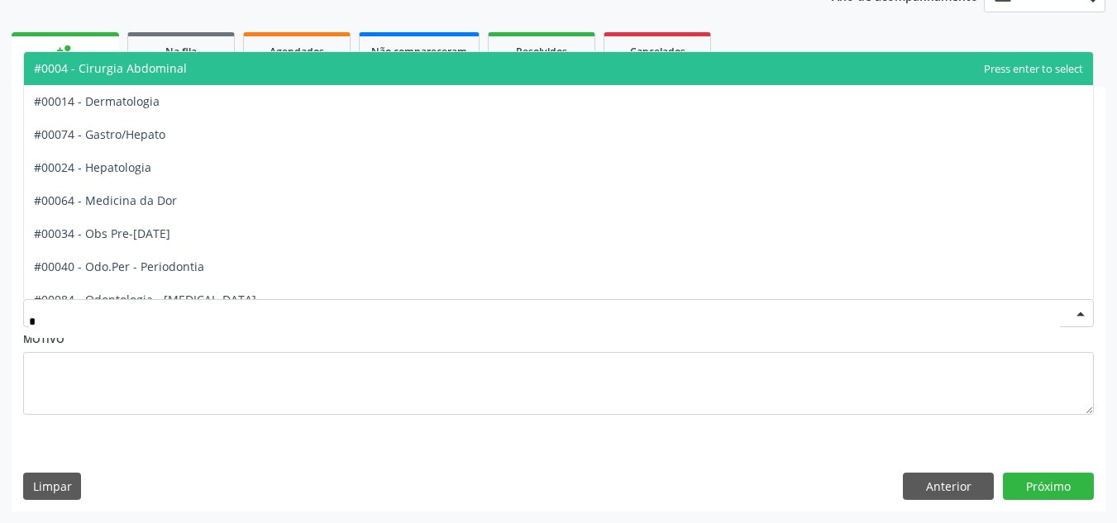
type input "**"
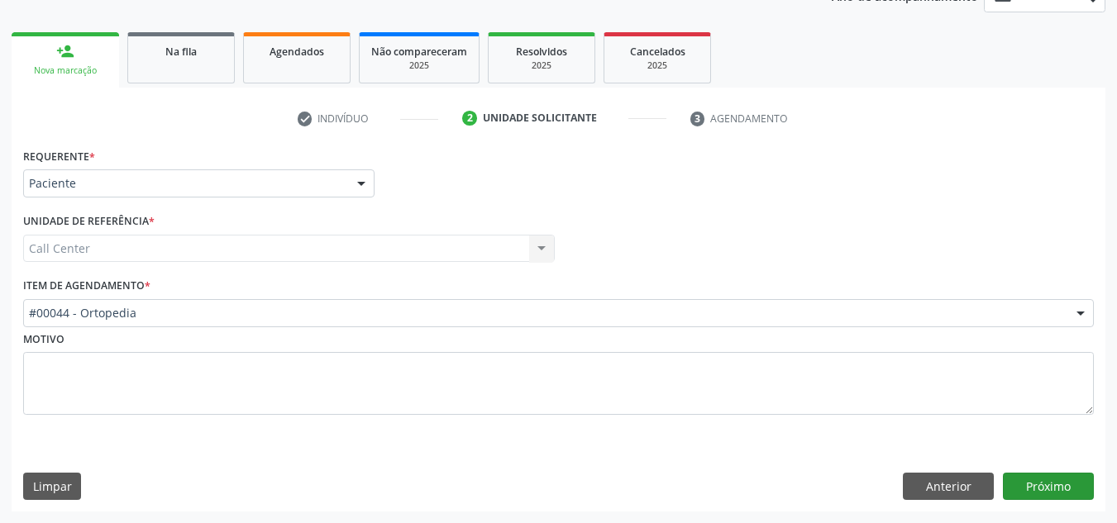
click at [1052, 474] on div "Requerente * Paciente Médico(a) Enfermeiro(a) Paciente Nenhum resultado encontr…" at bounding box center [559, 328] width 1094 height 368
click at [1034, 461] on div "Requerente * Paciente Médico(a) Enfermeiro(a) Paciente Nenhum resultado encontr…" at bounding box center [559, 328] width 1094 height 368
click at [1034, 476] on button "Próximo" at bounding box center [1048, 487] width 91 height 28
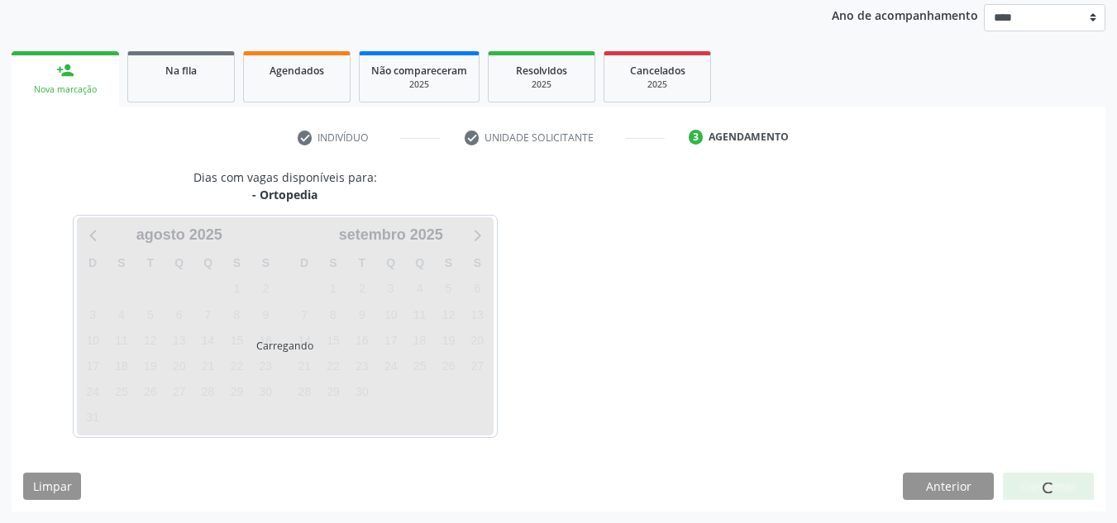
scroll to position [196, 0]
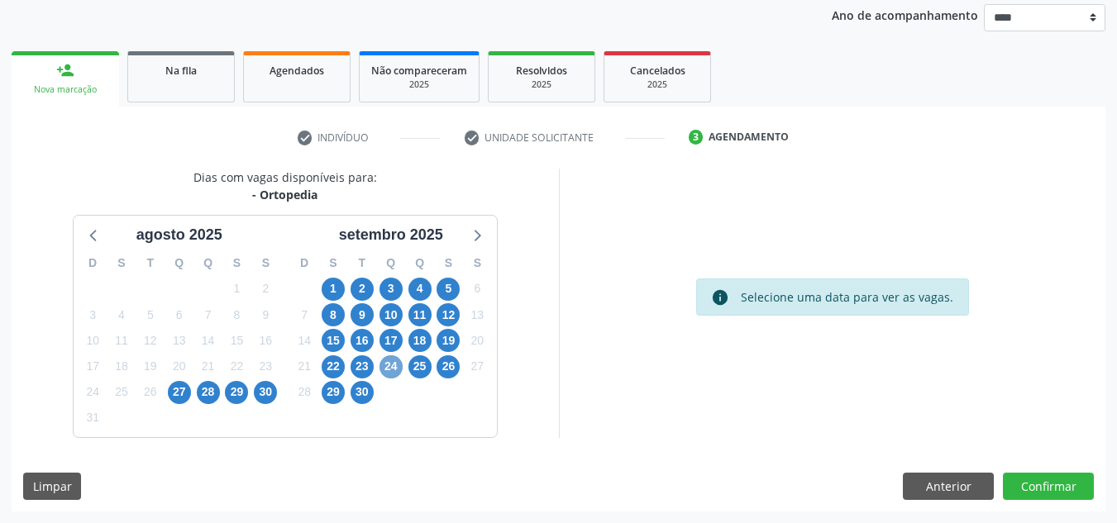
click at [392, 365] on span "24" at bounding box center [390, 367] width 23 height 23
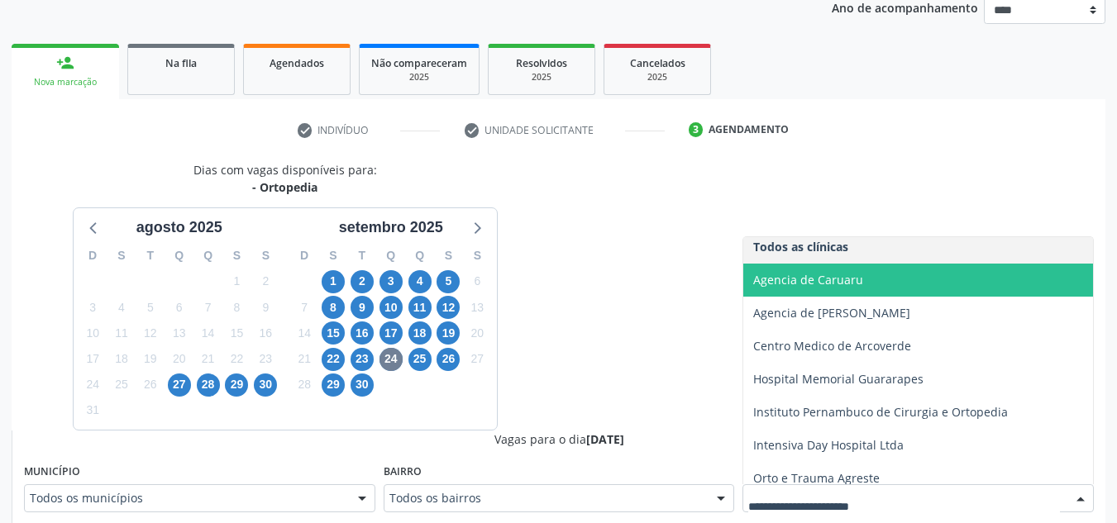
scroll to position [84, 0]
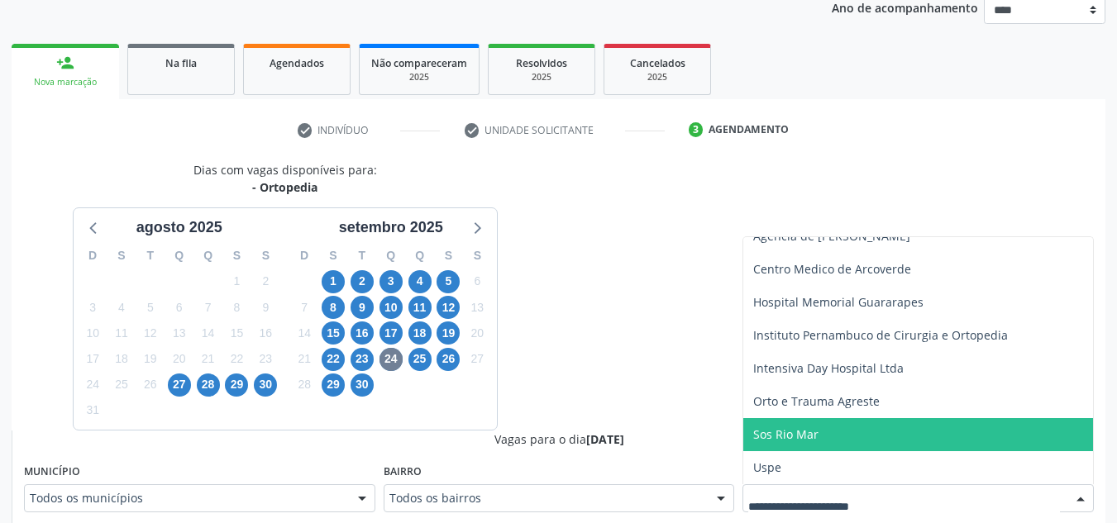
click at [906, 439] on span "Sos Rio Mar" at bounding box center [918, 434] width 350 height 33
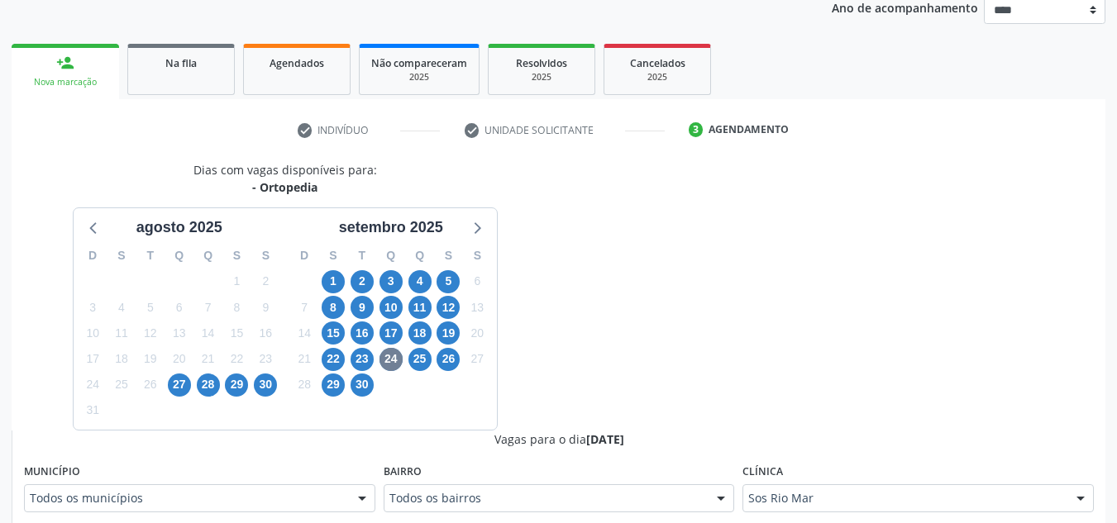
scroll to position [490, 0]
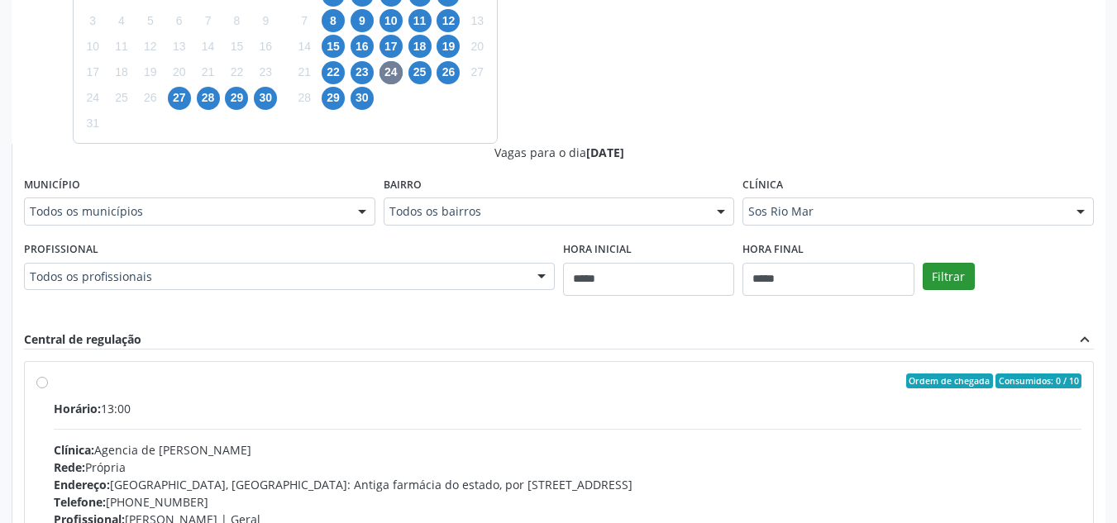
drag, startPoint x: 974, startPoint y: 294, endPoint x: 967, endPoint y: 288, distance: 8.8
click at [969, 289] on div "Filtrar" at bounding box center [1008, 275] width 179 height 76
click at [961, 281] on button "Filtrar" at bounding box center [949, 277] width 52 height 28
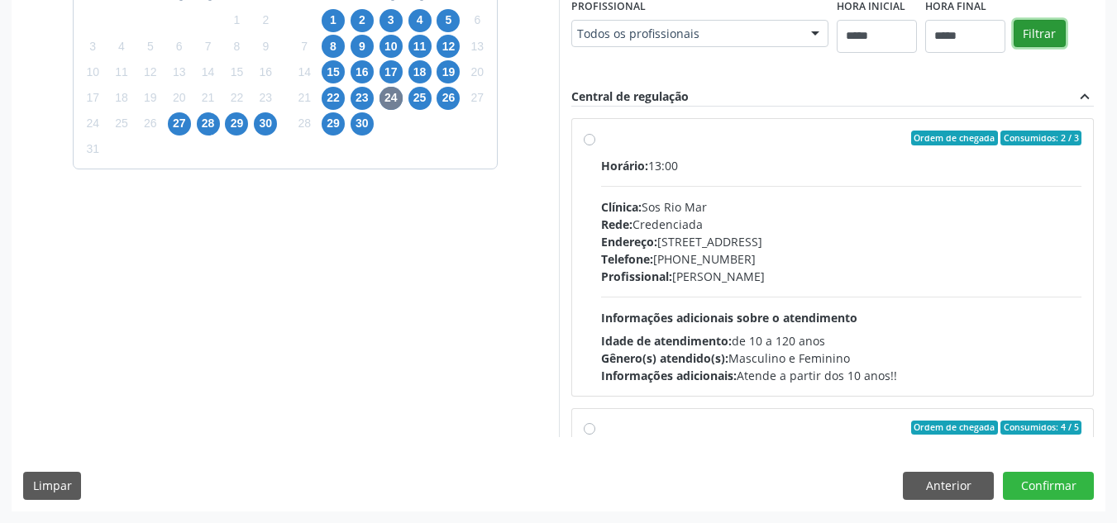
scroll to position [733, 0]
click at [711, 298] on div "Horário: 13:00 Clínica: Sos Rio Mar Rede: Credenciada Endereço: Av Republica do…" at bounding box center [841, 270] width 481 height 227
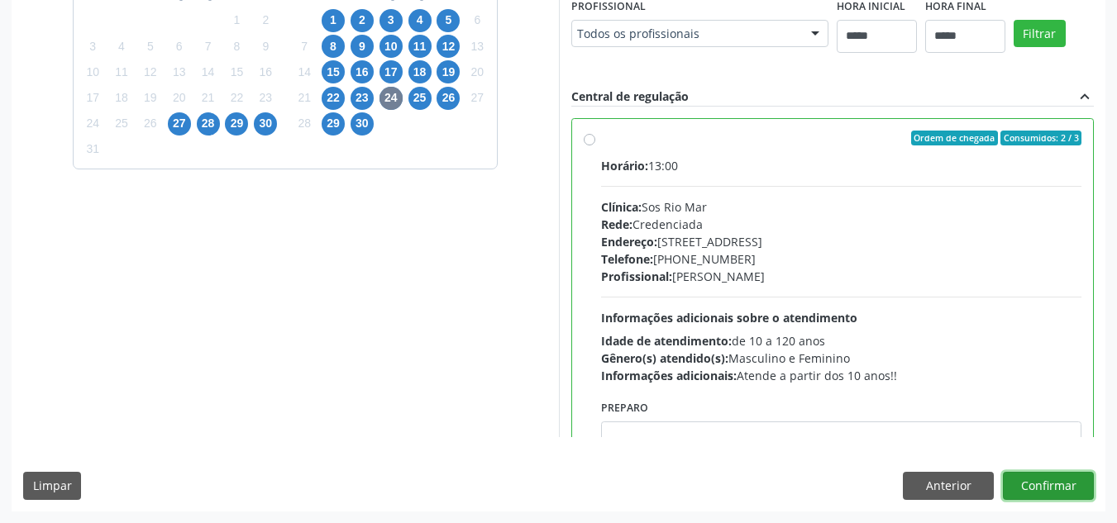
click at [1059, 487] on button "Confirmar" at bounding box center [1048, 486] width 91 height 28
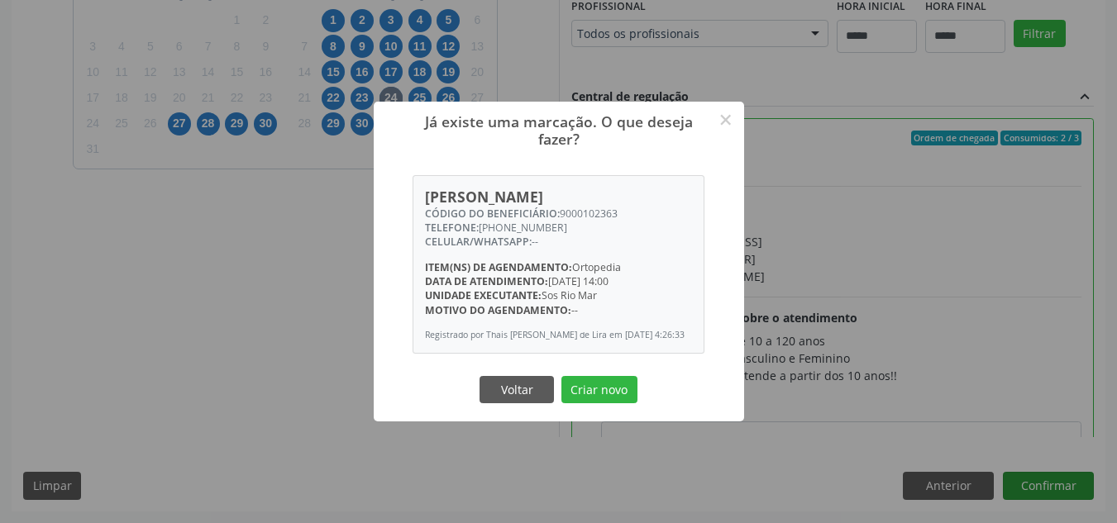
click at [561, 376] on button "Criar novo" at bounding box center [599, 390] width 76 height 28
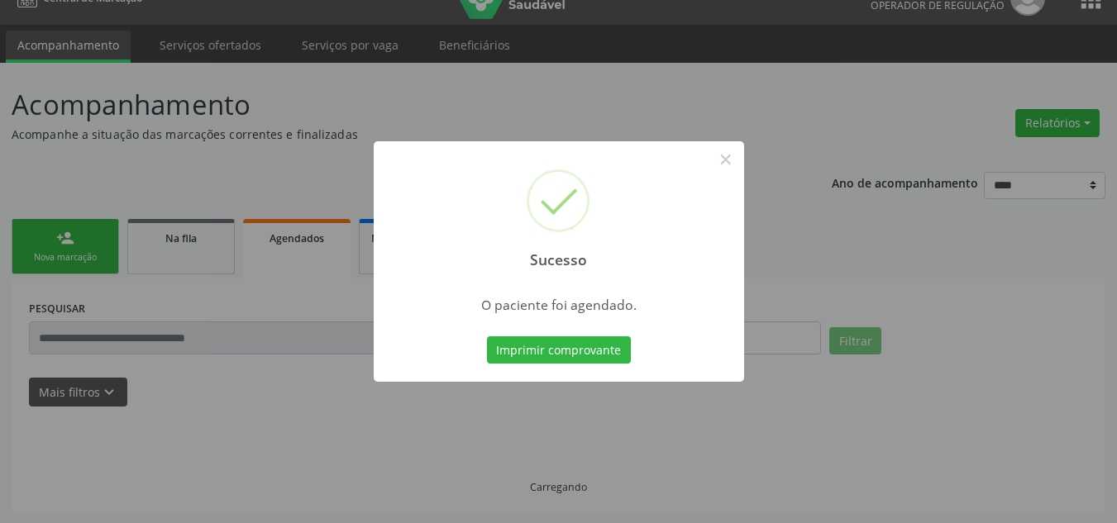
scroll to position [28, 0]
click at [487, 336] on button "Imprimir comprovante" at bounding box center [559, 350] width 144 height 28
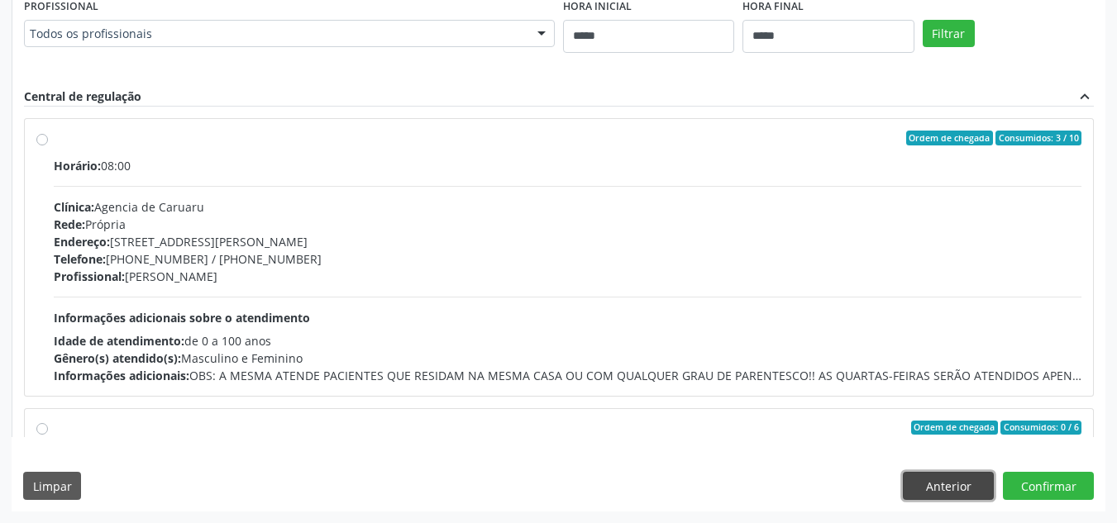
click at [922, 479] on button "Anterior" at bounding box center [948, 486] width 91 height 28
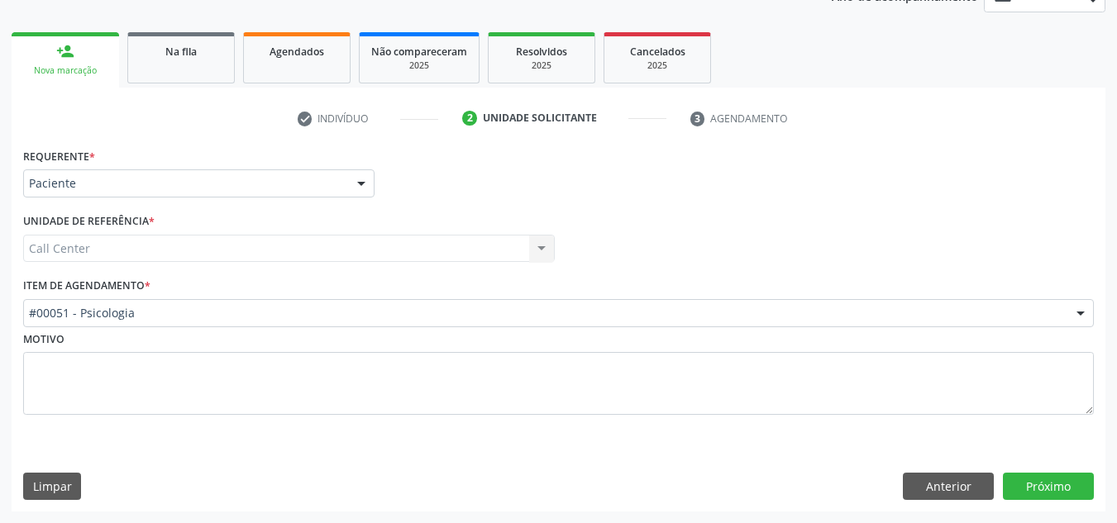
click at [555, 297] on div "Item de agendamento * #00051 - Psicologia #0000 - Alergologia #0001 - Angiologi…" at bounding box center [558, 300] width 1071 height 53
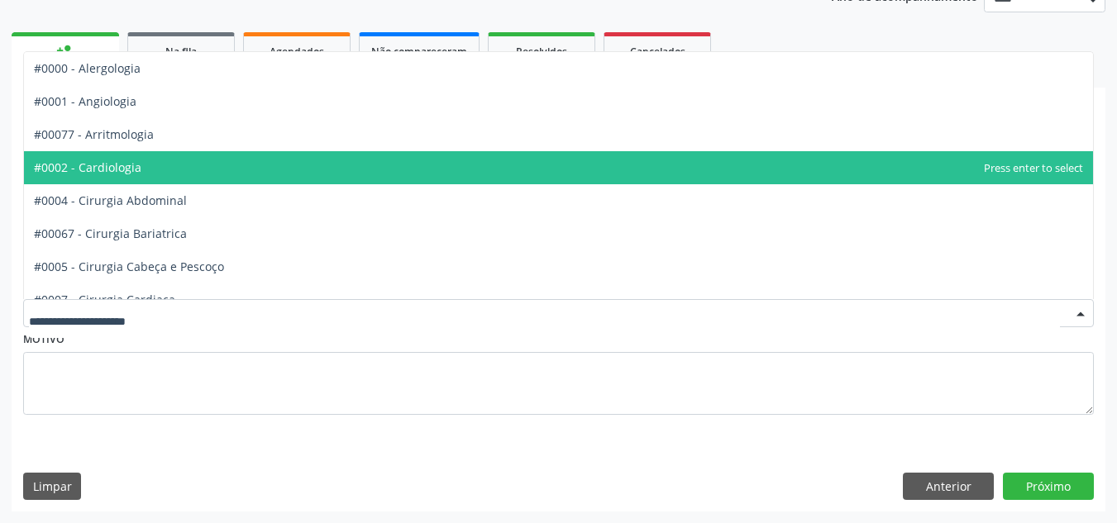
click at [536, 168] on span "#0002 - Cardiologia" at bounding box center [558, 167] width 1069 height 33
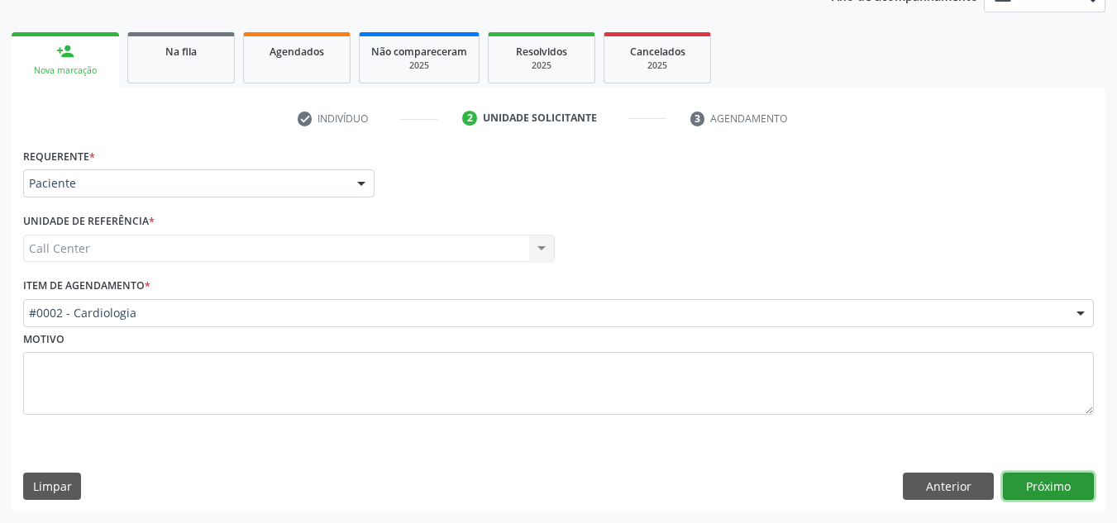
click at [1054, 498] on button "Próximo" at bounding box center [1048, 487] width 91 height 28
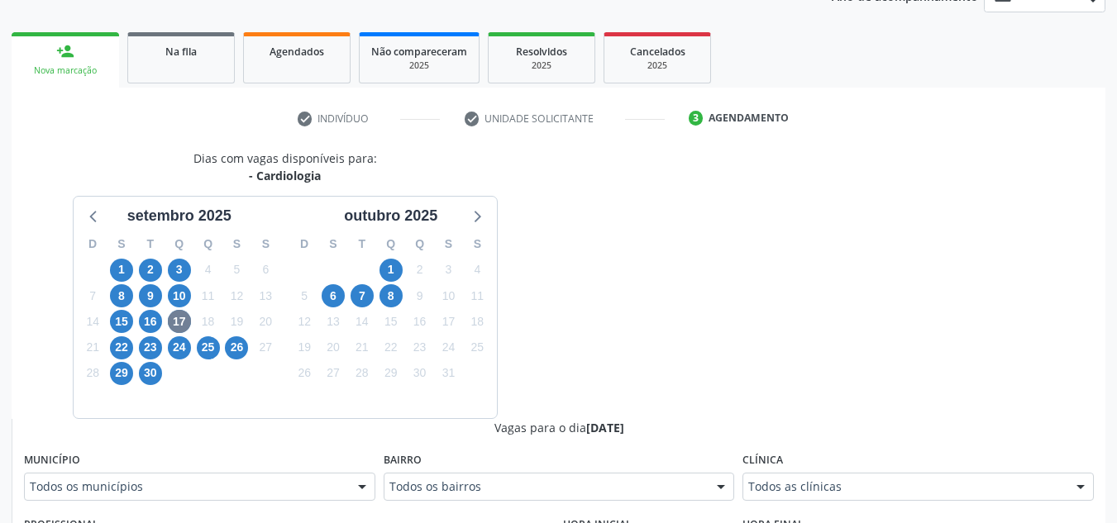
click at [78, 217] on div "setembro 2025" at bounding box center [180, 212] width 212 height 31
click at [79, 217] on div "setembro 2025" at bounding box center [180, 212] width 212 height 31
click at [82, 217] on div "setembro 2025 D S T Q Q S S 31 1 2 3 4 5 6 7 8 9 10 11 12 13 14 15 16 17 18 19 …" at bounding box center [285, 307] width 423 height 221
click at [90, 217] on icon at bounding box center [94, 215] width 21 height 21
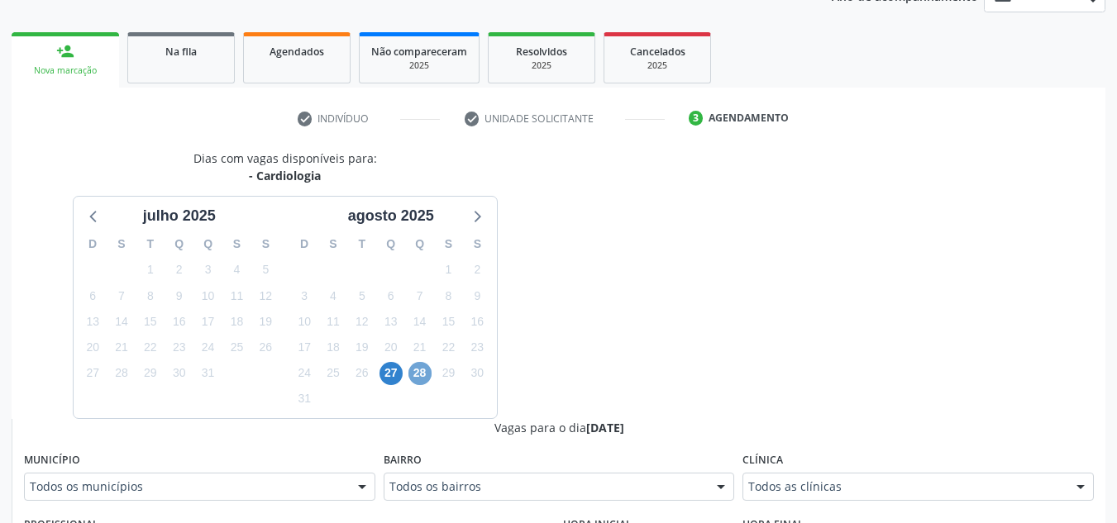
click at [422, 379] on span "28" at bounding box center [419, 373] width 23 height 23
click at [475, 222] on icon at bounding box center [475, 215] width 21 height 21
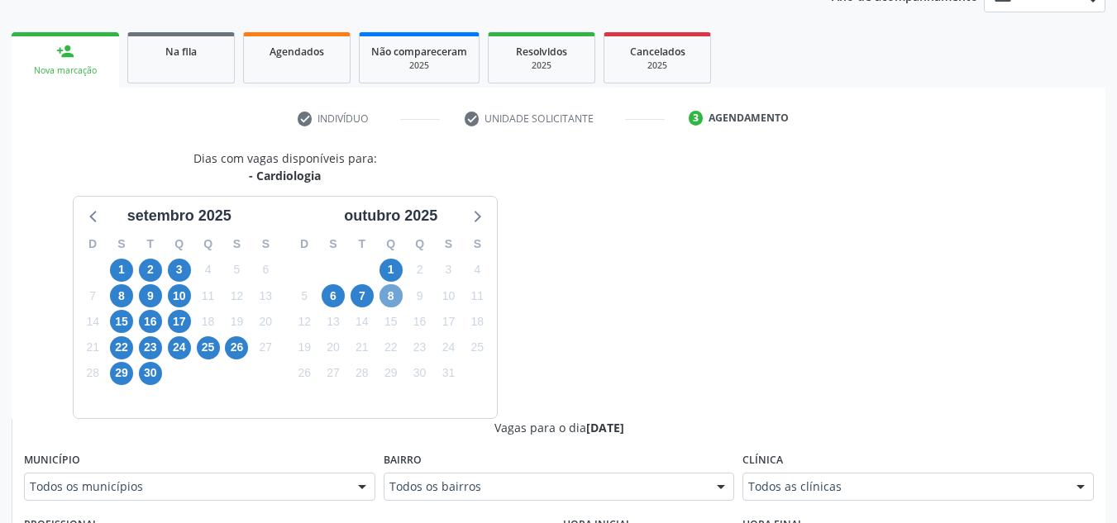
click at [390, 302] on span "8" at bounding box center [390, 295] width 23 height 23
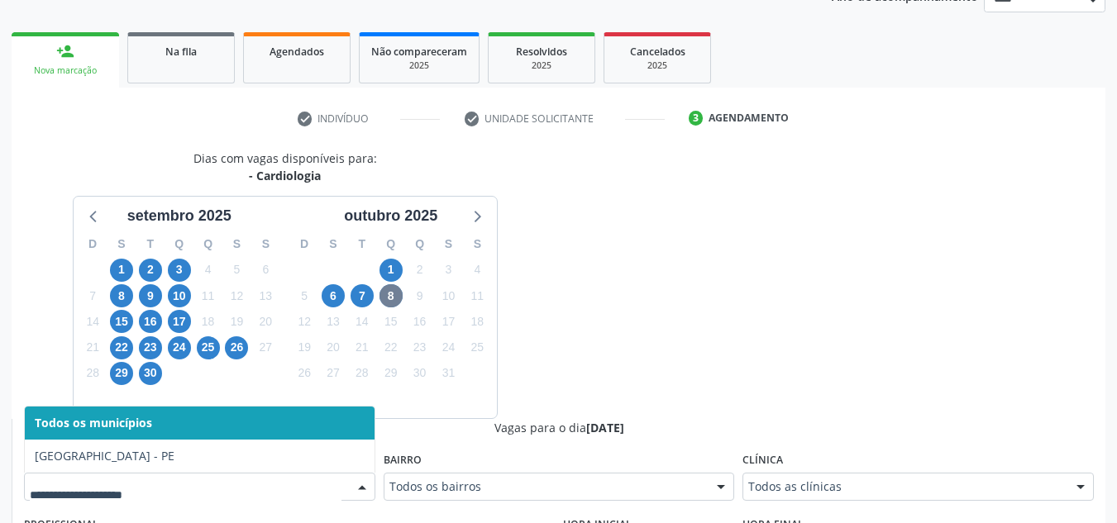
click at [321, 499] on div at bounding box center [199, 487] width 351 height 28
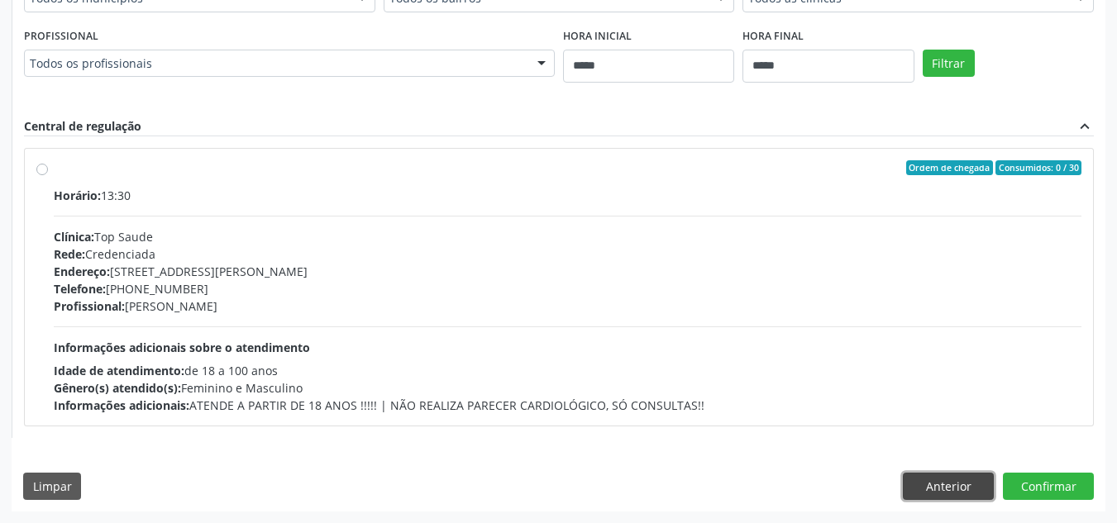
click at [952, 477] on button "Anterior" at bounding box center [948, 487] width 91 height 28
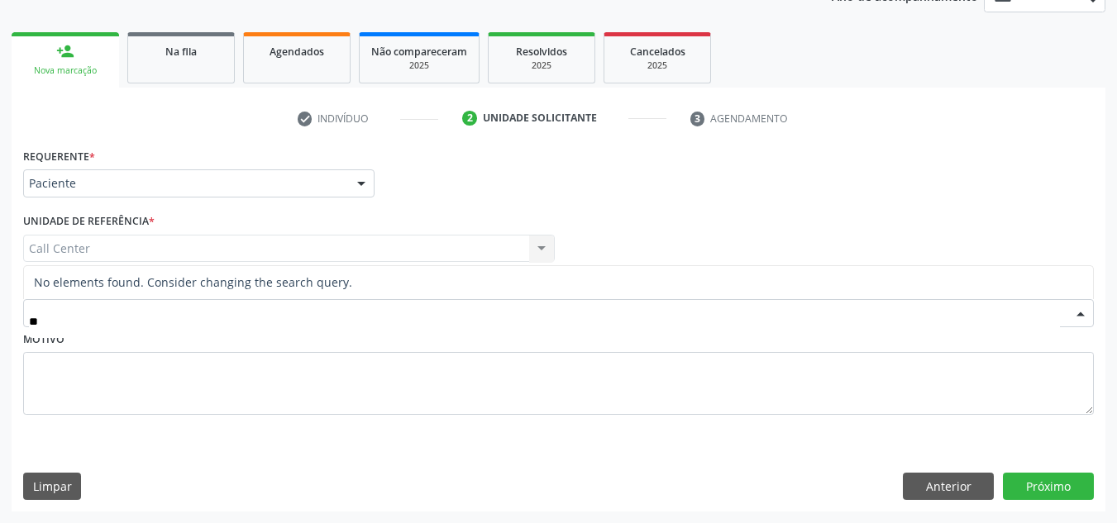
type input "*"
click at [1055, 466] on div "Requerente * Paciente Médico(a) Enfermeiro(a) Paciente Nenhum resultado encontr…" at bounding box center [559, 328] width 1094 height 368
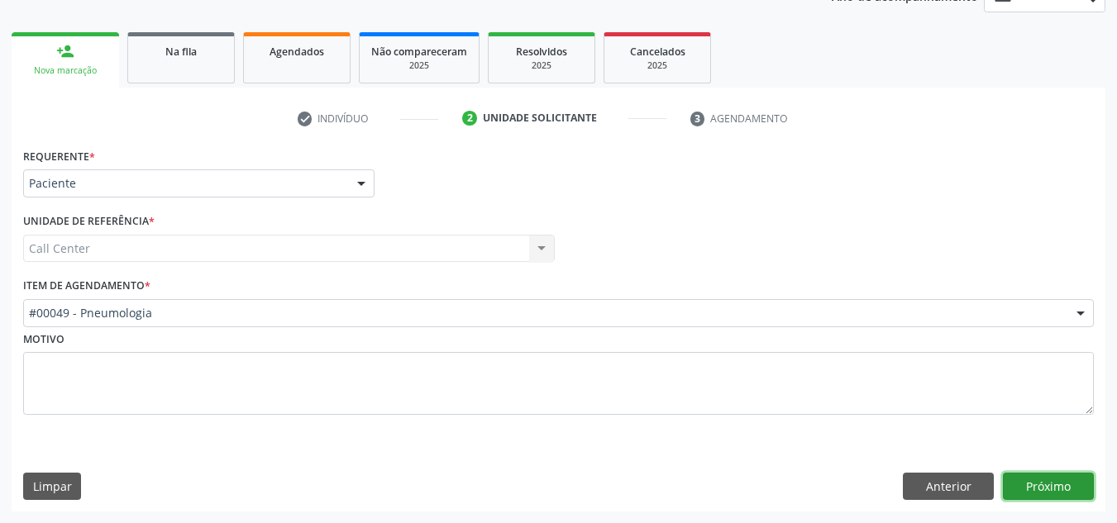
click at [1055, 478] on button "Próximo" at bounding box center [1048, 487] width 91 height 28
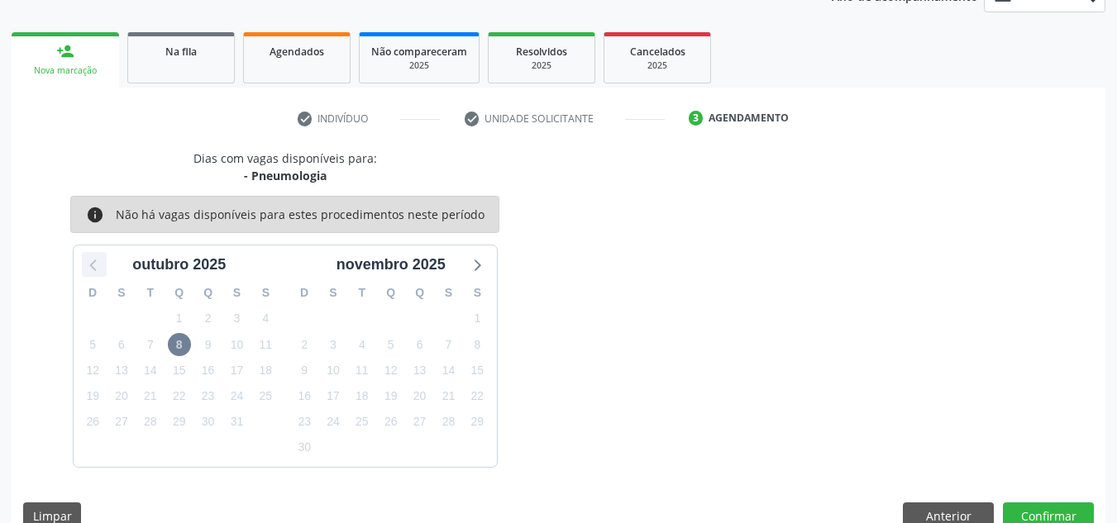
click at [96, 263] on icon at bounding box center [94, 264] width 21 height 21
click at [940, 514] on button "Anterior" at bounding box center [948, 517] width 91 height 28
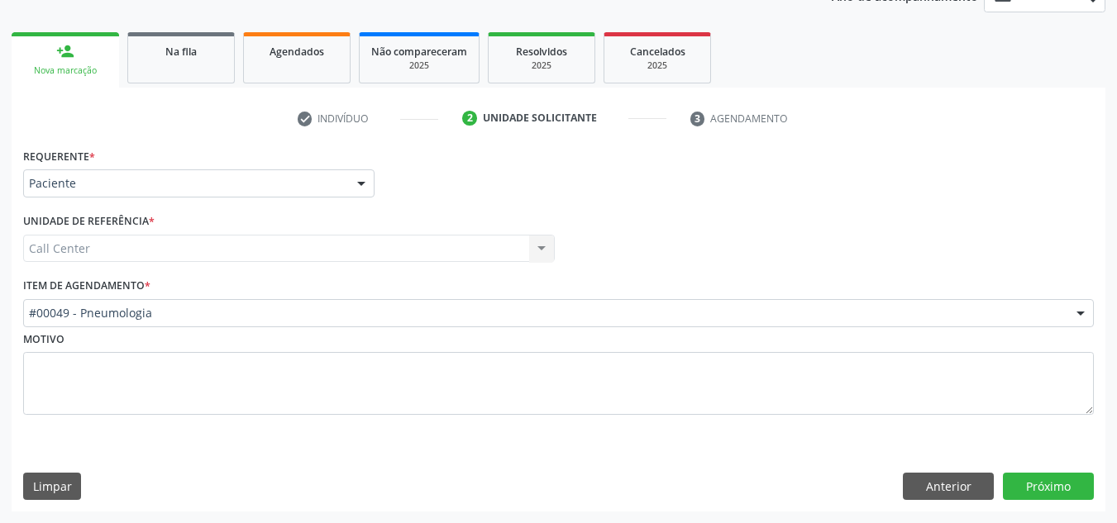
click at [617, 300] on div "#00049 - Pneumologia" at bounding box center [558, 313] width 1071 height 28
click at [1068, 499] on div "Requerente * Paciente Médico(a) Enfermeiro(a) Paciente Nenhum resultado encontr…" at bounding box center [559, 328] width 1094 height 368
click at [1067, 486] on button "Próximo" at bounding box center [1048, 487] width 91 height 28
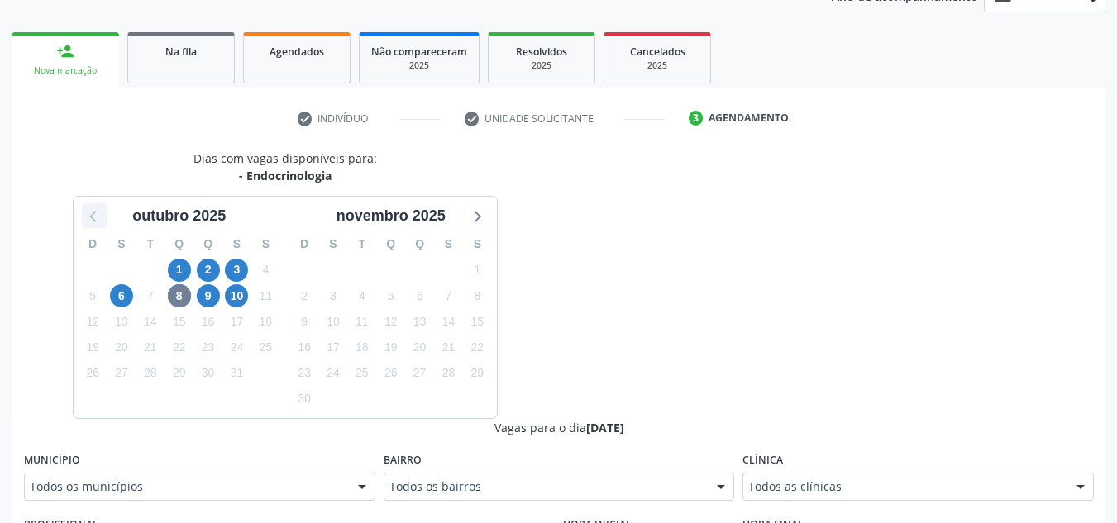
click at [93, 208] on icon at bounding box center [94, 215] width 21 height 21
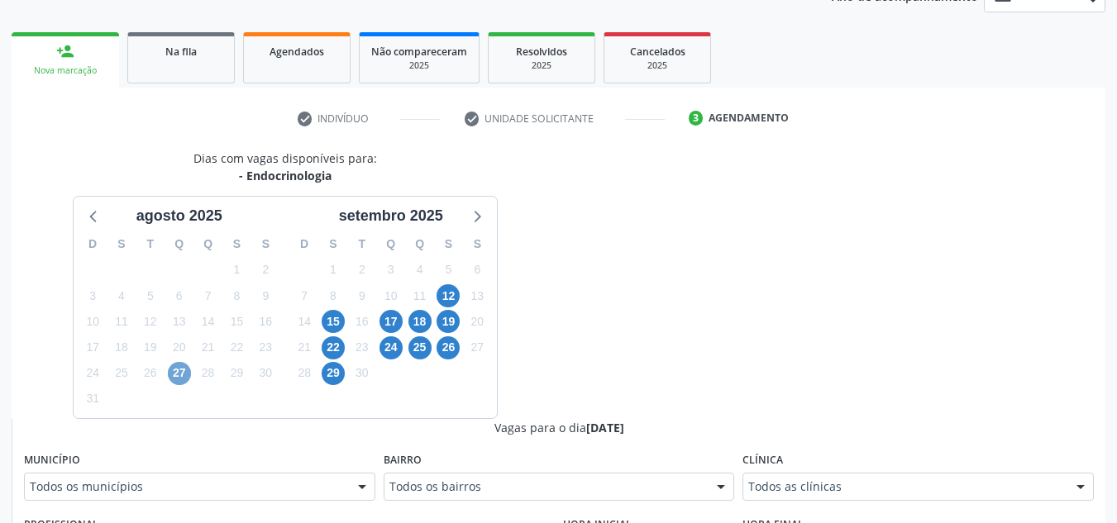
click at [184, 379] on span "27" at bounding box center [179, 373] width 23 height 23
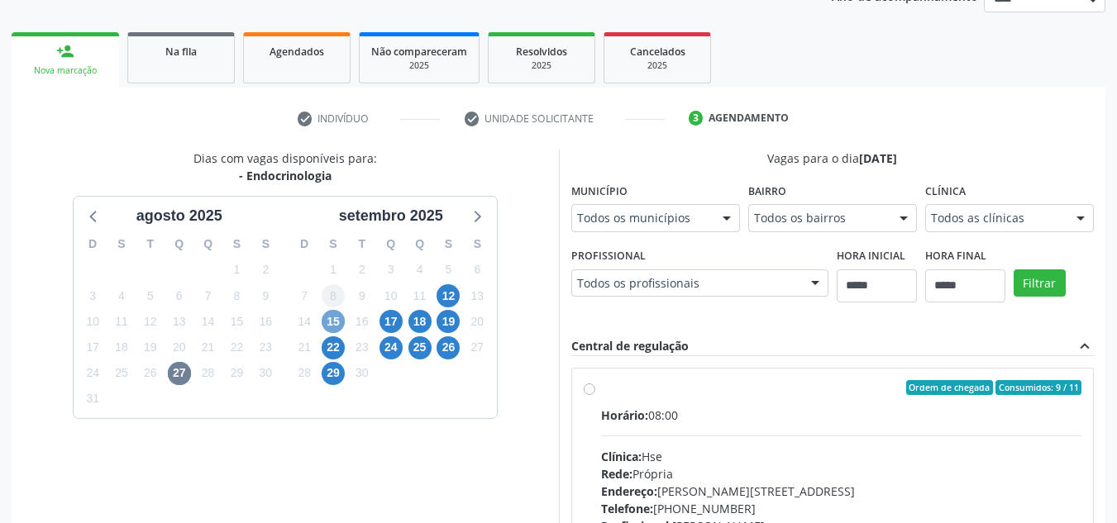
click at [342, 318] on span "15" at bounding box center [333, 321] width 23 height 23
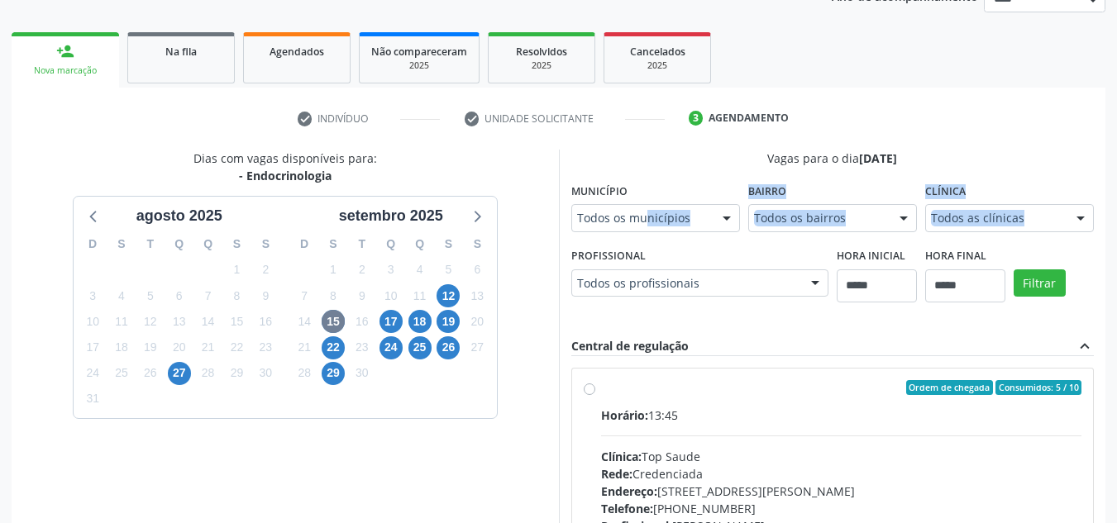
drag, startPoint x: 639, startPoint y: 243, endPoint x: 649, endPoint y: 216, distance: 29.0
click at [649, 216] on form "Município Todos os municípios Todos os municípios [GEOGRAPHIC_DATA] resultado e…" at bounding box center [832, 249] width 523 height 141
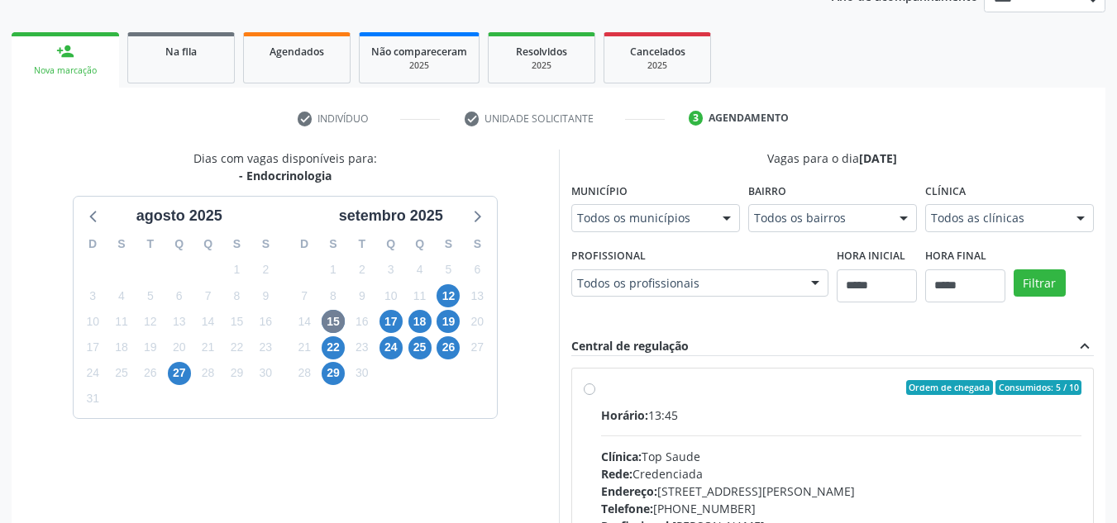
click at [438, 337] on div "26" at bounding box center [448, 348] width 23 height 26
click at [454, 352] on span "26" at bounding box center [448, 347] width 23 height 23
click at [628, 203] on div "Município Todos os municípios Todos os municípios [GEOGRAPHIC_DATA] resultado e…" at bounding box center [655, 205] width 169 height 53
click at [474, 208] on icon at bounding box center [475, 215] width 21 height 21
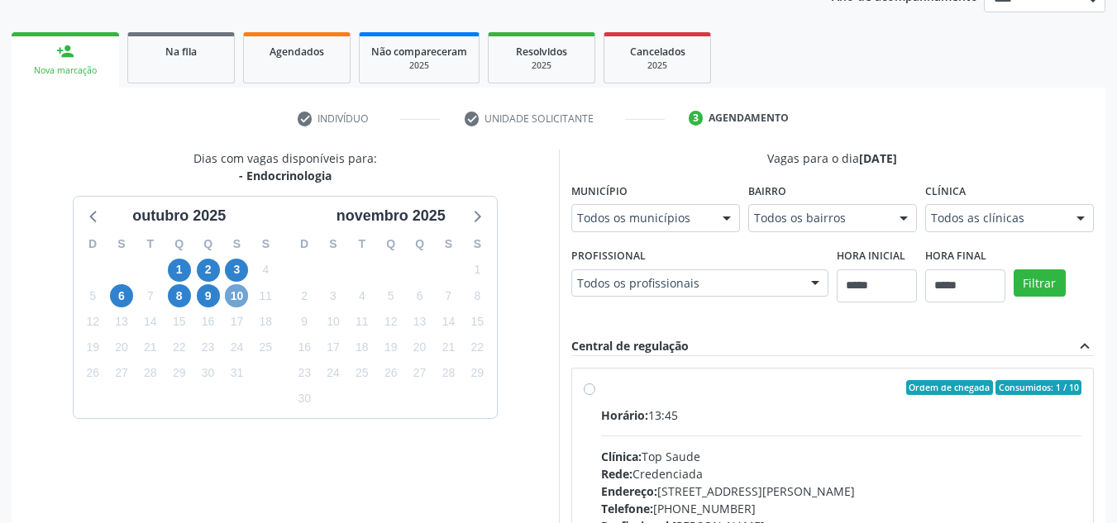
click at [237, 303] on span "10" at bounding box center [236, 295] width 23 height 23
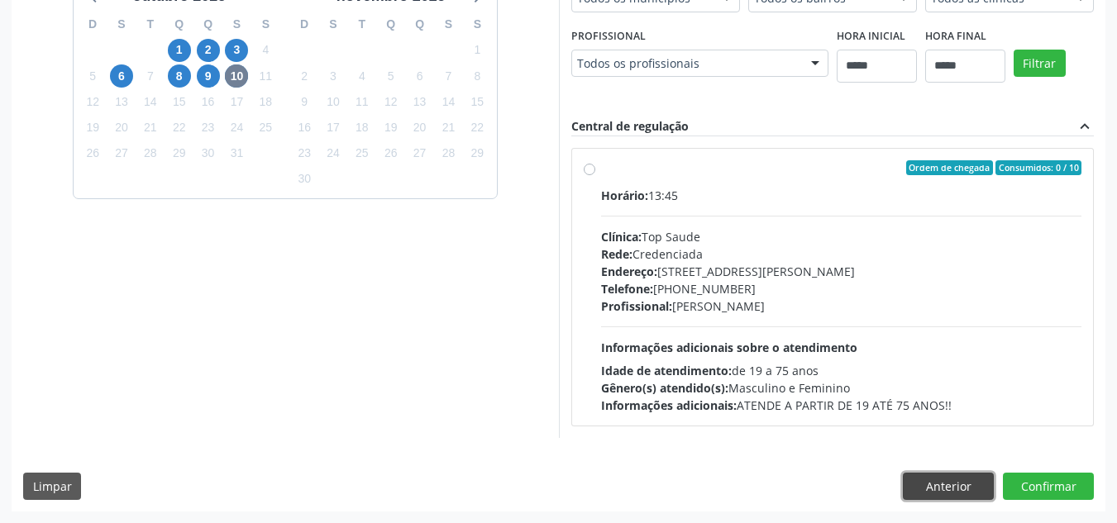
click at [935, 477] on button "Anterior" at bounding box center [948, 487] width 91 height 28
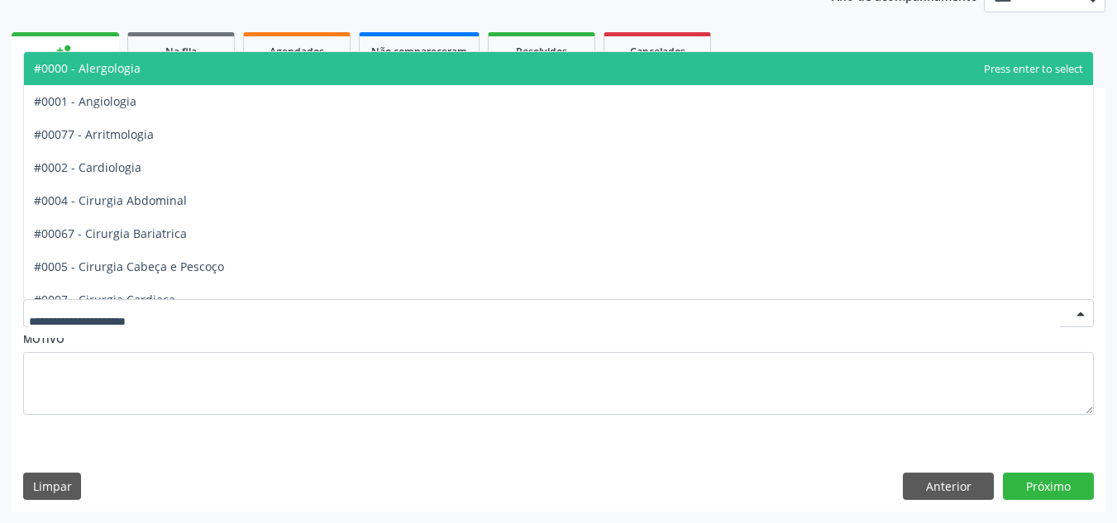
click at [691, 323] on div at bounding box center [558, 313] width 1071 height 28
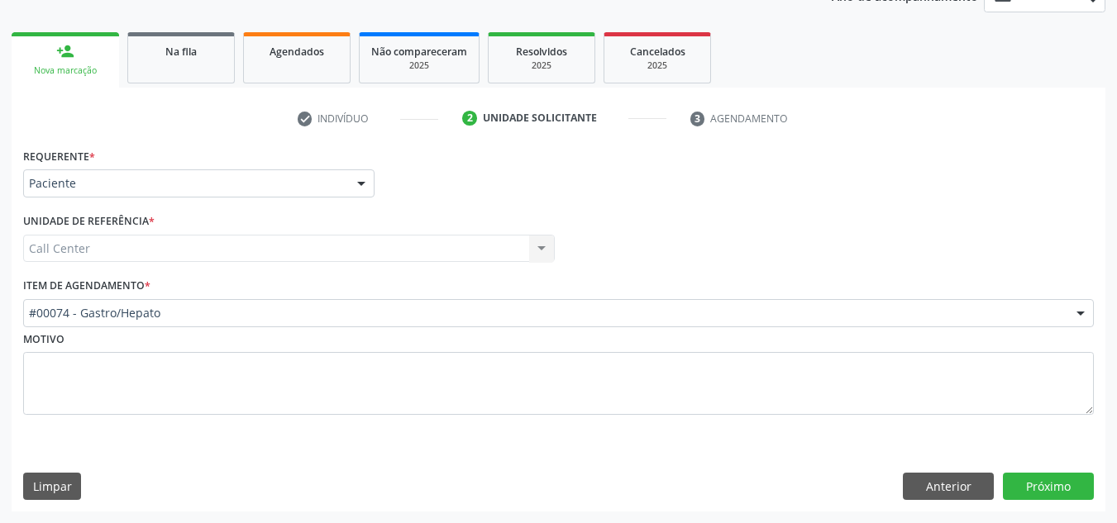
click at [691, 323] on div "#00074 - Gastro/Hepato" at bounding box center [558, 313] width 1071 height 28
click at [1026, 491] on button "Próximo" at bounding box center [1048, 487] width 91 height 28
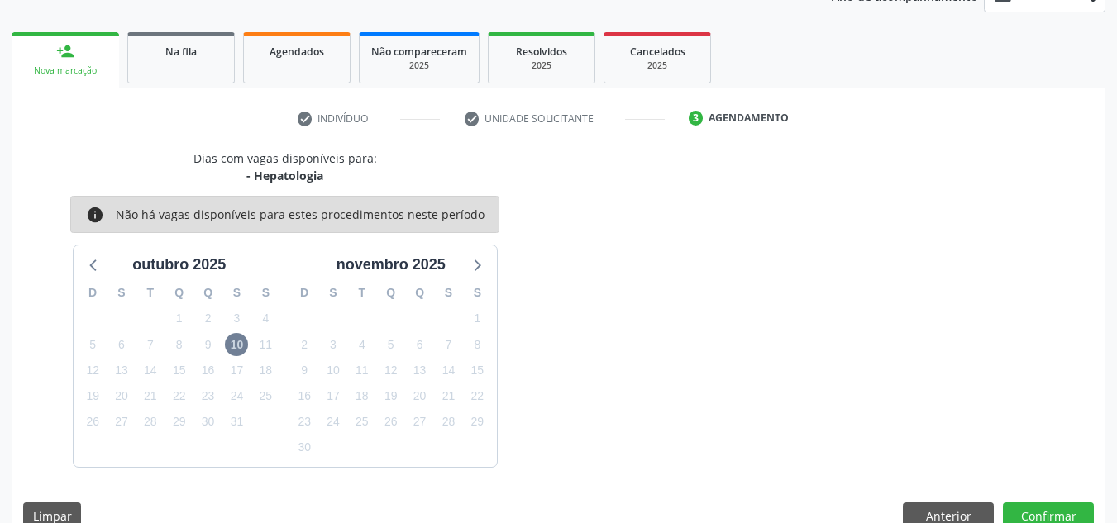
drag, startPoint x: 131, startPoint y: 283, endPoint x: 106, endPoint y: 283, distance: 24.8
click at [106, 283] on div "D S T Q Q S S 28 29 30 1 2 3 4 5 6 7 8 9 10 11 12 13 14 15 16 17 18 19 20 21 22…" at bounding box center [180, 371] width 212 height 190
click at [89, 270] on icon at bounding box center [94, 264] width 21 height 21
click at [938, 510] on button "Anterior" at bounding box center [948, 517] width 91 height 28
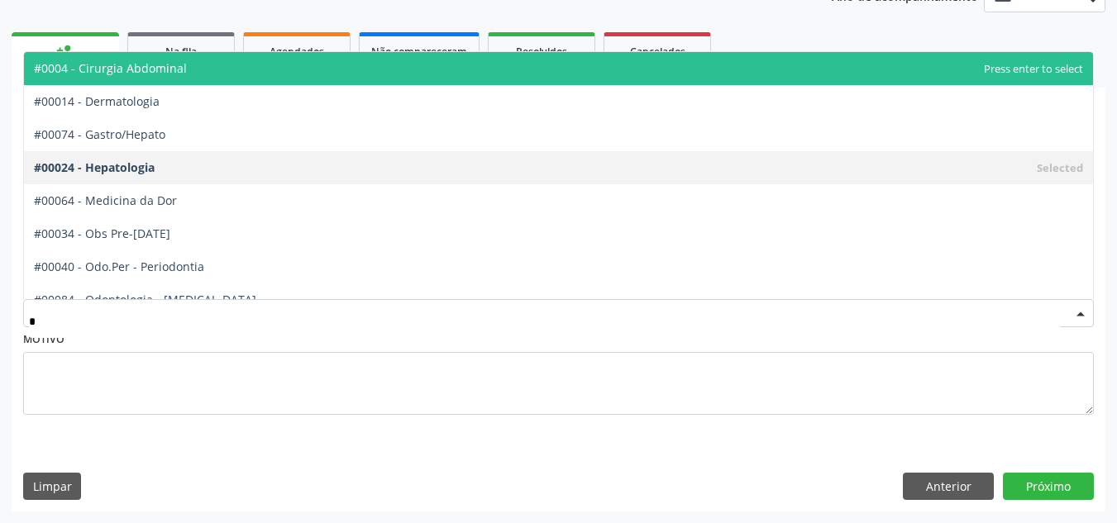
type input "**"
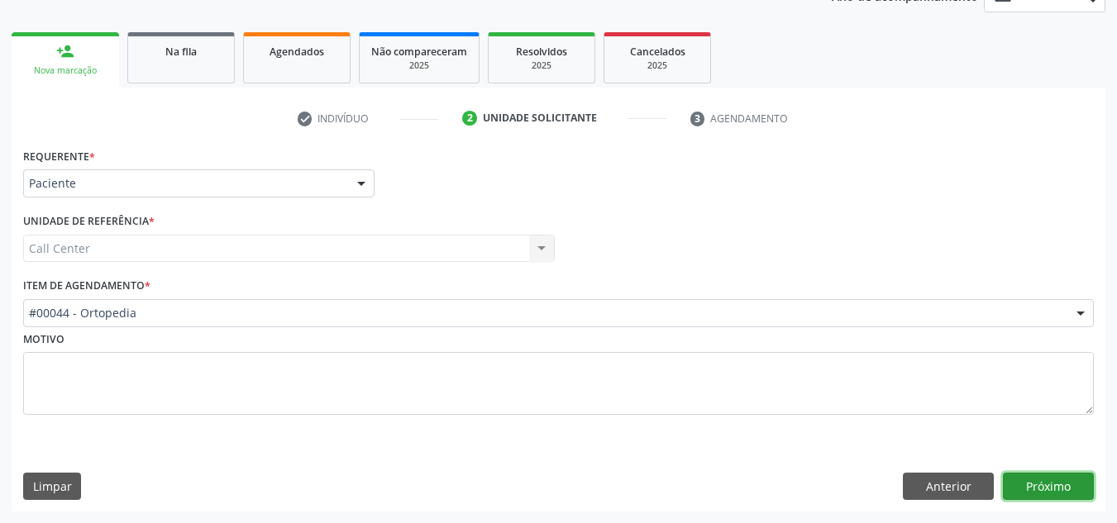
click at [1074, 488] on button "Próximo" at bounding box center [1048, 487] width 91 height 28
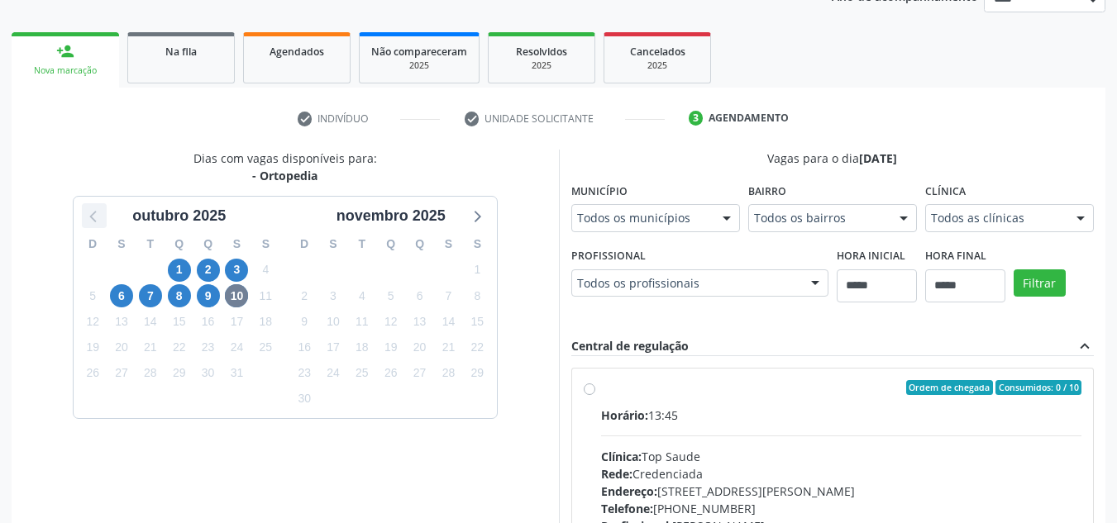
click at [83, 203] on div at bounding box center [94, 215] width 25 height 25
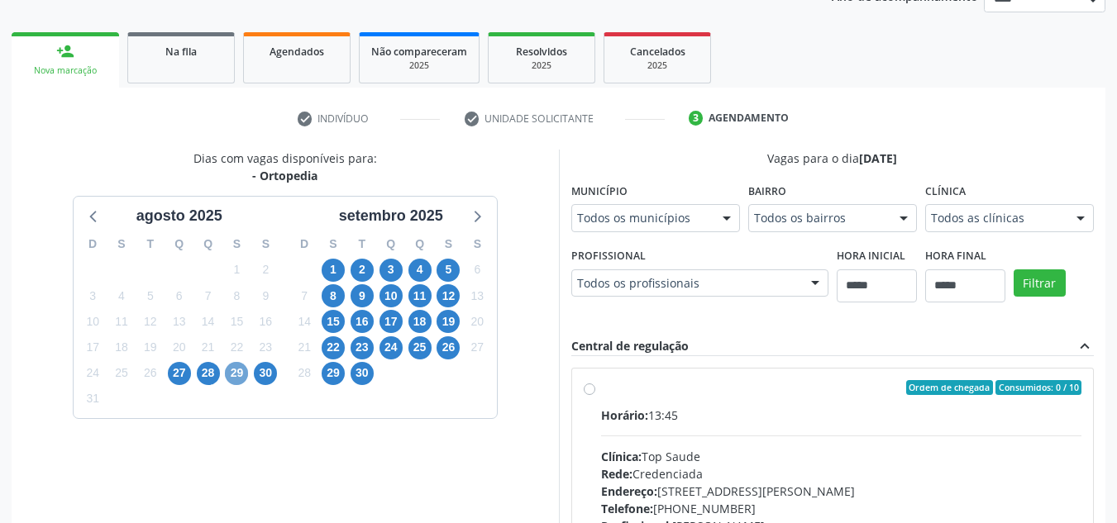
click at [237, 374] on span "29" at bounding box center [236, 373] width 23 height 23
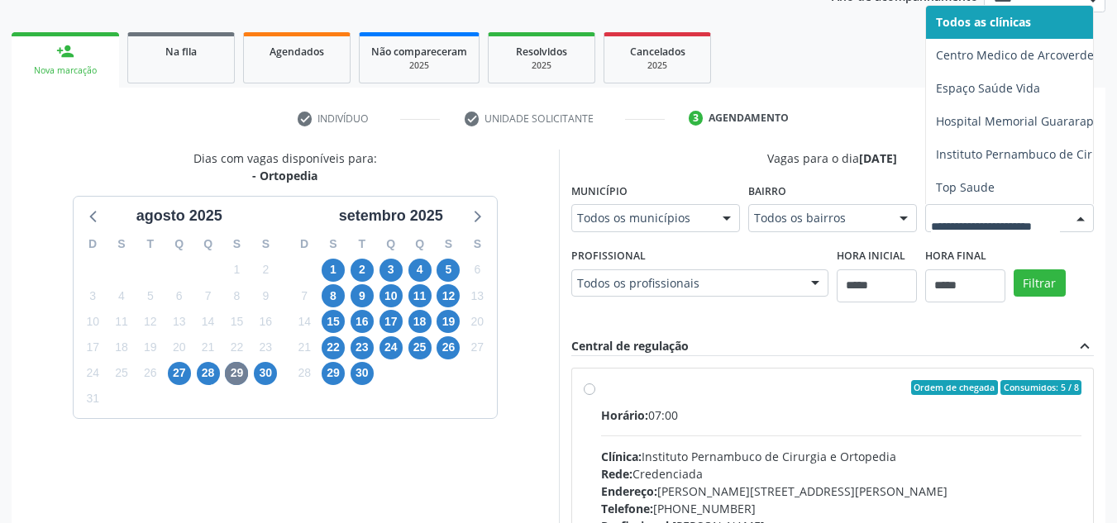
click at [925, 232] on div at bounding box center [1009, 218] width 169 height 28
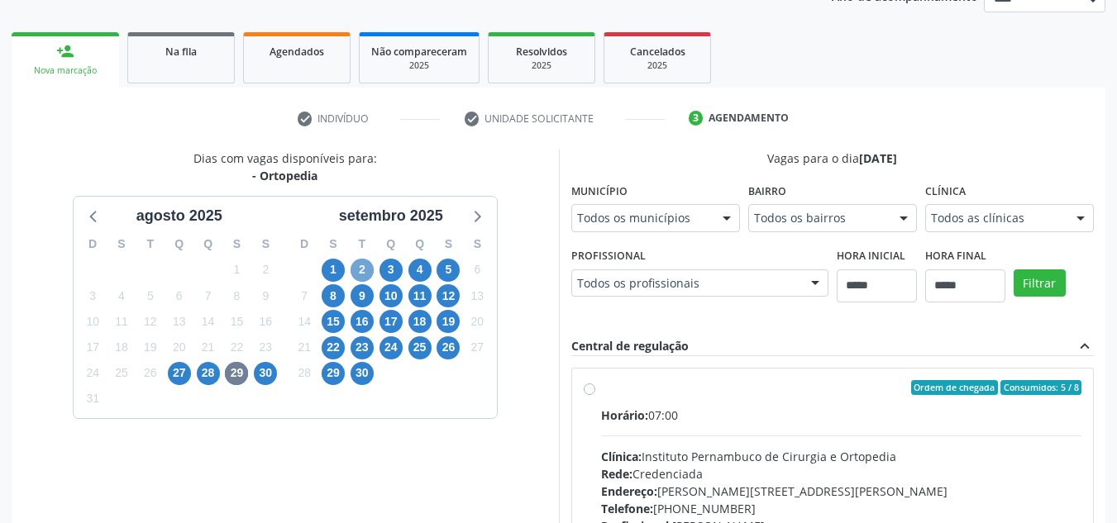
click at [352, 268] on span "2" at bounding box center [362, 270] width 23 height 23
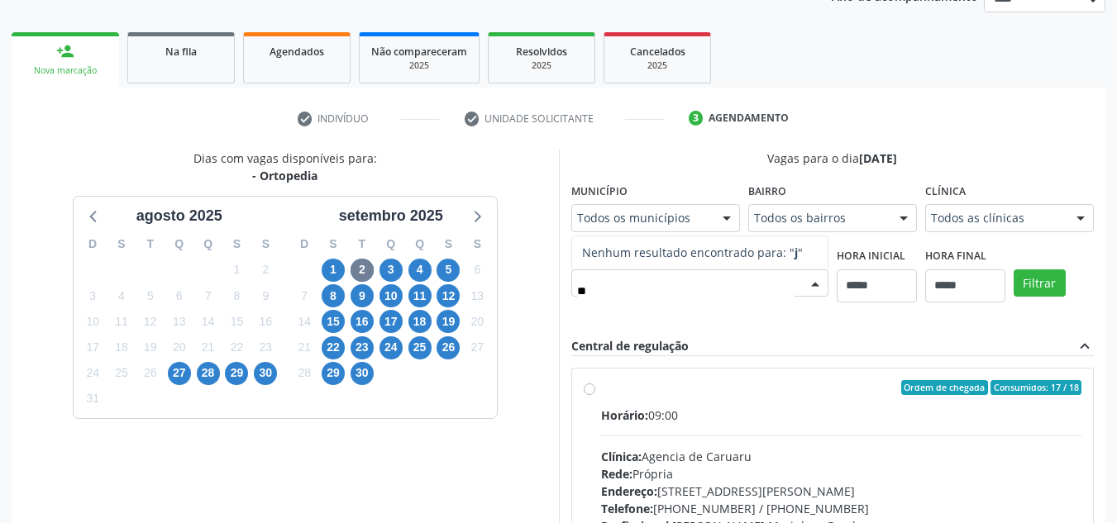
type input "***"
click at [393, 273] on span "3" at bounding box center [390, 270] width 23 height 23
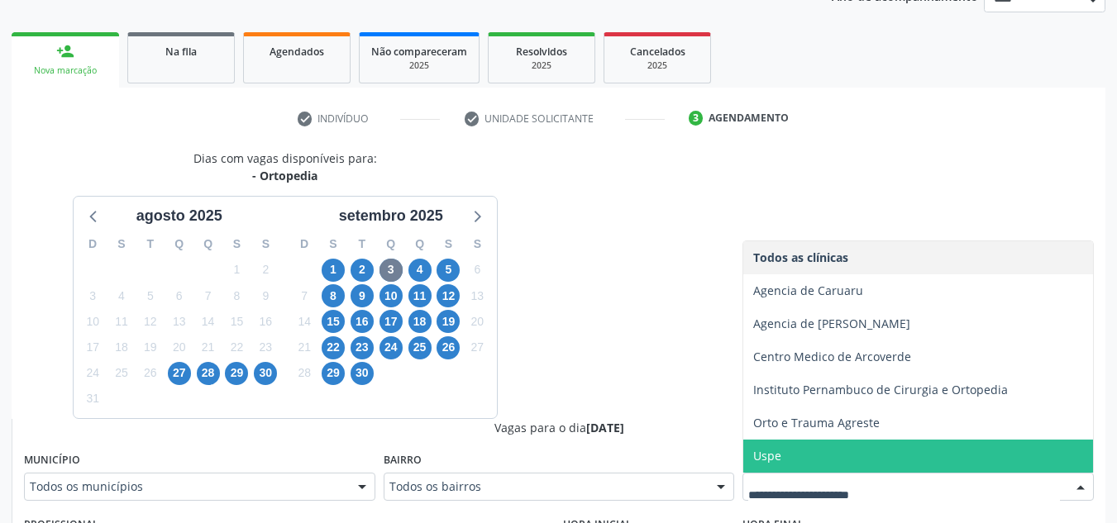
click at [894, 448] on span "Uspe" at bounding box center [918, 456] width 350 height 33
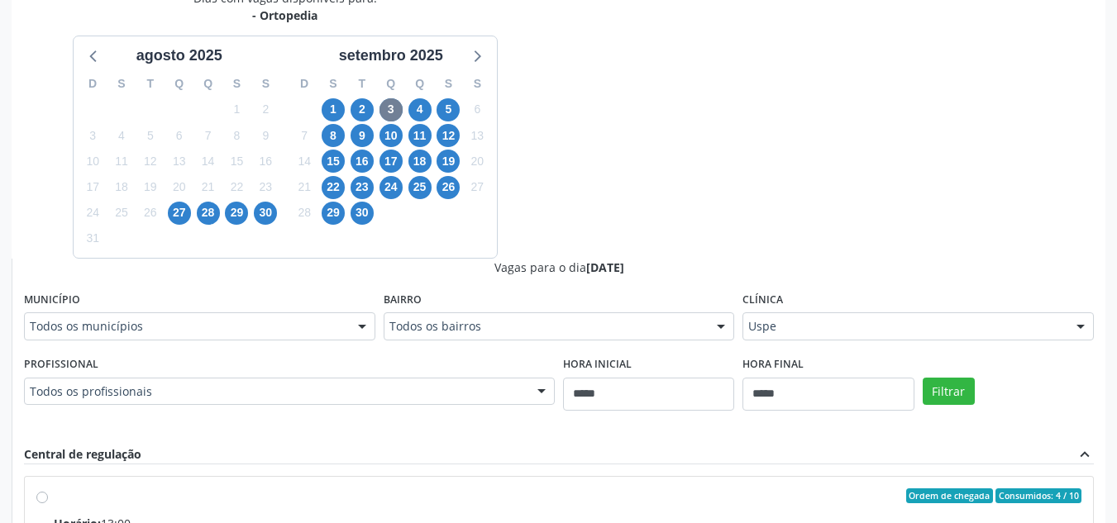
scroll to position [403, 0]
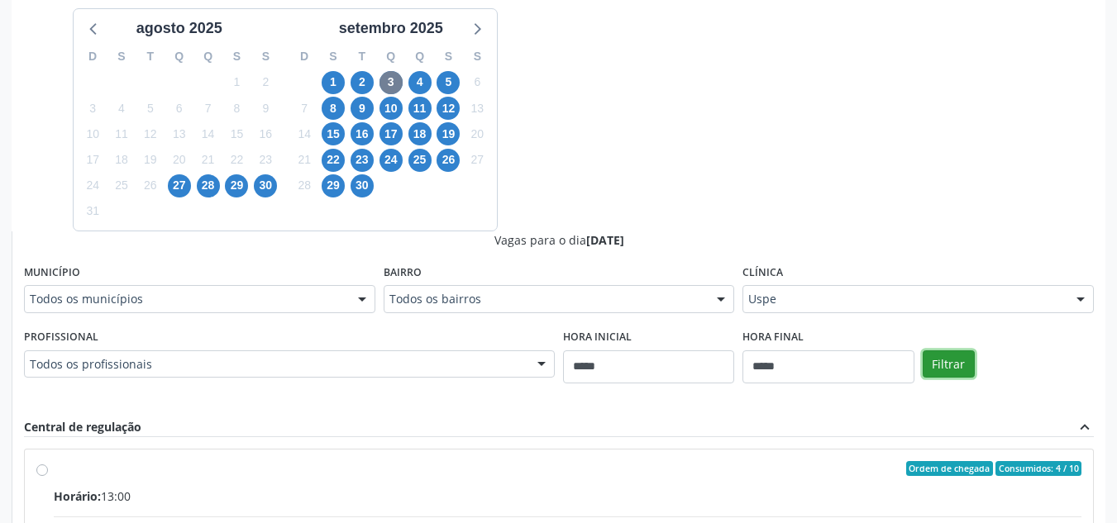
click at [952, 360] on button "Filtrar" at bounding box center [949, 365] width 52 height 28
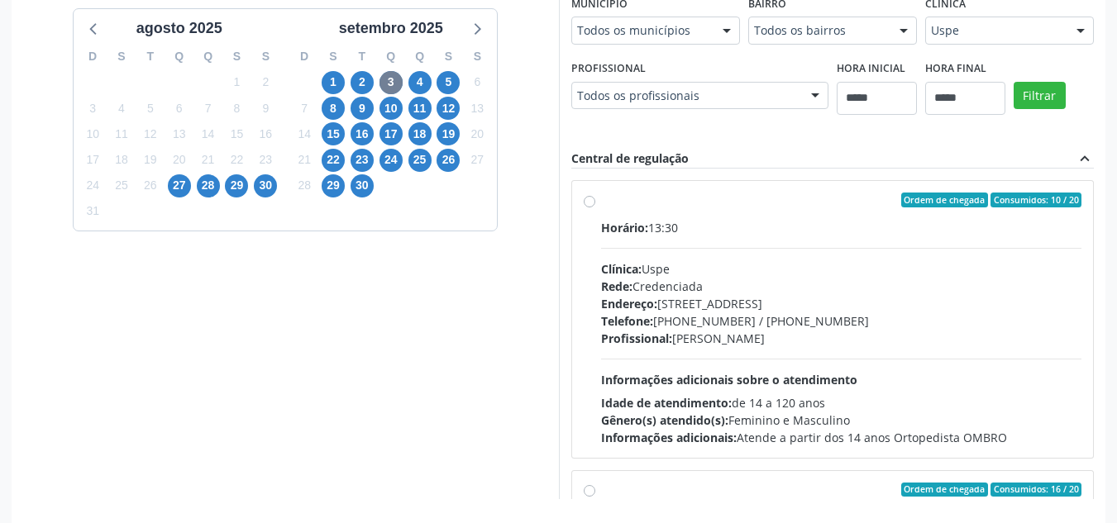
click at [1081, 309] on div "Ordem de chegada Consumidos: 10 / 20 Horário: 13:30 Clínica: Uspe Rede: Credenc…" at bounding box center [832, 319] width 523 height 279
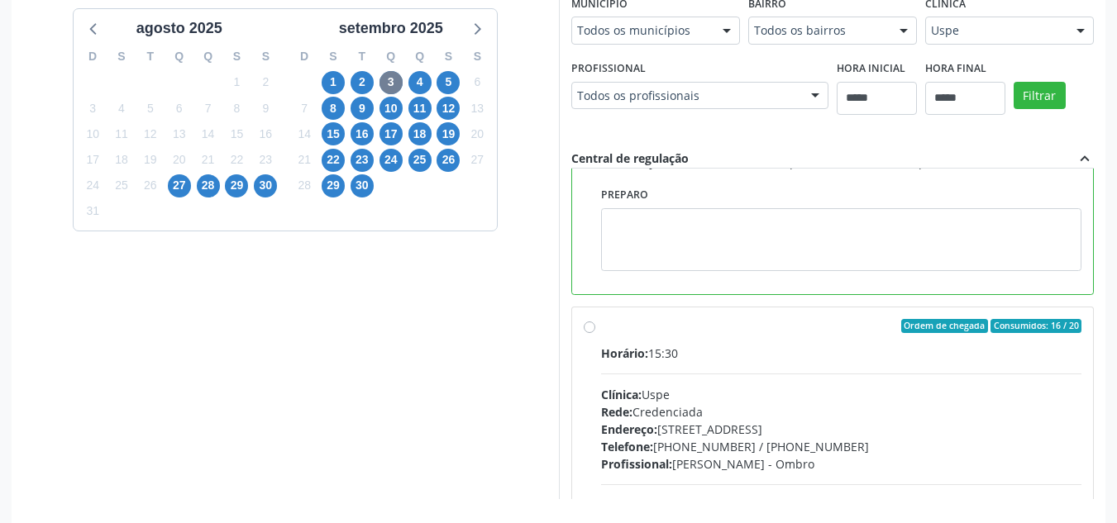
scroll to position [307, 0]
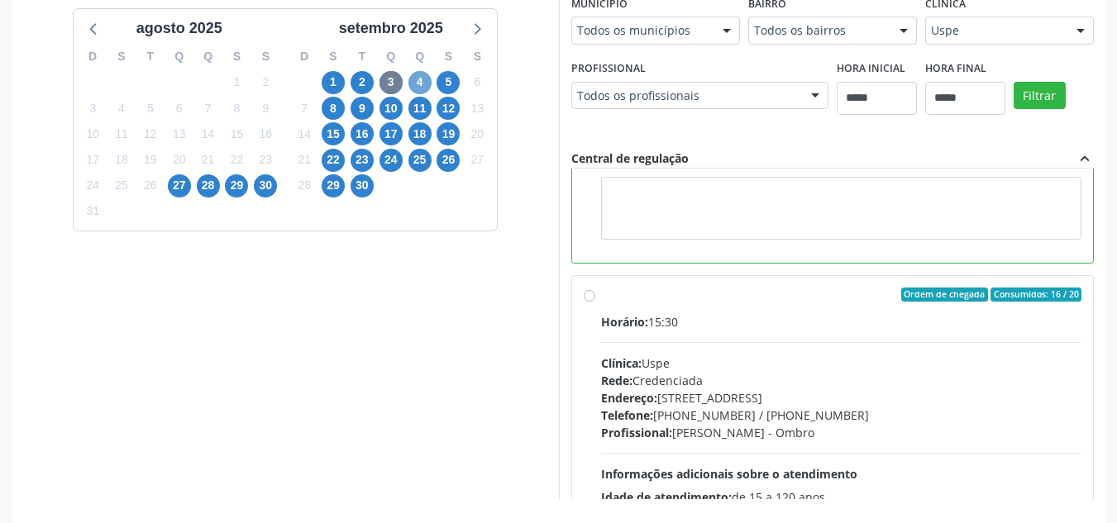
click at [422, 84] on span "4" at bounding box center [419, 82] width 23 height 23
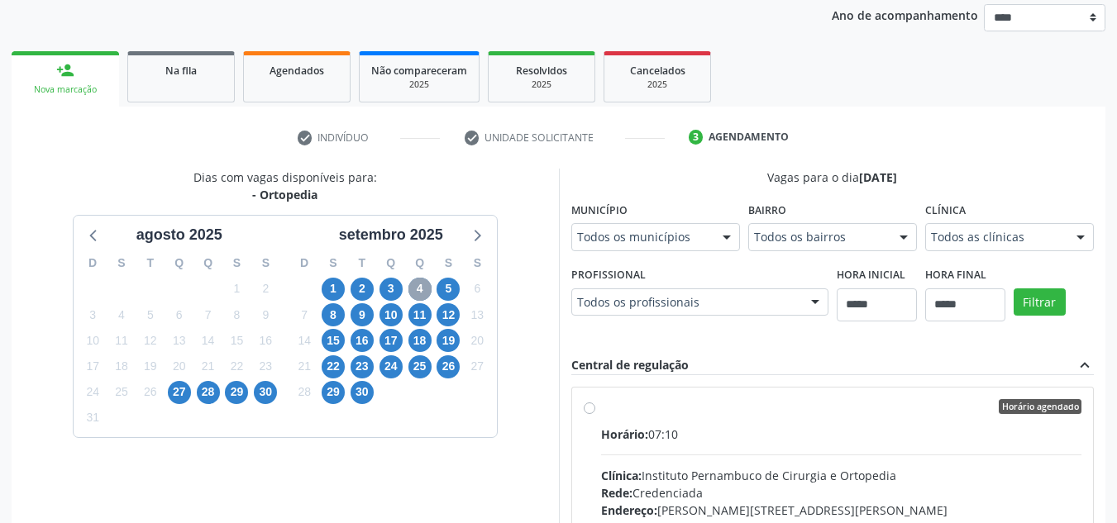
scroll to position [403, 0]
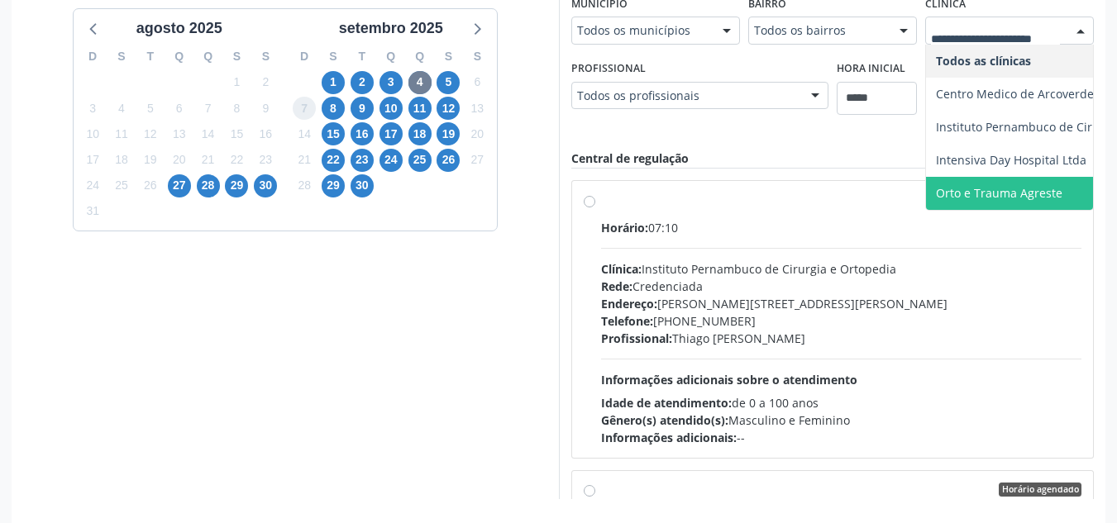
click at [313, 108] on span "7" at bounding box center [304, 108] width 23 height 23
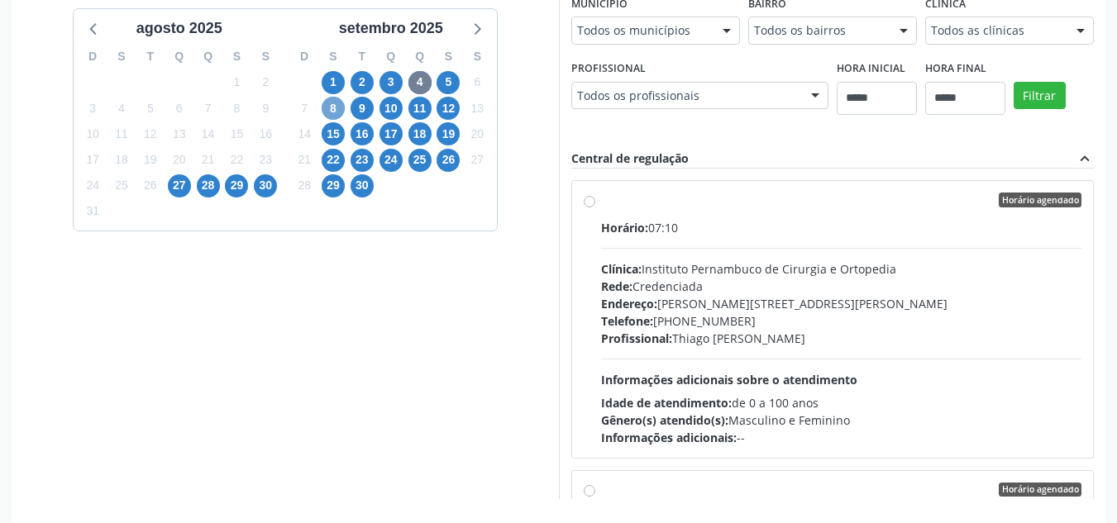
click at [333, 112] on span "8" at bounding box center [333, 108] width 23 height 23
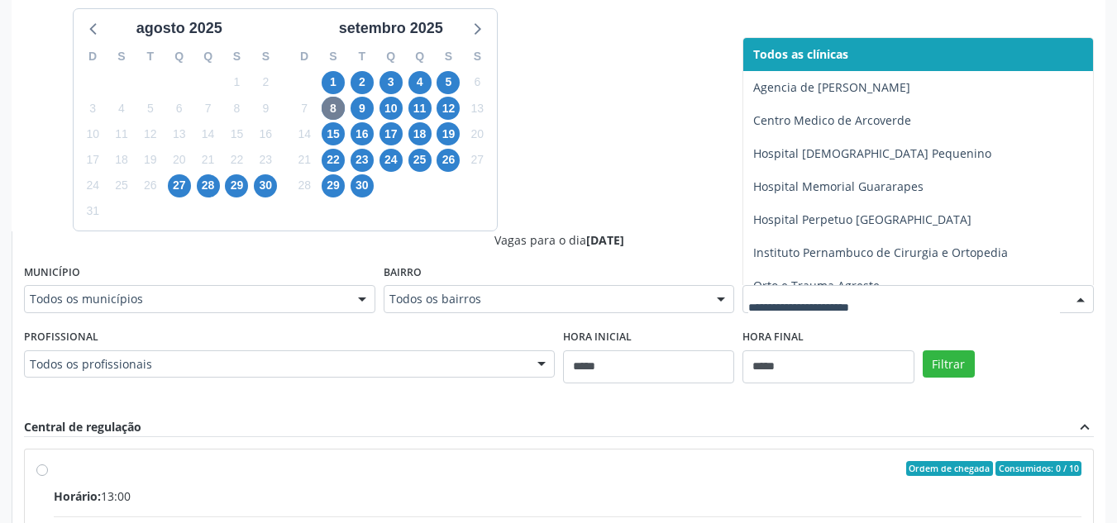
click at [830, 290] on div at bounding box center [917, 299] width 351 height 28
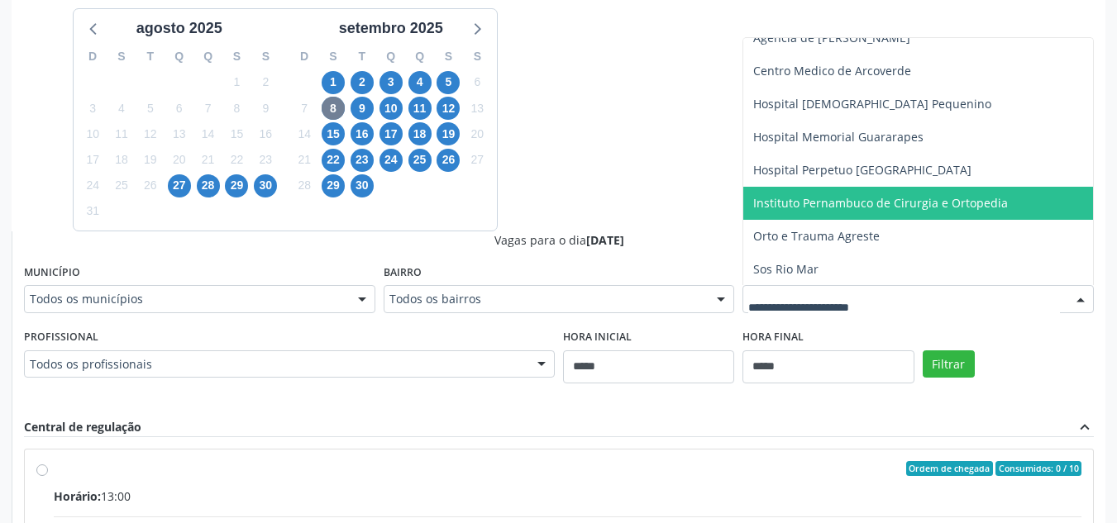
scroll to position [83, 0]
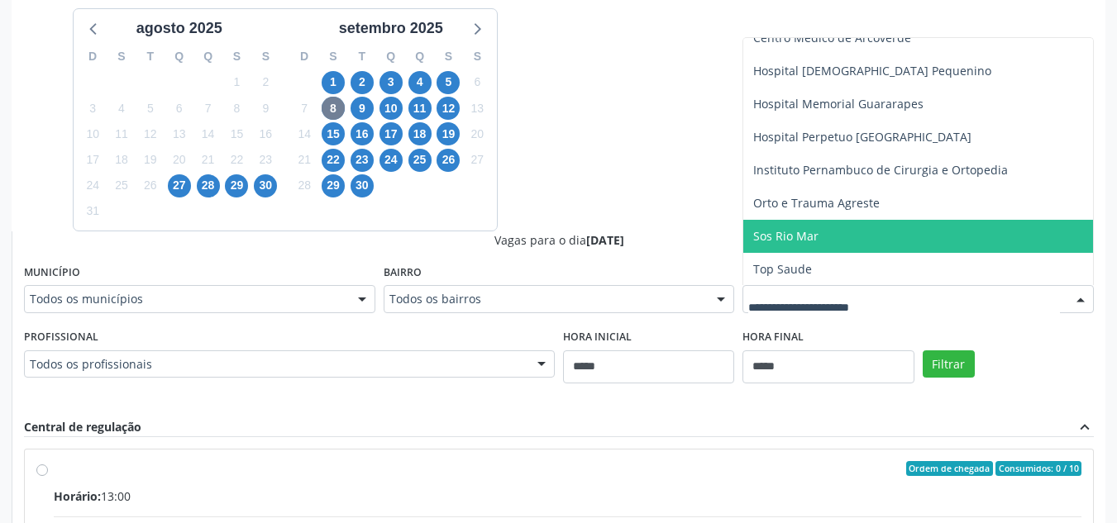
click at [838, 231] on span "Sos Rio Mar" at bounding box center [918, 236] width 350 height 33
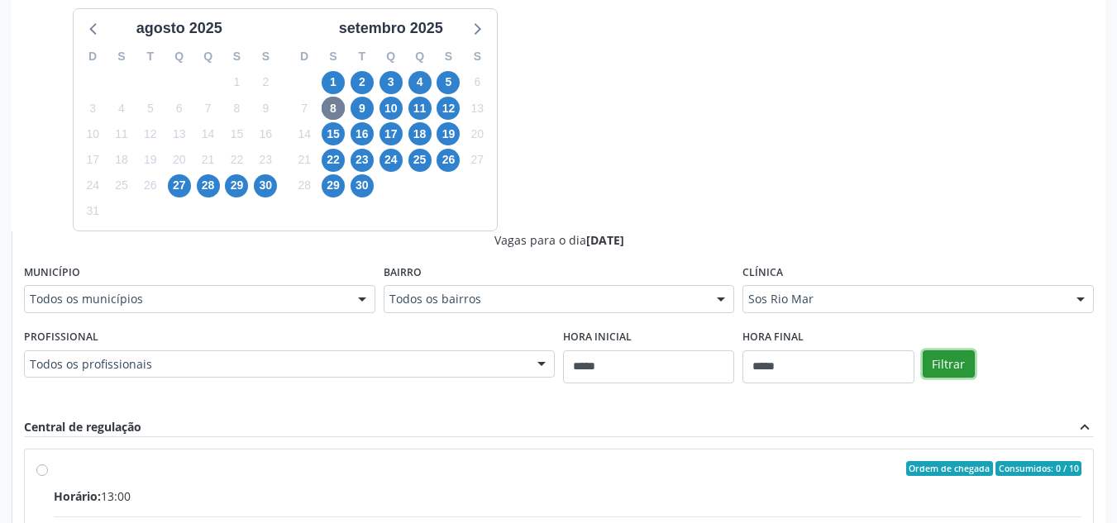
click at [923, 366] on button "Filtrar" at bounding box center [949, 365] width 52 height 28
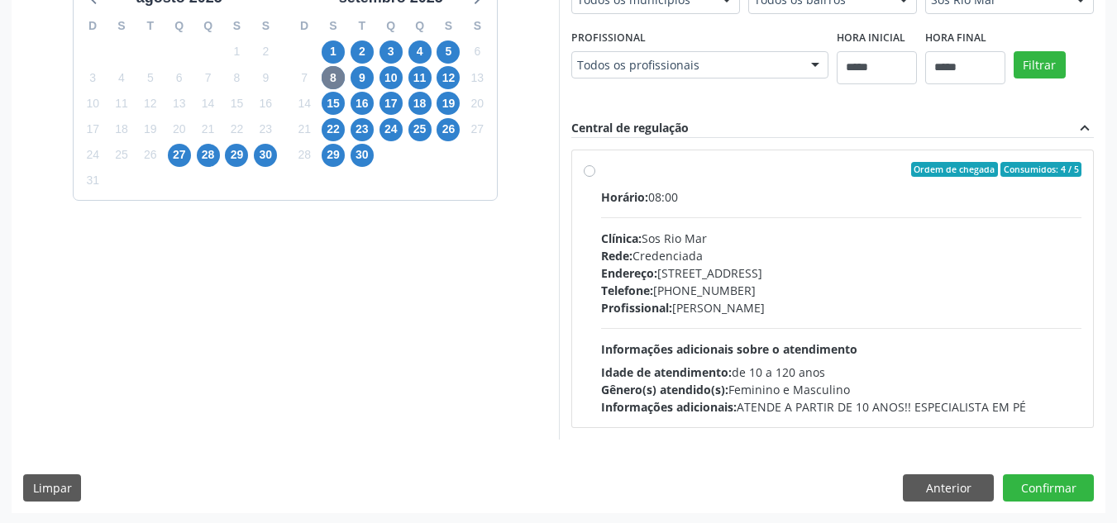
click at [928, 241] on div "Vagas para o dia 08/09/2025 Município Todos os municípios Todos os municípios A…" at bounding box center [832, 185] width 523 height 508
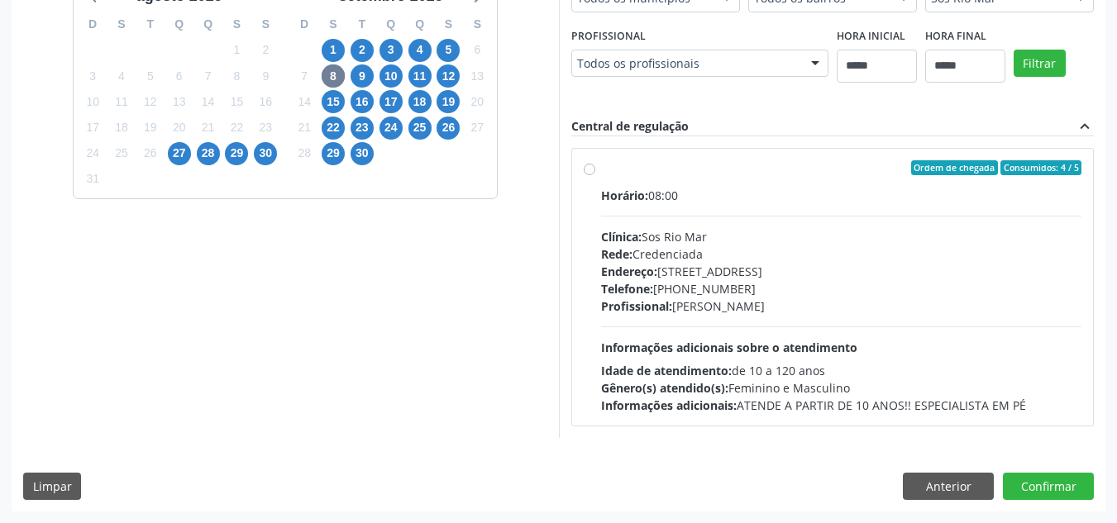
scroll to position [704, 0]
click at [928, 241] on div "Clínica: Sos Rio Mar" at bounding box center [841, 236] width 481 height 17
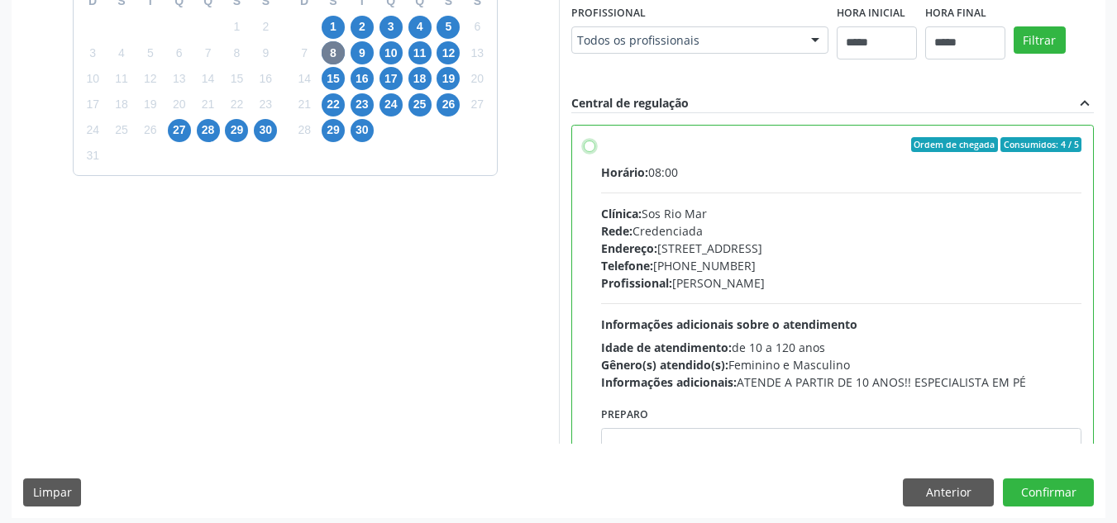
scroll to position [406, 0]
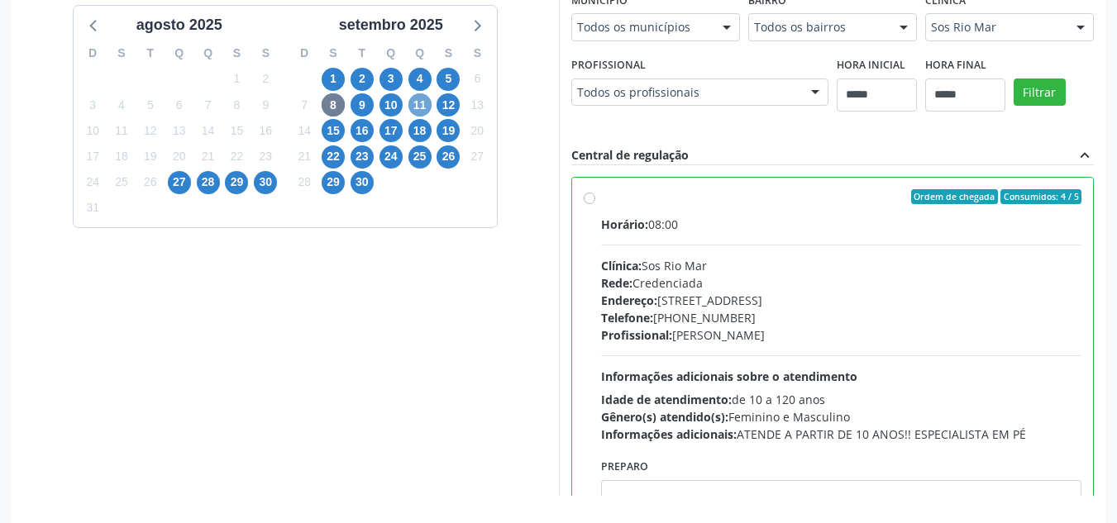
click at [422, 107] on span "11" at bounding box center [419, 104] width 23 height 23
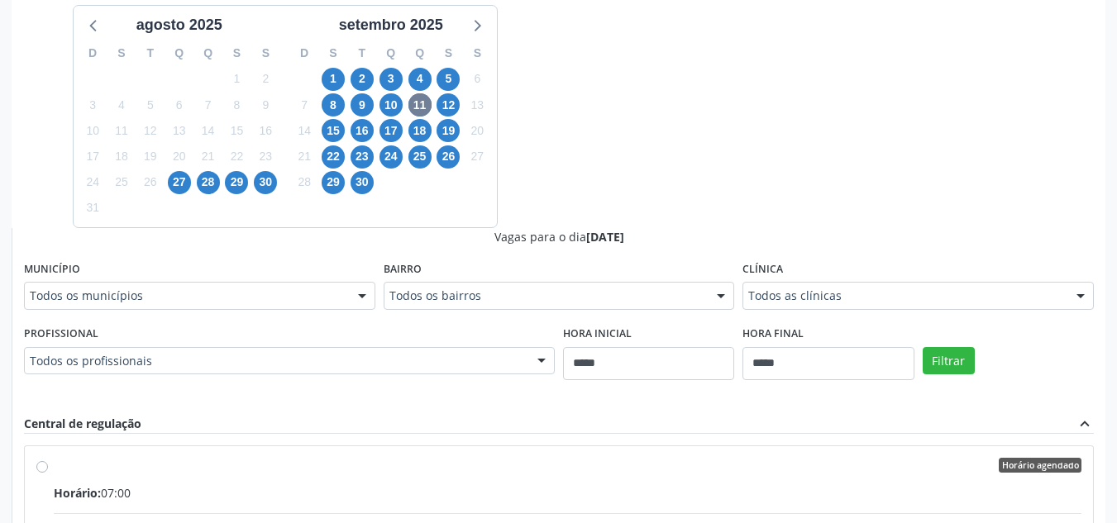
click at [877, 284] on div "Todos as clínicas" at bounding box center [917, 296] width 351 height 28
click at [330, 131] on span "15" at bounding box center [333, 130] width 23 height 23
click at [852, 280] on div "Clínica Todos as clínicas Todos as clínicas Agencia de Petrolina Centro Medico …" at bounding box center [917, 283] width 351 height 53
click at [822, 306] on div "Todos as clínicas" at bounding box center [917, 296] width 351 height 28
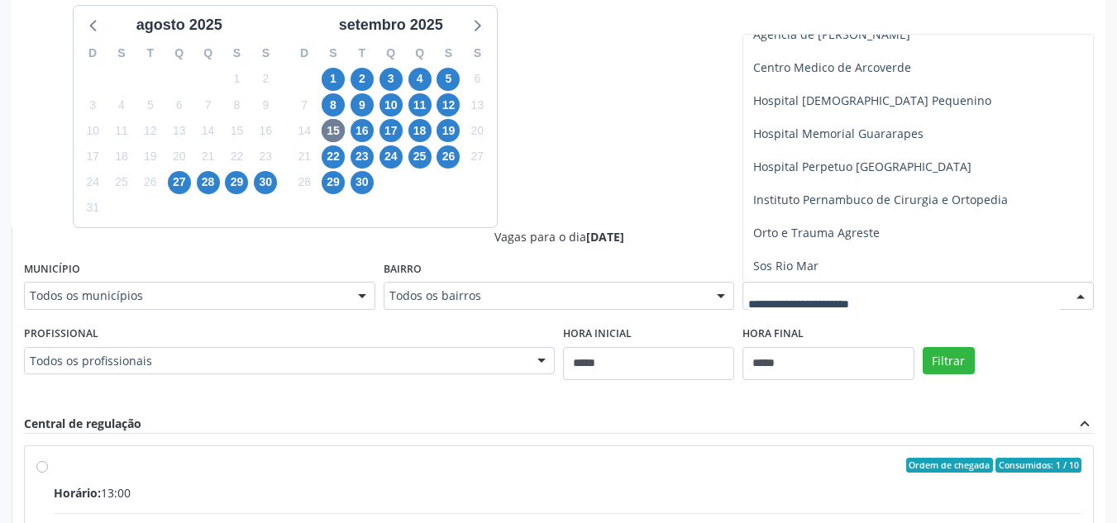
scroll to position [116, 0]
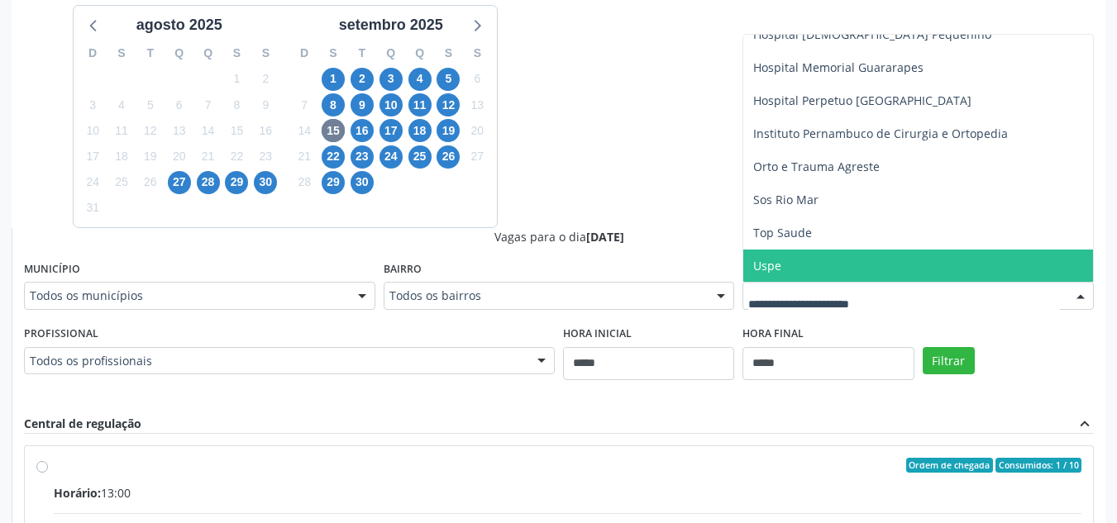
click at [892, 199] on span "Sos Rio Mar" at bounding box center [918, 200] width 350 height 33
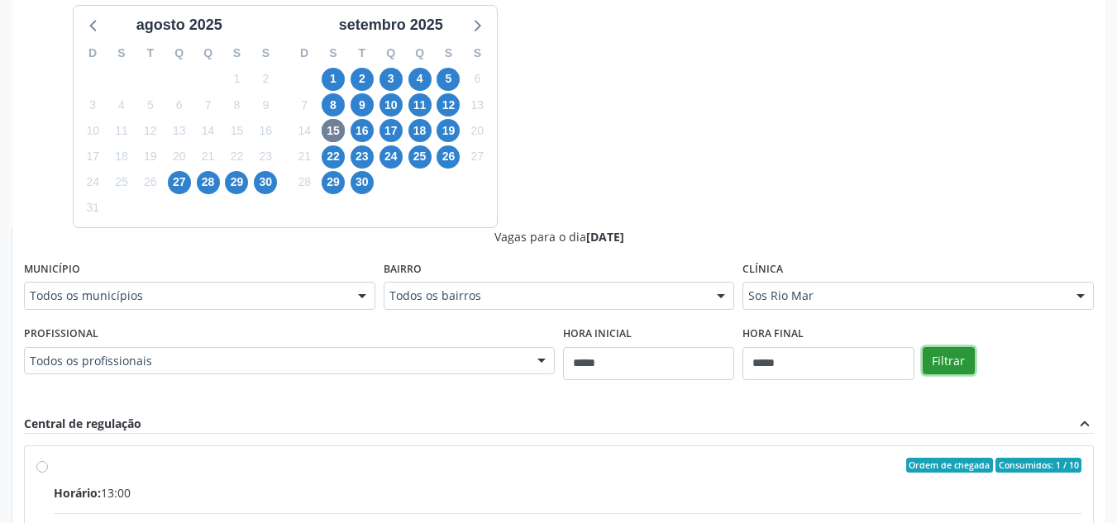
click at [962, 368] on button "Filtrar" at bounding box center [949, 361] width 52 height 28
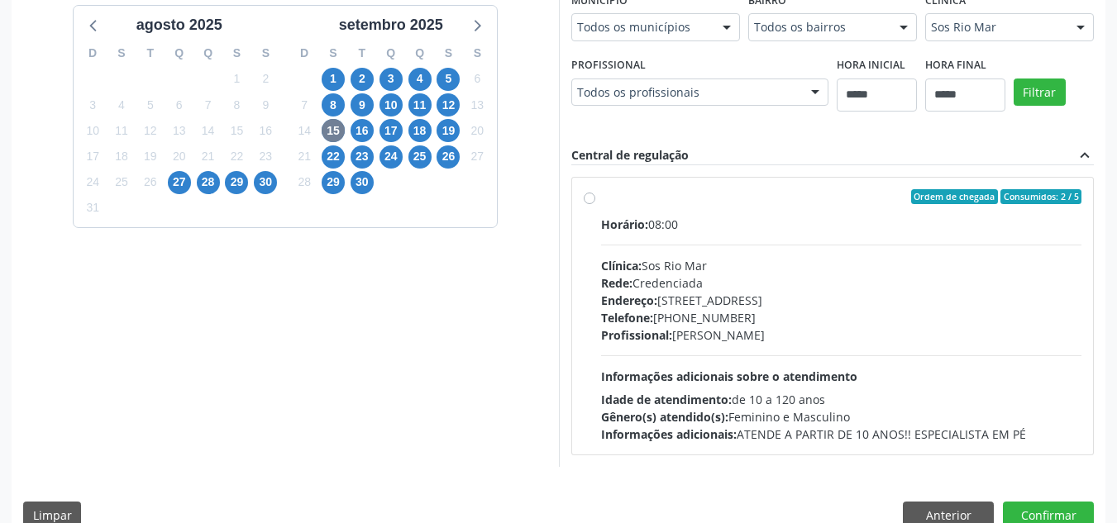
click at [916, 451] on div "Ordem de chegada Consumidos: 2 / 5 Horário: 08:00 Clínica: Sos Rio Mar Rede: Cr…" at bounding box center [833, 316] width 522 height 277
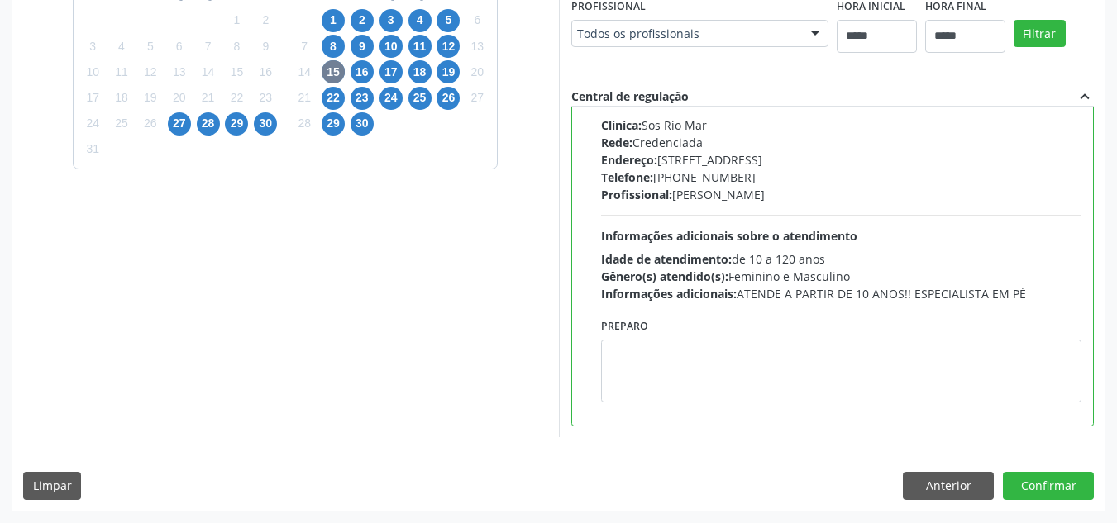
scroll to position [423, 0]
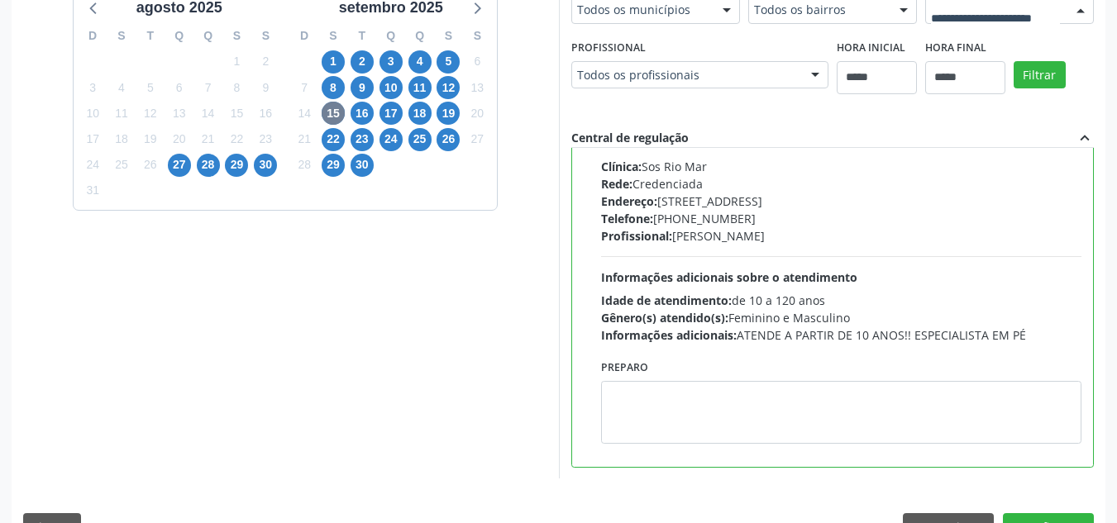
click at [1014, 89] on button "Filtrar" at bounding box center [1040, 75] width 52 height 28
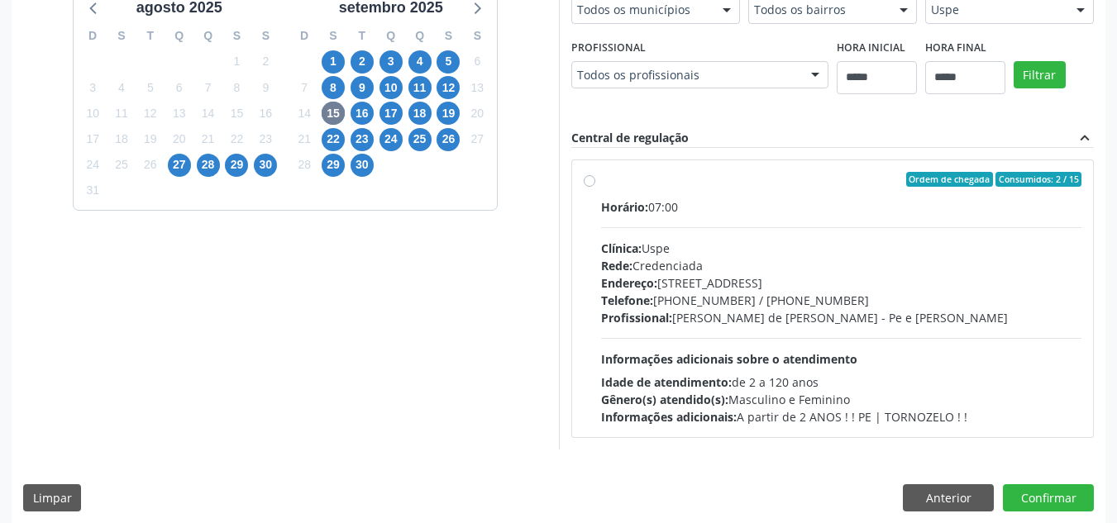
click at [1053, 304] on div "Telefone: (81) 3221-8850 / 3035-7616" at bounding box center [841, 300] width 481 height 17
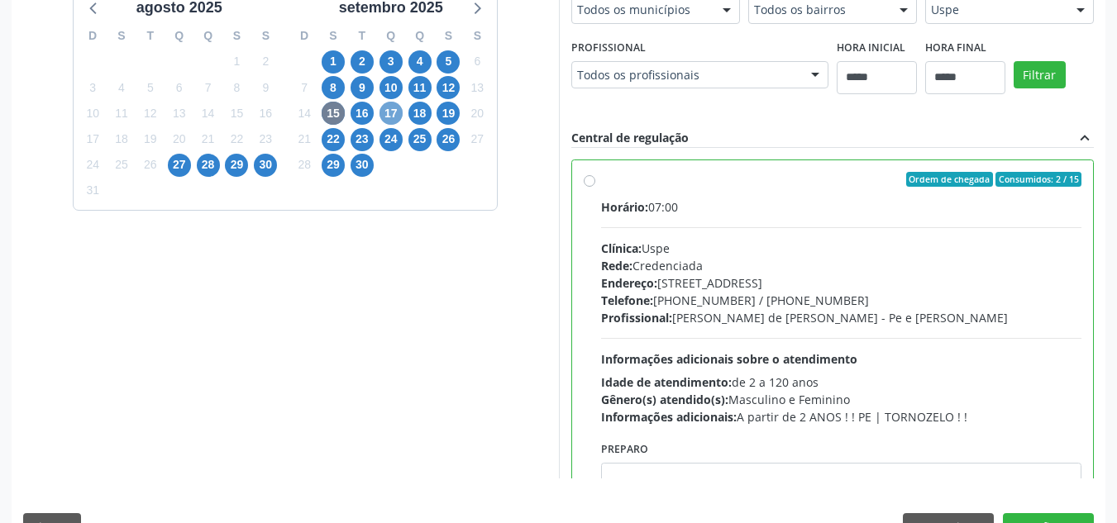
click at [384, 121] on span "17" at bounding box center [390, 113] width 23 height 23
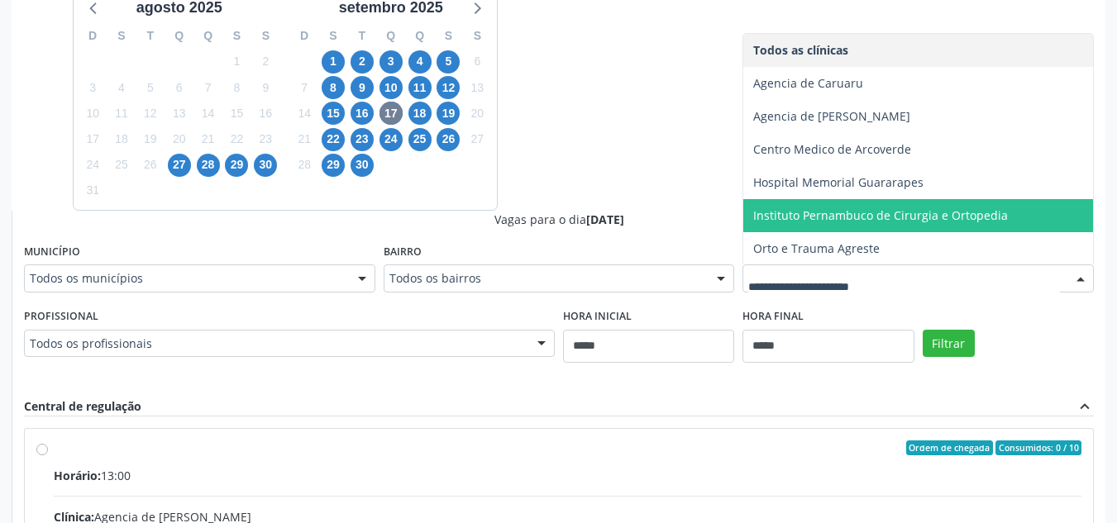
scroll to position [33, 0]
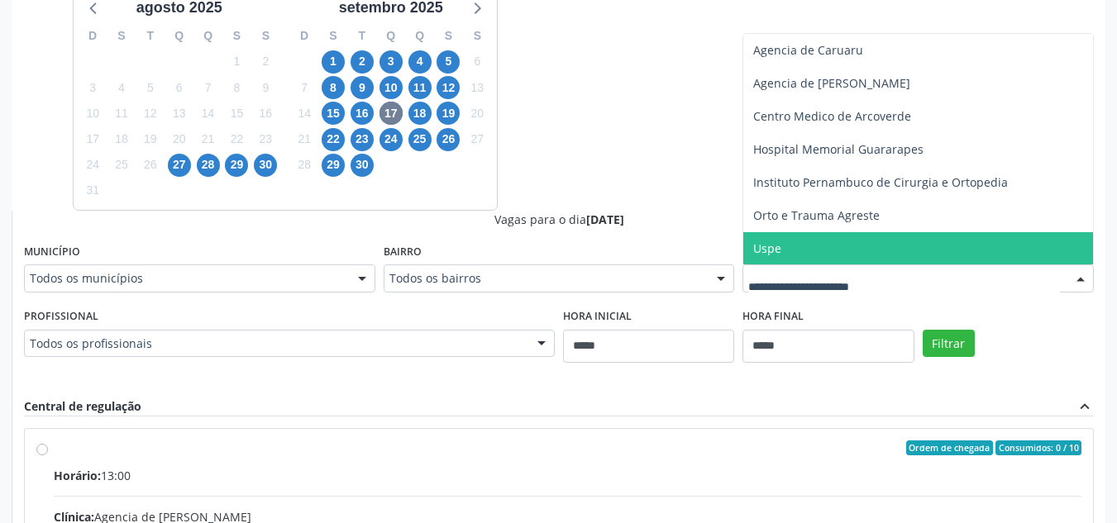
click at [900, 190] on span "Instituto Pernambuco de Cirurgia e Ortopedia" at bounding box center [918, 182] width 350 height 33
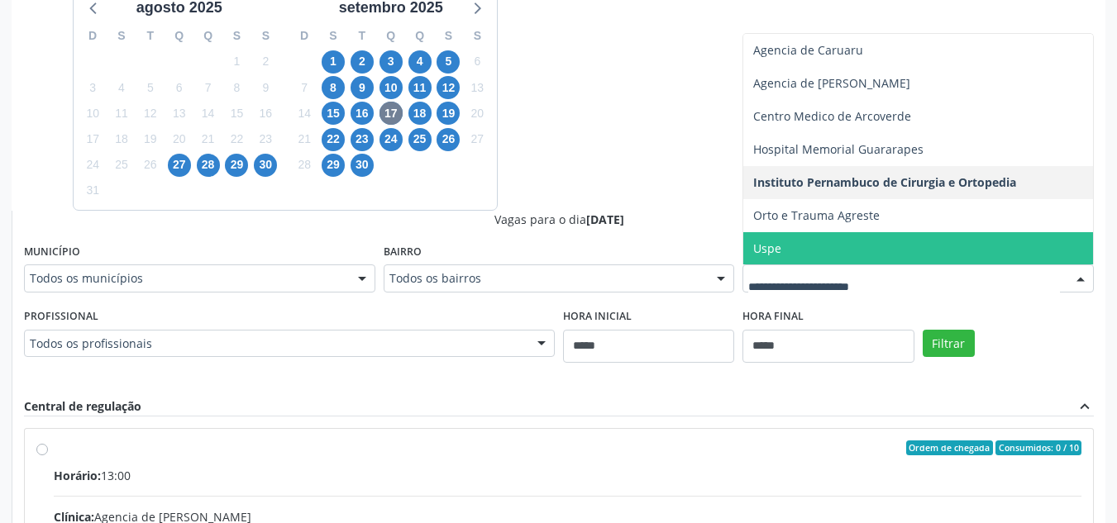
click at [915, 256] on span "Uspe" at bounding box center [918, 248] width 350 height 33
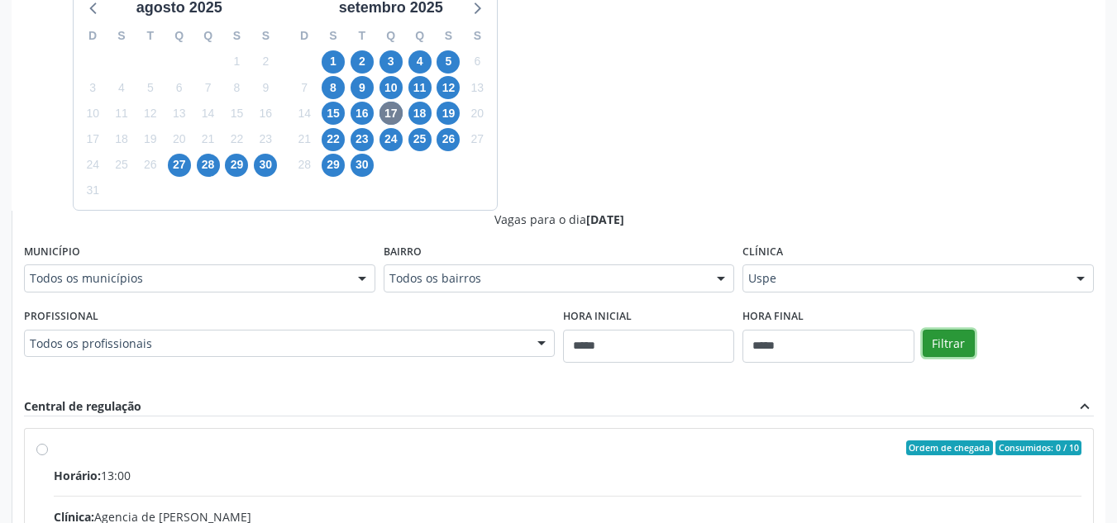
click at [945, 349] on button "Filtrar" at bounding box center [949, 344] width 52 height 28
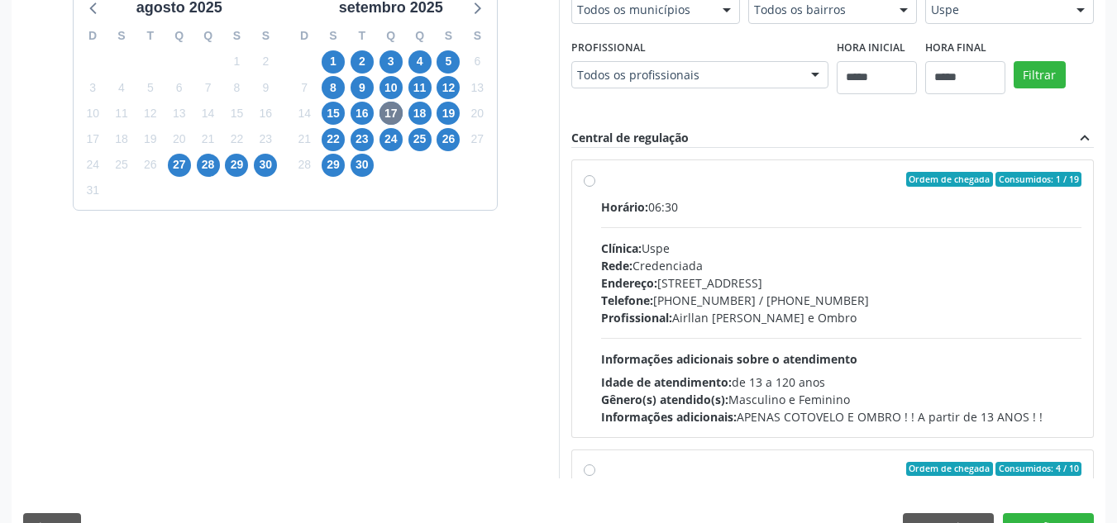
click at [1032, 335] on div "Horário: 06:30 Clínica: Uspe Rede: Credenciada Endereço: Rua do Espinheiro, nº …" at bounding box center [841, 311] width 481 height 227
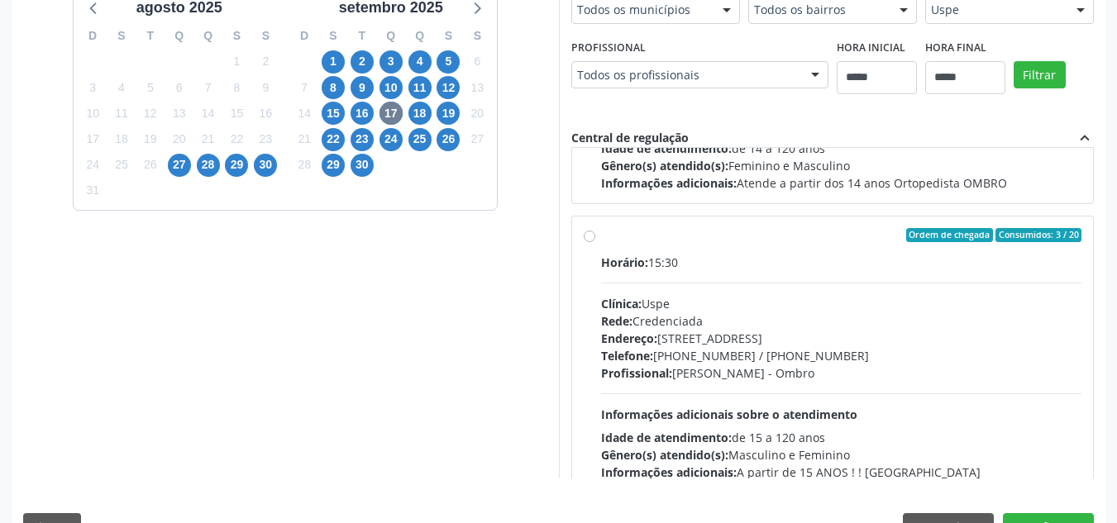
scroll to position [2104, 0]
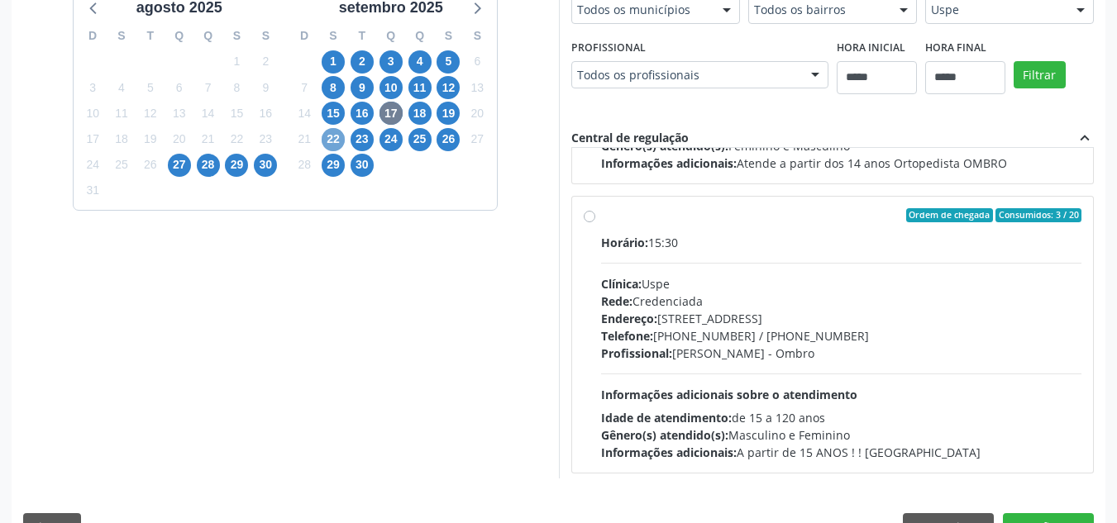
click at [332, 142] on span "22" at bounding box center [333, 139] width 23 height 23
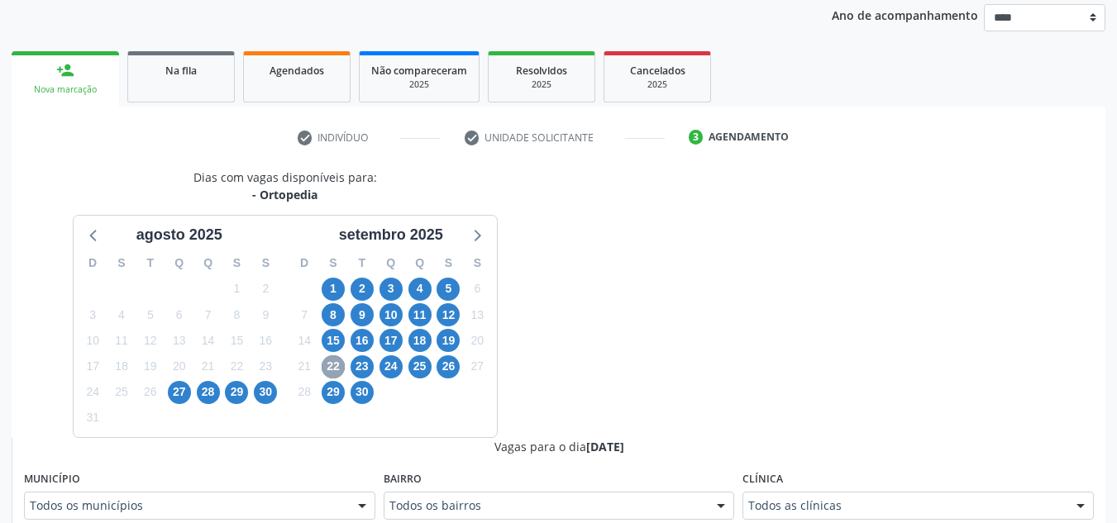
scroll to position [423, 0]
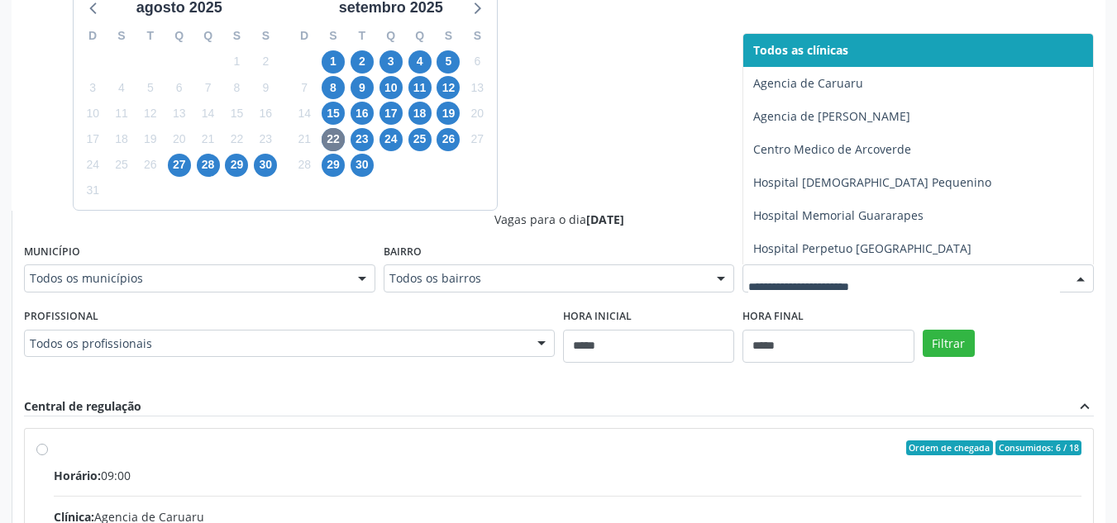
click at [829, 268] on div at bounding box center [917, 279] width 351 height 28
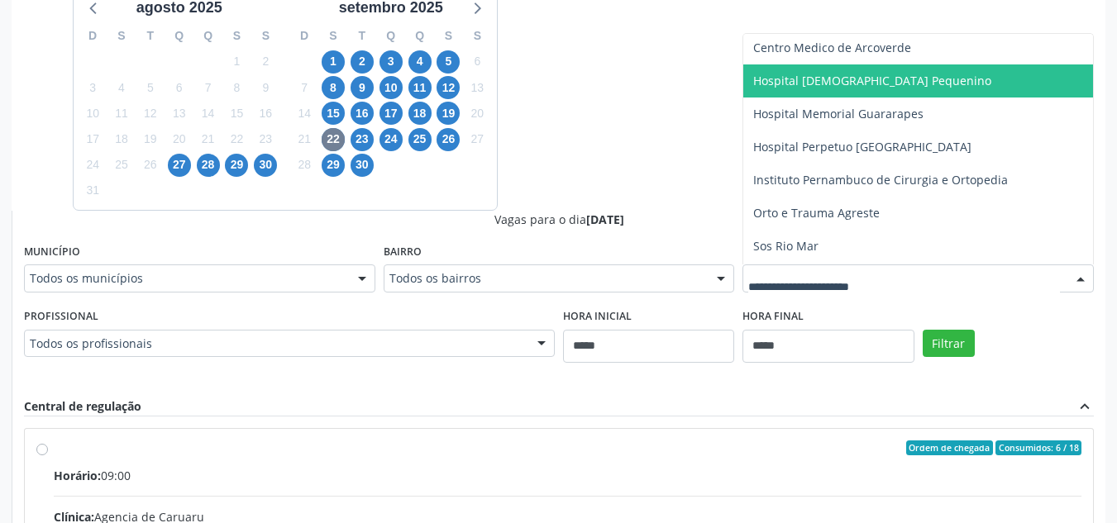
scroll to position [117, 0]
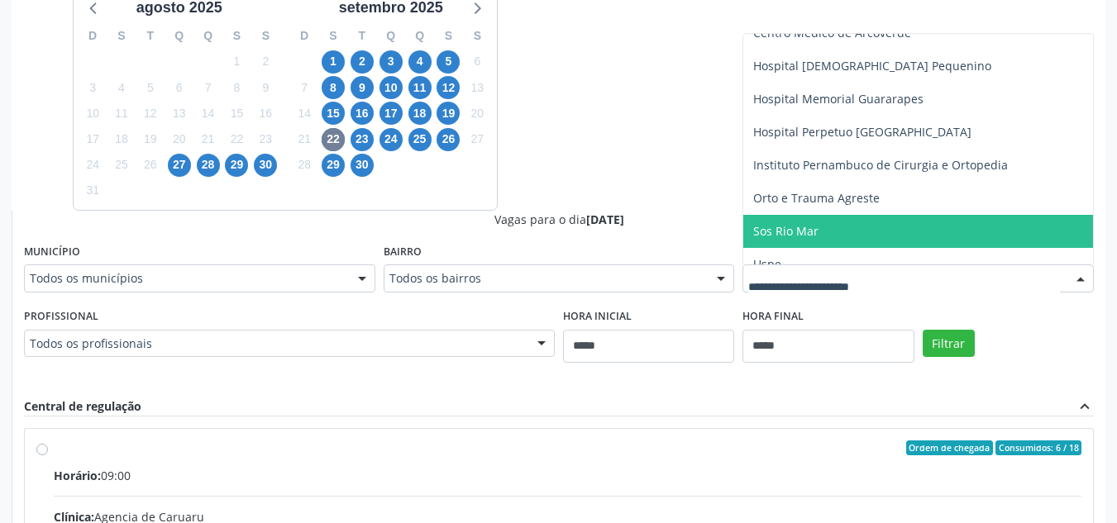
click at [1017, 235] on span "Sos Rio Mar" at bounding box center [918, 231] width 350 height 33
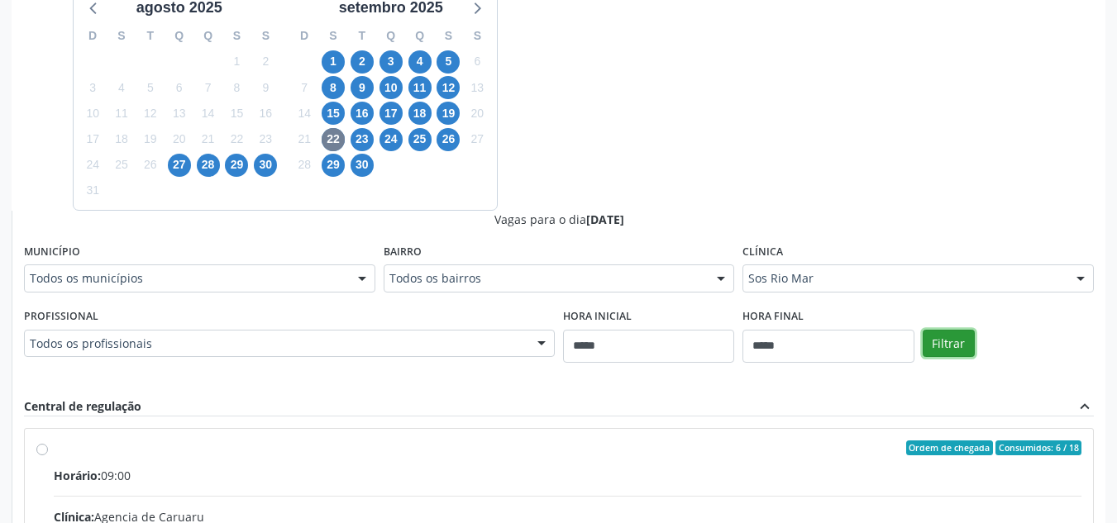
click at [961, 332] on button "Filtrar" at bounding box center [949, 344] width 52 height 28
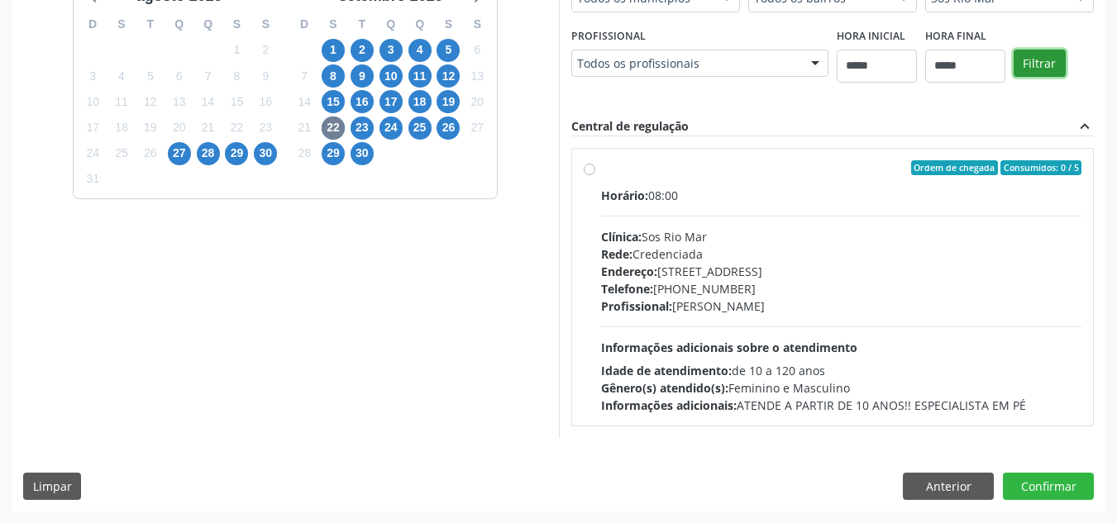
scroll to position [339, 0]
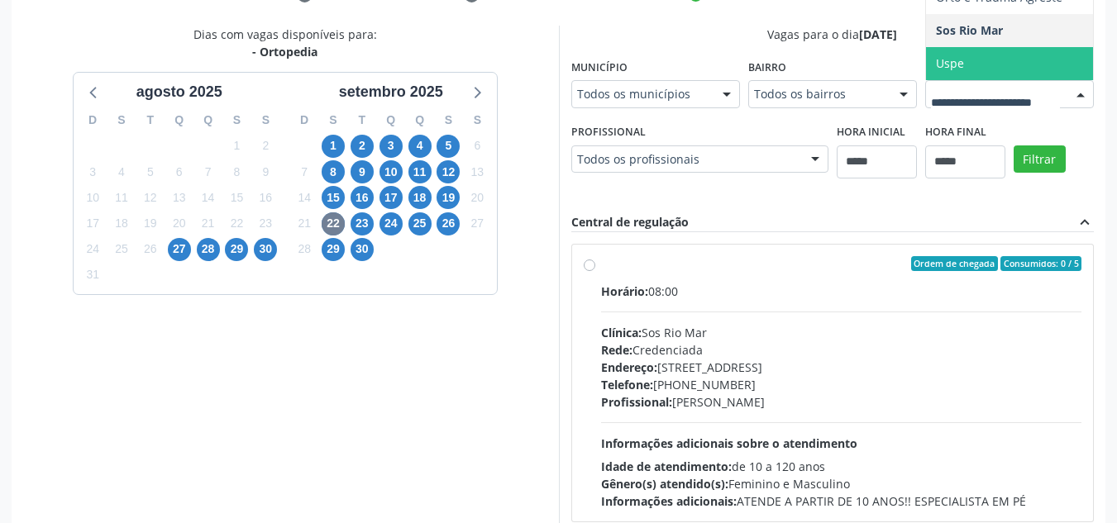
click at [926, 80] on span "Uspe" at bounding box center [1063, 63] width 274 height 33
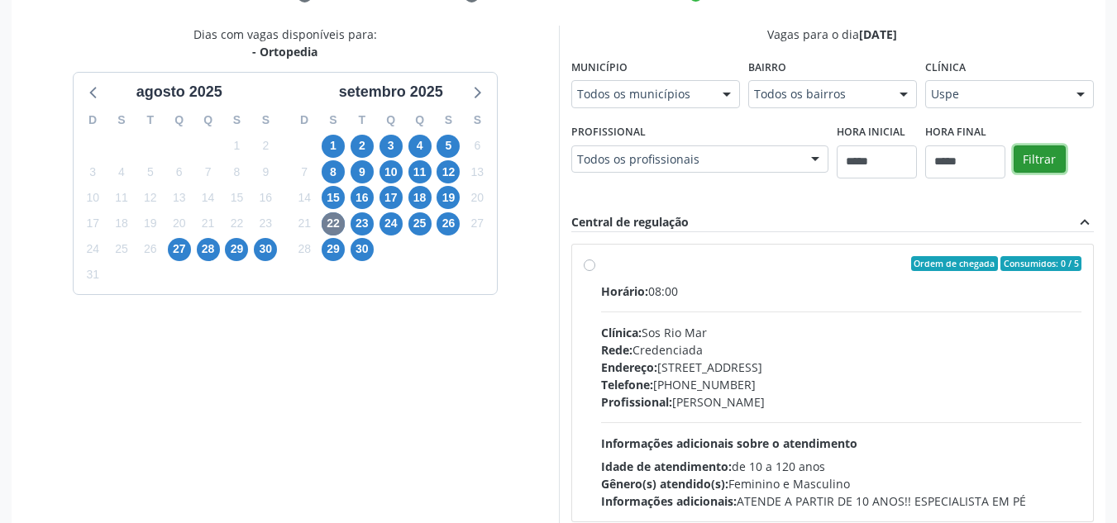
click at [1014, 174] on button "Filtrar" at bounding box center [1040, 160] width 52 height 28
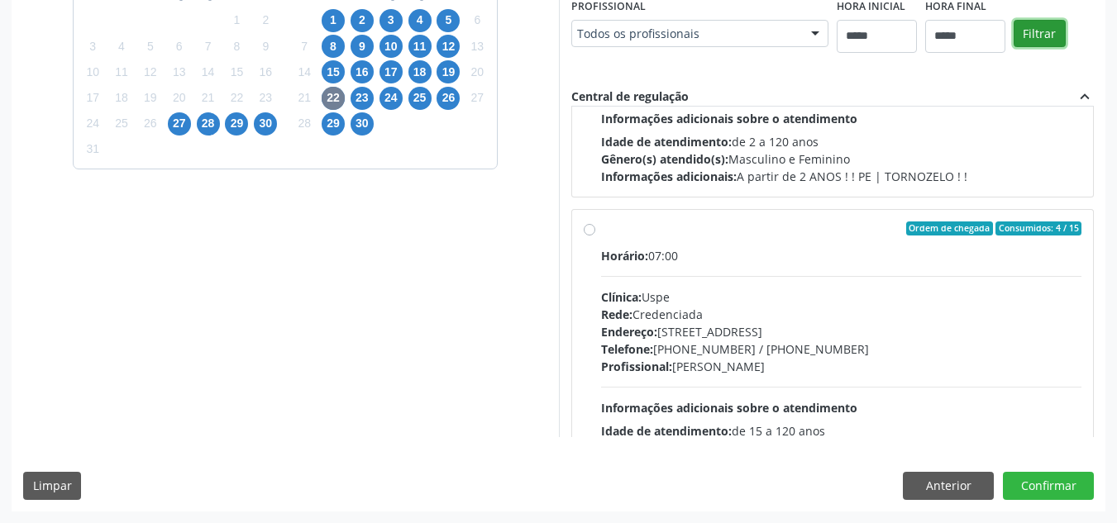
scroll to position [231, 0]
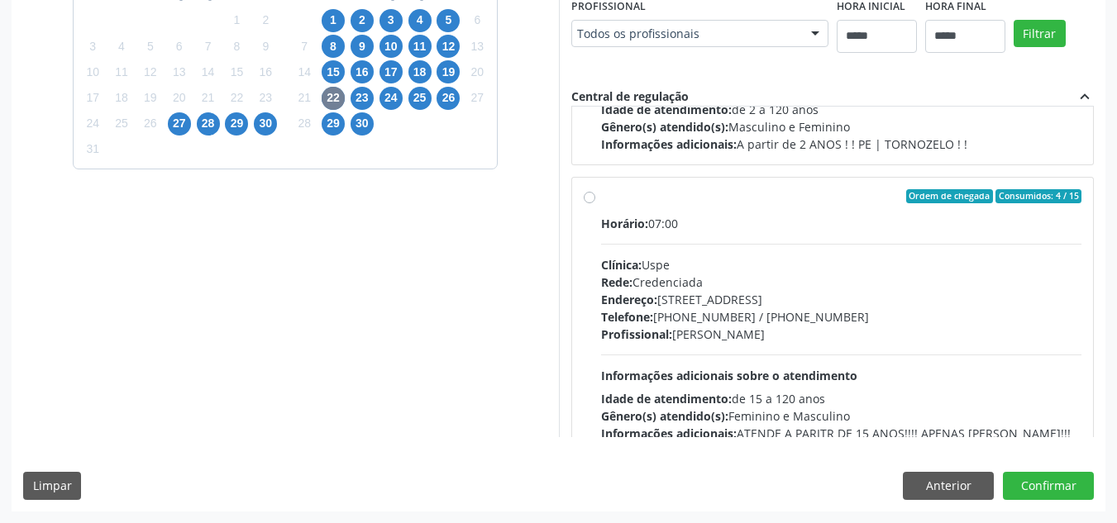
click at [884, 320] on div "Telefone: (81) 3221-8850 / 3035-7616" at bounding box center [841, 316] width 481 height 17
click at [904, 321] on div "Telefone: (81) 3221-8850 / 3035-7616" at bounding box center [841, 316] width 481 height 17
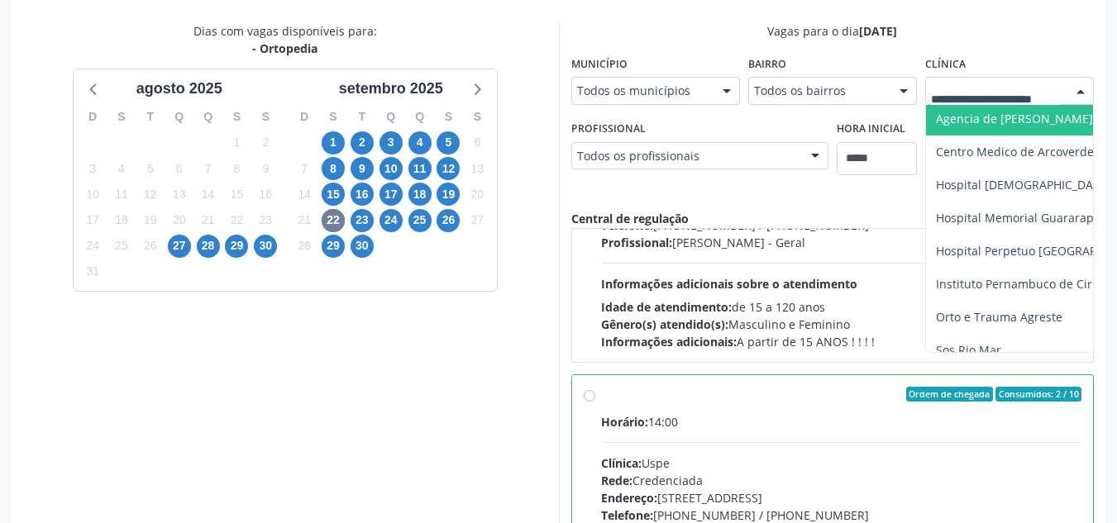
scroll to position [70, 0]
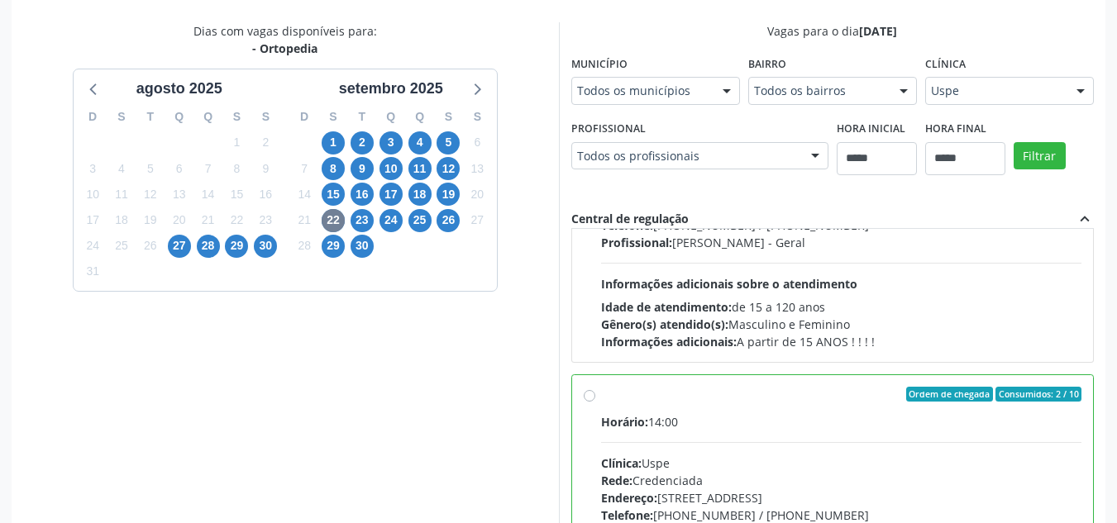
click at [706, 389] on div "Ordem de chegada Consumidos: 2 / 10" at bounding box center [841, 394] width 481 height 15
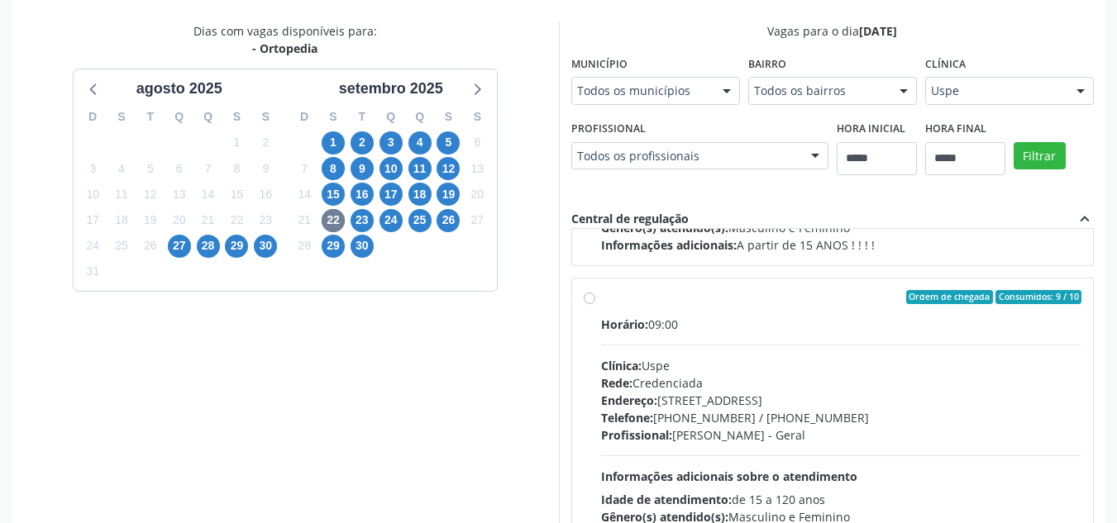
scroll to position [1420, 0]
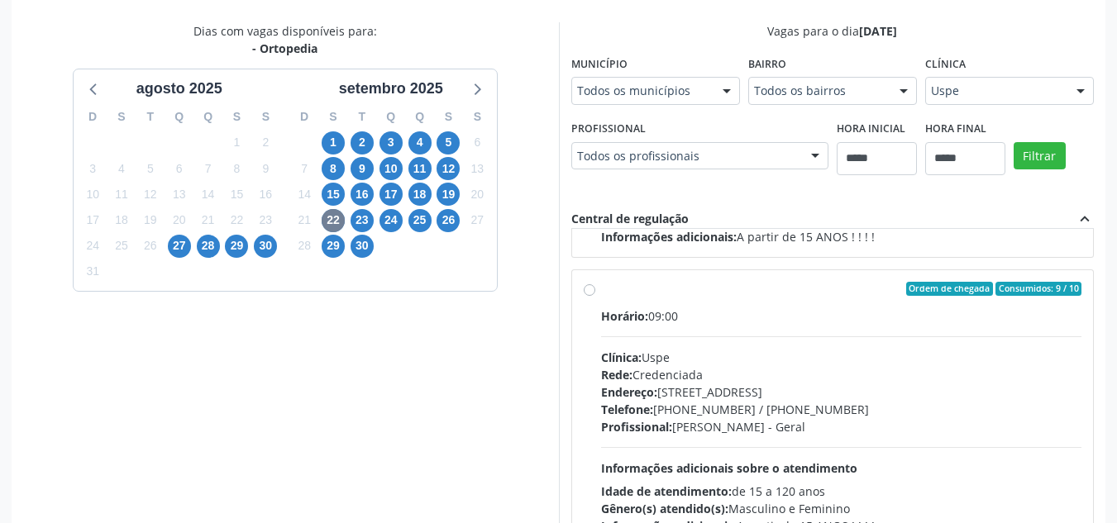
drag, startPoint x: 1095, startPoint y: 406, endPoint x: 1094, endPoint y: 422, distance: 16.6
click at [1094, 422] on div "Vagas para o dia 22/09/2025 Município Todos os municípios Todos os municípios A…" at bounding box center [832, 290] width 547 height 537
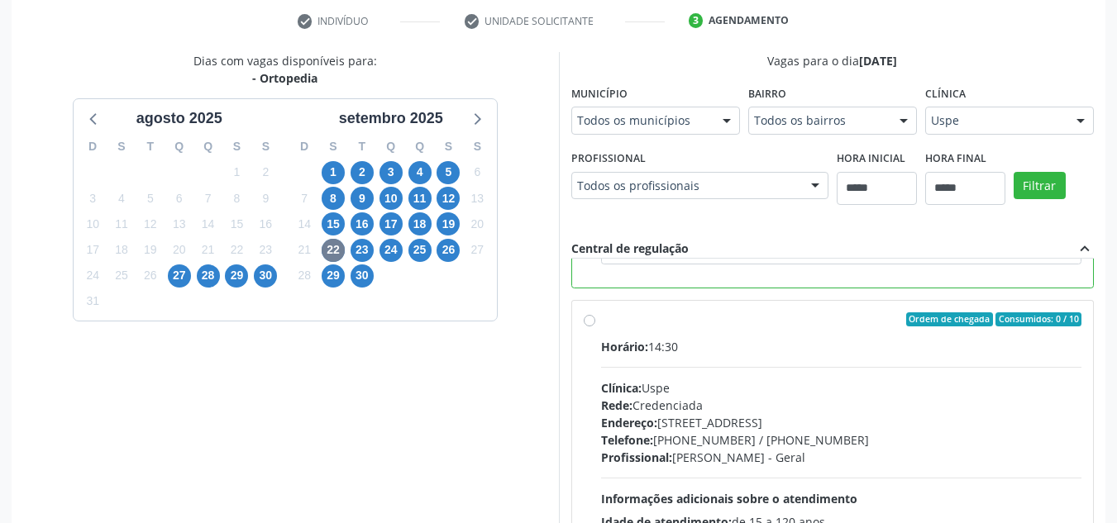
scroll to position [327, 0]
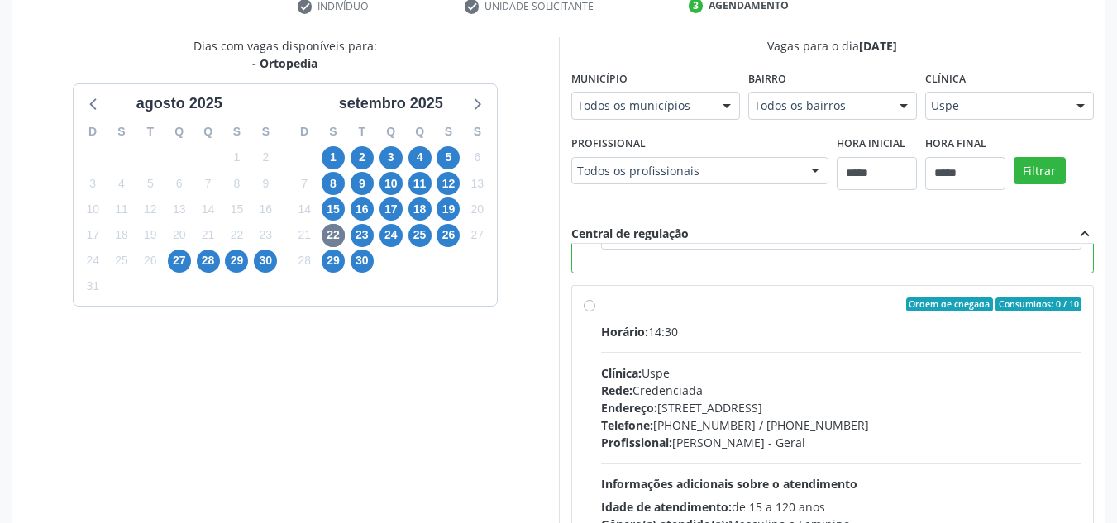
click at [722, 361] on div "Horário: 14:30 Clínica: Uspe Rede: Credenciada Endereço: Rua do Espinheiro, nº …" at bounding box center [841, 436] width 481 height 227
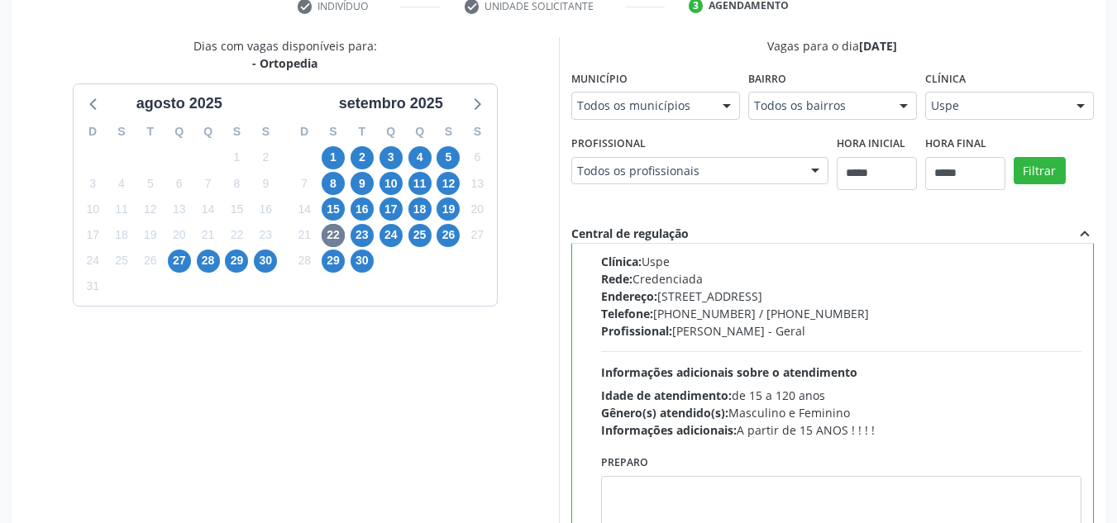
scroll to position [2474, 0]
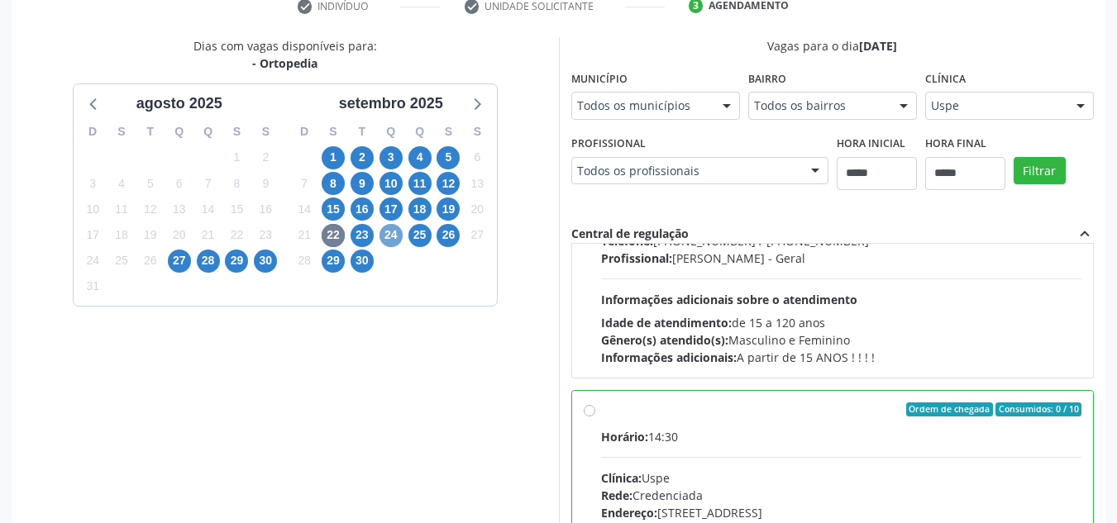
click at [386, 229] on span "24" at bounding box center [390, 235] width 23 height 23
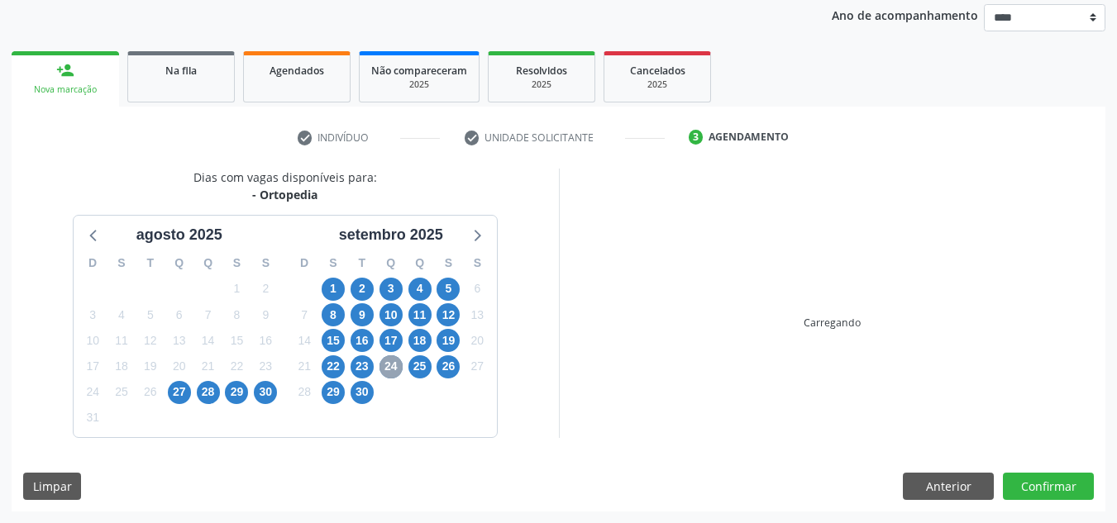
scroll to position [327, 0]
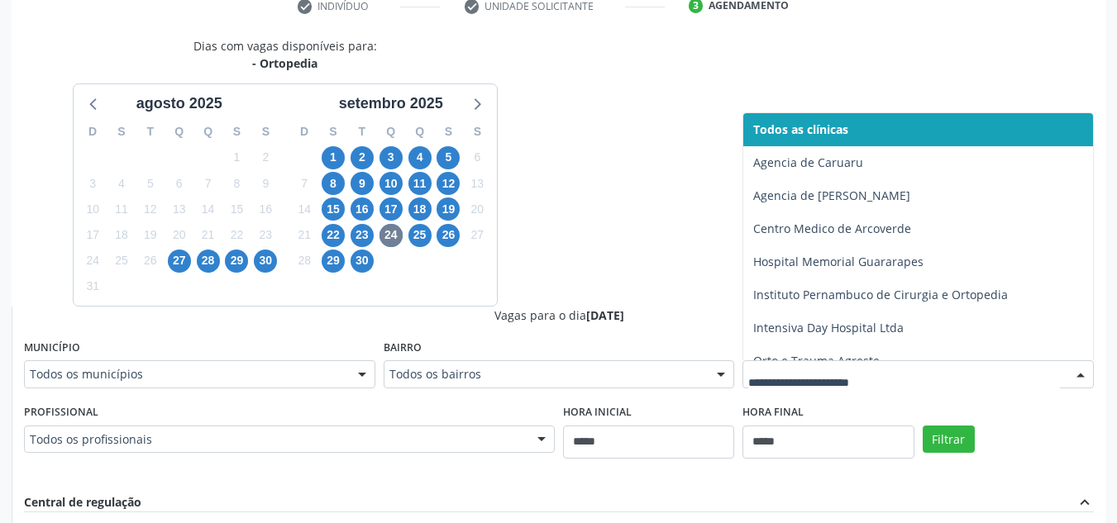
click at [848, 365] on div at bounding box center [917, 374] width 351 height 28
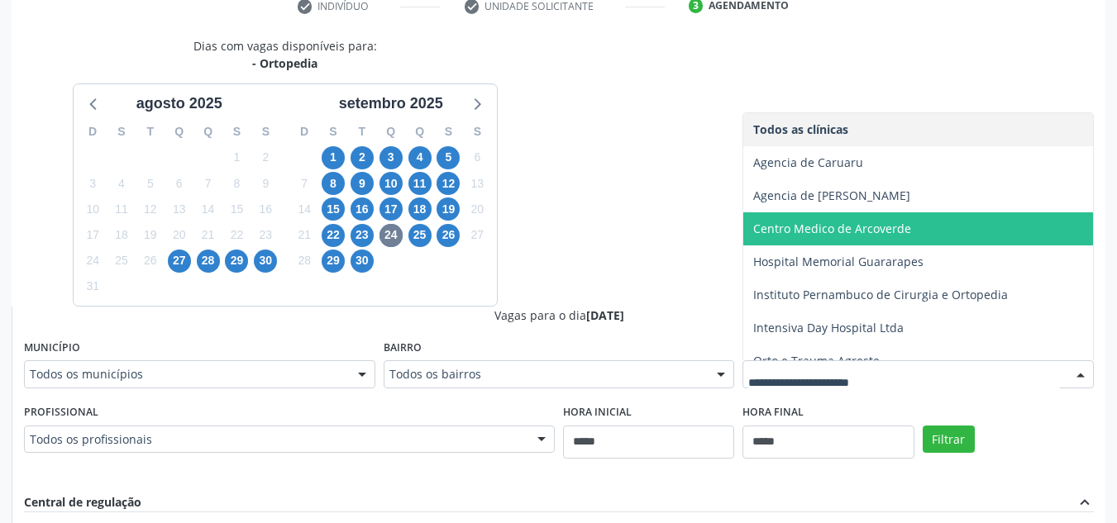
click at [948, 260] on span "Hospital Memorial Guararapes" at bounding box center [918, 262] width 350 height 33
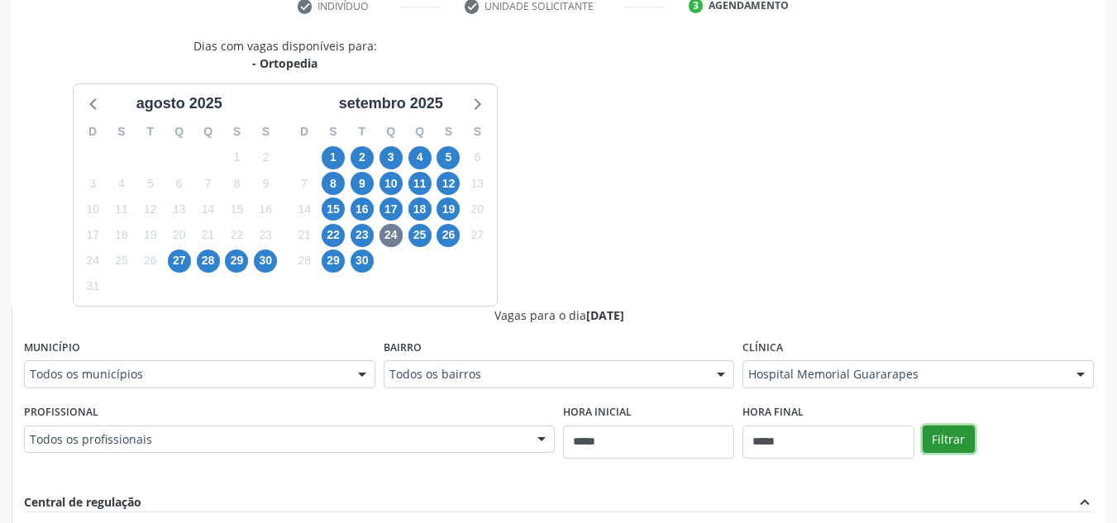
click at [932, 428] on button "Filtrar" at bounding box center [949, 440] width 52 height 28
click at [935, 432] on button "Filtrar" at bounding box center [949, 440] width 52 height 28
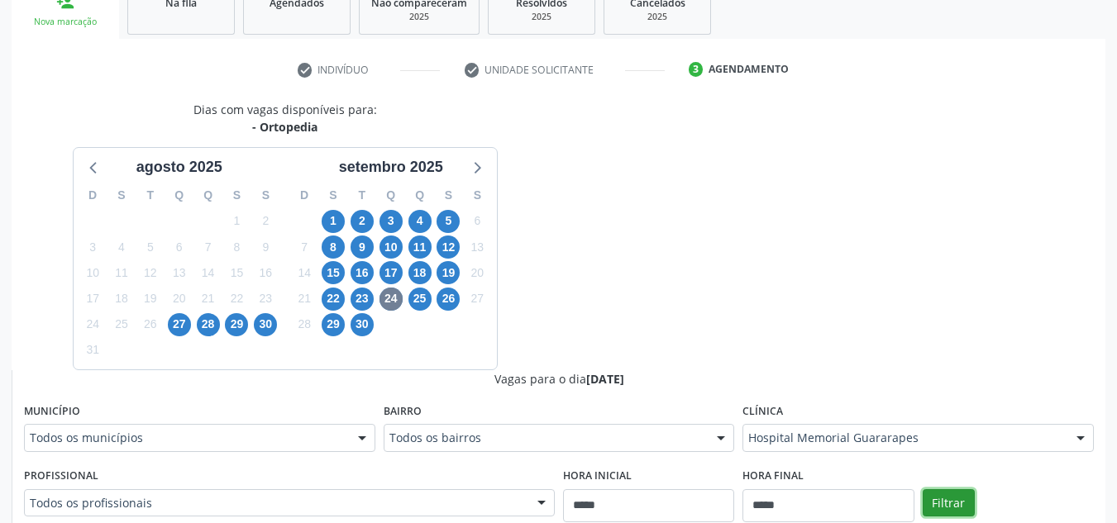
scroll to position [261, 0]
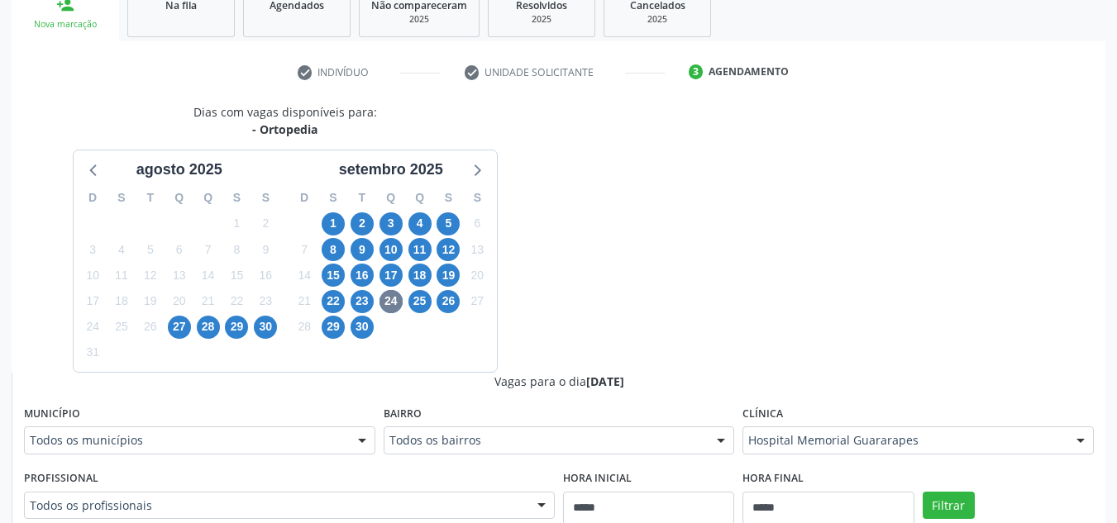
click at [881, 465] on fieldset "Clínica Hospital Memorial Guararapes Todos as clínicas Agencia de Caruaru Agenc…" at bounding box center [917, 434] width 351 height 64
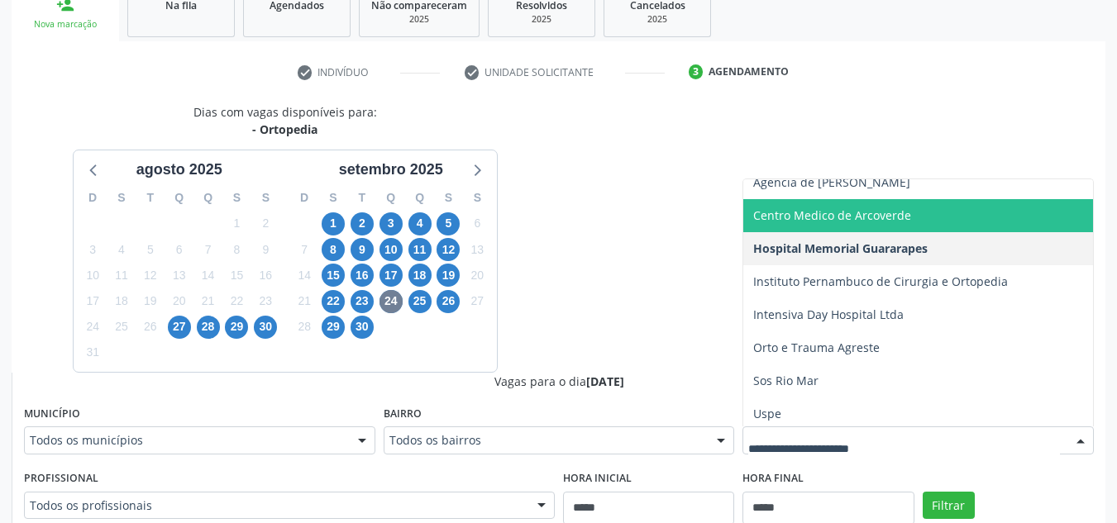
scroll to position [84, 0]
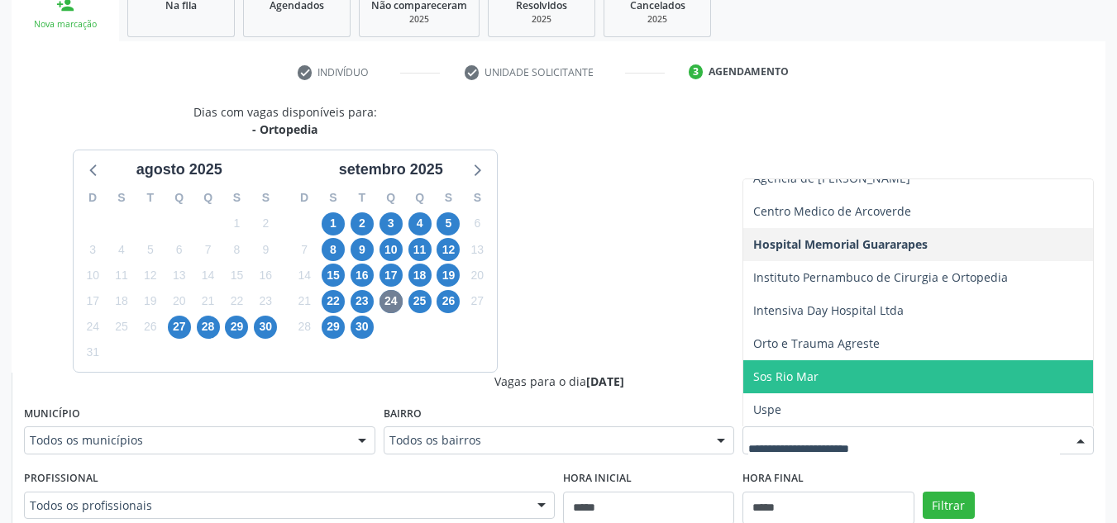
click at [885, 378] on span "Sos Rio Mar" at bounding box center [918, 376] width 350 height 33
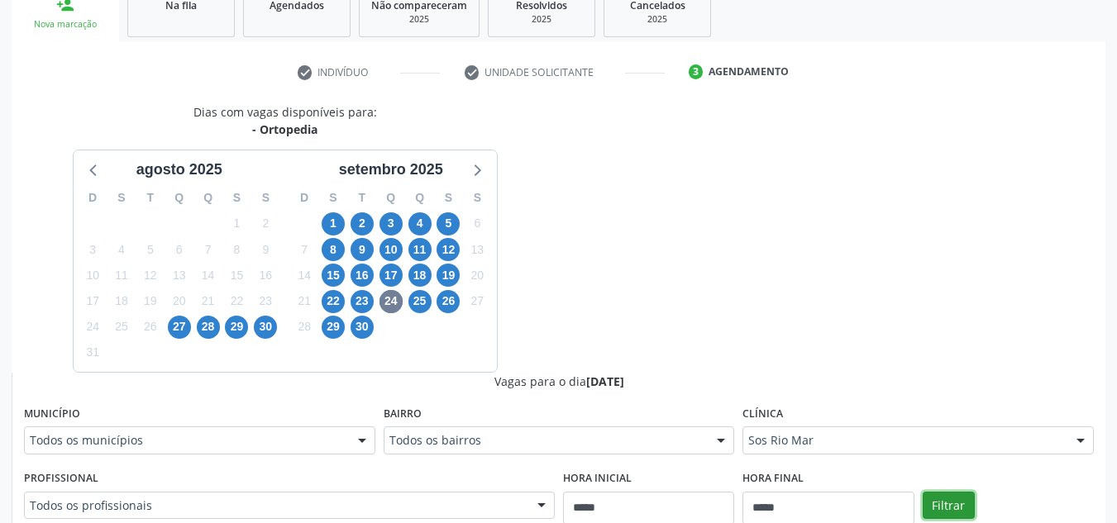
click at [943, 498] on button "Filtrar" at bounding box center [949, 506] width 52 height 28
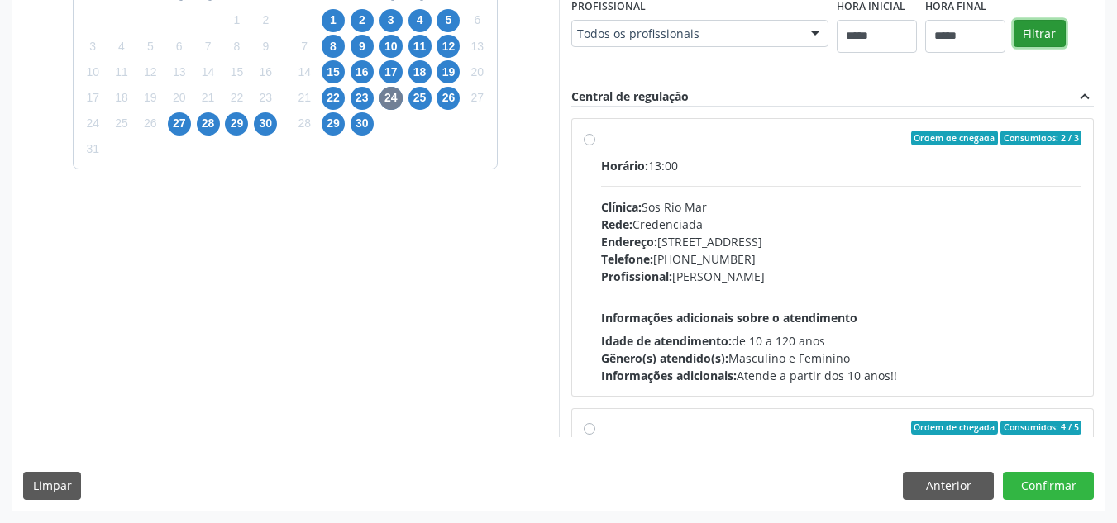
scroll to position [683, 0]
click at [746, 363] on div "Horário: 13:00 Clínica: Sos Rio Mar Rede: Credenciada Endereço: Av Republica do…" at bounding box center [841, 270] width 481 height 227
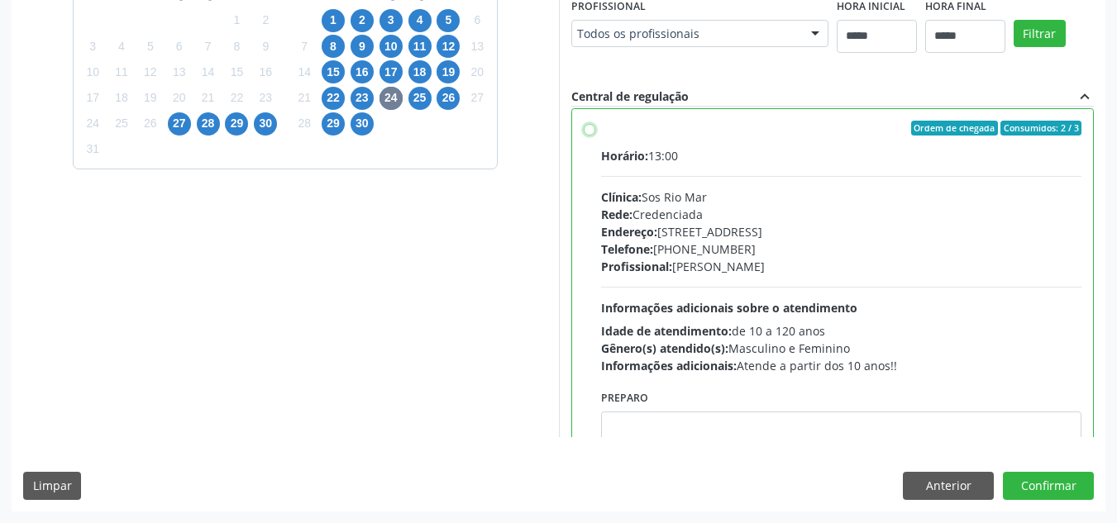
scroll to position [733, 0]
click at [933, 489] on button "Anterior" at bounding box center [948, 486] width 91 height 28
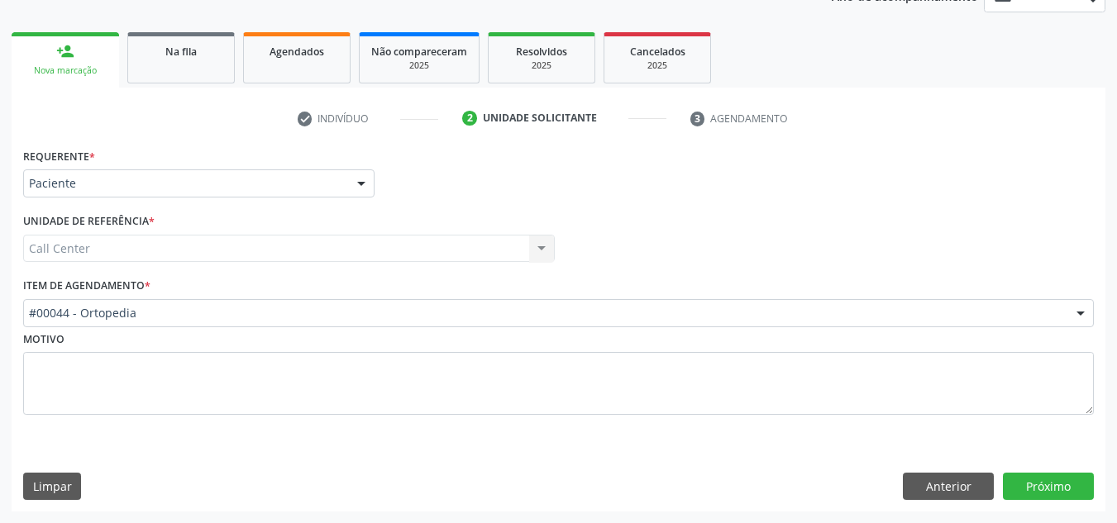
scroll to position [215, 0]
click at [1062, 488] on button "Próximo" at bounding box center [1048, 487] width 91 height 28
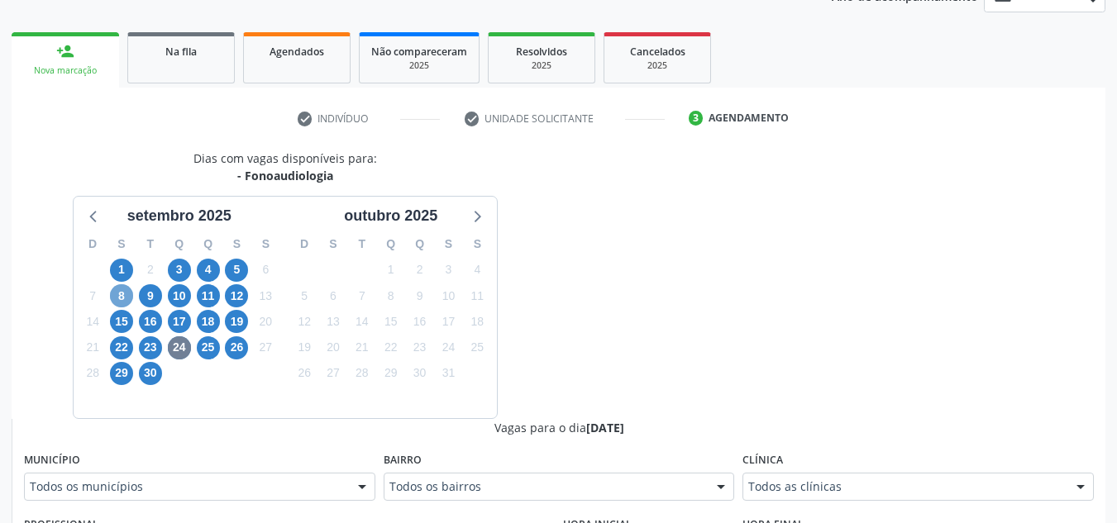
click at [131, 292] on span "8" at bounding box center [121, 295] width 23 height 23
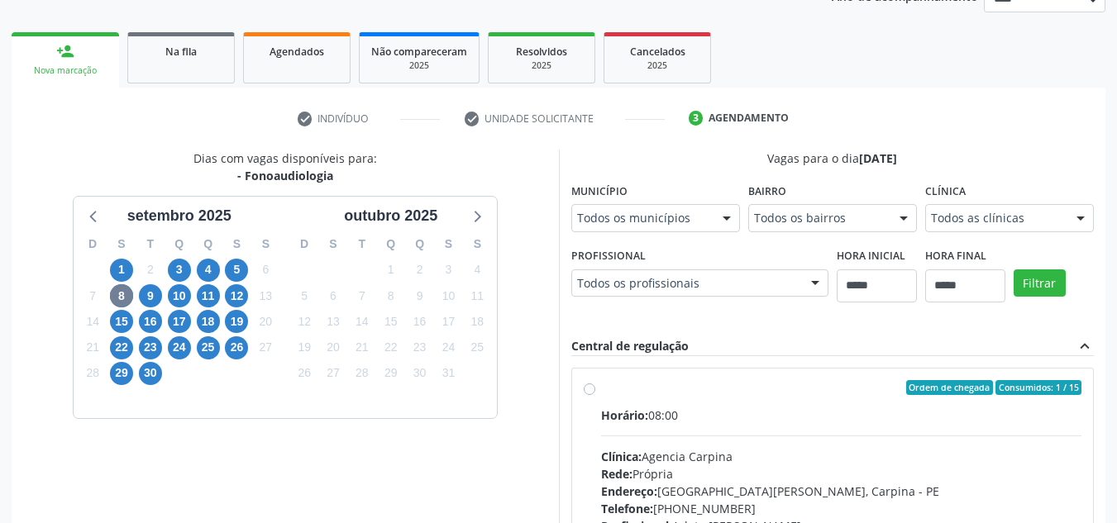
click at [717, 265] on div "Profissional Todos os profissionais Todos os profissionais Arlete Carla dos San…" at bounding box center [699, 270] width 257 height 53
click at [114, 271] on span "1" at bounding box center [121, 270] width 23 height 23
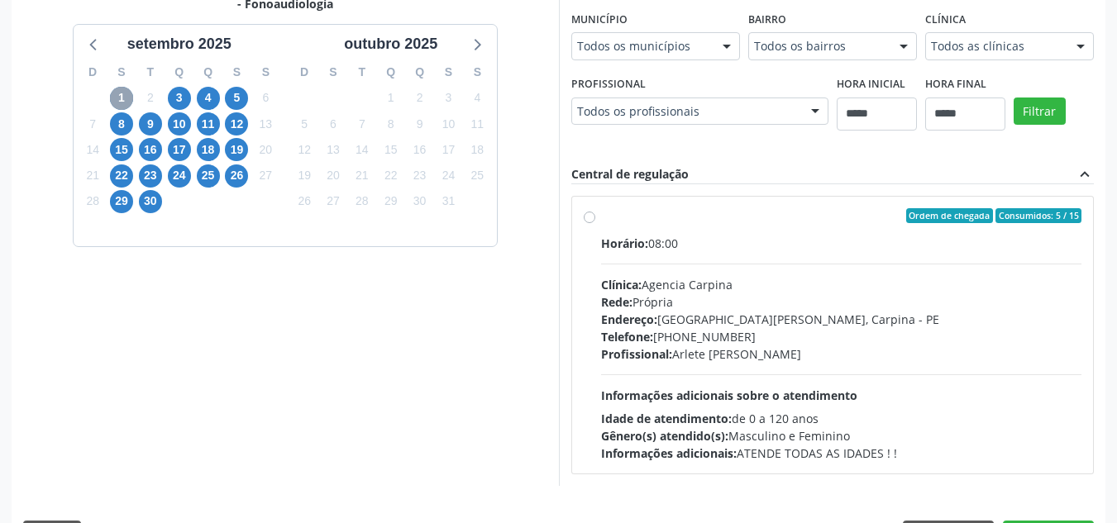
scroll to position [380, 0]
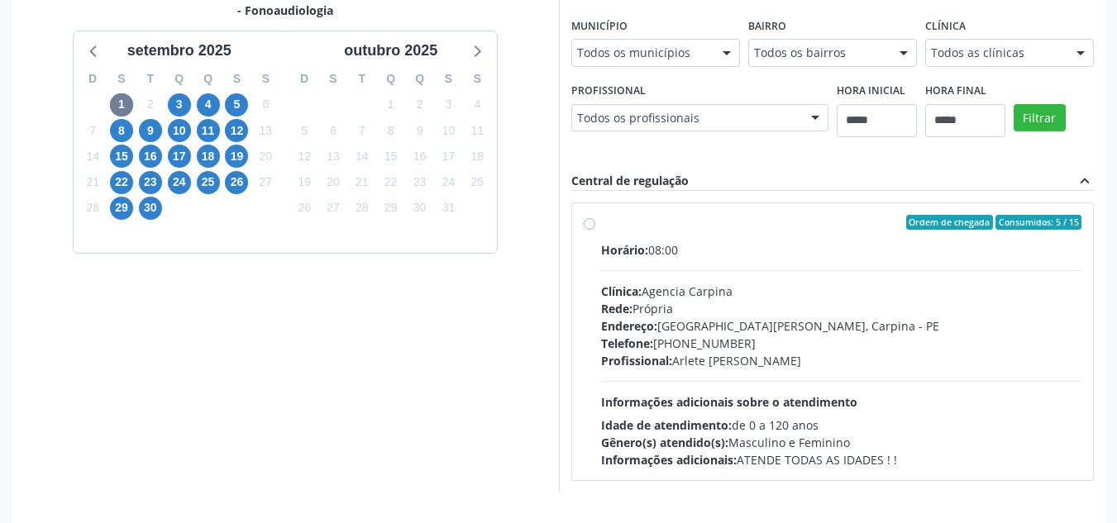
click at [657, 283] on div "Clínica: Agencia Carpina" at bounding box center [841, 291] width 481 height 17
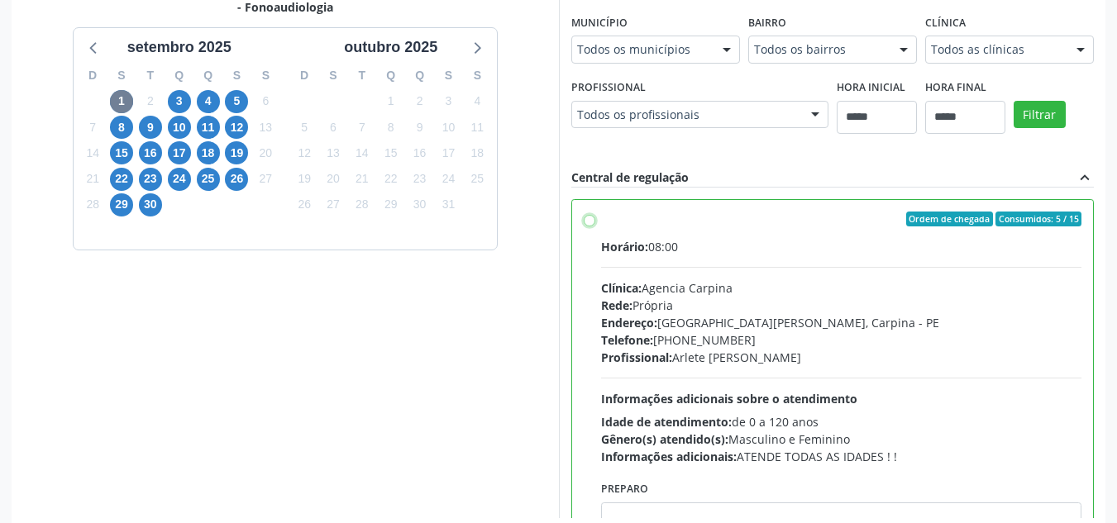
scroll to position [465, 0]
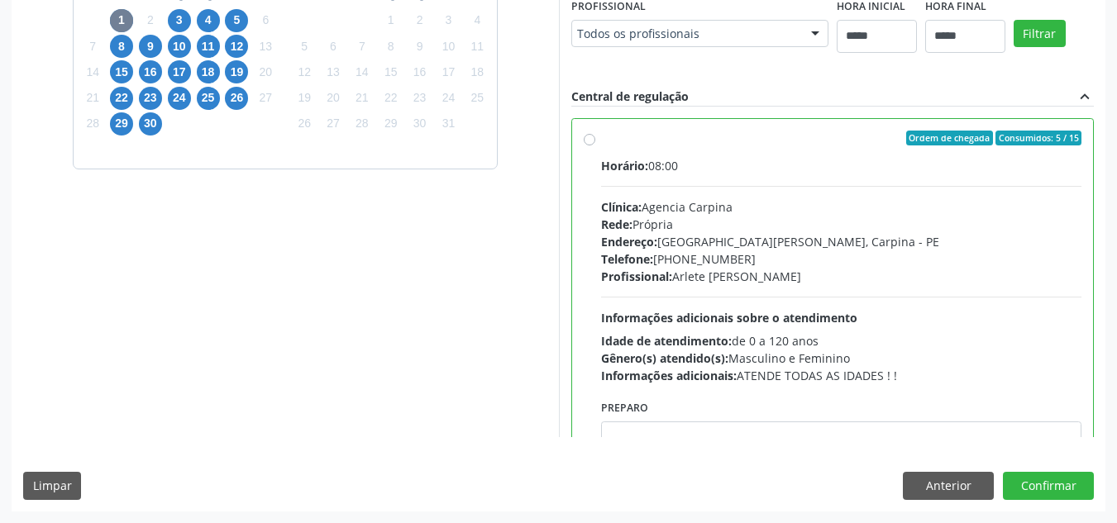
click at [932, 471] on div "Dias com vagas disponíveis para: - Fonoaudiologia setembro 2025 D S T Q Q S S 3…" at bounding box center [559, 205] width 1094 height 611
click at [907, 485] on button "Anterior" at bounding box center [948, 486] width 91 height 28
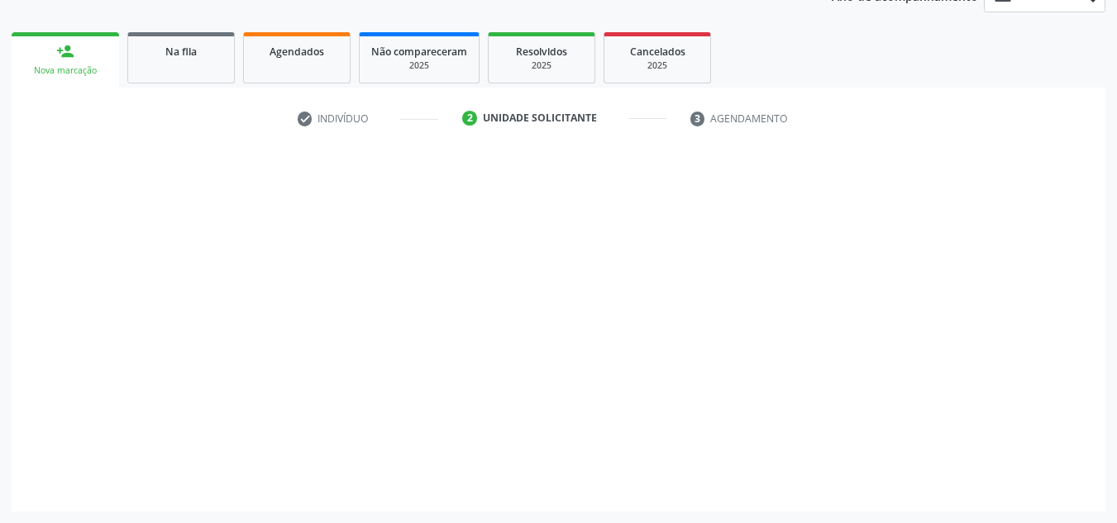
scroll to position [215, 0]
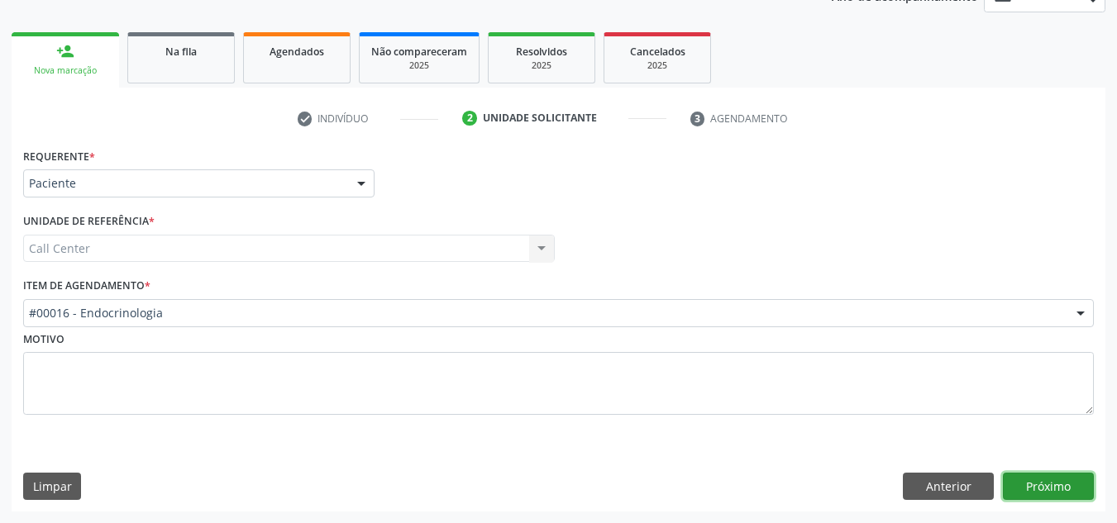
click at [1065, 474] on button "Próximo" at bounding box center [1048, 487] width 91 height 28
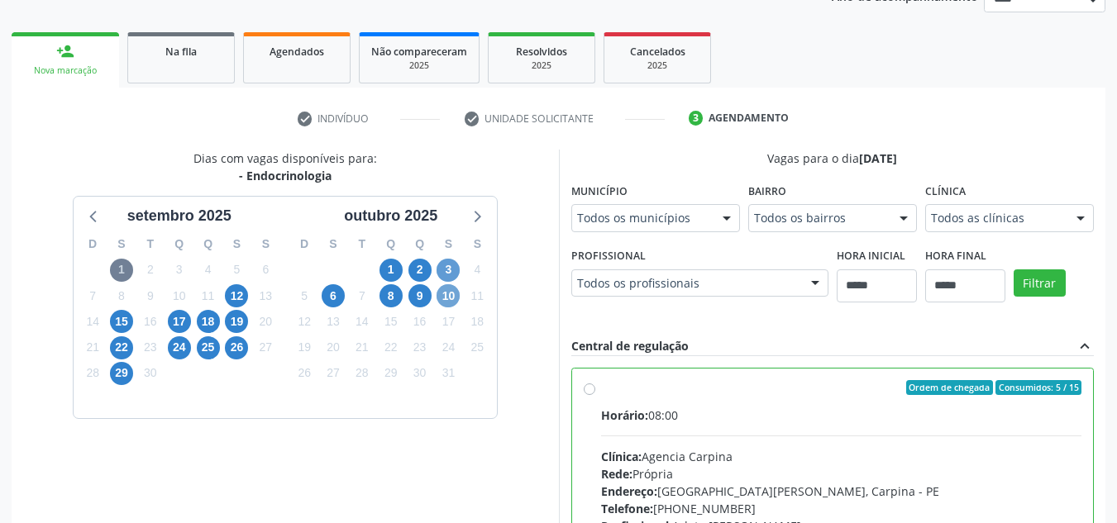
click at [448, 300] on span "10" at bounding box center [448, 295] width 23 height 23
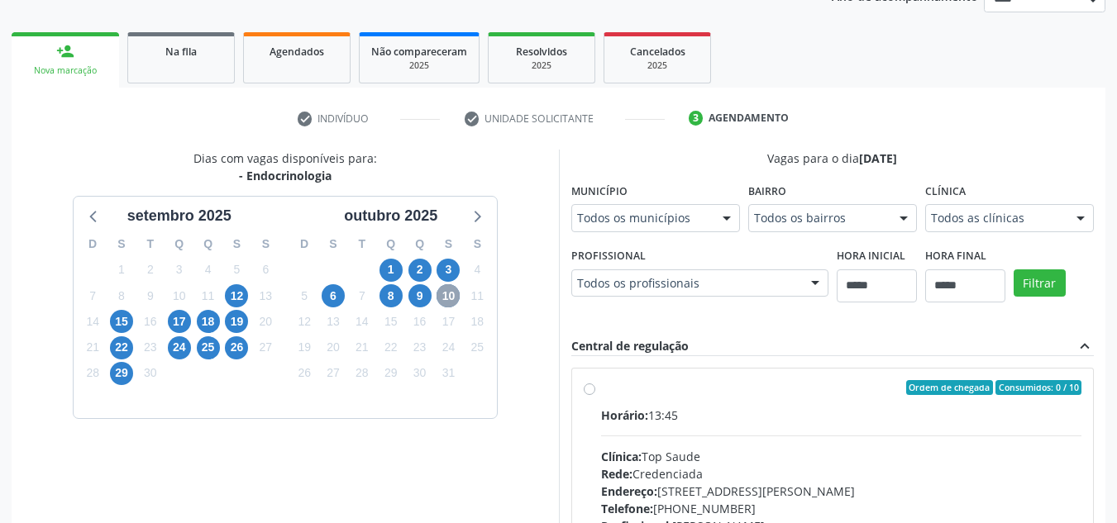
scroll to position [435, 0]
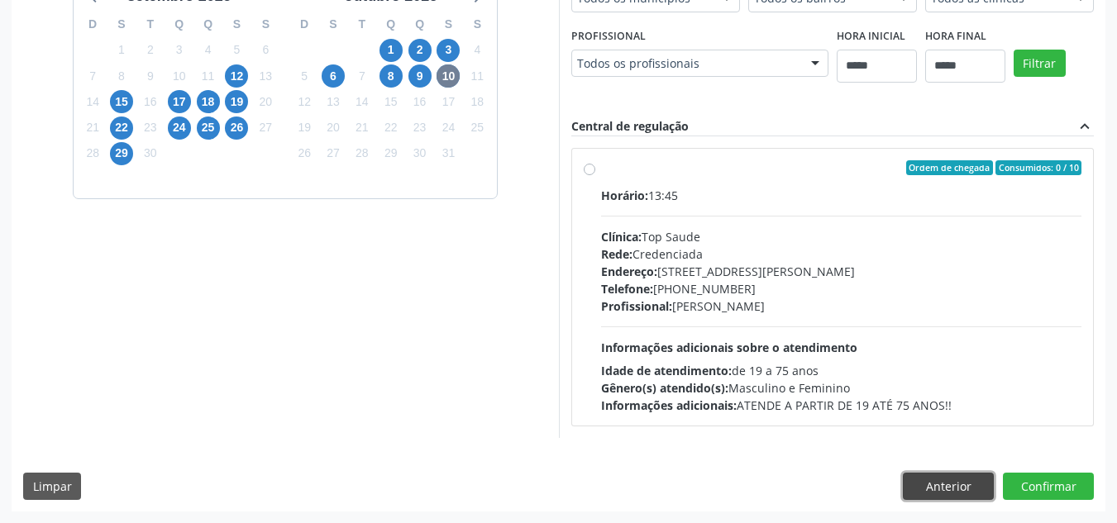
click at [981, 495] on button "Anterior" at bounding box center [948, 487] width 91 height 28
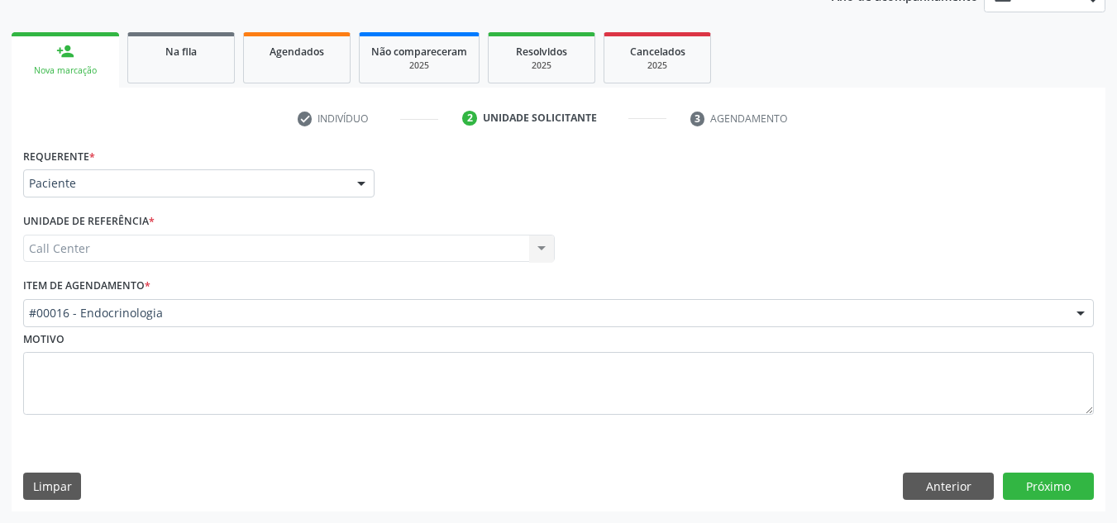
scroll to position [215, 0]
click at [1079, 480] on button "Próximo" at bounding box center [1048, 487] width 91 height 28
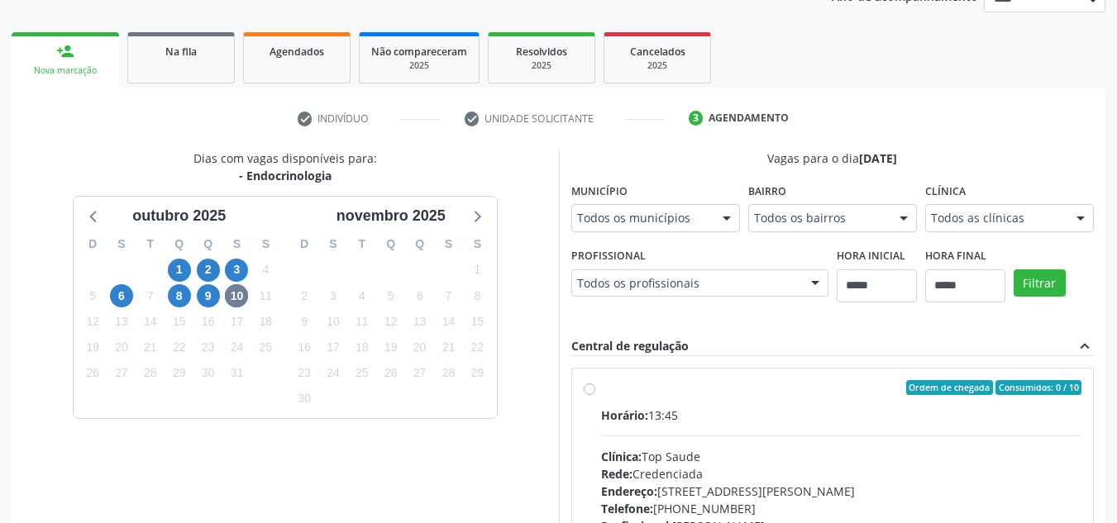
click at [203, 308] on div "9" at bounding box center [208, 297] width 23 height 26
click at [204, 303] on span "9" at bounding box center [208, 295] width 23 height 23
click at [171, 289] on span "8" at bounding box center [179, 295] width 23 height 23
click at [118, 292] on span "6" at bounding box center [121, 295] width 23 height 23
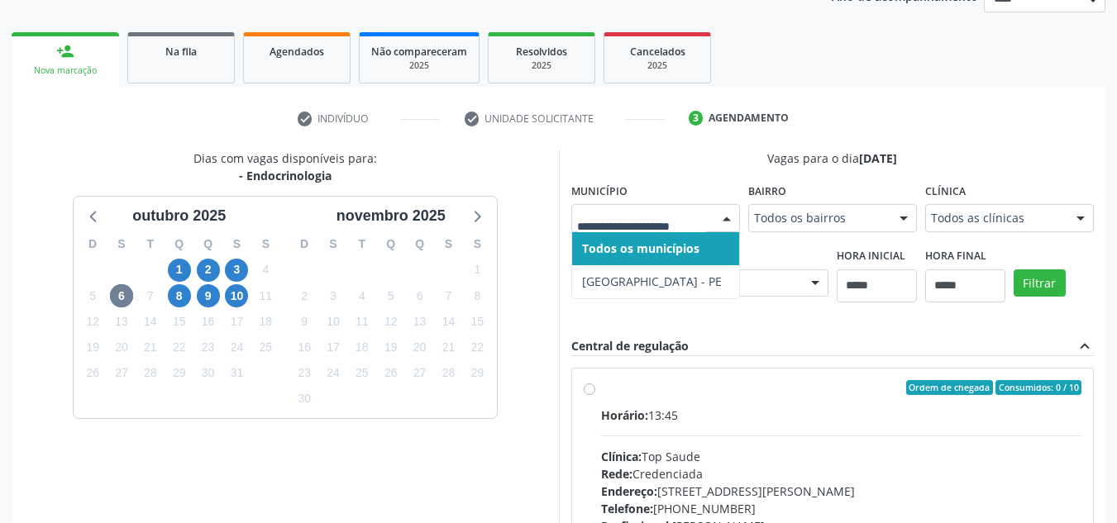
click at [609, 208] on div at bounding box center [655, 218] width 169 height 28
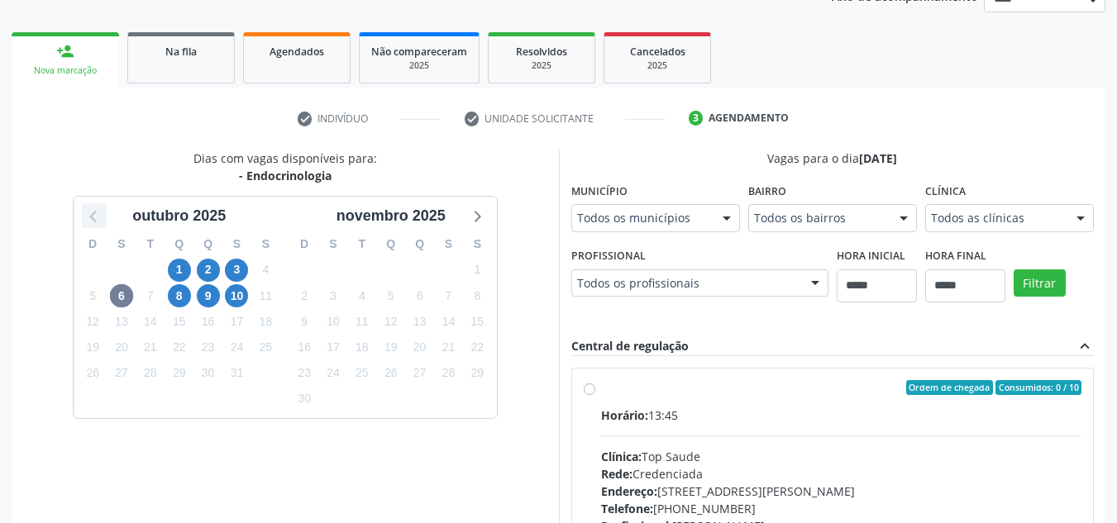
click at [93, 217] on icon at bounding box center [94, 215] width 21 height 21
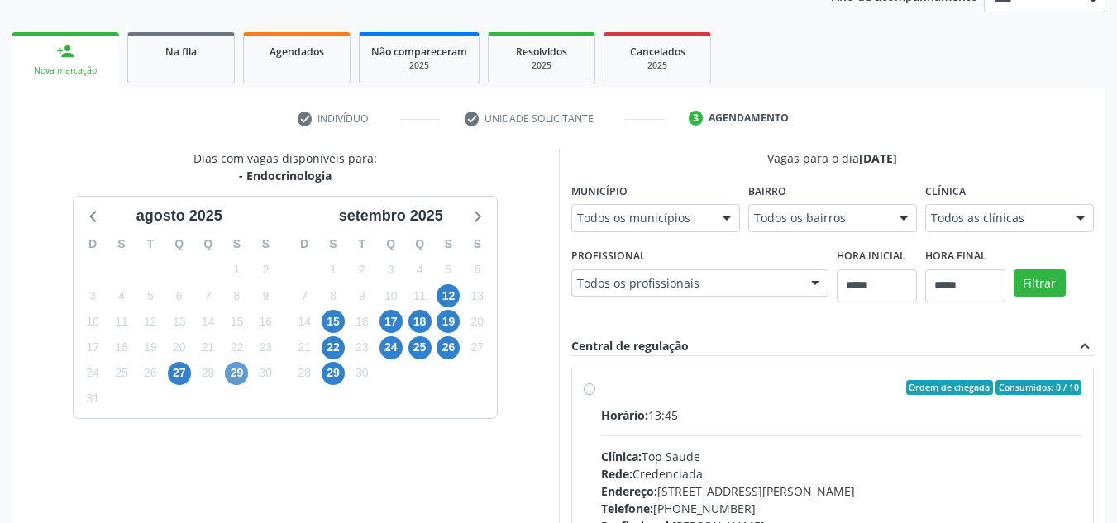
drag, startPoint x: 224, startPoint y: 381, endPoint x: 240, endPoint y: 364, distance: 23.4
click at [240, 364] on div "29" at bounding box center [236, 373] width 29 height 26
click at [240, 364] on span "29" at bounding box center [236, 373] width 23 height 23
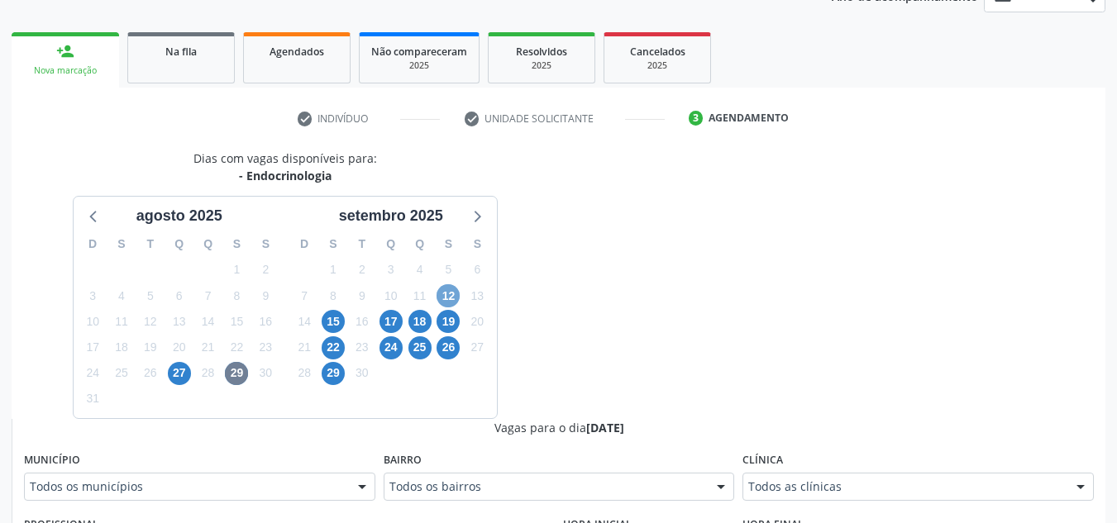
click at [450, 289] on span "12" at bounding box center [448, 295] width 23 height 23
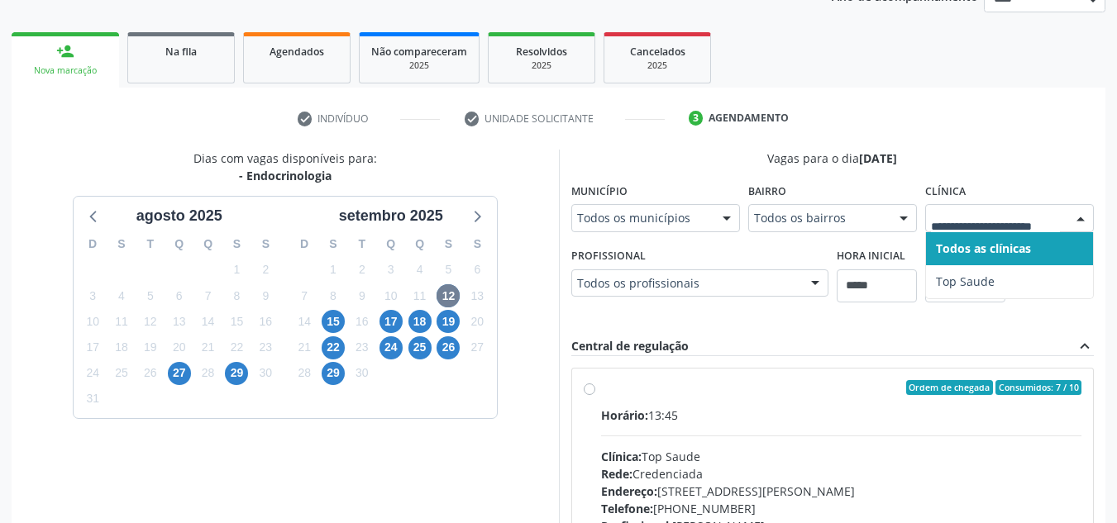
drag, startPoint x: 998, startPoint y: 211, endPoint x: 532, endPoint y: 333, distance: 481.3
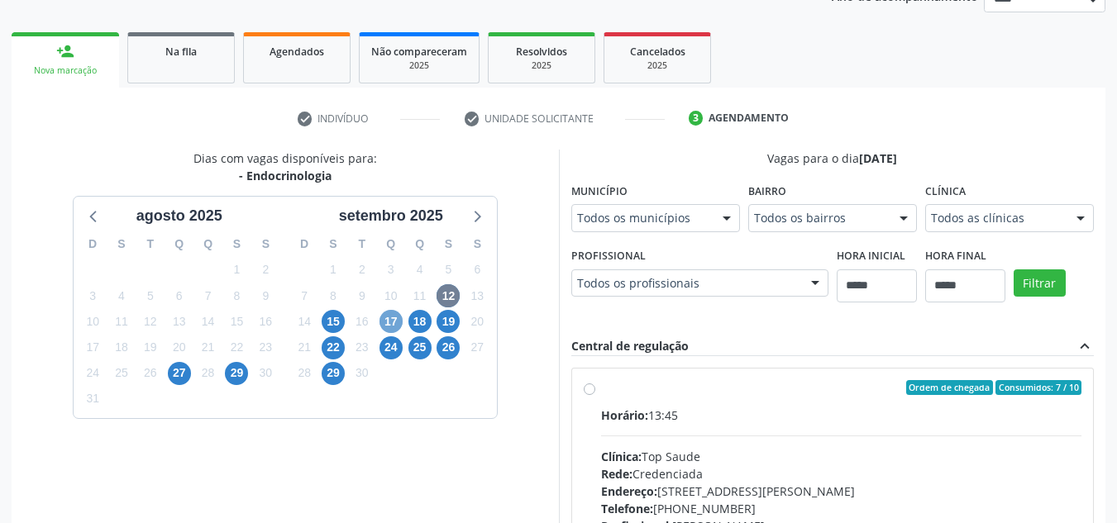
click at [392, 322] on span "17" at bounding box center [390, 321] width 23 height 23
click at [340, 318] on span "15" at bounding box center [333, 321] width 23 height 23
click at [336, 354] on span "22" at bounding box center [333, 347] width 23 height 23
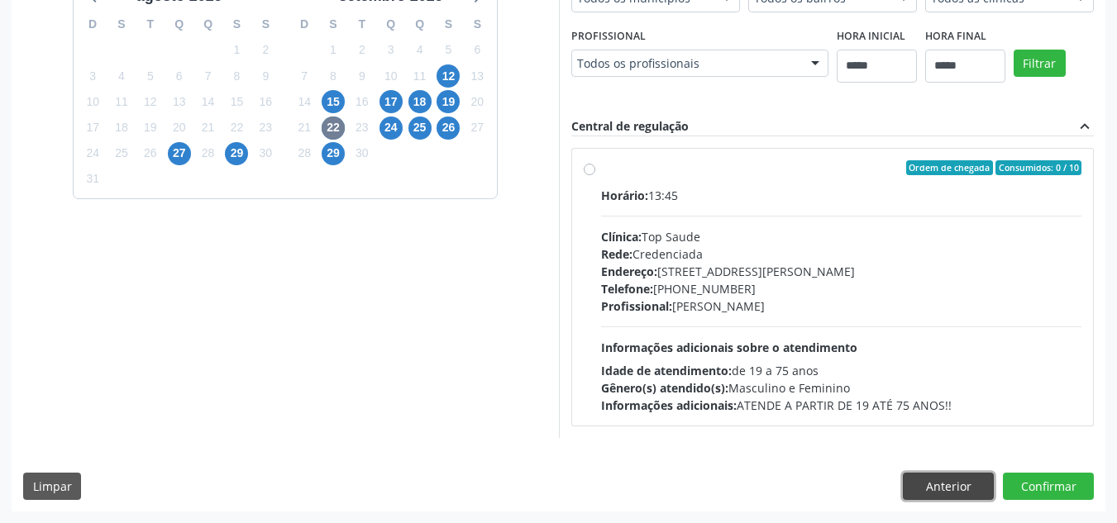
click at [933, 497] on button "Anterior" at bounding box center [948, 487] width 91 height 28
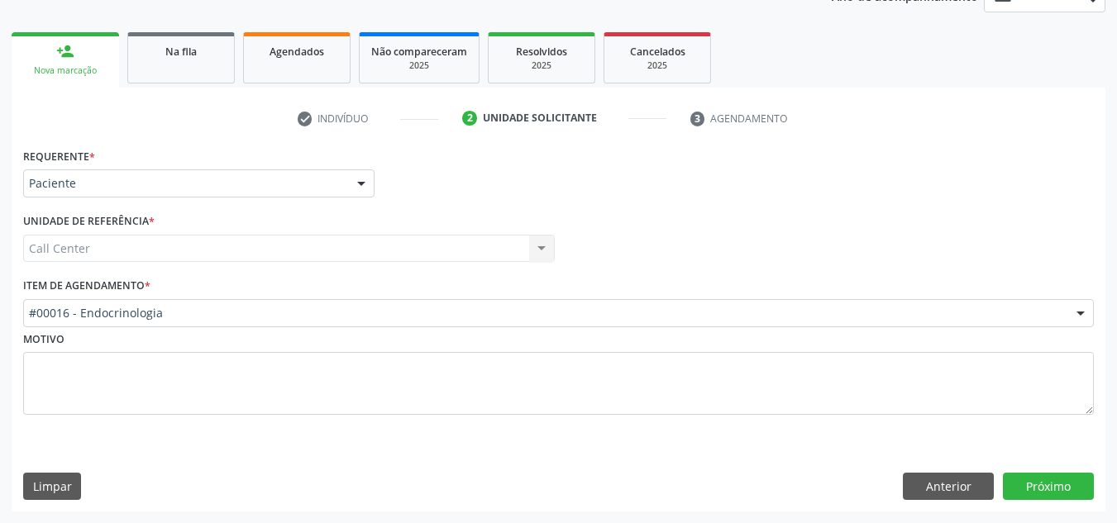
drag, startPoint x: 627, startPoint y: 334, endPoint x: 623, endPoint y: 326, distance: 8.9
click at [623, 326] on div "Requerente * Paciente Médico(a) Enfermeiro(a) Paciente Nenhum resultado encontr…" at bounding box center [558, 291] width 1071 height 294
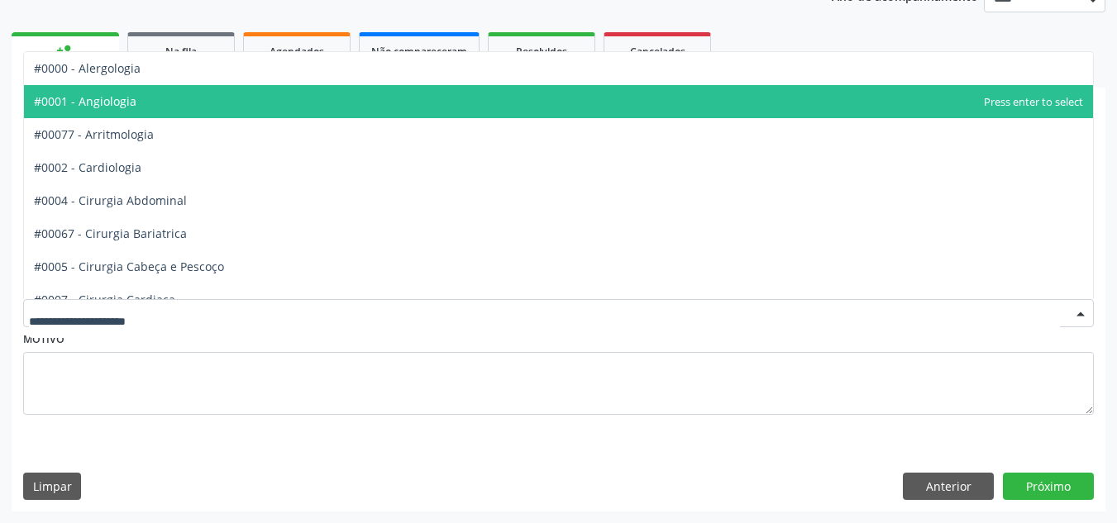
click at [501, 110] on span "#0001 - Angiologia" at bounding box center [558, 101] width 1069 height 33
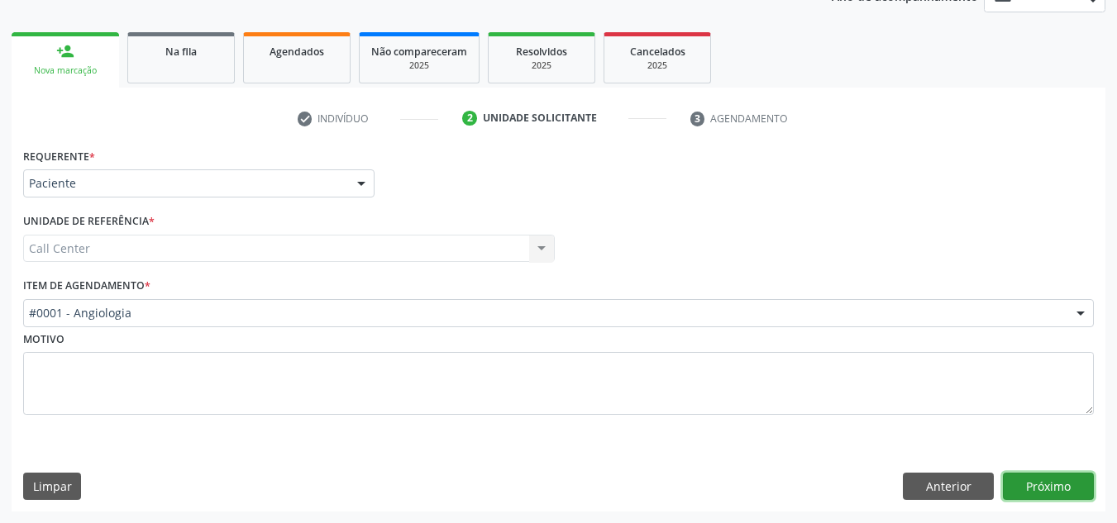
click at [1033, 486] on button "Próximo" at bounding box center [1048, 487] width 91 height 28
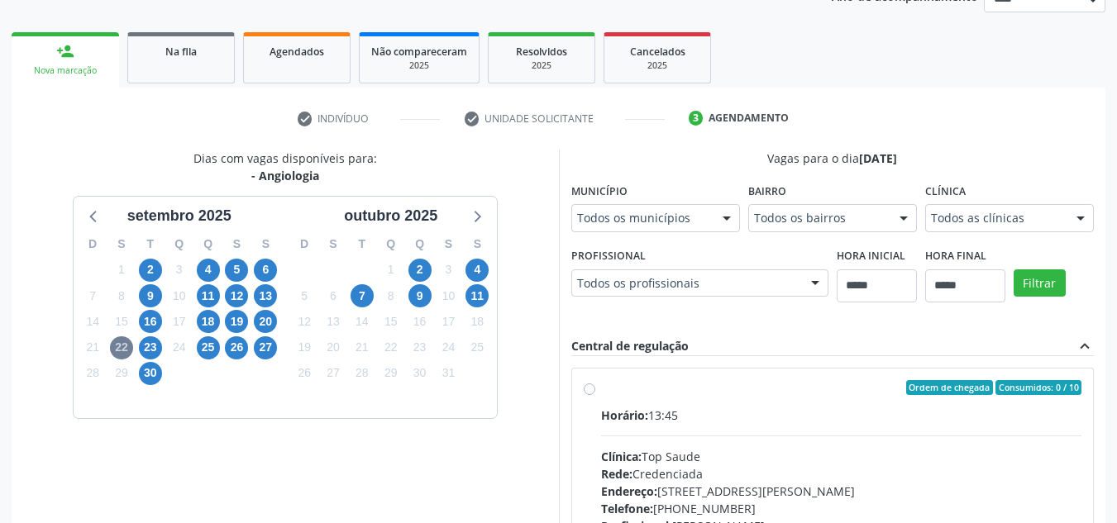
click at [108, 212] on div "setembro 2025" at bounding box center [179, 216] width 195 height 22
click at [102, 212] on icon at bounding box center [94, 215] width 21 height 21
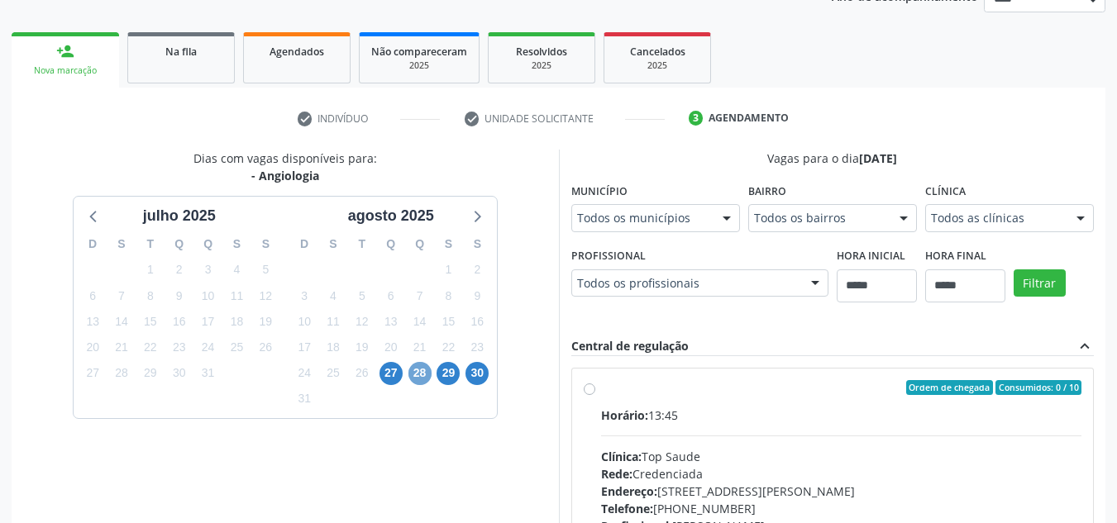
click at [421, 364] on span "28" at bounding box center [419, 373] width 23 height 23
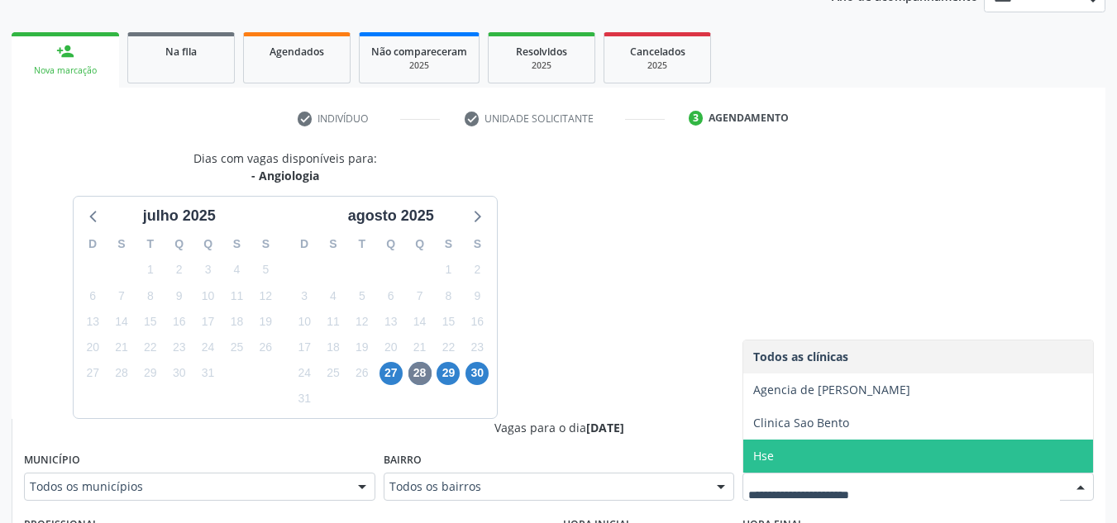
click at [765, 461] on span "Hse" at bounding box center [763, 456] width 21 height 16
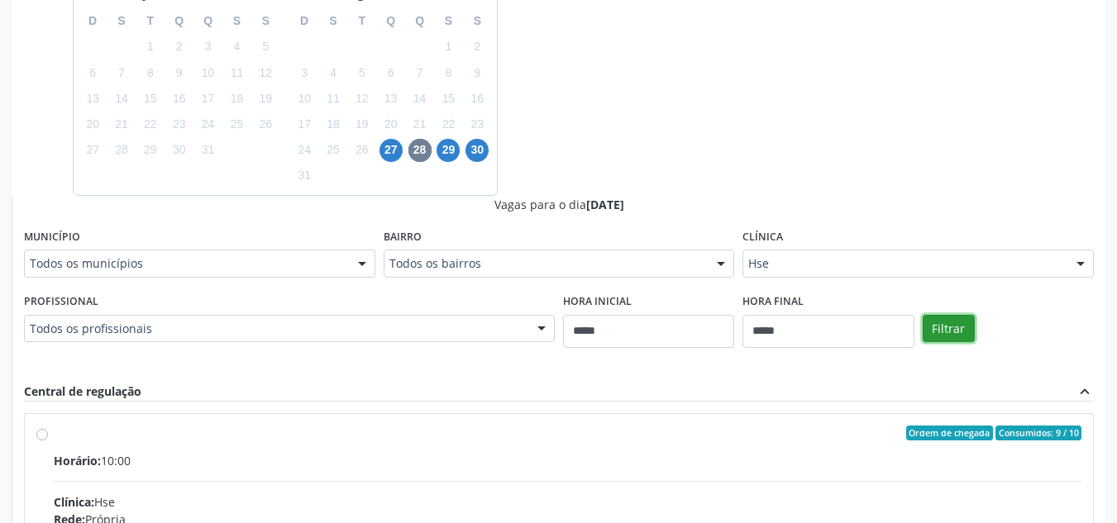
click at [966, 325] on button "Filtrar" at bounding box center [949, 329] width 52 height 28
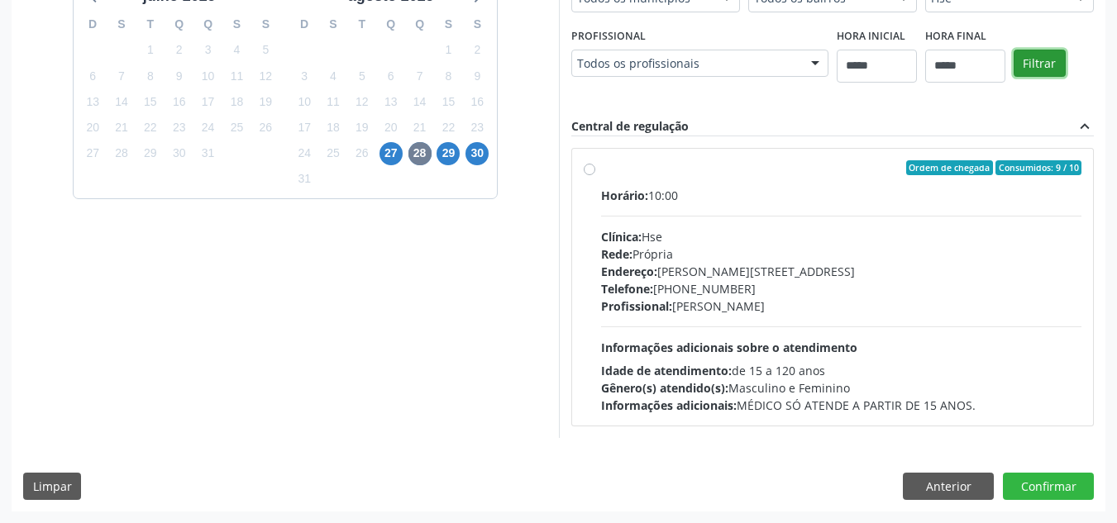
scroll to position [435, 0]
click at [854, 318] on div "Horário: 10:00 Clínica: Hse Rede: Própria Endereço: Av Rosa e Silva, nº 36, Esp…" at bounding box center [841, 300] width 481 height 227
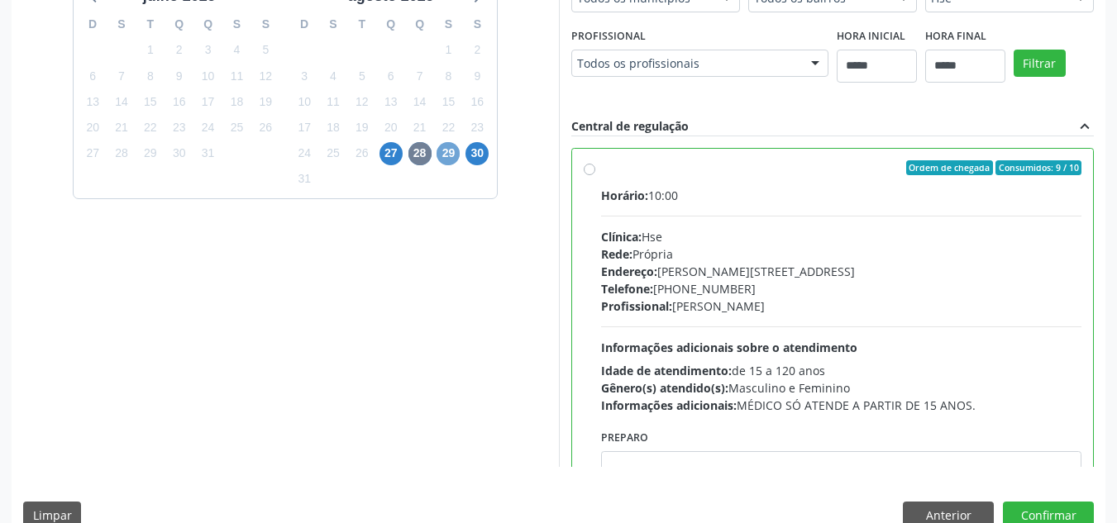
click at [446, 153] on span "29" at bounding box center [448, 153] width 23 height 23
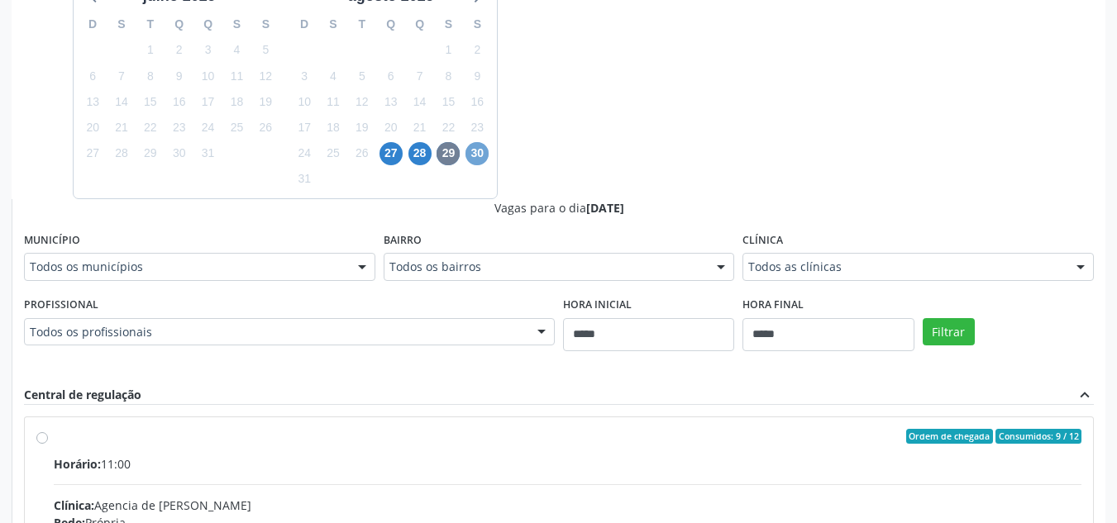
click at [474, 148] on span "30" at bounding box center [476, 153] width 23 height 23
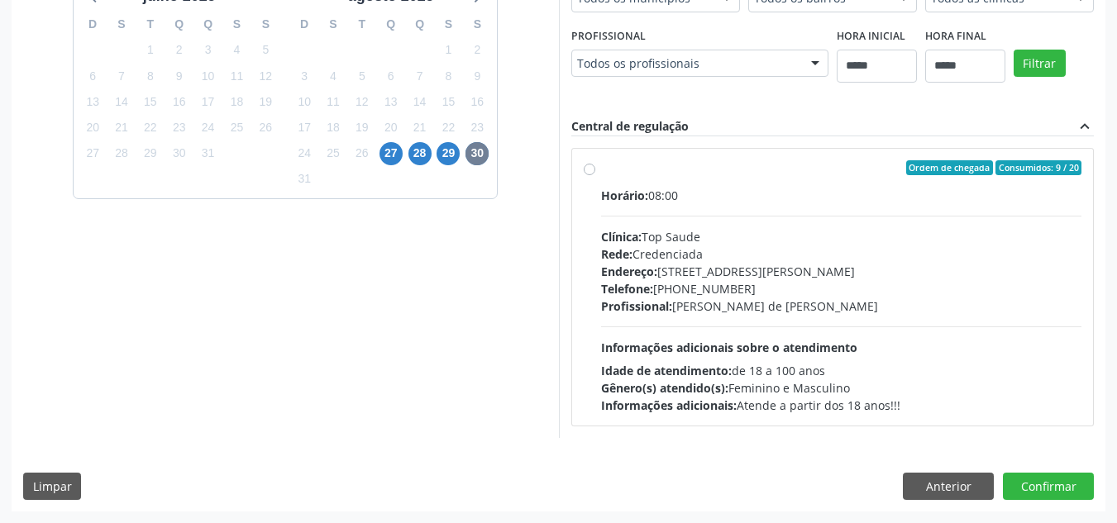
click at [542, 79] on div "Dias com vagas disponíveis para: - Angiologia julho 2025 D S T Q Q S S 29 30 1 …" at bounding box center [285, 184] width 547 height 508
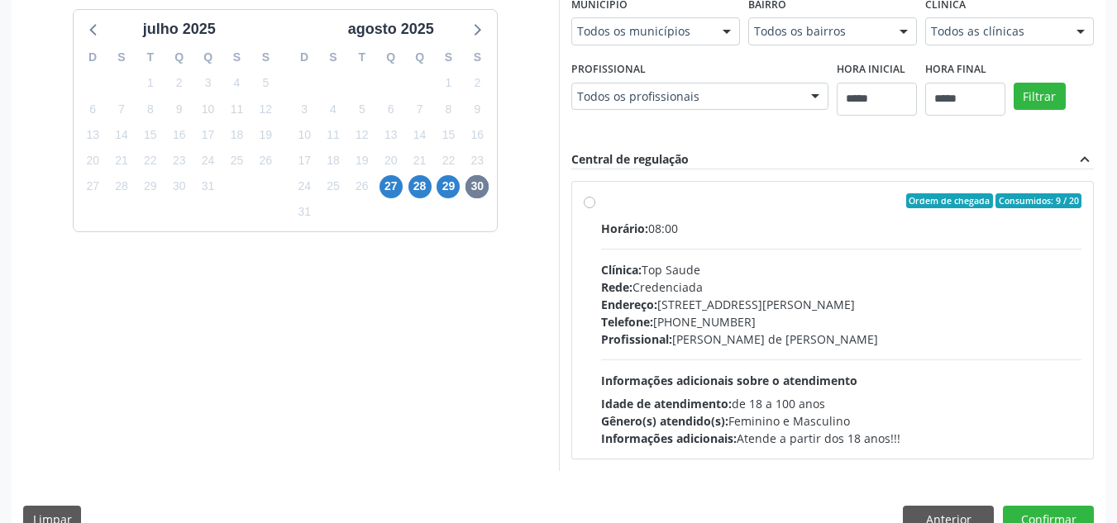
scroll to position [0, 0]
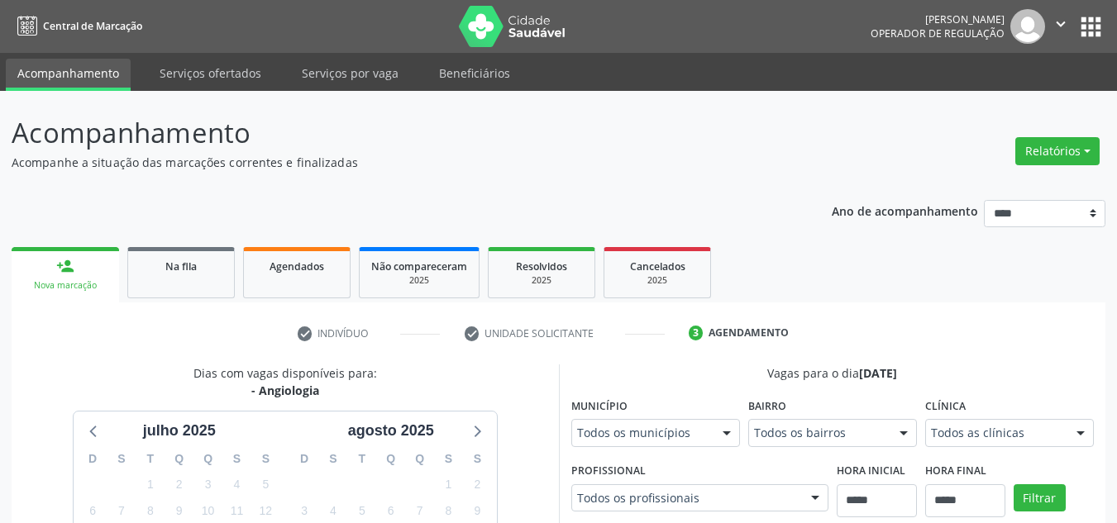
click at [459, 433] on div "agosto 2025" at bounding box center [391, 431] width 195 height 22
click at [475, 426] on icon at bounding box center [475, 430] width 21 height 21
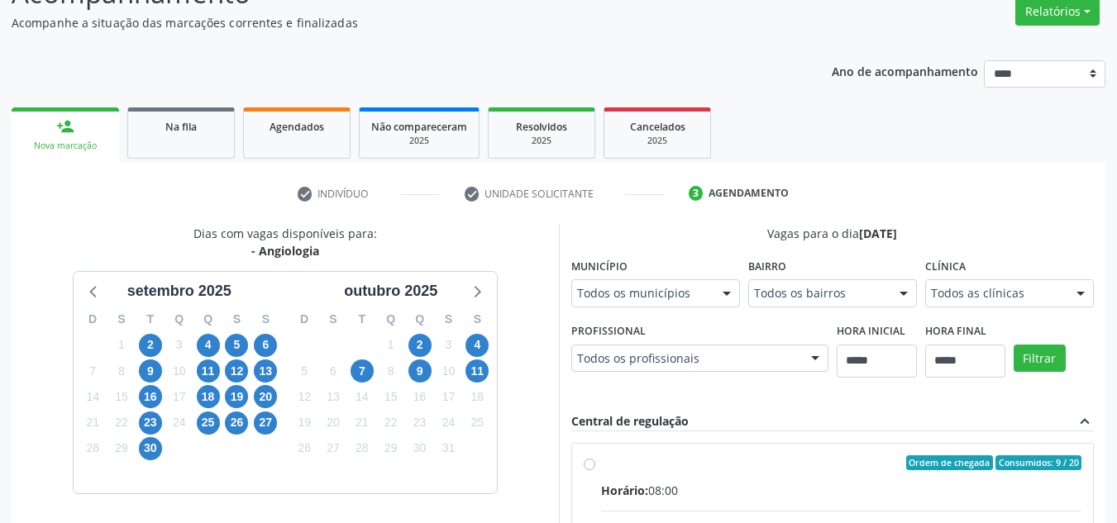
scroll to position [141, 0]
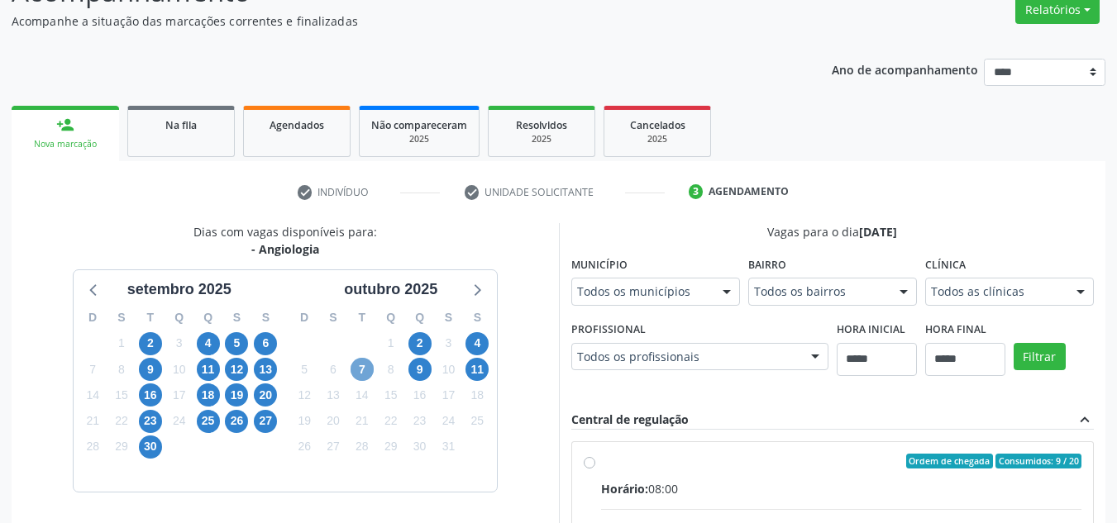
click at [368, 363] on span "7" at bounding box center [362, 369] width 23 height 23
click at [432, 341] on div "D S T Q Q S S 28 29 30 1 2 3 4 5 6 7 8 9 10 11 12 13 14 15 16 17 18 19 20 21 22…" at bounding box center [391, 396] width 212 height 190
click at [429, 337] on div "2" at bounding box center [419, 344] width 23 height 26
click at [432, 368] on div "9" at bounding box center [419, 370] width 29 height 26
click at [424, 368] on span "9" at bounding box center [419, 369] width 23 height 23
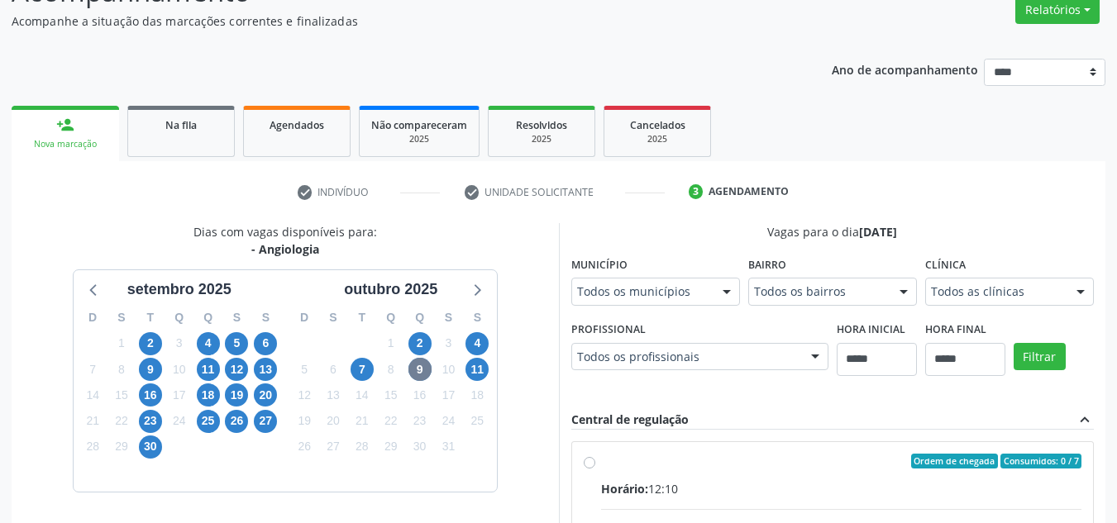
drag, startPoint x: 665, startPoint y: 263, endPoint x: 657, endPoint y: 292, distance: 29.9
click at [658, 289] on div "Município Todos os municípios Todos os municípios Caruaru - PE Nenhum resultado…" at bounding box center [655, 278] width 169 height 53
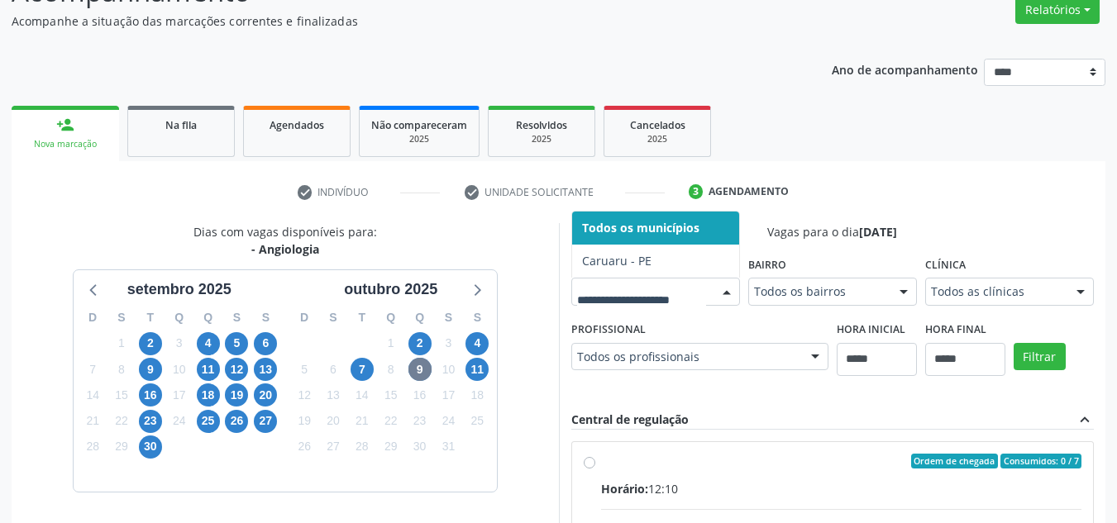
click at [222, 380] on div "11" at bounding box center [207, 370] width 29 height 26
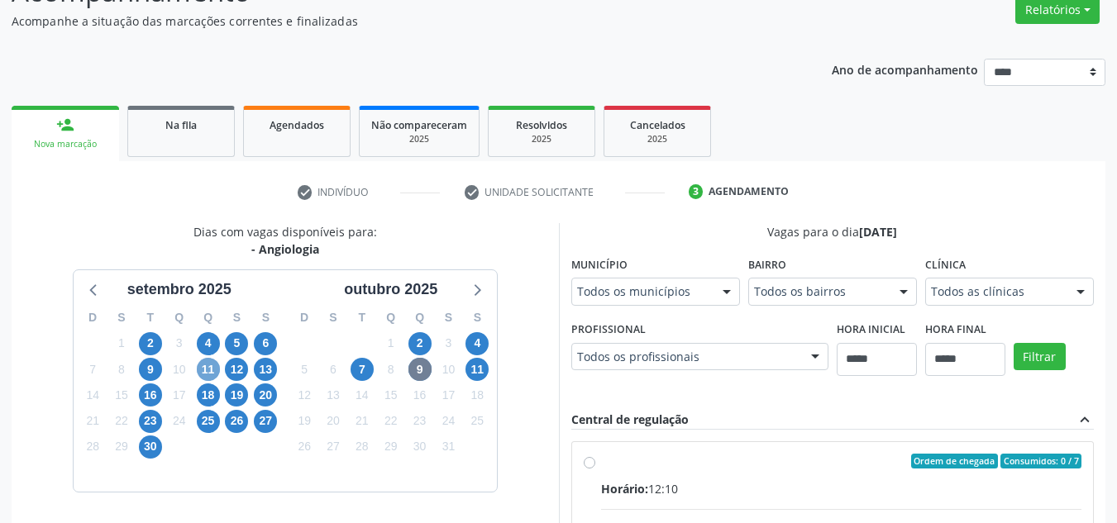
click at [213, 368] on span "11" at bounding box center [208, 369] width 23 height 23
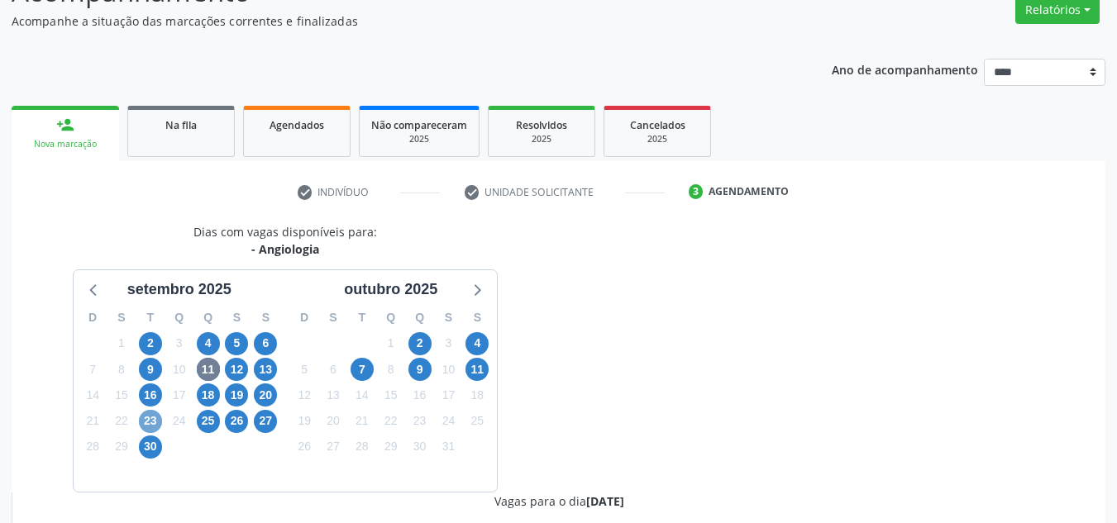
click at [146, 418] on span "23" at bounding box center [150, 421] width 23 height 23
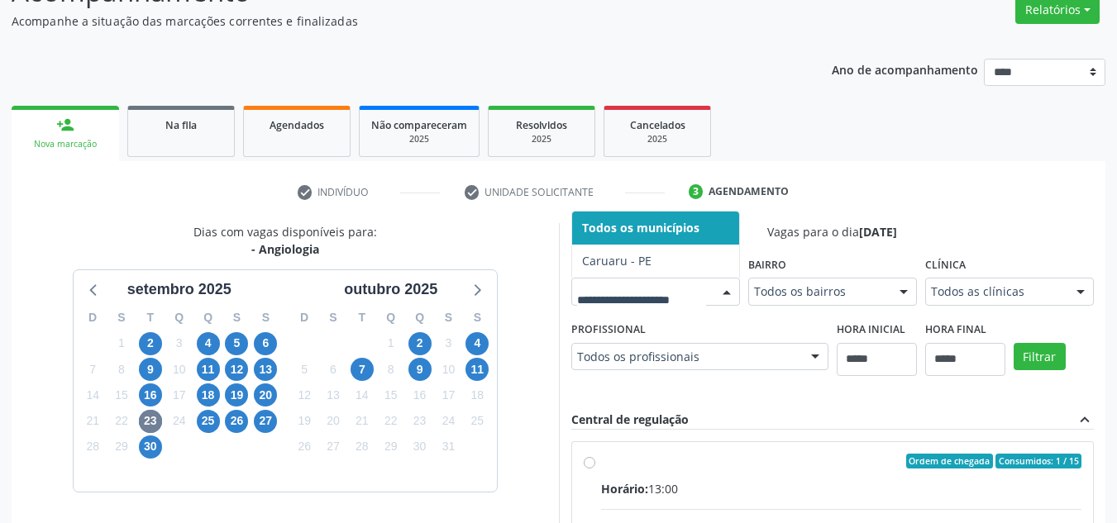
click at [711, 300] on div at bounding box center [655, 292] width 169 height 28
click at [152, 336] on span "2" at bounding box center [150, 343] width 23 height 23
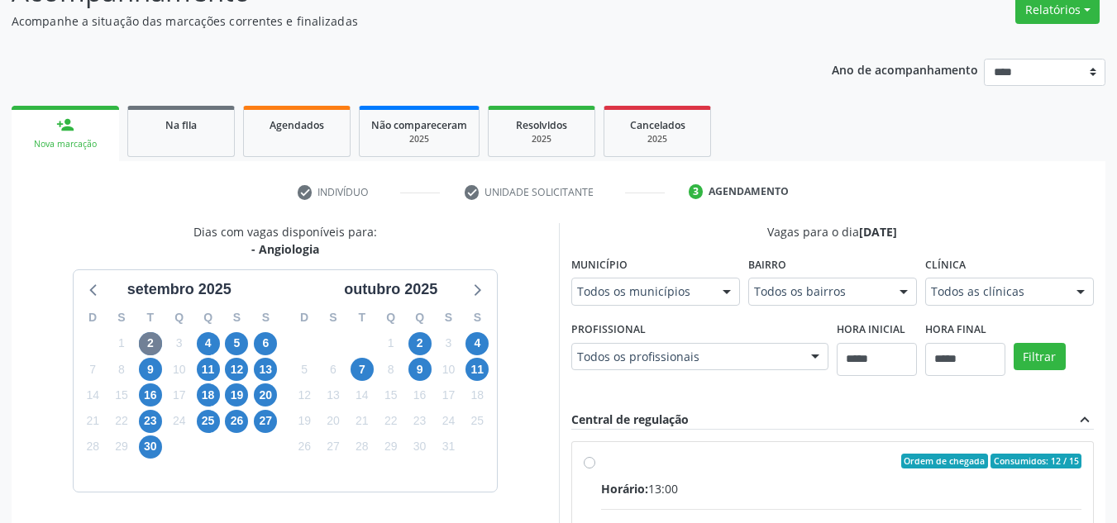
click at [599, 314] on fieldset "Município Todos os municípios Todos os municípios Caruaru - PE Nenhum resultado…" at bounding box center [655, 284] width 169 height 64
click at [599, 308] on fieldset "Município Todos os municípios Todos os municípios Caruaru - PE Nenhum resultado…" at bounding box center [655, 284] width 169 height 64
click at [601, 303] on fieldset "Município Todos os municípios Todos os municípios Caruaru - PE Nenhum resultado…" at bounding box center [655, 284] width 169 height 64
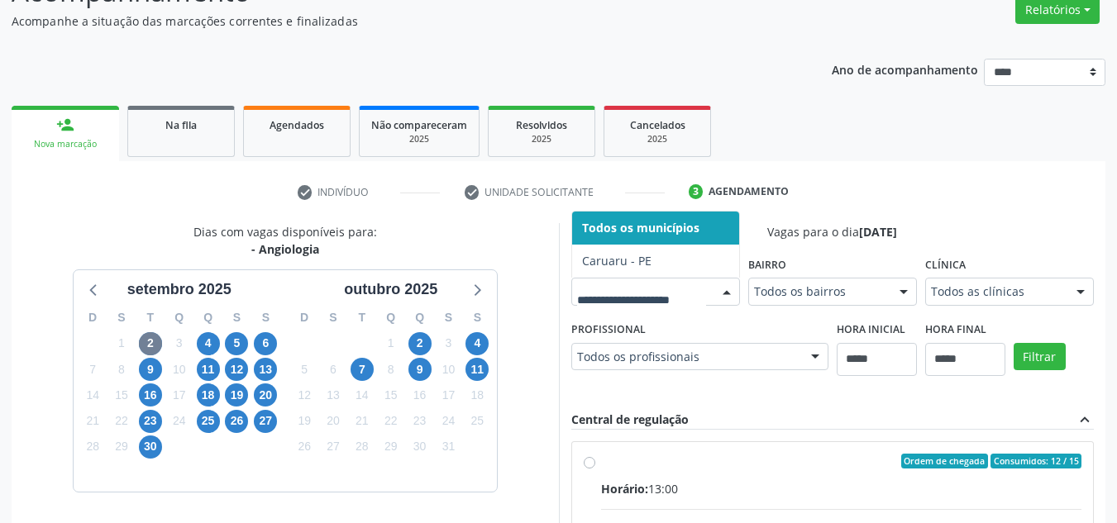
click at [601, 303] on div at bounding box center [655, 292] width 169 height 28
click at [203, 419] on span "25" at bounding box center [208, 421] width 23 height 23
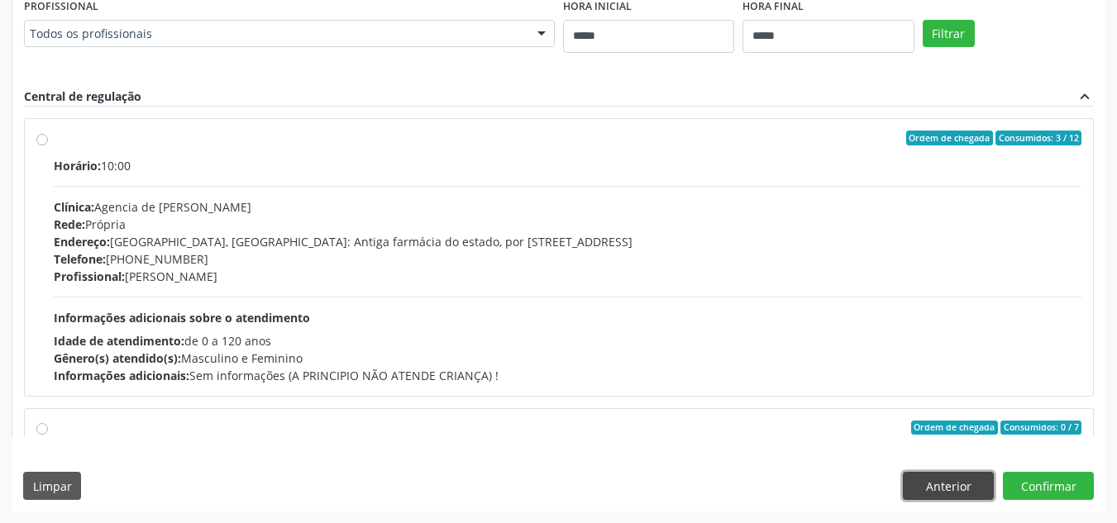
click at [951, 472] on button "Anterior" at bounding box center [948, 486] width 91 height 28
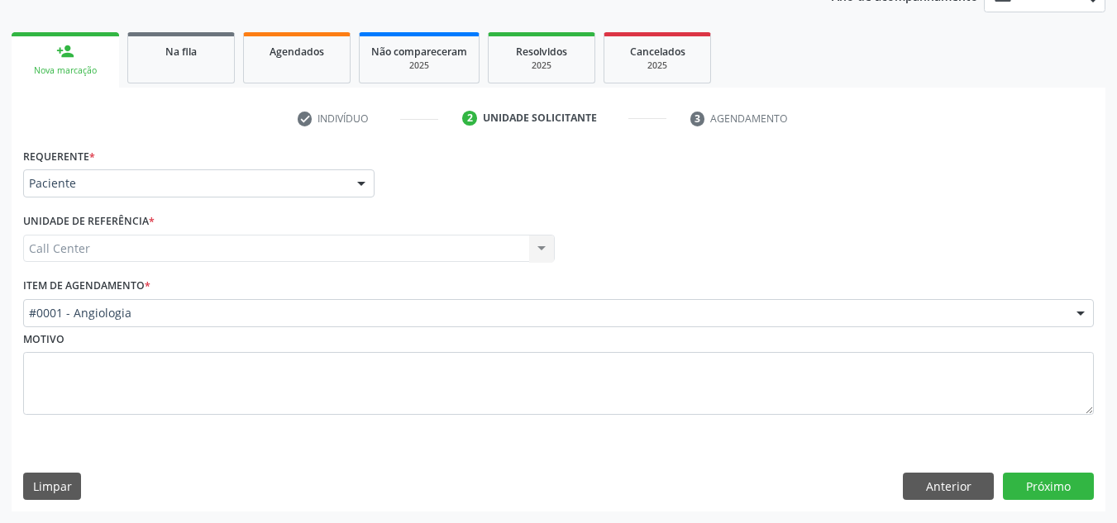
click at [89, 298] on label "Item de agendamento *" at bounding box center [86, 287] width 127 height 26
click at [110, 297] on label "Item de agendamento *" at bounding box center [86, 287] width 127 height 26
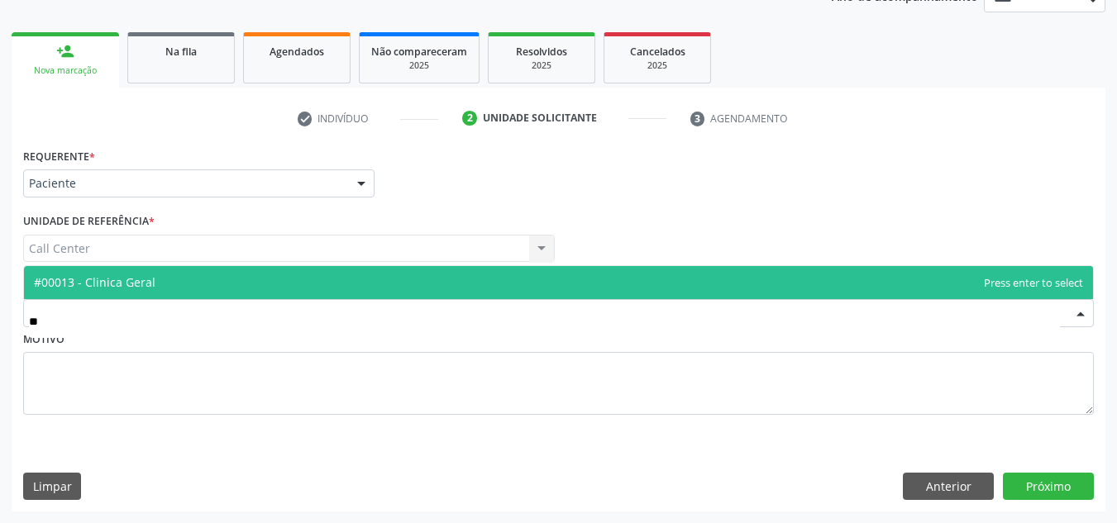
click at [509, 274] on span "#00013 - Clinica Geral" at bounding box center [558, 282] width 1069 height 33
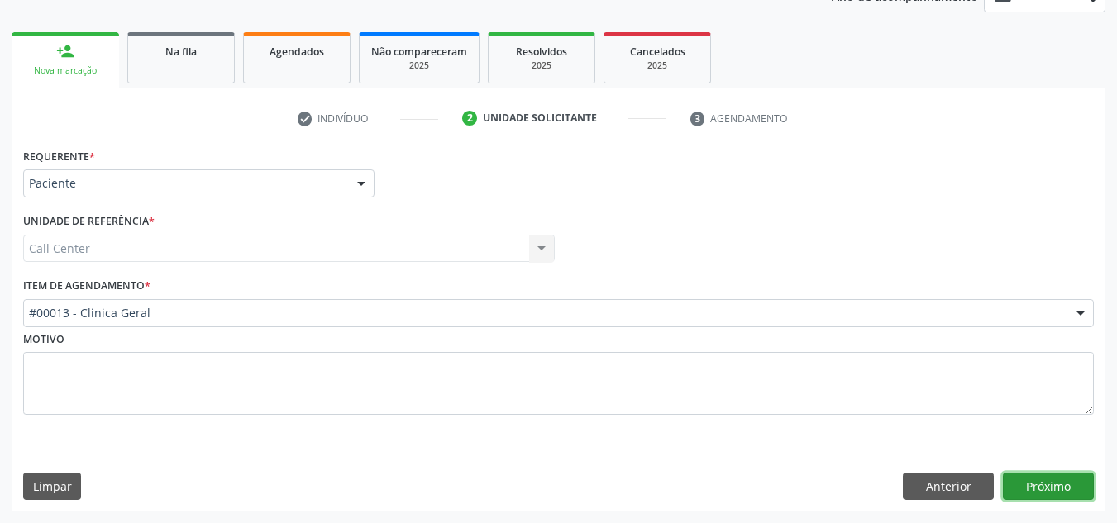
click at [1033, 499] on button "Próximo" at bounding box center [1048, 487] width 91 height 28
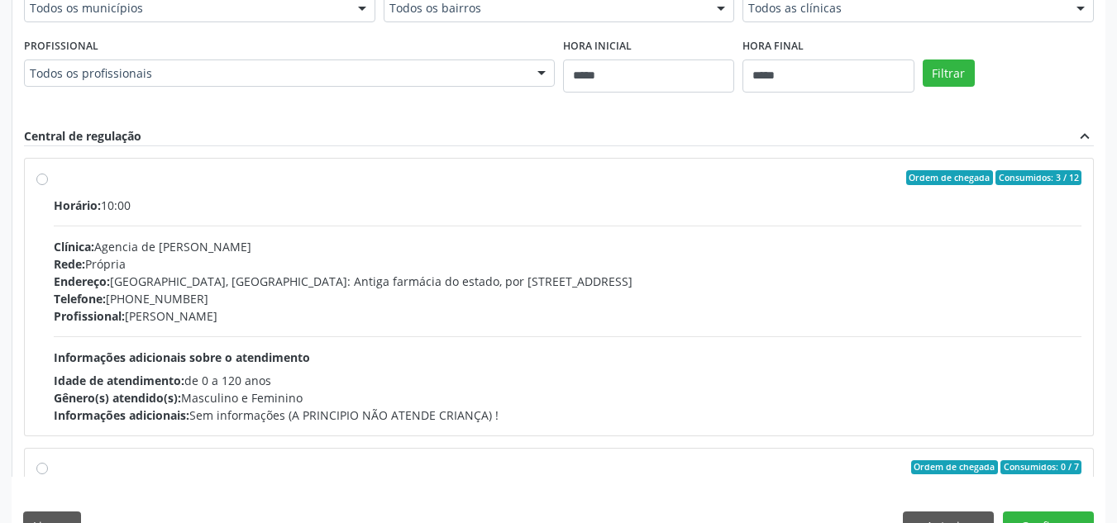
scroll to position [733, 0]
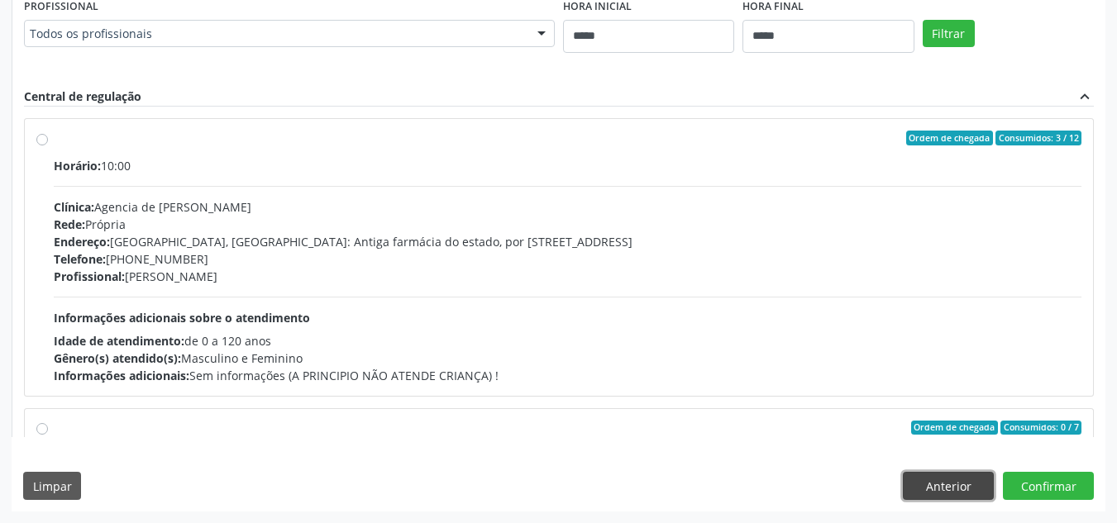
click at [945, 489] on button "Anterior" at bounding box center [948, 486] width 91 height 28
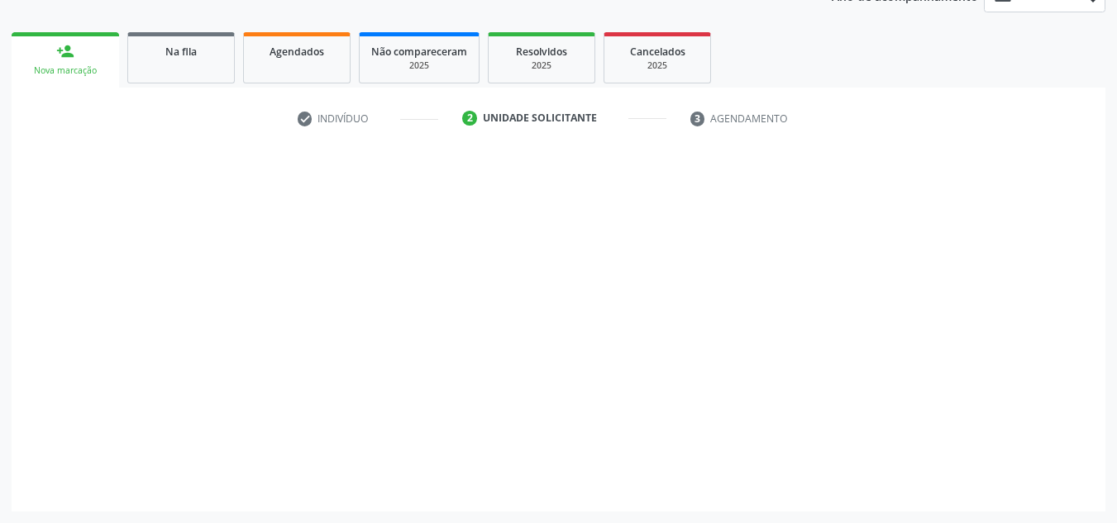
scroll to position [215, 0]
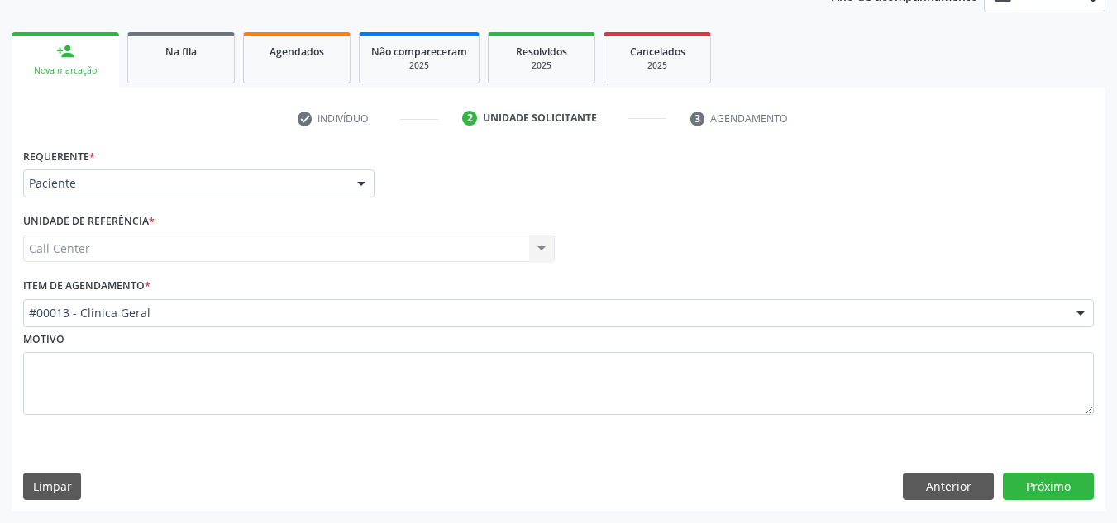
click at [746, 287] on div "Item de agendamento * #00013 - Clinica Geral #0000 - Alergologia #0001 - Angiol…" at bounding box center [558, 300] width 1071 height 53
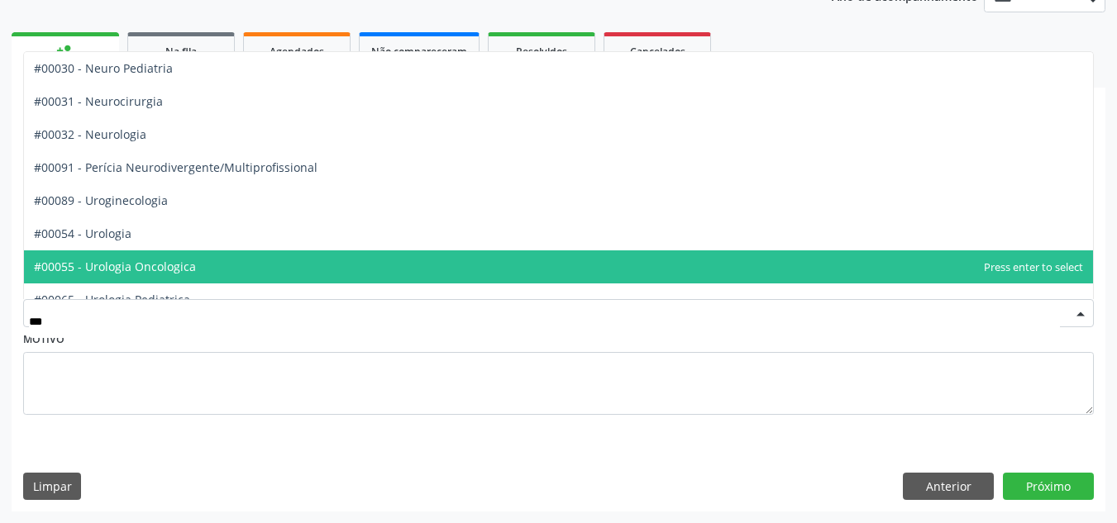
type input "****"
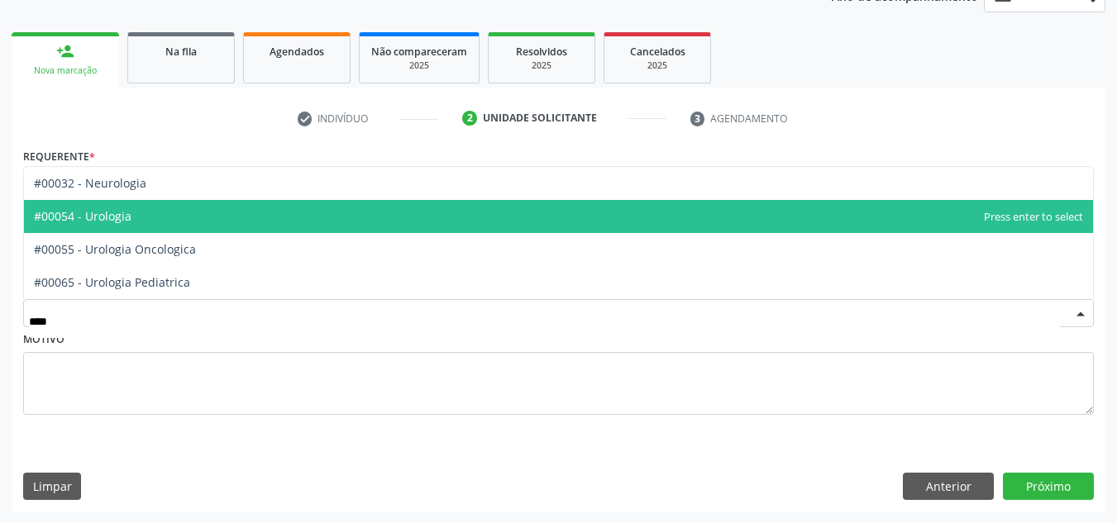
click at [458, 211] on span "#00054 - Urologia" at bounding box center [558, 216] width 1069 height 33
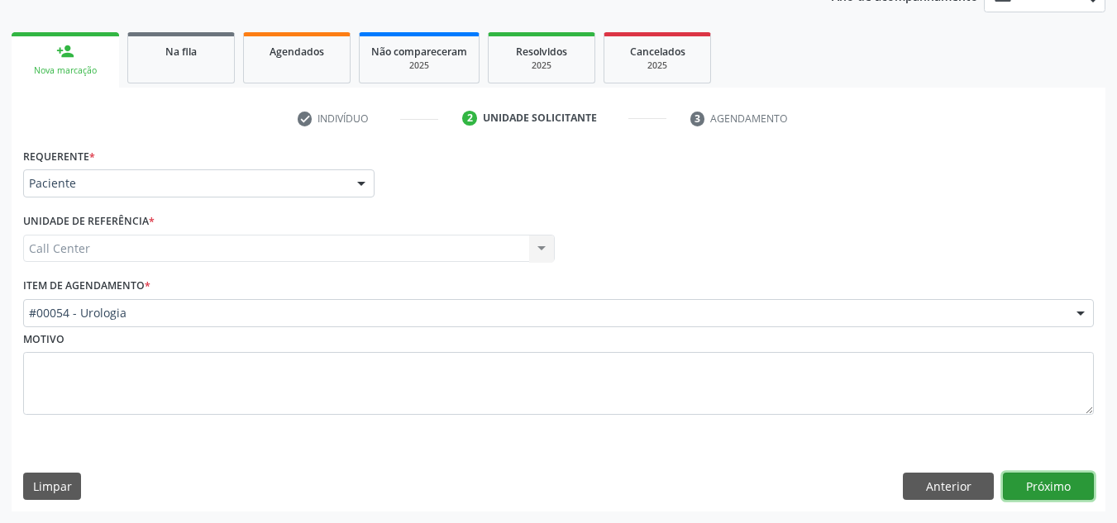
click at [1036, 489] on button "Próximo" at bounding box center [1048, 487] width 91 height 28
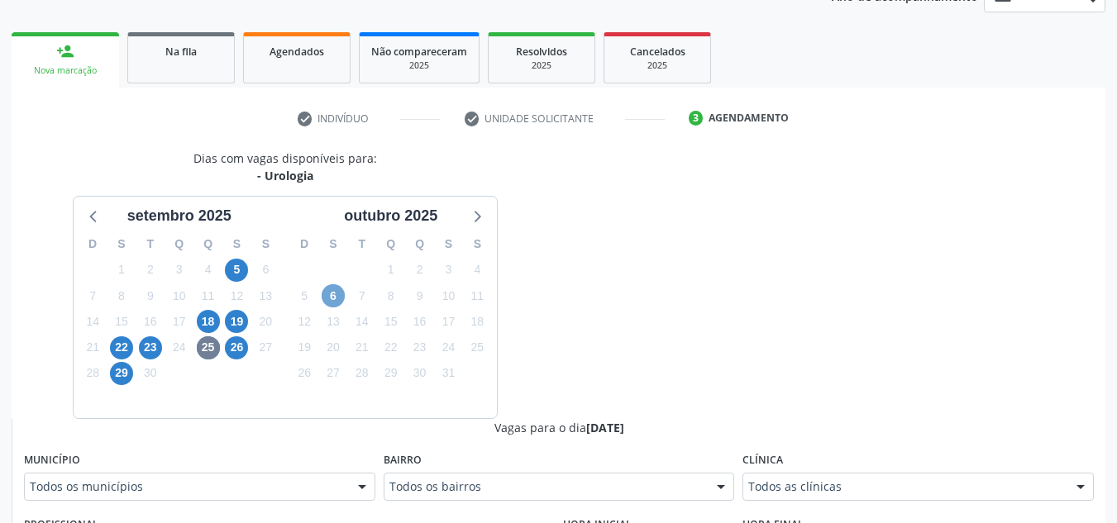
click at [327, 303] on span "6" at bounding box center [333, 295] width 23 height 23
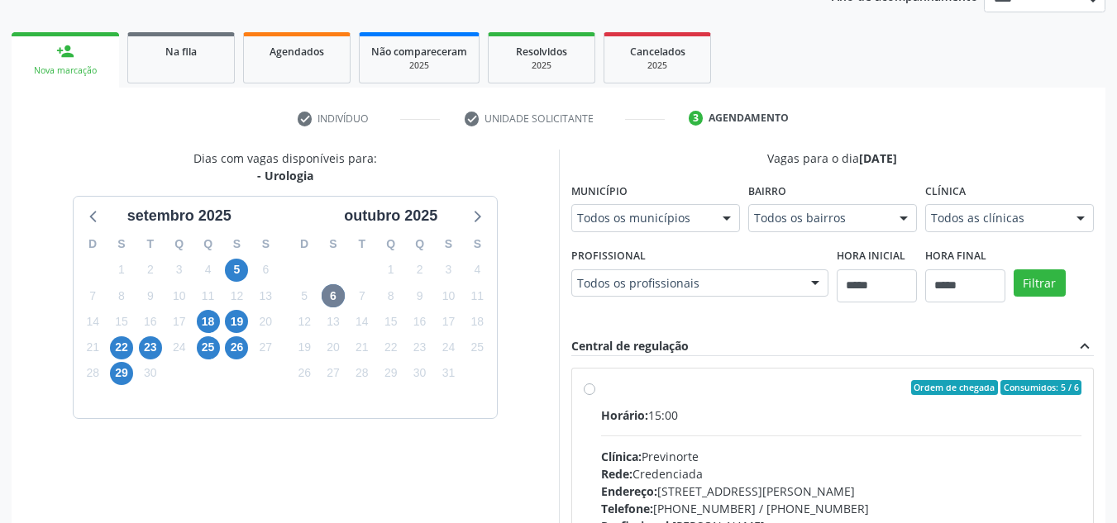
click at [605, 205] on div "Todos os municípios" at bounding box center [655, 218] width 169 height 28
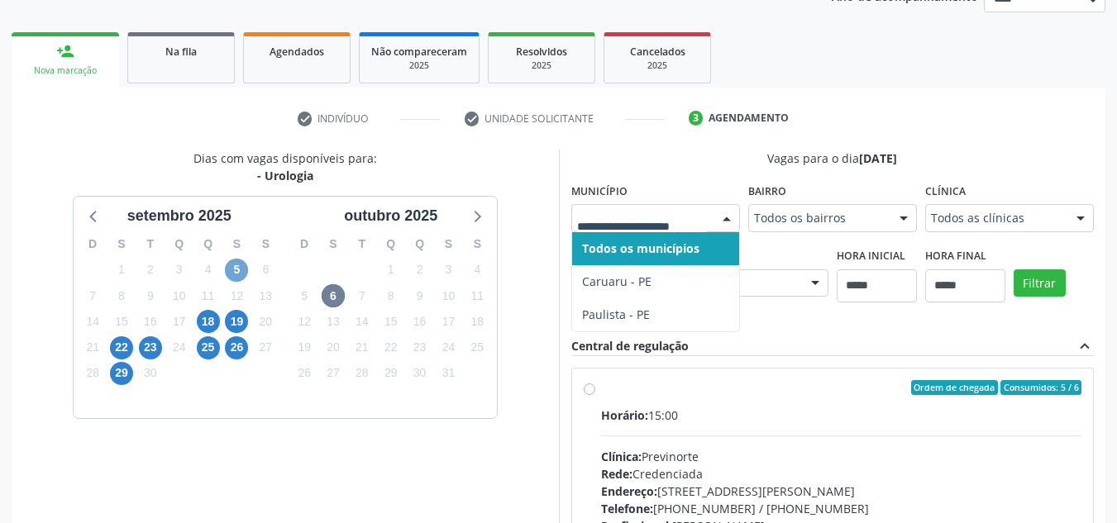
click at [246, 270] on span "5" at bounding box center [236, 270] width 23 height 23
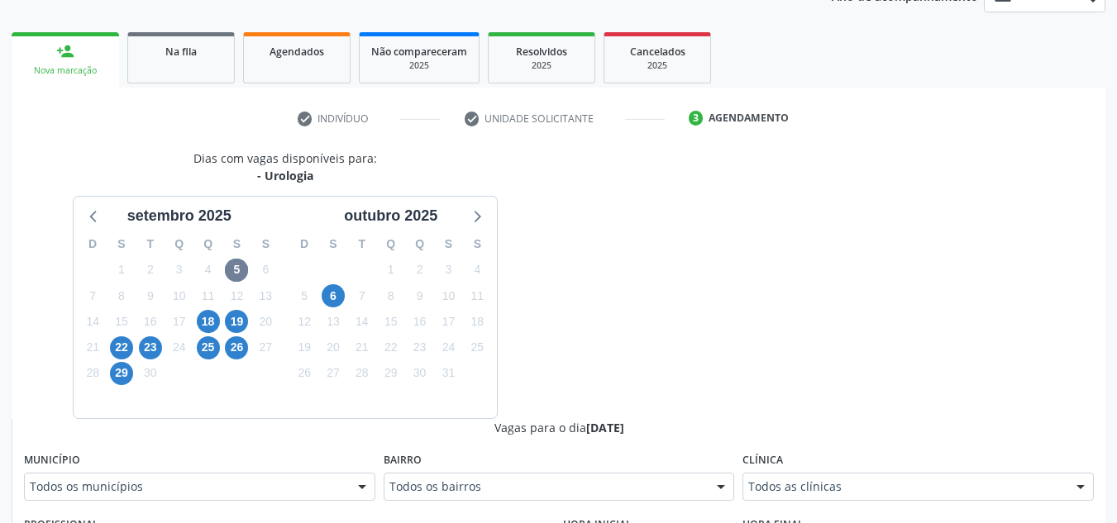
click at [405, 479] on div "Todos os bairros" at bounding box center [559, 487] width 351 height 28
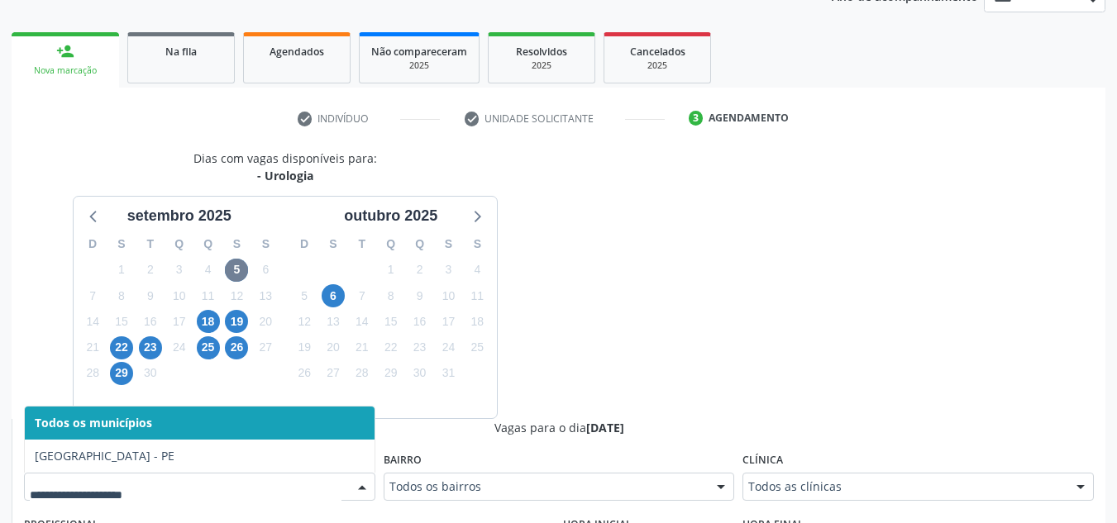
click at [312, 498] on div at bounding box center [199, 487] width 351 height 28
click at [766, 489] on div "Todos as clínicas" at bounding box center [917, 487] width 351 height 28
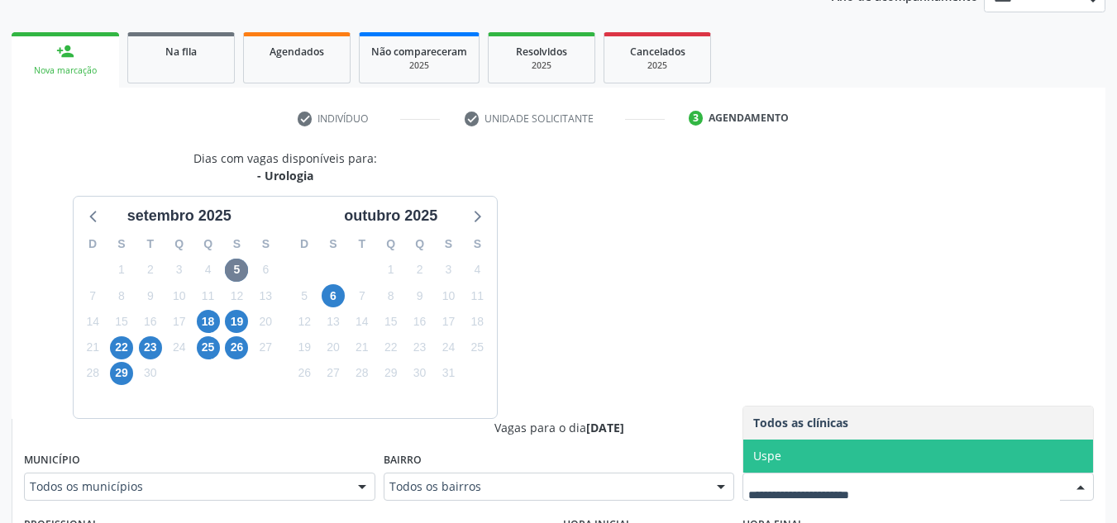
click at [784, 451] on span "Uspe" at bounding box center [918, 456] width 350 height 33
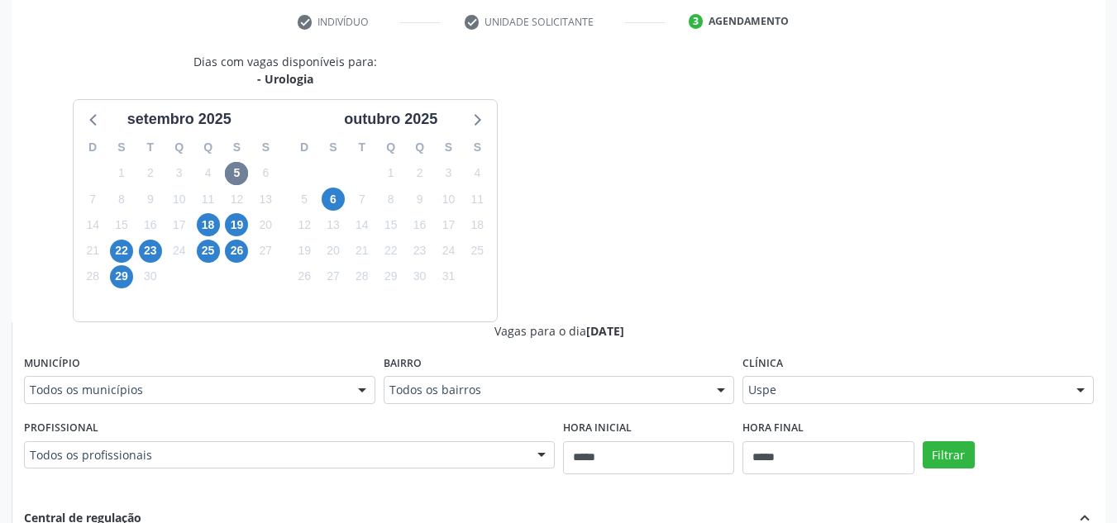
scroll to position [338, 0]
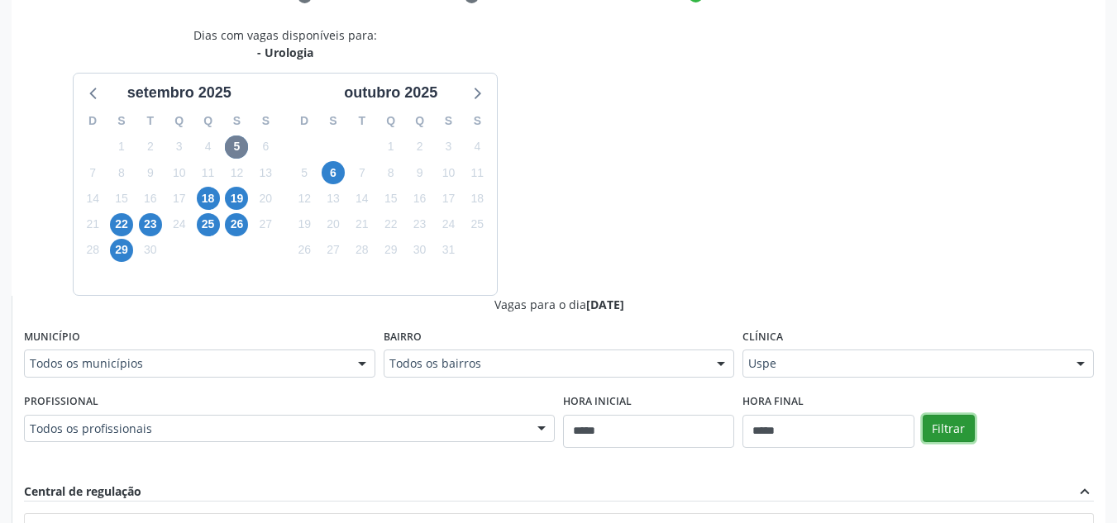
click at [957, 426] on button "Filtrar" at bounding box center [949, 429] width 52 height 28
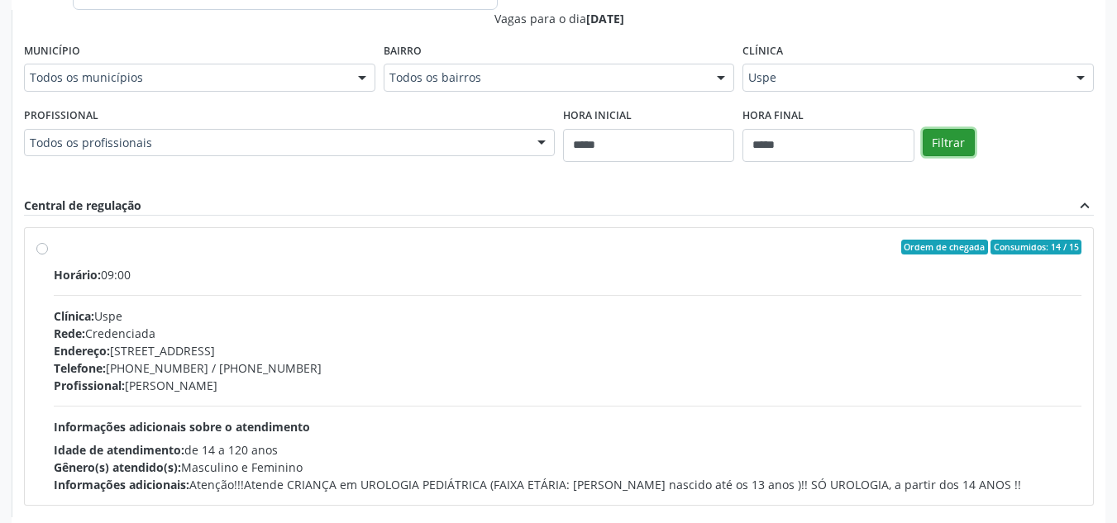
scroll to position [704, 0]
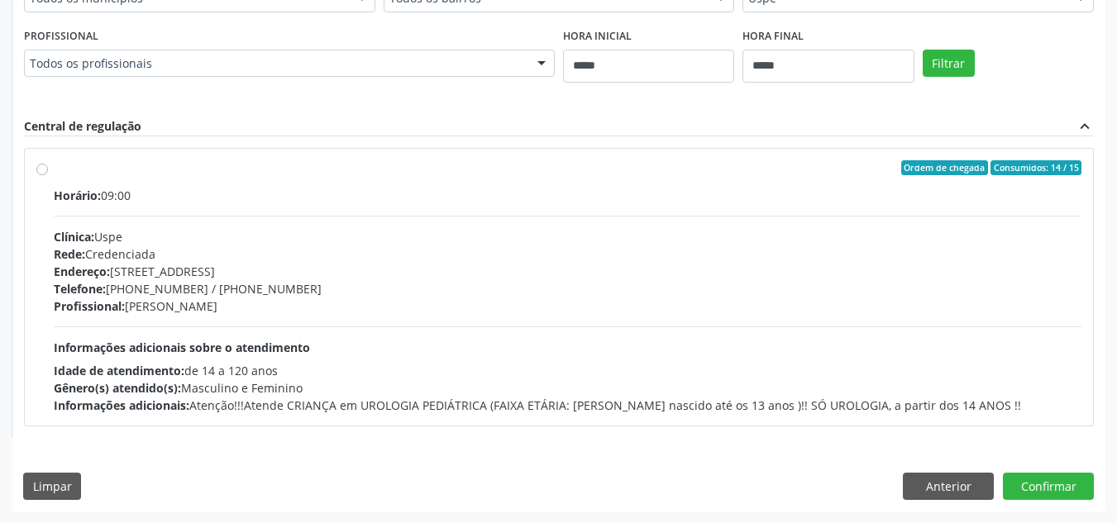
click at [909, 375] on div "Idade de atendimento: de 14 a 120 anos" at bounding box center [568, 370] width 1028 height 17
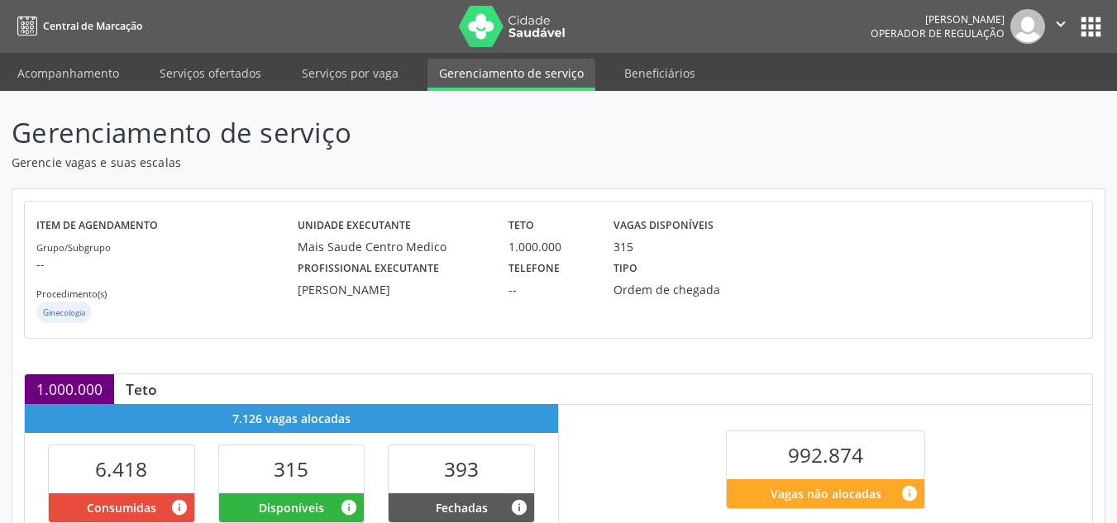
click at [807, 279] on div "Profissional executante [PERSON_NAME] Telefone -- Tipo Ordem de chegada" at bounding box center [602, 276] width 632 height 43
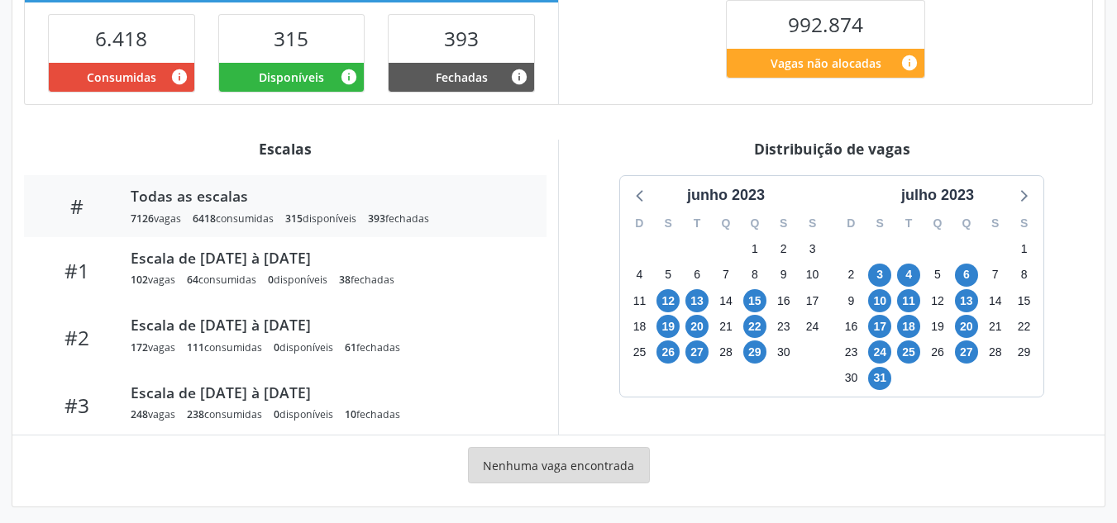
scroll to position [438, 0]
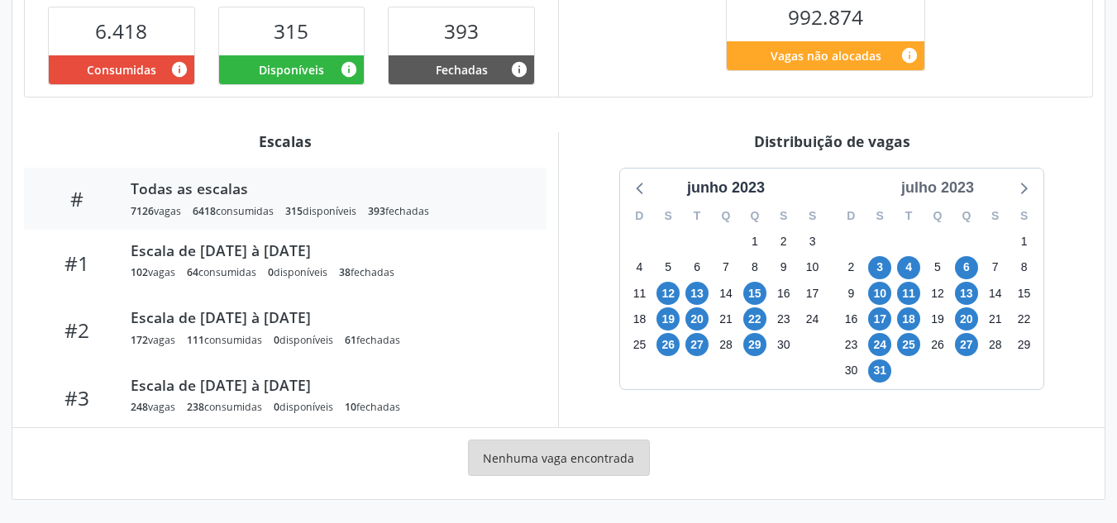
click at [962, 191] on div "julho 2023" at bounding box center [938, 188] width 86 height 22
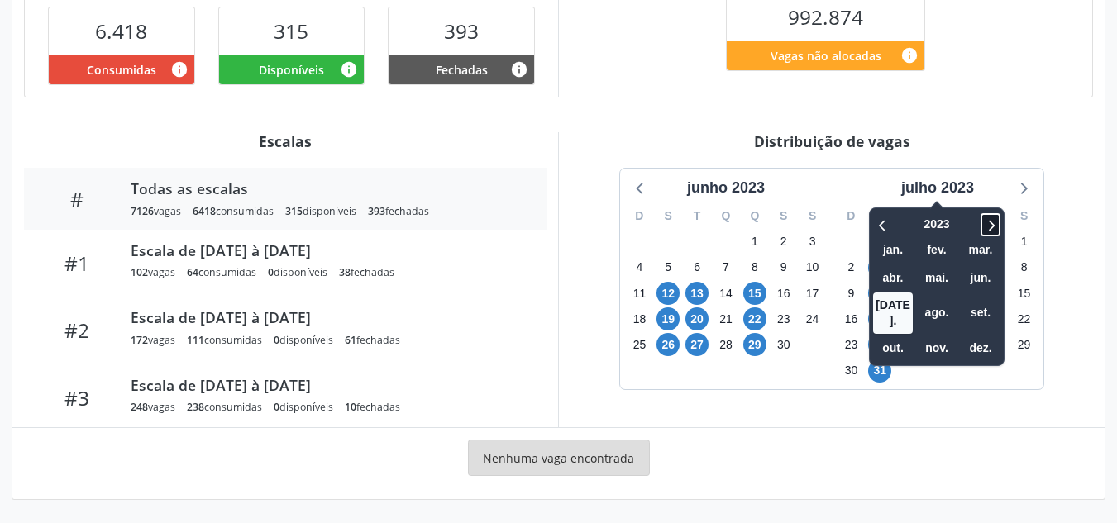
click at [993, 219] on icon at bounding box center [990, 225] width 17 height 20
click at [984, 319] on div "jan. fev. mar. abr. mai. jun. [DATE]. ago. set. out. nov. dez." at bounding box center [936, 299] width 127 height 124
click at [984, 310] on span "set." at bounding box center [981, 313] width 40 height 26
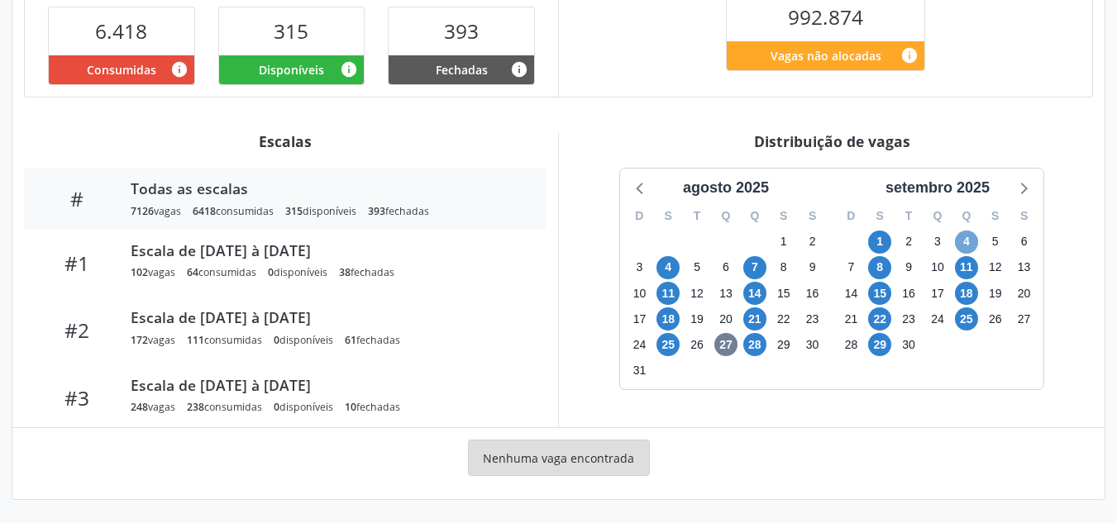
click at [973, 241] on span "4" at bounding box center [966, 242] width 23 height 23
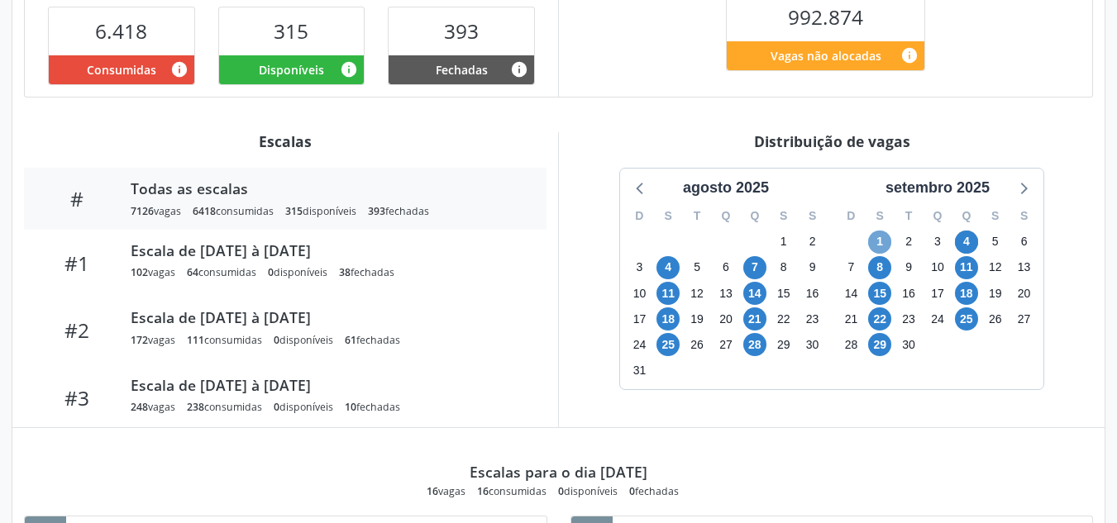
click at [879, 246] on span "1" at bounding box center [879, 242] width 23 height 23
click at [766, 336] on div "28" at bounding box center [754, 345] width 23 height 26
click at [762, 339] on span "28" at bounding box center [754, 344] width 23 height 23
click at [762, 340] on span "28" at bounding box center [754, 344] width 23 height 23
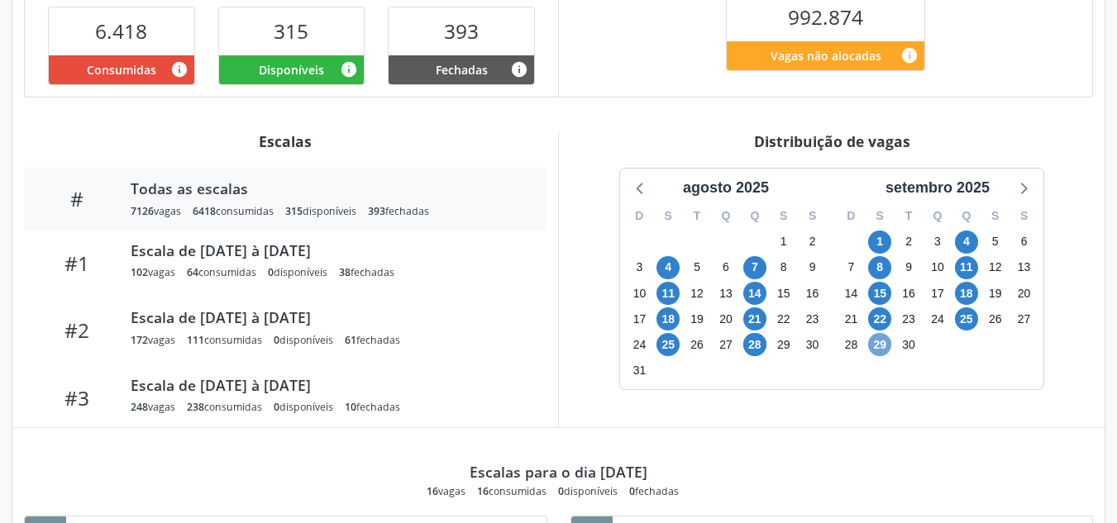
click at [877, 338] on span "29" at bounding box center [879, 344] width 23 height 23
click at [879, 337] on span "29" at bounding box center [879, 344] width 23 height 23
click at [975, 267] on span "11" at bounding box center [966, 267] width 23 height 23
click at [971, 298] on span "18" at bounding box center [966, 293] width 23 height 23
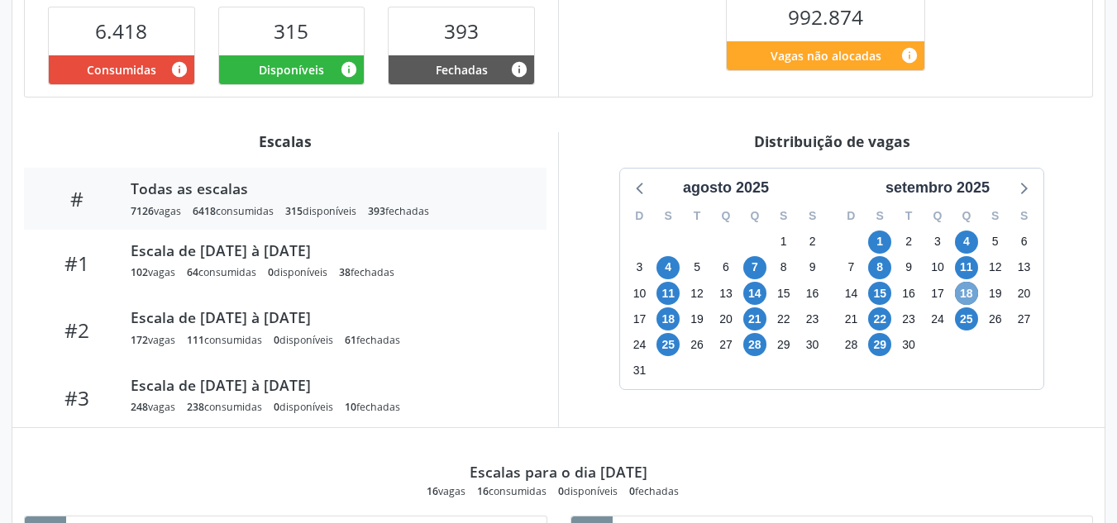
click at [971, 298] on span "18" at bounding box center [966, 293] width 23 height 23
click at [969, 327] on span "25" at bounding box center [966, 319] width 23 height 23
click at [882, 290] on span "15" at bounding box center [879, 293] width 23 height 23
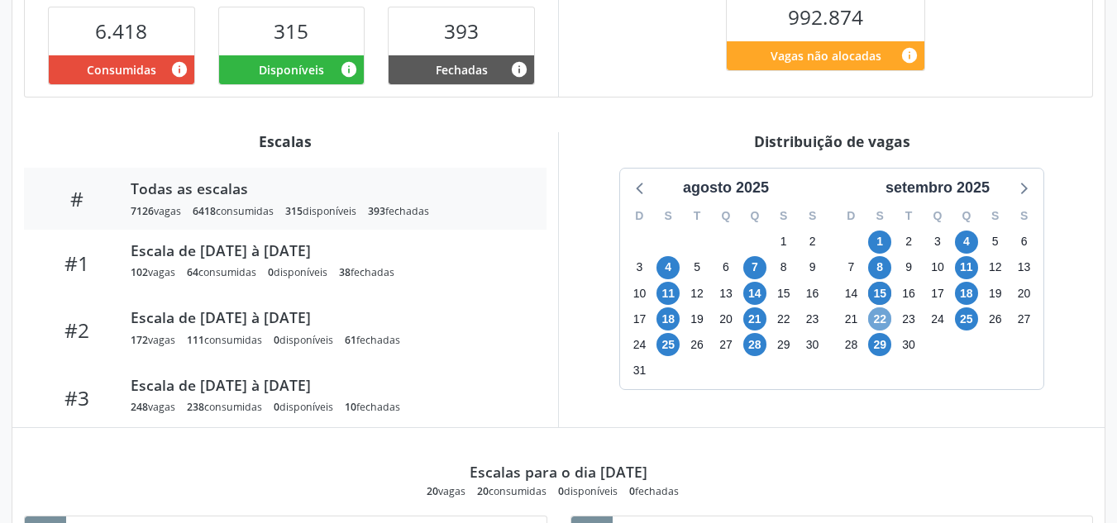
click at [880, 319] on span "22" at bounding box center [879, 319] width 23 height 23
click at [1014, 187] on icon at bounding box center [1022, 187] width 21 height 21
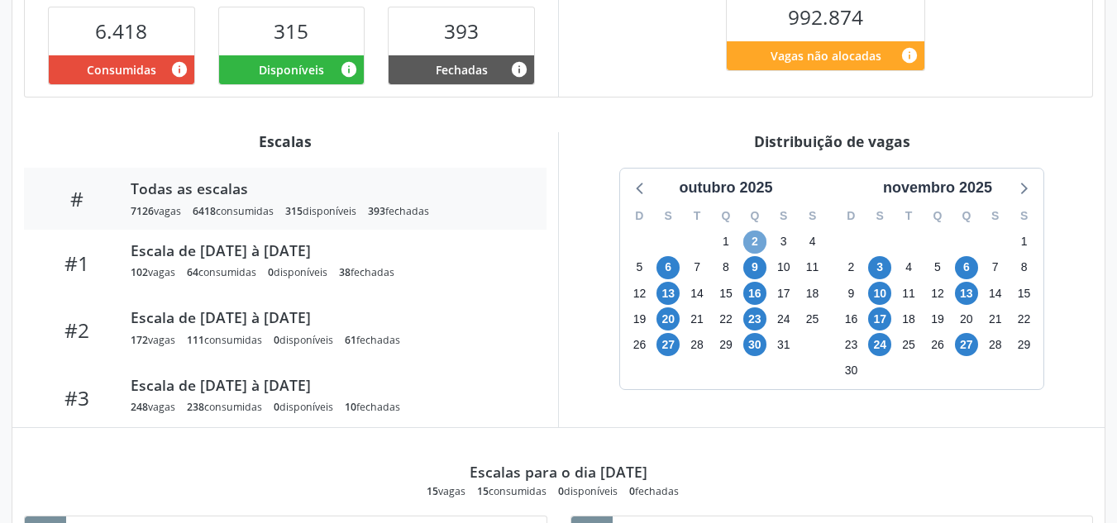
click at [761, 241] on span "2" at bounding box center [754, 242] width 23 height 23
click at [761, 240] on span "2" at bounding box center [754, 242] width 23 height 23
click at [757, 265] on span "9" at bounding box center [754, 267] width 23 height 23
click at [668, 294] on span "13" at bounding box center [667, 293] width 23 height 23
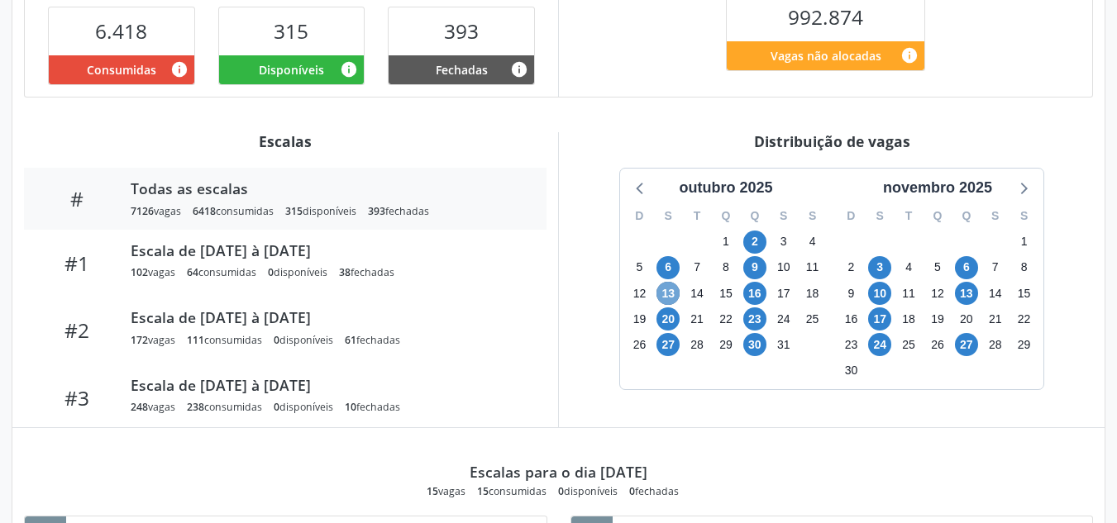
click at [668, 294] on span "13" at bounding box center [667, 293] width 23 height 23
click at [760, 289] on span "16" at bounding box center [754, 293] width 23 height 23
click at [670, 270] on span "6" at bounding box center [667, 267] width 23 height 23
click at [670, 269] on span "6" at bounding box center [667, 267] width 23 height 23
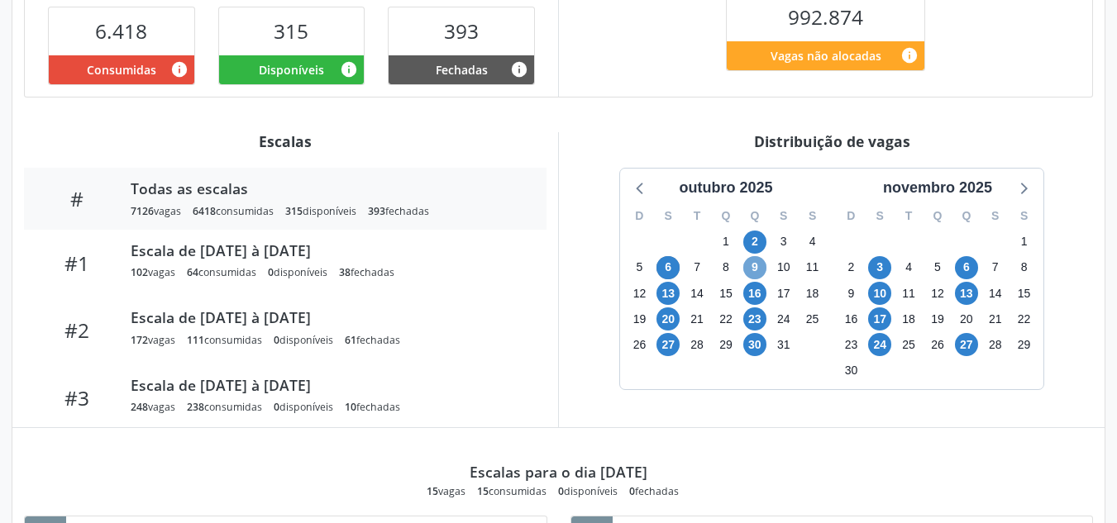
click at [755, 270] on span "9" at bounding box center [754, 267] width 23 height 23
click at [640, 199] on div at bounding box center [640, 187] width 25 height 25
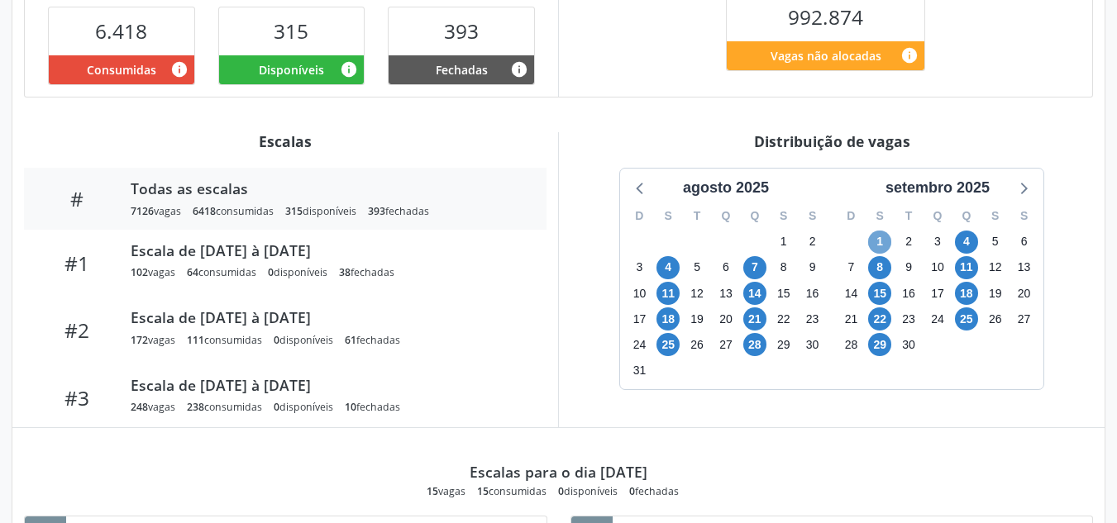
click at [874, 245] on span "1" at bounding box center [879, 242] width 23 height 23
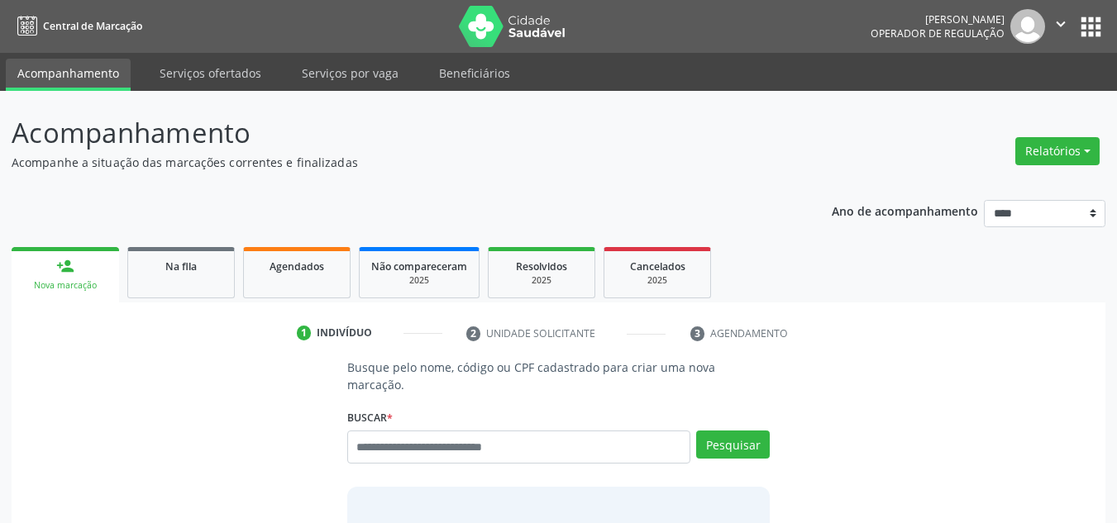
scroll to position [28, 0]
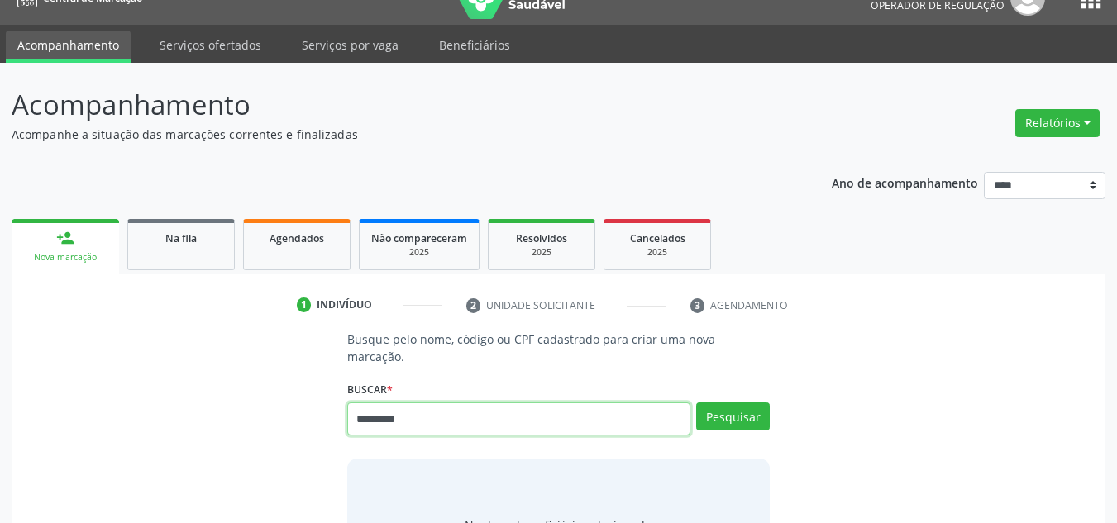
type input "*********"
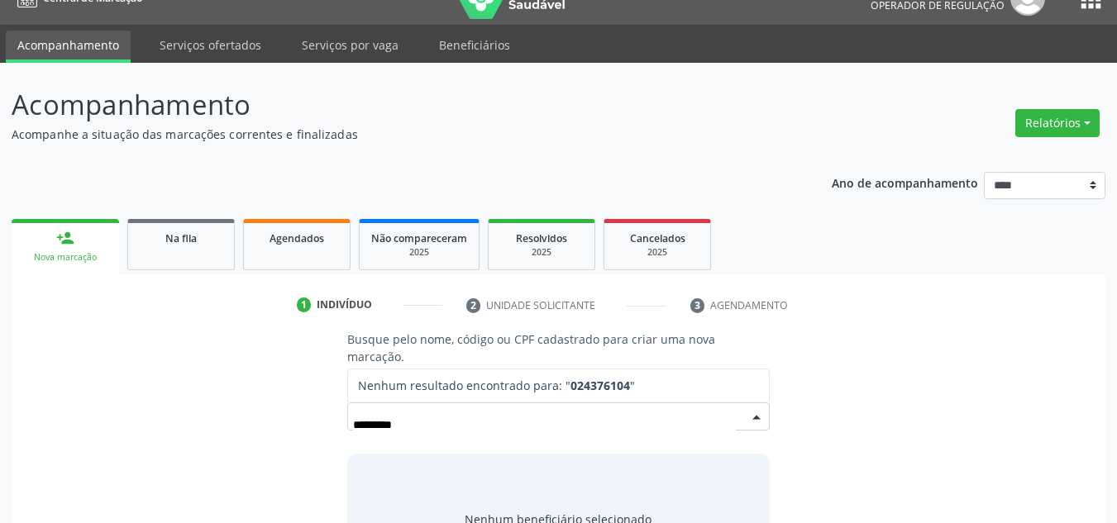
type input "********"
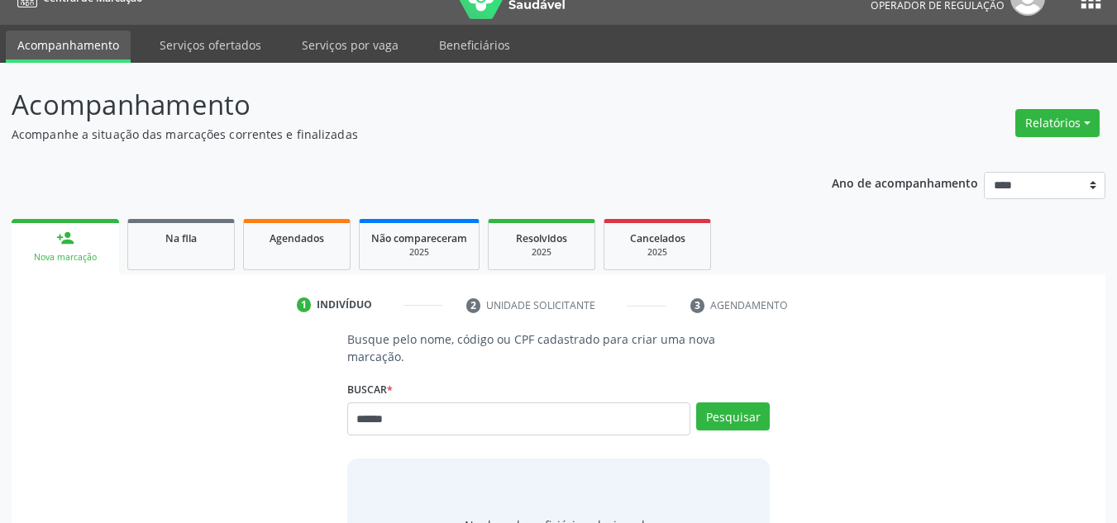
type input "******"
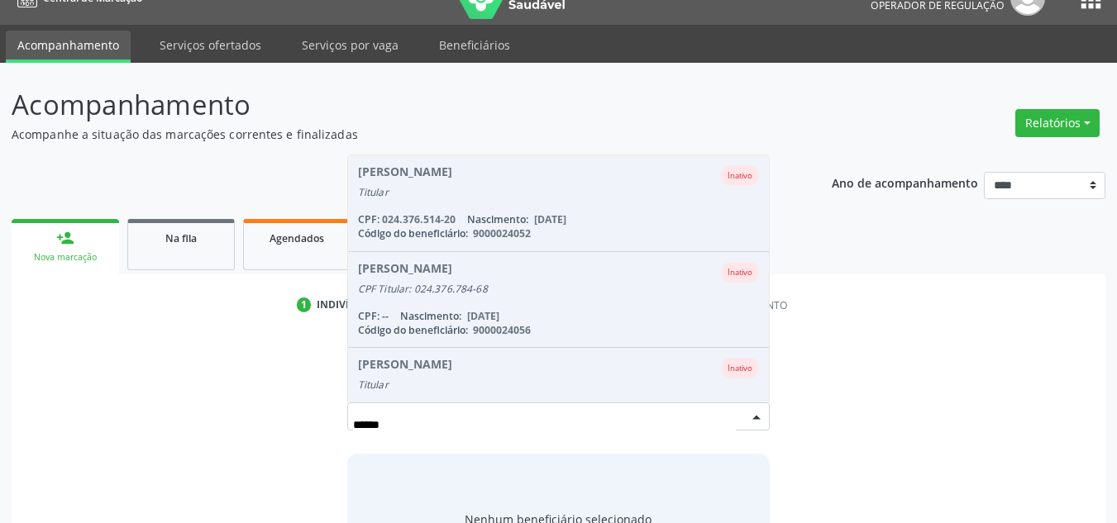
scroll to position [41, 0]
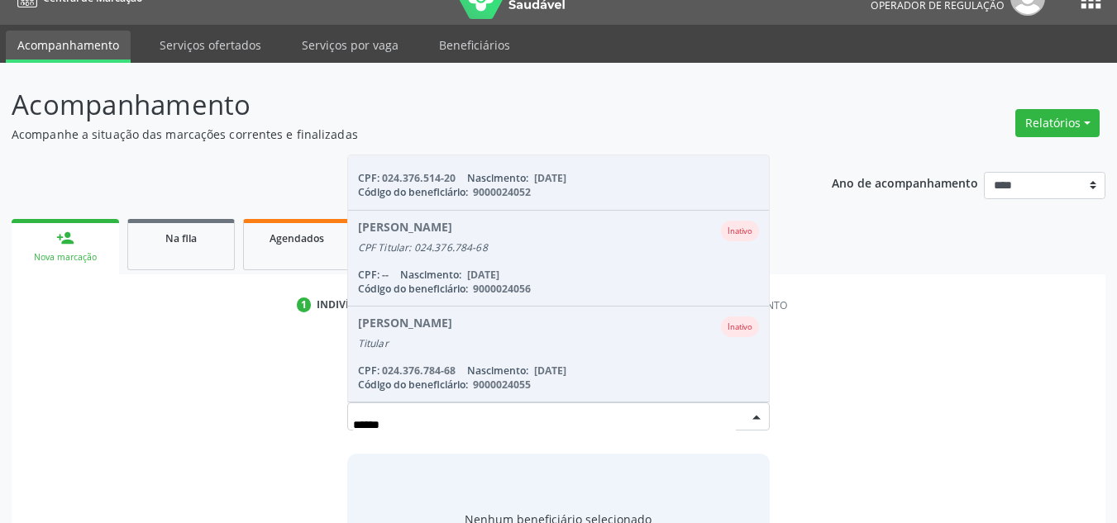
click at [625, 422] on input "******" at bounding box center [545, 424] width 384 height 33
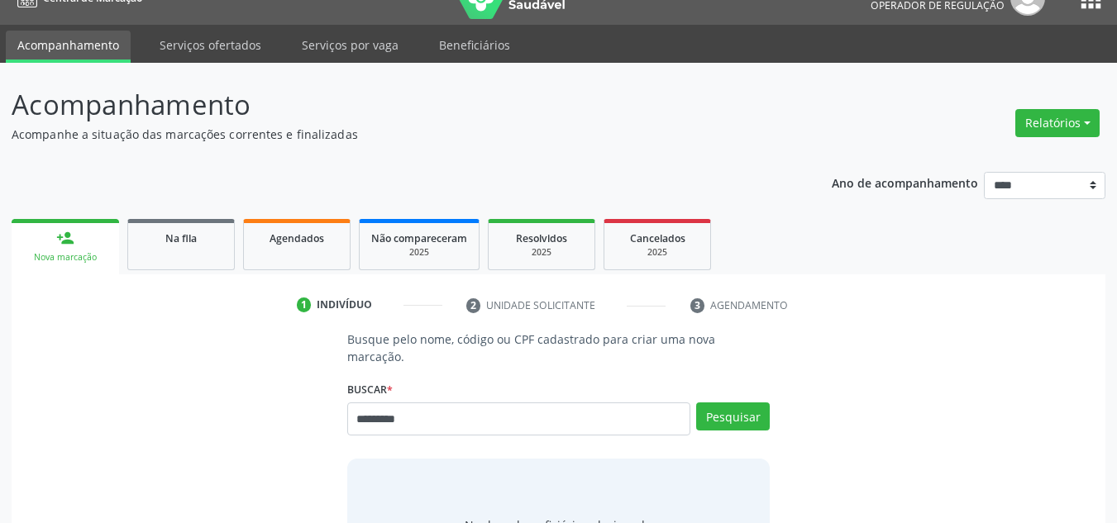
type input "*********"
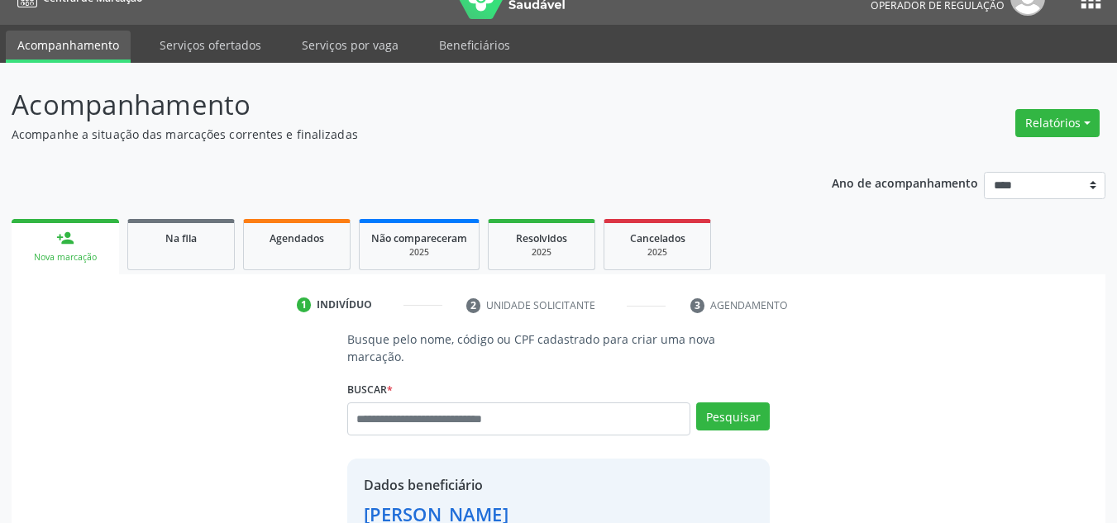
scroll to position [350, 0]
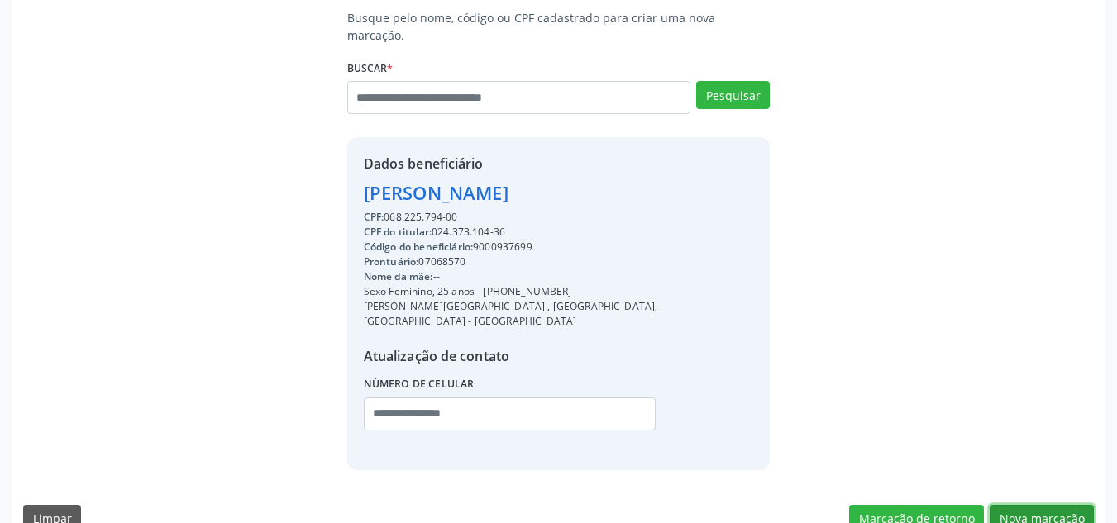
click at [1027, 505] on button "Nova marcação" at bounding box center [1042, 519] width 104 height 28
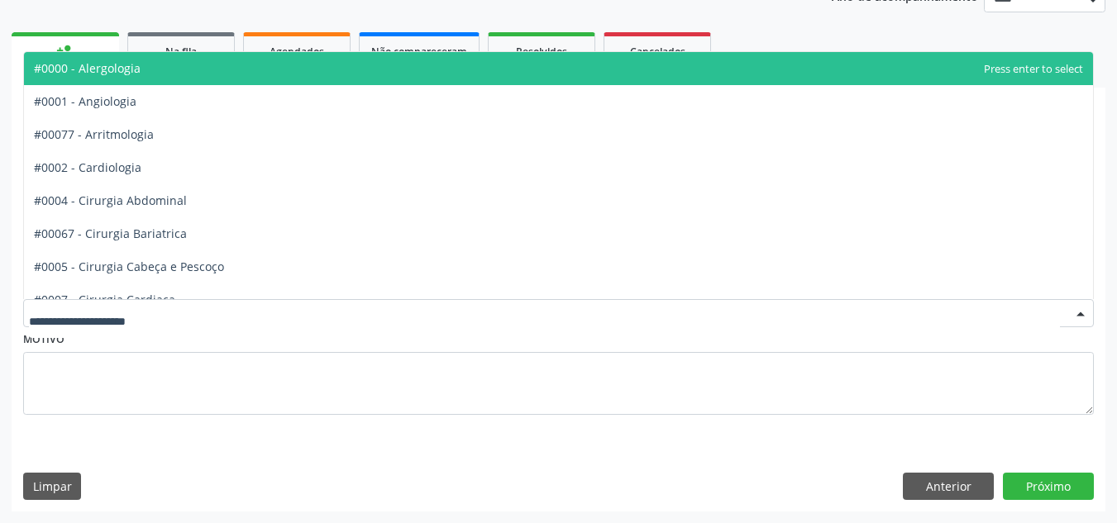
click at [632, 305] on div at bounding box center [558, 313] width 1071 height 28
click at [521, 448] on div "Requerente * Médico(a) Médico(a) Enfermeiro(a) Paciente Nenhum resultado encont…" at bounding box center [559, 328] width 1094 height 368
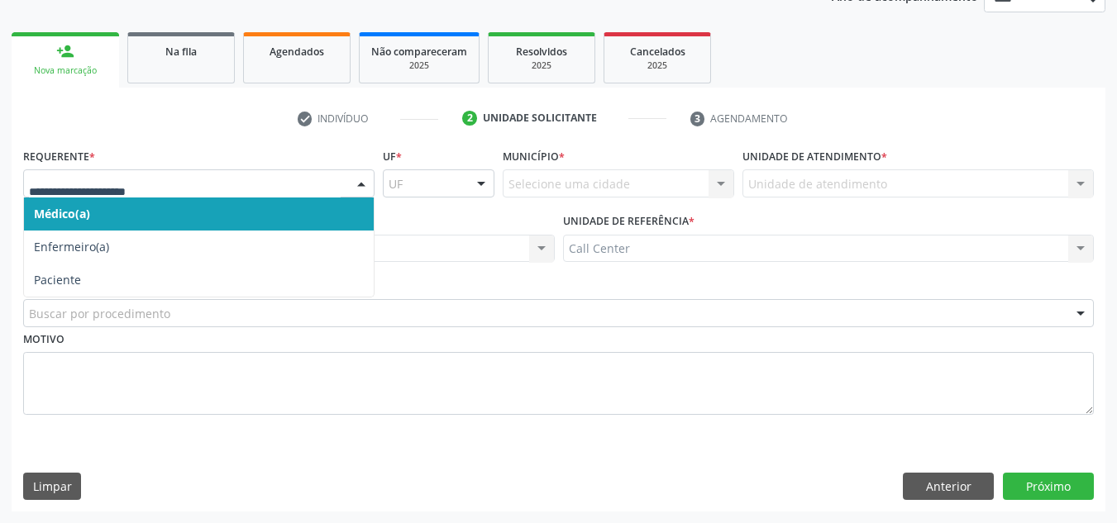
click at [335, 186] on div at bounding box center [198, 183] width 351 height 28
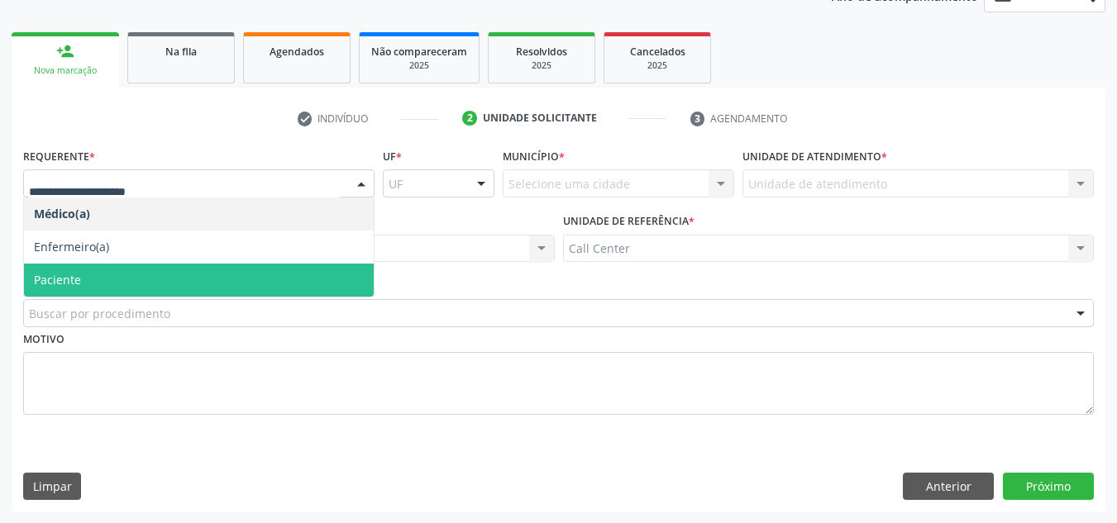
click at [300, 272] on span "Paciente" at bounding box center [199, 280] width 350 height 33
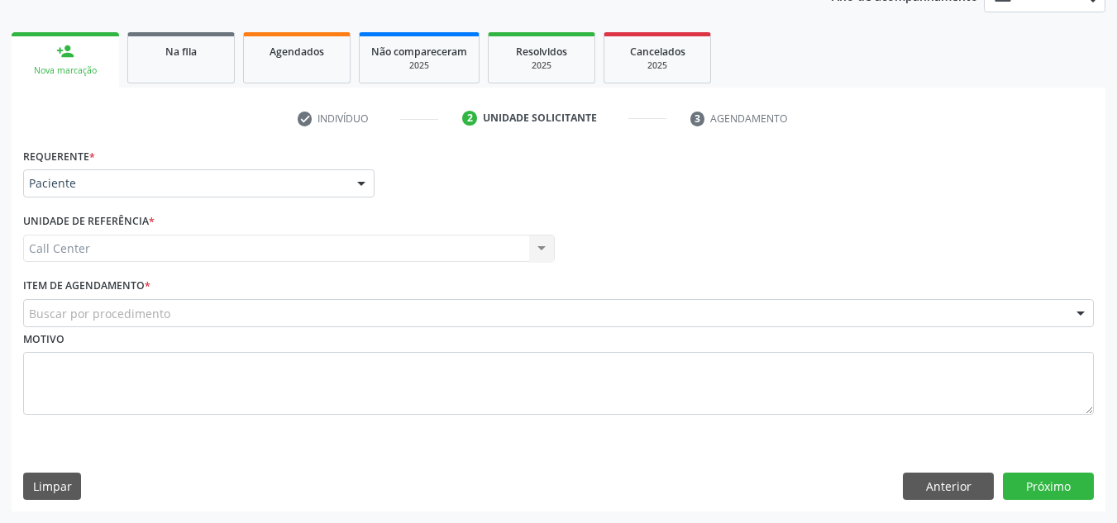
click at [303, 308] on div "Buscar por procedimento" at bounding box center [558, 313] width 1071 height 28
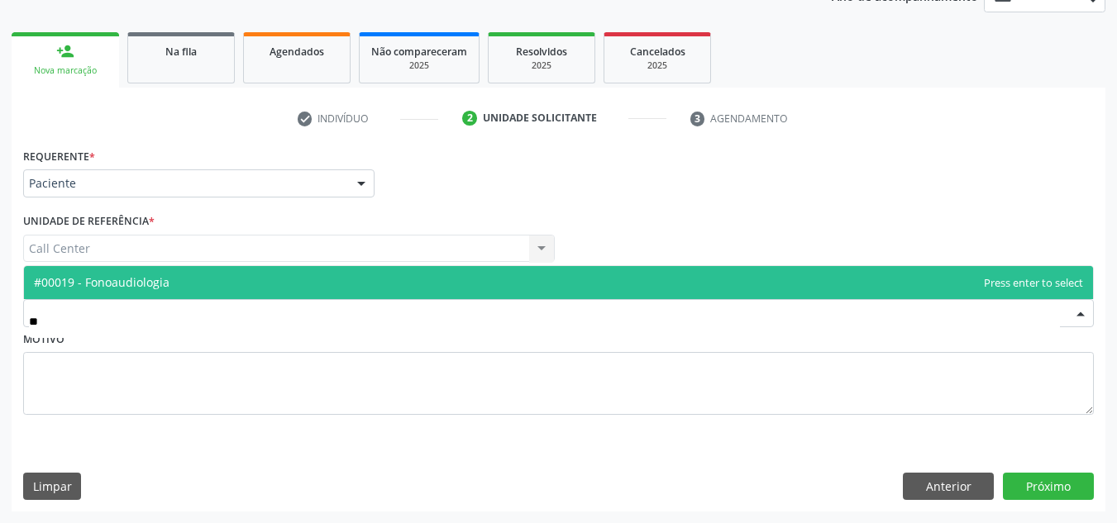
type input "***"
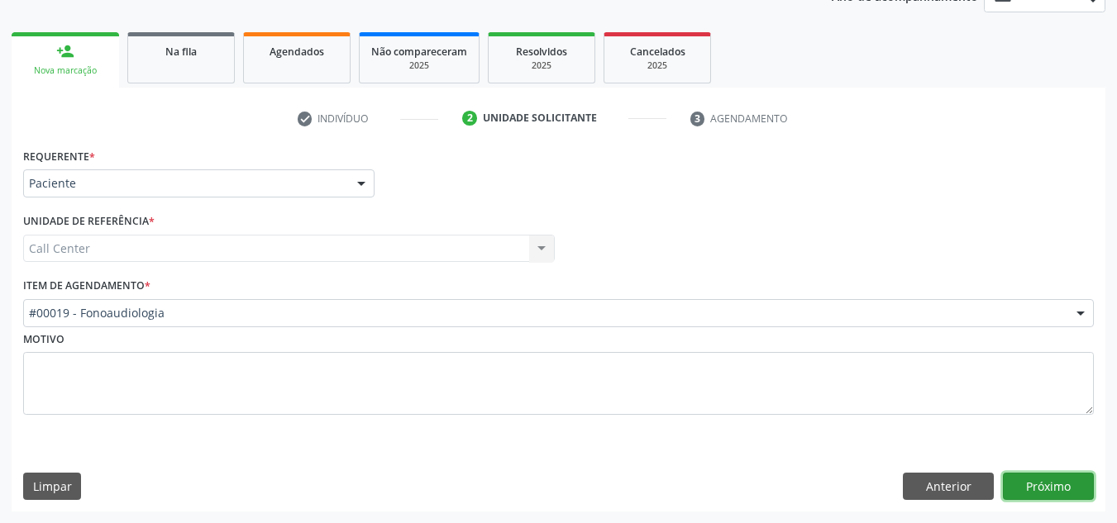
click at [1059, 475] on button "Próximo" at bounding box center [1048, 487] width 91 height 28
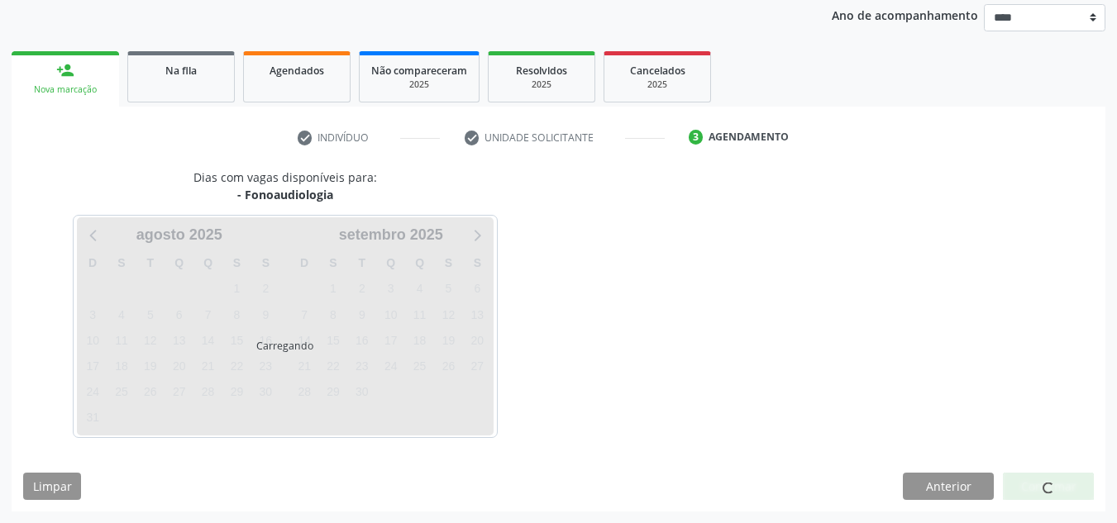
scroll to position [196, 0]
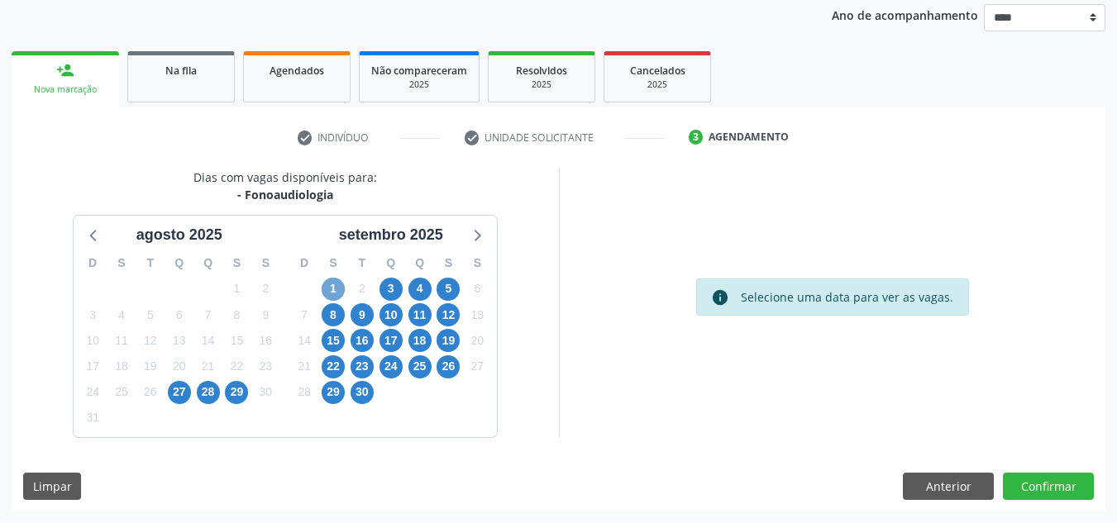
click at [336, 290] on span "1" at bounding box center [333, 289] width 23 height 23
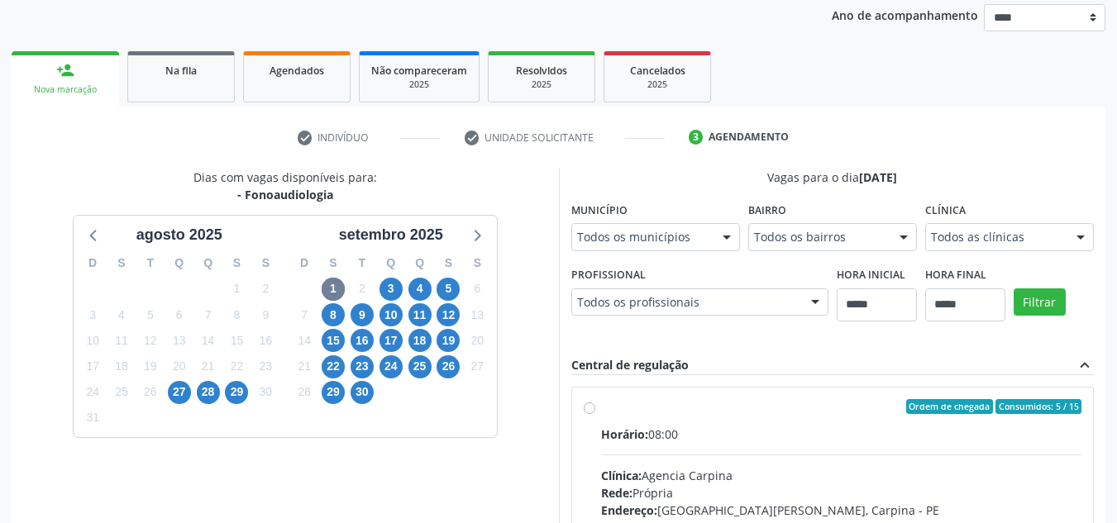
click at [787, 432] on div "Horário: 08:00" at bounding box center [841, 434] width 481 height 17
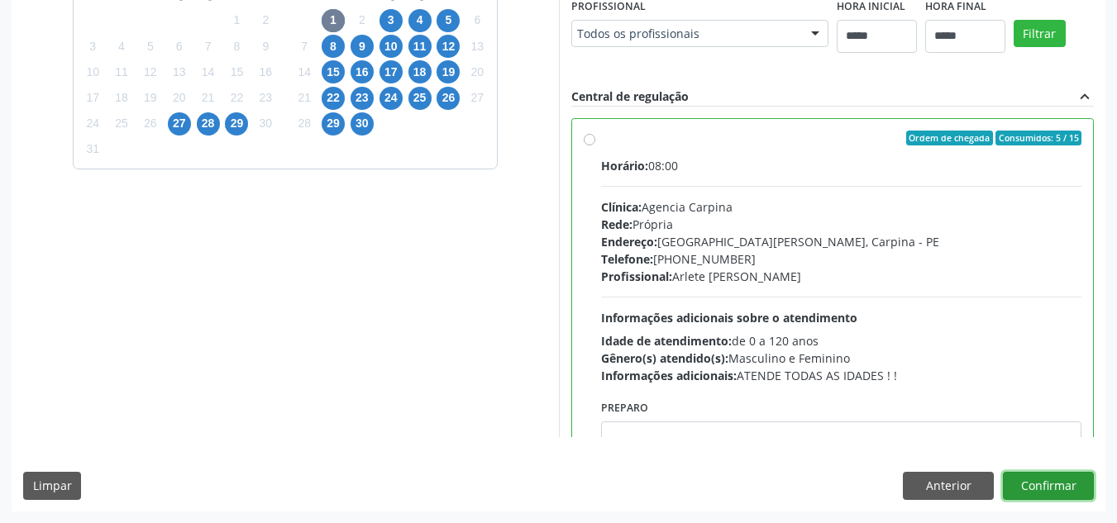
click at [1052, 482] on button "Confirmar" at bounding box center [1048, 486] width 91 height 28
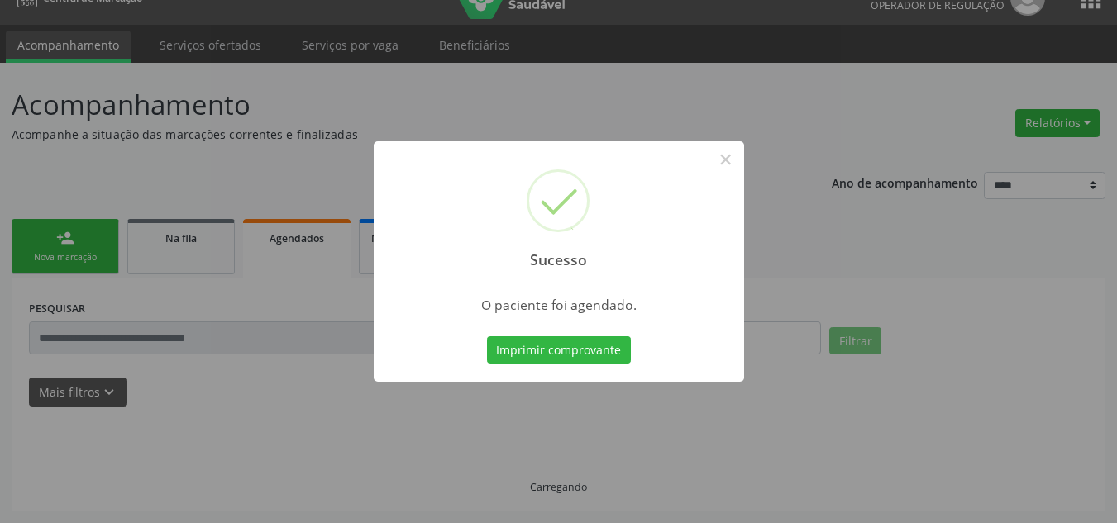
scroll to position [28, 0]
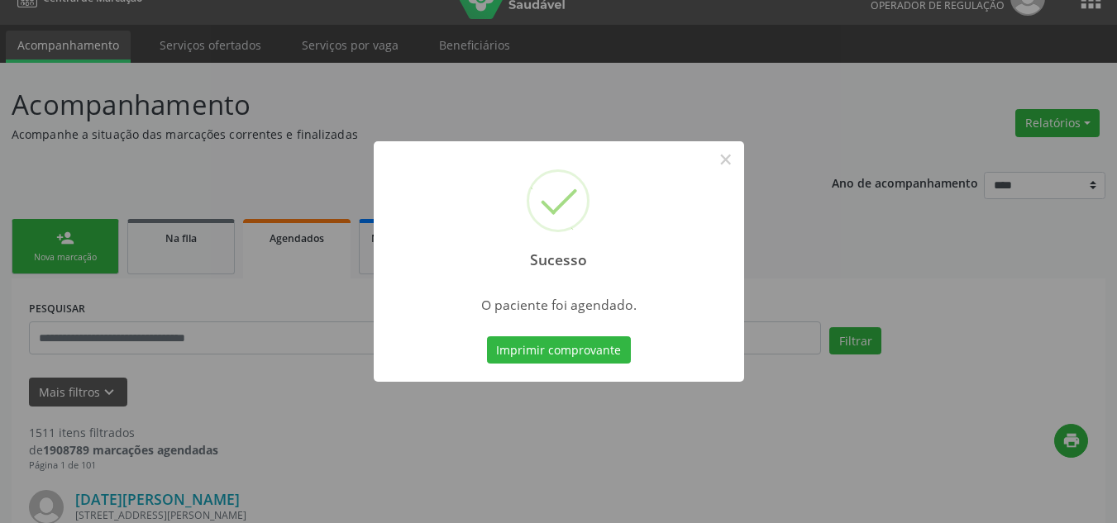
click at [487, 336] on button "Imprimir comprovante" at bounding box center [559, 350] width 144 height 28
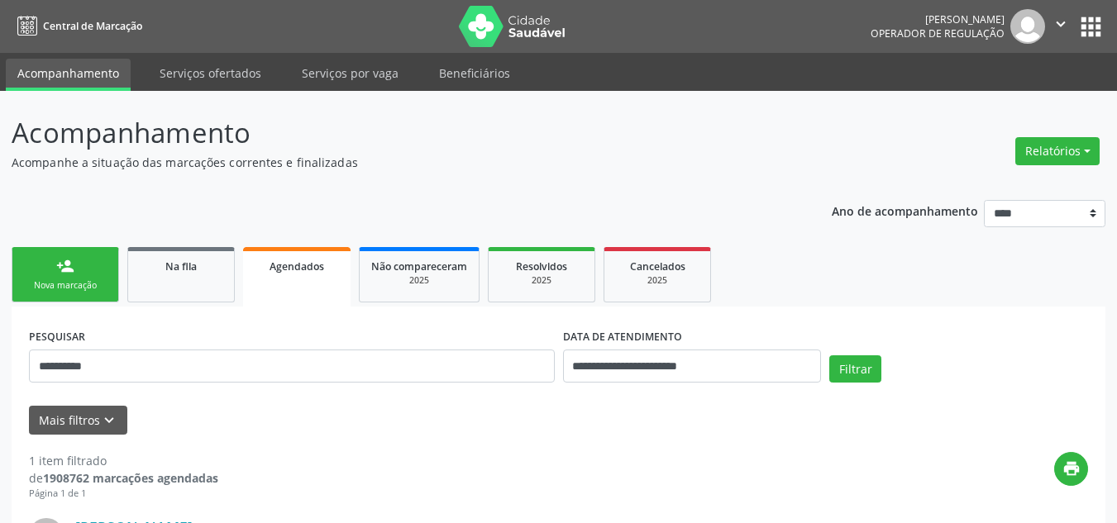
scroll to position [244, 0]
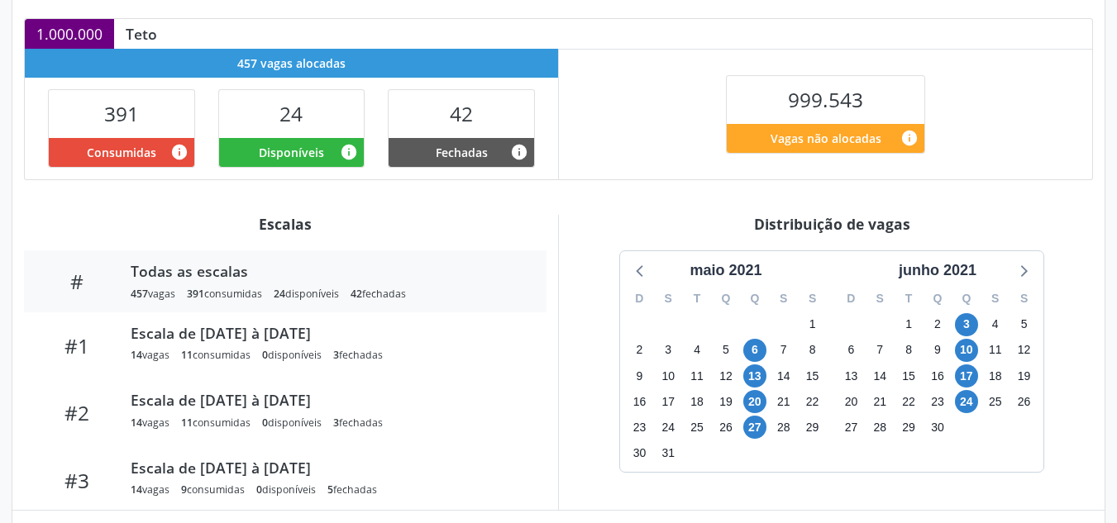
scroll to position [361, 0]
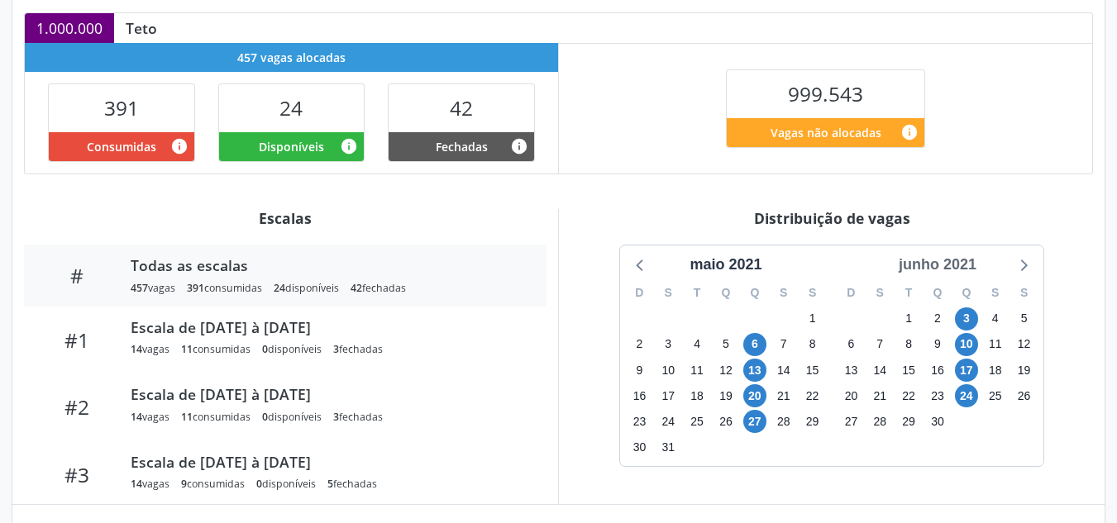
click at [971, 270] on div "junho 2021" at bounding box center [937, 265] width 91 height 22
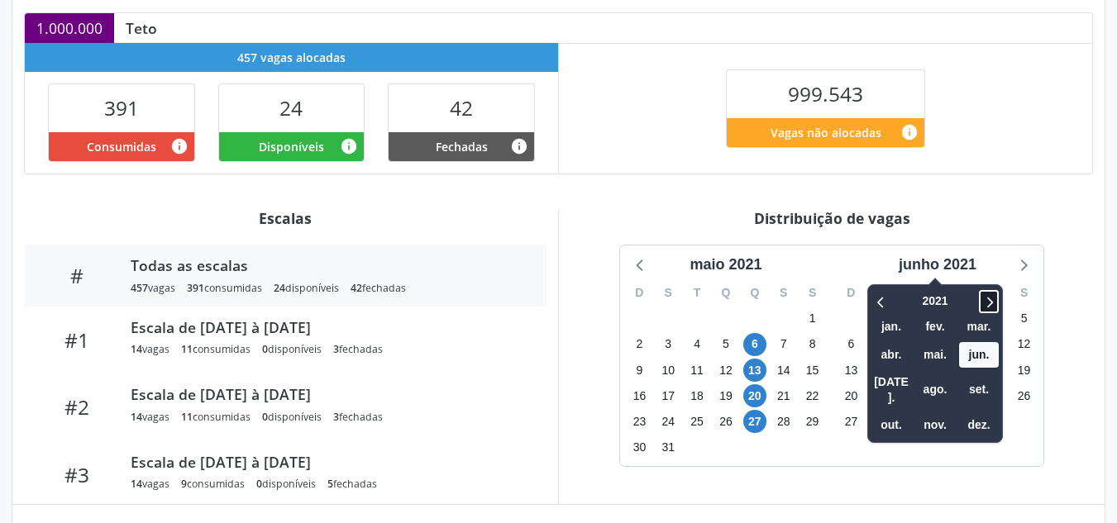
click at [990, 308] on icon at bounding box center [989, 302] width 17 height 20
click at [995, 384] on span "set." at bounding box center [979, 390] width 40 height 26
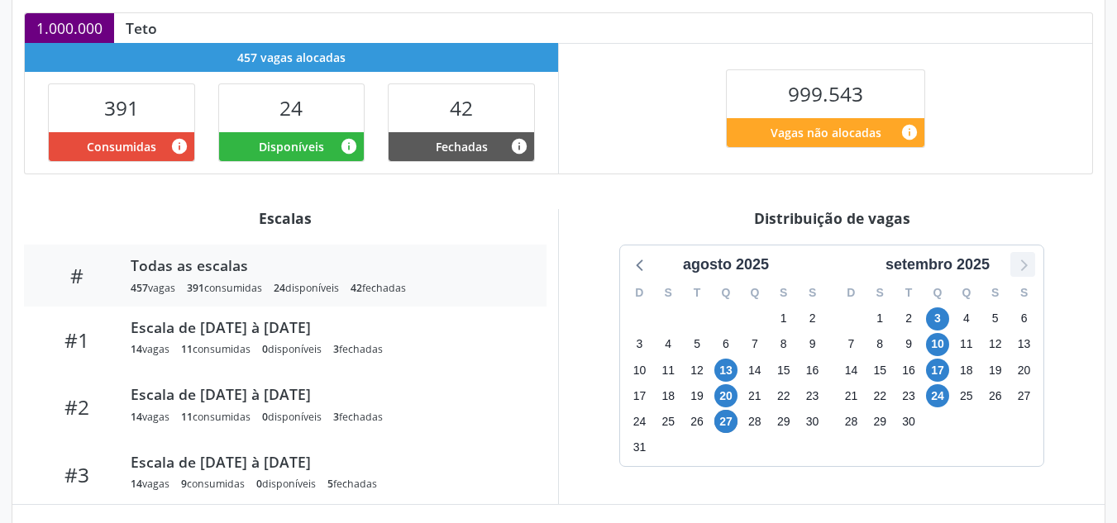
click at [1025, 266] on icon at bounding box center [1024, 266] width 7 height 12
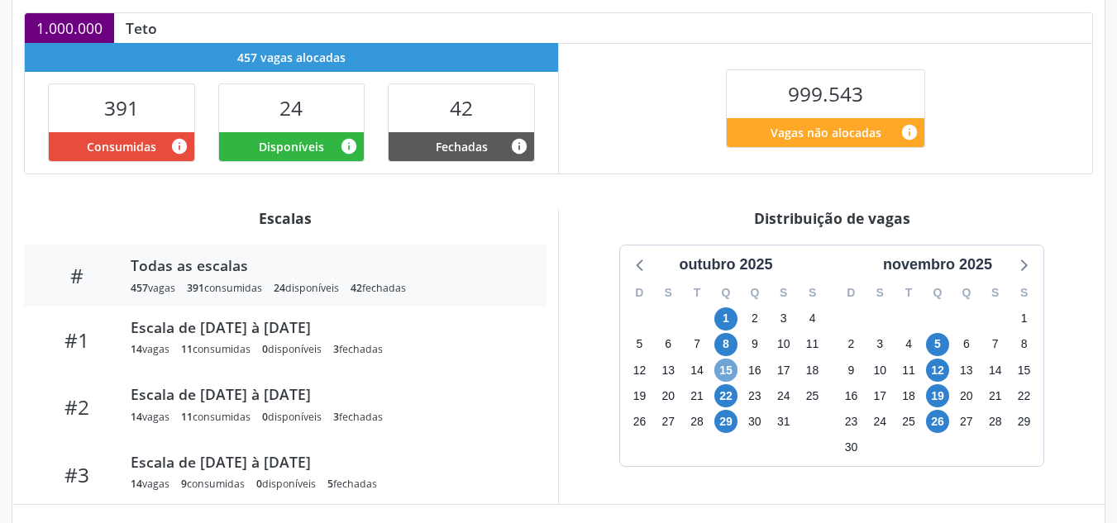
click at [729, 370] on span "15" at bounding box center [725, 370] width 23 height 23
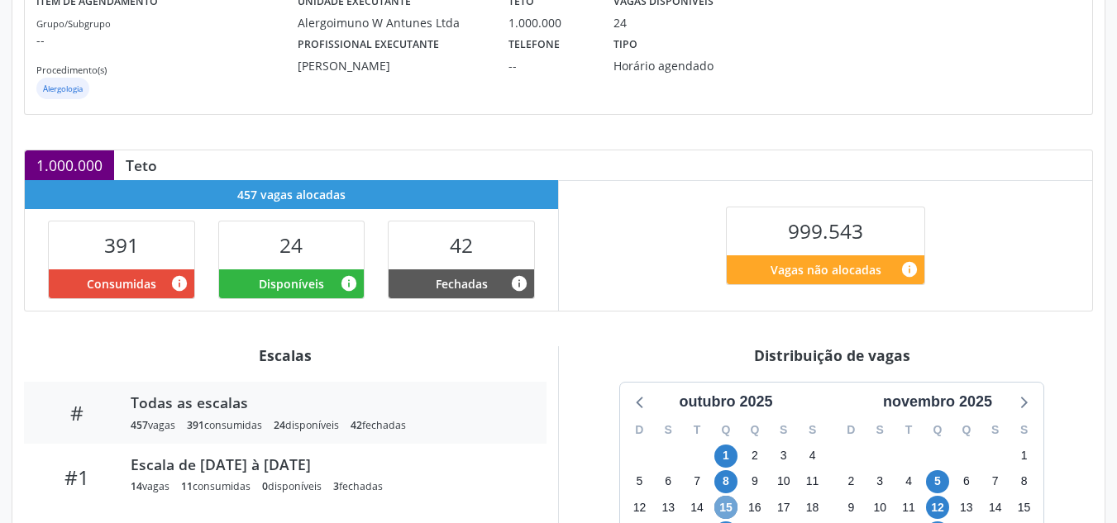
scroll to position [451, 0]
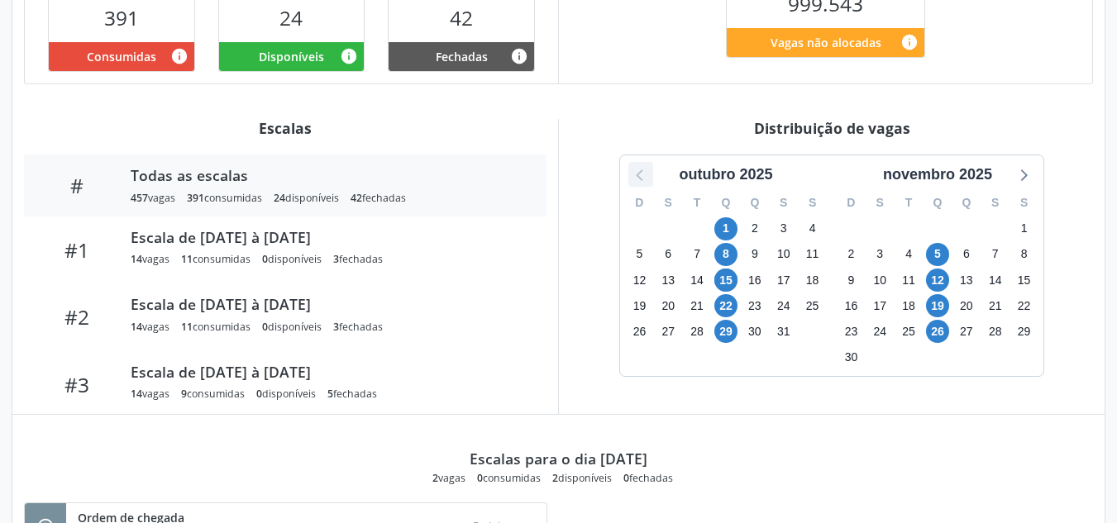
click at [637, 167] on icon at bounding box center [640, 174] width 21 height 21
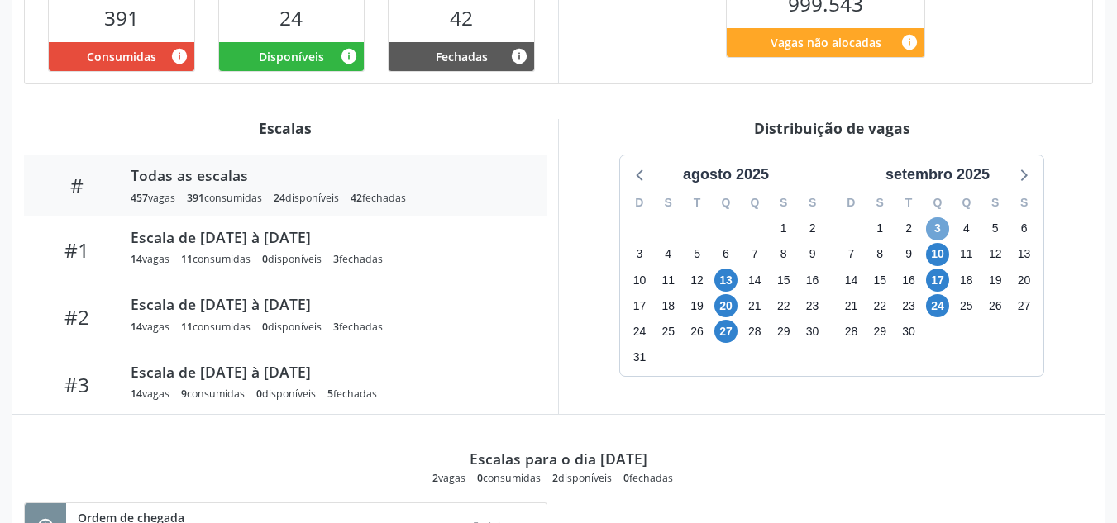
click at [944, 228] on span "3" at bounding box center [937, 228] width 23 height 23
click at [938, 255] on span "10" at bounding box center [937, 254] width 23 height 23
click at [937, 255] on span "10" at bounding box center [937, 254] width 23 height 23
click at [938, 284] on span "17" at bounding box center [937, 280] width 23 height 23
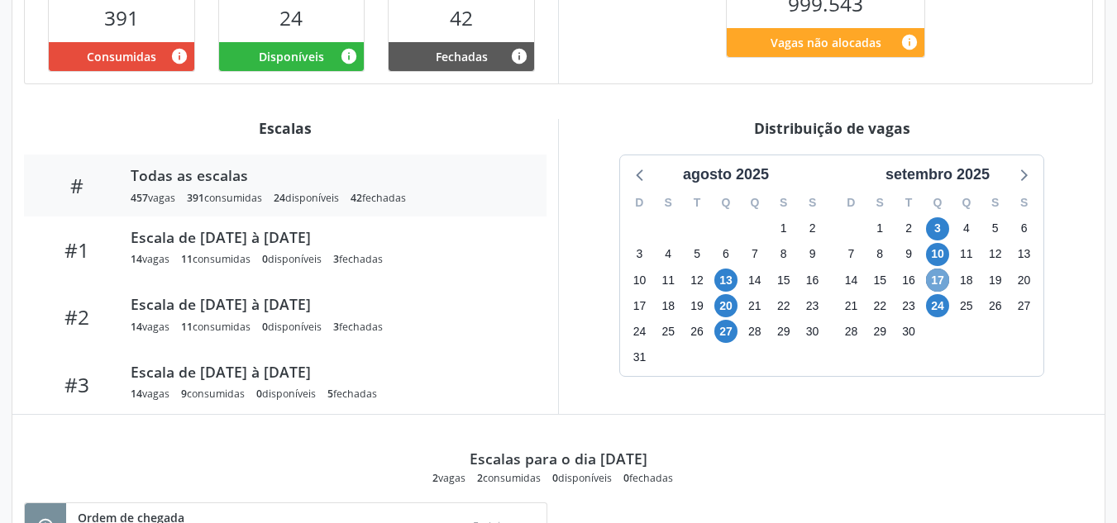
click at [938, 284] on span "17" at bounding box center [937, 280] width 23 height 23
click at [943, 317] on div "24" at bounding box center [937, 307] width 23 height 26
click at [943, 312] on span "24" at bounding box center [937, 305] width 23 height 23
click at [943, 310] on span "24" at bounding box center [937, 305] width 23 height 23
click at [1018, 171] on icon at bounding box center [1022, 174] width 21 height 21
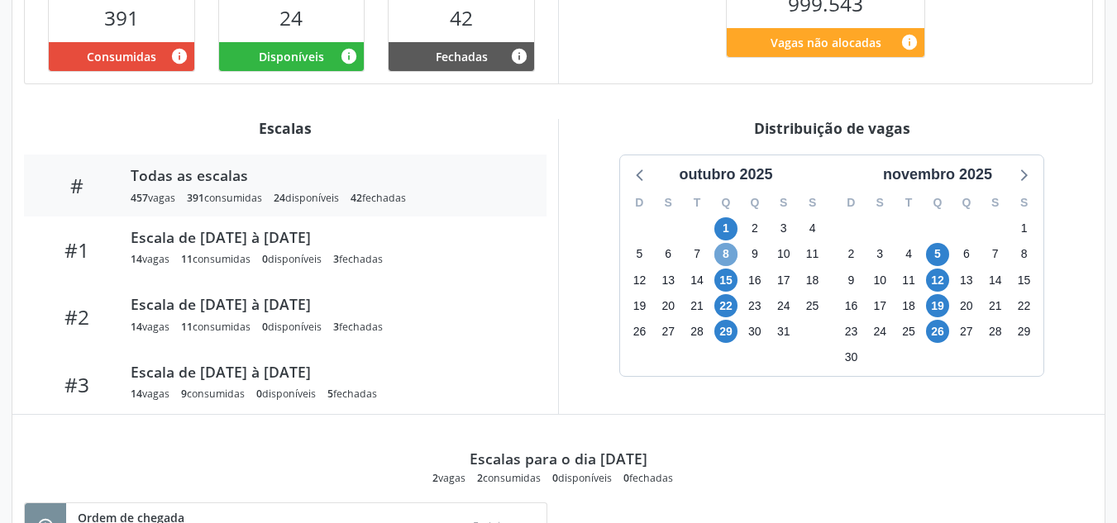
click at [730, 244] on span "8" at bounding box center [725, 254] width 23 height 23
click at [722, 217] on span "1" at bounding box center [725, 228] width 23 height 23
click at [726, 287] on span "15" at bounding box center [725, 280] width 23 height 23
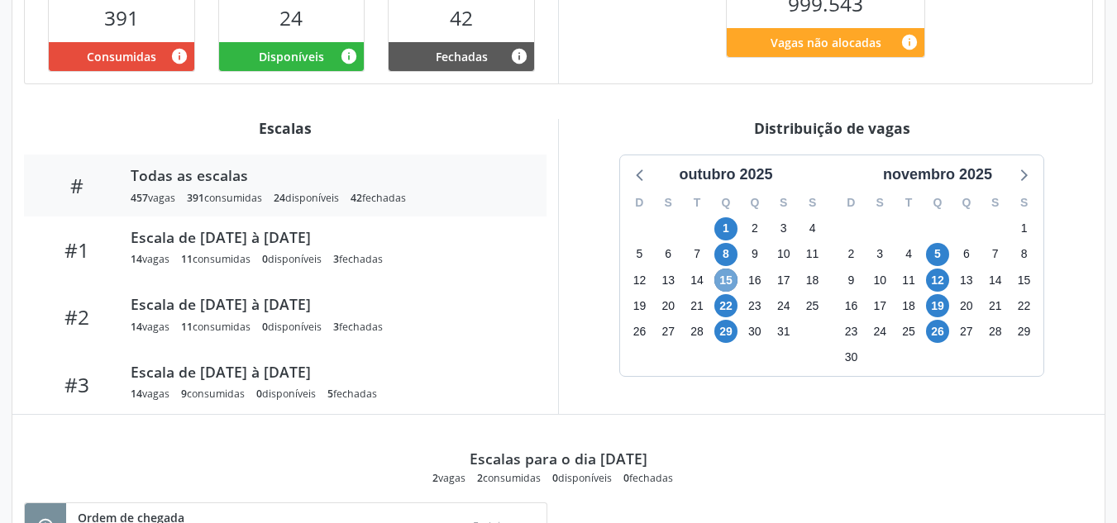
click at [726, 287] on span "15" at bounding box center [725, 280] width 23 height 23
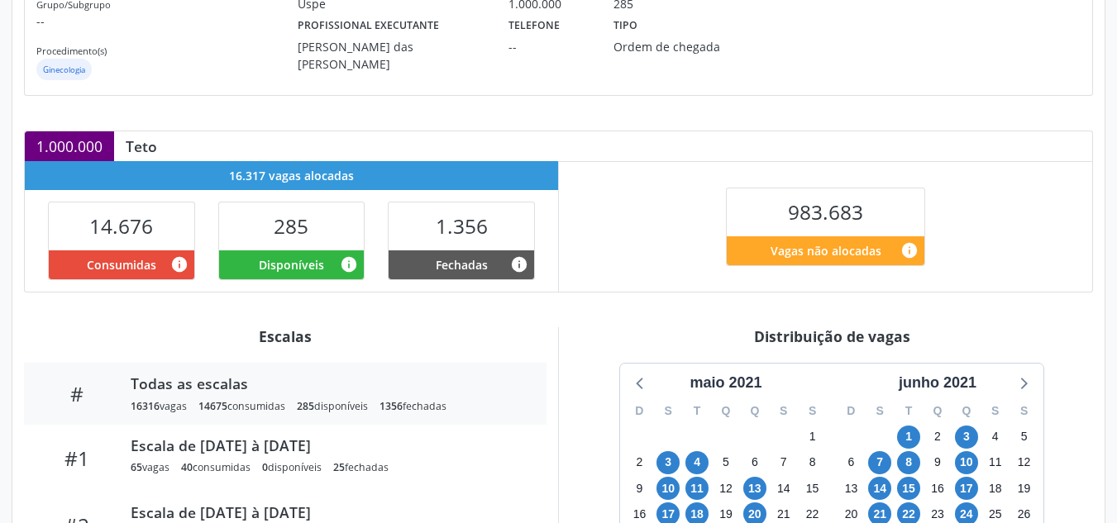
scroll to position [413, 0]
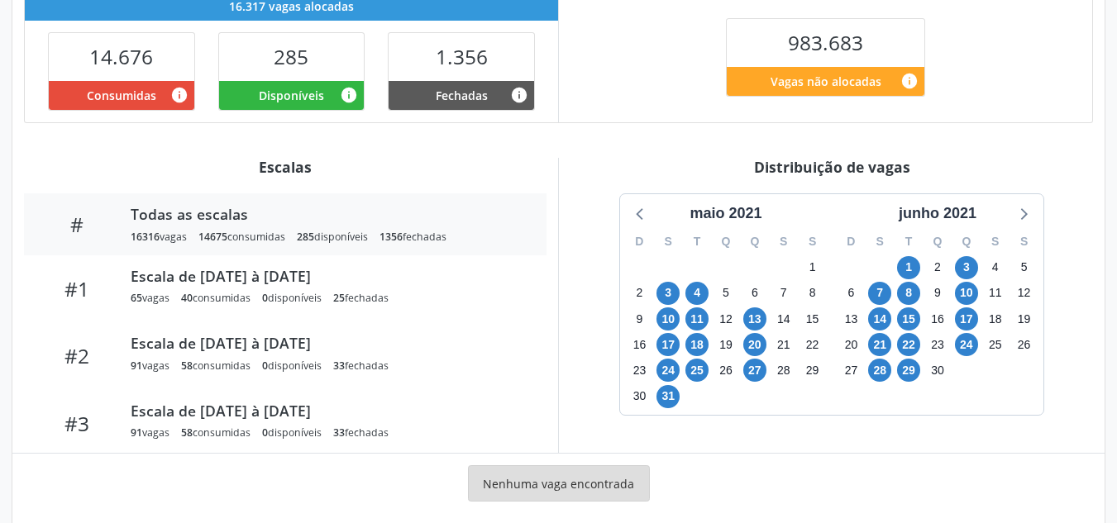
click at [953, 194] on div "junho 2021" at bounding box center [938, 209] width 212 height 31
click at [962, 226] on div "D S T Q Q S S 30 31 1 2 3 4 5 6 7 8 9 10 11 12 13 14 15 16 17 18 19 20 21 22 23…" at bounding box center [938, 320] width 212 height 190
click at [959, 214] on div "junho 2021" at bounding box center [937, 214] width 91 height 22
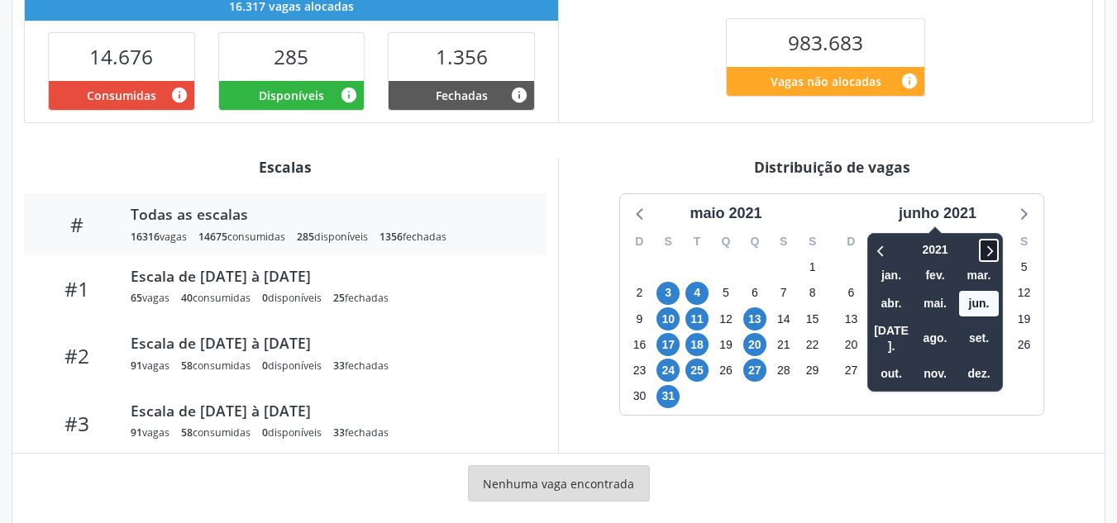
click at [994, 243] on icon at bounding box center [989, 251] width 17 height 20
click at [985, 326] on span "set." at bounding box center [979, 339] width 40 height 26
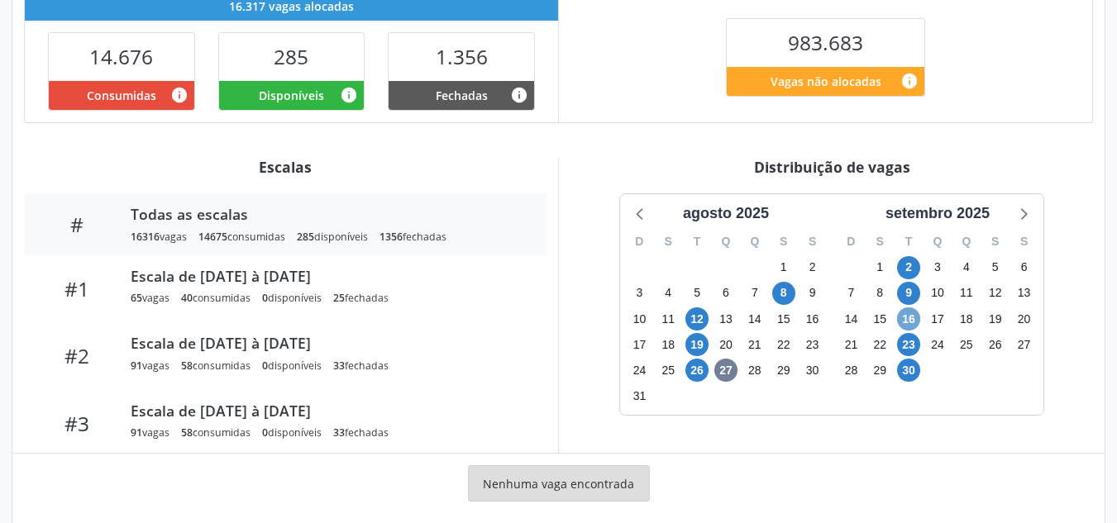
click at [907, 321] on span "16" at bounding box center [908, 319] width 23 height 23
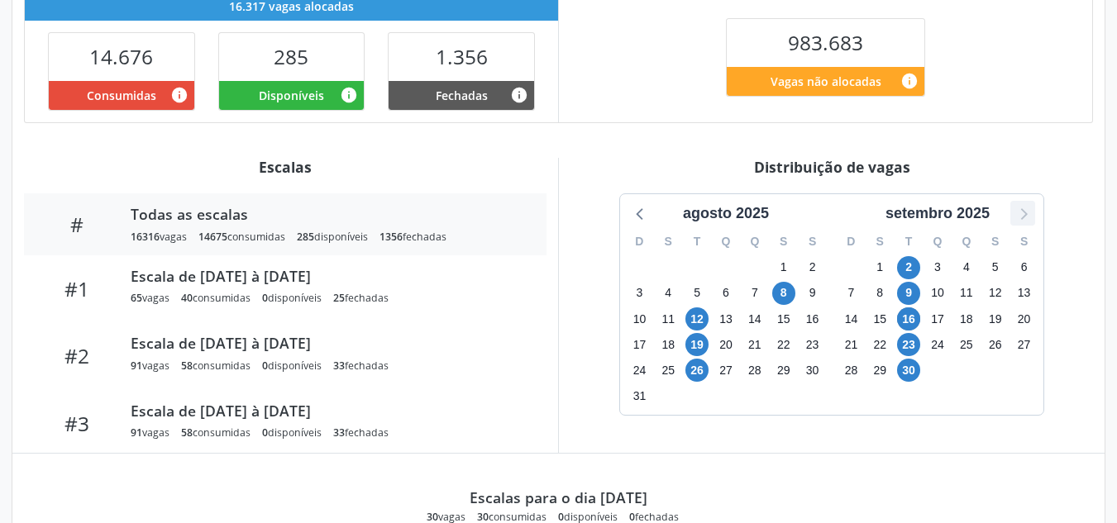
click at [1033, 216] on div "agosto 2025 D S T Q Q S S 27 28 29 30 31 1 2 3 4 5 6 7 8 9 10 11 12 13 14 15 16…" at bounding box center [831, 304] width 423 height 221
click at [907, 263] on span "2" at bounding box center [908, 267] width 23 height 23
click at [1021, 216] on icon at bounding box center [1022, 213] width 21 height 21
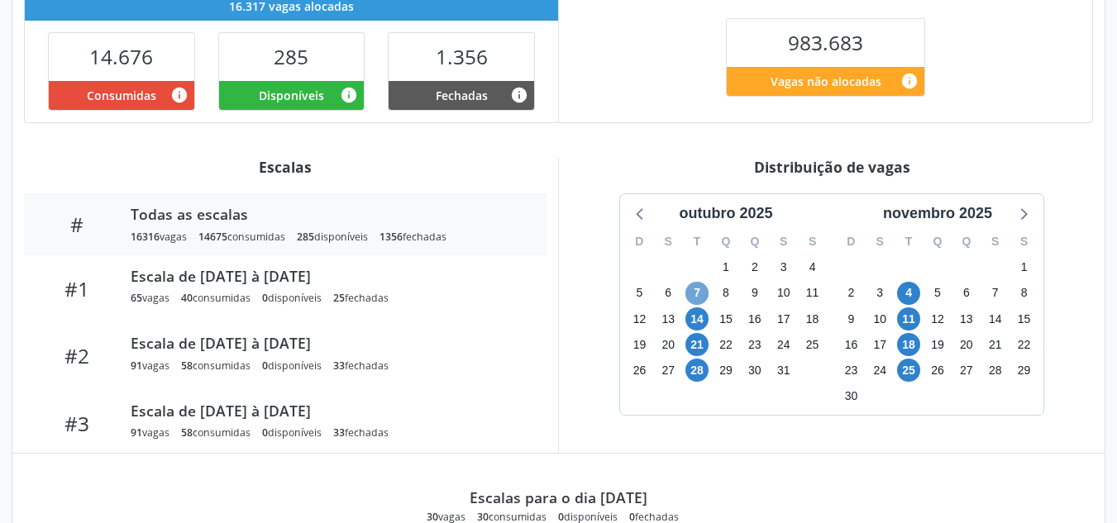
click at [704, 301] on span "7" at bounding box center [696, 293] width 23 height 23
click at [639, 218] on icon at bounding box center [640, 213] width 21 height 21
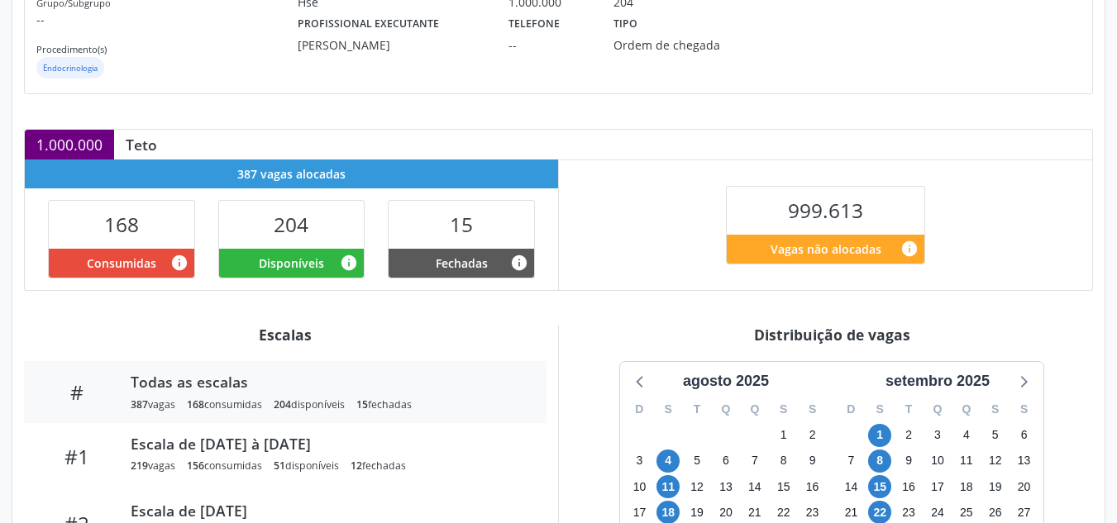
scroll to position [438, 0]
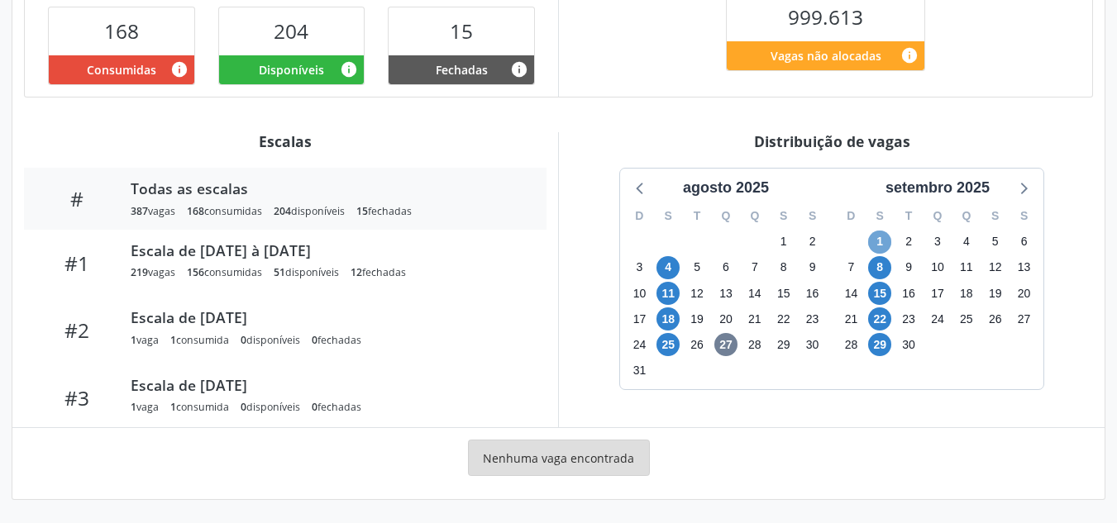
click at [883, 245] on span "1" at bounding box center [879, 242] width 23 height 23
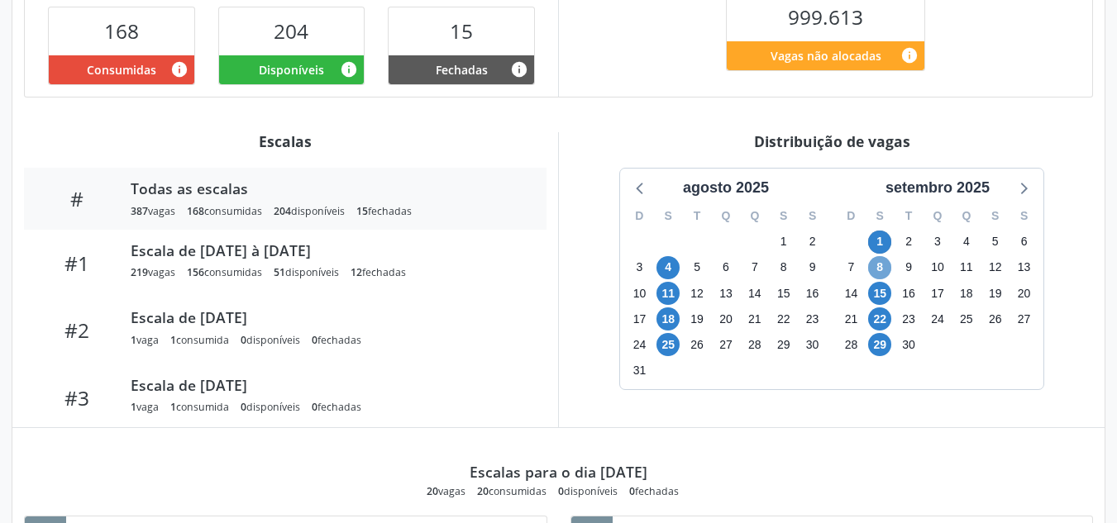
click at [883, 269] on span "8" at bounding box center [879, 267] width 23 height 23
click at [885, 294] on span "15" at bounding box center [879, 293] width 23 height 23
click at [879, 318] on span "22" at bounding box center [879, 319] width 23 height 23
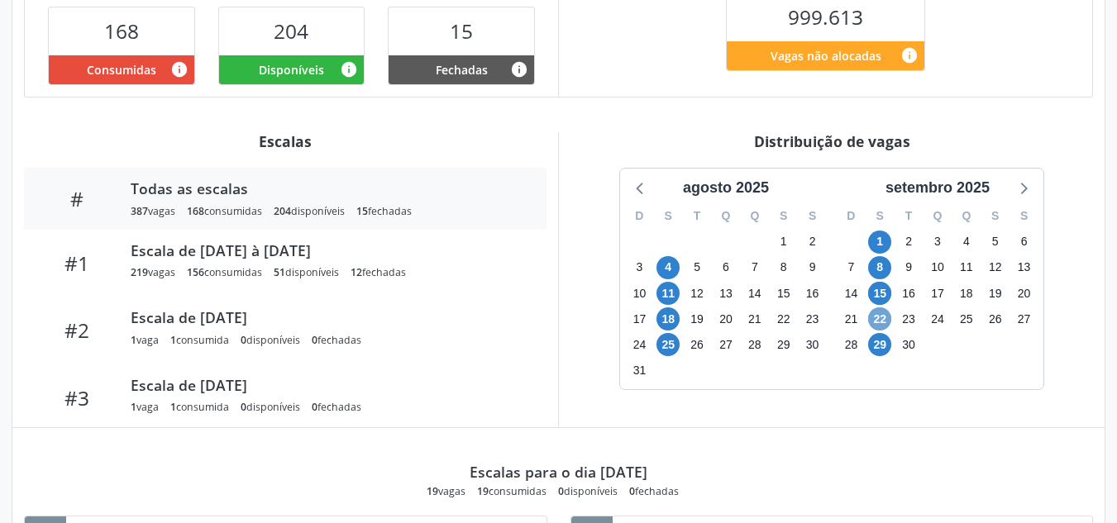
click at [879, 318] on span "22" at bounding box center [879, 319] width 23 height 23
click at [881, 346] on span "29" at bounding box center [879, 344] width 23 height 23
click at [1024, 193] on icon at bounding box center [1022, 187] width 21 height 21
click at [675, 279] on div "6" at bounding box center [667, 268] width 23 height 26
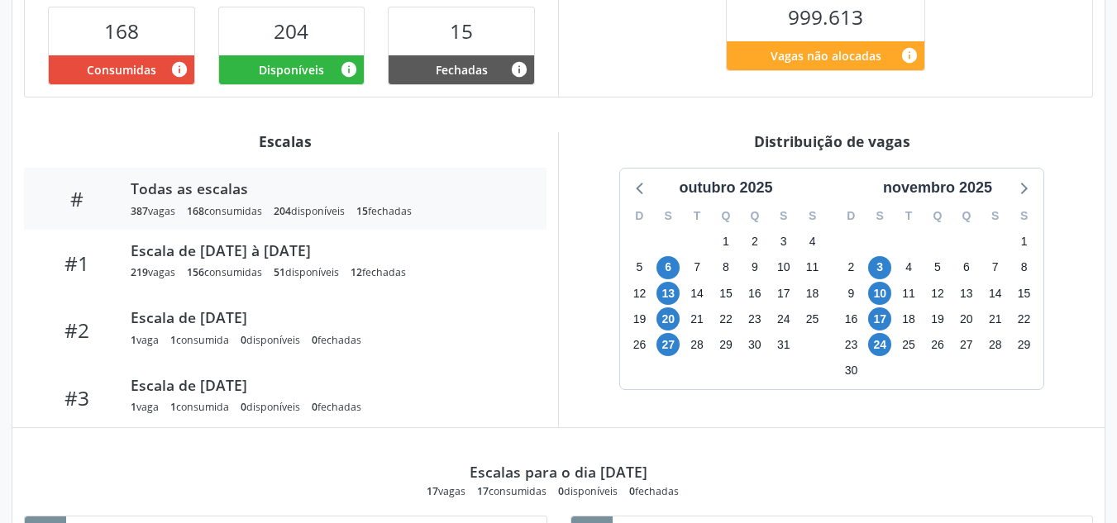
click at [675, 279] on div "6" at bounding box center [667, 268] width 23 height 26
click at [672, 268] on span "6" at bounding box center [667, 267] width 23 height 23
click at [673, 268] on span "6" at bounding box center [667, 267] width 23 height 23
click at [673, 289] on span "13" at bounding box center [667, 293] width 23 height 23
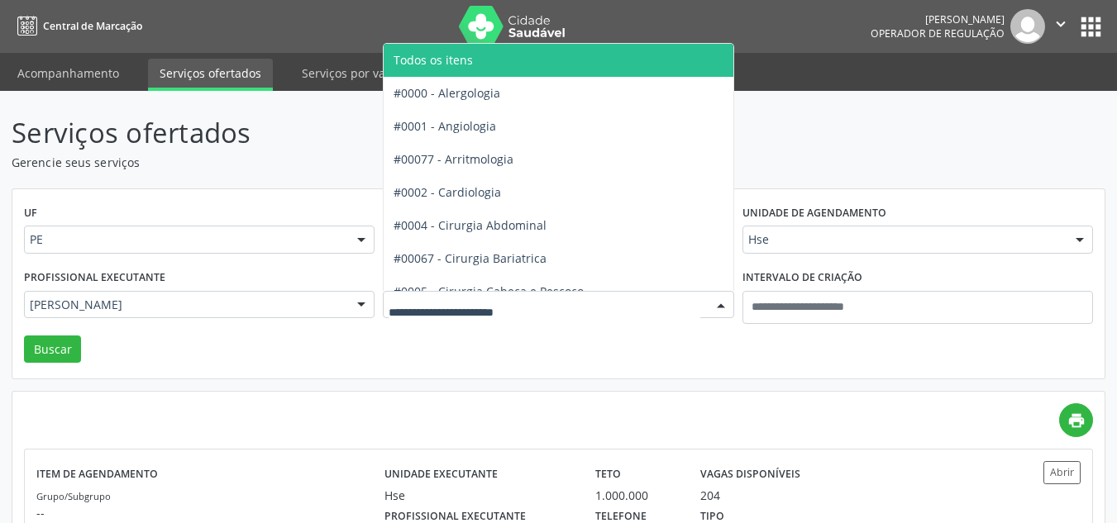
click at [470, 68] on span "Todos os itens" at bounding box center [613, 60] width 458 height 33
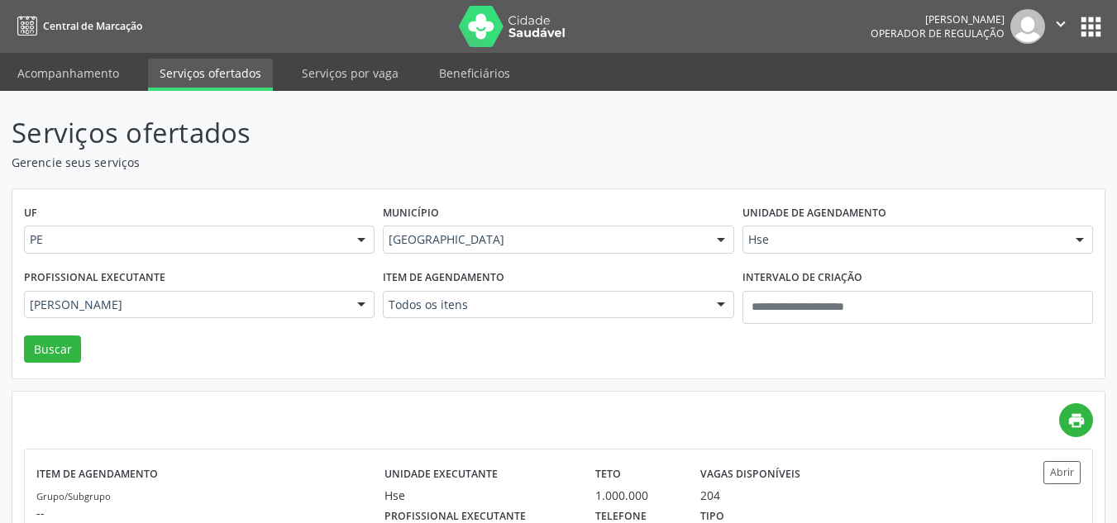
click at [317, 339] on div "UF PE PE Nenhum resultado encontrado para: " " Não há nenhuma opção para ser ex…" at bounding box center [558, 284] width 1092 height 190
click at [317, 317] on div "[PERSON_NAME]" at bounding box center [199, 305] width 351 height 28
click at [69, 349] on button "Buscar" at bounding box center [52, 350] width 57 height 28
click at [704, 483] on label "Vagas disponíveis" at bounding box center [750, 474] width 100 height 26
click at [286, 321] on div "Profissional executante [PERSON_NAME] - Professor (A) Nassau Todos os profissio…" at bounding box center [199, 300] width 359 height 70
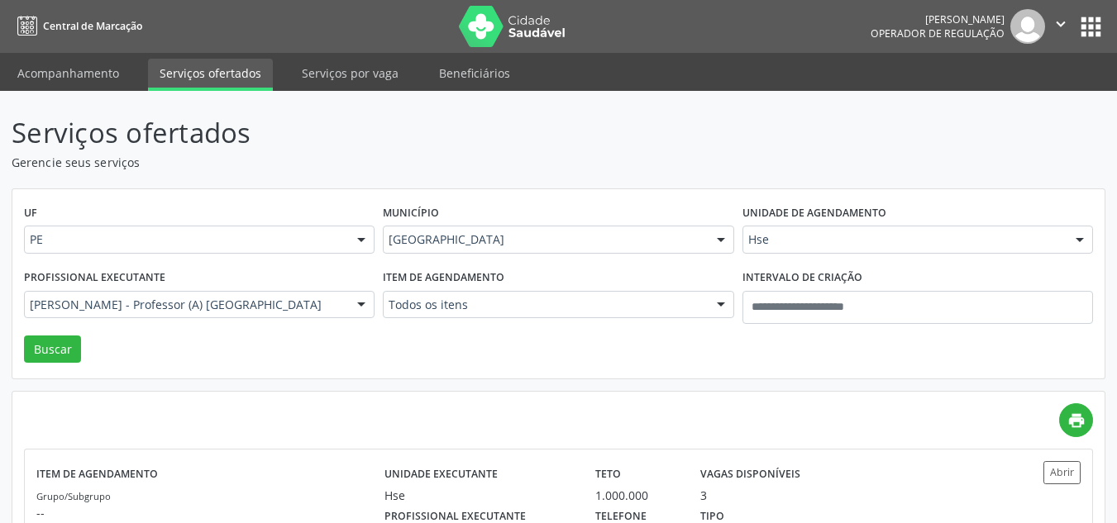
click at [295, 313] on div "[PERSON_NAME] - Professor (A) [GEOGRAPHIC_DATA]" at bounding box center [199, 305] width 351 height 28
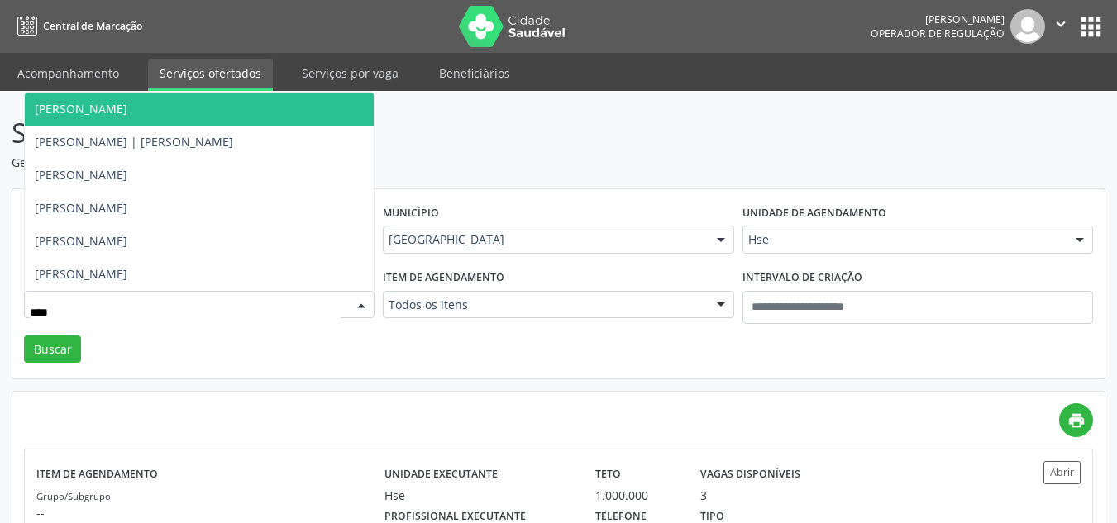
type input "*****"
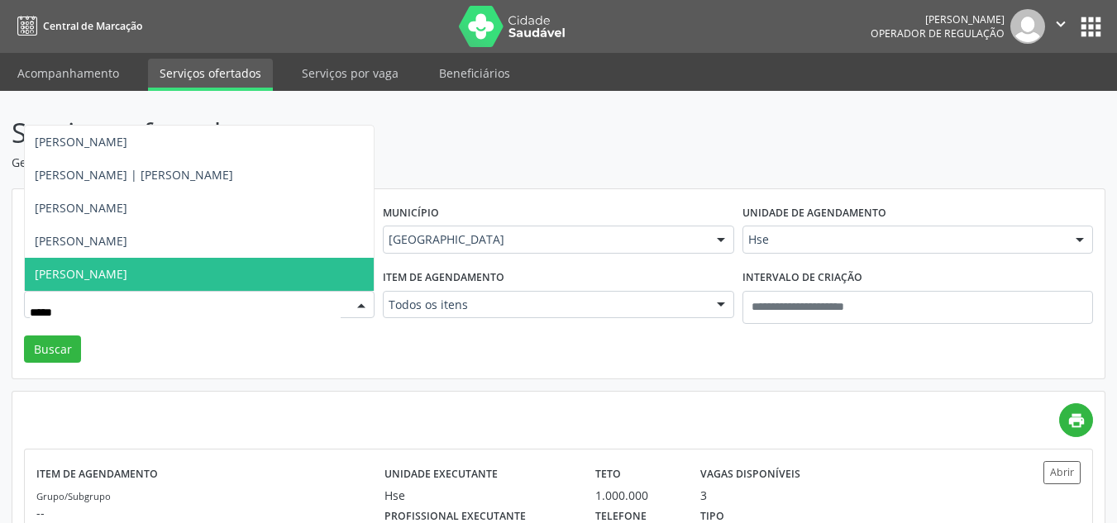
drag, startPoint x: 191, startPoint y: 258, endPoint x: 119, endPoint y: 320, distance: 95.0
click at [190, 258] on span "[PERSON_NAME]" at bounding box center [199, 274] width 349 height 33
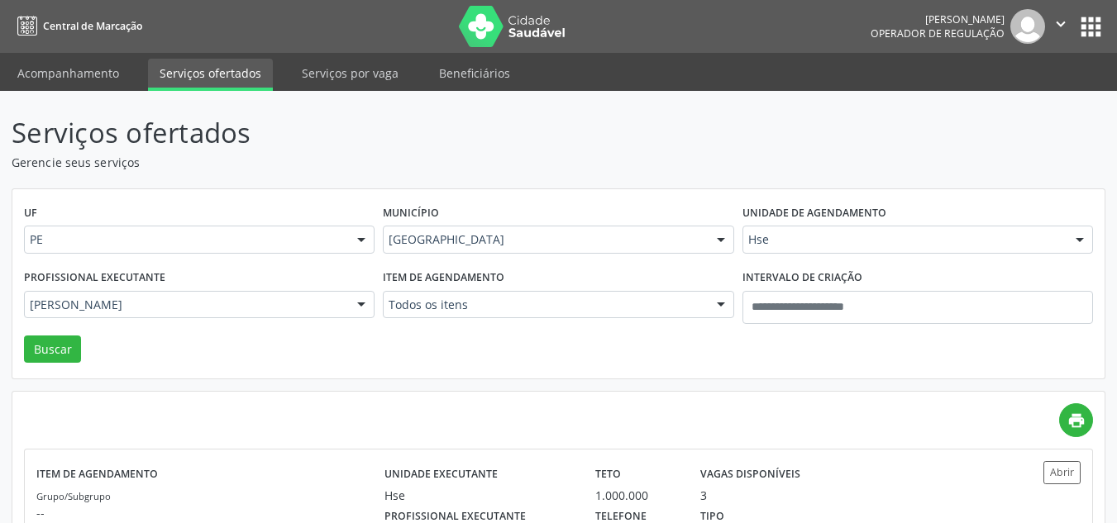
click at [52, 322] on div "Profissional executante [PERSON_NAME] Todos os profissionais [PERSON_NAME] Inte…" at bounding box center [199, 300] width 359 height 70
click at [50, 355] on button "Buscar" at bounding box center [52, 350] width 57 height 28
click at [627, 505] on label "Telefone" at bounding box center [620, 517] width 51 height 26
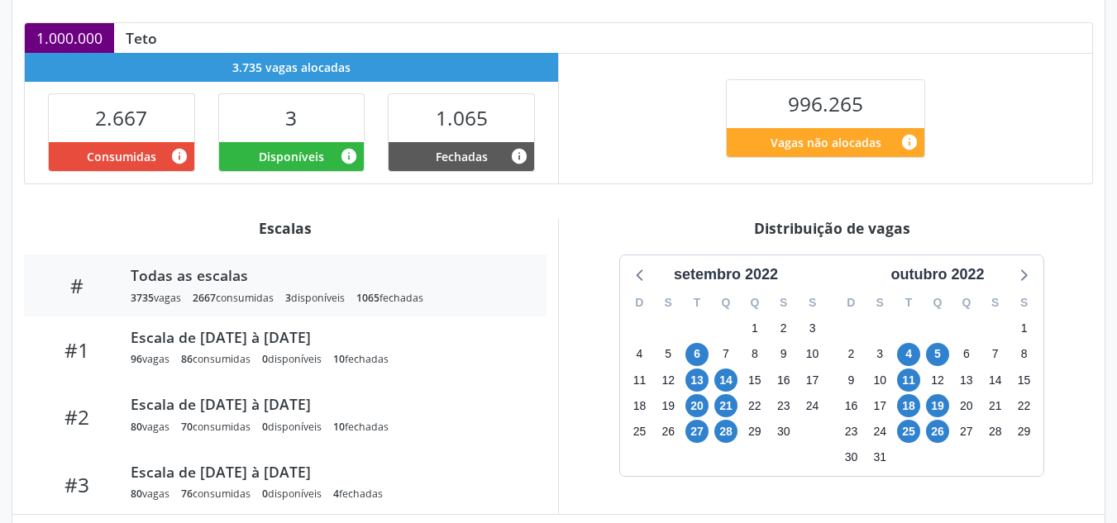
scroll to position [415, 0]
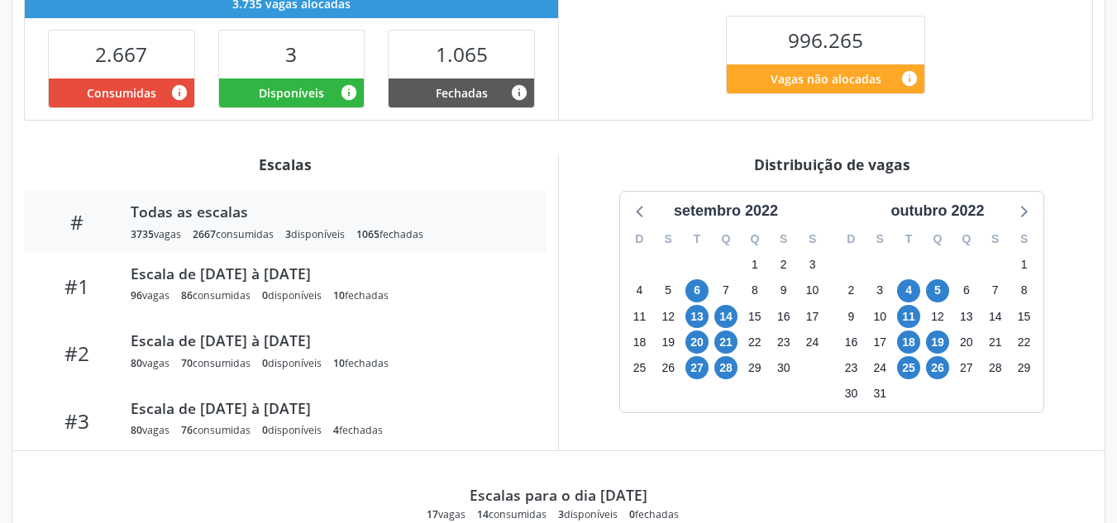
click at [949, 199] on div "outubro 2022" at bounding box center [938, 207] width 212 height 31
click at [959, 206] on div "outubro 2022" at bounding box center [937, 211] width 107 height 22
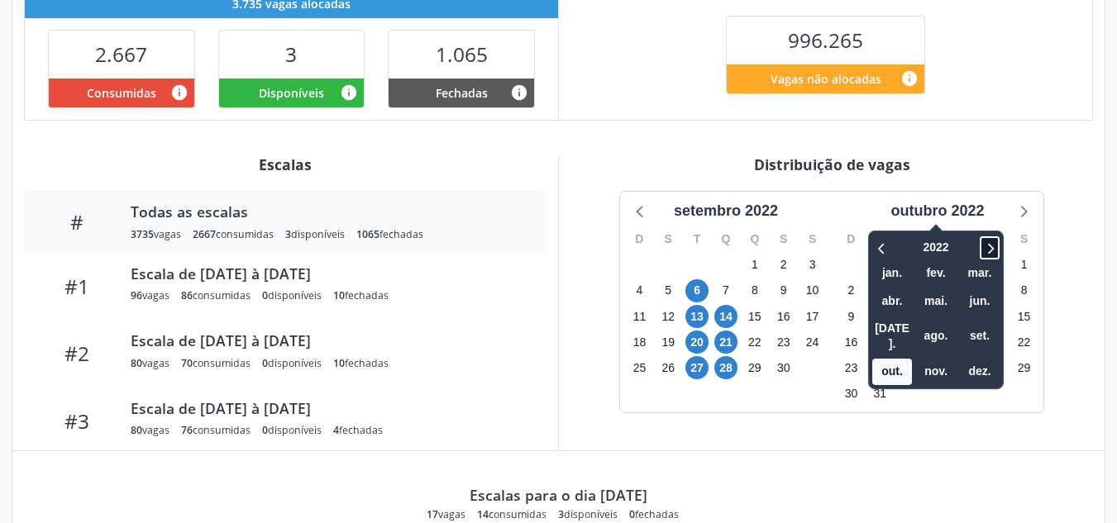
click at [997, 246] on icon at bounding box center [989, 248] width 17 height 20
click at [997, 248] on icon at bounding box center [989, 248] width 17 height 20
click at [978, 333] on span "set." at bounding box center [980, 336] width 40 height 26
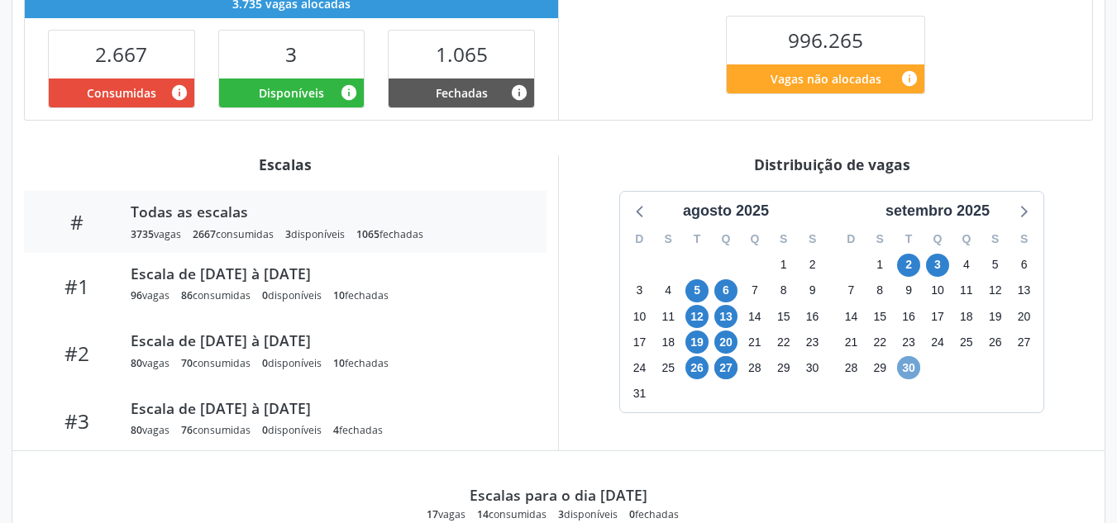
click at [914, 375] on span "30" at bounding box center [908, 367] width 23 height 23
click at [913, 375] on span "30" at bounding box center [908, 367] width 23 height 23
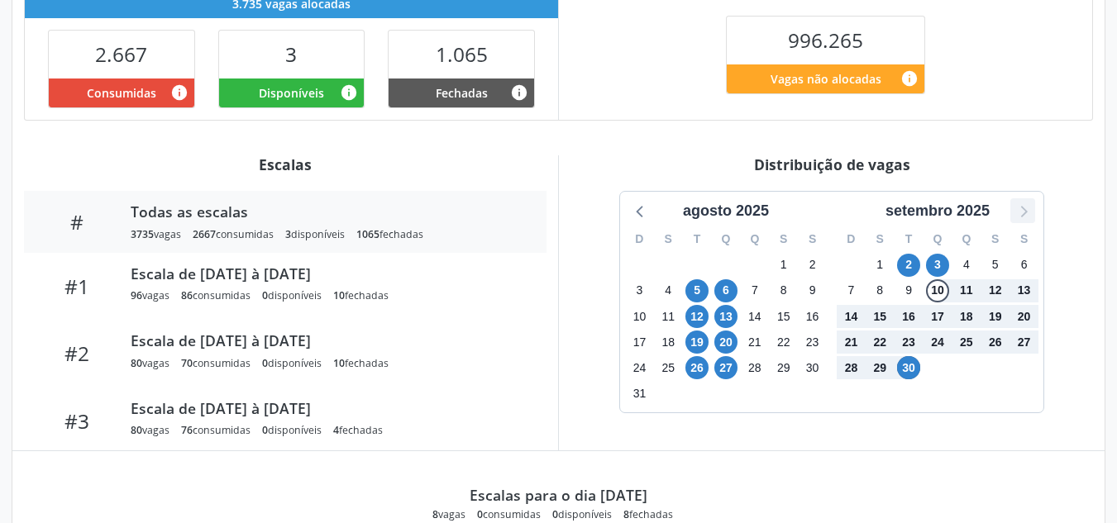
click at [1018, 207] on icon at bounding box center [1022, 210] width 21 height 21
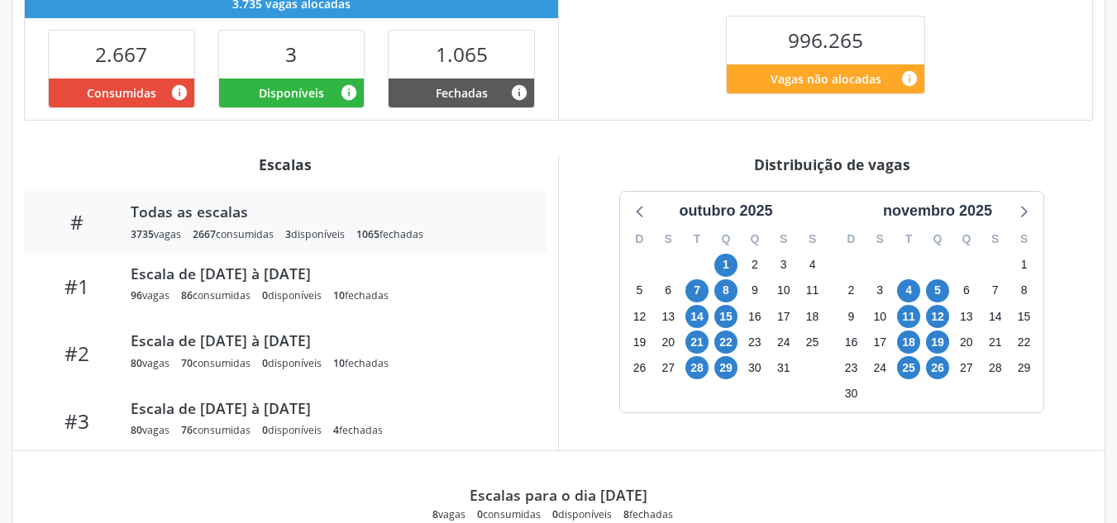
click at [998, 140] on div "Item de agendamento Grupo/Subgrupo -- Procedimento(s) Ginecologia Unidade execu…" at bounding box center [558, 259] width 1092 height 971
click at [724, 286] on span "8" at bounding box center [725, 290] width 23 height 23
click at [685, 291] on span "7" at bounding box center [696, 290] width 23 height 23
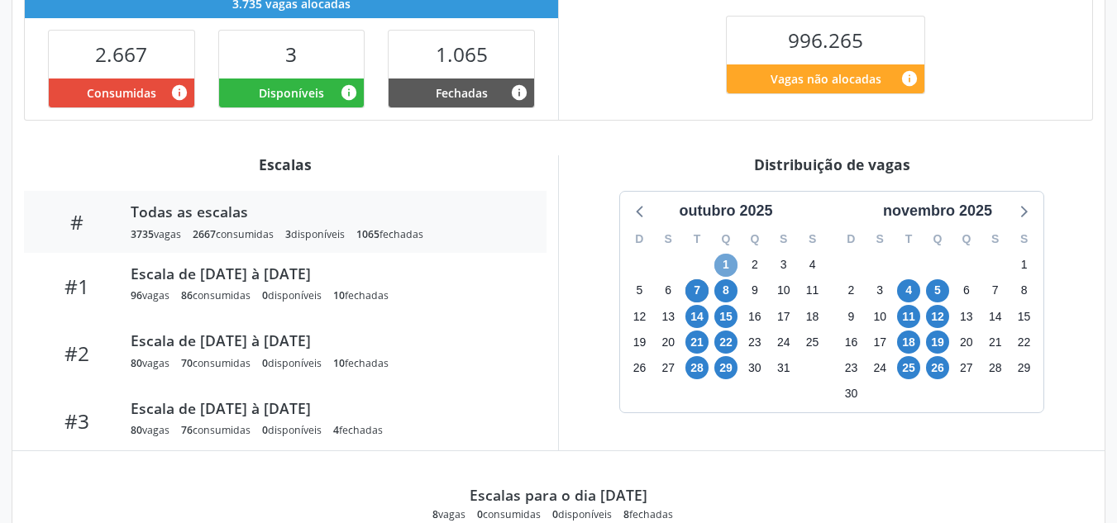
click at [724, 260] on span "1" at bounding box center [725, 265] width 23 height 23
click at [724, 259] on span "1" at bounding box center [725, 265] width 23 height 23
click at [696, 322] on span "14" at bounding box center [696, 316] width 23 height 23
click at [727, 319] on span "15" at bounding box center [725, 316] width 23 height 23
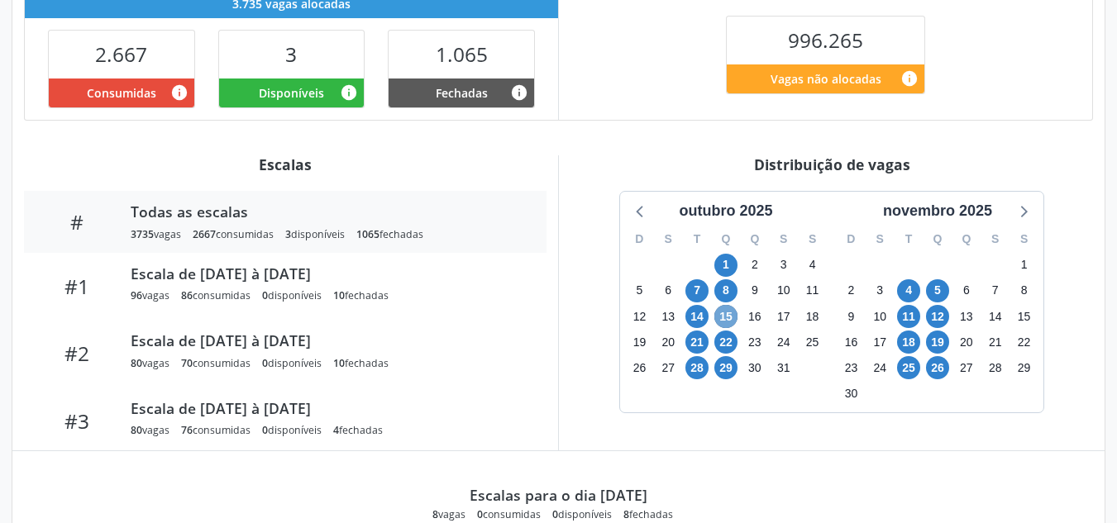
click at [727, 319] on span "15" at bounding box center [725, 316] width 23 height 23
click at [637, 225] on div "D S T Q Q S S 28 29 30 1 2 3 4 5 6 7 8 9 10 11 12 13 14 15 16 17 18 19 20 21 22…" at bounding box center [726, 317] width 212 height 190
click at [638, 218] on icon at bounding box center [640, 210] width 21 height 21
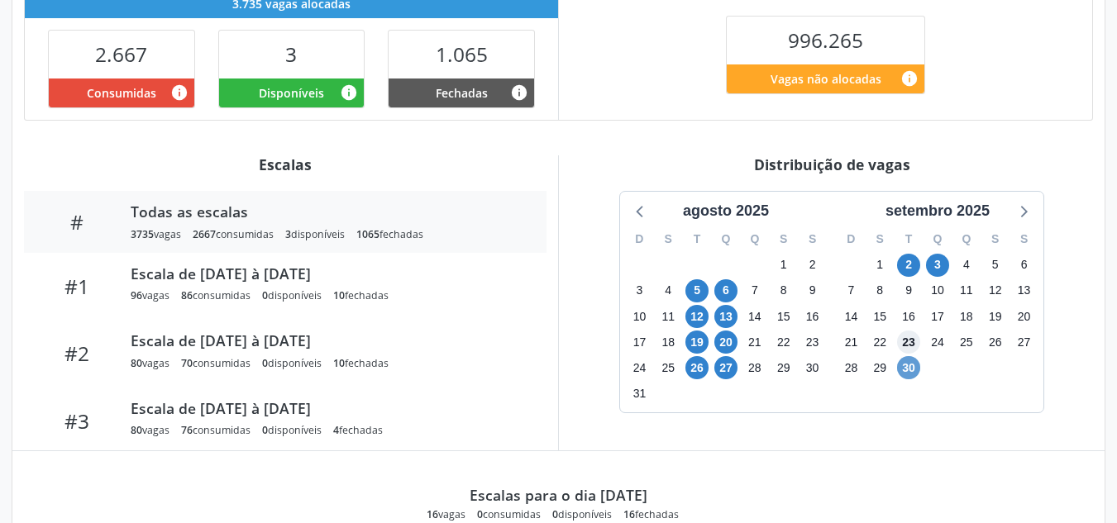
click at [909, 356] on div "D S T Q Q S S 31 1 2 3 4 5 6 7 8 9 10 11 12 13 14 15 16 17 18 19 20 21 22 23 24…" at bounding box center [938, 317] width 212 height 190
click at [909, 356] on span "30" at bounding box center [908, 367] width 23 height 23
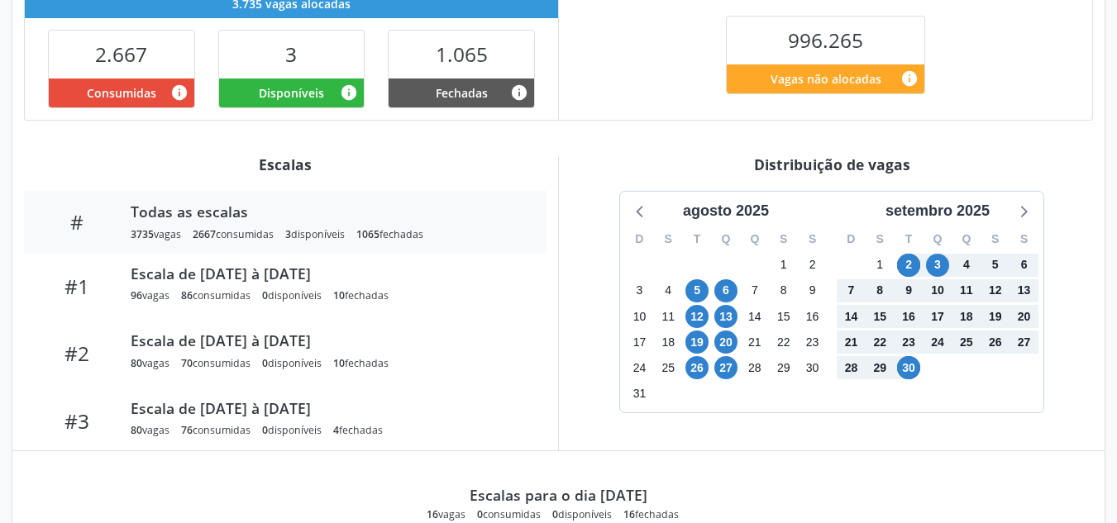
click at [1000, 174] on div "Distribuição de vagas [DATE] D S T Q Q S S 27 28 29 30 31 1 2 3 4 5 6 7 8 9 10 …" at bounding box center [831, 302] width 547 height 295
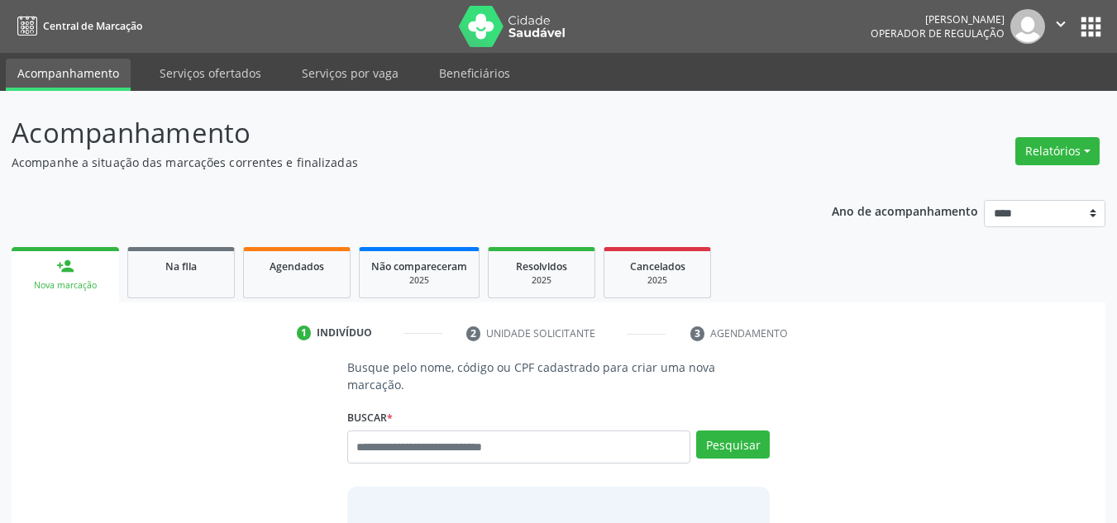
scroll to position [28, 0]
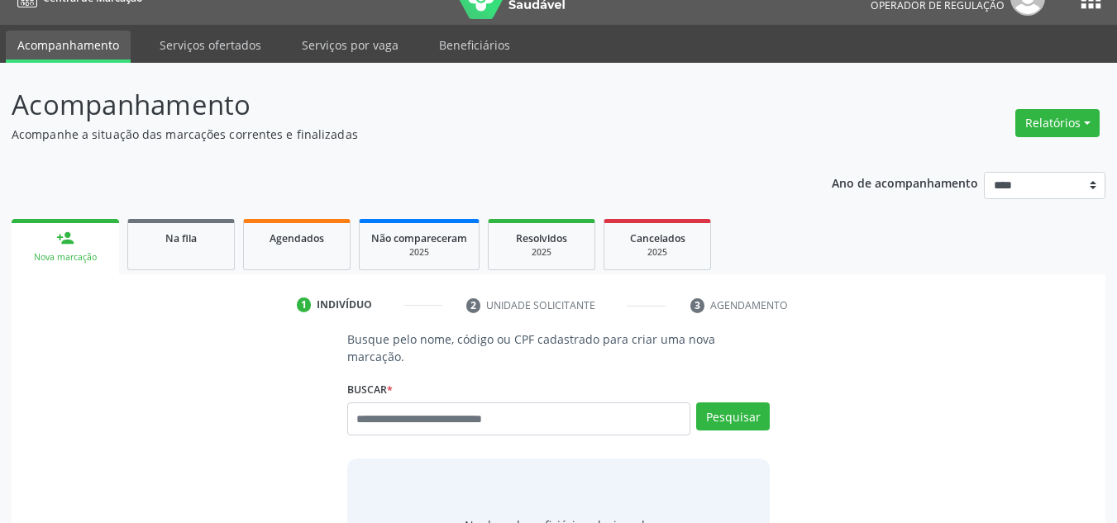
click at [403, 413] on input "text" at bounding box center [519, 419] width 344 height 33
type input "**********"
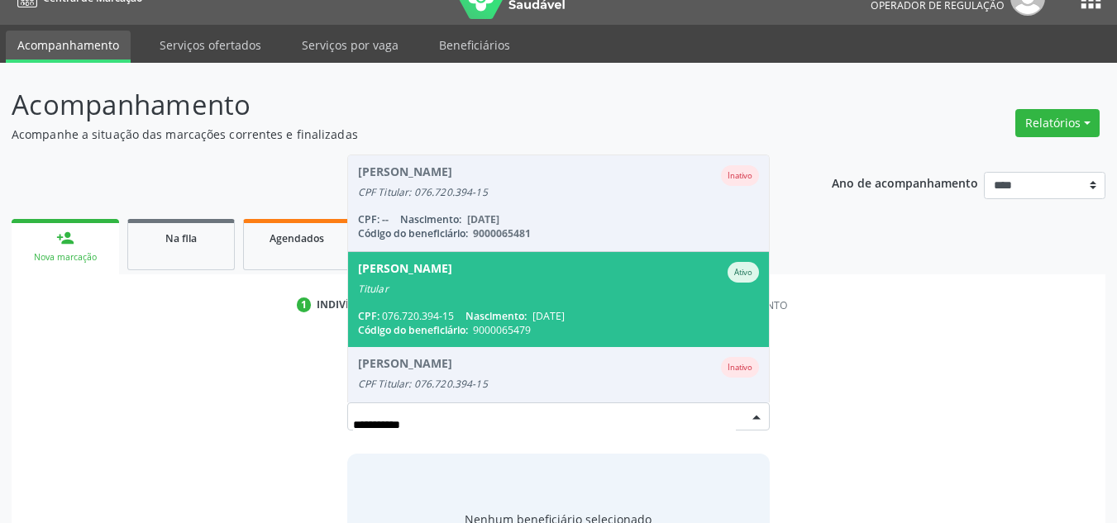
click at [497, 278] on span "[PERSON_NAME] Titular CPF: 076.720.394-15 Nascimento: [DATE] Código do benefici…" at bounding box center [559, 299] width 422 height 95
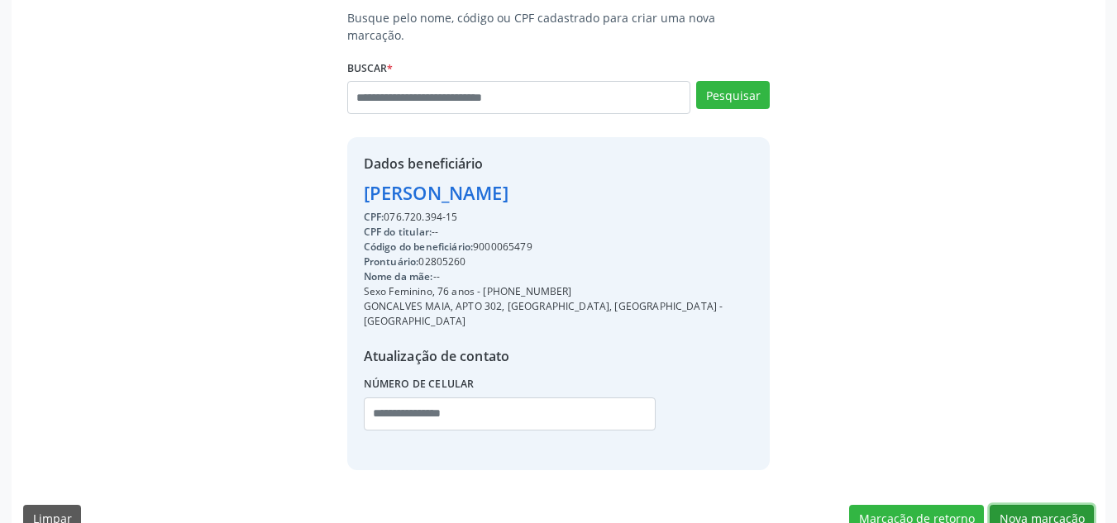
click at [1026, 505] on button "Nova marcação" at bounding box center [1042, 519] width 104 height 28
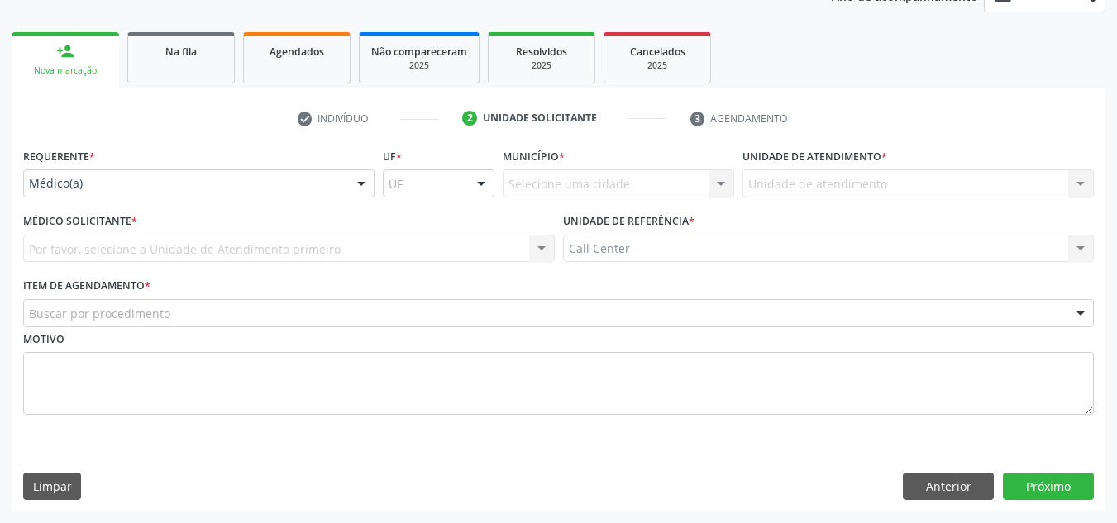
click at [279, 196] on div "Requerente * Médico(a) Médico(a) Enfermeiro(a) Paciente Nenhum resultado encont…" at bounding box center [199, 176] width 360 height 64
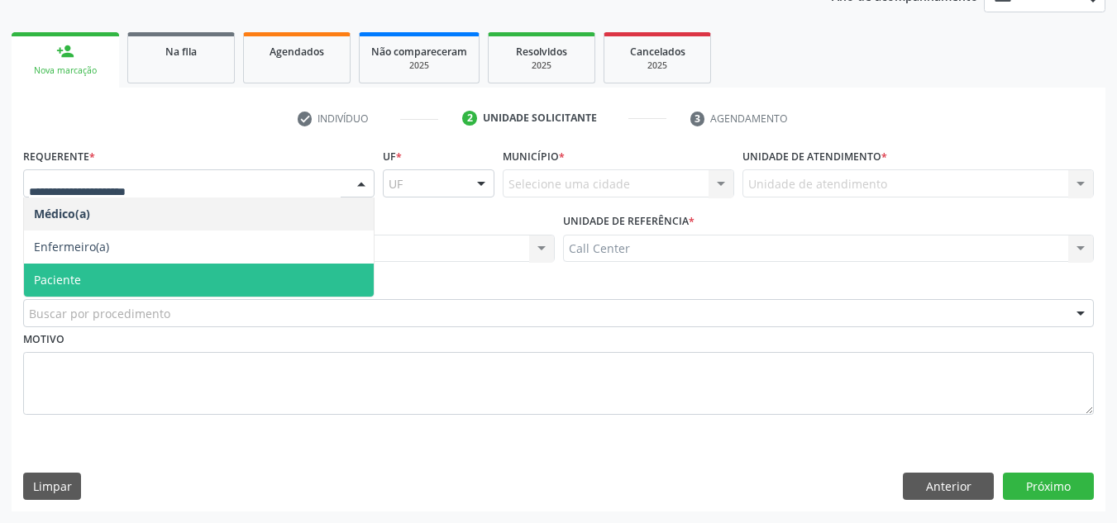
click at [241, 284] on span "Paciente" at bounding box center [199, 280] width 350 height 33
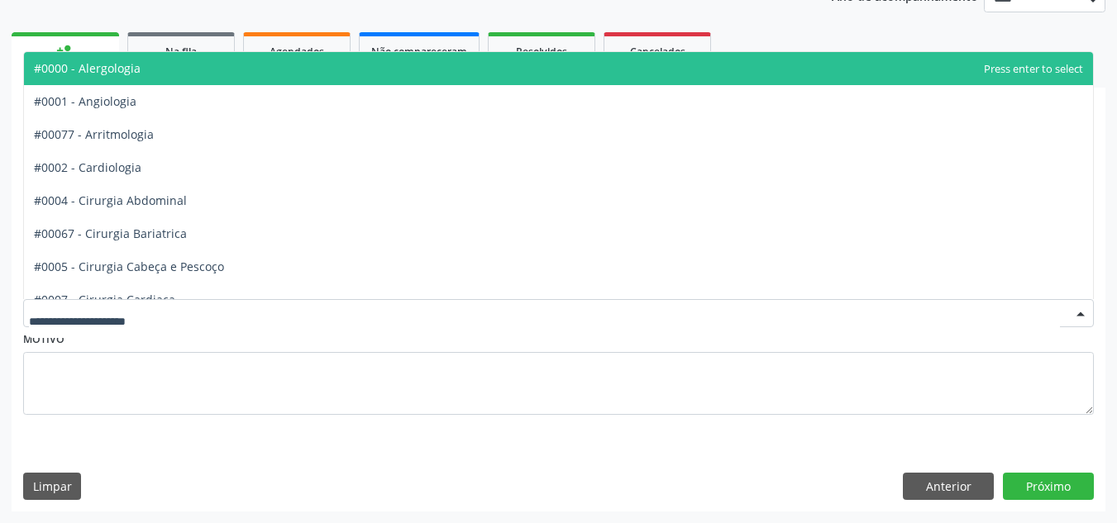
click at [241, 308] on div at bounding box center [558, 313] width 1071 height 28
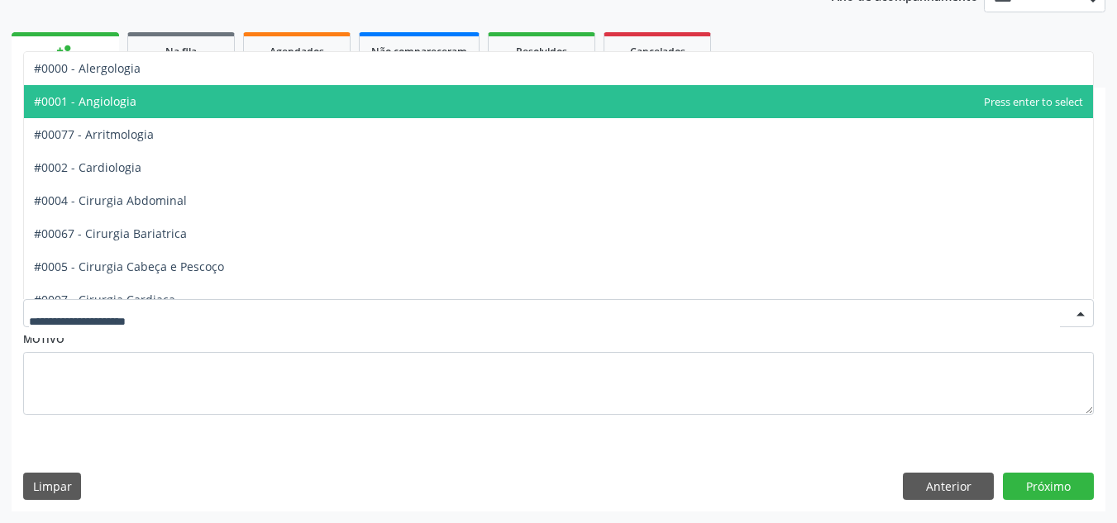
click at [285, 98] on span "#0001 - Angiologia" at bounding box center [558, 101] width 1069 height 33
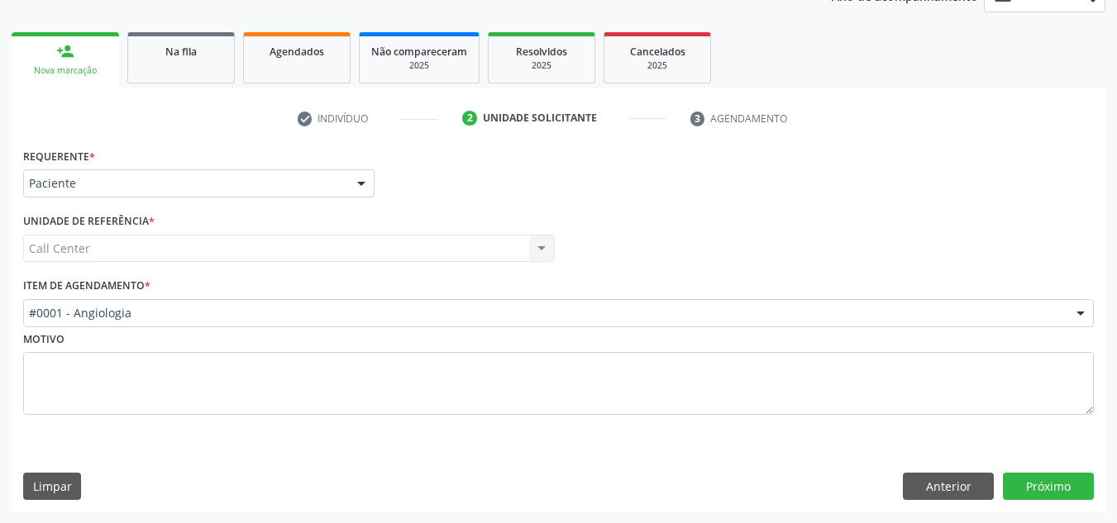
click at [1068, 456] on div "Requerente * Paciente Médico(a) Enfermeiro(a) Paciente Nenhum resultado encontr…" at bounding box center [559, 328] width 1094 height 368
click at [1062, 470] on div "Requerente * Paciente Médico(a) Enfermeiro(a) Paciente Nenhum resultado encontr…" at bounding box center [559, 328] width 1094 height 368
click at [1062, 481] on button "Próximo" at bounding box center [1048, 487] width 91 height 28
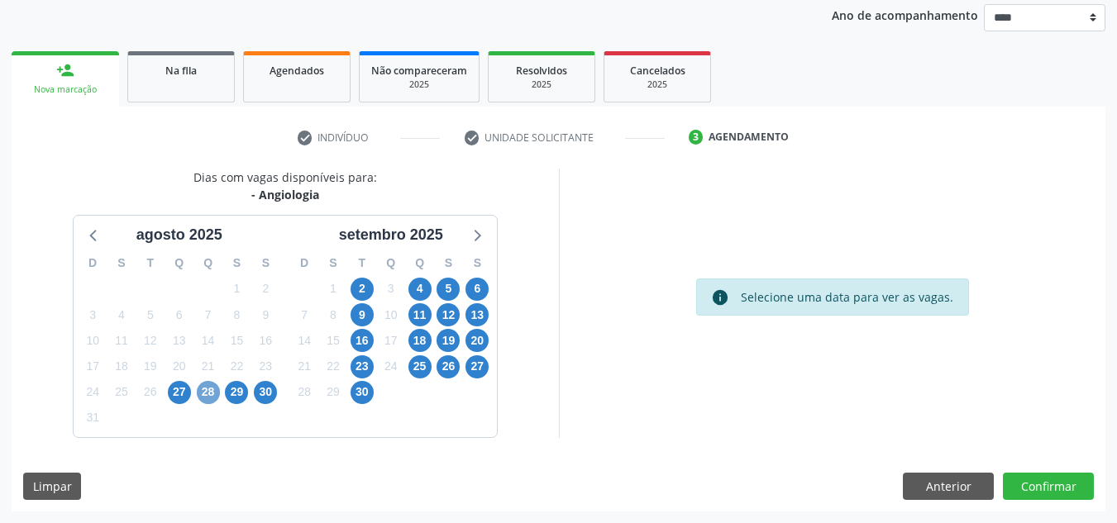
click at [205, 394] on span "28" at bounding box center [208, 392] width 23 height 23
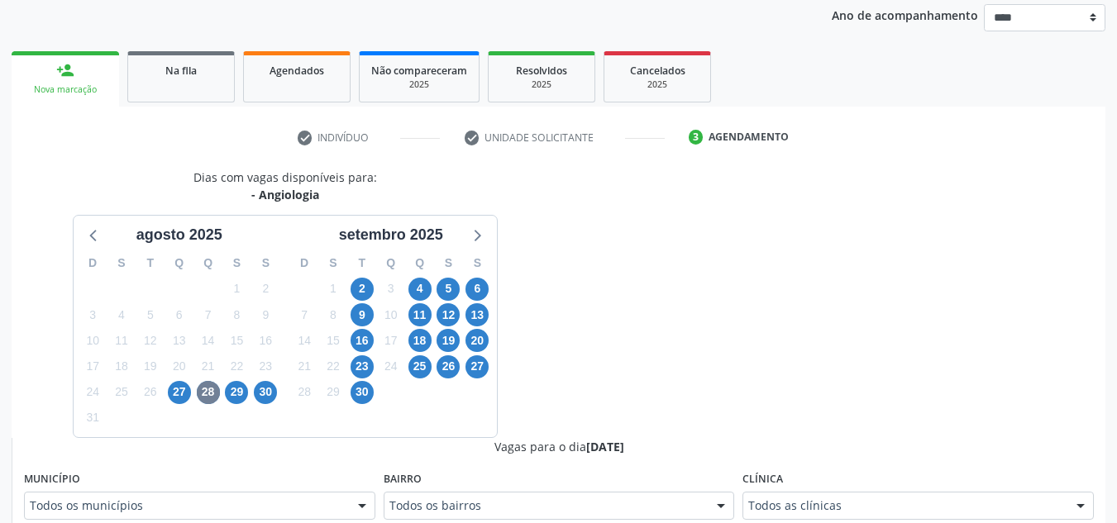
scroll to position [203, 0]
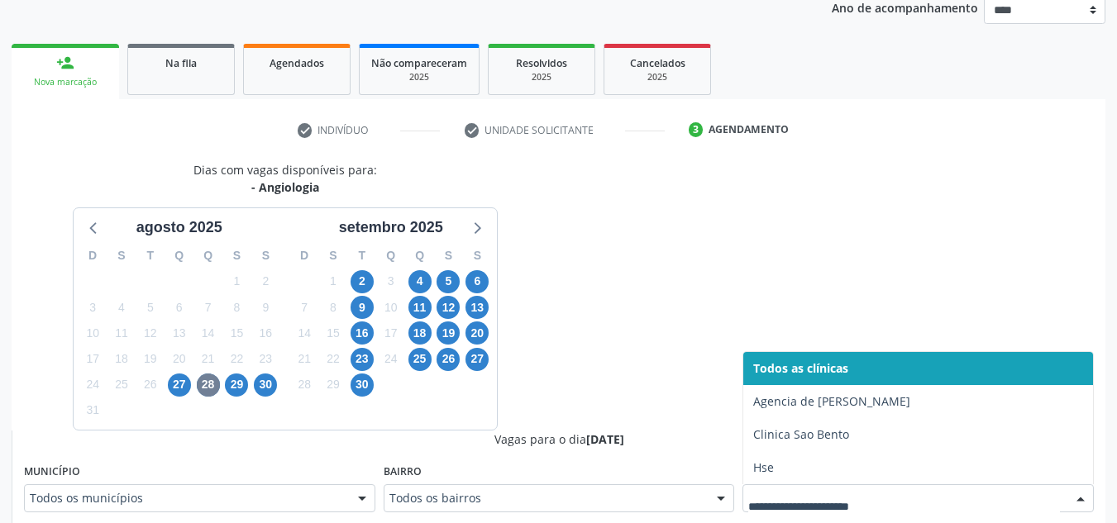
click at [790, 456] on span "Hse" at bounding box center [918, 467] width 350 height 33
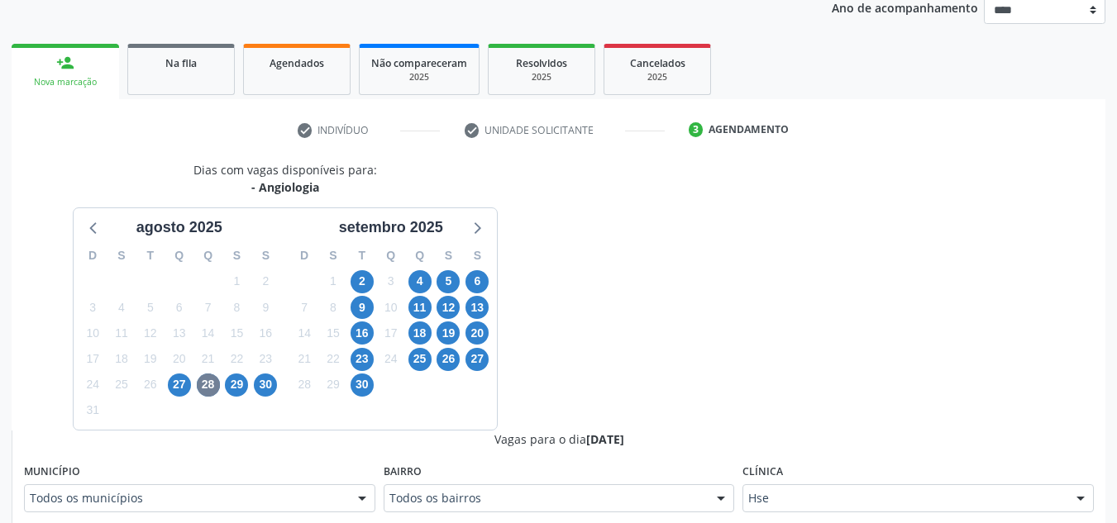
click at [1114, 225] on div "Acompanhamento Acompanhe a situação das marcações correntes e finalizadas Relat…" at bounding box center [558, 471] width 1117 height 1166
drag, startPoint x: 1114, startPoint y: 226, endPoint x: 1129, endPoint y: 346, distance: 120.8
click at [1116, 320] on html "Central de Marcação [PERSON_NAME] Operador de regulação  Configurações Sair ap…" at bounding box center [558, 58] width 1117 height 523
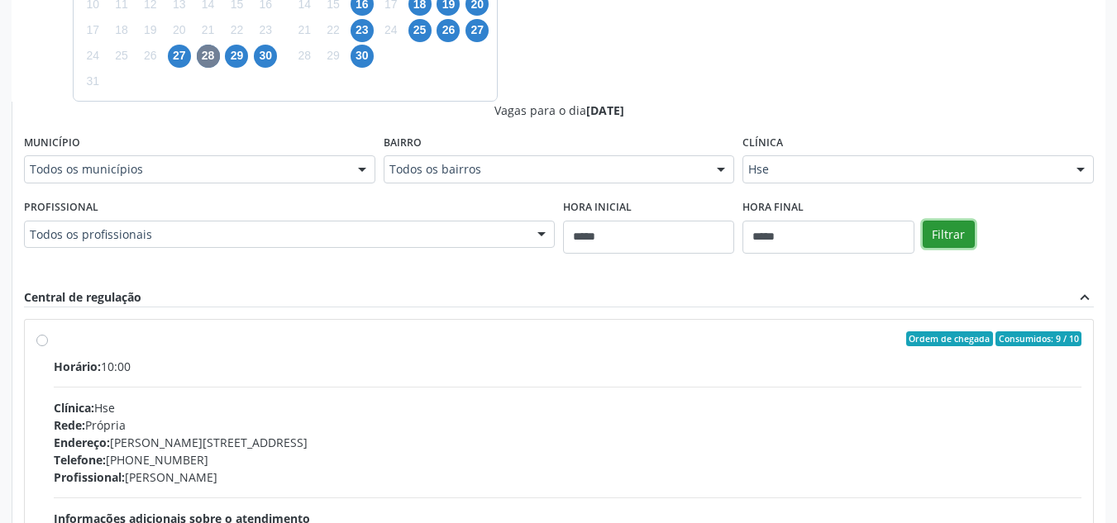
click at [943, 240] on button "Filtrar" at bounding box center [949, 235] width 52 height 28
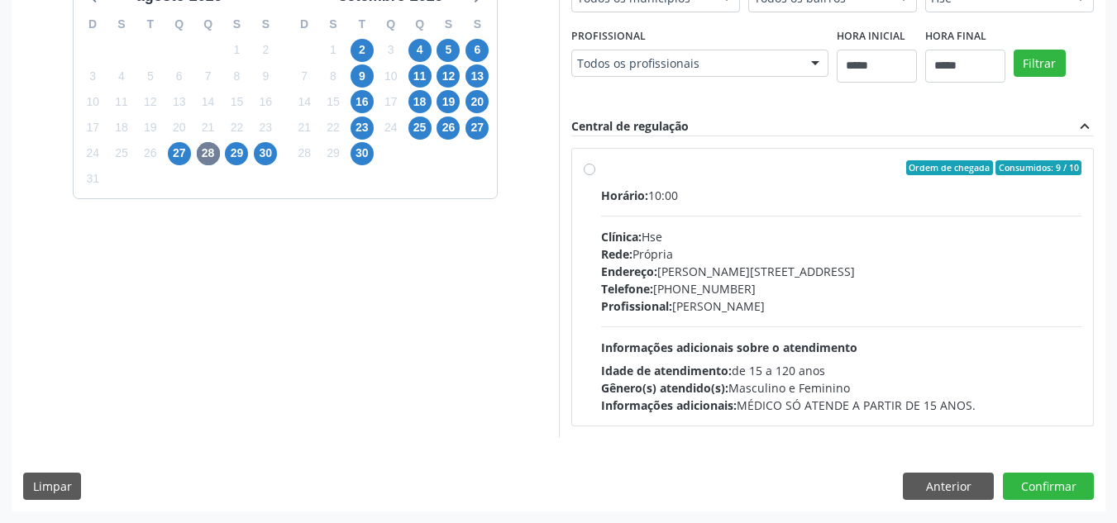
click at [890, 387] on div "Gênero(s) atendido(s): Masculino e Feminino" at bounding box center [841, 387] width 481 height 17
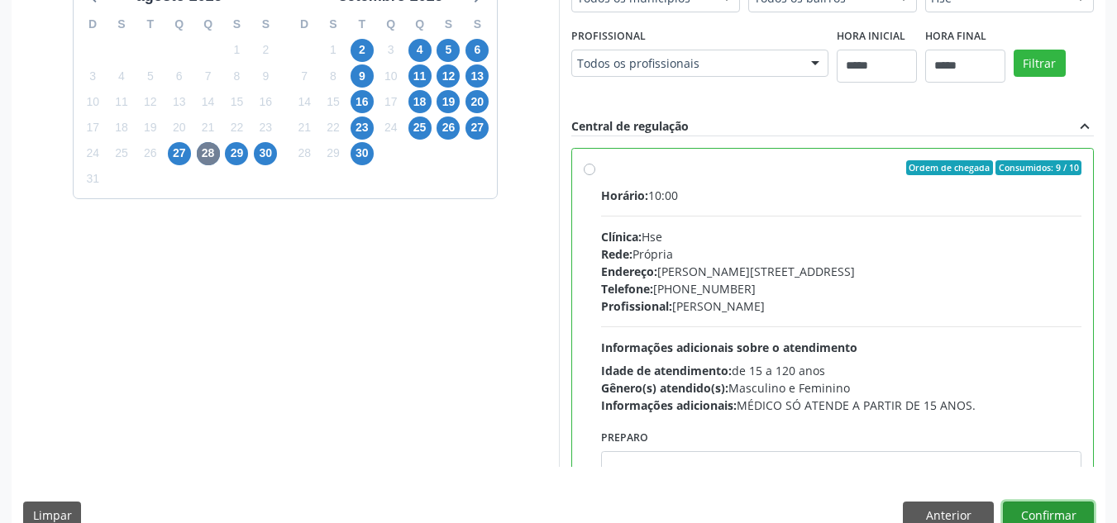
click at [1017, 518] on button "Confirmar" at bounding box center [1048, 516] width 91 height 28
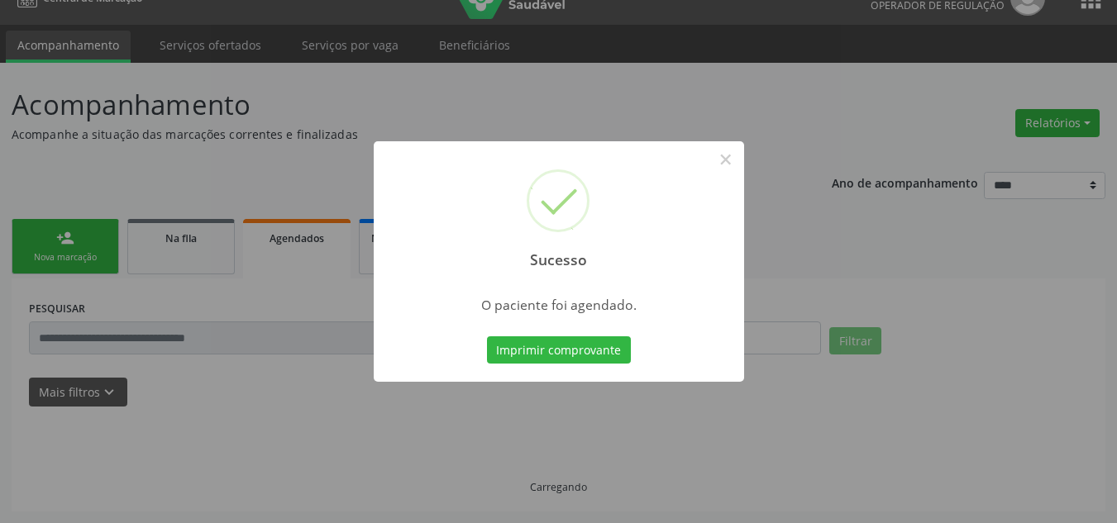
scroll to position [28, 0]
click at [487, 336] on button "Imprimir comprovante" at bounding box center [559, 350] width 144 height 28
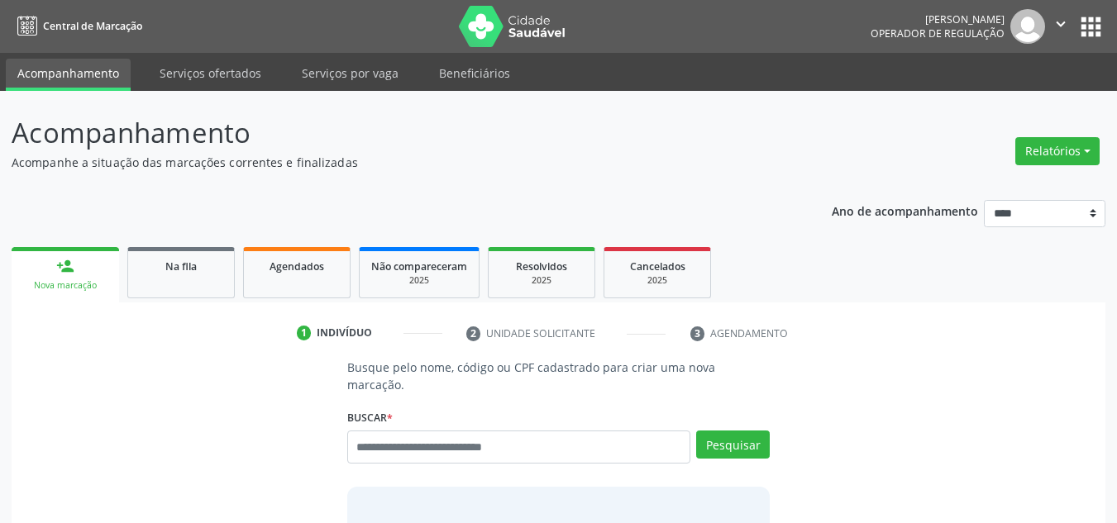
scroll to position [28, 0]
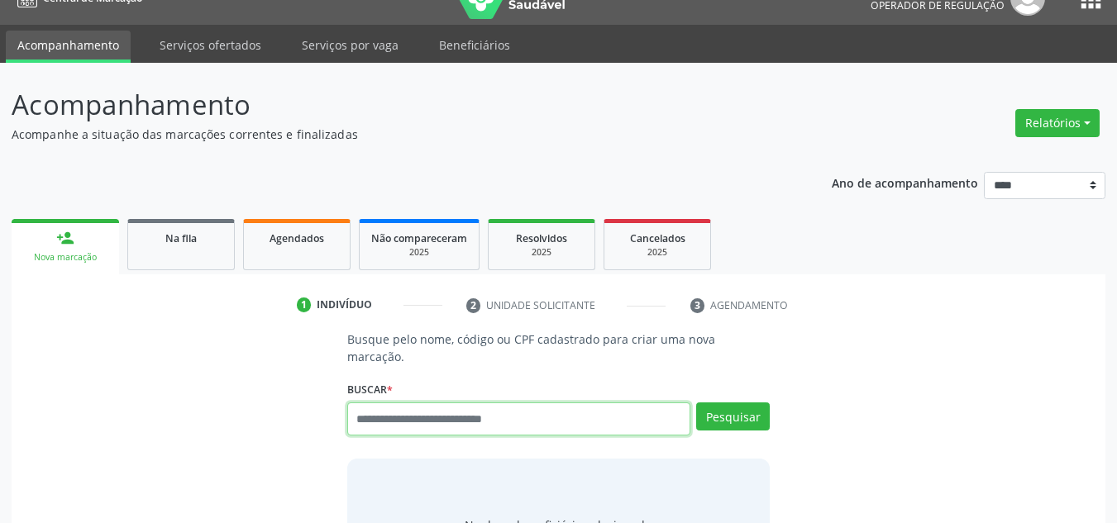
click at [489, 403] on input "text" at bounding box center [519, 419] width 344 height 33
type input "*********"
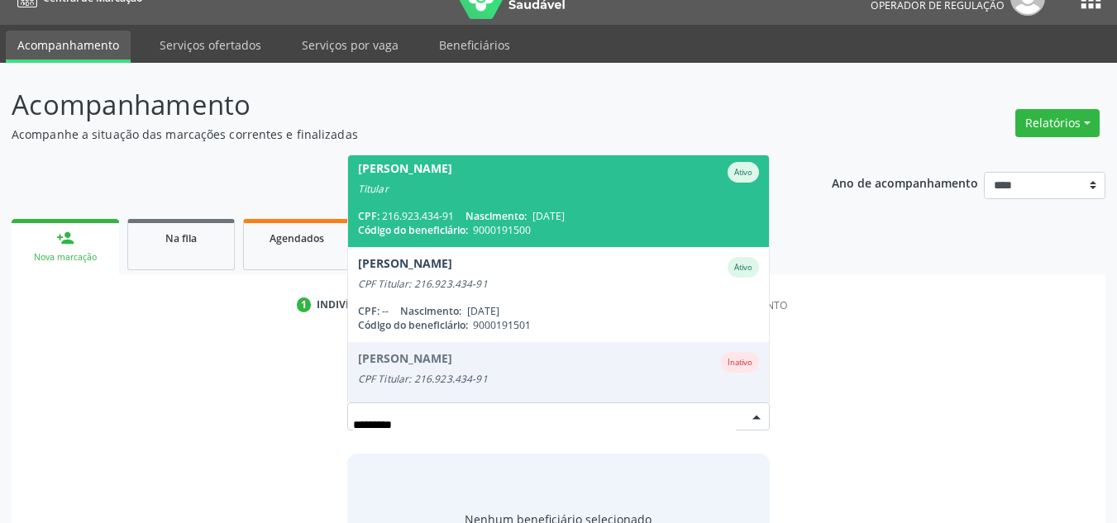
scroll to position [136, 0]
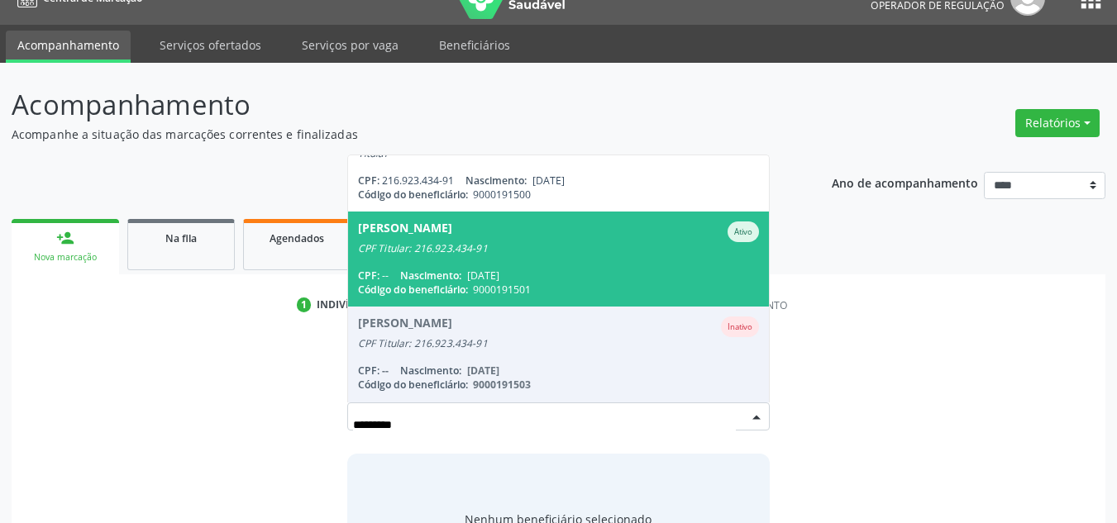
click at [614, 283] on div "Código do beneficiário: 9000191501" at bounding box center [559, 290] width 402 height 14
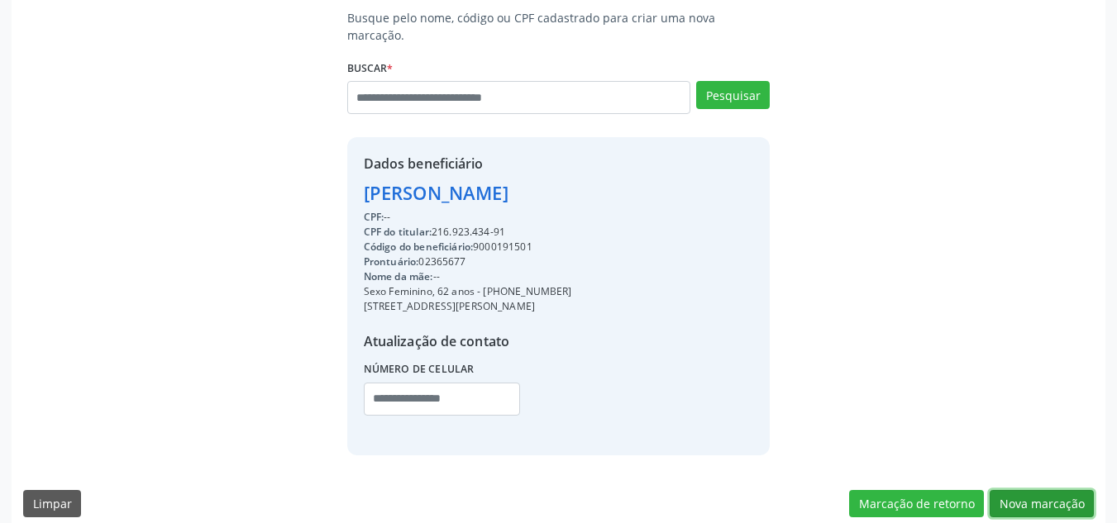
click at [1076, 497] on button "Nova marcação" at bounding box center [1042, 504] width 104 height 28
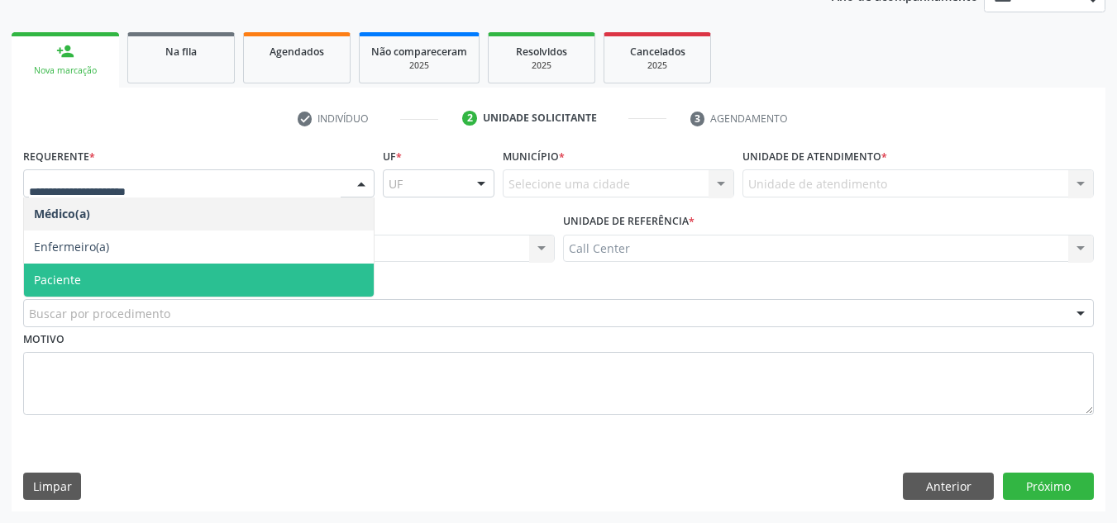
click at [247, 289] on span "Paciente" at bounding box center [199, 280] width 350 height 33
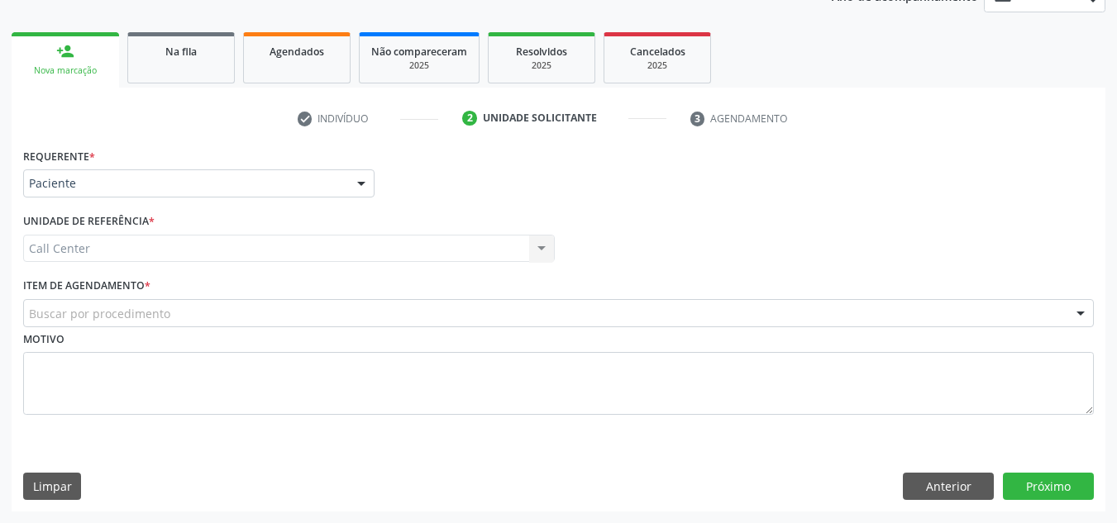
click at [250, 294] on div "Item de agendamento * Buscar por procedimento #0000 - Alergologia #0001 - Angio…" at bounding box center [558, 300] width 1071 height 53
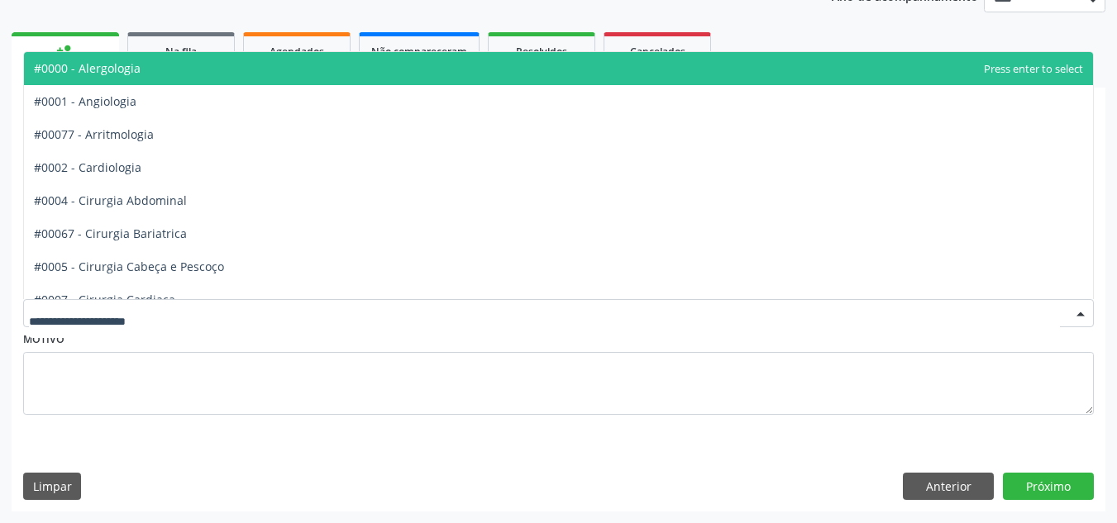
click at [250, 305] on div at bounding box center [558, 313] width 1071 height 28
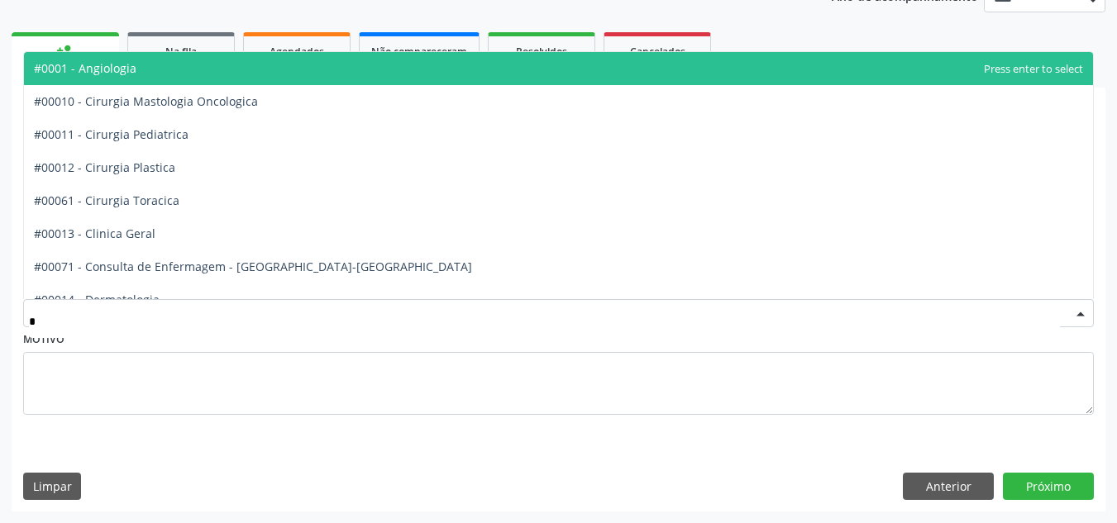
type input "**"
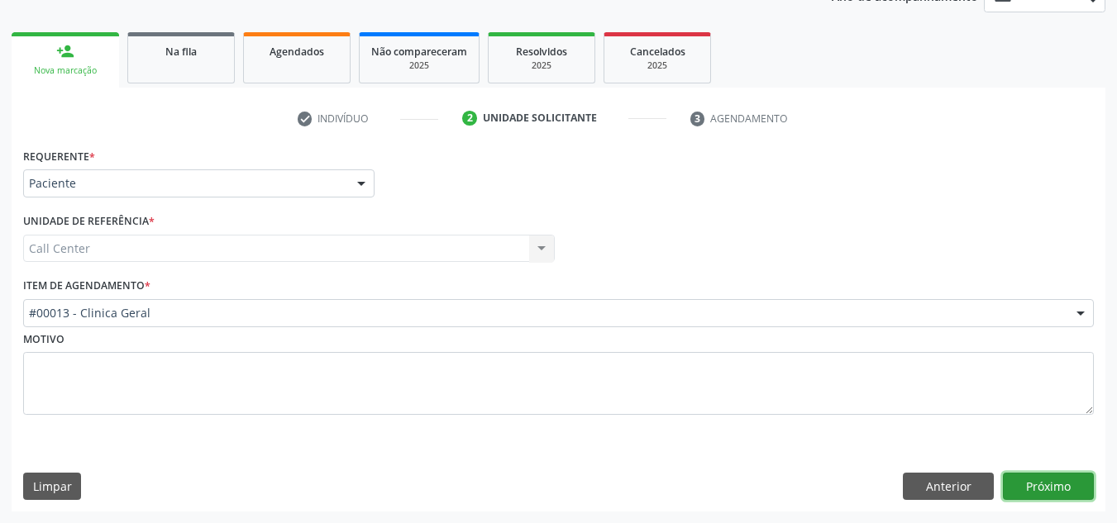
click at [1011, 480] on button "Próximo" at bounding box center [1048, 487] width 91 height 28
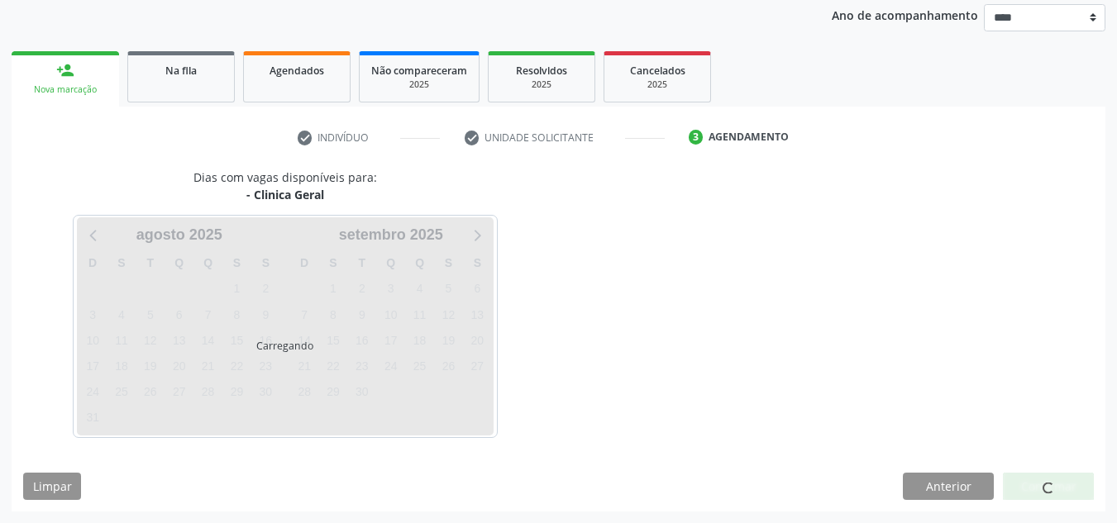
scroll to position [196, 0]
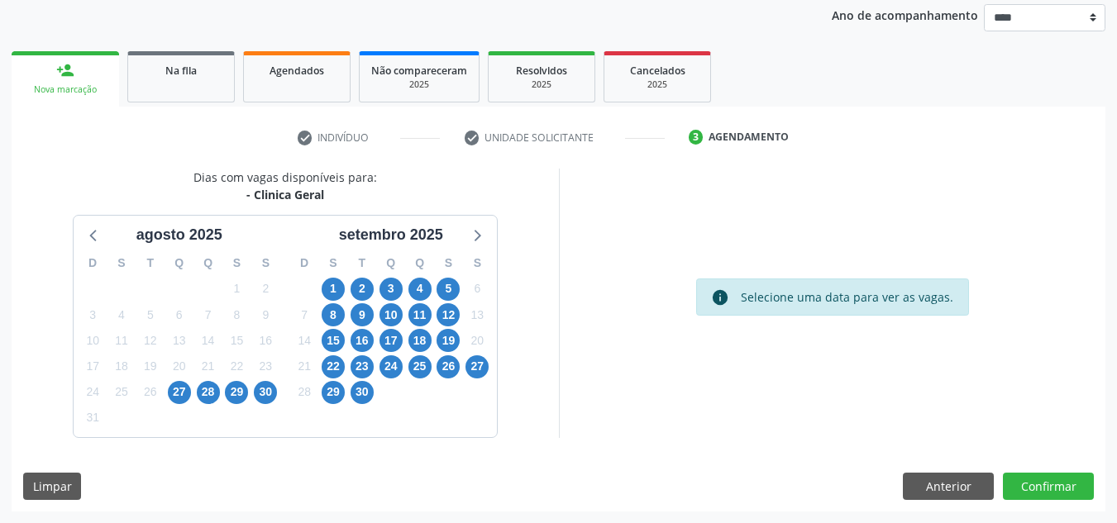
click at [236, 409] on div "5" at bounding box center [236, 418] width 29 height 26
click at [233, 405] on div "5" at bounding box center [236, 418] width 29 height 26
click at [233, 395] on span "29" at bounding box center [236, 392] width 23 height 23
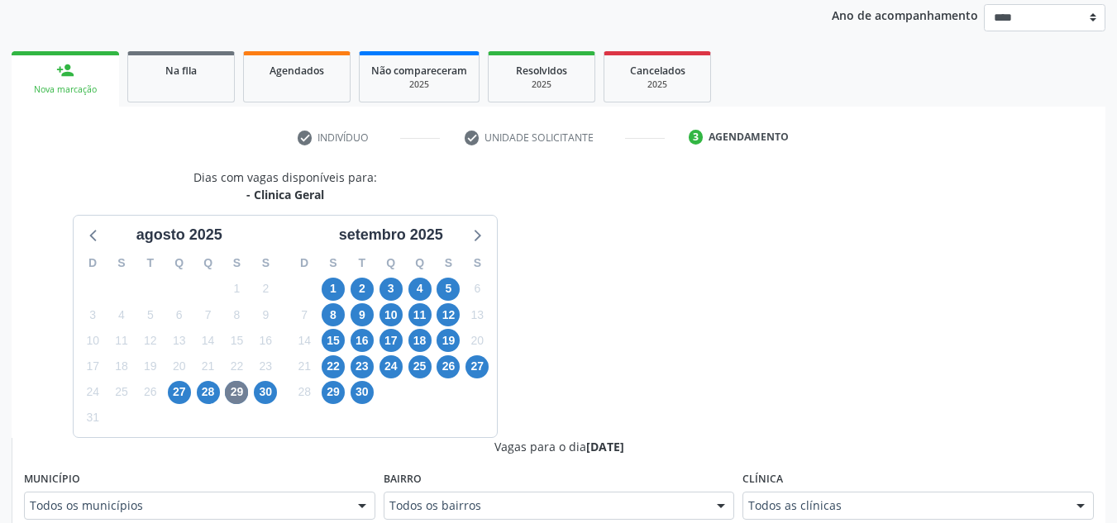
click at [825, 492] on div "Clínica Todos as clínicas Todos as clínicas Agencia de Caruaru Agencia de Surub…" at bounding box center [917, 493] width 351 height 53
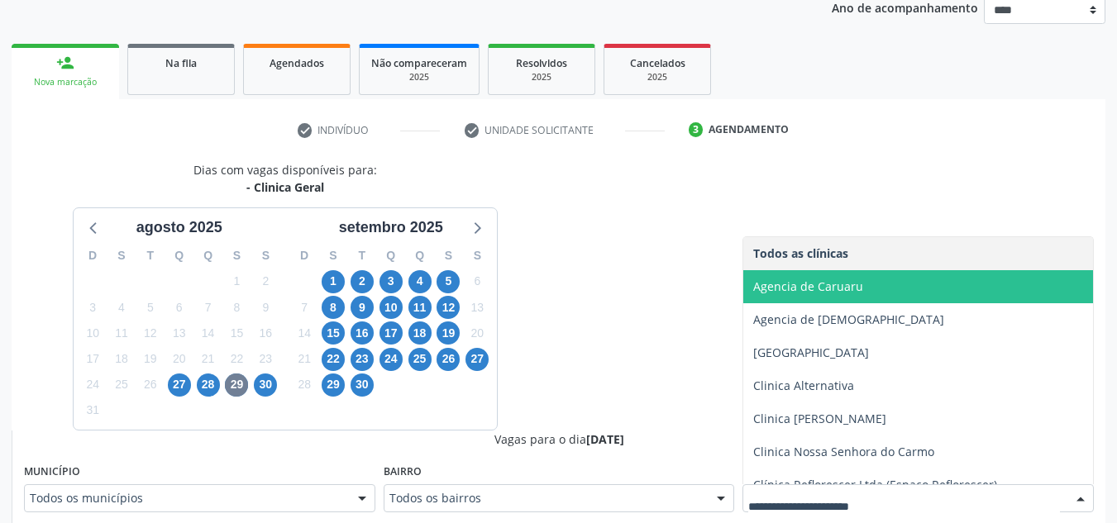
scroll to position [50, 0]
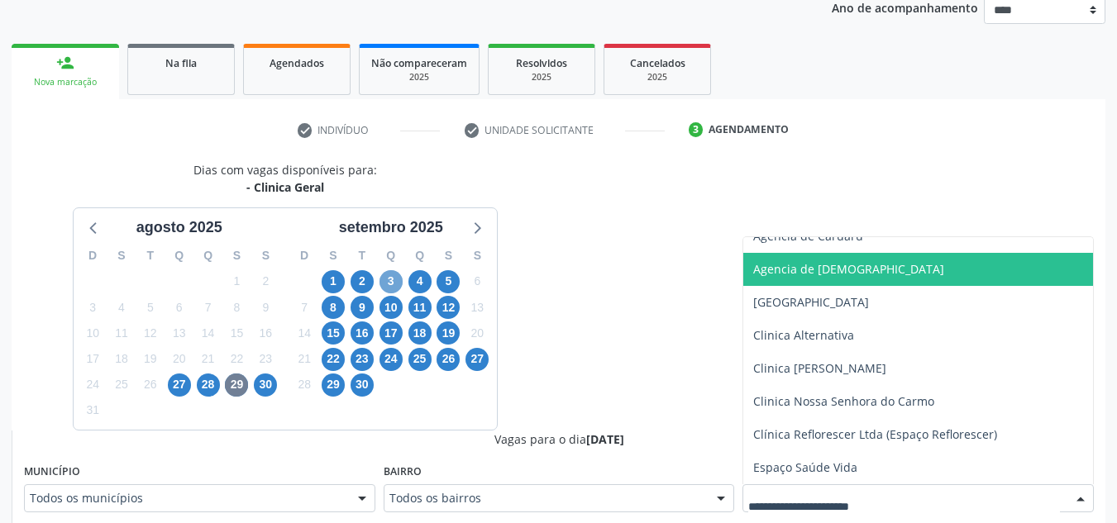
click at [386, 272] on span "3" at bounding box center [390, 281] width 23 height 23
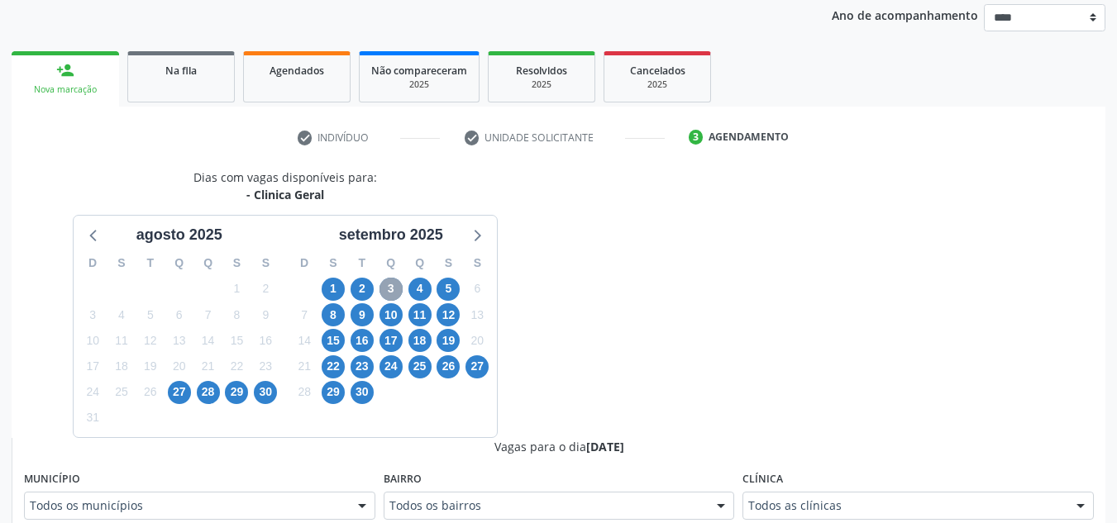
scroll to position [203, 0]
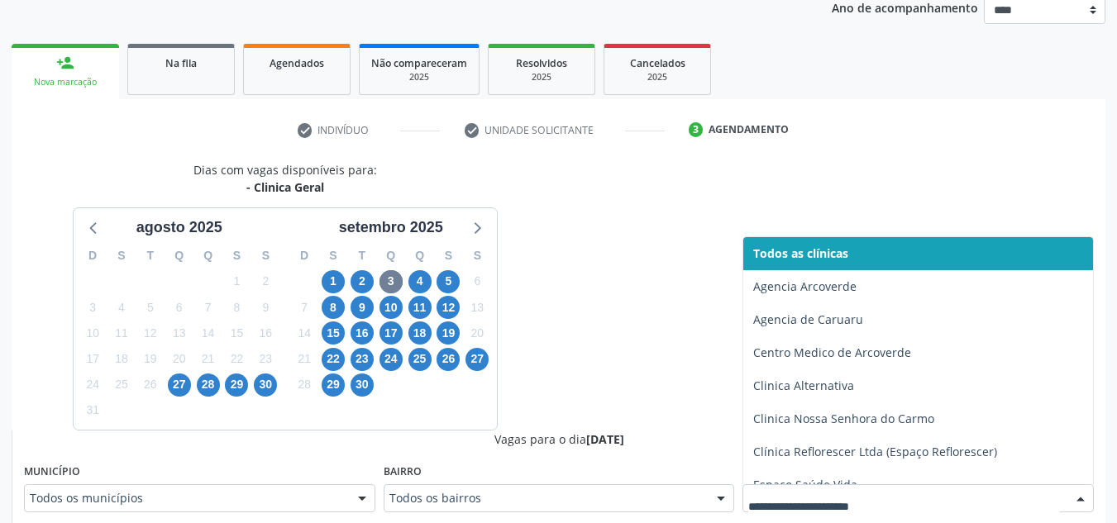
click at [814, 488] on div at bounding box center [917, 498] width 351 height 28
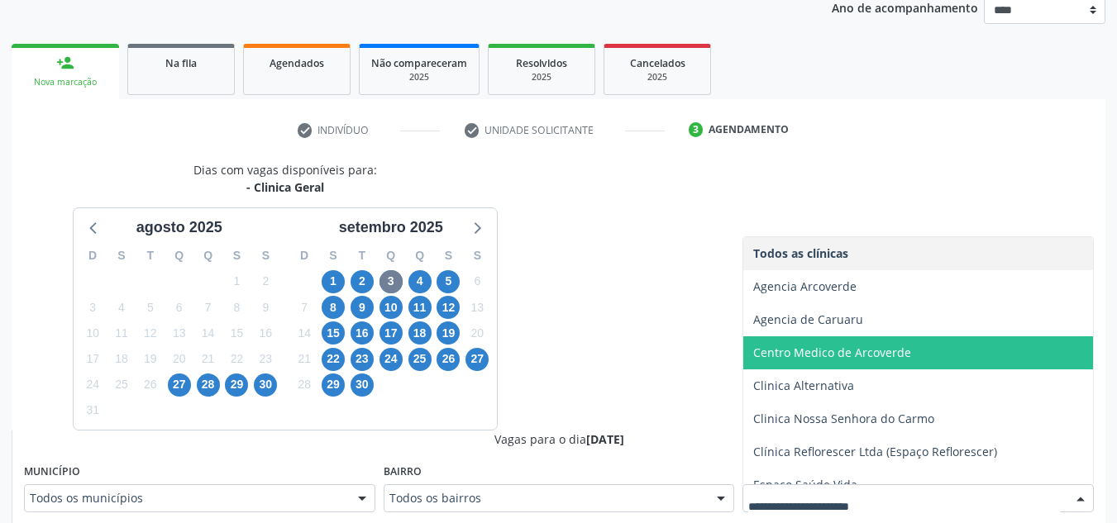
scroll to position [150, 0]
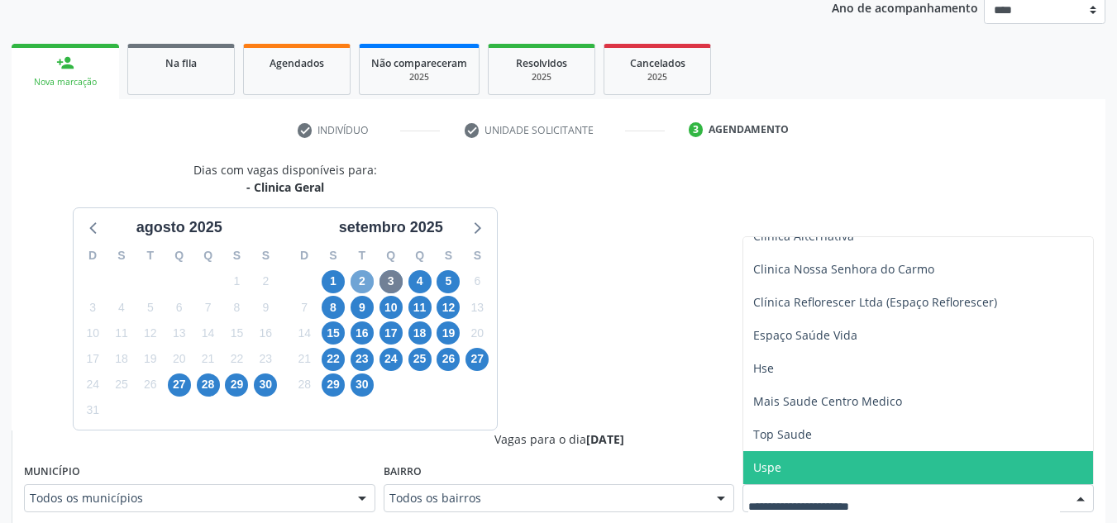
click at [358, 276] on span "2" at bounding box center [362, 281] width 23 height 23
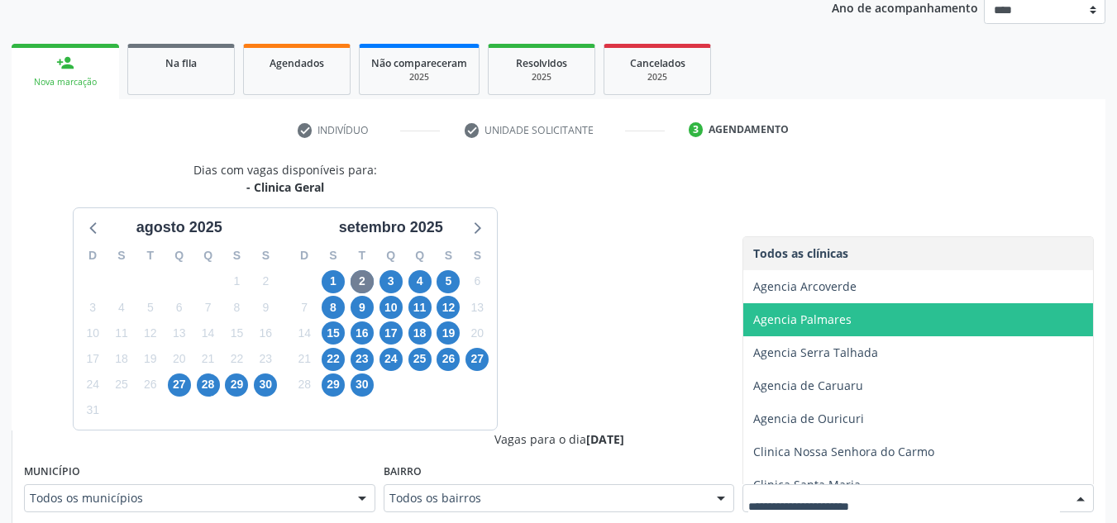
scroll to position [183, 0]
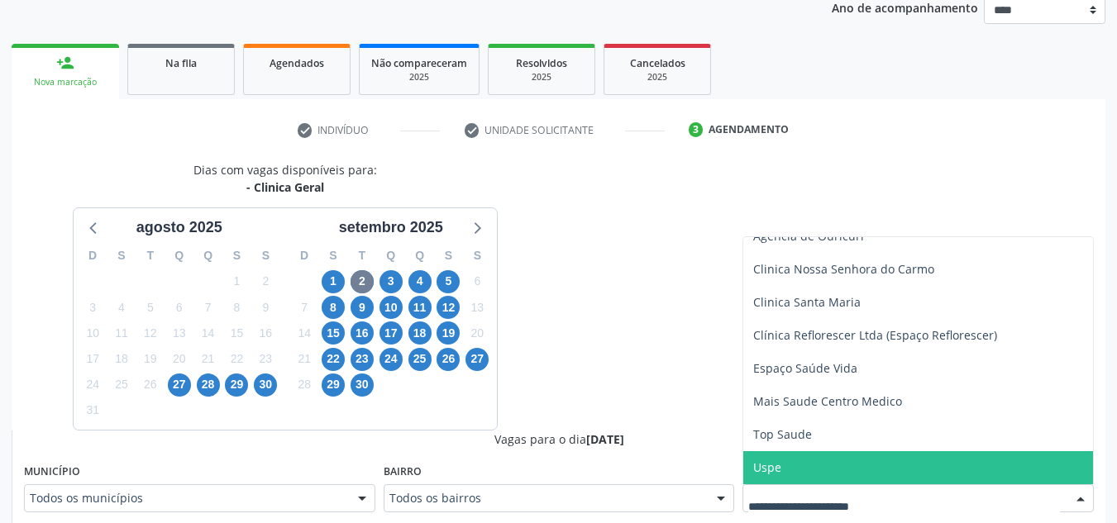
click at [809, 466] on span "Uspe" at bounding box center [918, 467] width 350 height 33
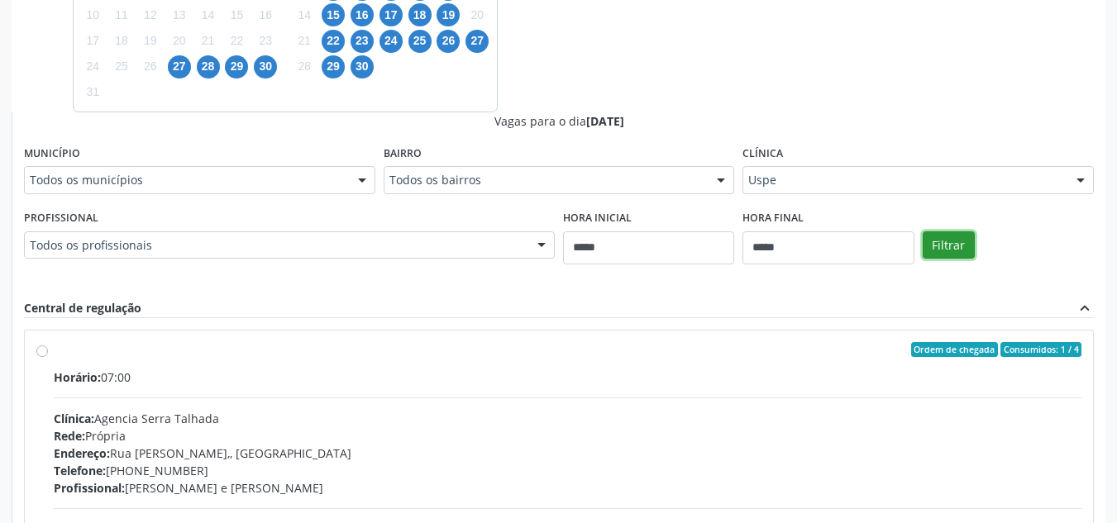
click at [961, 236] on button "Filtrar" at bounding box center [949, 245] width 52 height 28
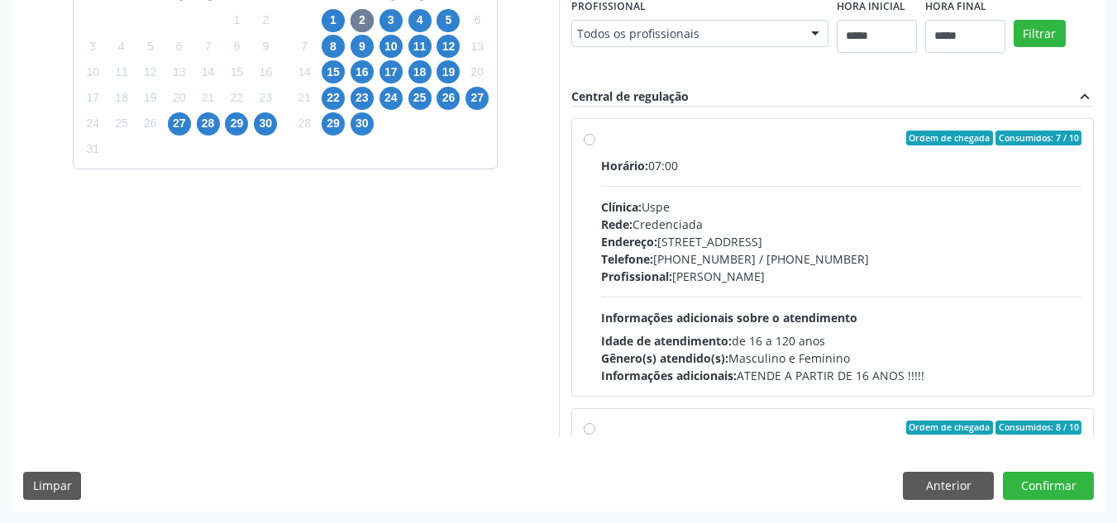
click at [895, 305] on div "Horário: 07:00 Clínica: Uspe Rede: Credenciada Endereço: Rua do Espinheiro, nº …" at bounding box center [841, 270] width 481 height 227
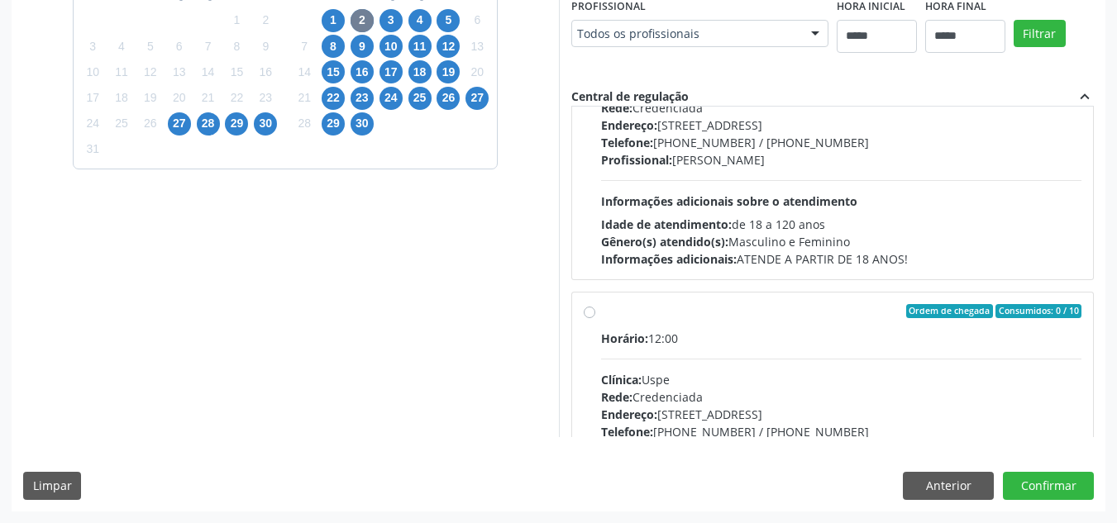
scroll to position [1978, 0]
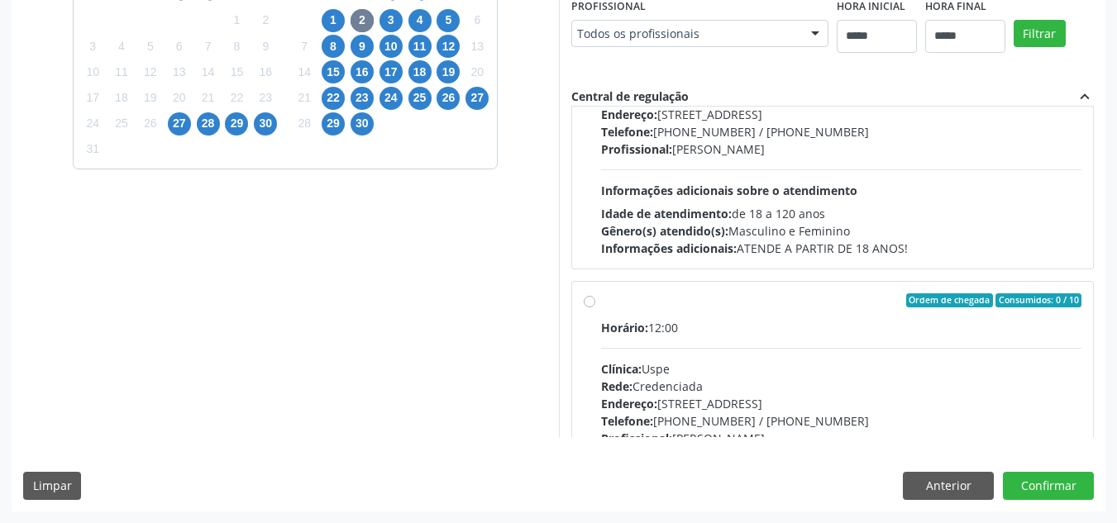
drag, startPoint x: 1081, startPoint y: 288, endPoint x: 1076, endPoint y: 375, distance: 87.0
click at [1076, 375] on div "Ordem de chegada Consumidos: 0 / 10 Horário: 12:00 Clínica: Uspe Rede: Credenci…" at bounding box center [832, 420] width 523 height 279
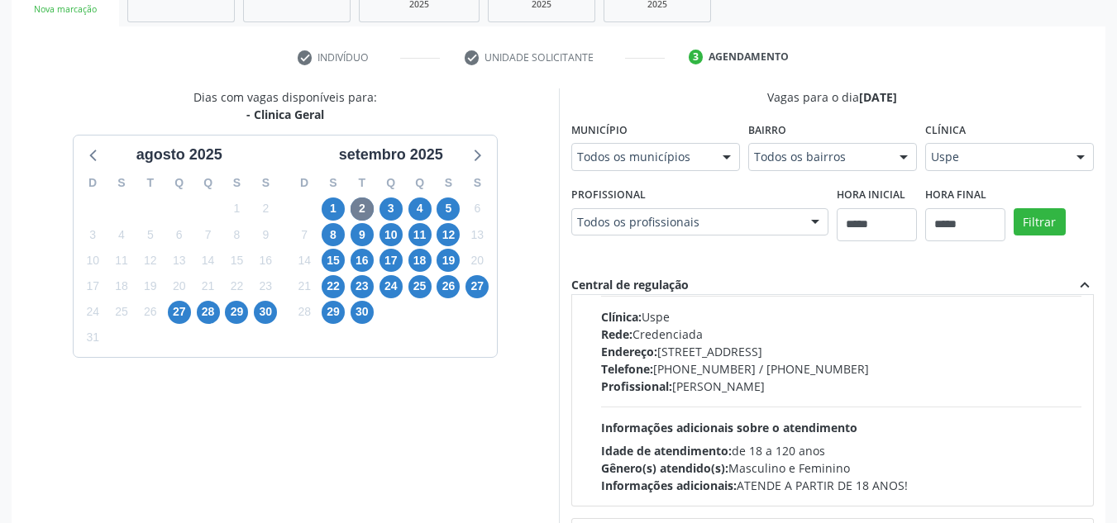
scroll to position [270, 0]
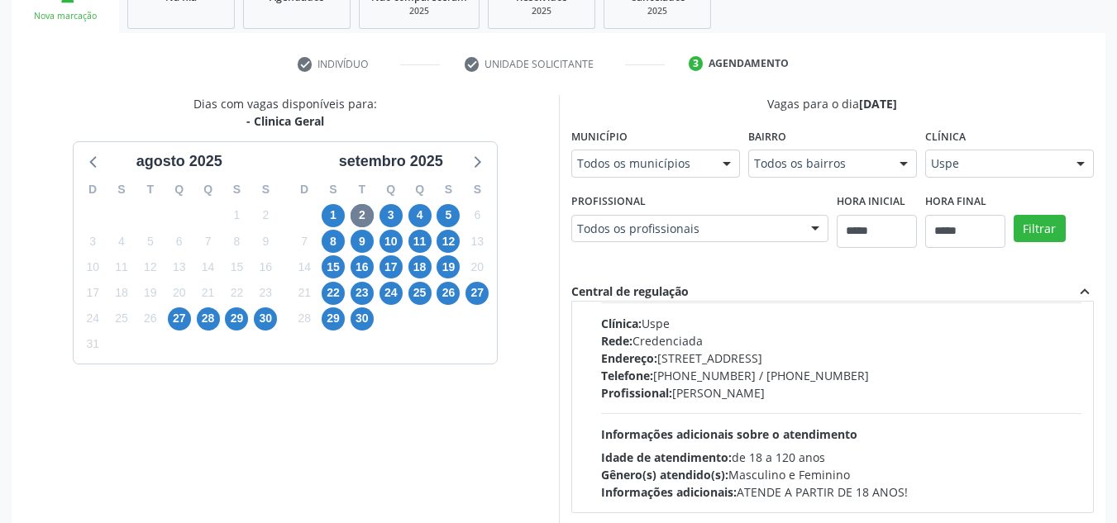
click at [405, 203] on div "4" at bounding box center [419, 216] width 29 height 26
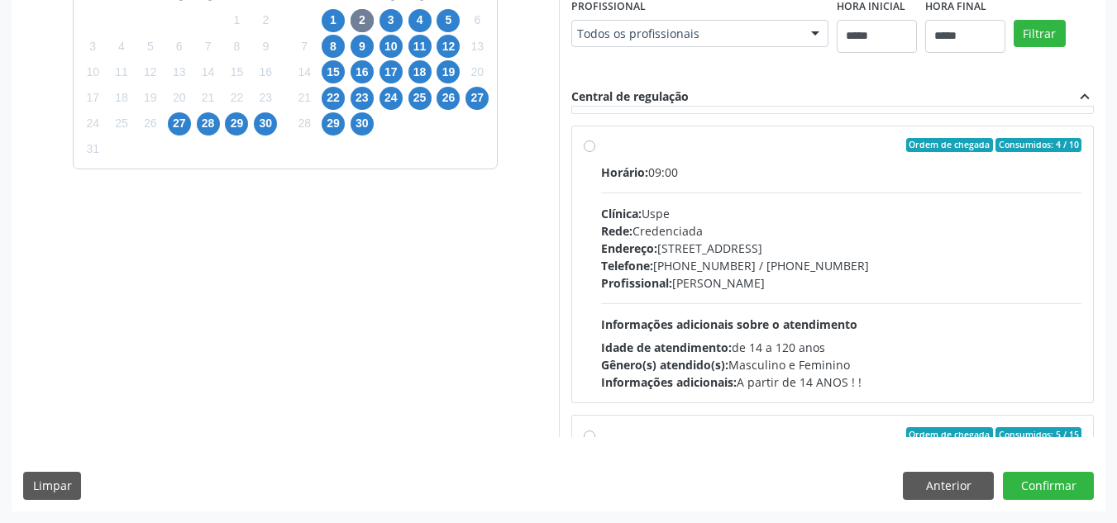
scroll to position [809, 0]
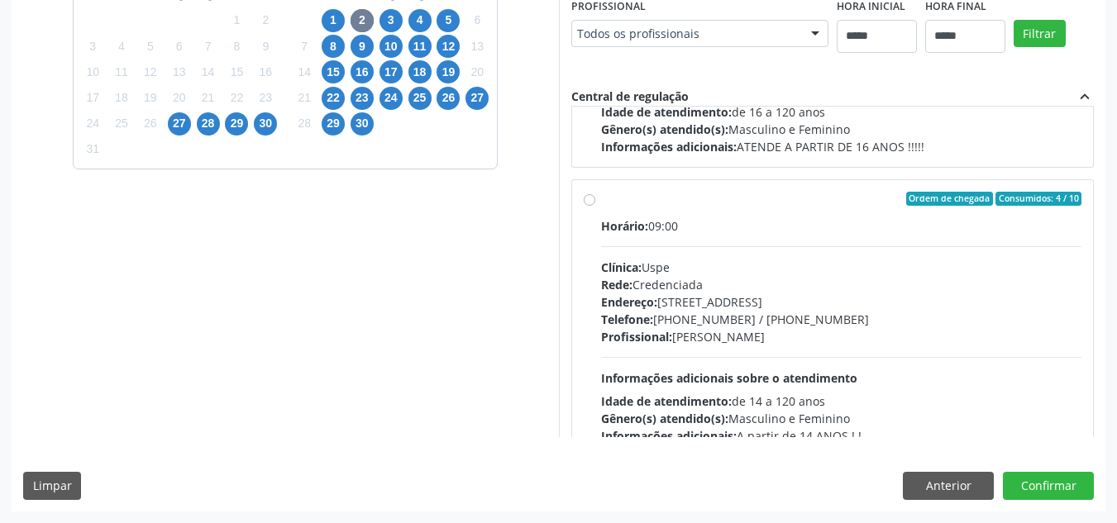
click at [936, 303] on div "Endereço: Rua do Espinheiro, nº 71, Espinheiro, Recife - PE" at bounding box center [841, 302] width 481 height 17
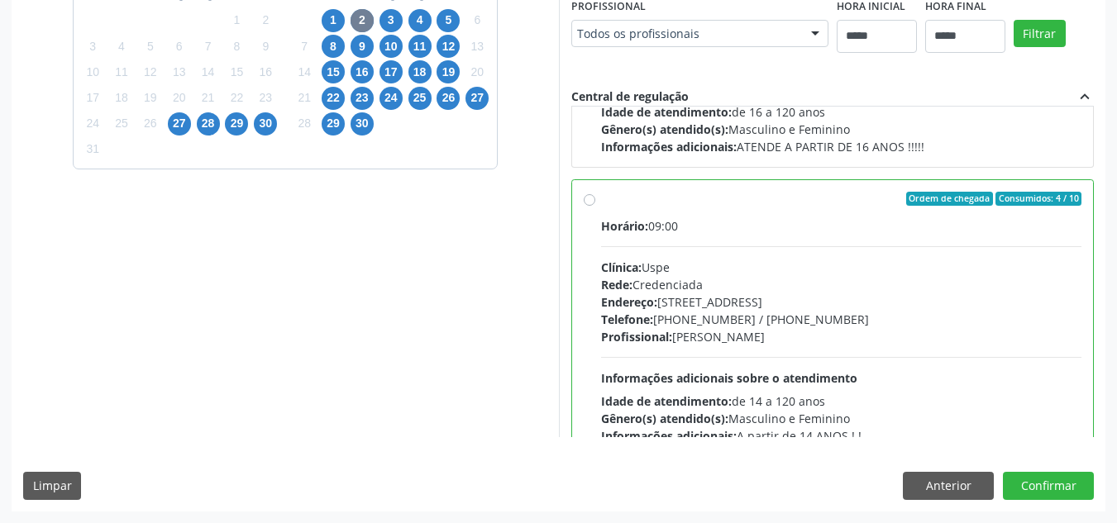
click at [904, 303] on div "Endereço: Rua do Espinheiro, nº 71, Espinheiro, Recife - PE" at bounding box center [841, 302] width 481 height 17
click at [965, 304] on div "Endereço: Rua do Espinheiro, nº 71, Espinheiro, Recife - PE" at bounding box center [841, 302] width 481 height 17
click at [1030, 481] on button "Confirmar" at bounding box center [1048, 486] width 91 height 28
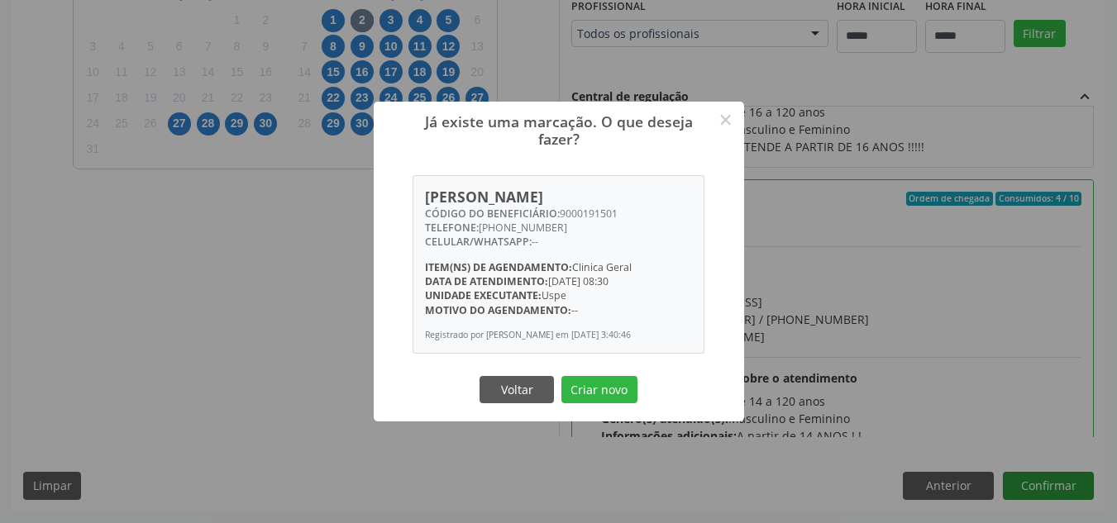
click at [561, 376] on button "Criar novo" at bounding box center [599, 390] width 76 height 28
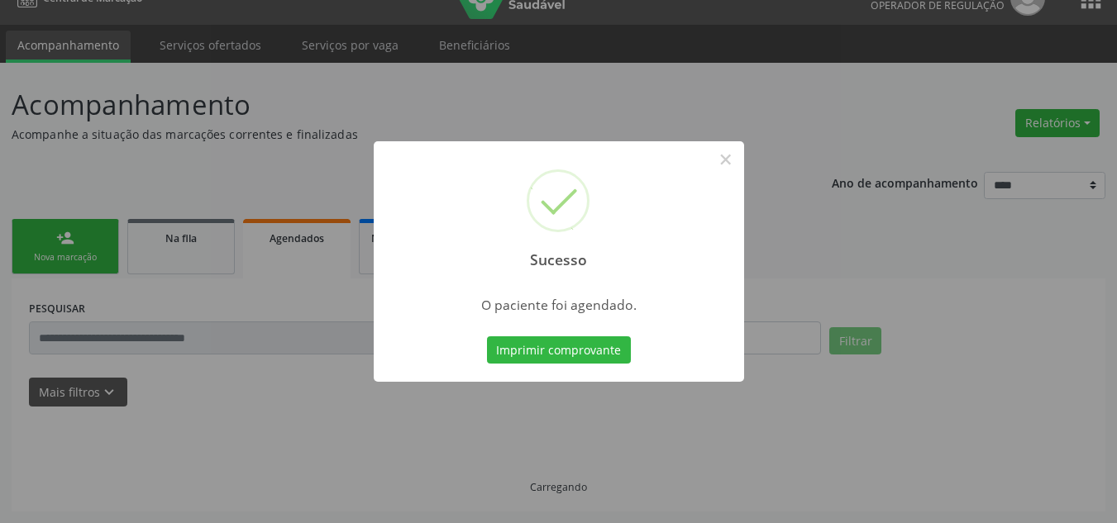
scroll to position [28, 0]
click at [487, 336] on button "Imprimir comprovante" at bounding box center [559, 350] width 144 height 28
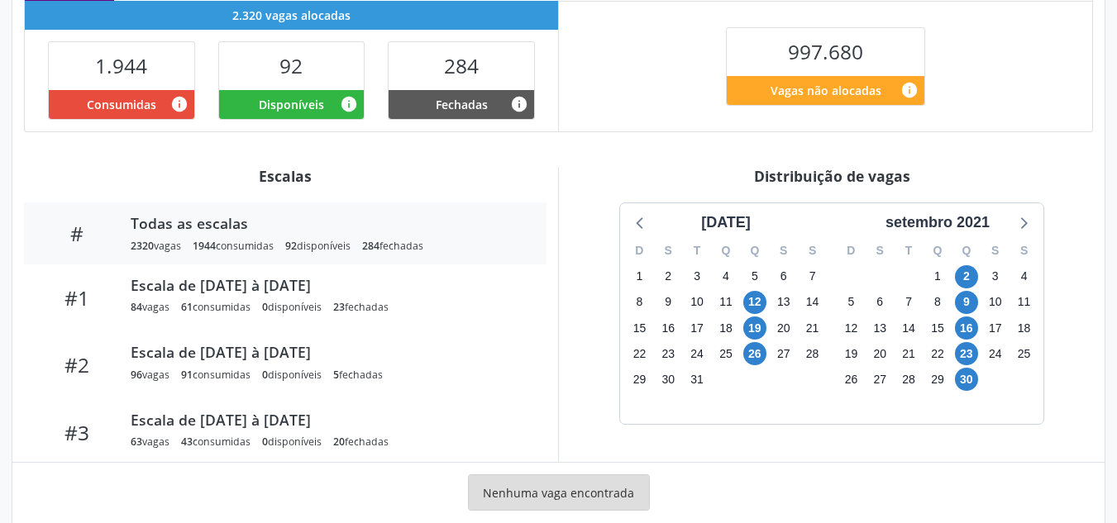
scroll to position [412, 0]
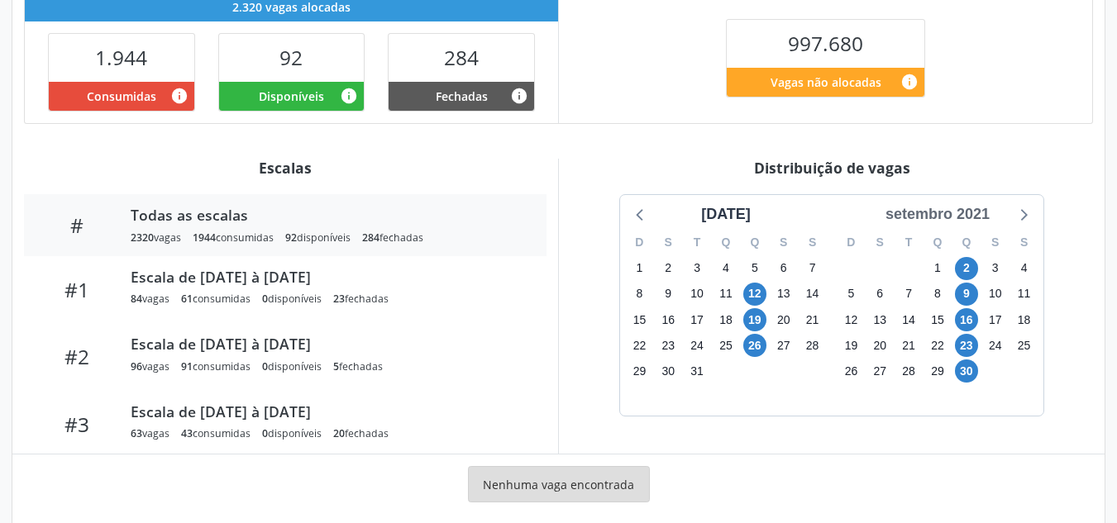
click at [977, 220] on div "setembro 2021" at bounding box center [937, 214] width 117 height 22
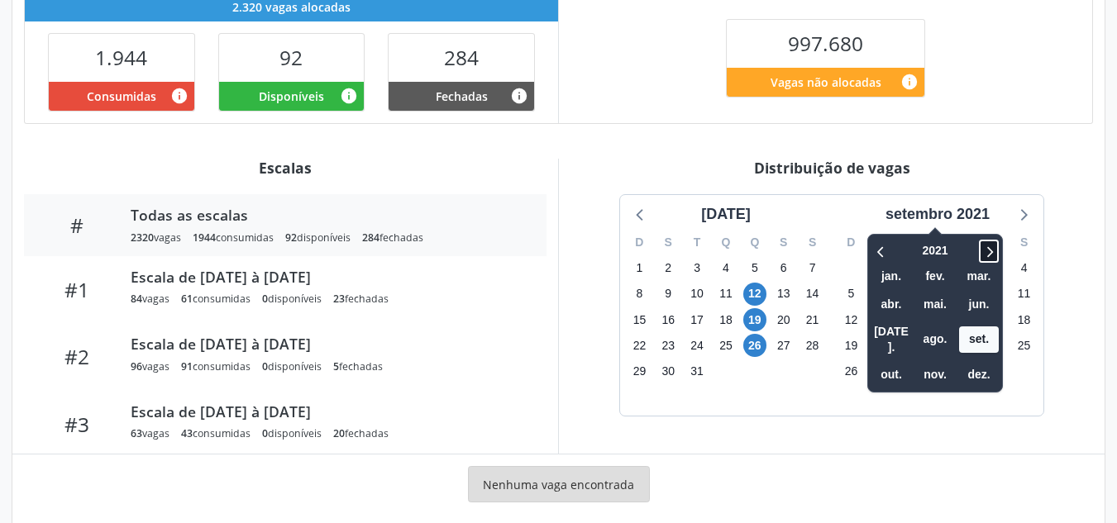
click at [997, 251] on icon at bounding box center [989, 251] width 17 height 20
click at [997, 252] on icon at bounding box center [989, 251] width 17 height 20
click at [954, 327] on span "ago." at bounding box center [935, 340] width 40 height 26
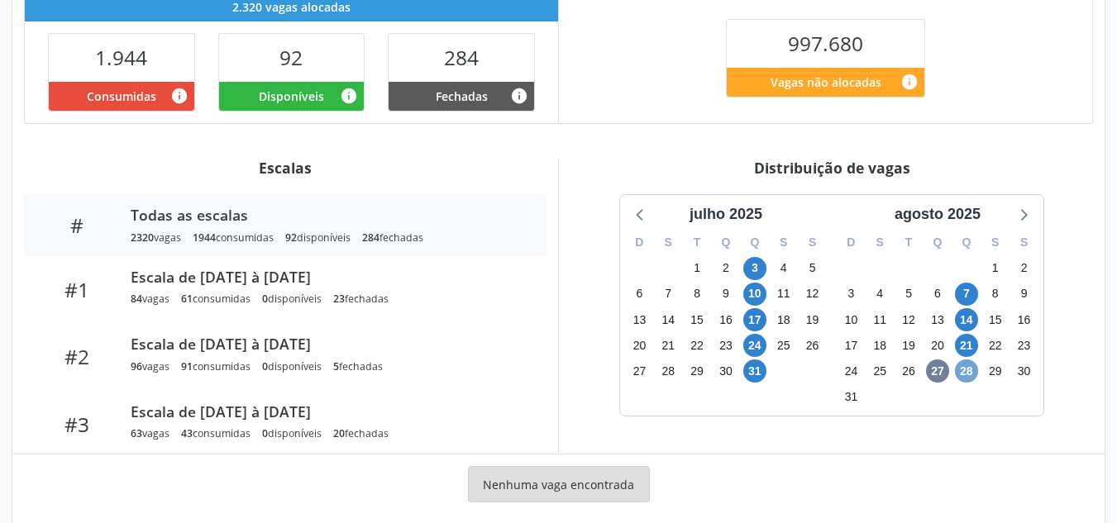
click at [968, 375] on span "28" at bounding box center [966, 371] width 23 height 23
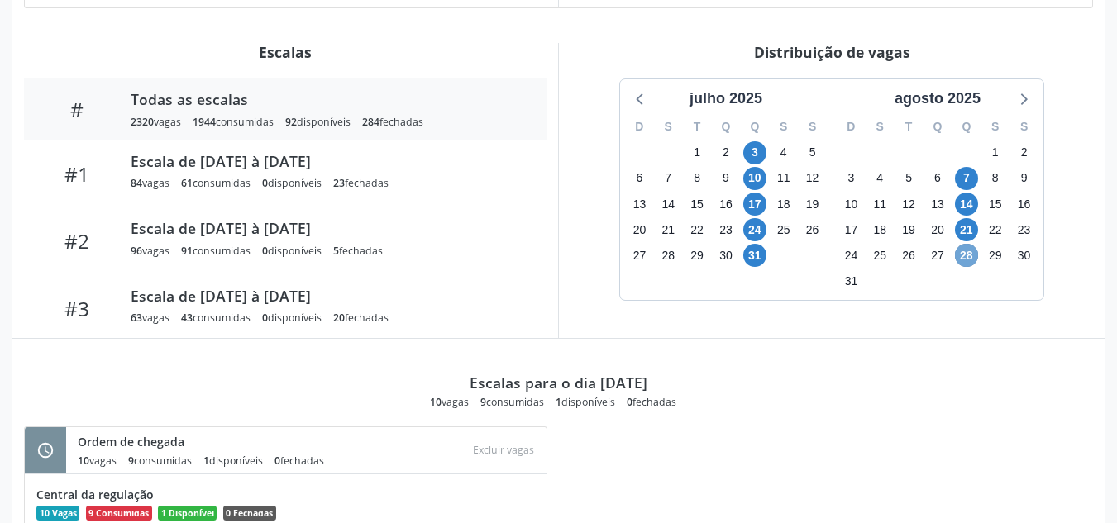
scroll to position [525, 0]
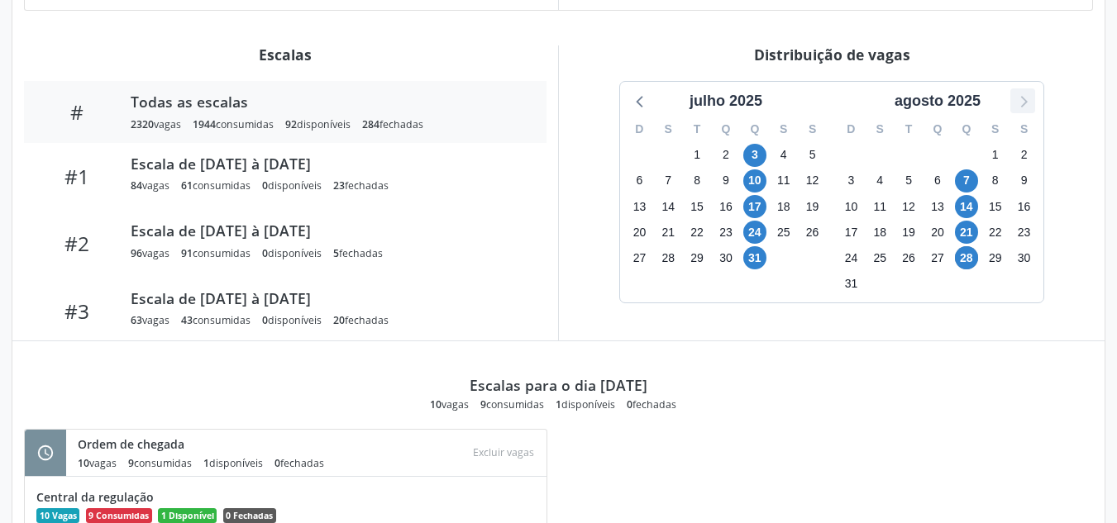
click at [1019, 113] on div at bounding box center [1022, 100] width 25 height 25
click at [760, 162] on span "4" at bounding box center [754, 155] width 23 height 23
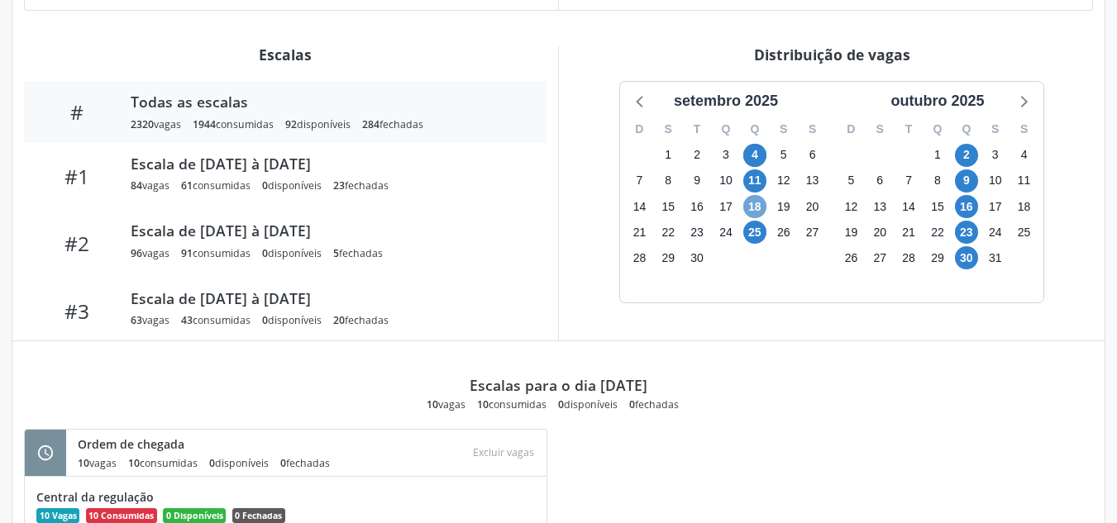
click at [758, 211] on span "18" at bounding box center [754, 206] width 23 height 23
click at [758, 210] on span "18" at bounding box center [754, 206] width 23 height 23
click at [753, 231] on span "25" at bounding box center [754, 232] width 23 height 23
click at [976, 148] on div "2" at bounding box center [966, 155] width 23 height 26
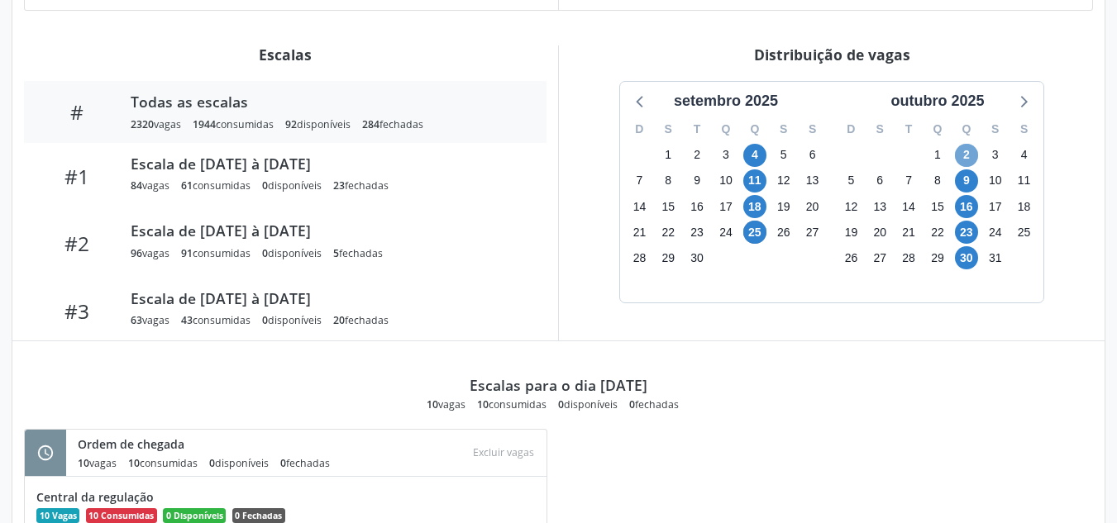
click at [976, 148] on span "2" at bounding box center [966, 155] width 23 height 23
click at [1014, 68] on div "Distribuição de vagas setembro 2025 D S T Q Q S S 31 1 2 3 4 5 6 7 8 9 10 11 12…" at bounding box center [831, 192] width 547 height 295
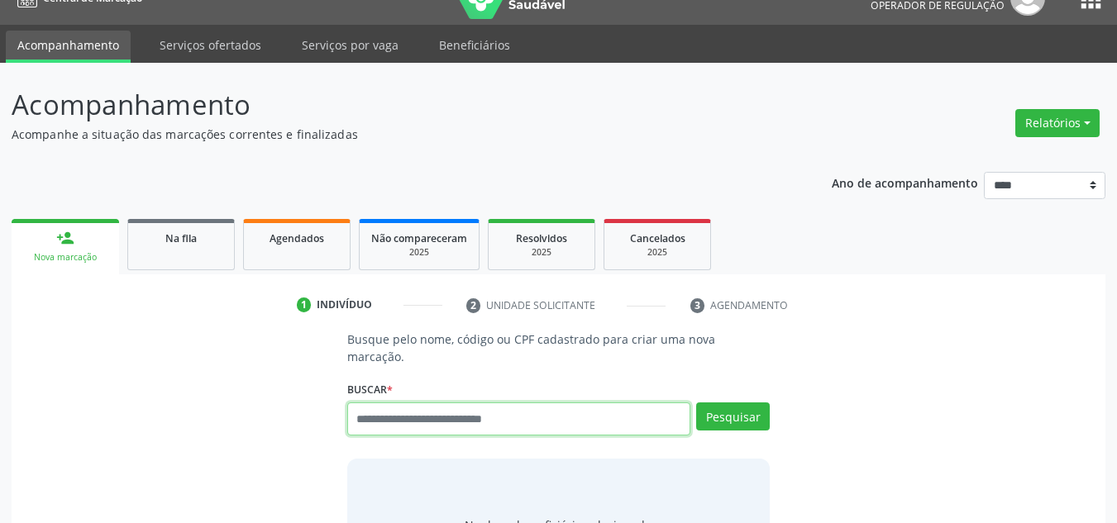
scroll to position [28, 0]
click at [432, 403] on input "text" at bounding box center [519, 419] width 344 height 33
paste input "**********"
type input "**********"
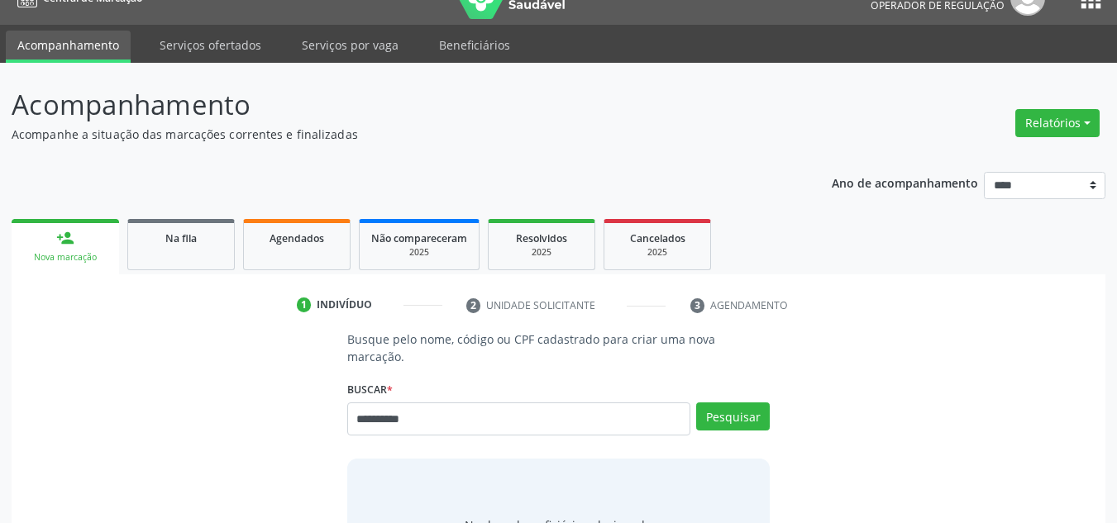
click at [462, 352] on div "**********" at bounding box center [559, 461] width 446 height 260
drag, startPoint x: 669, startPoint y: 395, endPoint x: 692, endPoint y: 391, distance: 23.5
click at [671, 403] on input "**********" at bounding box center [519, 419] width 344 height 33
click at [703, 403] on button "Pesquisar" at bounding box center [733, 417] width 74 height 28
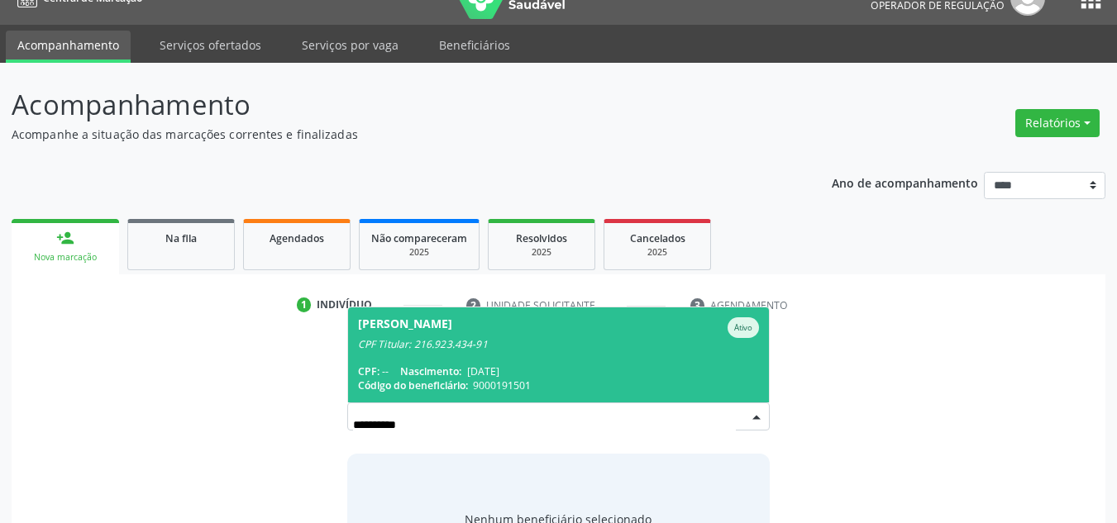
drag, startPoint x: 539, startPoint y: 293, endPoint x: 511, endPoint y: 336, distance: 51.4
click at [539, 308] on span "Vilma Maria Pereira Amorim Mendes Ativo CPF Titular: 216.923.434-91 CPF: -- Nas…" at bounding box center [559, 355] width 422 height 95
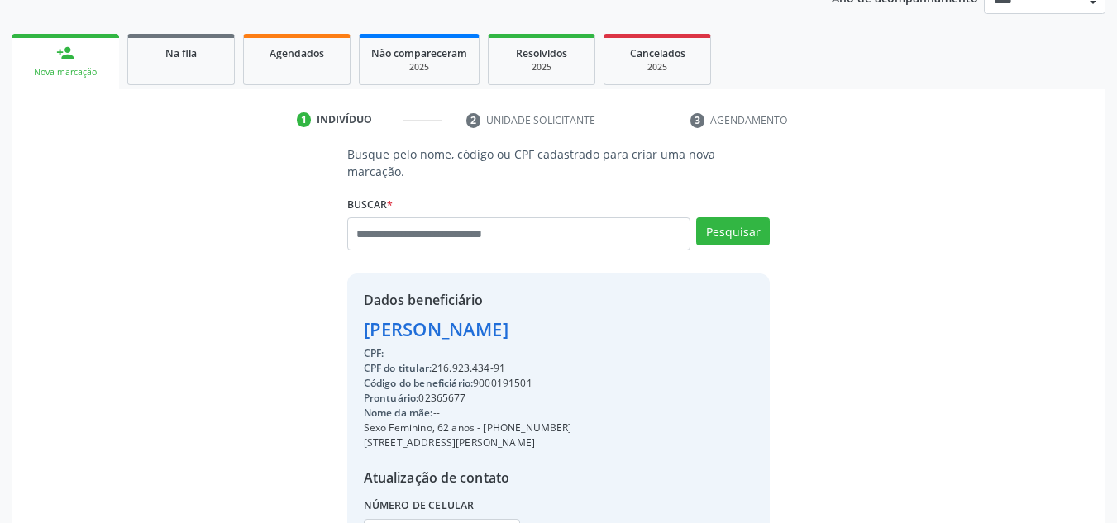
scroll to position [227, 0]
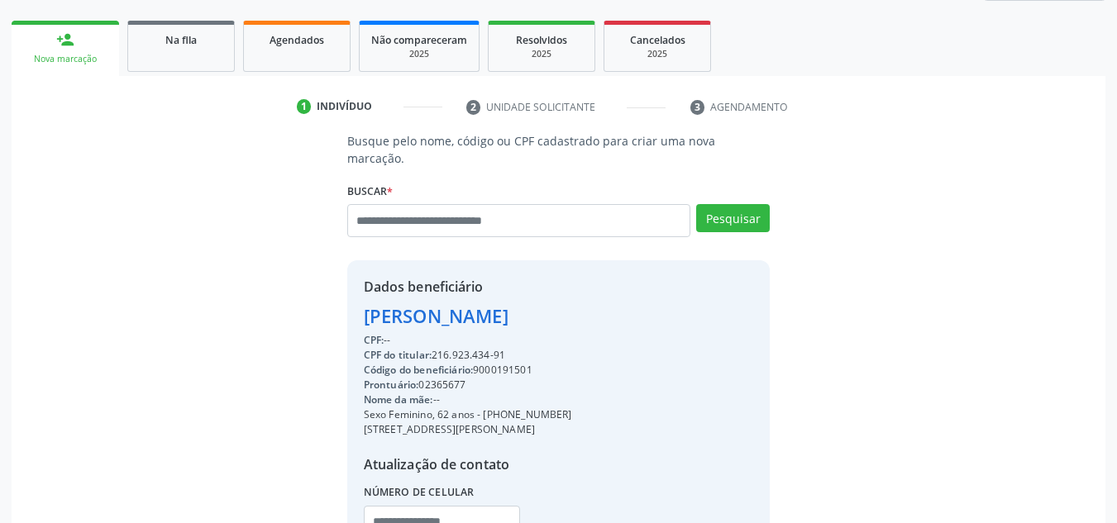
click at [503, 348] on div "CPF do titular: 216.923.434-91" at bounding box center [468, 355] width 208 height 15
drag, startPoint x: 508, startPoint y: 336, endPoint x: 433, endPoint y: 338, distance: 74.4
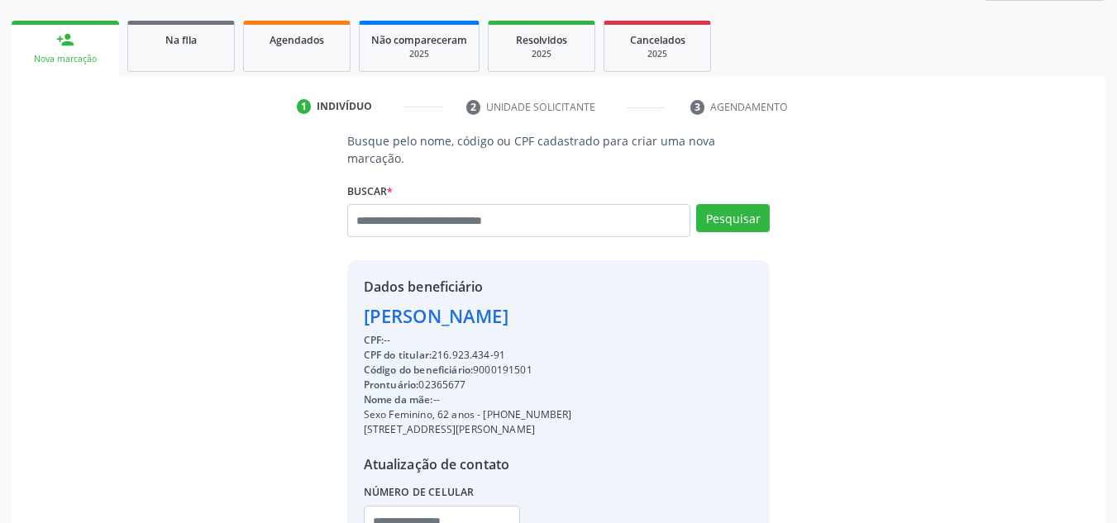
click at [433, 348] on div "CPF do titular: 216.923.434-91" at bounding box center [468, 355] width 208 height 15
copy div "216.923.434-91"
click at [499, 204] on input "text" at bounding box center [519, 220] width 344 height 33
paste input "**********"
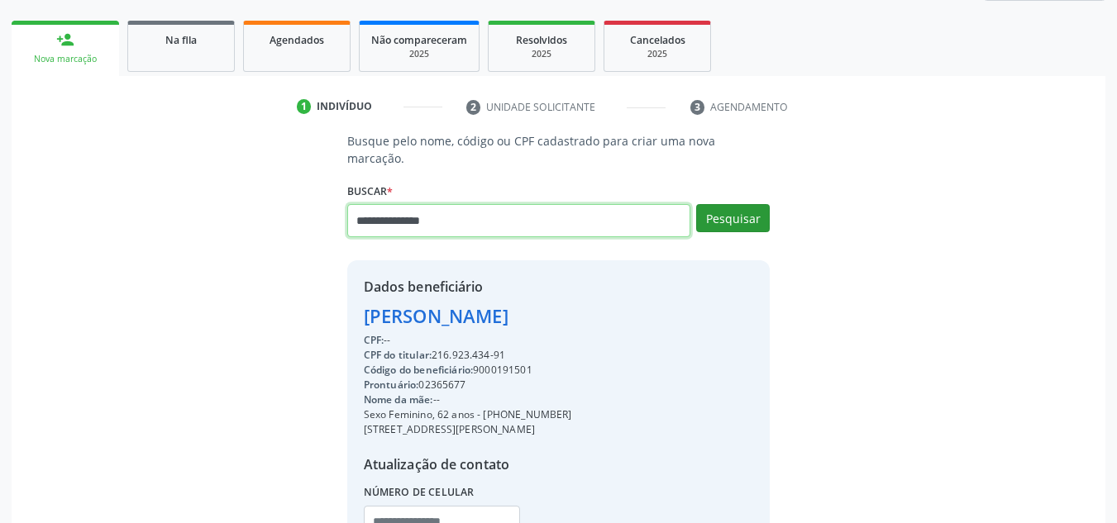
type input "**********"
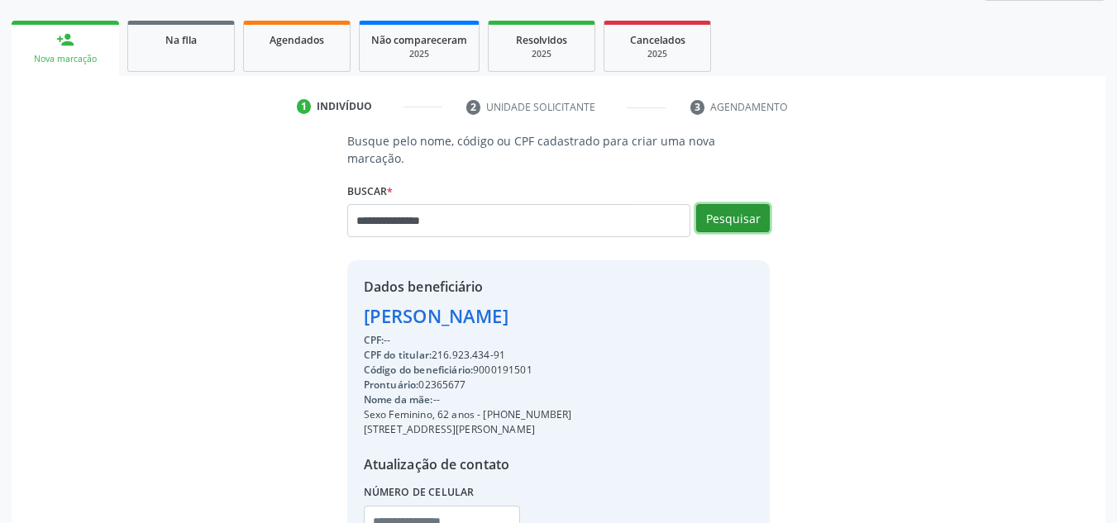
click at [743, 207] on button "Pesquisar" at bounding box center [733, 218] width 74 height 28
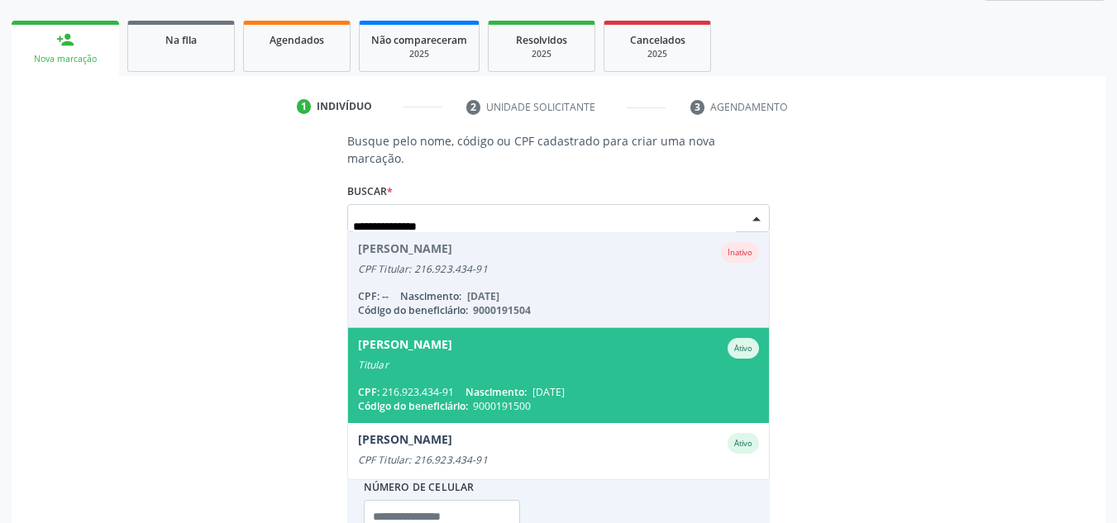
click at [474, 385] on span "Nascimento:" at bounding box center [495, 392] width 61 height 14
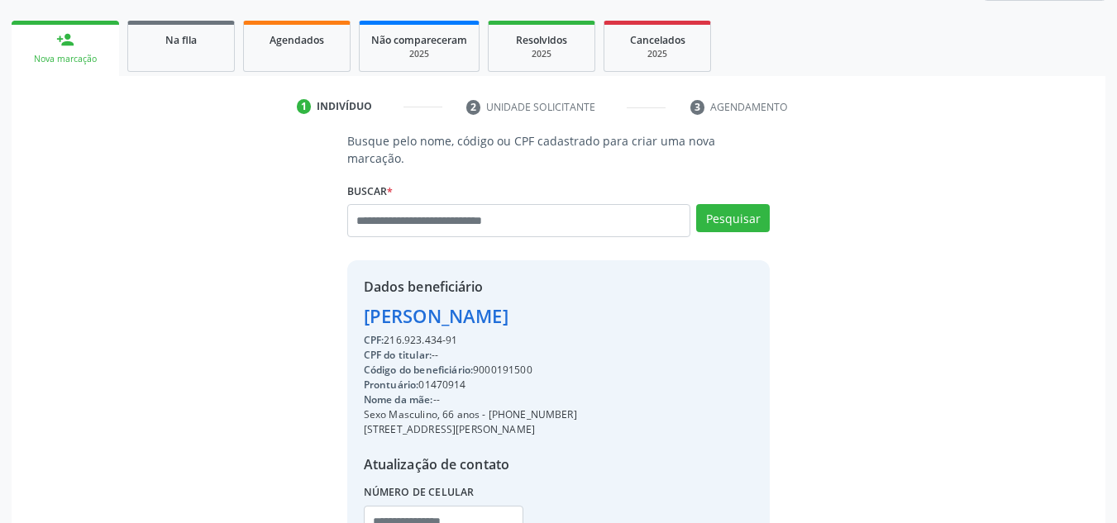
scroll to position [350, 0]
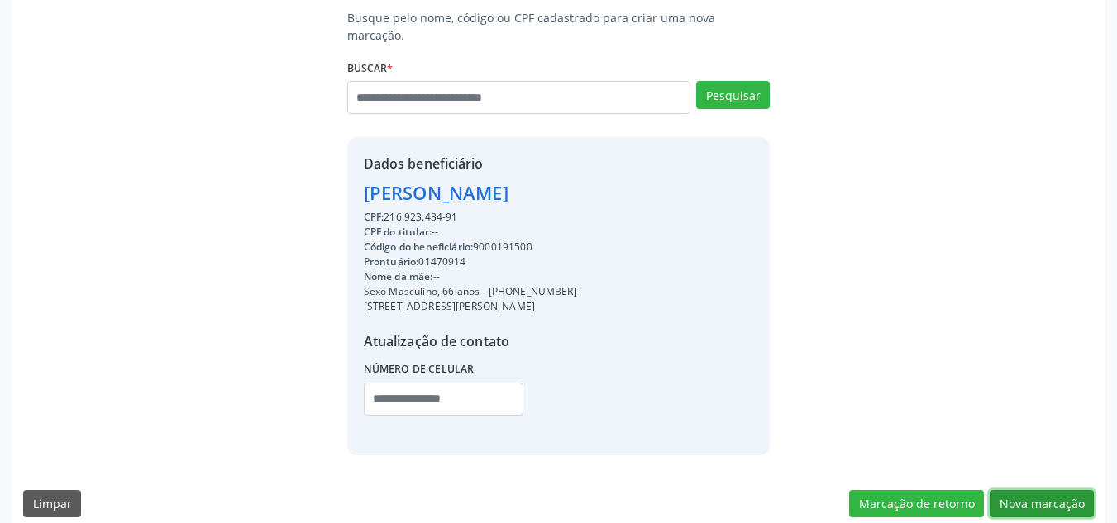
click at [1046, 490] on button "Nova marcação" at bounding box center [1042, 504] width 104 height 28
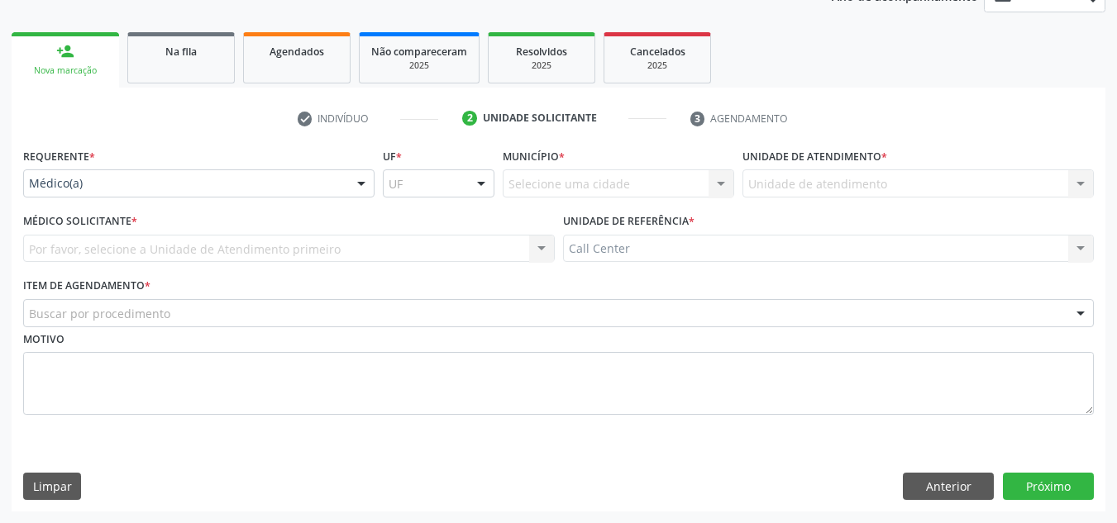
click at [348, 203] on div "Requerente * Médico(a) Médico(a) Enfermeiro(a) Paciente Nenhum resultado encont…" at bounding box center [558, 291] width 1071 height 294
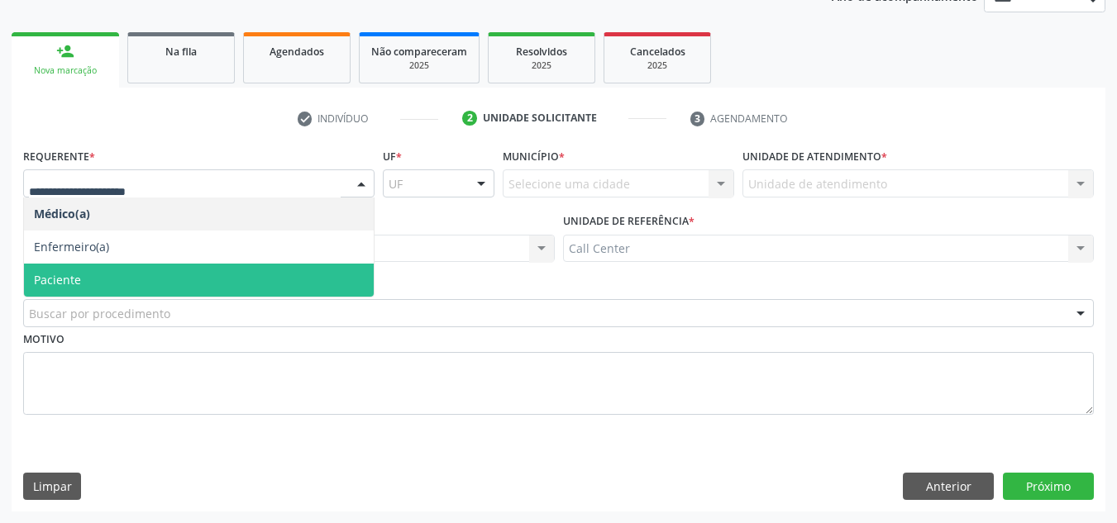
click at [254, 279] on span "Paciente" at bounding box center [199, 280] width 350 height 33
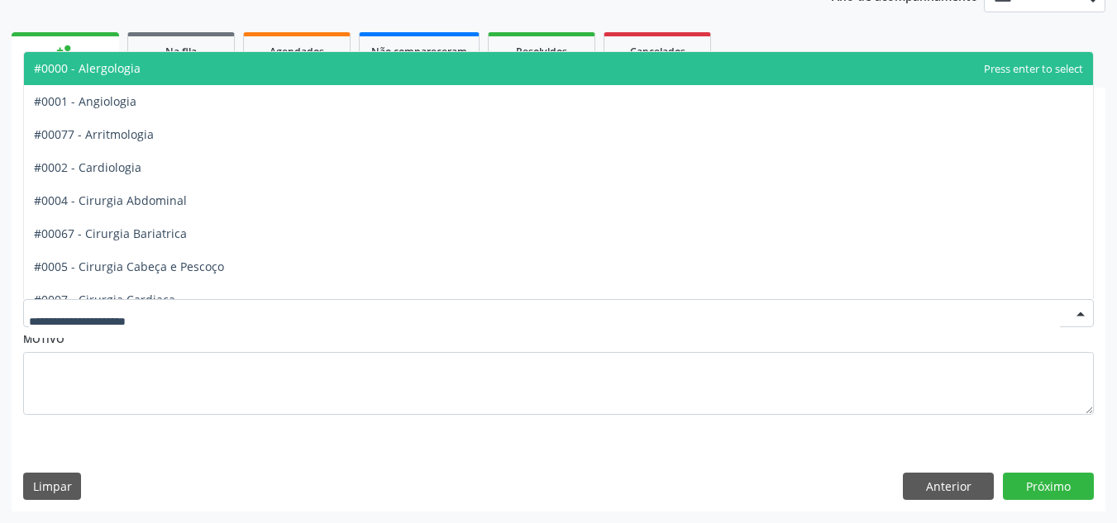
click at [229, 308] on div at bounding box center [558, 313] width 1071 height 28
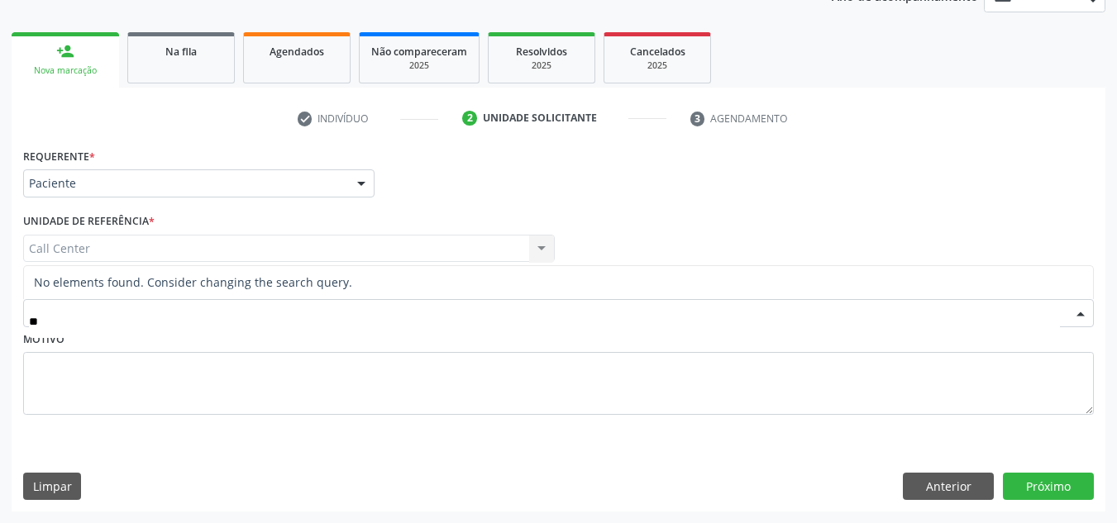
type input "*"
type input "***"
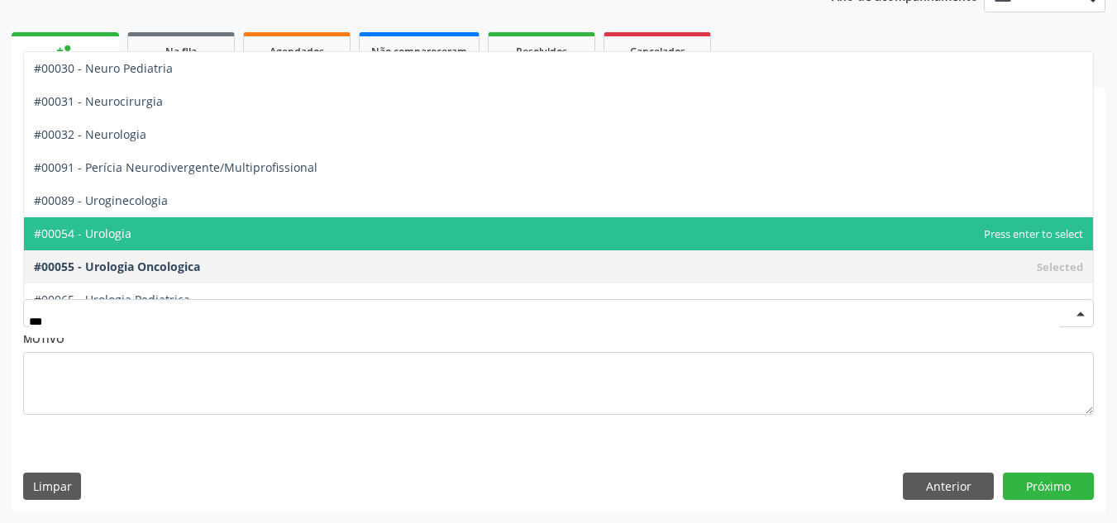
click at [138, 237] on span "#00054 - Urologia" at bounding box center [558, 233] width 1069 height 33
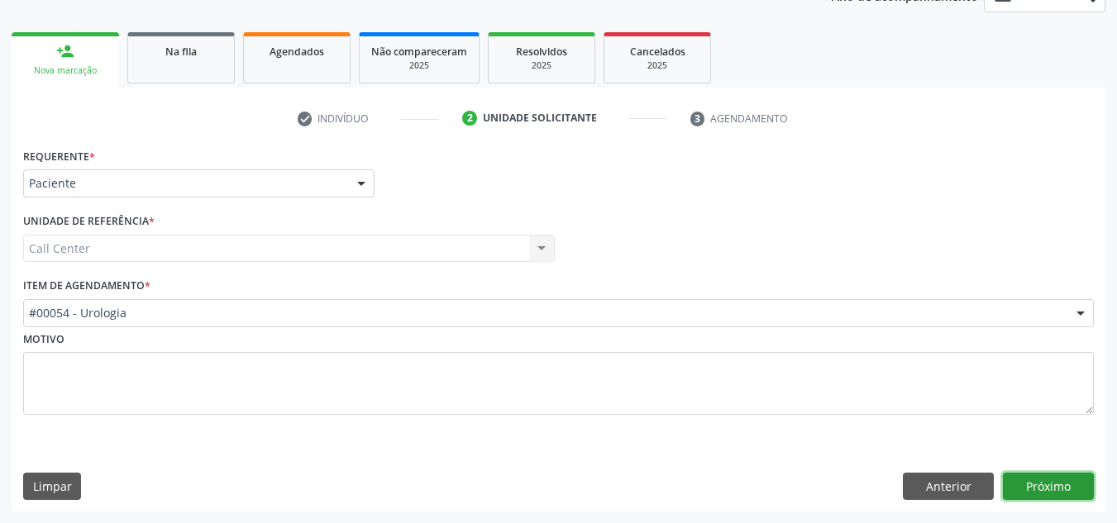
click at [1014, 490] on button "Próximo" at bounding box center [1048, 487] width 91 height 28
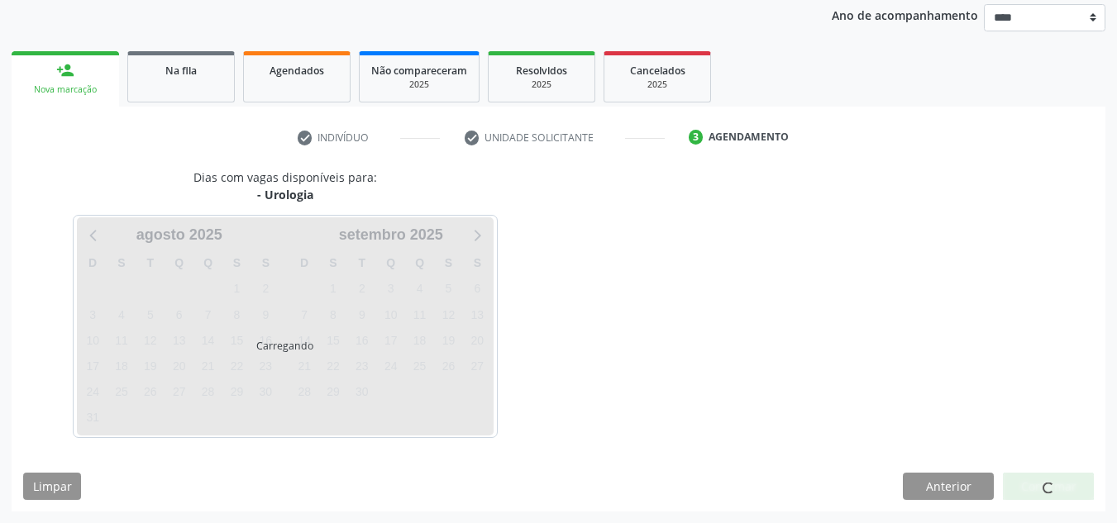
scroll to position [196, 0]
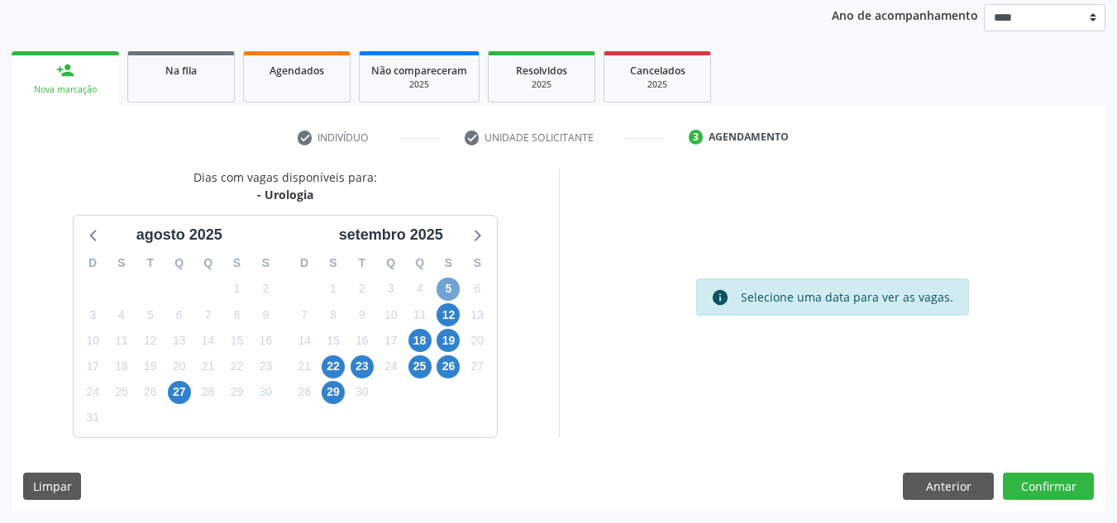
click at [451, 294] on span "5" at bounding box center [448, 289] width 23 height 23
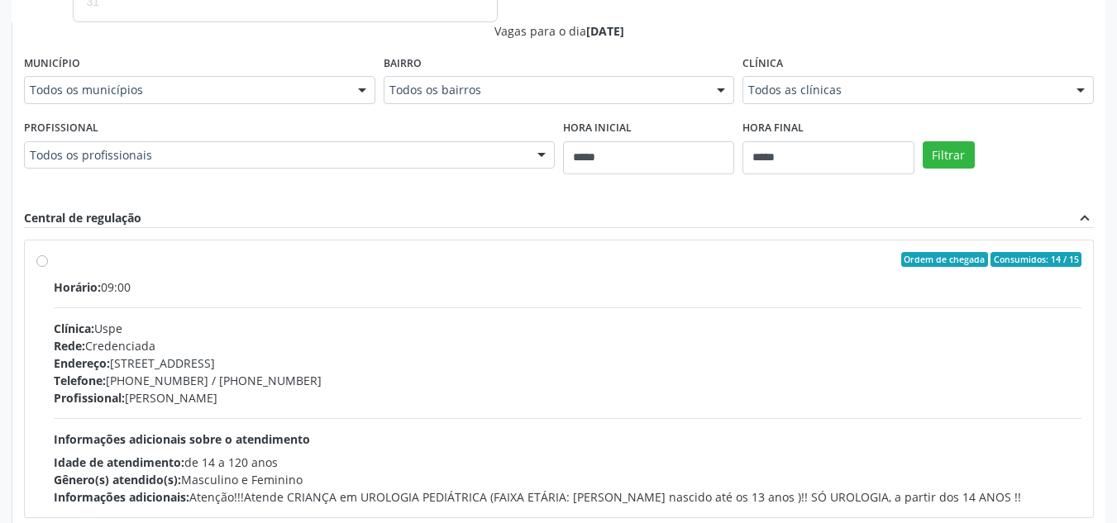
scroll to position [618, 0]
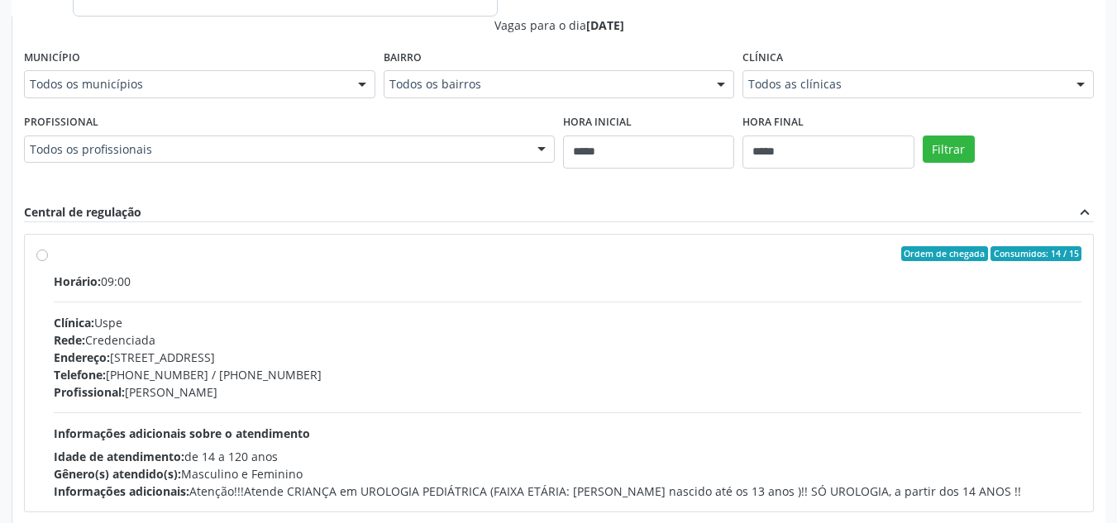
click at [810, 370] on div "Telefone: (81) 3221-8850 / 3035-7616" at bounding box center [568, 374] width 1028 height 17
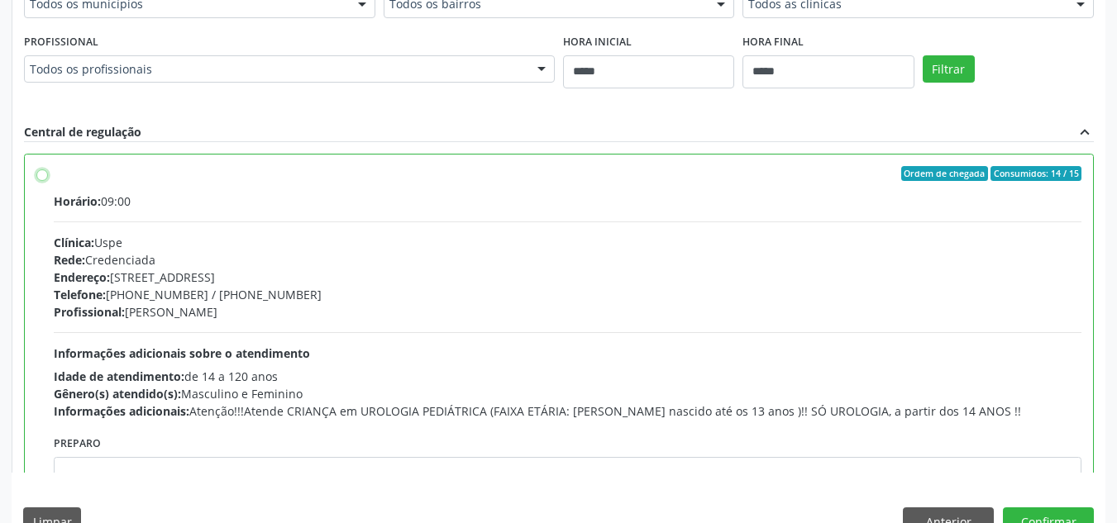
scroll to position [733, 0]
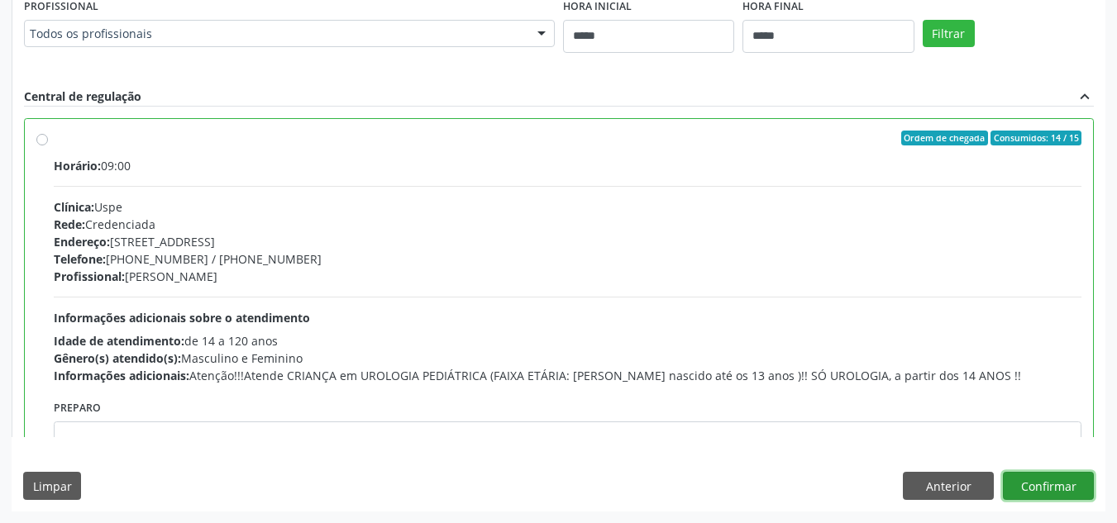
click at [1067, 479] on button "Confirmar" at bounding box center [1048, 486] width 91 height 28
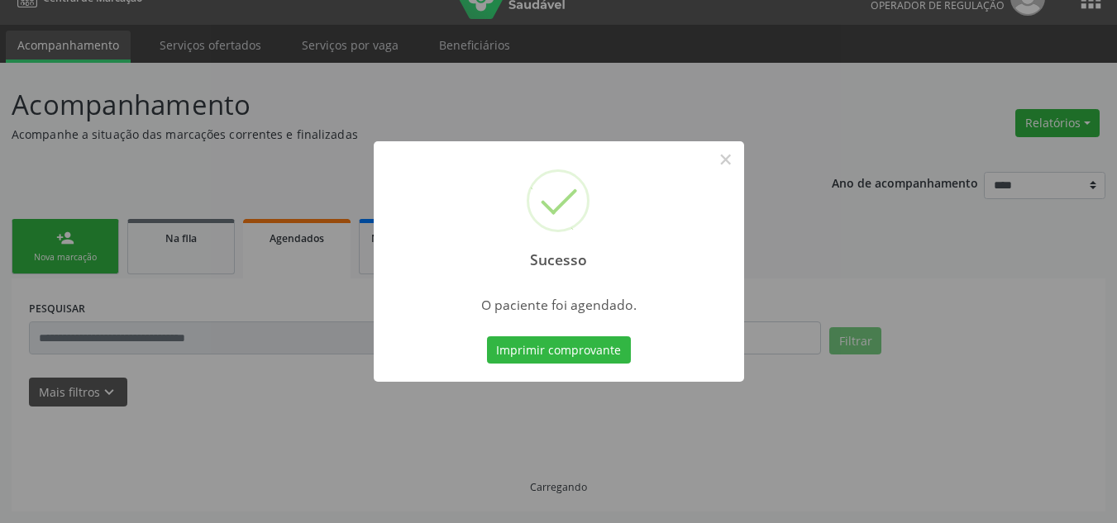
scroll to position [28, 0]
click at [487, 336] on button "Imprimir comprovante" at bounding box center [559, 350] width 144 height 28
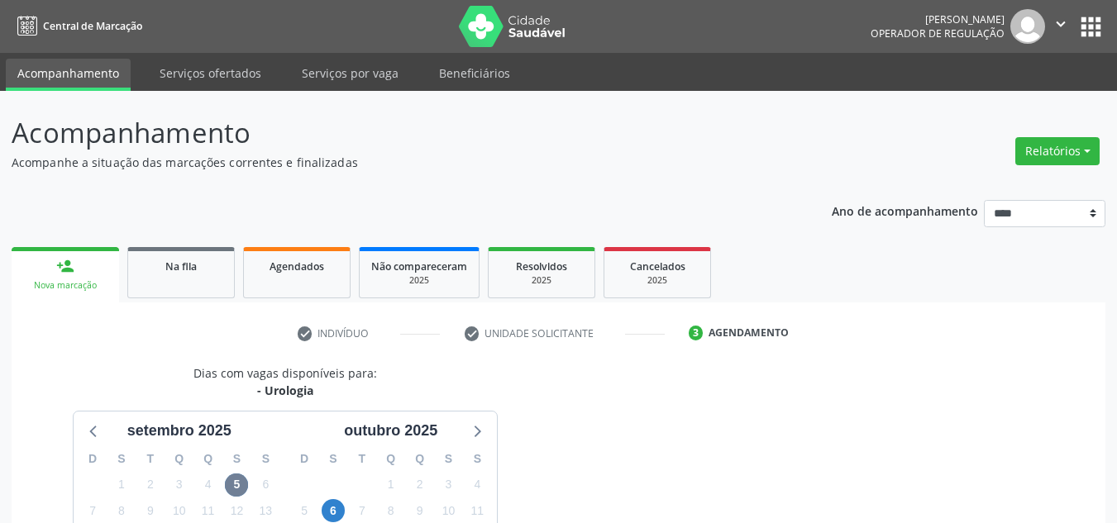
scroll to position [704, 0]
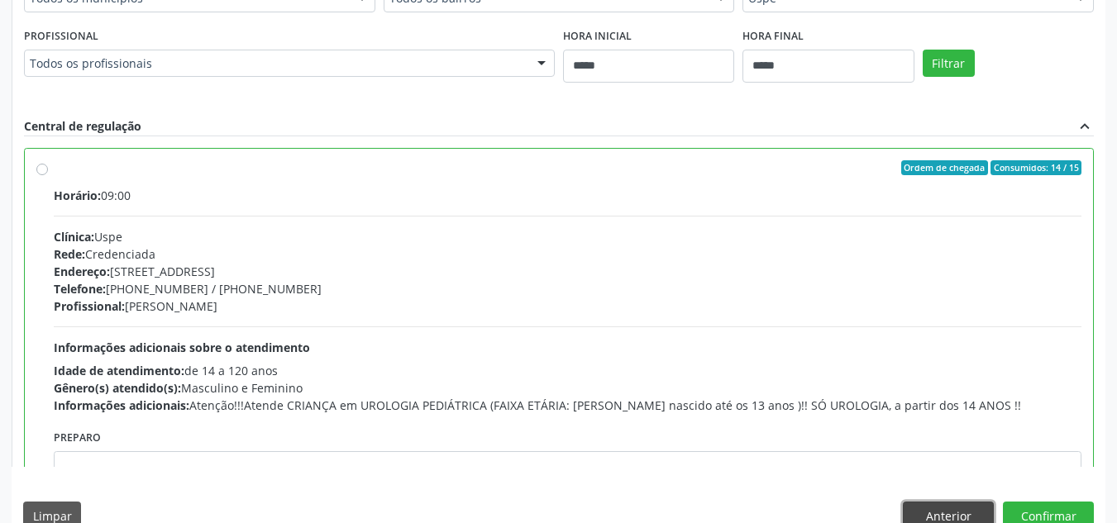
click at [962, 523] on button "Anterior" at bounding box center [948, 516] width 91 height 28
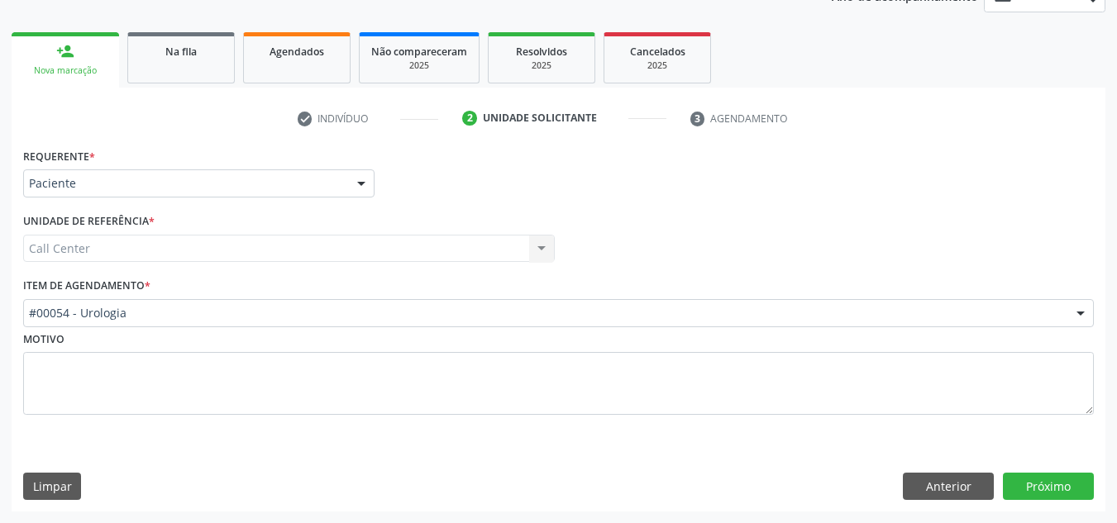
scroll to position [215, 0]
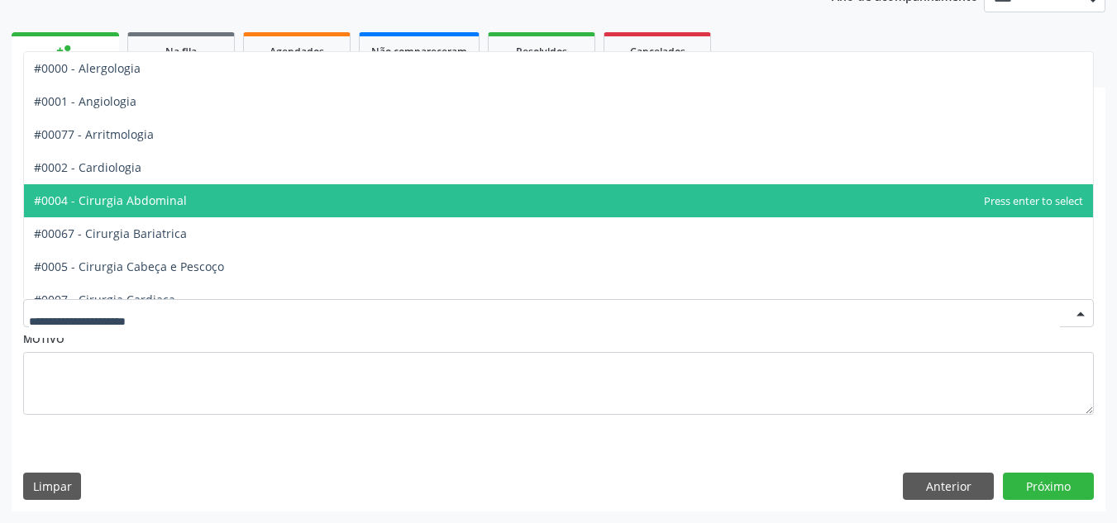
click at [597, 326] on div at bounding box center [558, 313] width 1071 height 28
type input "**"
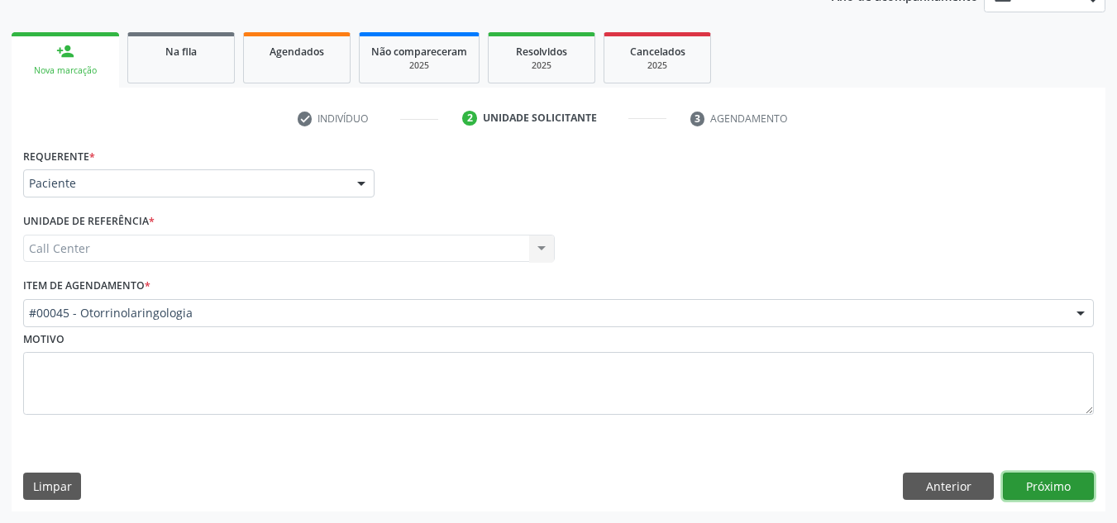
click at [1049, 485] on button "Próximo" at bounding box center [1048, 487] width 91 height 28
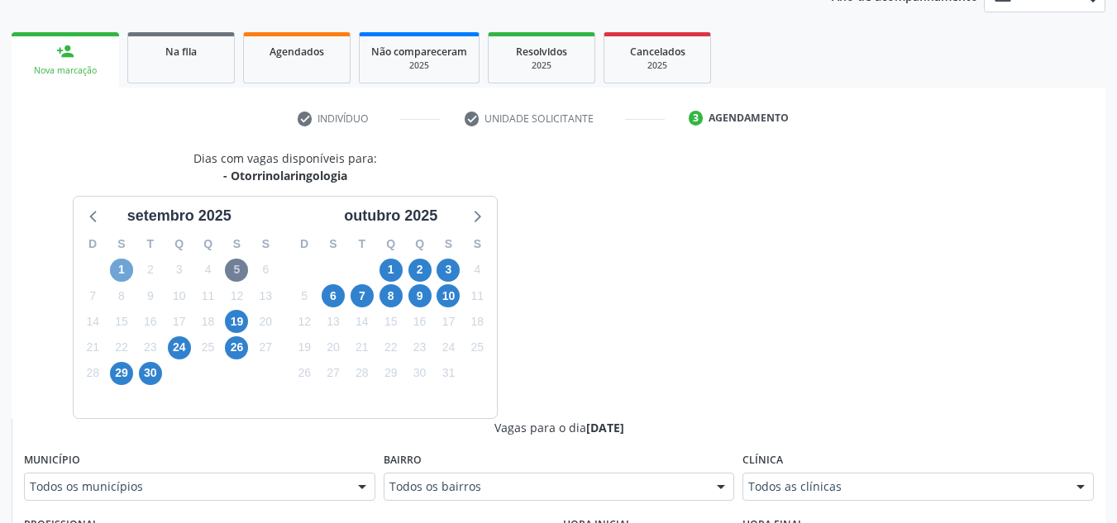
click at [122, 264] on span "1" at bounding box center [121, 270] width 23 height 23
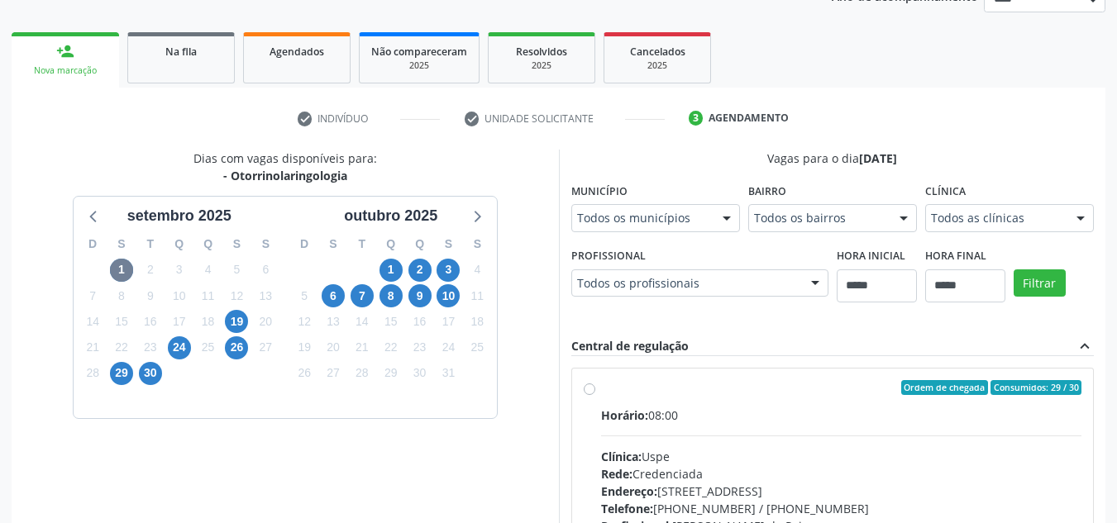
click at [635, 420] on span "Horário:" at bounding box center [624, 416] width 47 height 16
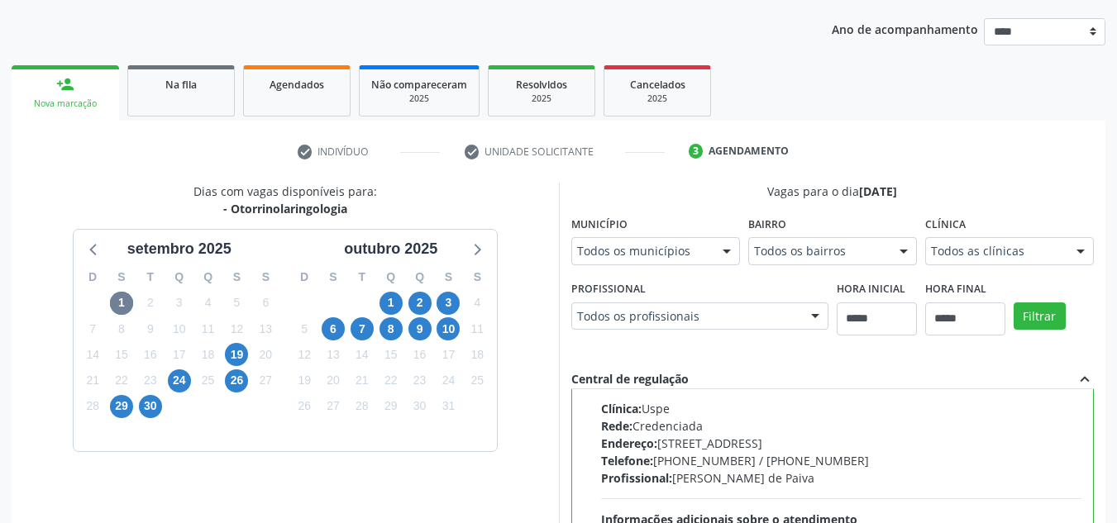
scroll to position [82, 0]
click at [241, 364] on span "19" at bounding box center [236, 354] width 23 height 23
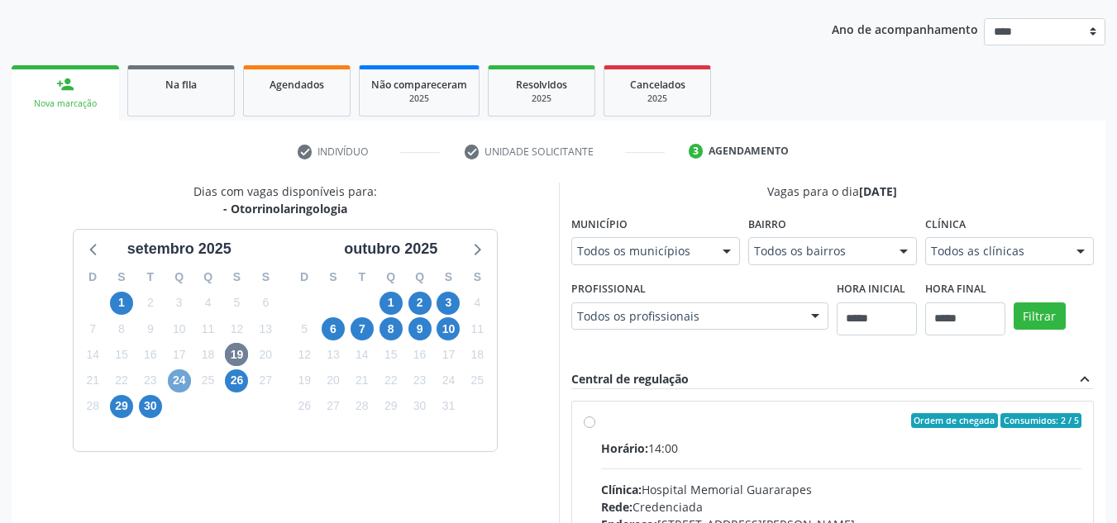
click at [177, 381] on span "24" at bounding box center [179, 381] width 23 height 23
